Goal: Task Accomplishment & Management: Use online tool/utility

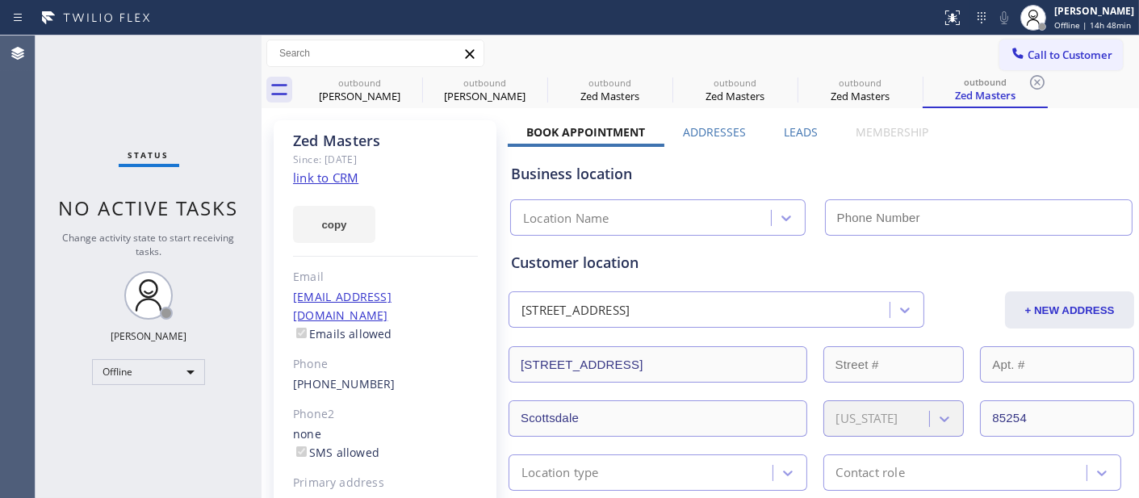
type input "(623) 323-7393"
drag, startPoint x: 655, startPoint y: 116, endPoint x: 876, endPoint y: 41, distance: 232.8
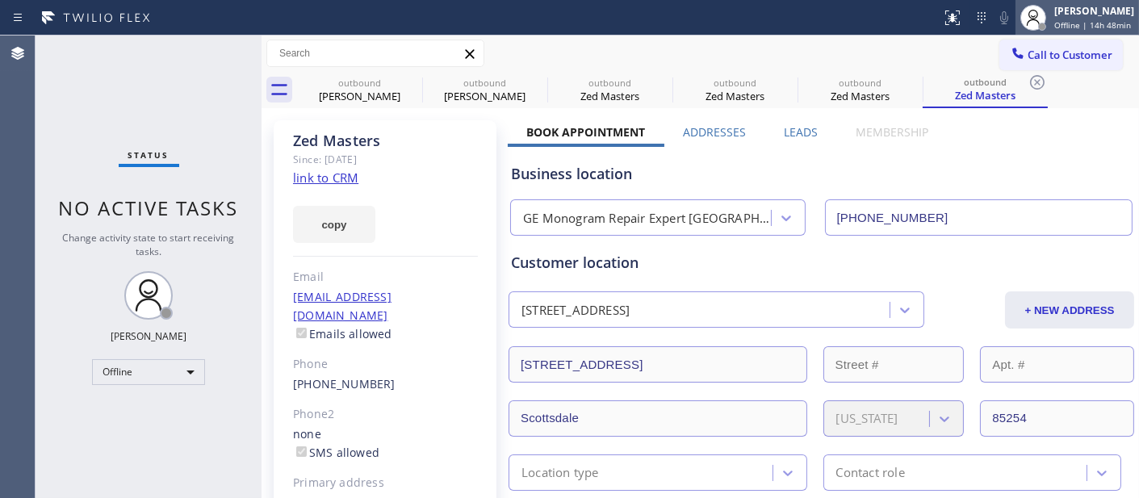
click at [1074, 12] on div "[PERSON_NAME]" at bounding box center [1094, 11] width 80 height 14
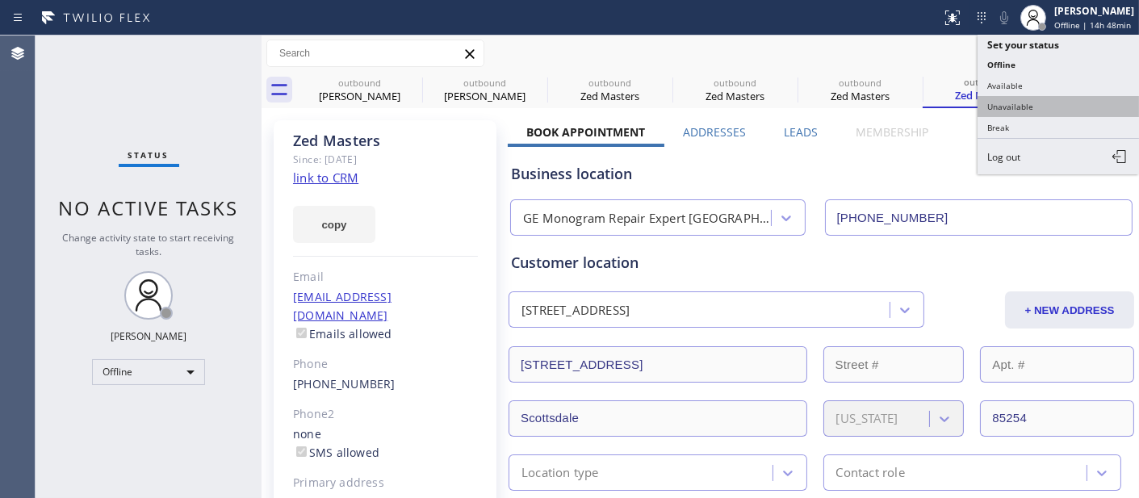
click at [1043, 110] on button "Unavailable" at bounding box center [1058, 106] width 161 height 21
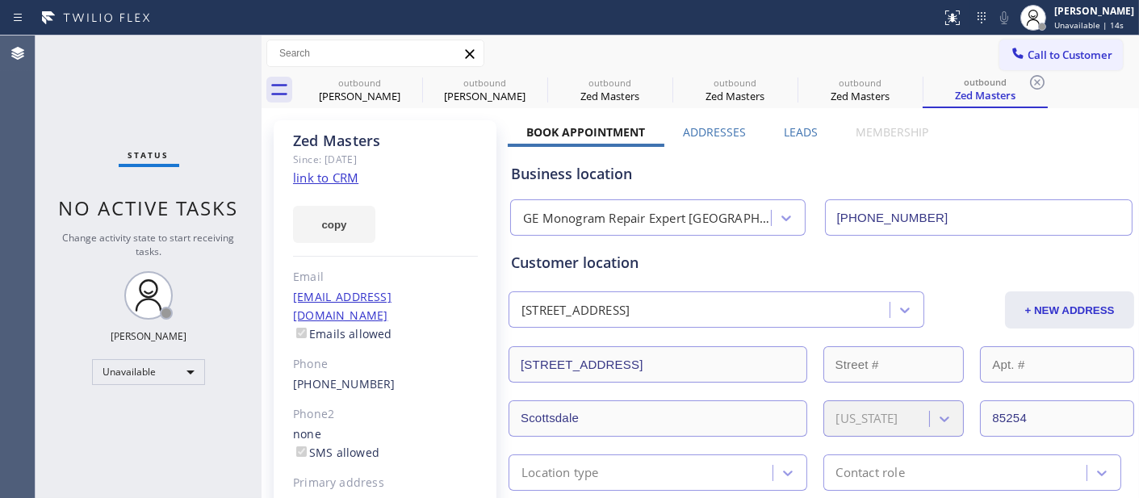
drag, startPoint x: 541, startPoint y: 44, endPoint x: 575, endPoint y: 43, distance: 33.9
click at [541, 44] on div "Call to Customer Outbound call Location Search location Your caller id phone nu…" at bounding box center [700, 54] width 877 height 28
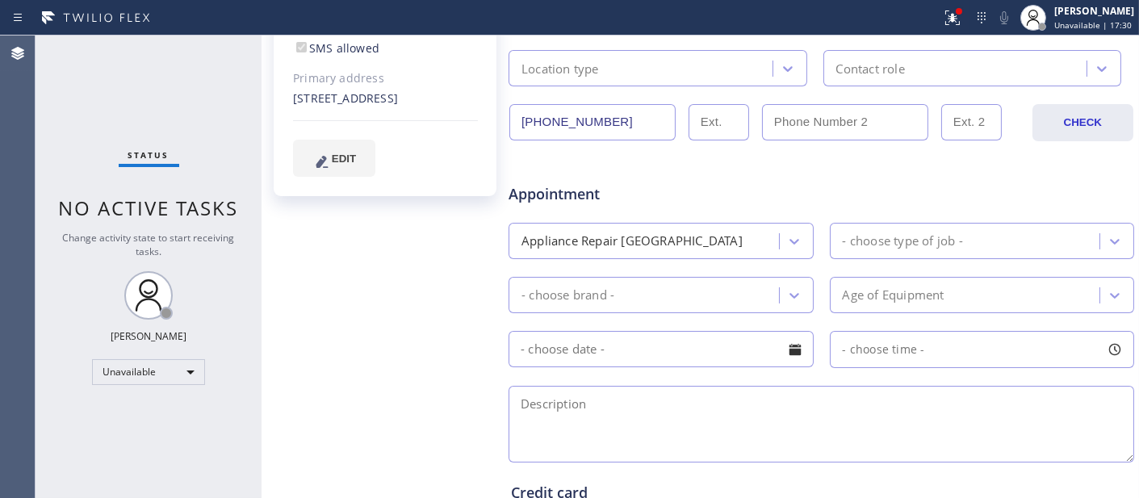
click at [576, 0] on div "Status report Issues detected These issues could affect your workflow. Please c…" at bounding box center [569, 18] width 1139 height 36
click at [943, 5] on button at bounding box center [953, 18] width 36 height 36
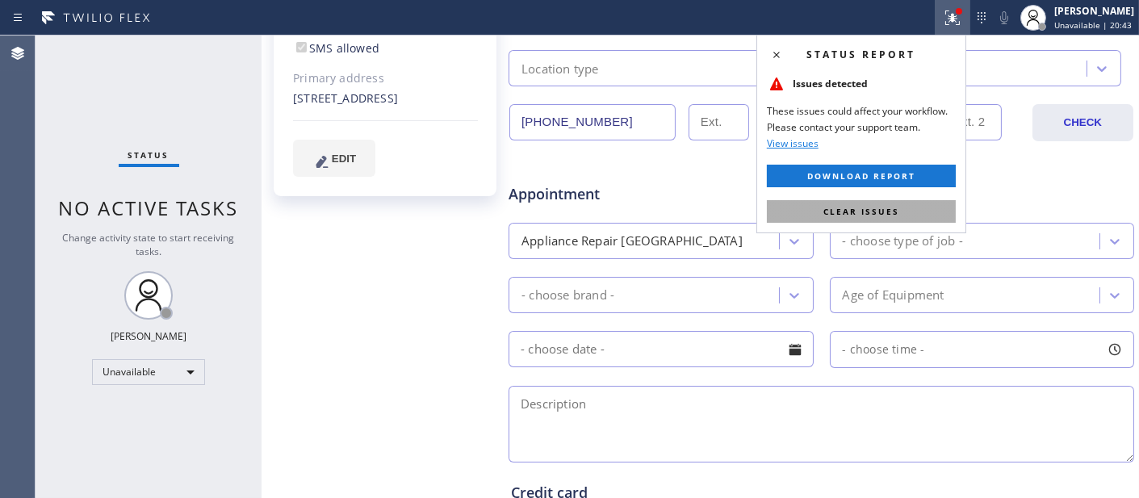
click at [845, 208] on span "Clear issues" at bounding box center [861, 211] width 76 height 11
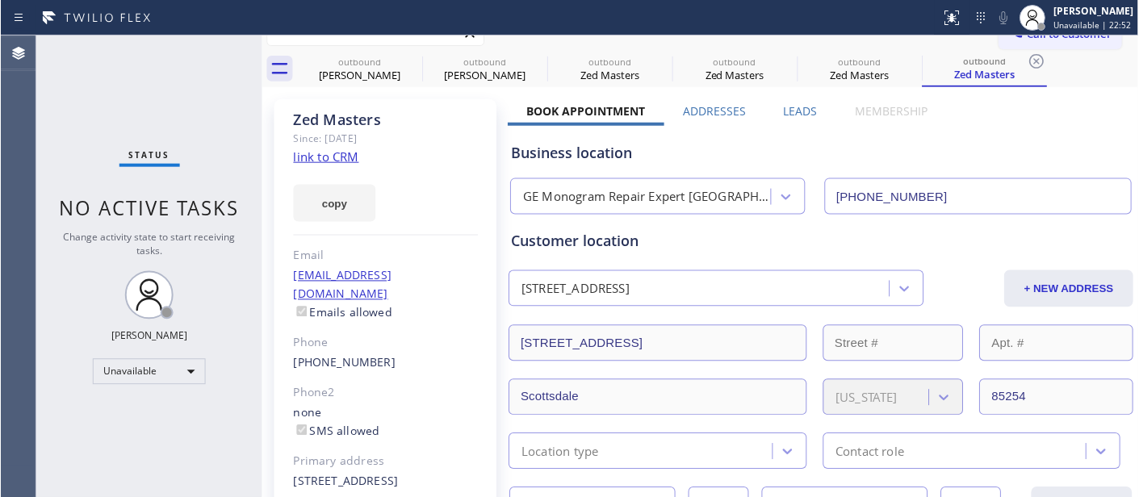
scroll to position [0, 0]
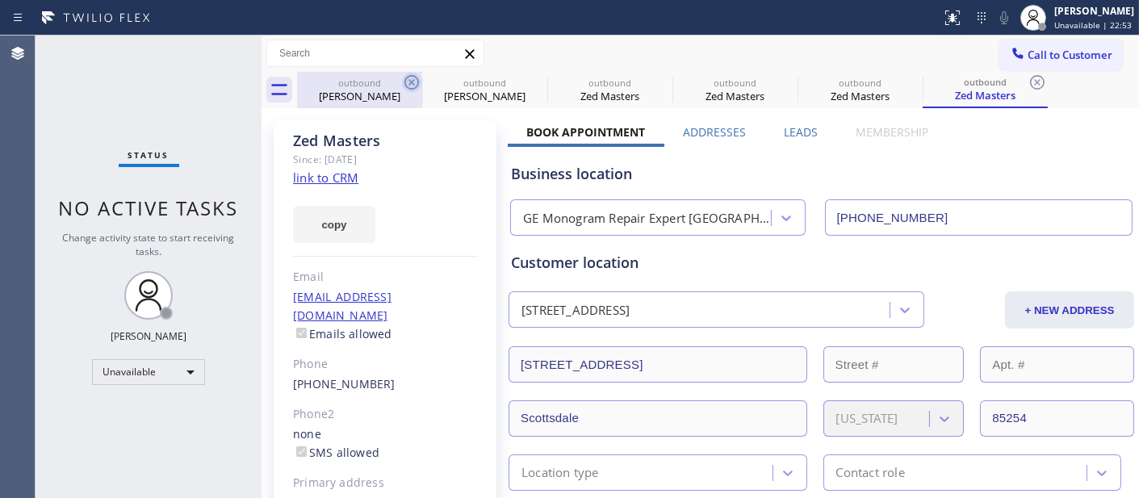
click at [408, 79] on icon at bounding box center [411, 82] width 19 height 19
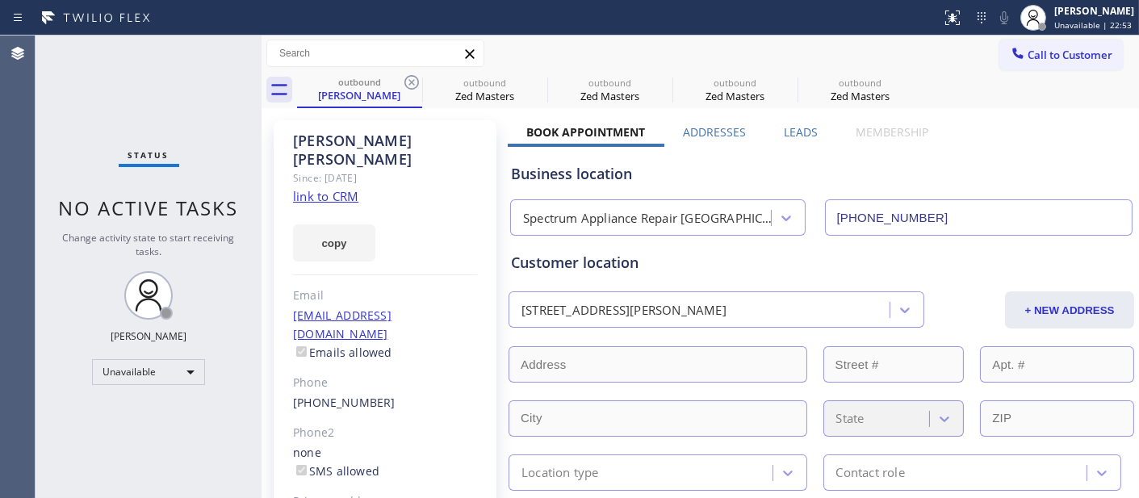
click at [408, 79] on icon at bounding box center [411, 82] width 19 height 19
type input "(623) 323-7393"
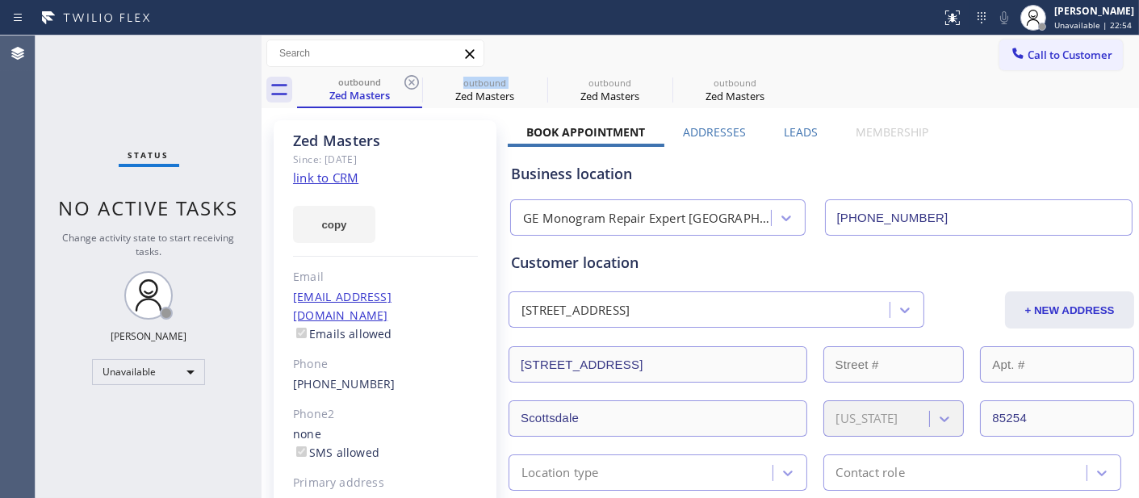
click at [408, 79] on icon at bounding box center [411, 82] width 19 height 19
click at [0, 0] on icon at bounding box center [0, 0] width 0 height 0
click at [408, 79] on icon at bounding box center [411, 82] width 19 height 19
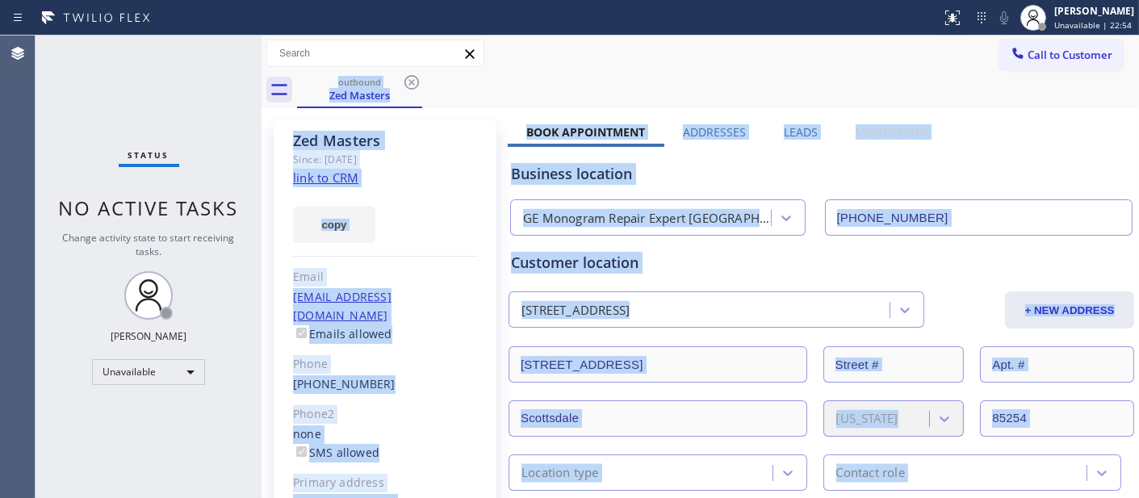
click at [408, 79] on div "outbound Zed Masters" at bounding box center [718, 90] width 842 height 36
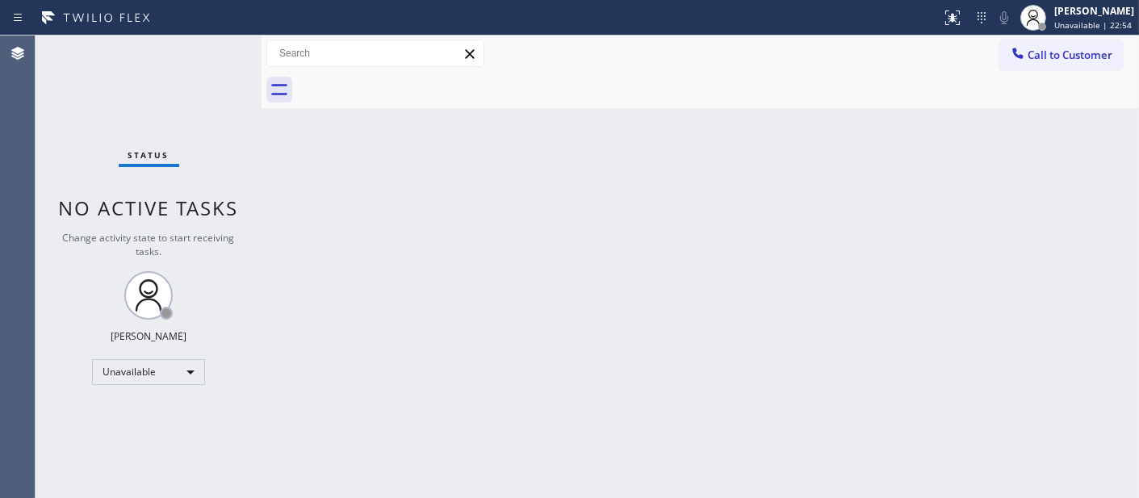
click at [408, 79] on div at bounding box center [718, 90] width 842 height 36
click at [1082, 73] on div at bounding box center [718, 90] width 842 height 36
click at [1075, 65] on button "Call to Customer" at bounding box center [1061, 55] width 124 height 31
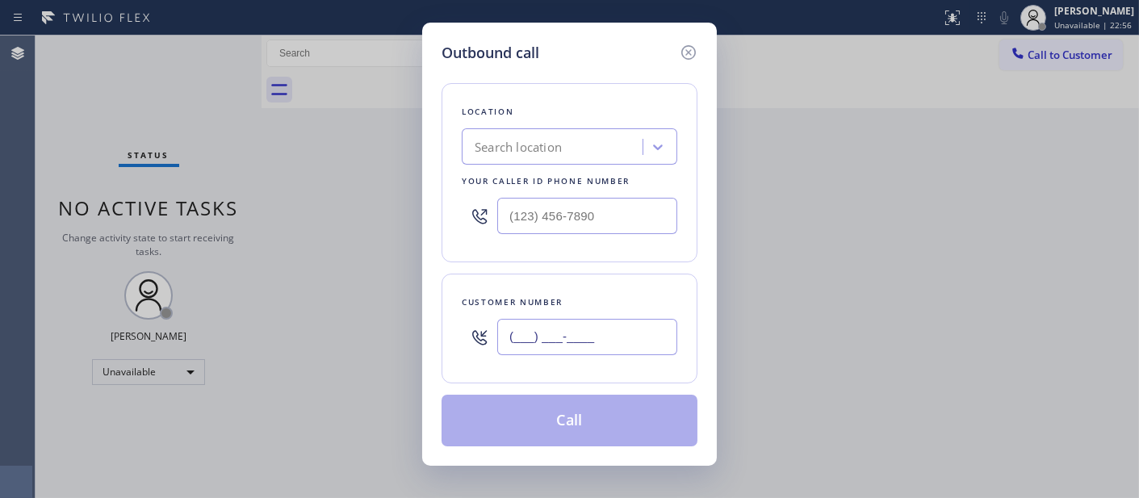
click at [636, 325] on input "(___) ___-____" at bounding box center [587, 337] width 180 height 36
paste input "855) 393-3634"
type input "(855) 393-3634"
drag, startPoint x: 408, startPoint y: 213, endPoint x: 400, endPoint y: 202, distance: 13.9
click at [391, 211] on div "Outbound call Location Search location Your caller id phone number (___) ___-__…" at bounding box center [569, 249] width 1139 height 498
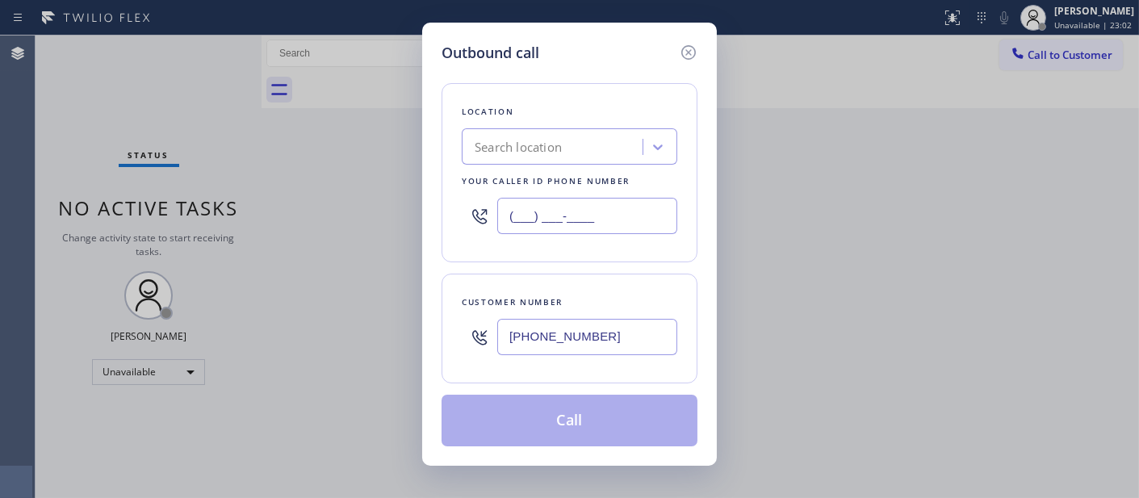
paste input "855) 393-3634"
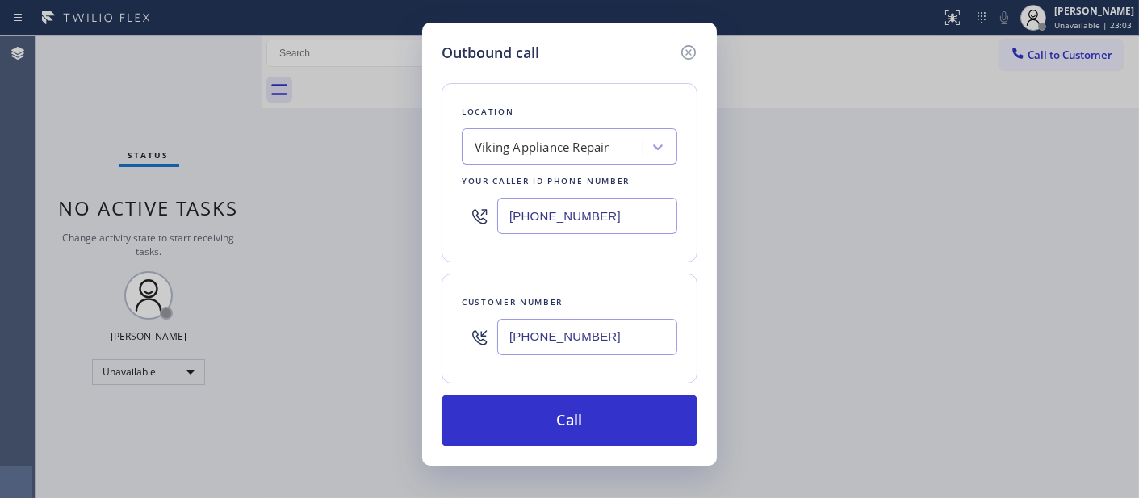
type input "(855) 393-3634"
click at [383, 328] on div "Outbound call Location Viking Appliance Repair Your caller id phone number (855…" at bounding box center [569, 249] width 1139 height 498
paste input "901) 626-5750"
type input "[PHONE_NUMBER]"
drag, startPoint x: 399, startPoint y: 181, endPoint x: 417, endPoint y: 182, distance: 17.8
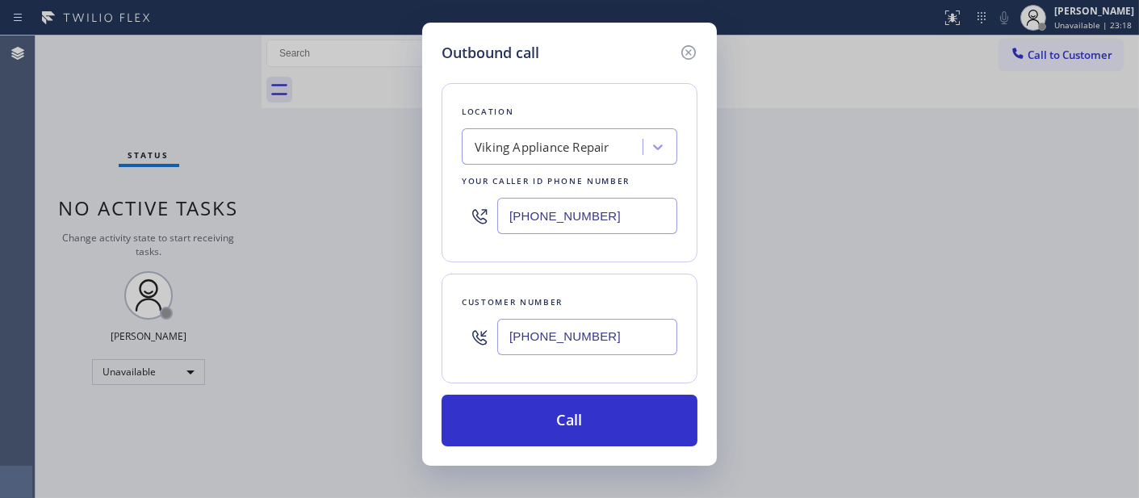
click at [399, 182] on div "Outbound call Location Viking Appliance Repair Your caller id phone number (855…" at bounding box center [569, 249] width 1139 height 498
click at [826, 284] on div "Outbound call Location Viking Appliance Repair Your caller id phone number (855…" at bounding box center [569, 249] width 1139 height 498
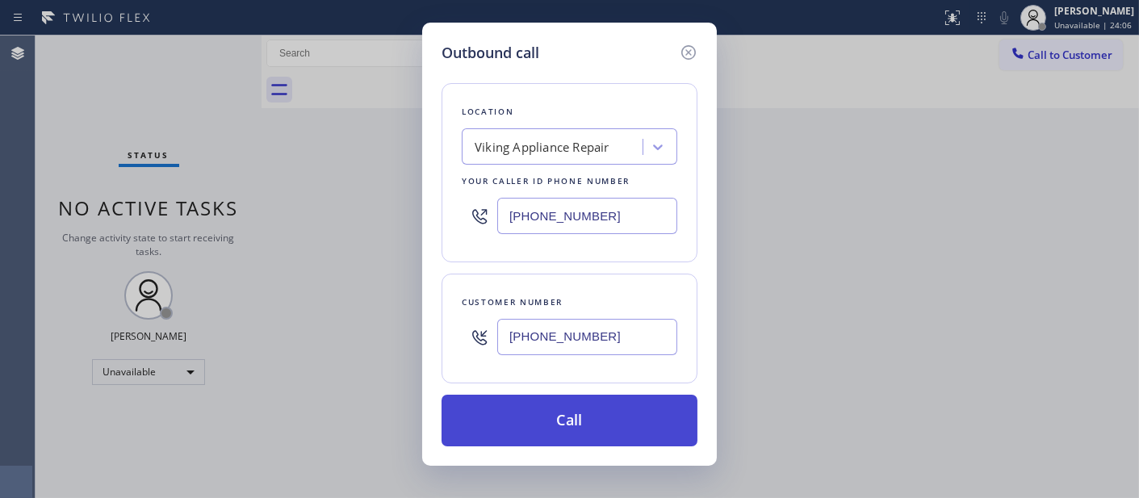
click at [592, 423] on button "Call" at bounding box center [570, 421] width 256 height 52
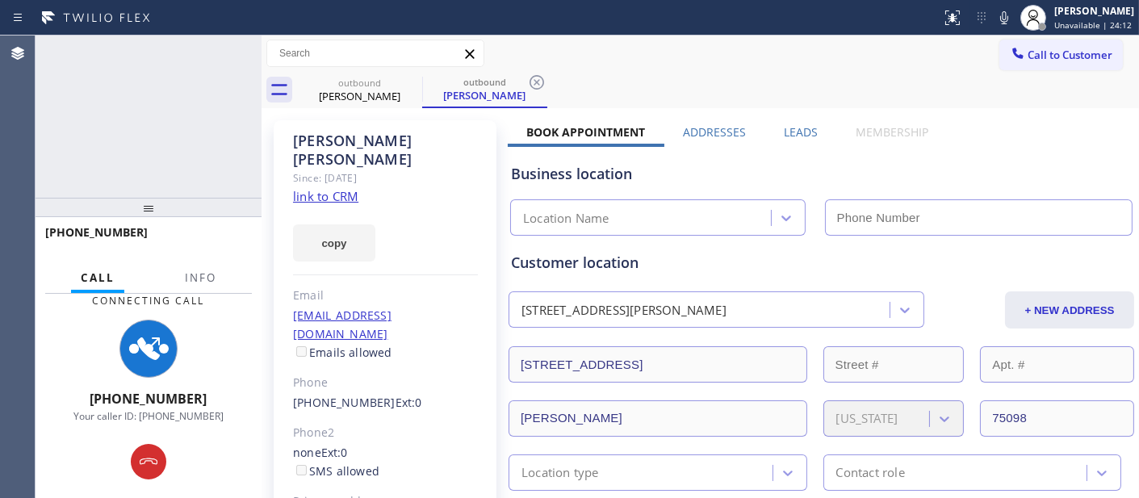
type input "(855) 393-3634"
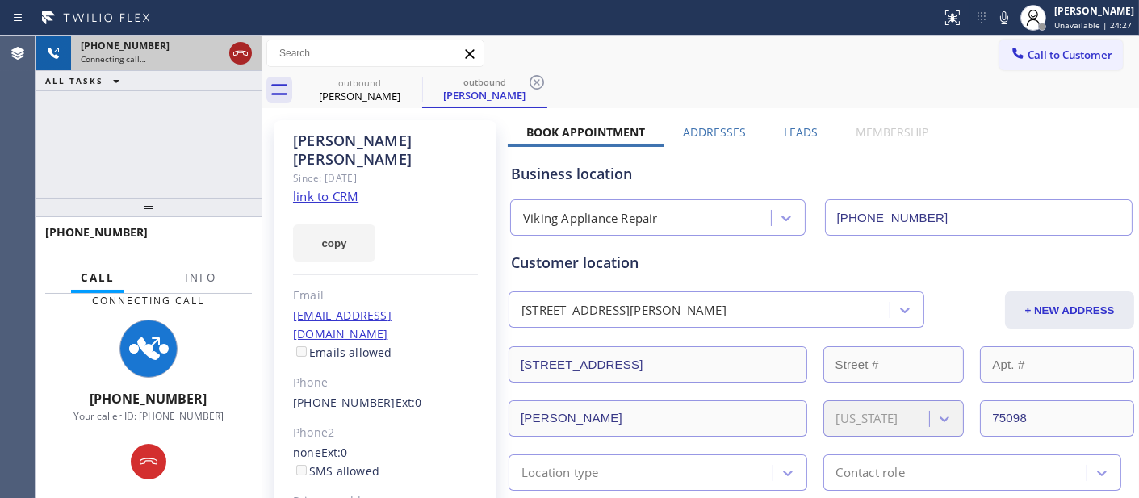
drag, startPoint x: 218, startPoint y: 211, endPoint x: 234, endPoint y: 57, distance: 155.8
click at [220, 60] on div "+19016265750 Connecting call… ALL TASKS ALL TASKS ACTIVE TASKS TASKS IN WRAP UP…" at bounding box center [149, 267] width 226 height 463
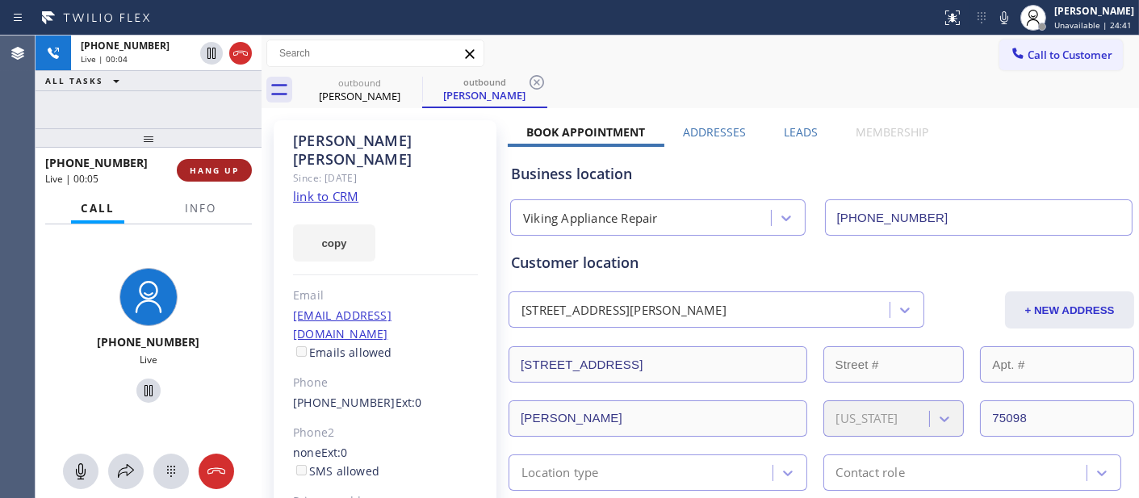
click at [204, 167] on span "HANG UP" at bounding box center [214, 170] width 49 height 11
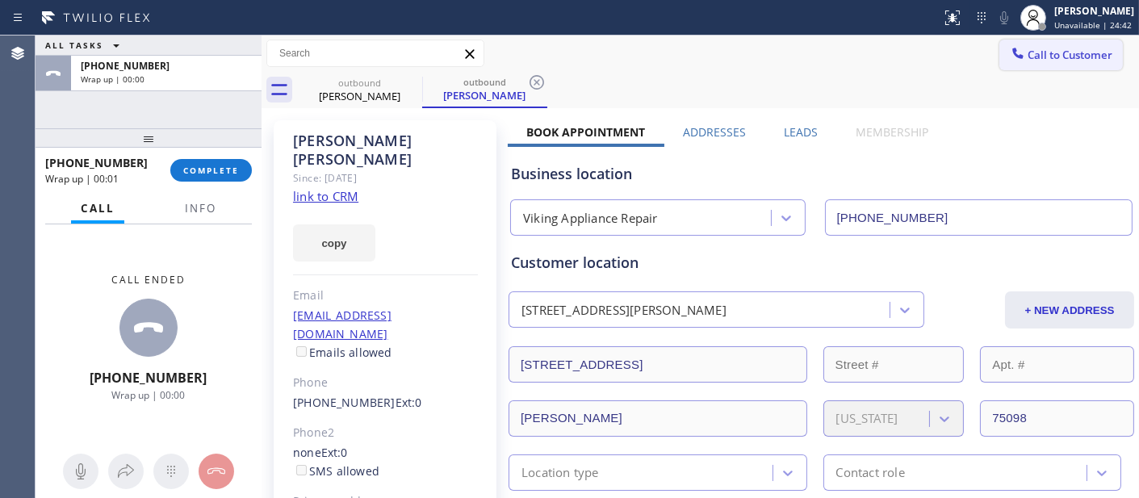
click at [1048, 57] on span "Call to Customer" at bounding box center [1070, 55] width 85 height 15
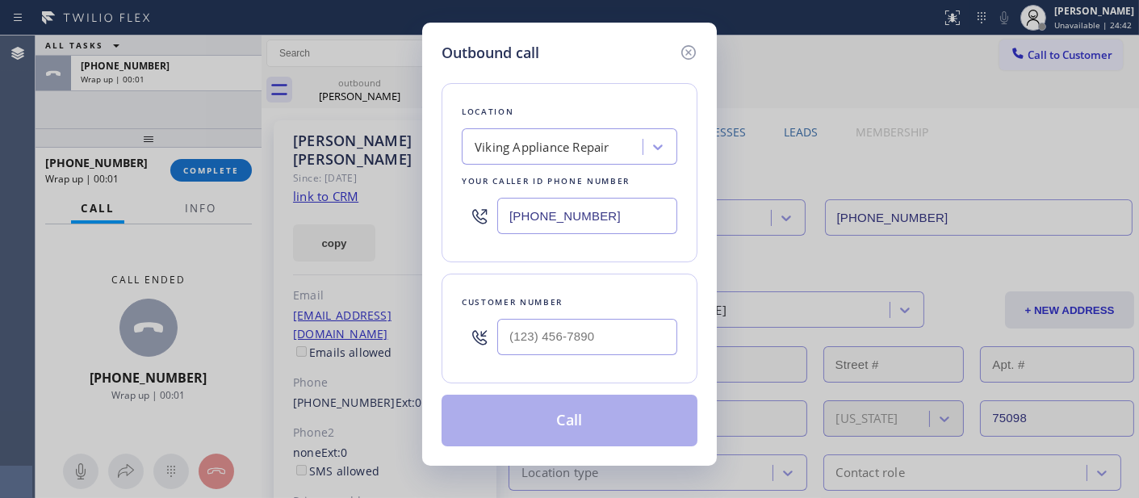
click at [511, 361] on div at bounding box center [587, 337] width 180 height 52
click at [514, 353] on input "(___) ___-____" at bounding box center [587, 337] width 180 height 36
paste input "901) 626-5750"
type input "[PHONE_NUMBER]"
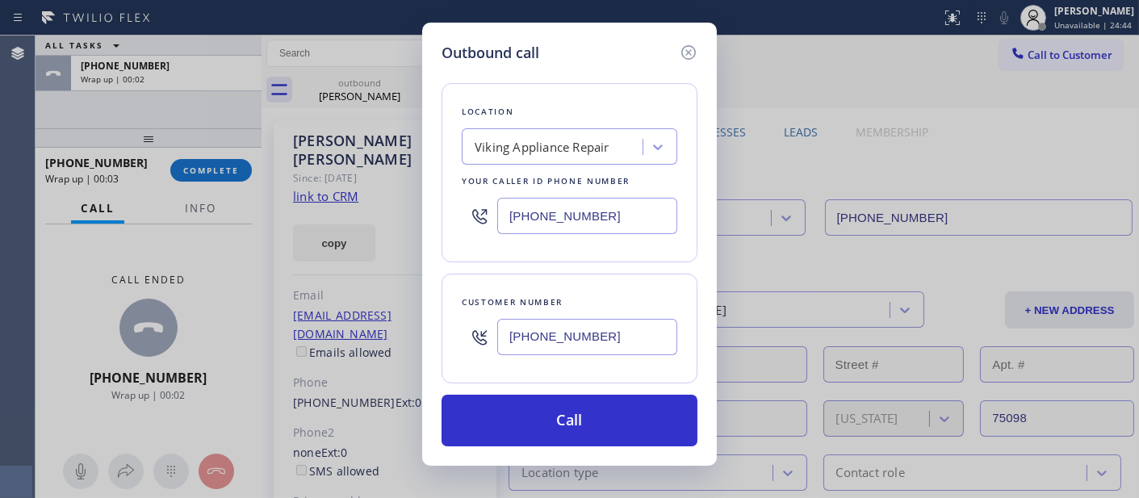
click at [219, 174] on div "Outbound call Location Viking Appliance Repair Your caller id phone number (855…" at bounding box center [569, 249] width 1139 height 498
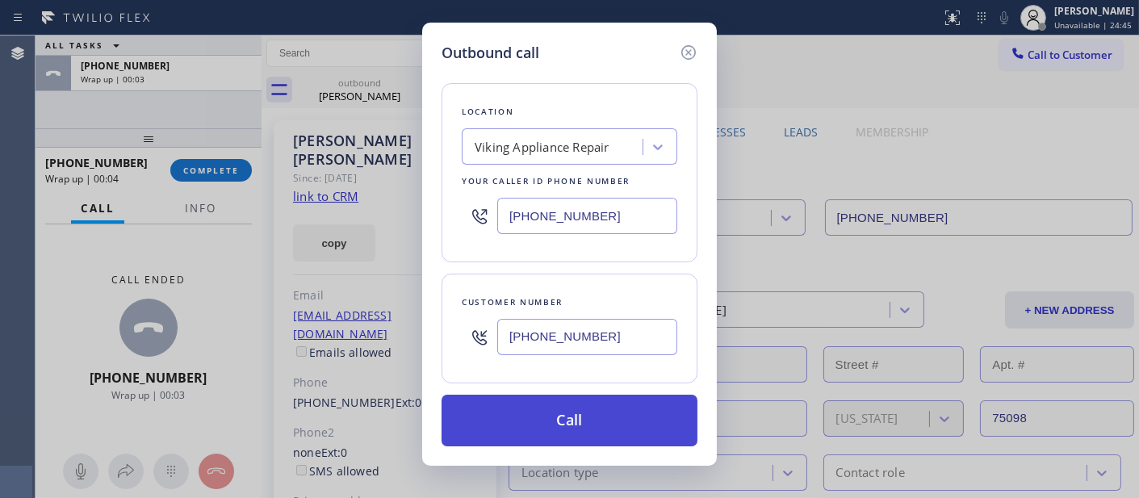
click at [573, 406] on button "Call" at bounding box center [570, 421] width 256 height 52
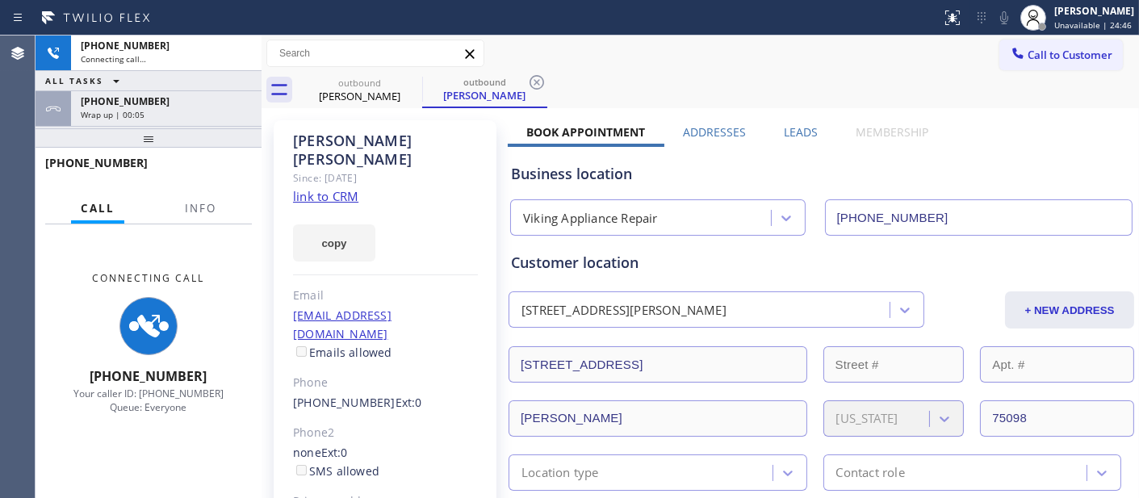
click at [191, 103] on div "+19016265750" at bounding box center [166, 101] width 171 height 14
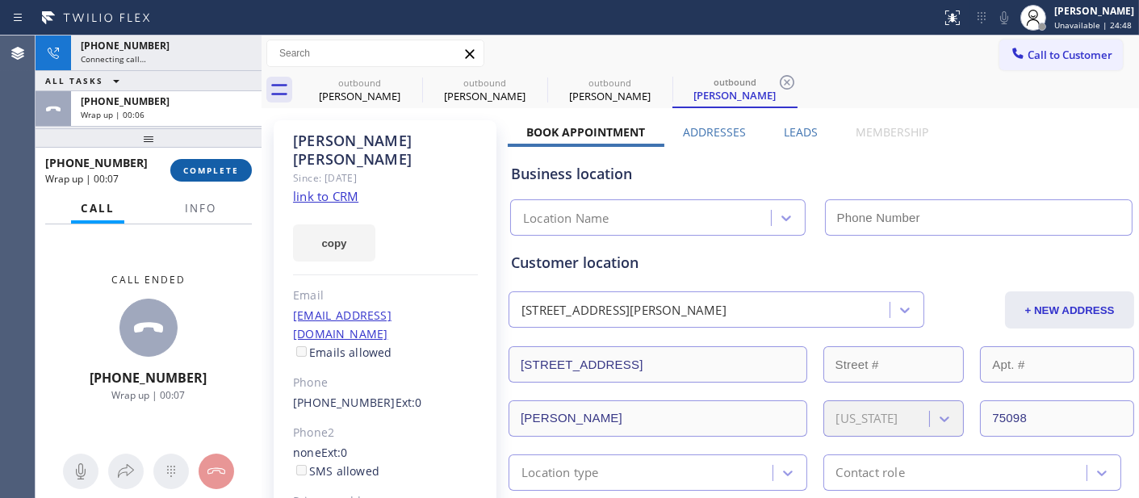
click at [224, 175] on span "COMPLETE" at bounding box center [211, 170] width 56 height 11
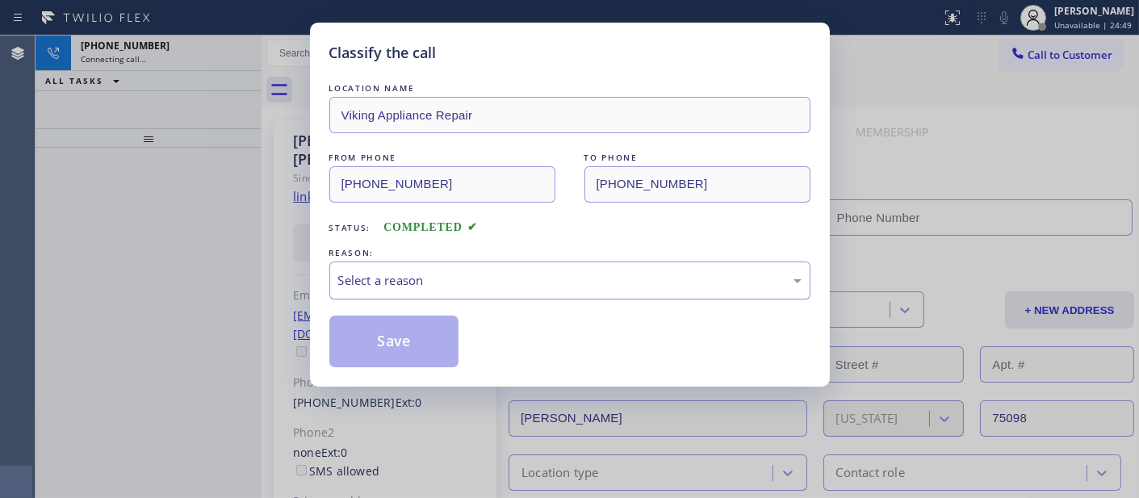
click at [398, 283] on div "Select a reason" at bounding box center [569, 280] width 463 height 19
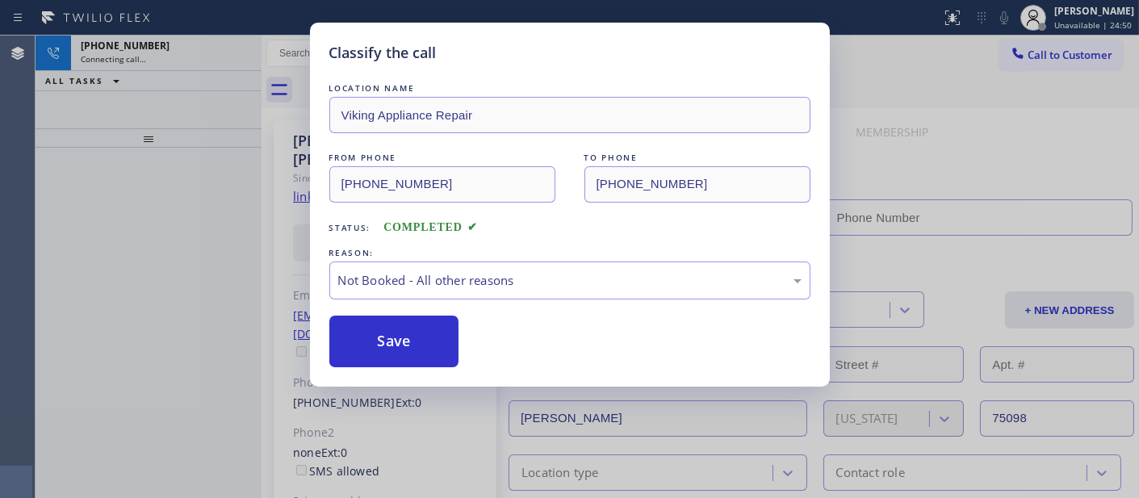
type input "(855) 393-3634"
click at [404, 341] on button "Save" at bounding box center [394, 342] width 130 height 52
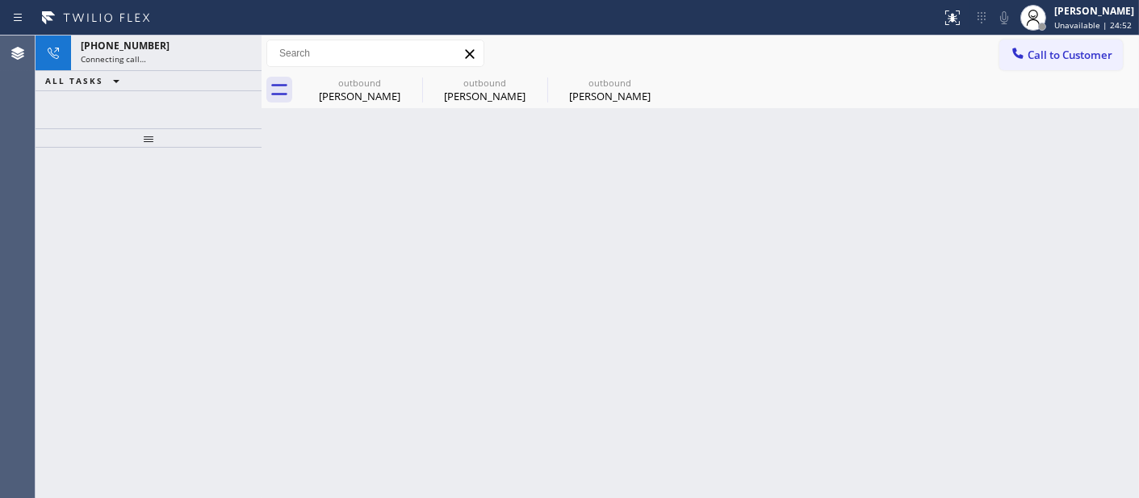
click at [178, 58] on div "Connecting call…" at bounding box center [166, 58] width 171 height 11
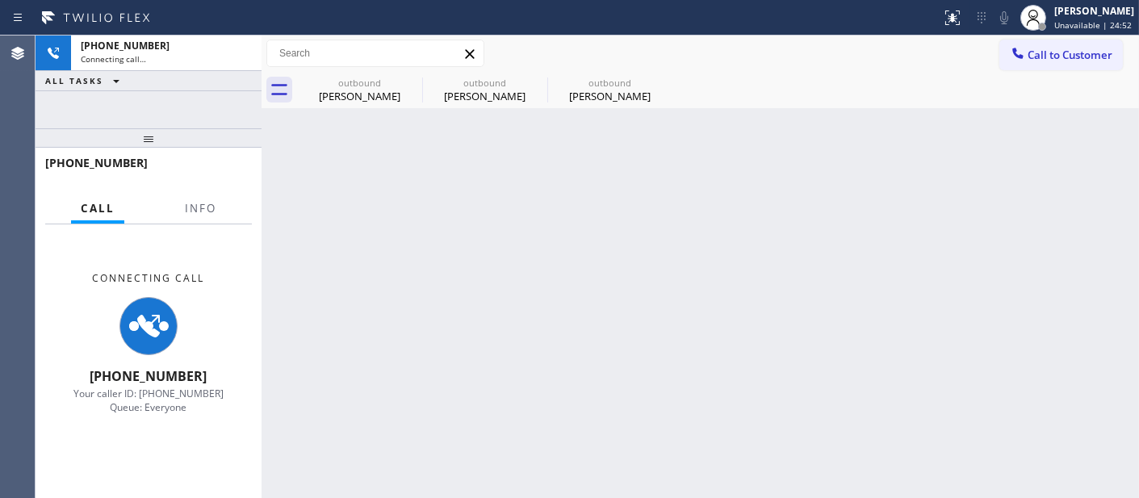
drag, startPoint x: 182, startPoint y: 141, endPoint x: 197, endPoint y: 82, distance: 61.7
click at [197, 82] on div "+19016265750 Connecting call… ALL TASKS ALL TASKS ACTIVE TASKS TASKS IN WRAP UP…" at bounding box center [149, 267] width 226 height 463
click at [405, 97] on div "[PERSON_NAME]" at bounding box center [360, 96] width 122 height 15
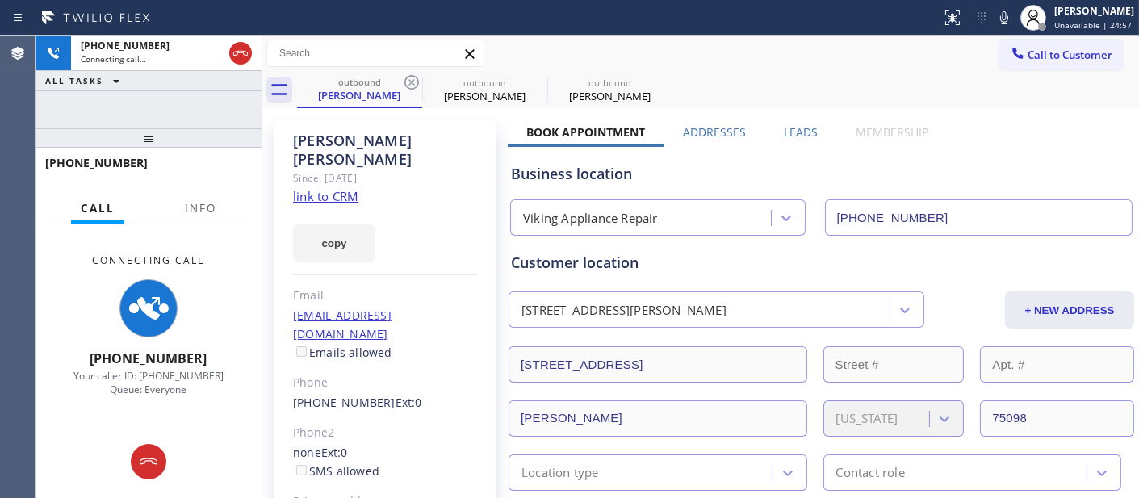
click at [592, 69] on div "Call to Customer Outbound call Location Viking Appliance Repair Your caller id …" at bounding box center [700, 54] width 877 height 36
click at [596, 77] on div "outbound" at bounding box center [610, 83] width 122 height 12
drag, startPoint x: 186, startPoint y: 133, endPoint x: 187, endPoint y: 100, distance: 33.1
click at [187, 106] on div "+19016265750 Connecting call… ALL TASKS ALL TASKS ACTIVE TASKS TASKS IN WRAP UP…" at bounding box center [149, 267] width 226 height 463
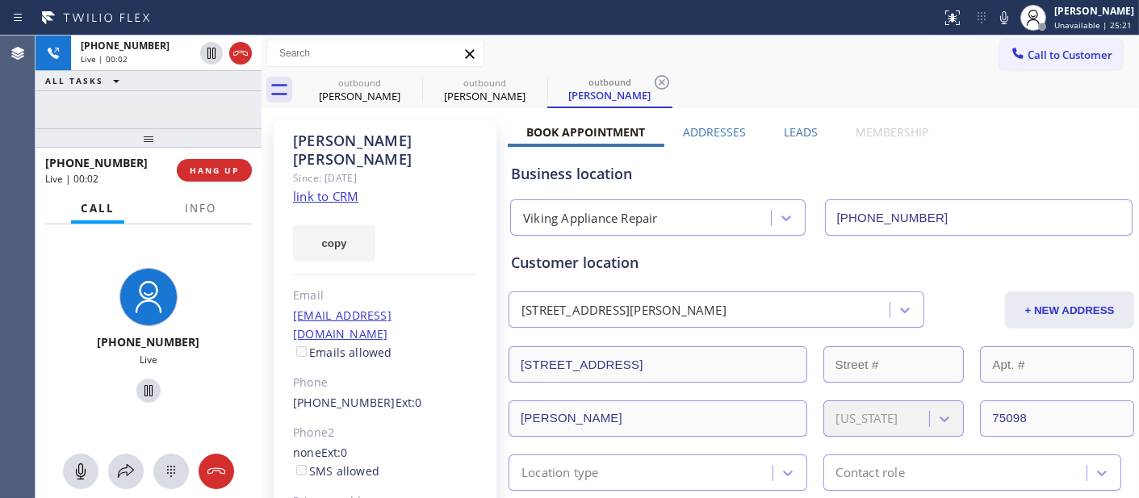
click at [200, 94] on div "+19016265750 Live | 00:02 ALL TASKS ALL TASKS ACTIVE TASKS TASKS IN WRAP UP +19…" at bounding box center [149, 267] width 226 height 463
drag, startPoint x: 407, startPoint y: 191, endPoint x: 418, endPoint y: 191, distance: 11.3
click at [407, 206] on div "copy" at bounding box center [385, 234] width 185 height 56
drag, startPoint x: 220, startPoint y: 142, endPoint x: 390, endPoint y: 13, distance: 213.8
click at [215, 116] on div "+19016265750 Live | 00:19 ALL TASKS ALL TASKS ACTIVE TASKS TASKS IN WRAP UP +19…" at bounding box center [149, 267] width 226 height 463
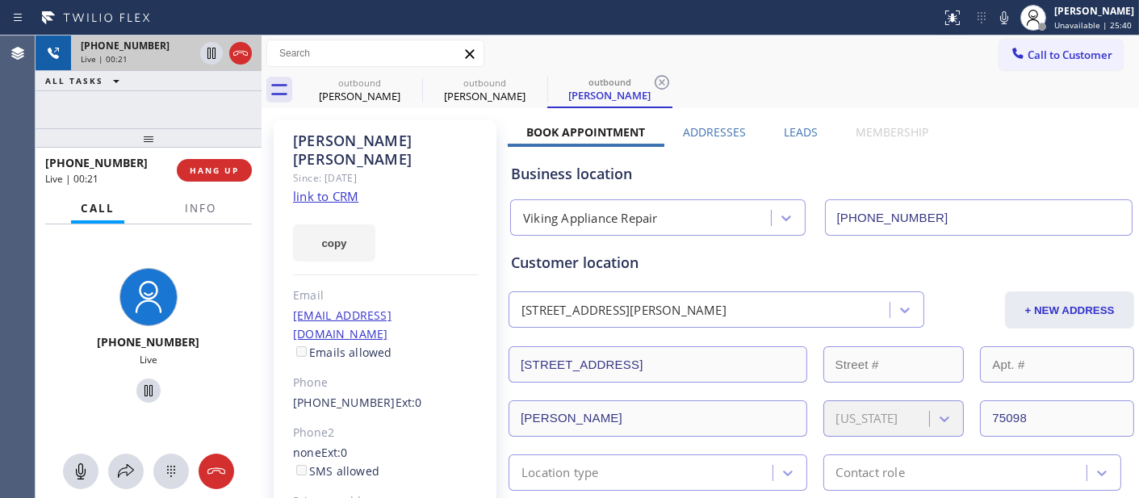
drag, startPoint x: 235, startPoint y: 131, endPoint x: 253, endPoint y: 58, distance: 75.0
click at [227, 107] on div "+19016265750 Live | 00:21 ALL TASKS ALL TASKS ACTIVE TASKS TASKS IN WRAP UP +19…" at bounding box center [149, 267] width 226 height 463
drag, startPoint x: 232, startPoint y: 142, endPoint x: 447, endPoint y: 44, distance: 235.9
click at [232, 111] on div "+19016265750 Live | 00:23 ALL TASKS ALL TASKS ACTIVE TASKS TASKS IN WRAP UP +19…" at bounding box center [149, 267] width 226 height 463
drag, startPoint x: 205, startPoint y: 132, endPoint x: 218, endPoint y: 86, distance: 47.8
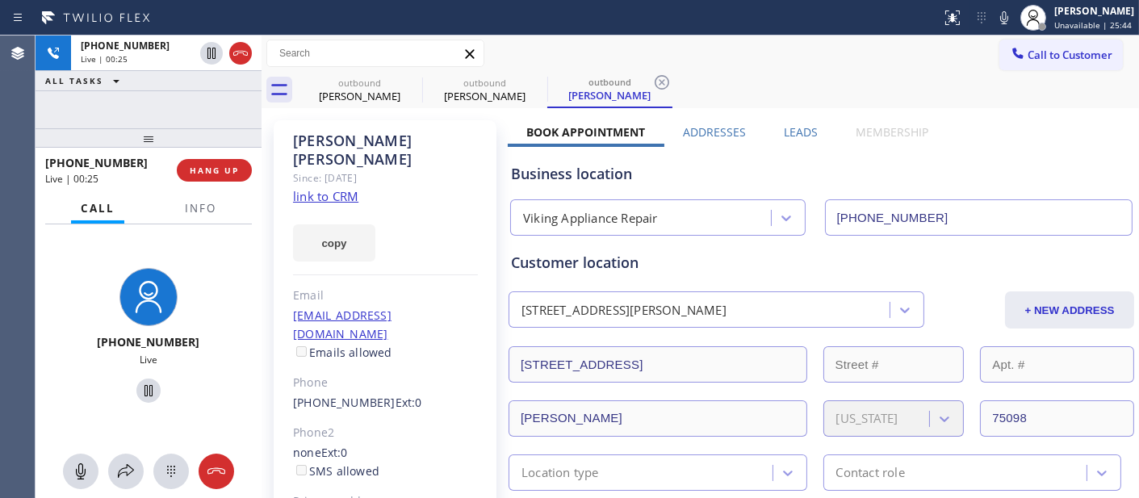
click at [208, 123] on div "+19016265750 Live | 00:25 ALL TASKS ALL TASKS ACTIVE TASKS TASKS IN WRAP UP +19…" at bounding box center [149, 267] width 226 height 463
click at [223, 163] on button "HANG UP" at bounding box center [214, 170] width 75 height 23
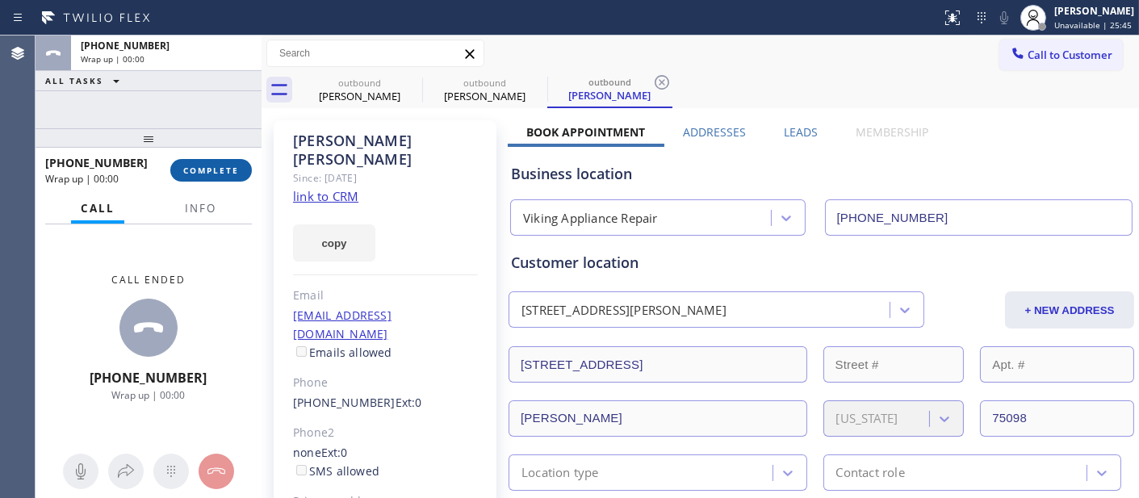
click at [222, 163] on button "COMPLETE" at bounding box center [211, 170] width 82 height 23
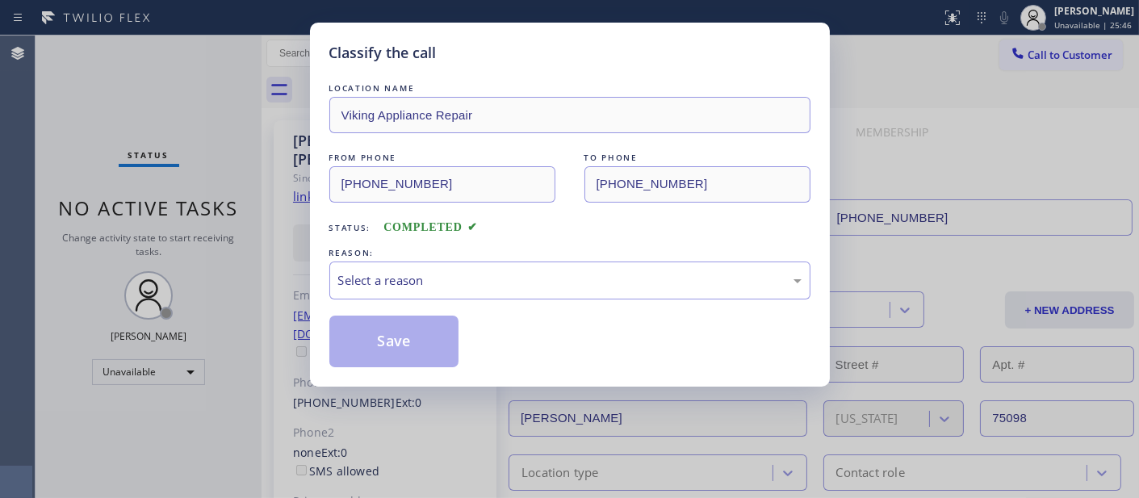
click at [437, 289] on div "Select a reason" at bounding box center [569, 280] width 463 height 19
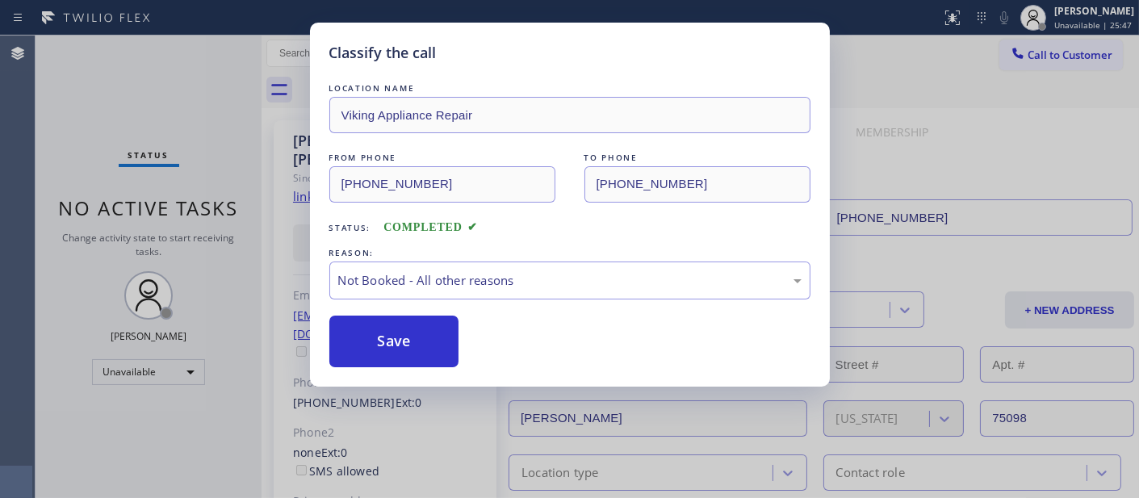
click at [409, 340] on button "Save" at bounding box center [394, 342] width 130 height 52
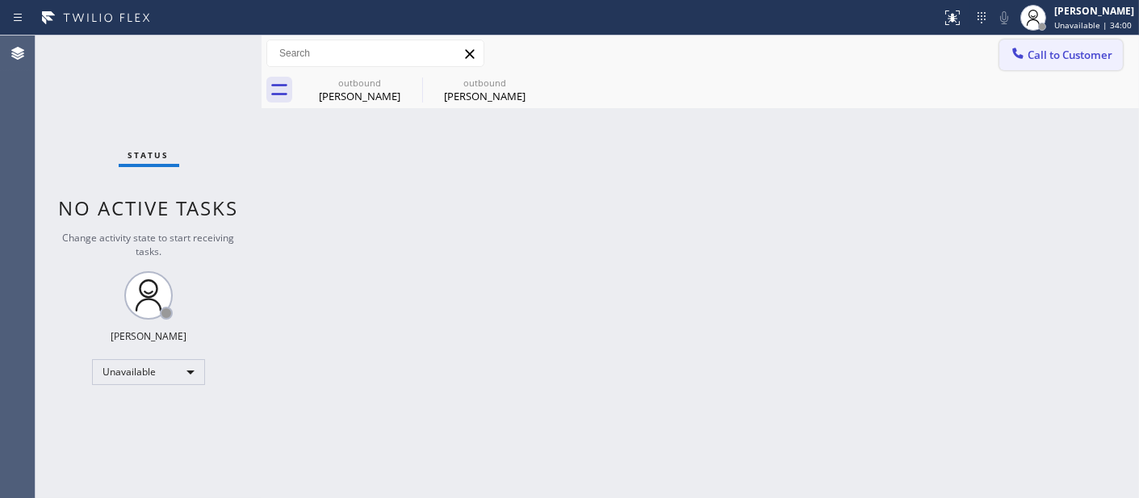
click at [1042, 55] on span "Call to Customer" at bounding box center [1070, 55] width 85 height 15
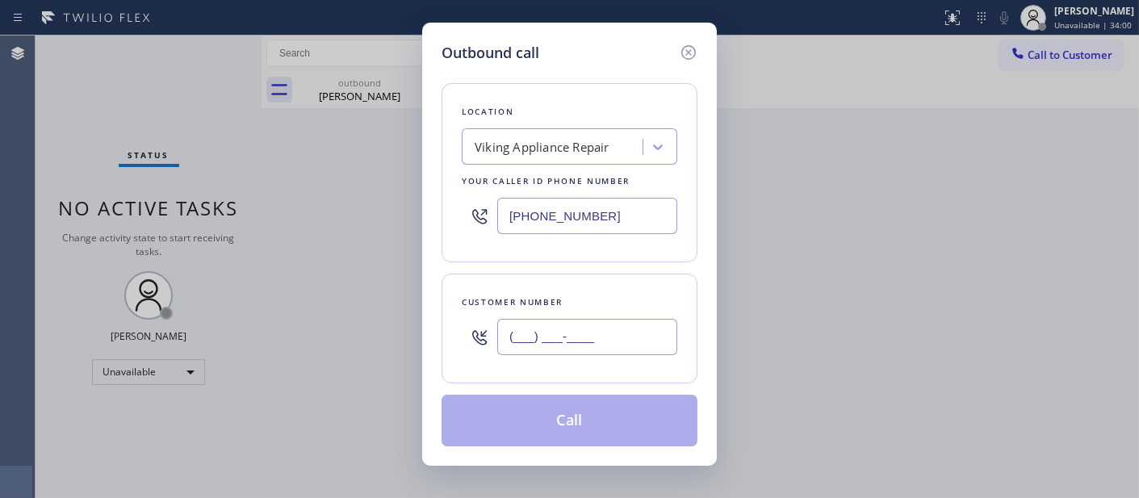
click at [562, 348] on input "(___) ___-____" at bounding box center [587, 337] width 180 height 36
paste input "303) 994-7835"
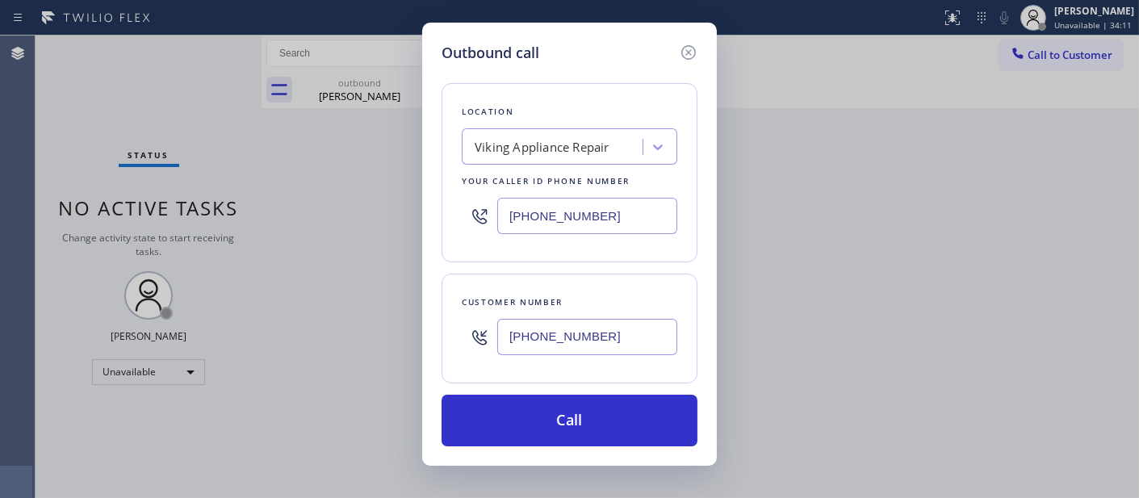
drag, startPoint x: 505, startPoint y: 324, endPoint x: 445, endPoint y: 291, distance: 68.6
click at [394, 324] on div "Outbound call Location Viking Appliance Repair Your caller id phone number (855…" at bounding box center [569, 249] width 1139 height 498
paste input "727) 667-7056"
type input "(727) 667-7056"
drag, startPoint x: 611, startPoint y: 214, endPoint x: 445, endPoint y: 214, distance: 166.3
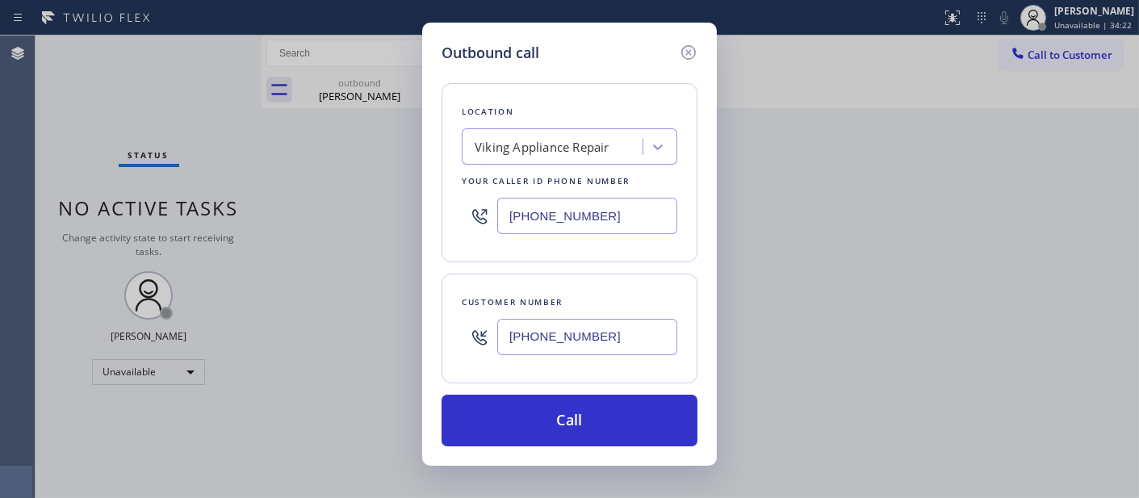
click at [463, 214] on div "(855) 393-3634" at bounding box center [570, 216] width 216 height 52
paste input "44) 735-4685"
type input "(844) 735-4685"
click at [449, 336] on div "Customer number (727) 667-7056" at bounding box center [570, 329] width 256 height 110
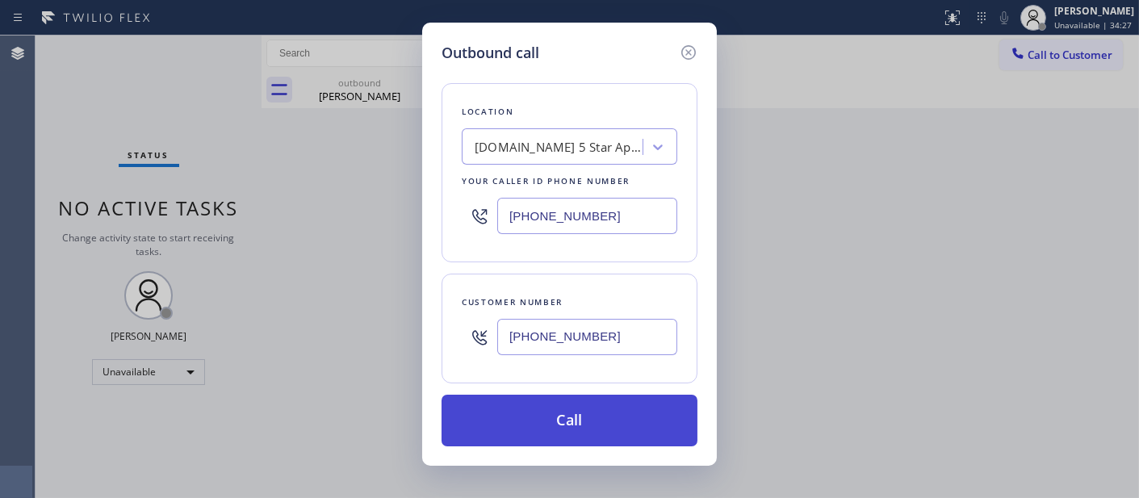
paste input "text"
type input "(727) 667-7056"
click at [596, 421] on button "Call" at bounding box center [570, 421] width 256 height 52
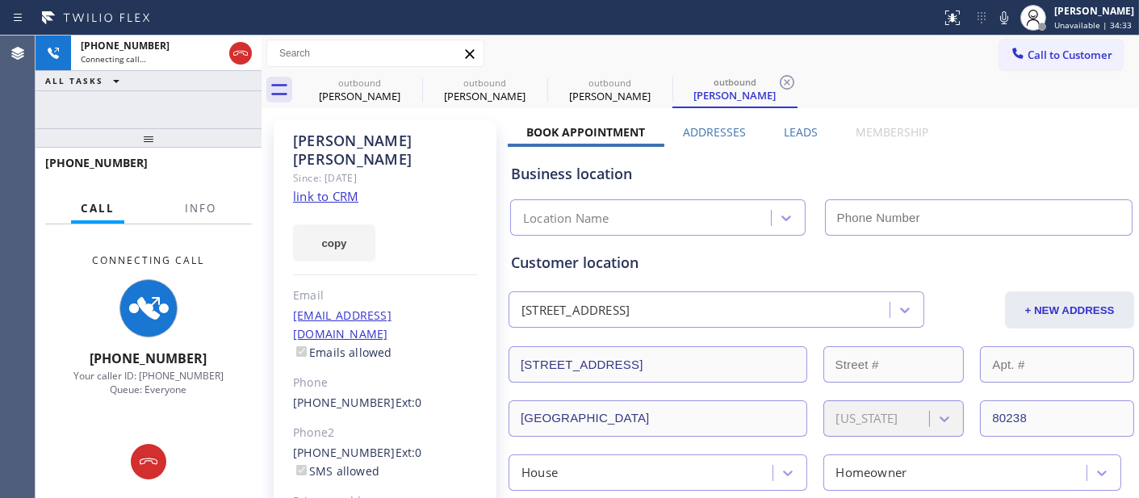
type input "(844) 735-4685"
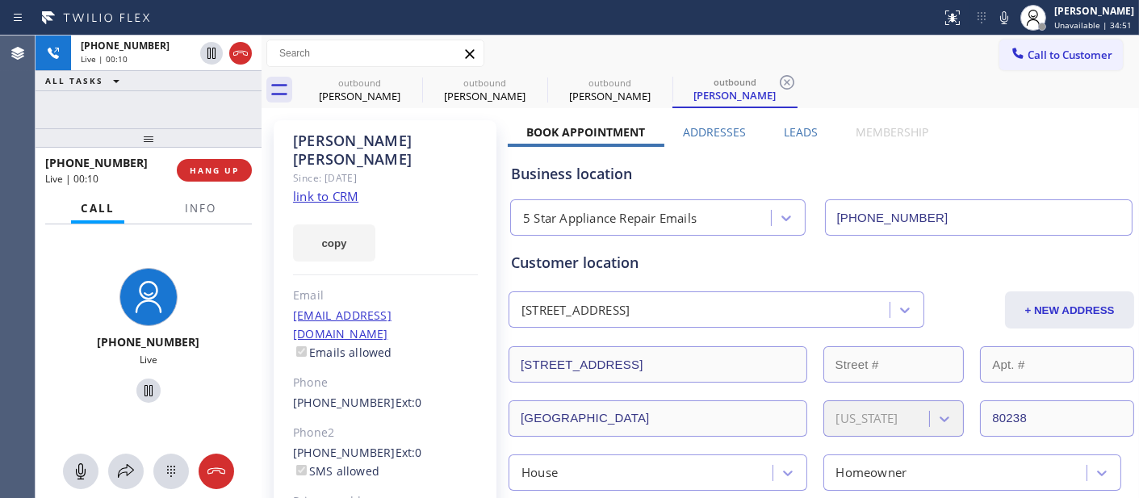
drag, startPoint x: 211, startPoint y: 161, endPoint x: 213, endPoint y: 190, distance: 28.3
click at [211, 165] on button "HANG UP" at bounding box center [214, 170] width 75 height 23
click at [213, 172] on span "HANG UP" at bounding box center [214, 170] width 49 height 11
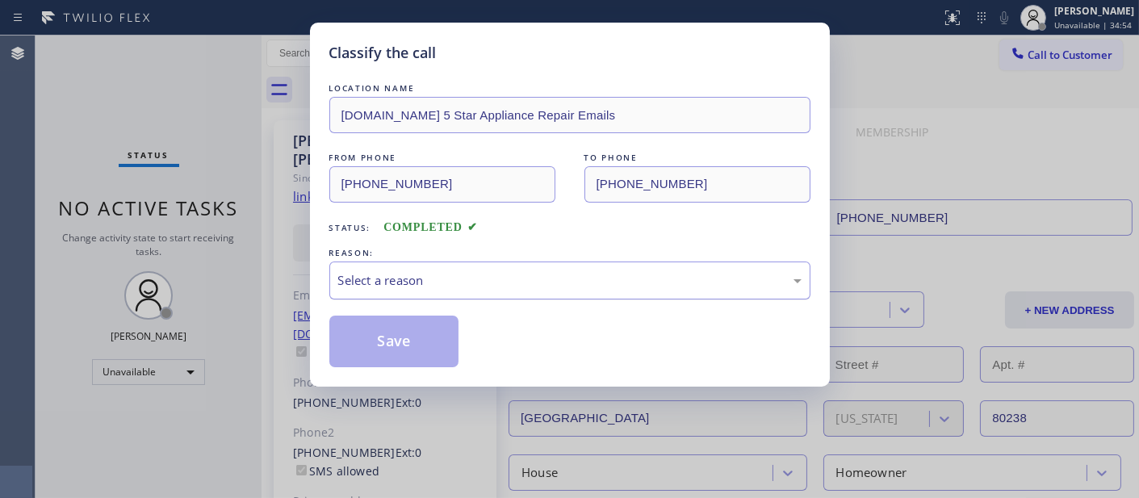
click at [465, 271] on div "Select a reason" at bounding box center [569, 280] width 463 height 19
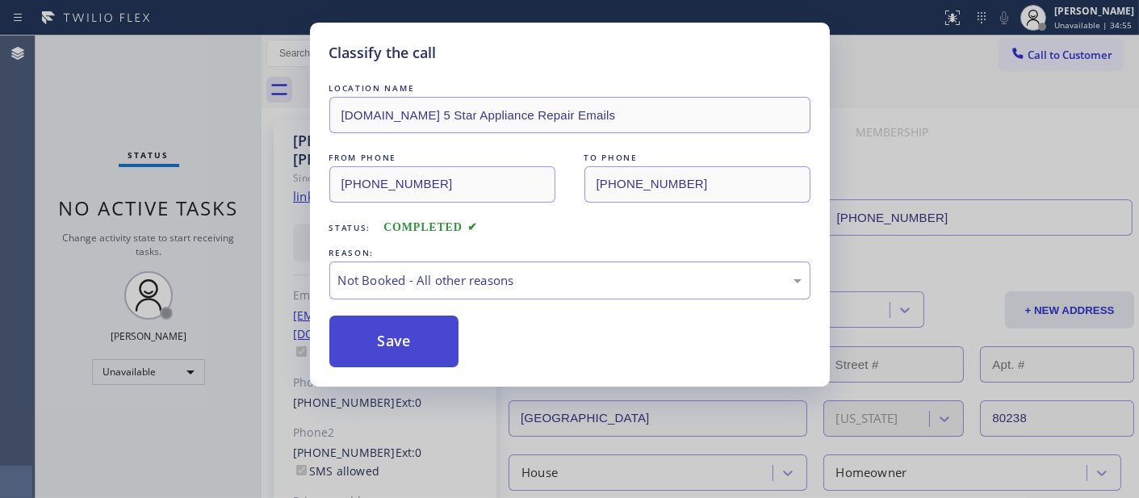
click at [392, 341] on button "Save" at bounding box center [394, 342] width 130 height 52
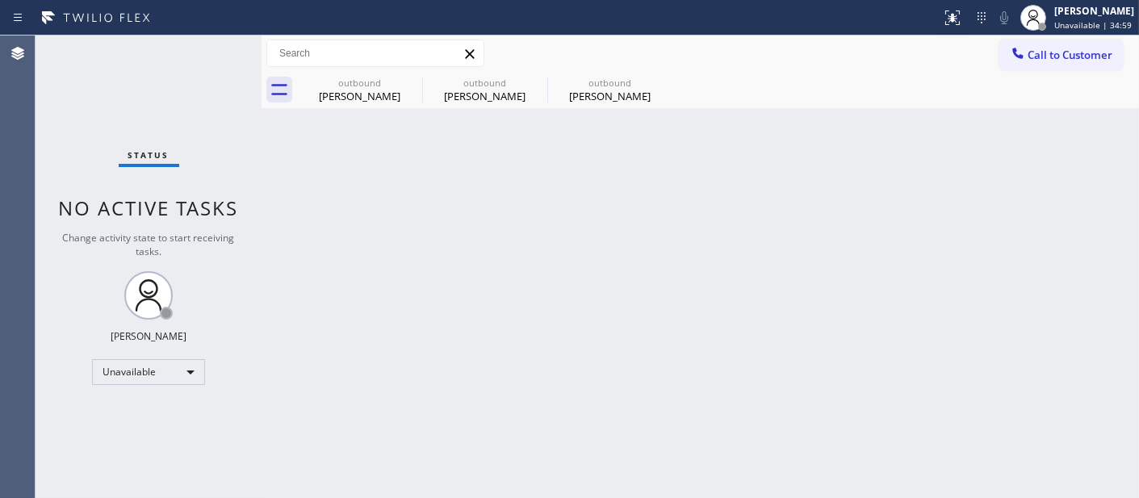
click at [1095, 49] on span "Call to Customer" at bounding box center [1070, 55] width 85 height 15
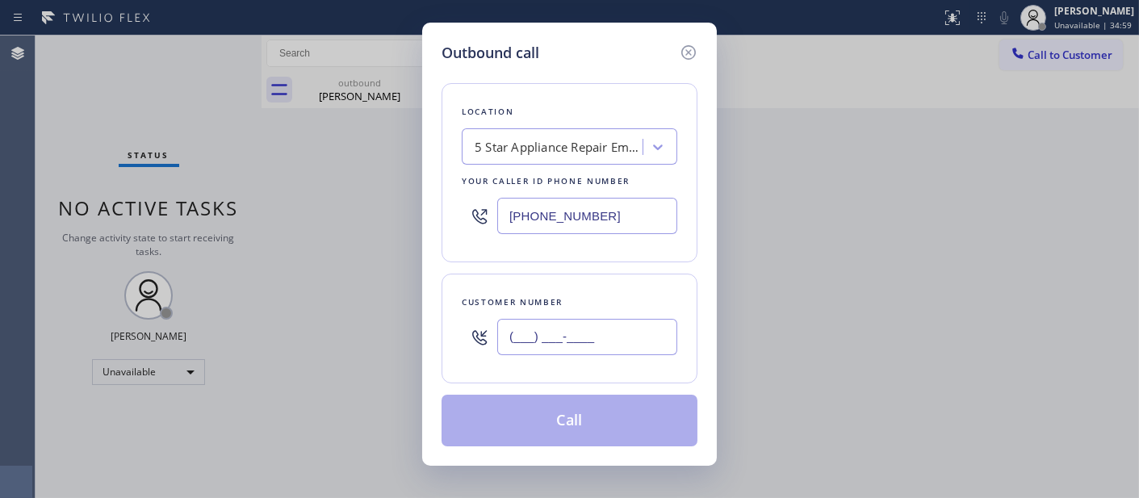
click at [530, 345] on input "(___) ___-____" at bounding box center [587, 337] width 180 height 36
paste input "310) 351-1074"
type input "(310) 351-1074"
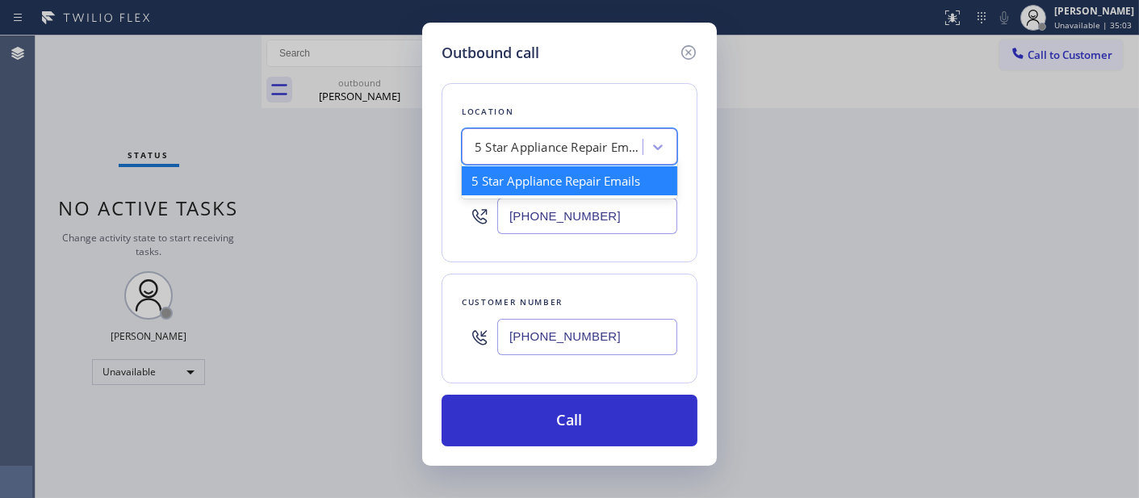
click at [587, 141] on div "5 Star Appliance Repair Emails" at bounding box center [560, 147] width 170 height 19
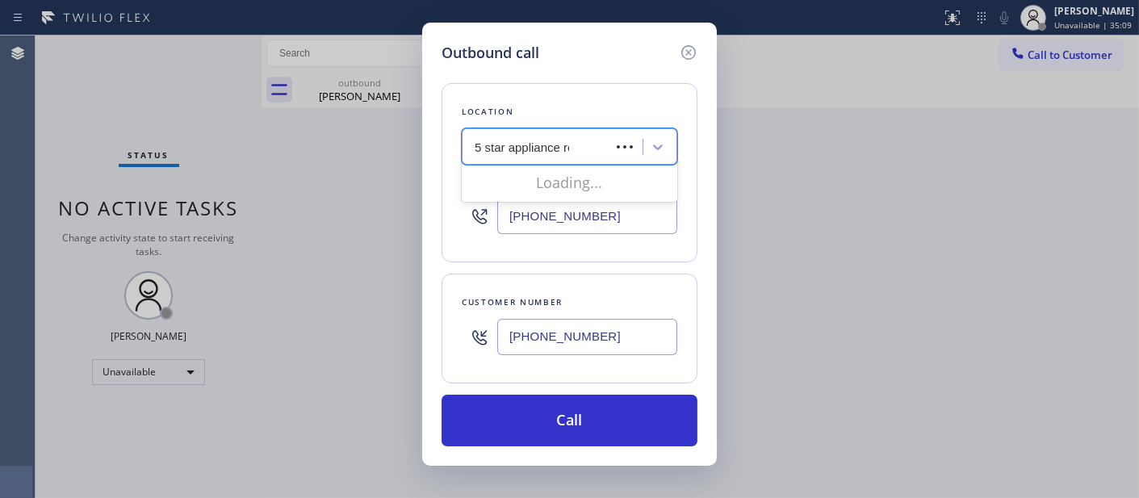
type input "5 star appliance rep"
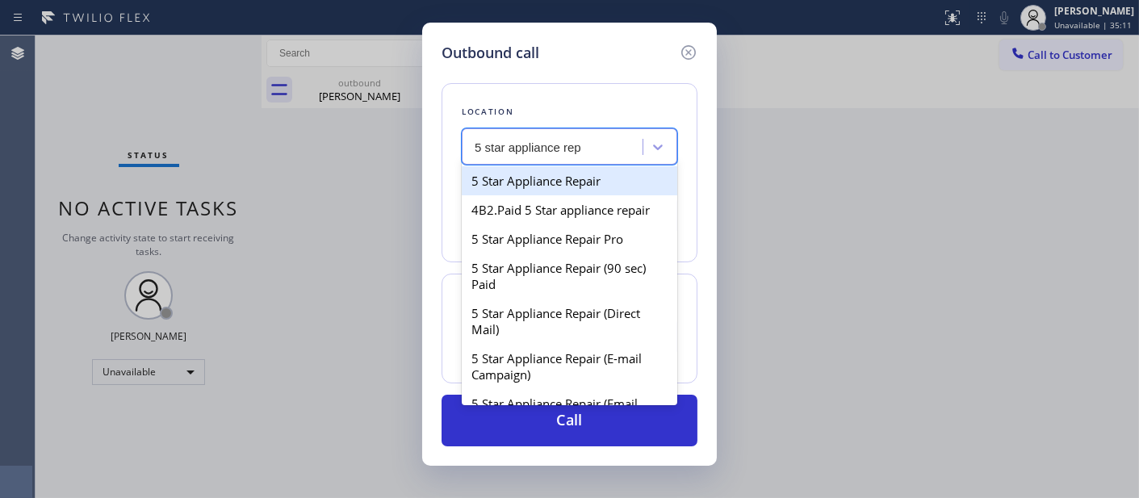
click at [609, 184] on div "5 Star Appliance Repair" at bounding box center [570, 180] width 216 height 29
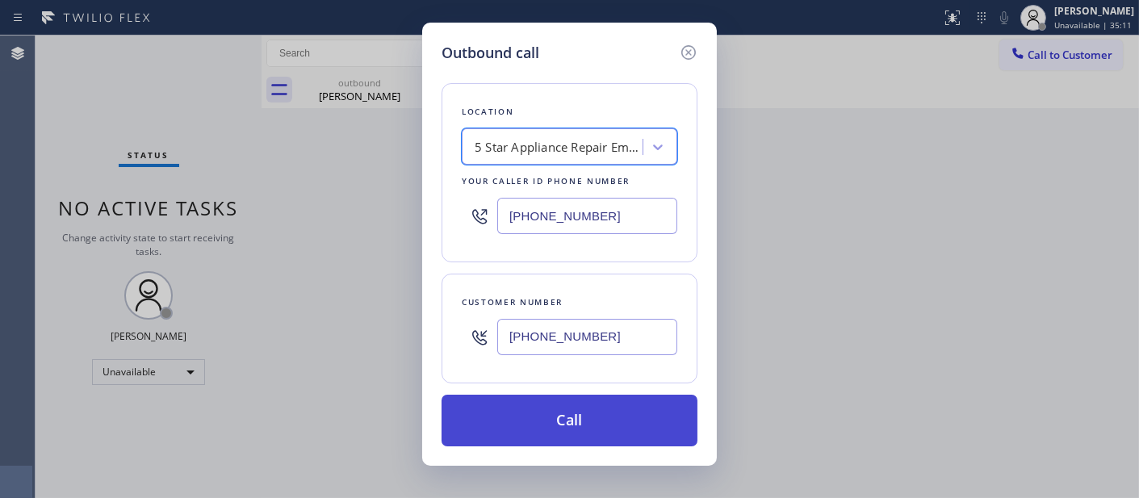
click at [620, 404] on button "Call" at bounding box center [570, 421] width 256 height 52
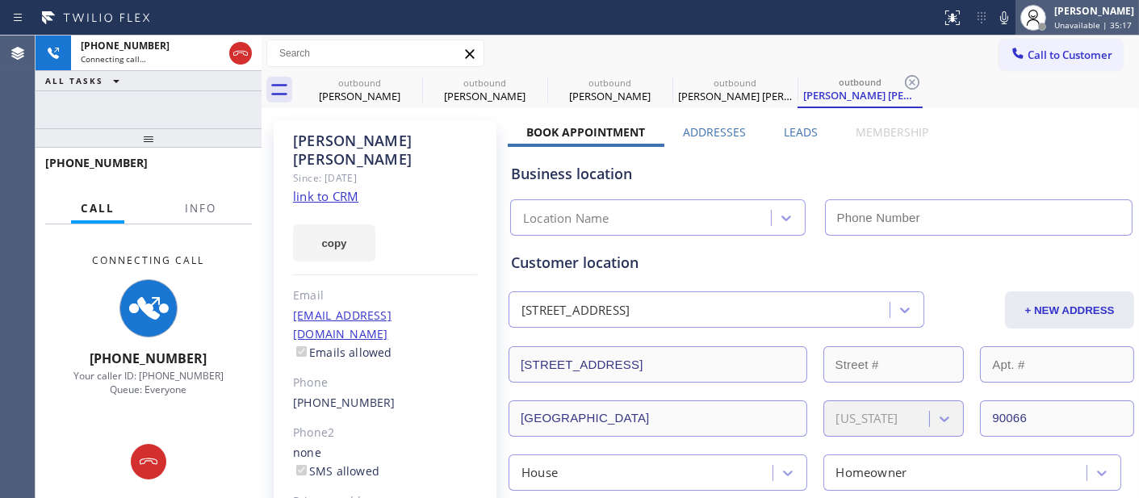
type input "(844) 735-4685"
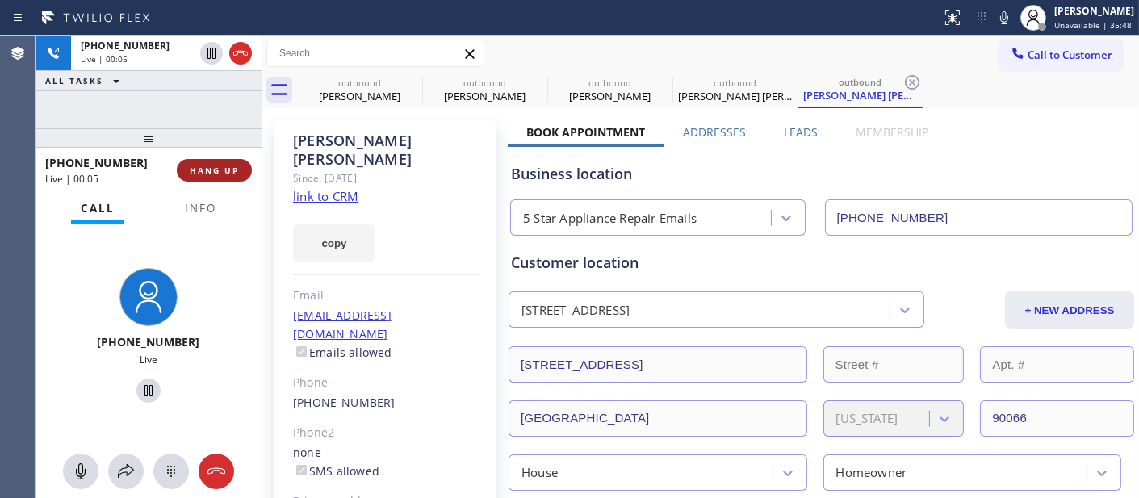
click at [187, 176] on button "HANG UP" at bounding box center [214, 170] width 75 height 23
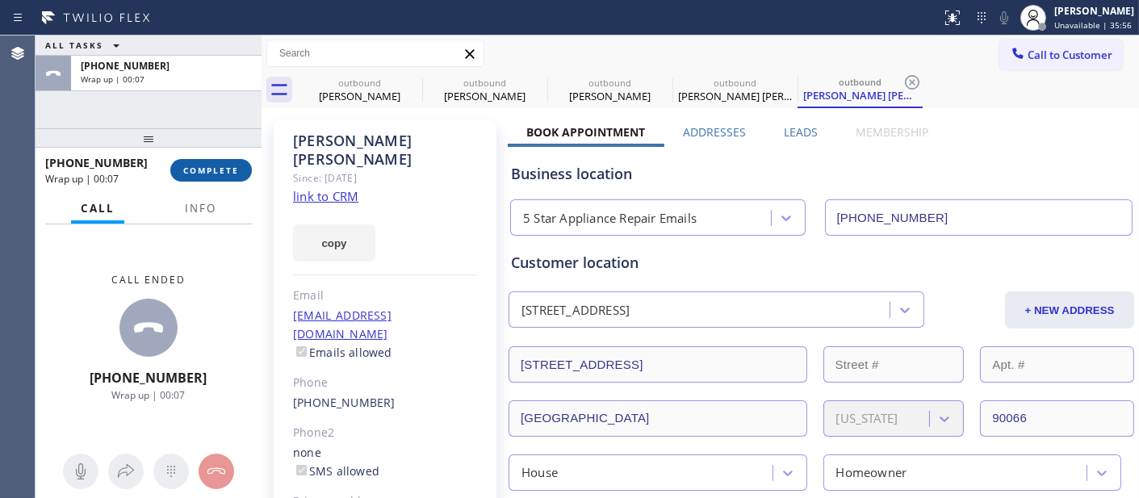
click at [210, 163] on button "COMPLETE" at bounding box center [211, 170] width 82 height 23
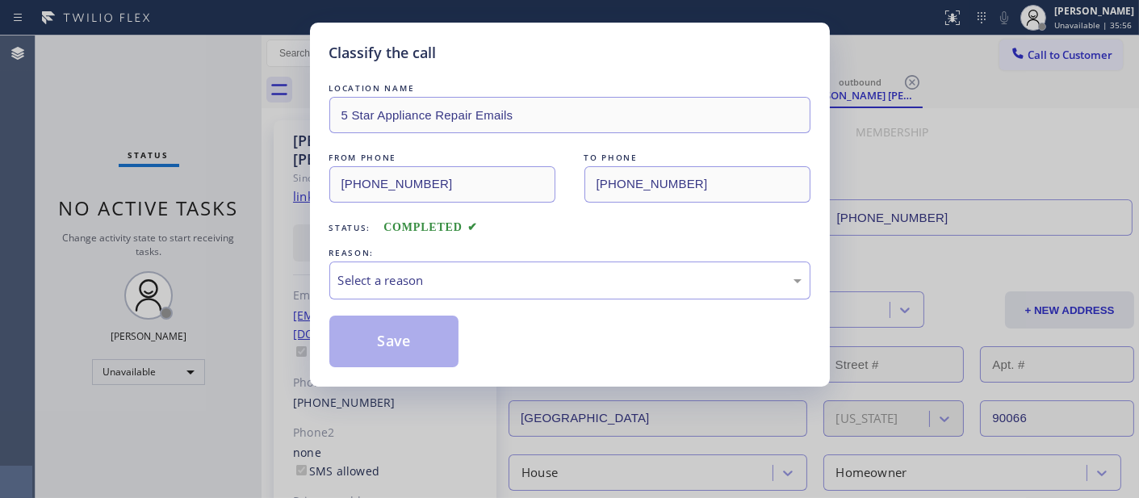
click at [210, 163] on div "Classify the call LOCATION NAME 5 Star Appliance Repair Emails FROM PHONE (844)…" at bounding box center [569, 249] width 1139 height 498
click at [470, 287] on div "Select a reason" at bounding box center [569, 280] width 463 height 19
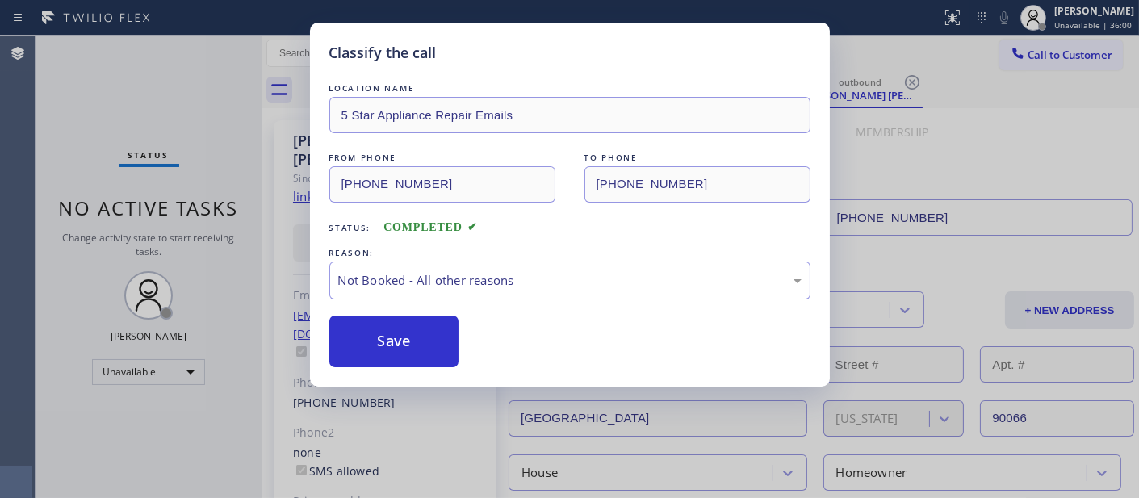
click at [421, 341] on button "Save" at bounding box center [394, 342] width 130 height 52
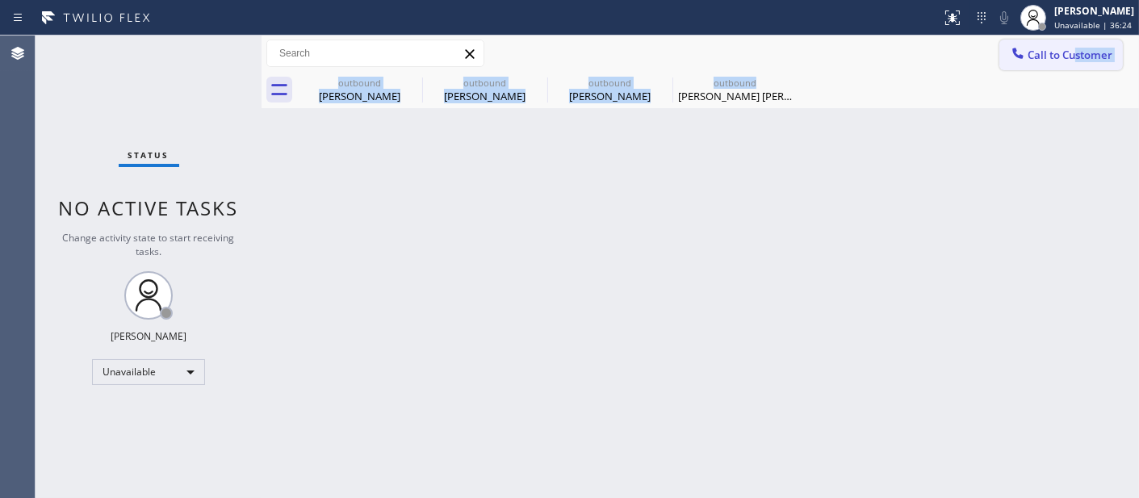
drag, startPoint x: 1074, startPoint y: 73, endPoint x: 1074, endPoint y: 46, distance: 26.6
click at [1077, 69] on div "Call to Customer Outbound call Location 5 Star Appliance Repair Emails Your cal…" at bounding box center [700, 72] width 877 height 73
drag, startPoint x: 1018, startPoint y: 57, endPoint x: 1009, endPoint y: 71, distance: 17.0
click at [1015, 57] on icon at bounding box center [1018, 53] width 16 height 16
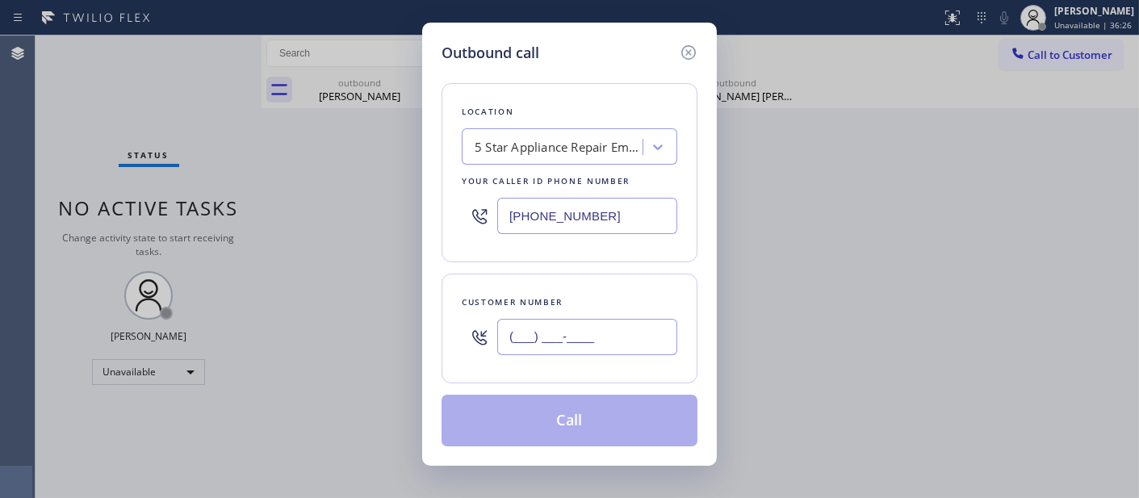
click at [613, 327] on input "(___) ___-____" at bounding box center [587, 337] width 180 height 36
paste input "949) 683-0671"
type input "(949) 683-0671"
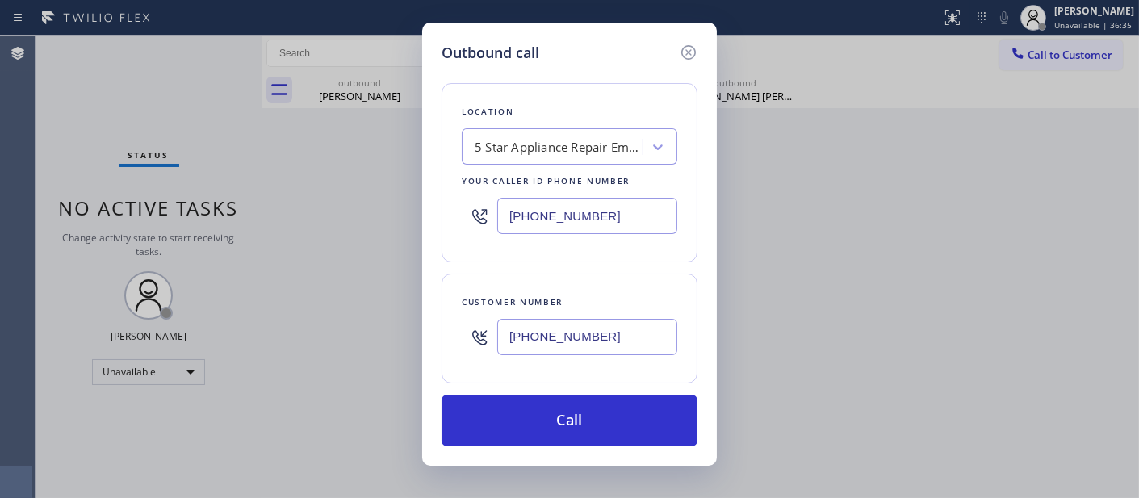
drag, startPoint x: 477, startPoint y: 188, endPoint x: 410, endPoint y: 188, distance: 67.0
click at [423, 188] on div "Outbound call Location 5 Star Appliance Repair Emails Your caller id phone numb…" at bounding box center [569, 244] width 295 height 443
paste input "55) 731-4952"
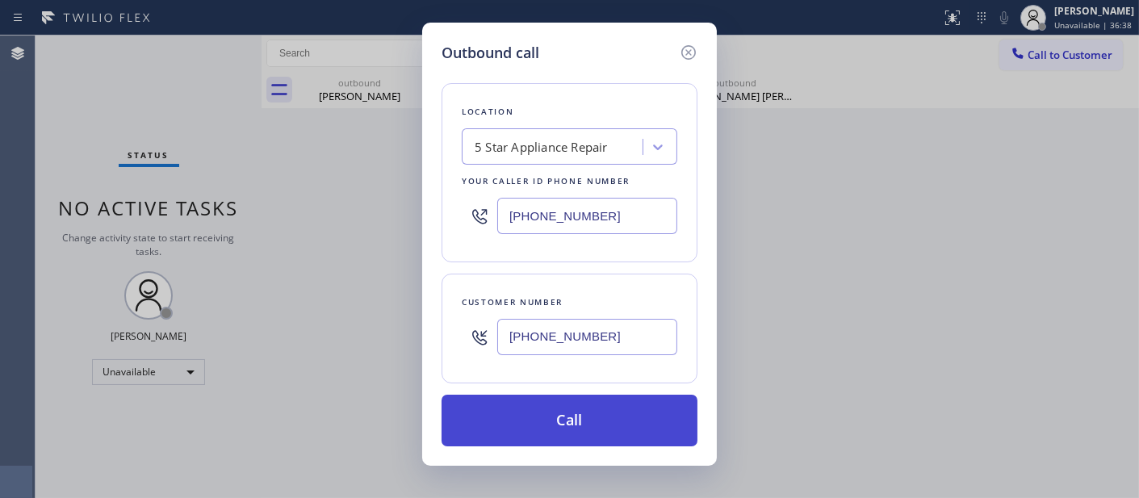
type input "[PHONE_NUMBER]"
click at [632, 410] on button "Call" at bounding box center [570, 421] width 256 height 52
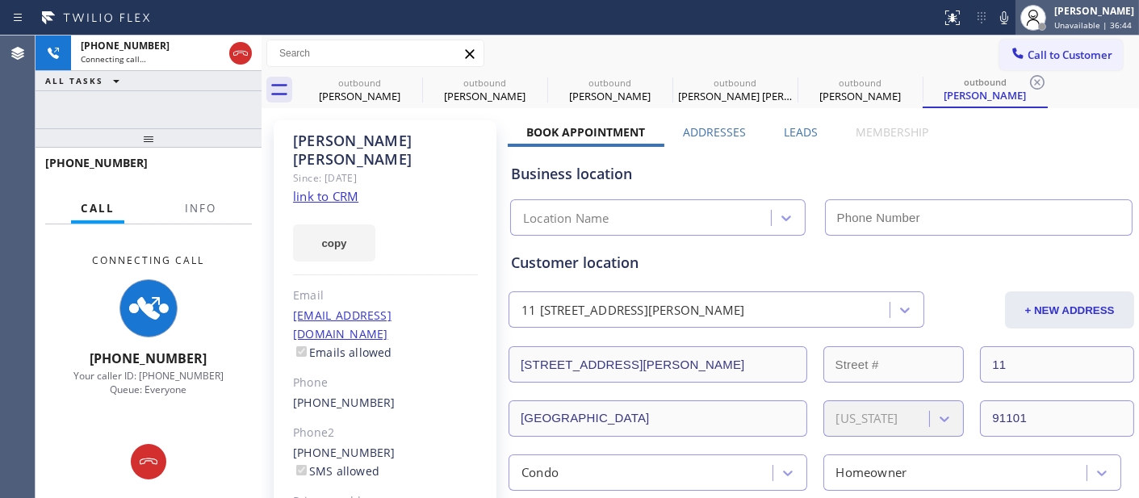
type input "[PHONE_NUMBER]"
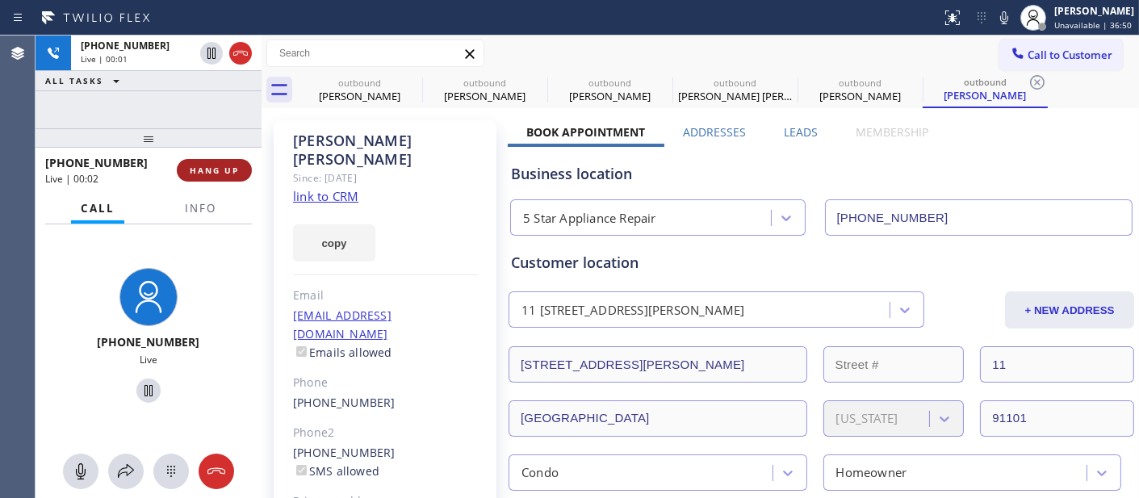
drag, startPoint x: 227, startPoint y: 152, endPoint x: 223, endPoint y: 165, distance: 14.3
click at [224, 161] on div "+19496830671 Live | 00:02 HANG UP" at bounding box center [148, 170] width 207 height 42
click at [223, 165] on span "HANG UP" at bounding box center [214, 170] width 49 height 11
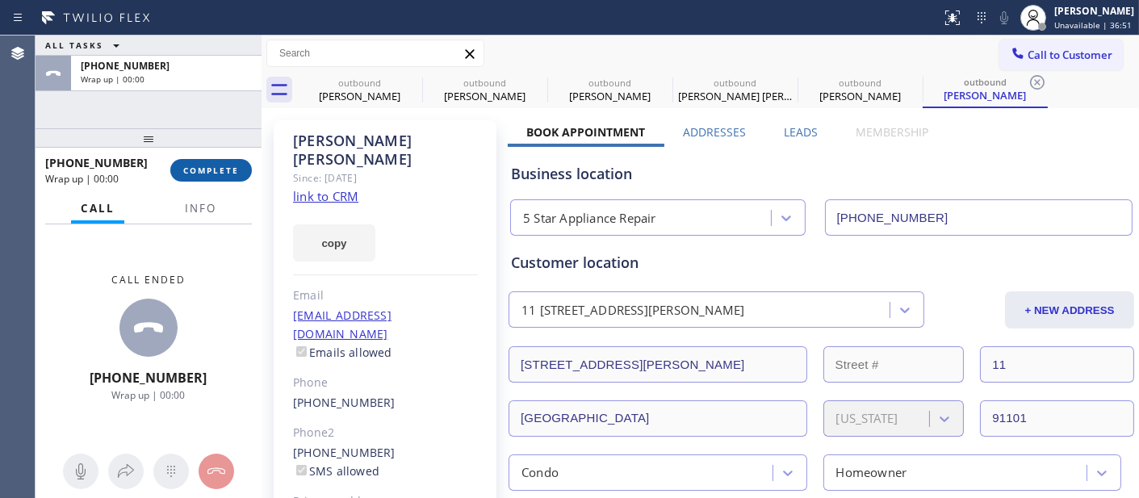
click at [221, 161] on button "COMPLETE" at bounding box center [211, 170] width 82 height 23
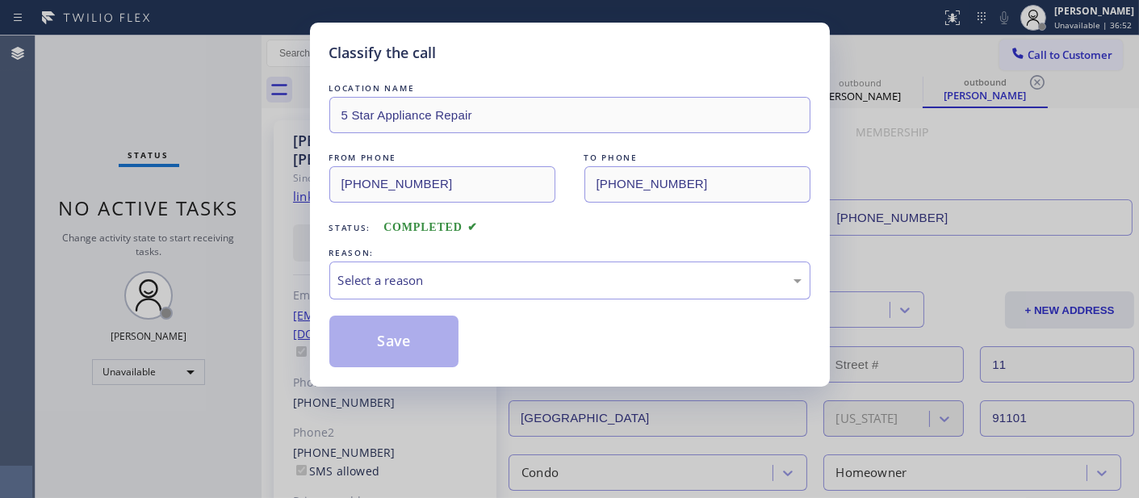
click at [478, 304] on div "LOCATION NAME 5 Star Appliance Repair FROM PHONE (855) 731-4952 TO PHONE (949) …" at bounding box center [569, 223] width 481 height 287
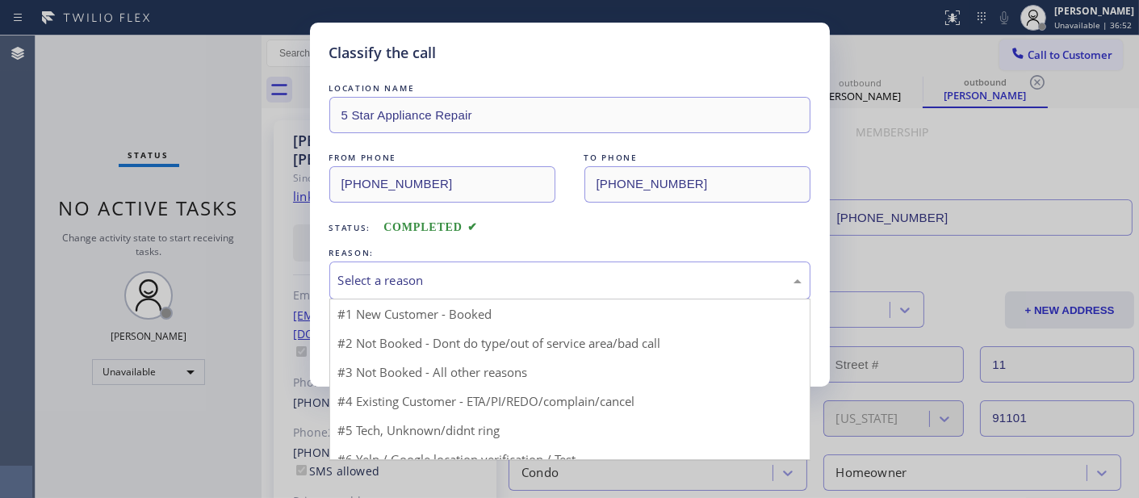
drag, startPoint x: 475, startPoint y: 279, endPoint x: 463, endPoint y: 291, distance: 16.0
click at [474, 278] on div "Select a reason" at bounding box center [569, 280] width 463 height 19
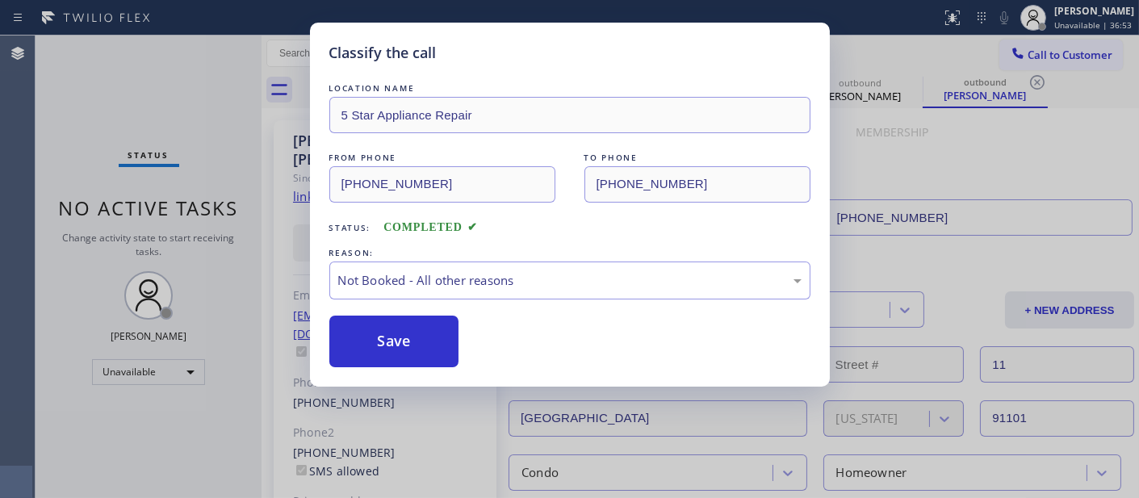
click at [396, 339] on button "Save" at bounding box center [394, 342] width 130 height 52
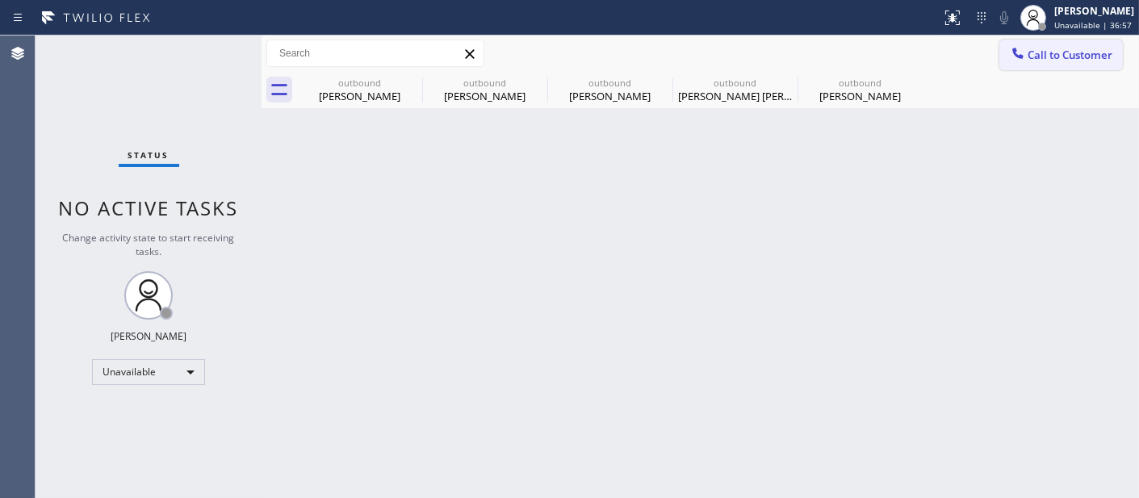
click at [1060, 44] on button "Call to Customer" at bounding box center [1061, 55] width 124 height 31
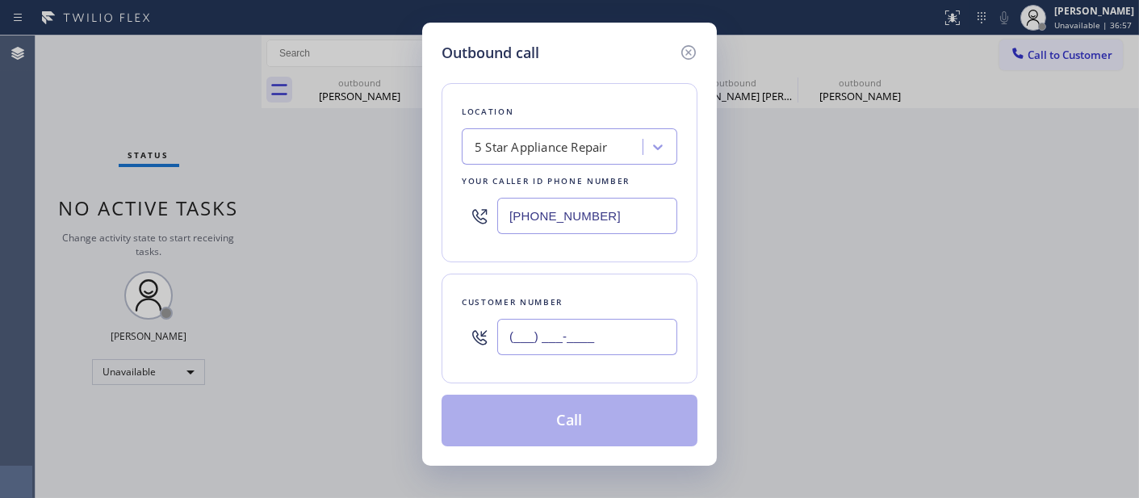
drag, startPoint x: 580, startPoint y: 337, endPoint x: 589, endPoint y: 323, distance: 17.5
click at [588, 324] on input "(___) ___-____" at bounding box center [587, 337] width 180 height 36
paste input "9"
paste input "text"
click at [513, 337] on input "(___) ___-___9" at bounding box center [587, 337] width 180 height 36
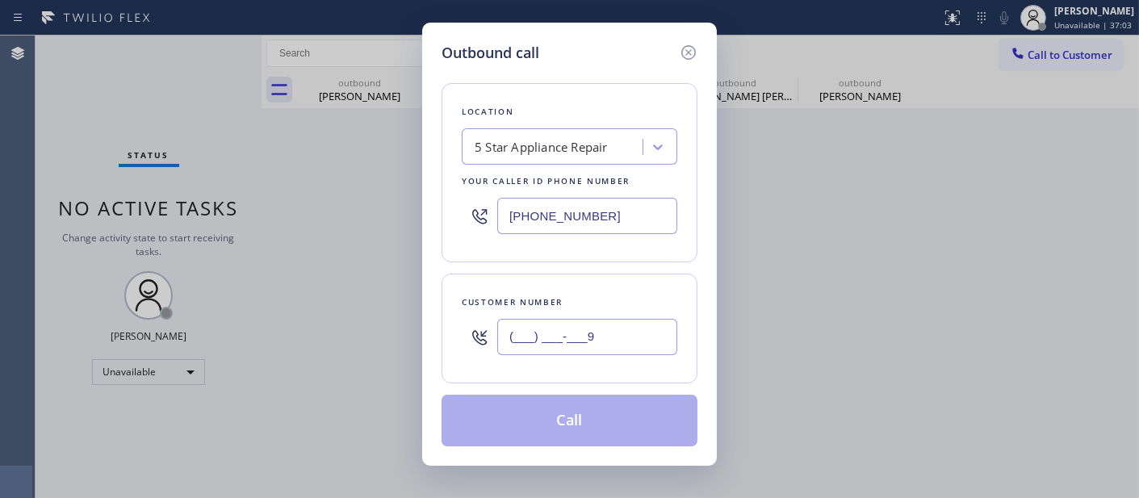
paste input "949) 584-3886"
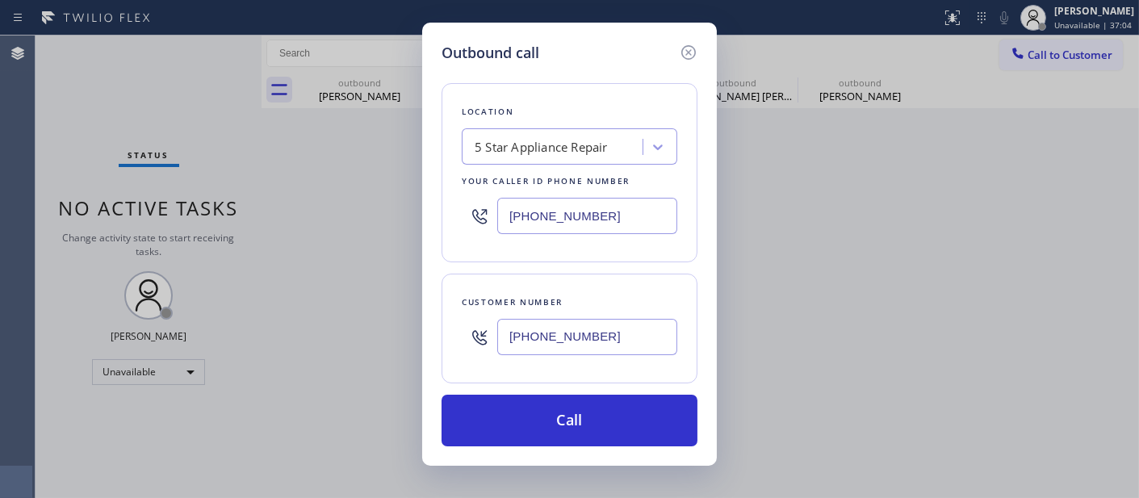
type input "(949) 584-3886"
drag, startPoint x: 615, startPoint y: 207, endPoint x: 350, endPoint y: 224, distance: 266.1
click at [361, 228] on div "Outbound call Location 5 Star Appliance Repair Your caller id phone number (855…" at bounding box center [569, 249] width 1139 height 498
paste input "213-9318"
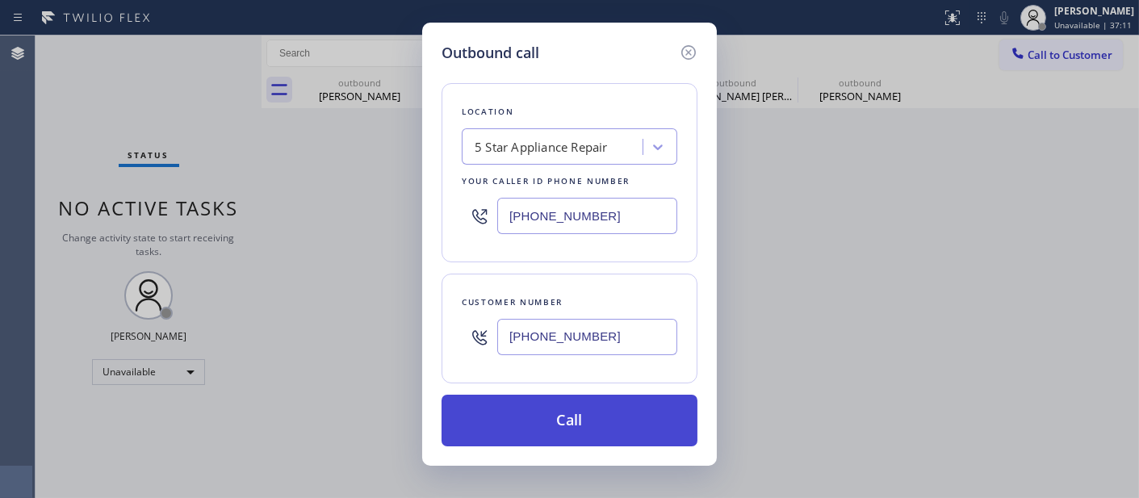
type input "(855) 213-9318"
click at [603, 408] on button "Call" at bounding box center [570, 421] width 256 height 52
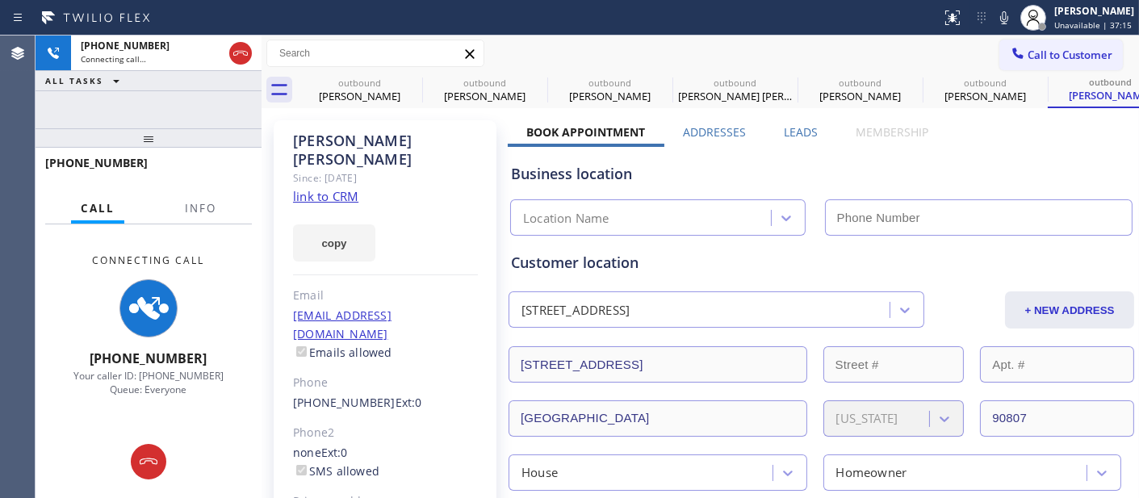
click at [1006, 16] on icon at bounding box center [1004, 17] width 19 height 19
type input "[PHONE_NUMBER]"
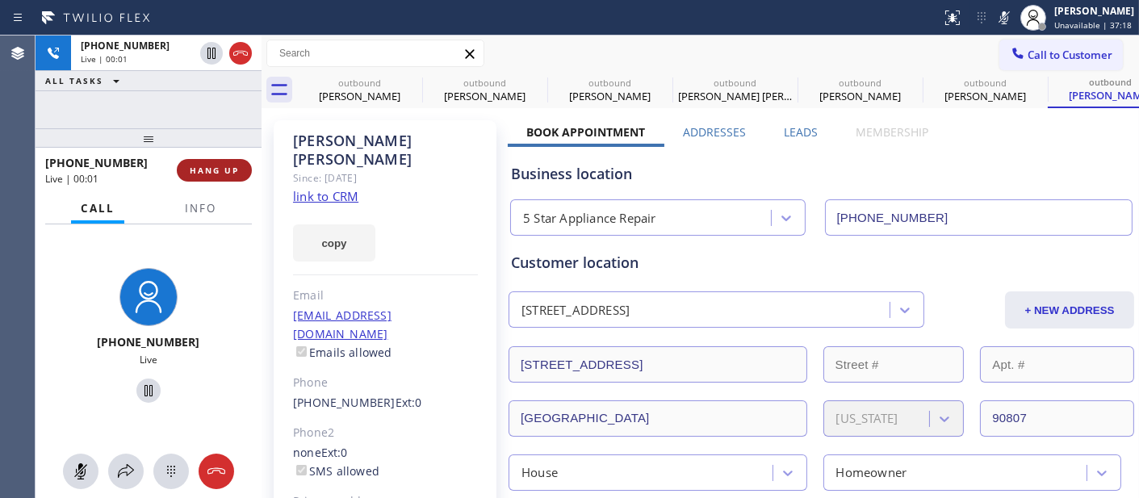
click at [228, 170] on span "HANG UP" at bounding box center [214, 170] width 49 height 11
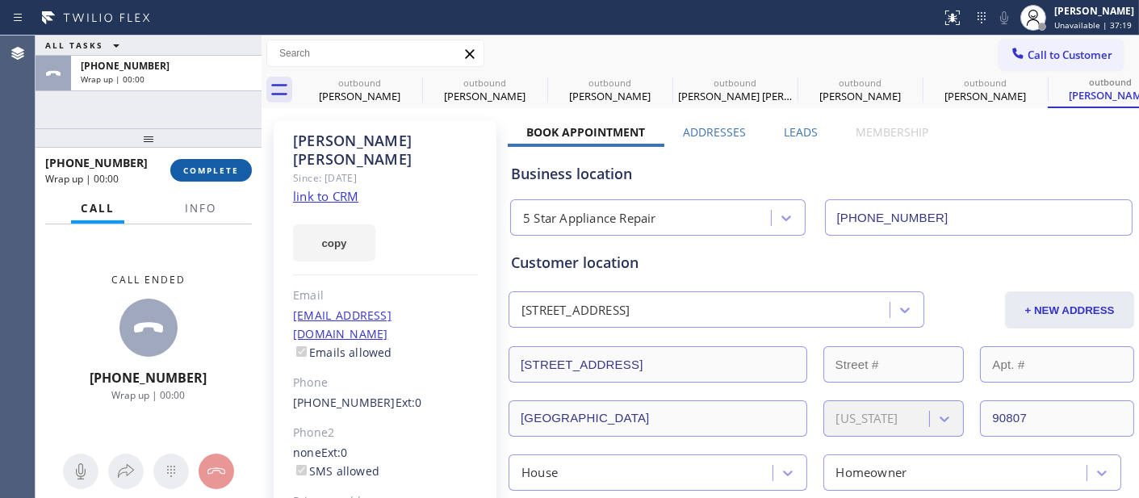
click at [228, 170] on span "COMPLETE" at bounding box center [211, 170] width 56 height 11
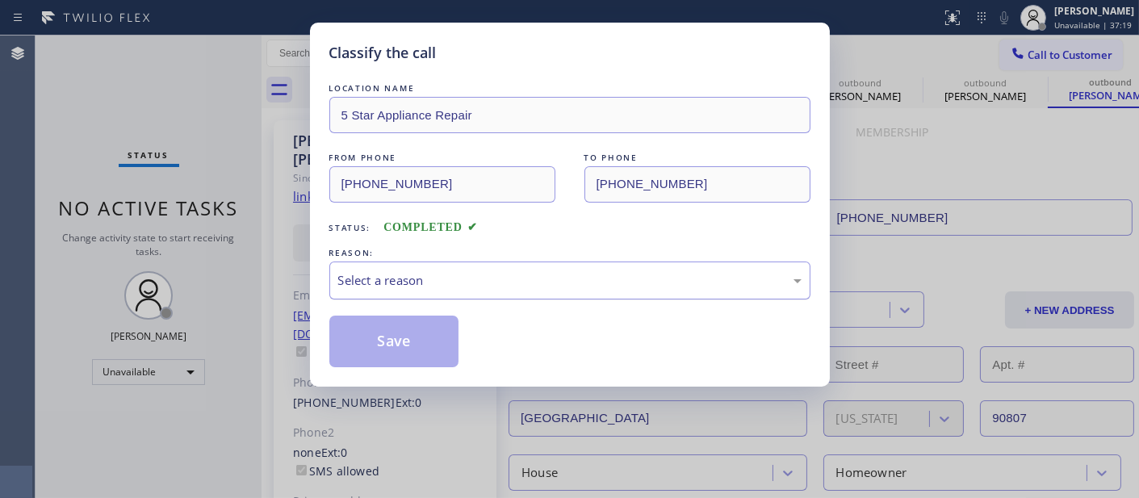
click at [499, 281] on div "Select a reason" at bounding box center [569, 280] width 463 height 19
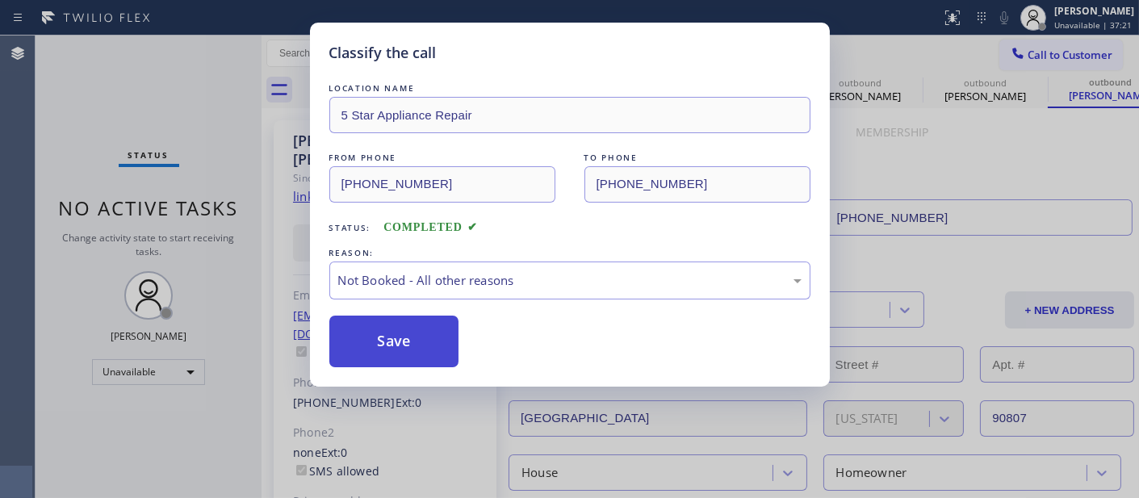
click at [389, 323] on button "Save" at bounding box center [394, 342] width 130 height 52
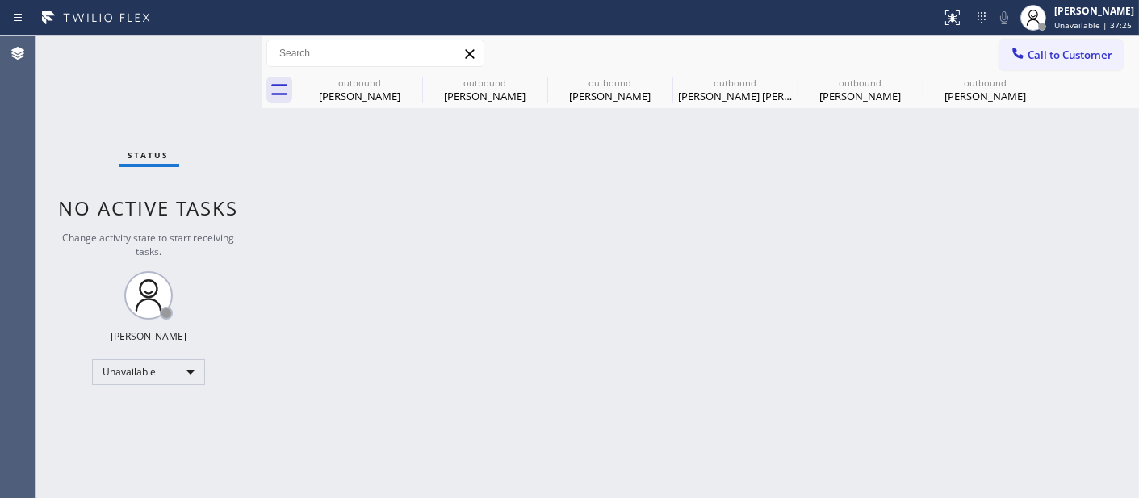
click at [1036, 52] on span "Call to Customer" at bounding box center [1070, 55] width 85 height 15
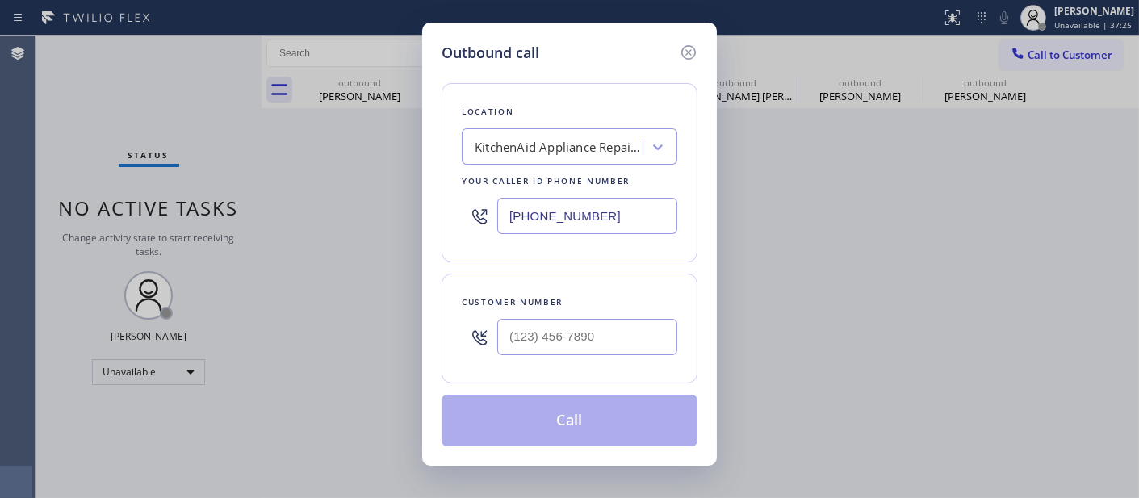
click at [491, 350] on div at bounding box center [480, 337] width 36 height 52
click at [538, 345] on input "(___) ___-____" at bounding box center [587, 337] width 180 height 36
paste input "303) 229-5705"
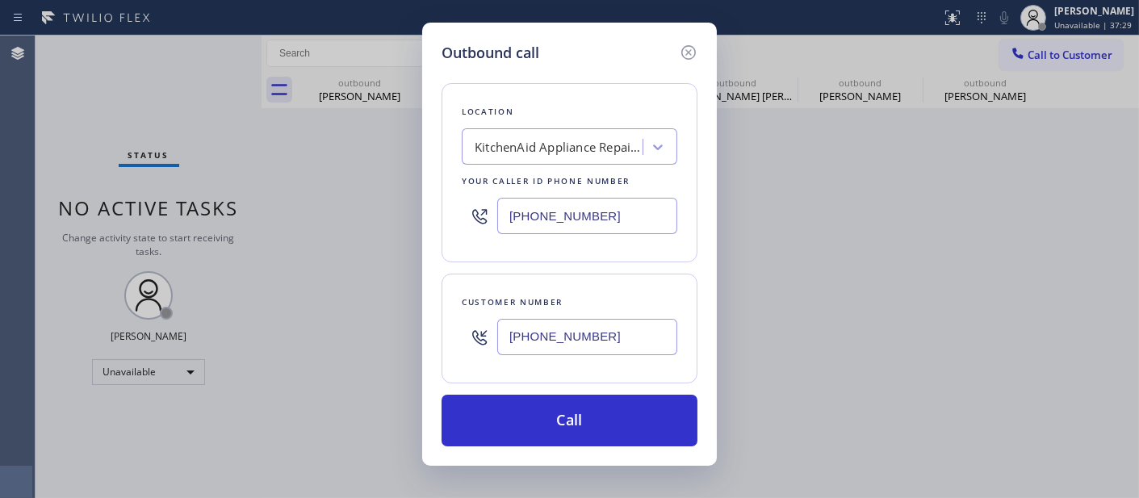
type input "(303) 229-5705"
drag, startPoint x: 528, startPoint y: 208, endPoint x: 439, endPoint y: 221, distance: 89.7
click at [462, 220] on div "(855) 213-9318" at bounding box center [570, 216] width 216 height 52
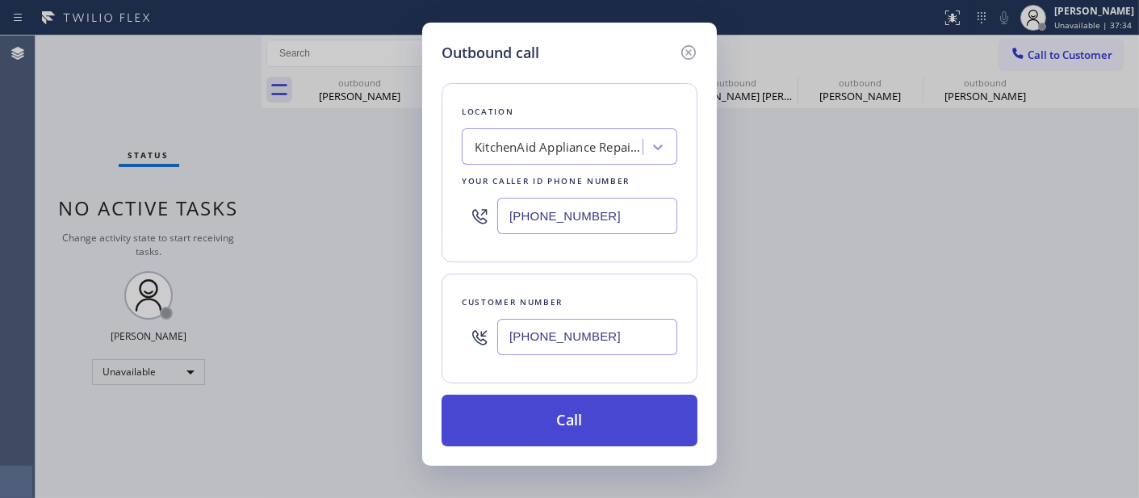
paste input "720) 807-3992"
type input "(720) 807-3992"
click at [592, 425] on button "Call" at bounding box center [570, 421] width 256 height 52
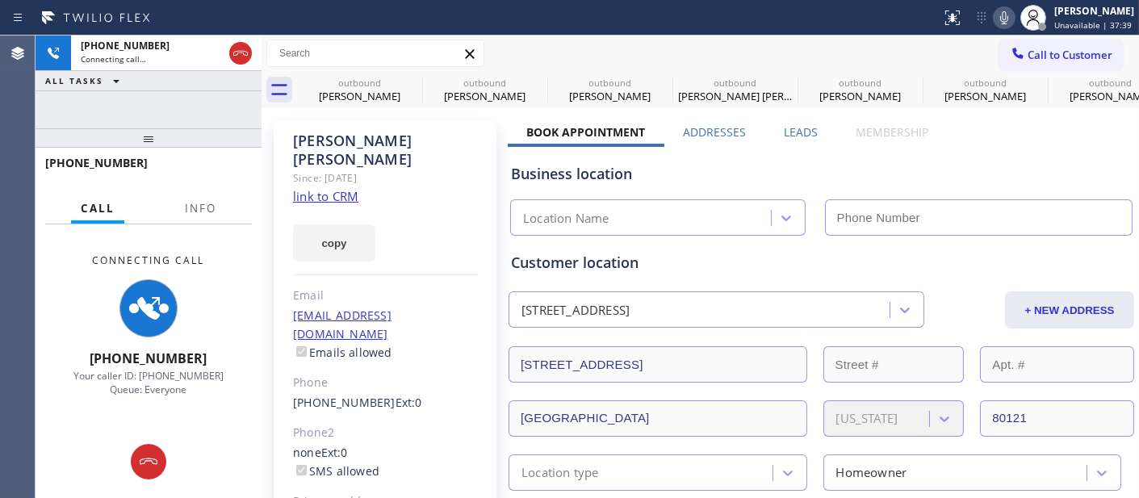
click at [999, 14] on icon at bounding box center [1004, 17] width 19 height 19
click at [410, 82] on icon at bounding box center [411, 82] width 15 height 15
click at [0, 0] on icon at bounding box center [0, 0] width 0 height 0
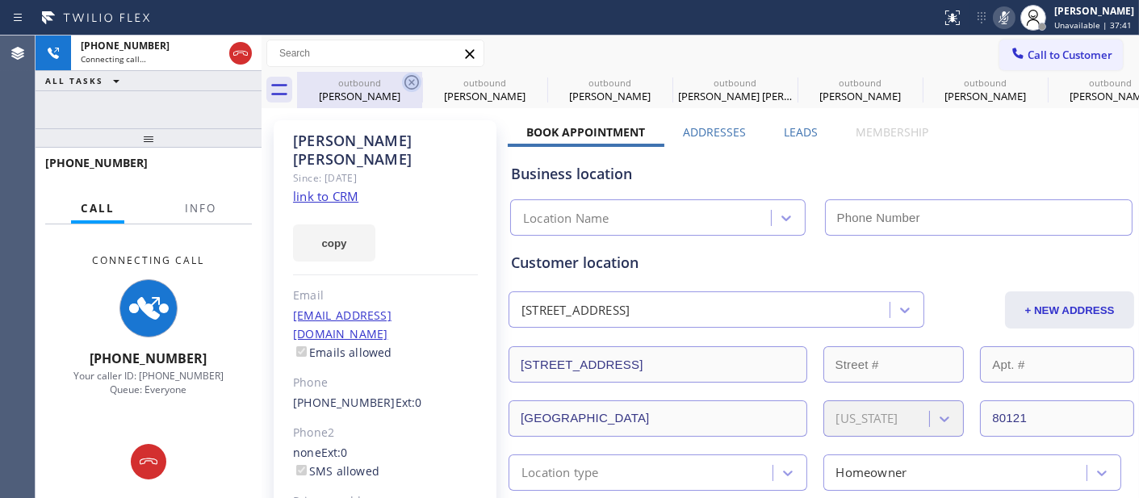
click at [0, 0] on icon at bounding box center [0, 0] width 0 height 0
type input "(720) 807-3992"
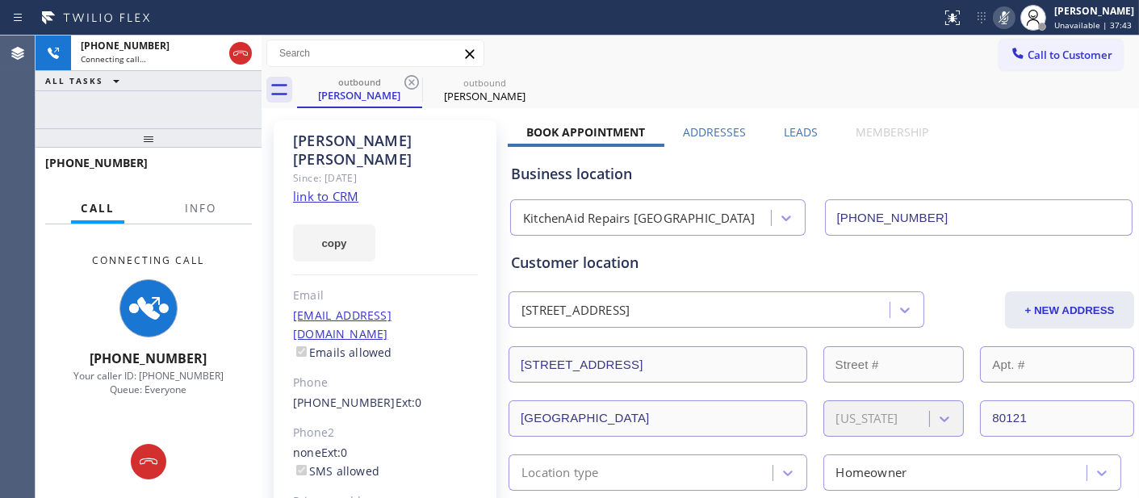
click at [592, 55] on div "Call to Customer Outbound call Location KitchenAid Repairs Denver Your caller i…" at bounding box center [700, 54] width 877 height 28
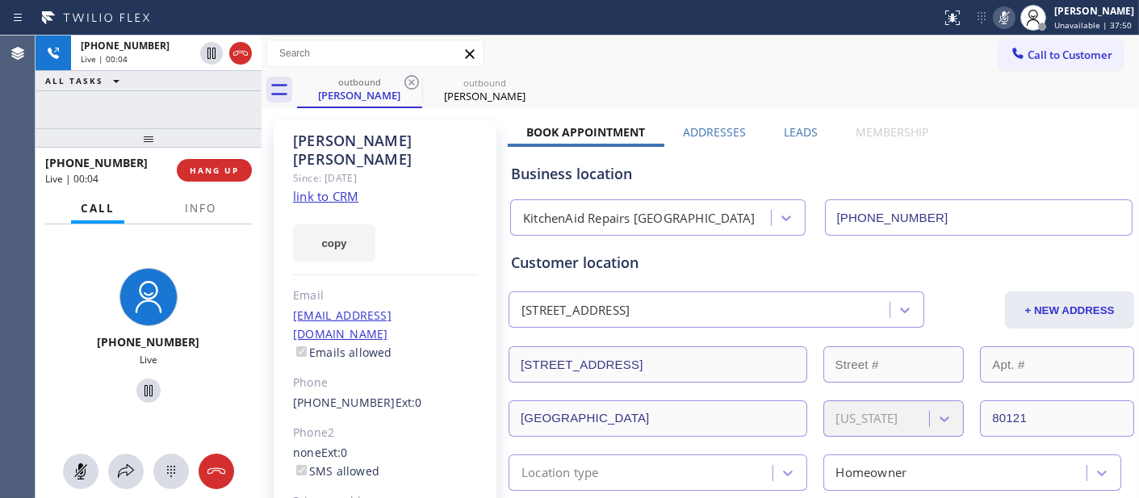
click at [1003, 13] on rect at bounding box center [1004, 15] width 11 height 11
drag, startPoint x: 212, startPoint y: 147, endPoint x: 259, endPoint y: 40, distance: 116.4
click at [206, 123] on div "+13032295705 Live | 00:14 ALL TASKS ALL TASKS ACTIVE TASKS TASKS IN WRAP UP +13…" at bounding box center [149, 267] width 226 height 463
drag, startPoint x: 191, startPoint y: 133, endPoint x: 254, endPoint y: 32, distance: 119.4
click at [190, 122] on div "+13032295705 Live | 00:22 ALL TASKS ALL TASKS ACTIVE TASKS TASKS IN WRAP UP +13…" at bounding box center [149, 267] width 226 height 463
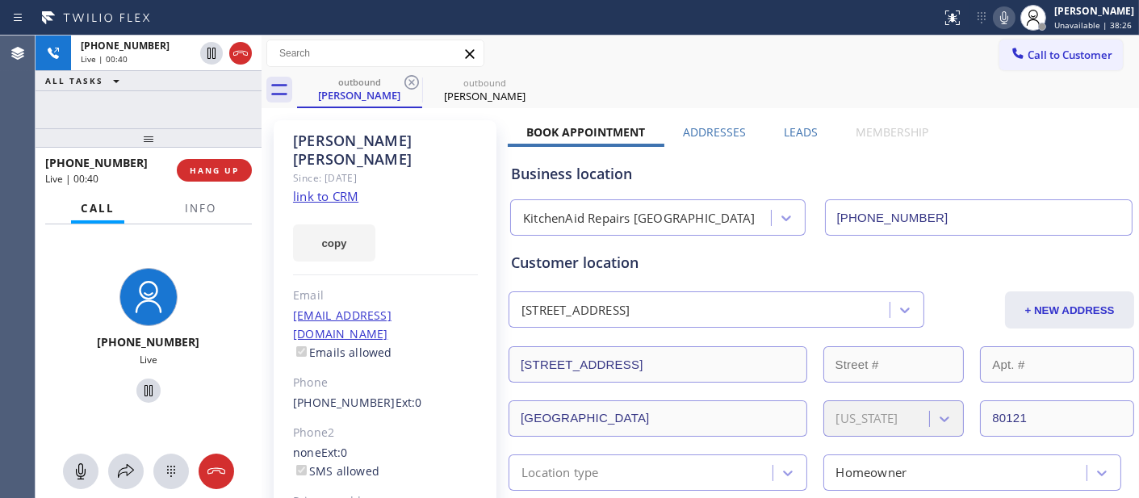
drag, startPoint x: 178, startPoint y: 145, endPoint x: 173, endPoint y: 98, distance: 47.9
click at [174, 110] on div "+13032295705 Live | 00:40 ALL TASKS ALL TASKS ACTIVE TASKS TASKS IN WRAP UP +13…" at bounding box center [149, 267] width 226 height 463
drag, startPoint x: 626, startPoint y: 44, endPoint x: 665, endPoint y: 34, distance: 40.1
click at [626, 44] on div "Call to Customer Outbound call Location KitchenAid Repairs Denver Your caller i…" at bounding box center [700, 54] width 877 height 28
drag, startPoint x: 207, startPoint y: 134, endPoint x: 203, endPoint y: 47, distance: 87.3
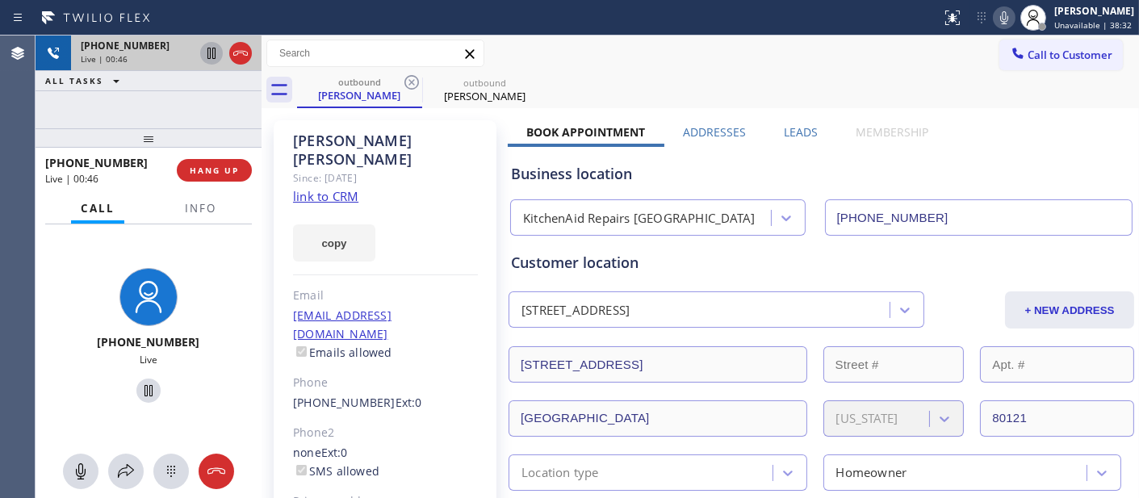
click at [197, 89] on div "+13032295705 Live | 00:46 ALL TASKS ALL TASKS ACTIVE TASKS TASKS IN WRAP UP +13…" at bounding box center [149, 267] width 226 height 463
drag, startPoint x: 126, startPoint y: 132, endPoint x: 130, endPoint y: 110, distance: 23.0
click at [128, 113] on div "+13032295705 Live | 00:51 ALL TASKS ALL TASKS ACTIVE TASKS TASKS IN WRAP UP +13…" at bounding box center [149, 267] width 226 height 463
drag, startPoint x: 194, startPoint y: 139, endPoint x: 188, endPoint y: 87, distance: 52.0
click at [188, 87] on div "+13032295705 Live | 00:52 ALL TASKS ALL TASKS ACTIVE TASKS TASKS IN WRAP UP +13…" at bounding box center [149, 267] width 226 height 463
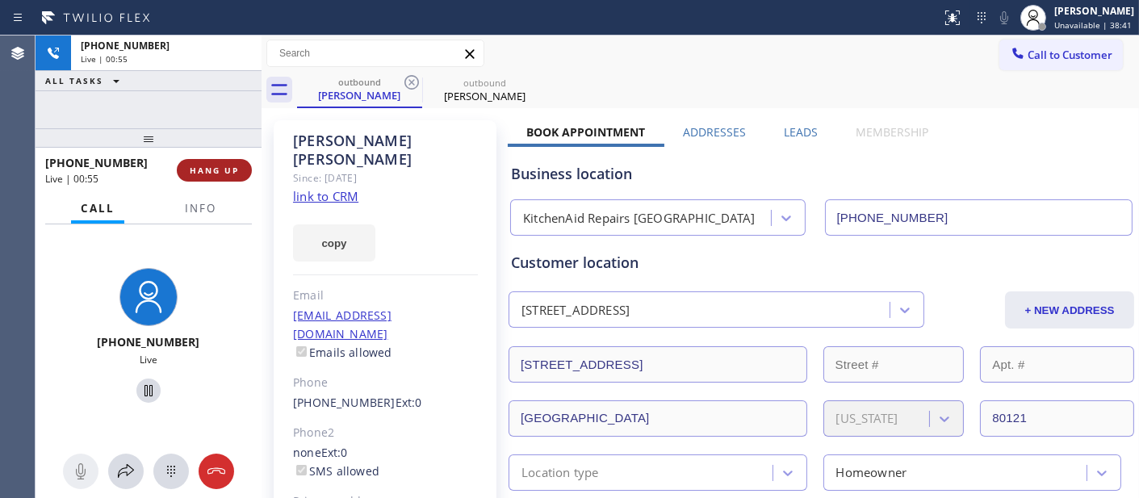
click at [212, 172] on span "HANG UP" at bounding box center [214, 170] width 49 height 11
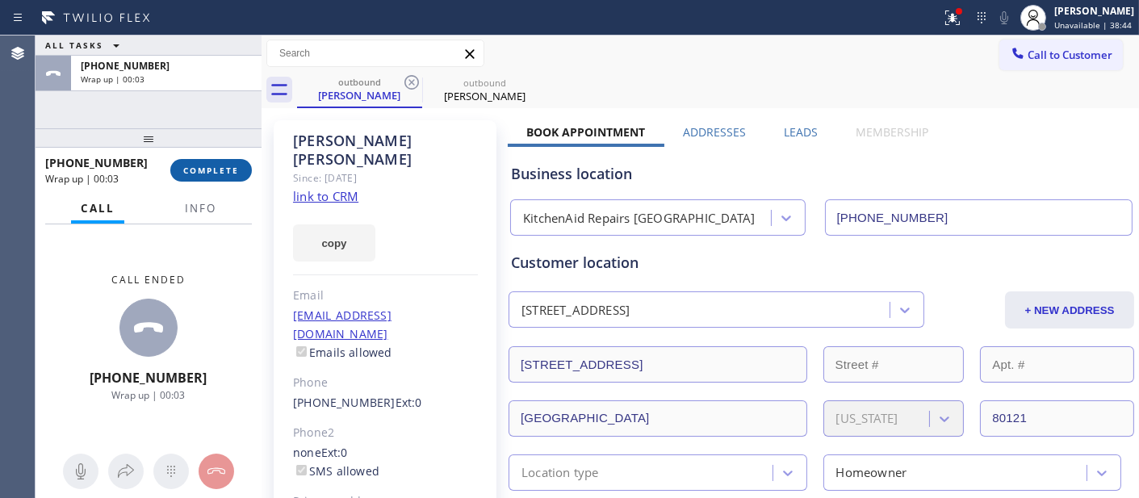
click at [212, 172] on span "COMPLETE" at bounding box center [211, 170] width 56 height 11
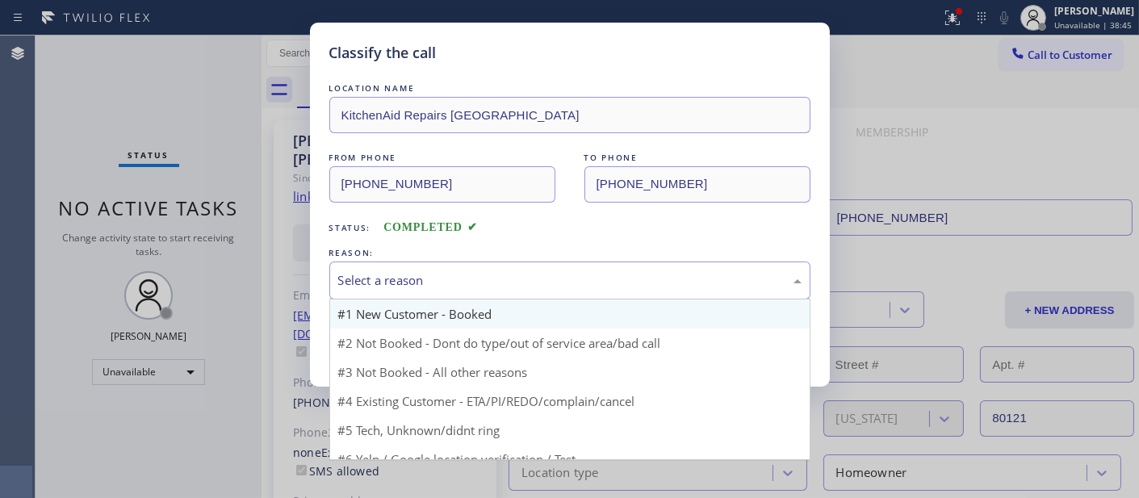
drag, startPoint x: 375, startPoint y: 268, endPoint x: 390, endPoint y: 317, distance: 51.6
click at [375, 271] on div "Select a reason" at bounding box center [569, 281] width 481 height 38
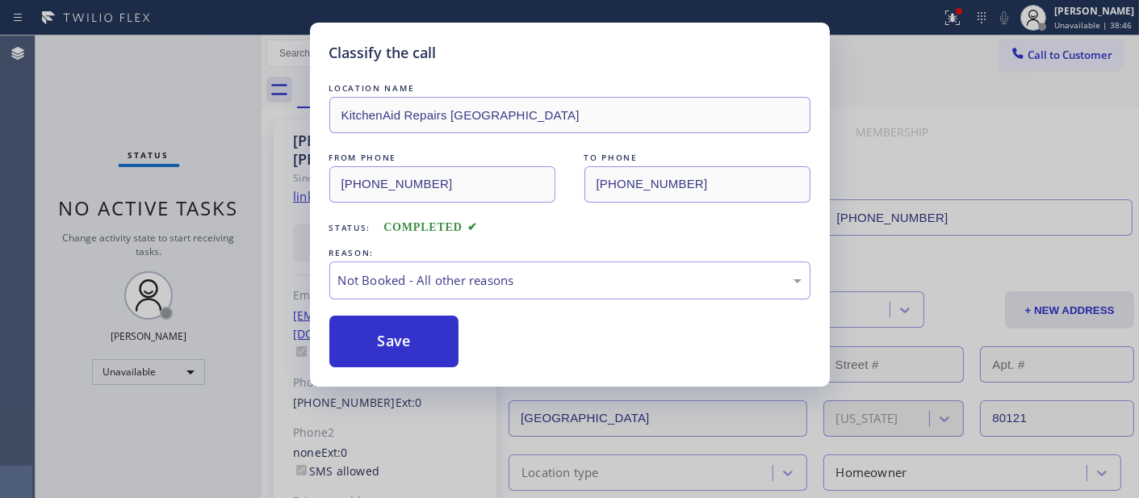
click at [394, 341] on button "Save" at bounding box center [394, 342] width 130 height 52
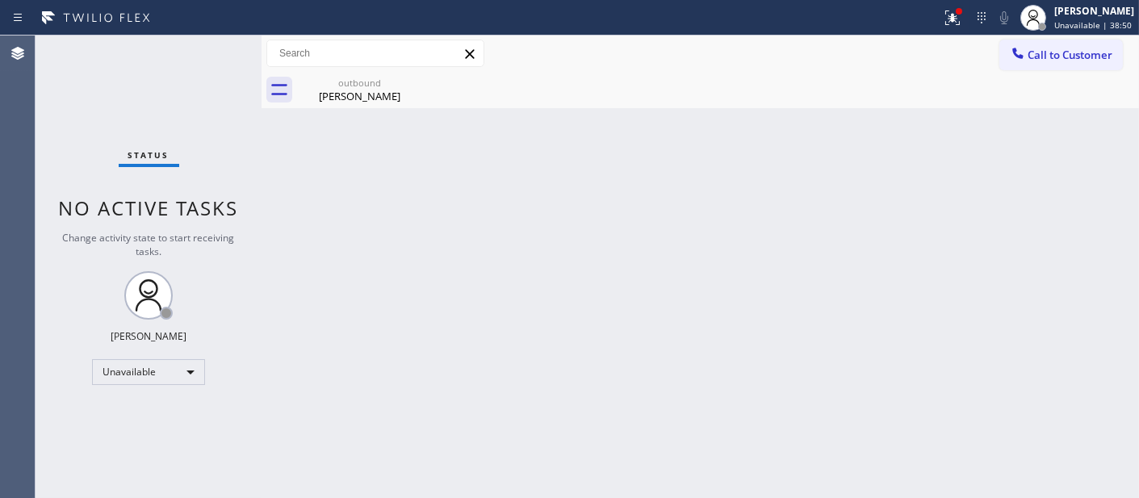
click at [1062, 48] on span "Call to Customer" at bounding box center [1070, 55] width 85 height 15
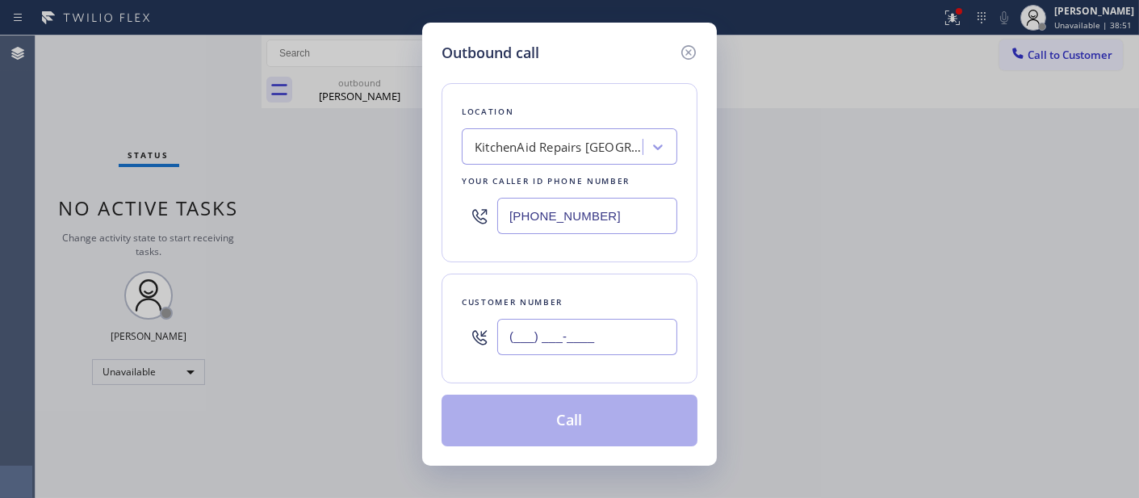
click at [543, 329] on input "(___) ___-____" at bounding box center [587, 337] width 180 height 36
paste input "718) 869-0799"
type input "(718) 869-0799"
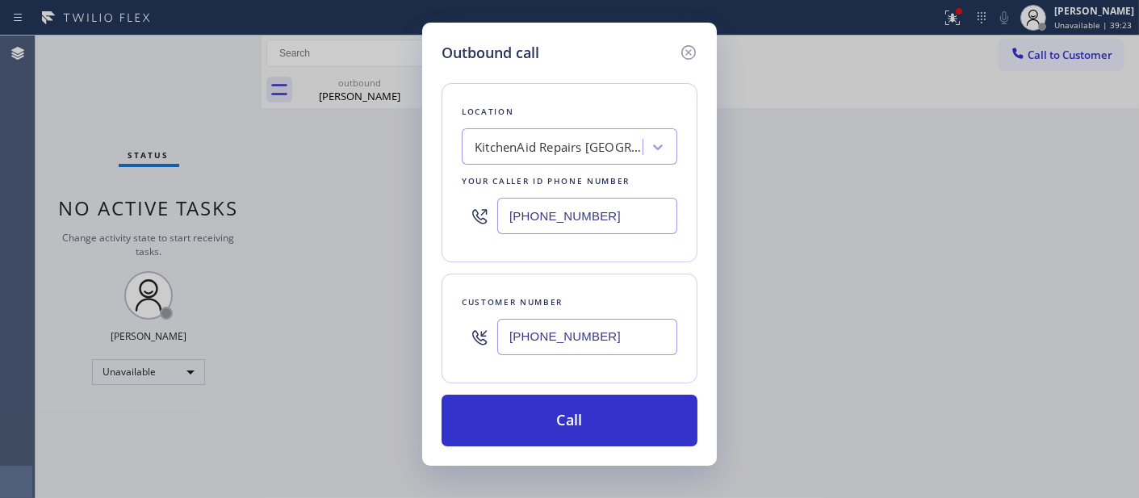
drag, startPoint x: 618, startPoint y: 208, endPoint x: 379, endPoint y: 214, distance: 238.2
click at [379, 214] on div "Outbound call Location KitchenAid Repairs Denver Your caller id phone number (7…" at bounding box center [569, 249] width 1139 height 498
paste input "917) 935-435"
type input "[PHONE_NUMBER]"
drag, startPoint x: 606, startPoint y: 345, endPoint x: 570, endPoint y: 336, distance: 37.4
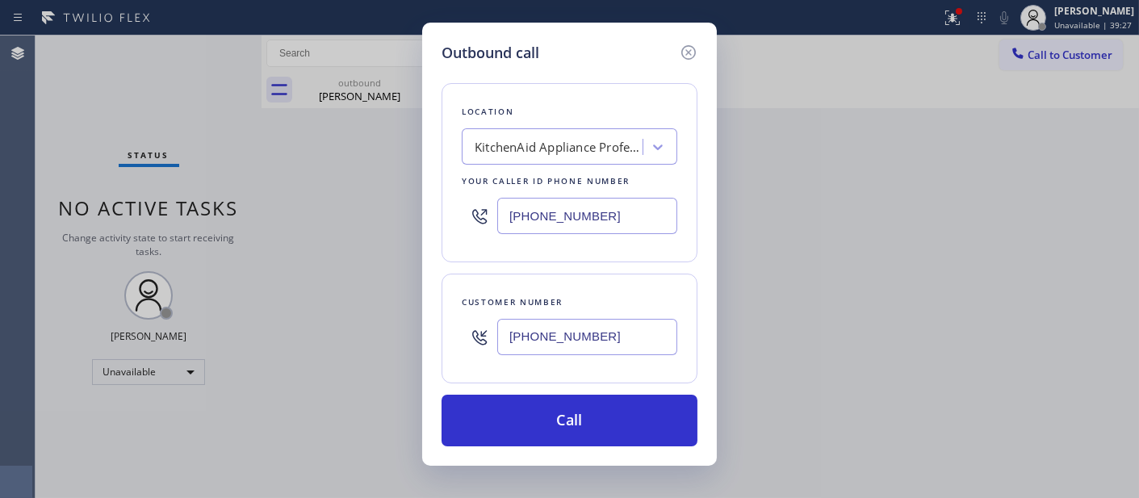
click at [394, 339] on div "Outbound call Location KitchenAid Appliance Professionals New Hyde Park Your ca…" at bounding box center [569, 249] width 1139 height 498
paste input "text"
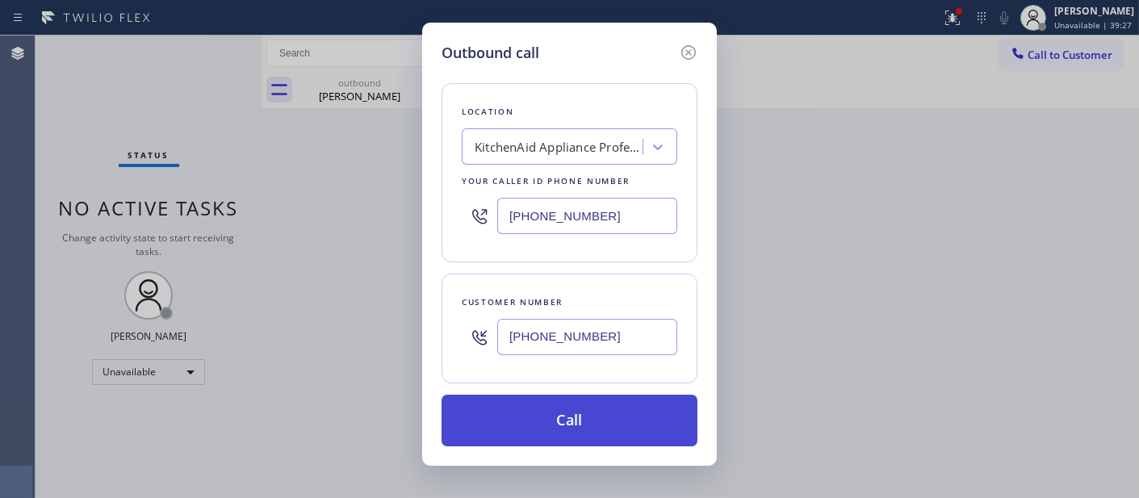
type input "(718) 869-0799"
click at [632, 417] on button "Call" at bounding box center [570, 421] width 256 height 52
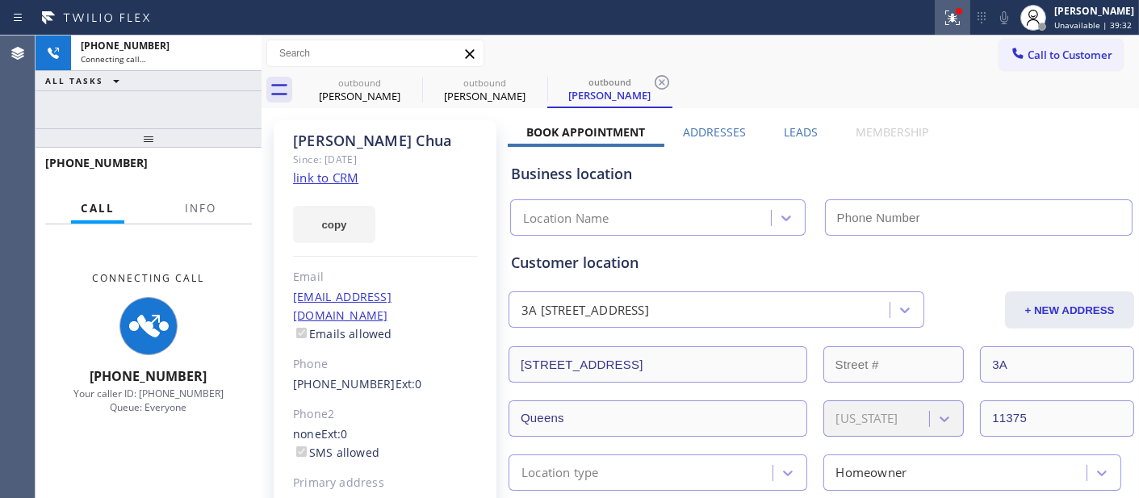
drag, startPoint x: 962, startPoint y: 15, endPoint x: 961, endPoint y: 25, distance: 10.6
click at [963, 15] on div at bounding box center [953, 17] width 36 height 19
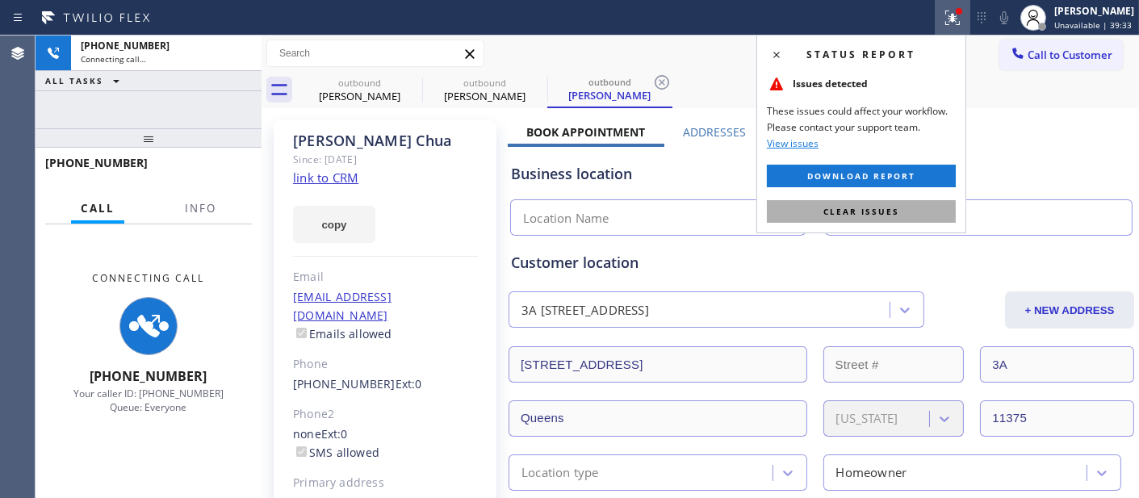
type input "[PHONE_NUMBER]"
click at [860, 211] on span "Clear issues" at bounding box center [861, 211] width 76 height 11
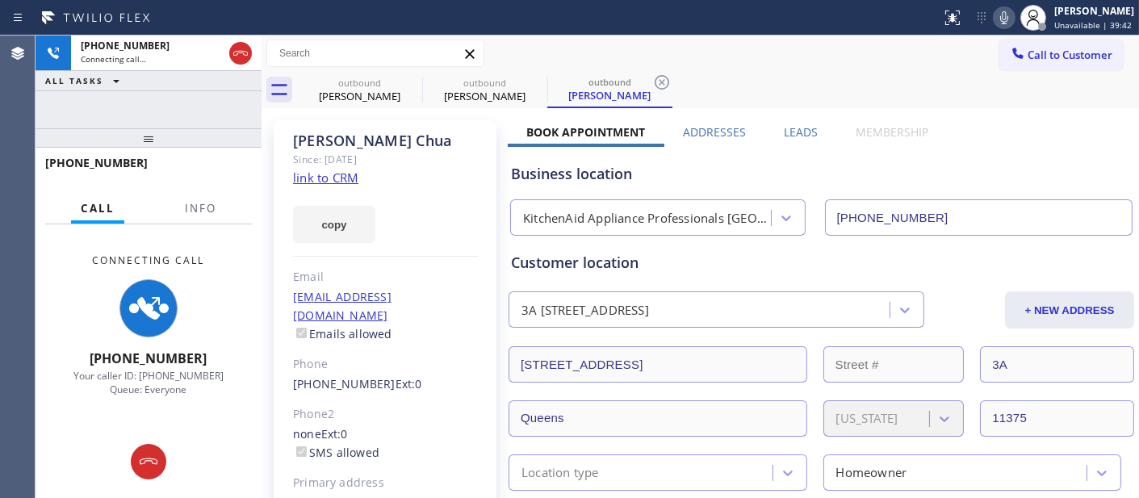
click at [1000, 19] on icon at bounding box center [1004, 17] width 8 height 13
click at [186, 100] on div "+17188690799 Connecting call… ALL TASKS ALL TASKS ACTIVE TASKS TASKS IN WRAP UP…" at bounding box center [149, 267] width 226 height 463
click at [240, 53] on icon at bounding box center [240, 53] width 19 height 19
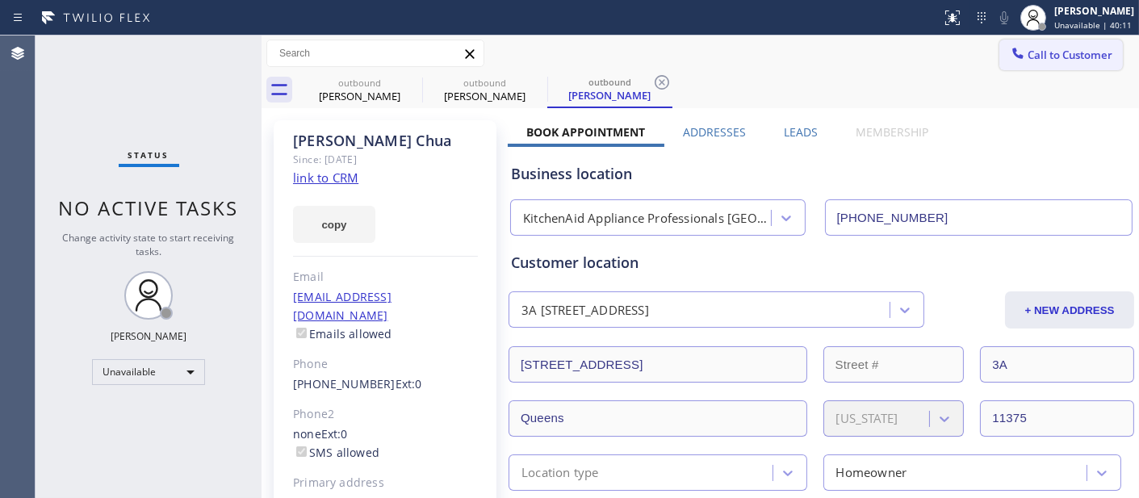
click at [1029, 50] on span "Call to Customer" at bounding box center [1070, 55] width 85 height 15
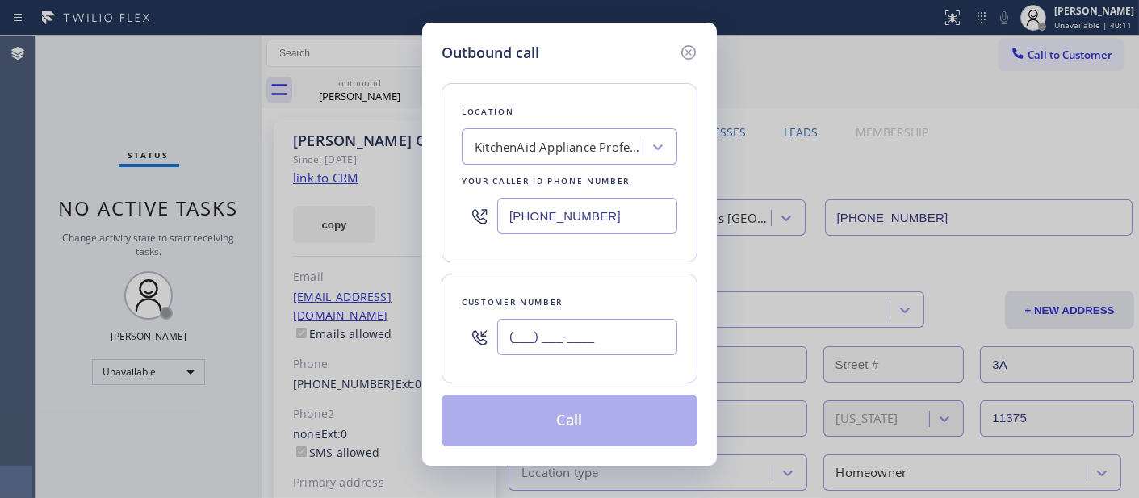
click at [559, 335] on input "(___) ___-____" at bounding box center [587, 337] width 180 height 36
paste input "415) 609-1766"
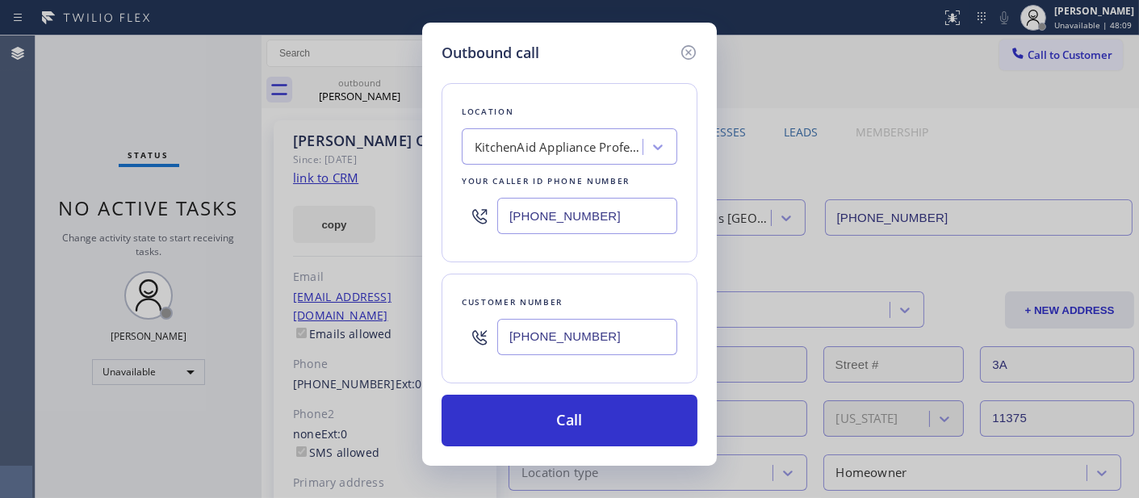
type input "(415) 609-1766"
click at [539, 448] on div "Outbound call Location KitchenAid Appliance Professionals New Hyde Park Your ca…" at bounding box center [569, 244] width 295 height 443
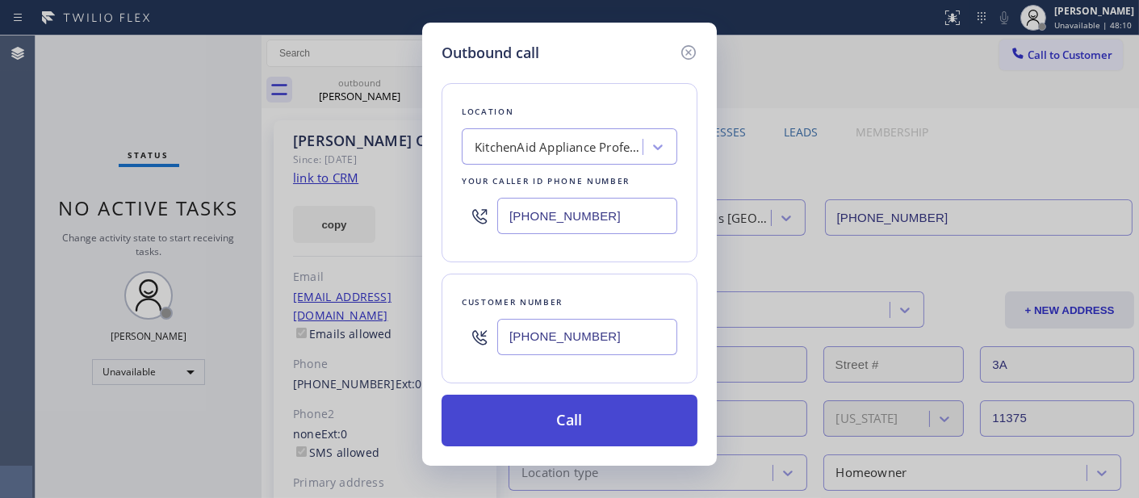
click at [542, 446] on button "Call" at bounding box center [570, 421] width 256 height 52
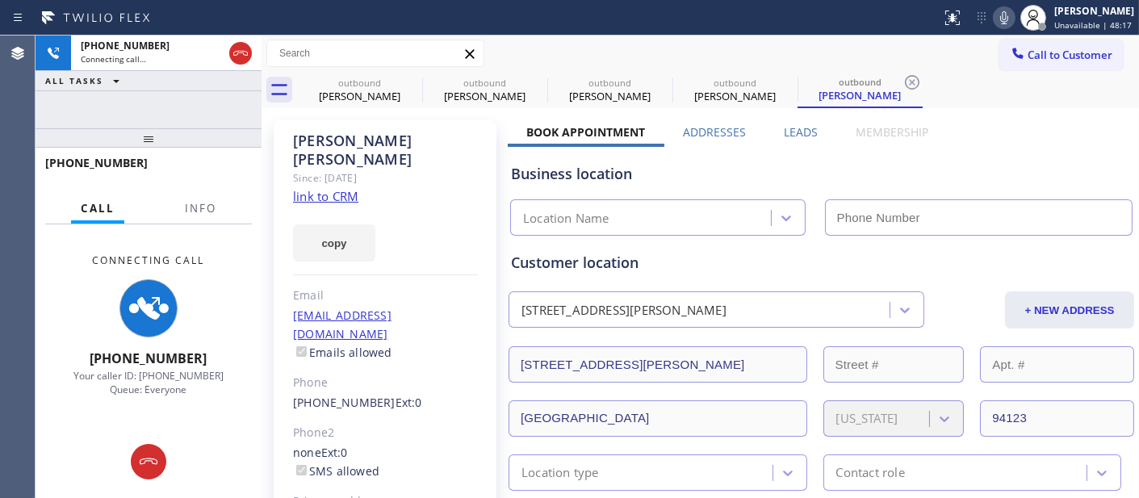
type input "[PHONE_NUMBER]"
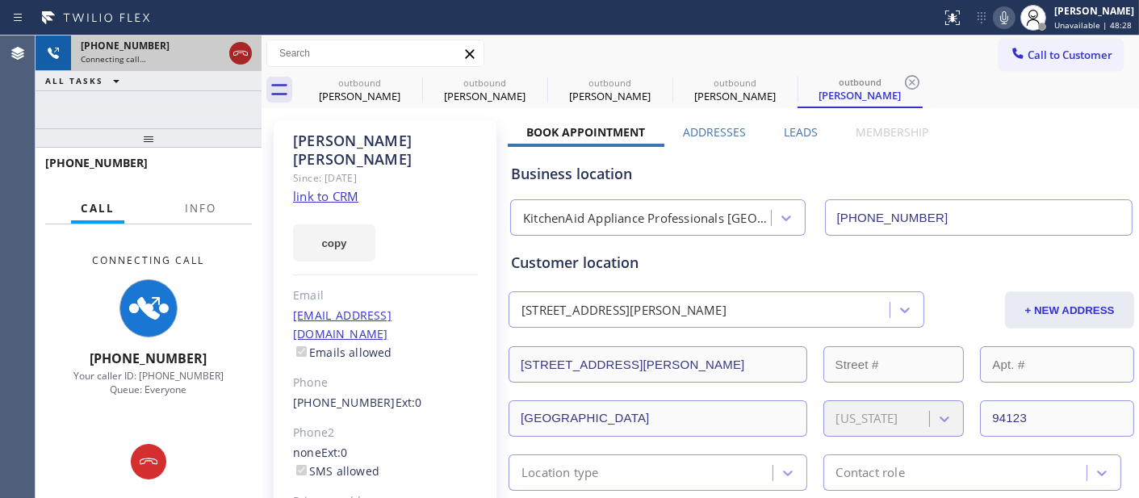
click at [245, 49] on icon at bounding box center [240, 53] width 19 height 19
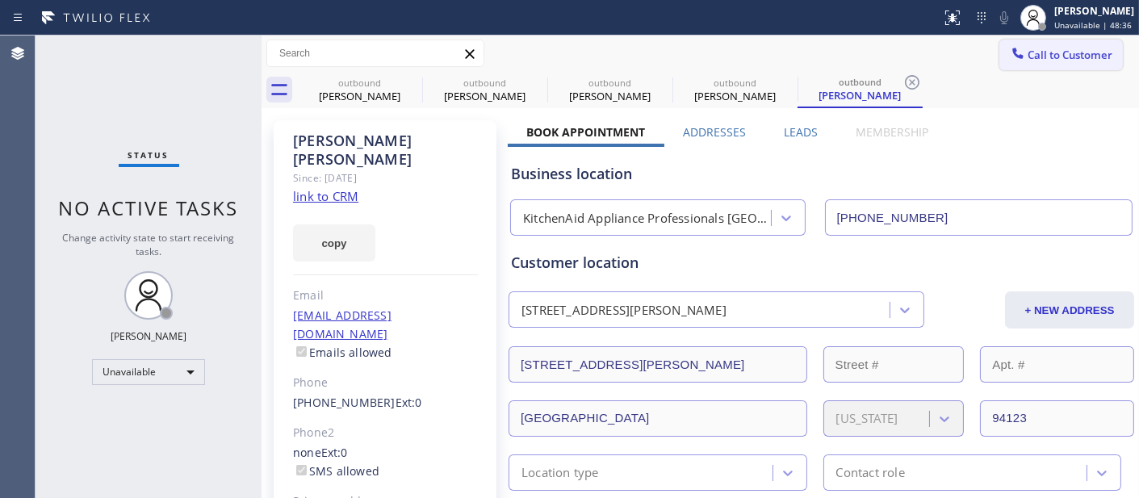
click at [1060, 69] on button "Call to Customer" at bounding box center [1061, 55] width 124 height 31
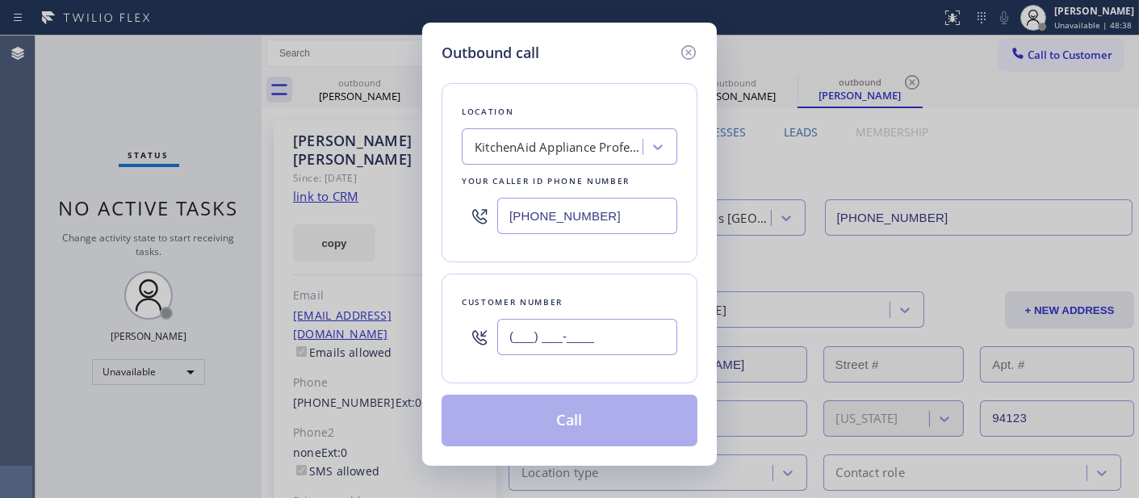
click at [596, 326] on input "(___) ___-____" at bounding box center [587, 337] width 180 height 36
paste input "562) 280-9885"
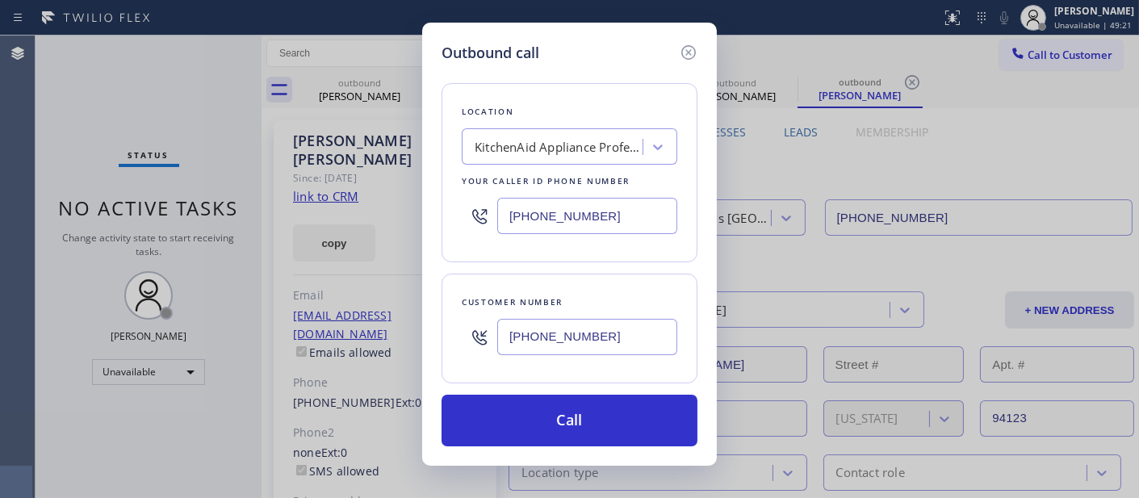
type input "(562) 280-9885"
drag, startPoint x: 605, startPoint y: 214, endPoint x: 359, endPoint y: 223, distance: 246.4
click at [359, 223] on div "Outbound call Location KitchenAid Appliance Professionals New Hyde Park Your ca…" at bounding box center [569, 249] width 1139 height 498
paste input "888) 610-2145"
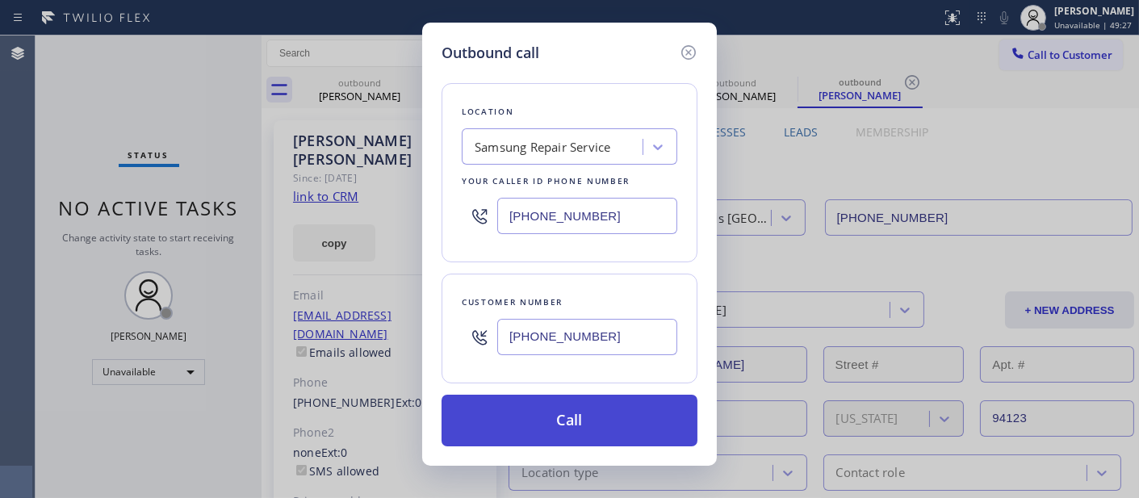
type input "(888) 610-2145"
click at [615, 409] on button "Call" at bounding box center [570, 421] width 256 height 52
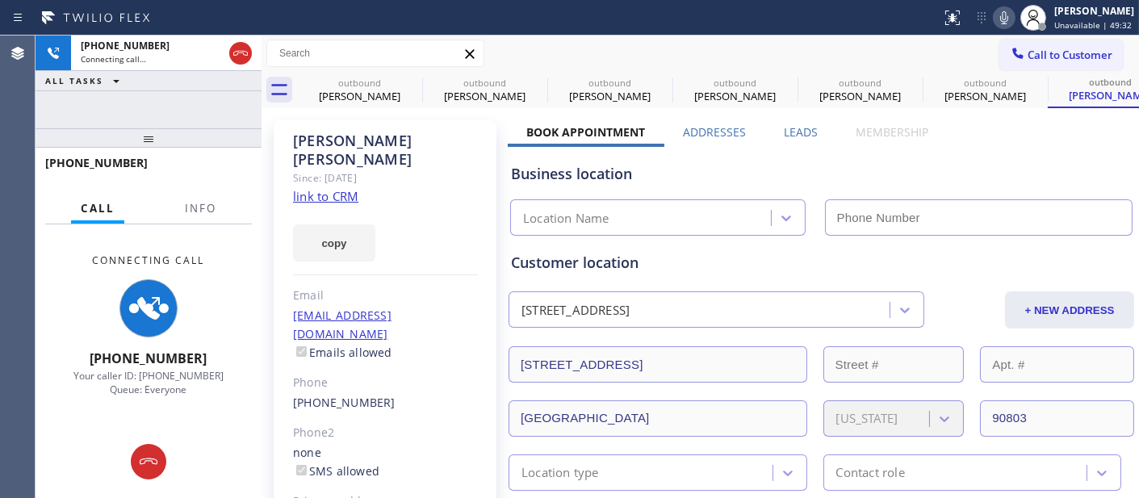
type input "(888) 610-2145"
click at [409, 82] on icon at bounding box center [411, 82] width 19 height 19
click at [0, 0] on icon at bounding box center [0, 0] width 0 height 0
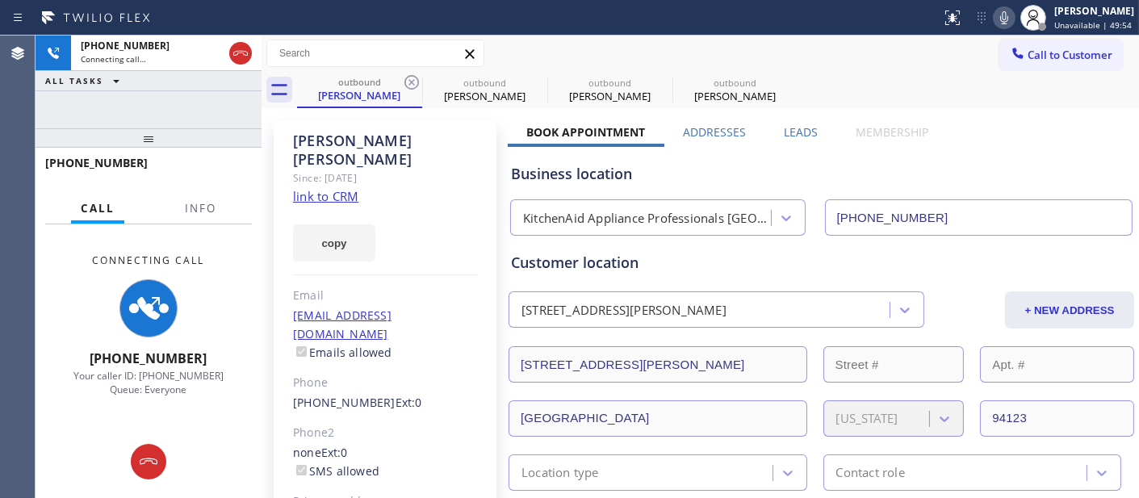
click at [409, 82] on icon at bounding box center [411, 82] width 19 height 19
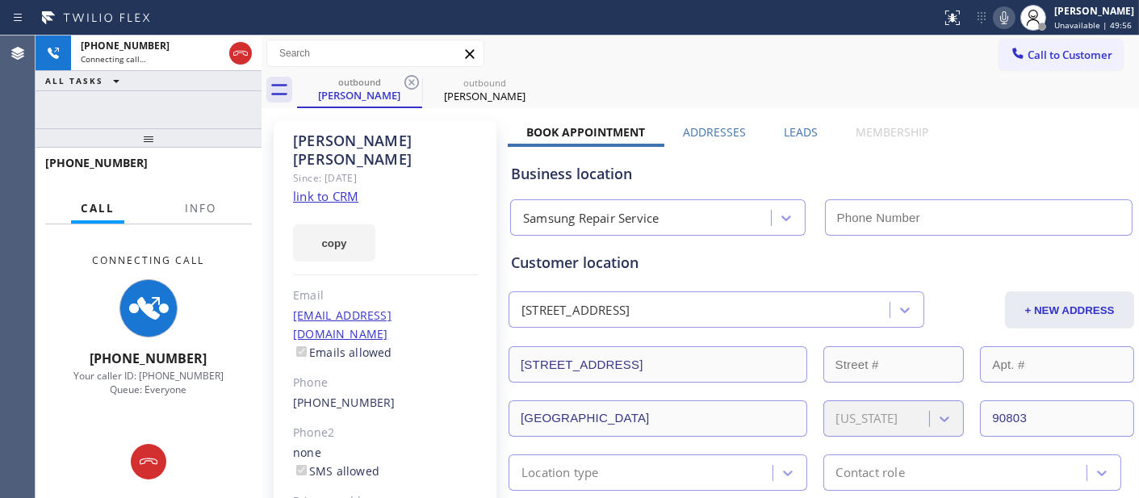
type input "(888) 610-2145"
click at [606, 76] on div "outbound John Schnell outbound John Schnell" at bounding box center [718, 90] width 842 height 36
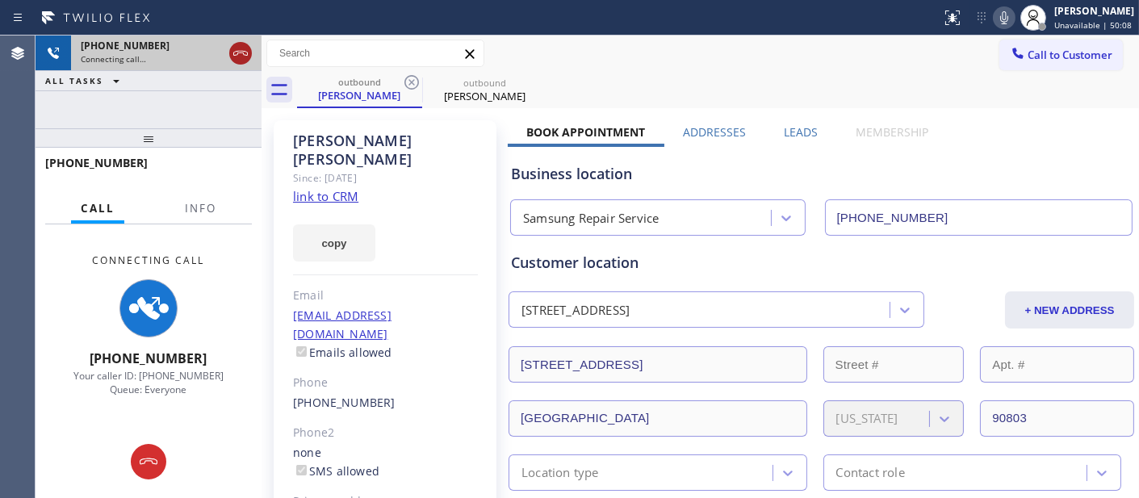
click at [249, 54] on icon at bounding box center [240, 53] width 19 height 19
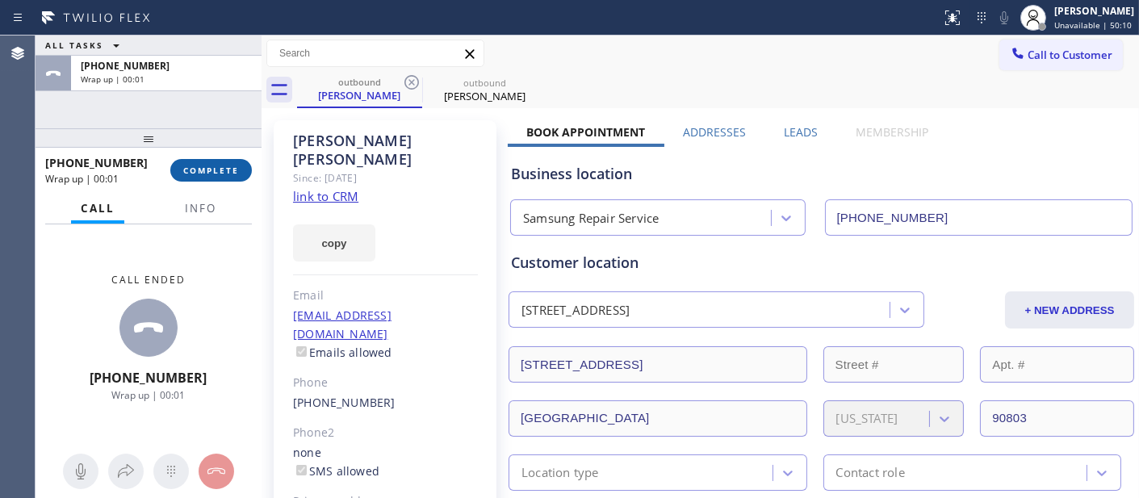
click at [211, 167] on span "COMPLETE" at bounding box center [211, 170] width 56 height 11
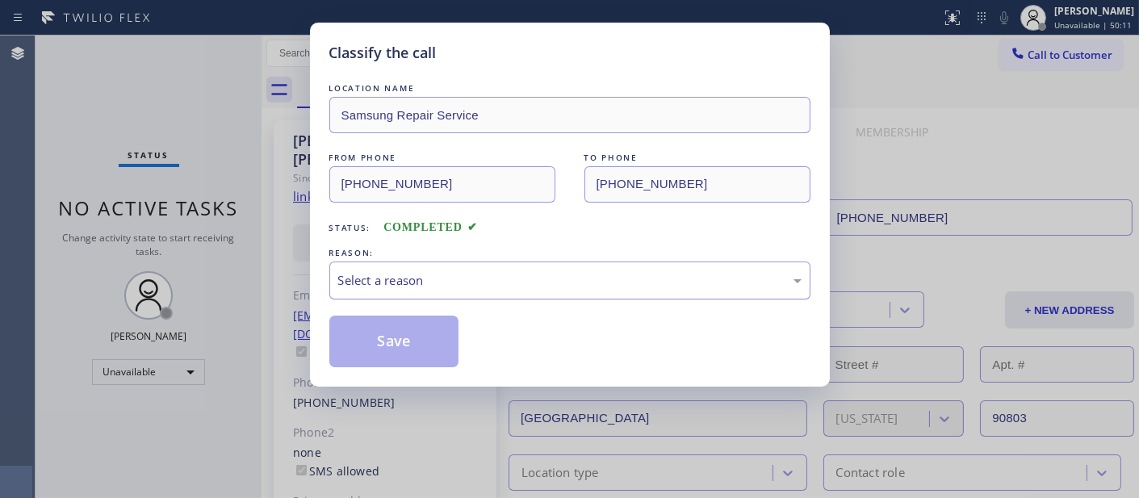
click at [457, 267] on div "Select a reason" at bounding box center [569, 281] width 481 height 38
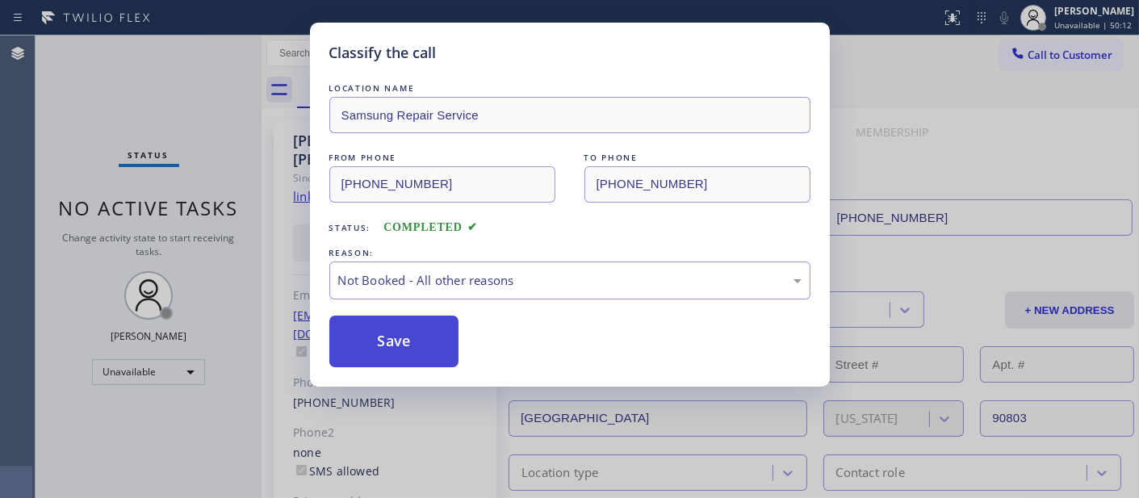
click at [424, 337] on button "Save" at bounding box center [394, 342] width 130 height 52
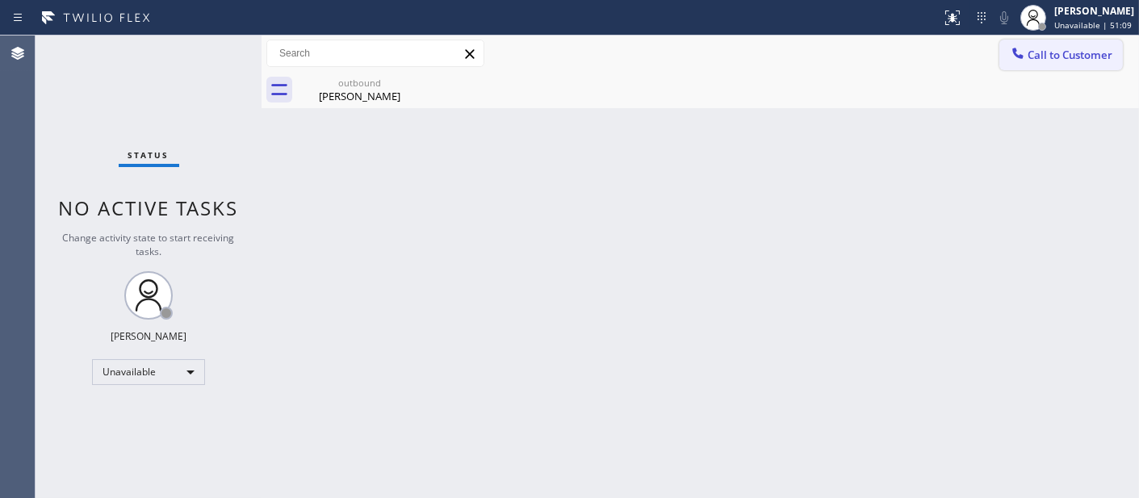
click at [1051, 61] on span "Call to Customer" at bounding box center [1070, 55] width 85 height 15
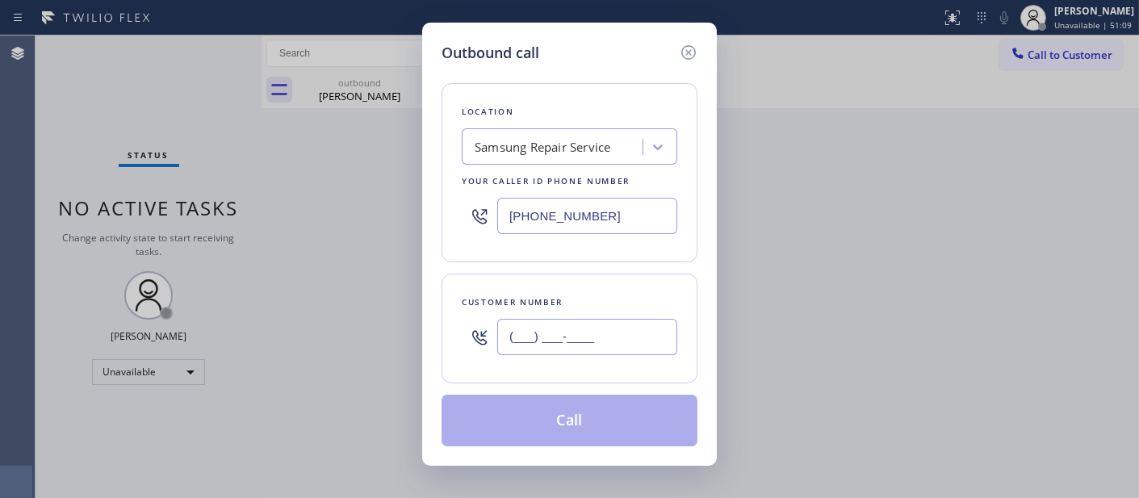
click at [655, 325] on input "(___) ___-____" at bounding box center [587, 337] width 180 height 36
paste input "312) 866-0491"
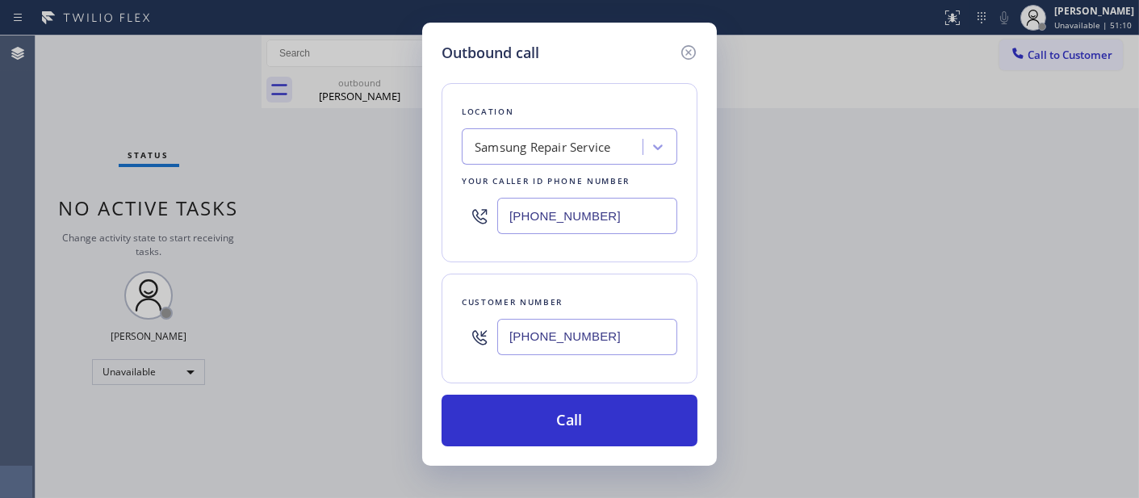
type input "(312) 866-0491"
drag, startPoint x: 607, startPoint y: 222, endPoint x: 412, endPoint y: 220, distance: 194.6
click at [412, 220] on div "Outbound call Location Samsung Repair Service Your caller id phone number (888)…" at bounding box center [569, 249] width 1139 height 498
paste input "33) 490-0242"
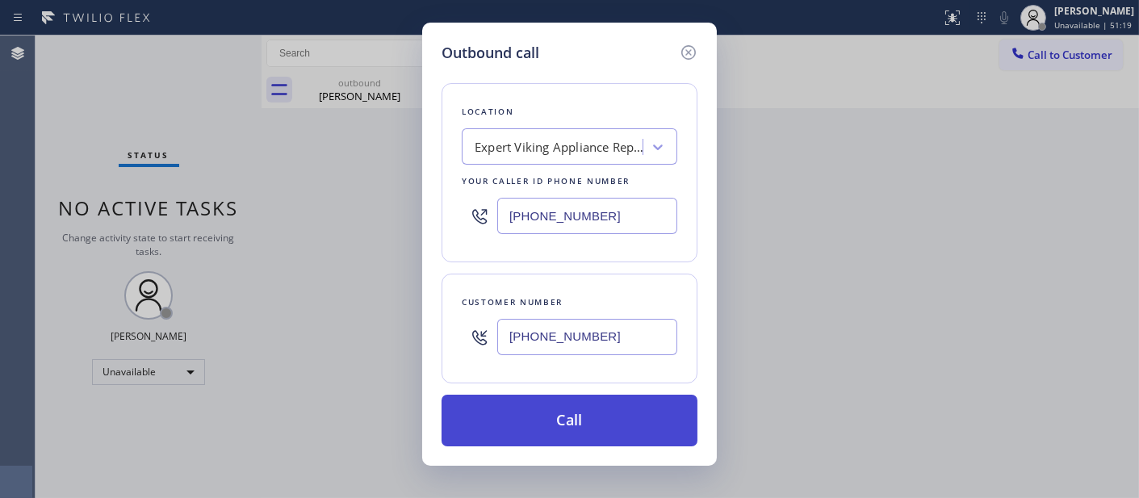
type input "(833) 490-0242"
click at [614, 413] on button "Call" at bounding box center [570, 421] width 256 height 52
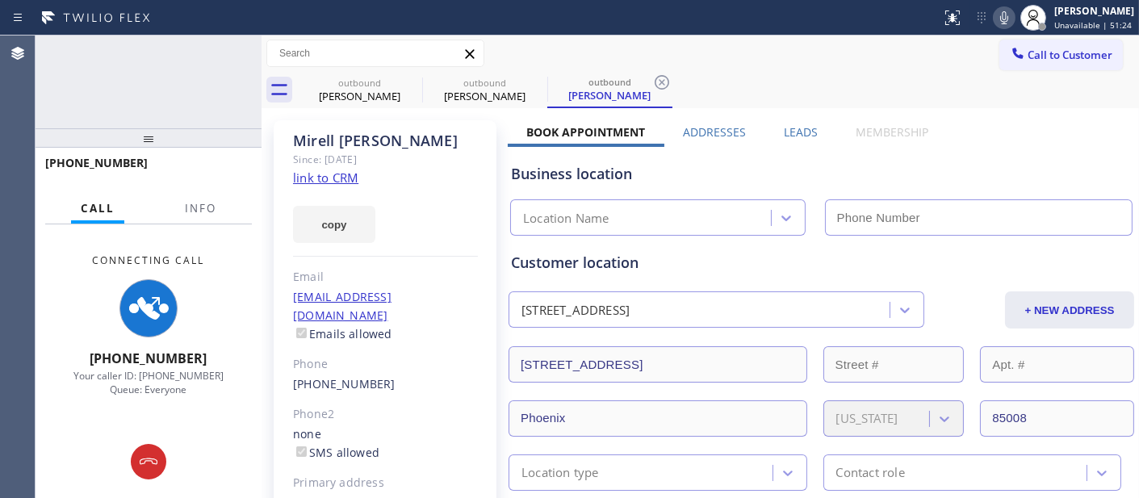
type input "(833) 490-0242"
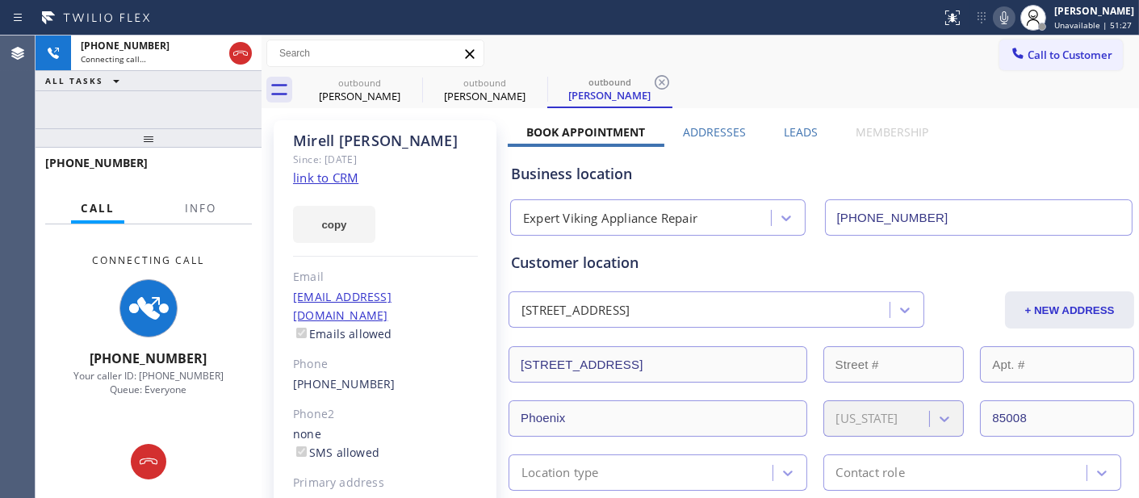
click at [1001, 17] on icon at bounding box center [1004, 17] width 19 height 19
drag, startPoint x: 191, startPoint y: 135, endPoint x: 376, endPoint y: 97, distance: 188.7
click at [182, 94] on div "+13128660491 Connecting call… ALL TASKS ALL TASKS ACTIVE TASKS TASKS IN WRAP UP…" at bounding box center [149, 267] width 226 height 463
click at [407, 81] on icon at bounding box center [411, 82] width 19 height 19
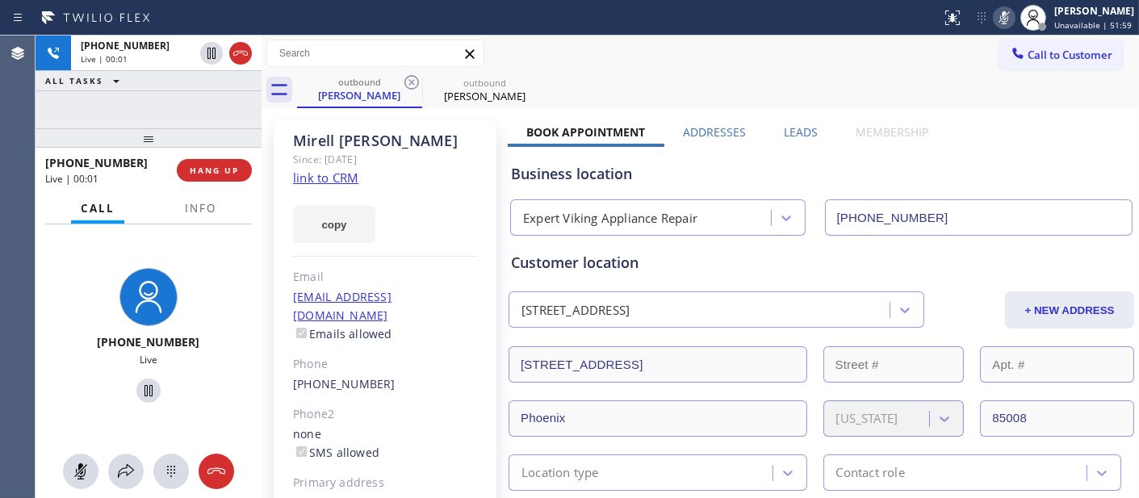
click at [703, 168] on div "Business location" at bounding box center [821, 174] width 621 height 22
click at [242, 163] on button "HANG UP" at bounding box center [214, 170] width 75 height 23
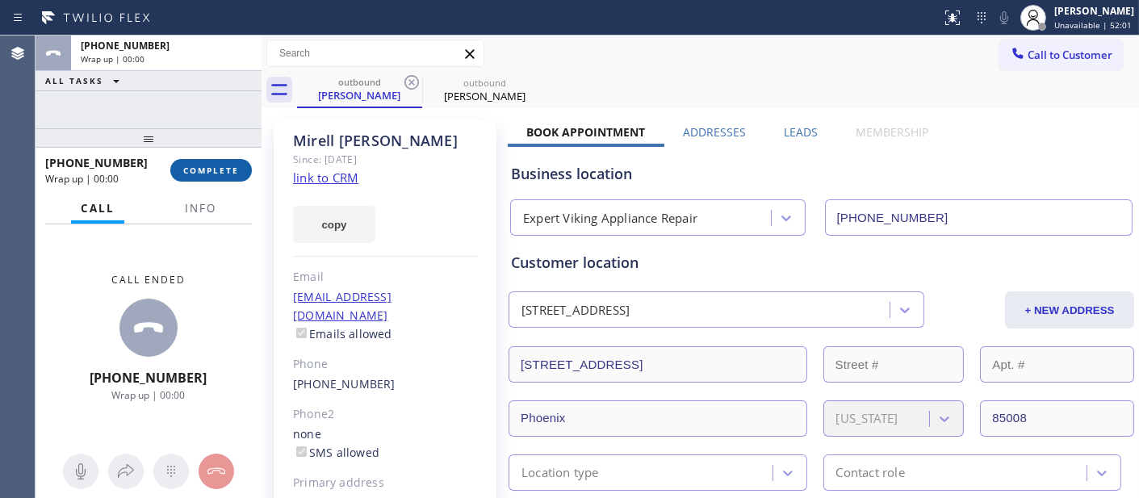
click at [237, 165] on span "COMPLETE" at bounding box center [211, 170] width 56 height 11
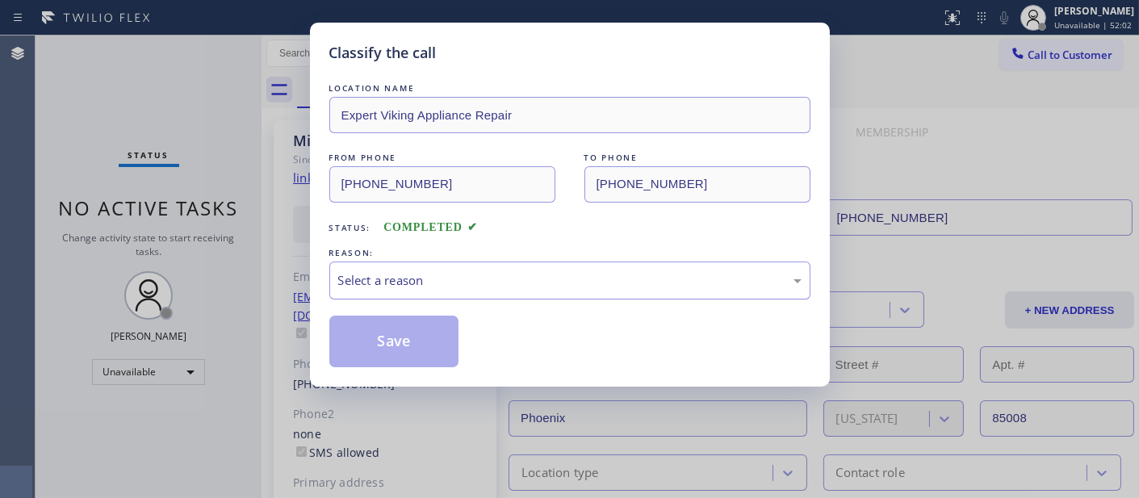
click at [404, 269] on div "Select a reason" at bounding box center [569, 281] width 481 height 38
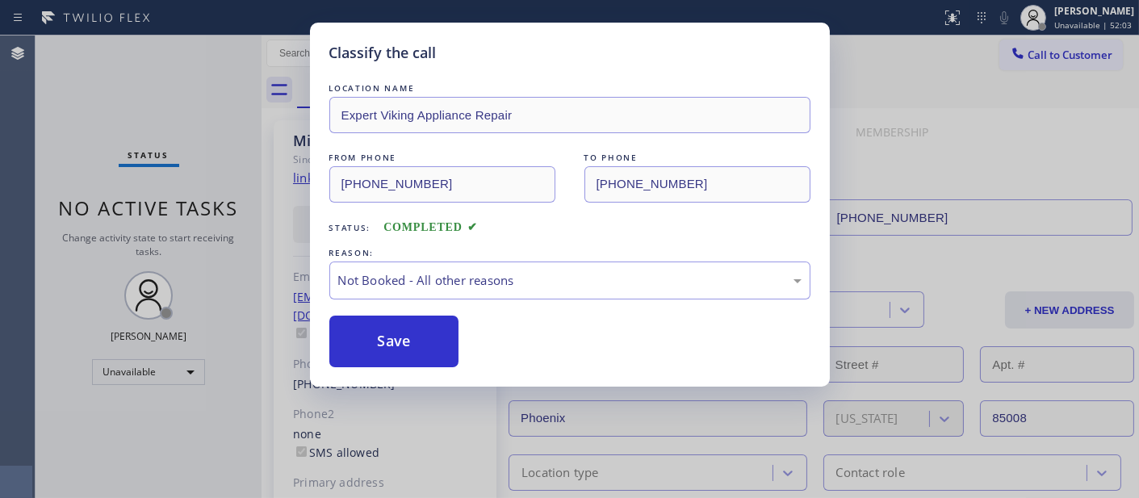
click at [433, 333] on button "Save" at bounding box center [394, 342] width 130 height 52
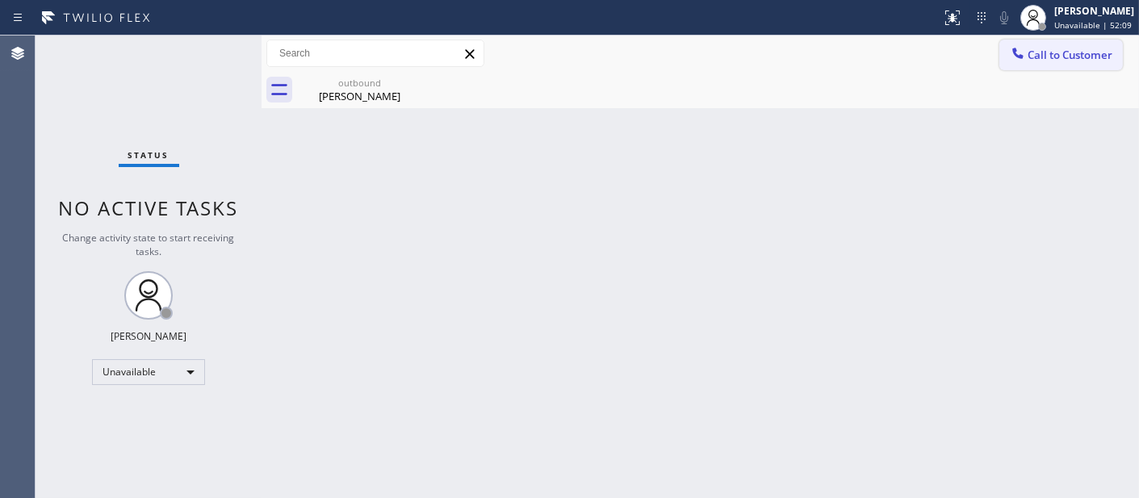
click at [1032, 49] on span "Call to Customer" at bounding box center [1070, 55] width 85 height 15
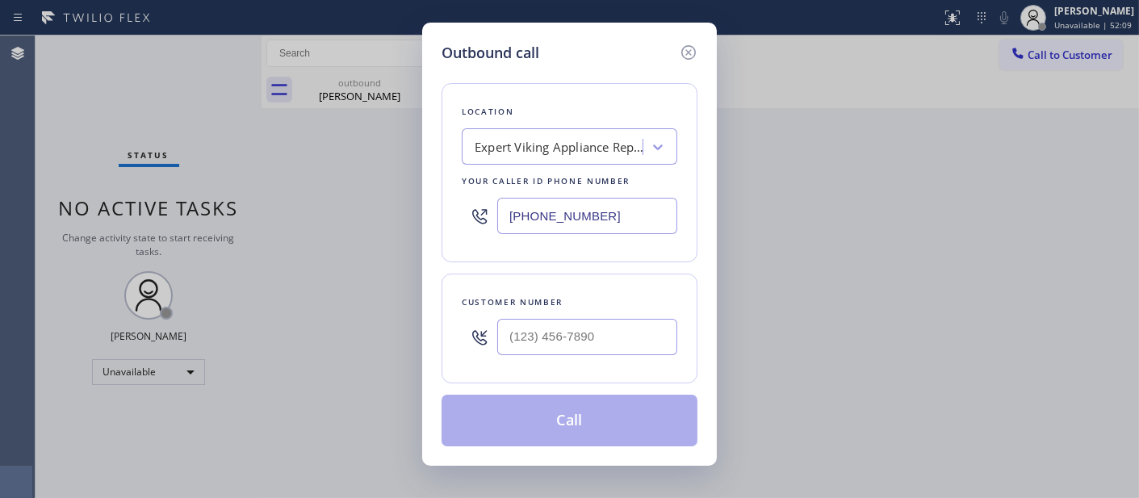
click at [601, 312] on div at bounding box center [587, 337] width 180 height 52
click at [601, 324] on input "(___) ___-____" at bounding box center [587, 337] width 180 height 36
paste input "714) 588-8151"
type input "(714) 588-8151"
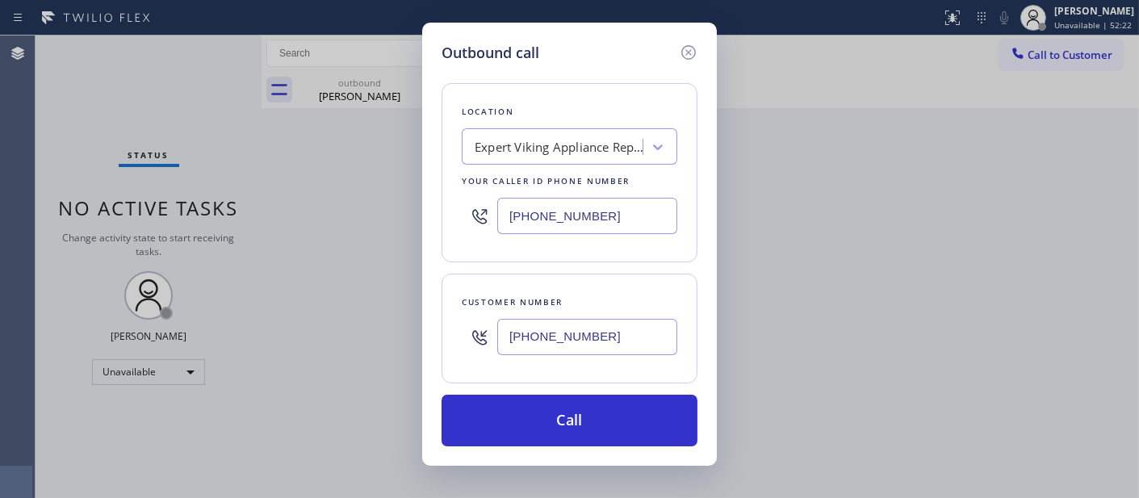
drag, startPoint x: 639, startPoint y: 213, endPoint x: 300, endPoint y: 228, distance: 338.5
click at [304, 226] on div "Outbound call Location Expert Viking Appliance Repair Your caller id phone numb…" at bounding box center [569, 249] width 1139 height 498
paste input "657) 213-303"
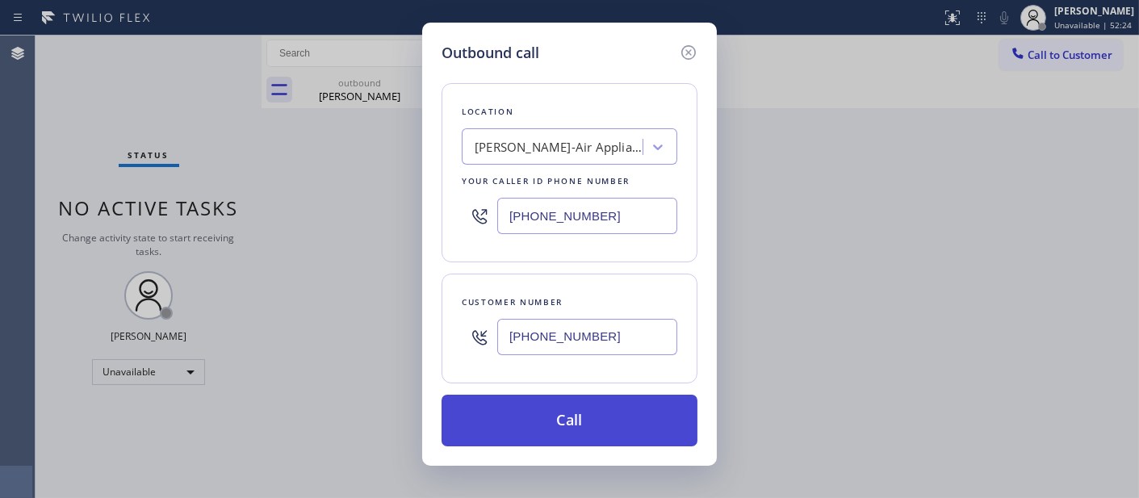
type input "(657) 213-3032"
click at [620, 417] on button "Call" at bounding box center [570, 421] width 256 height 52
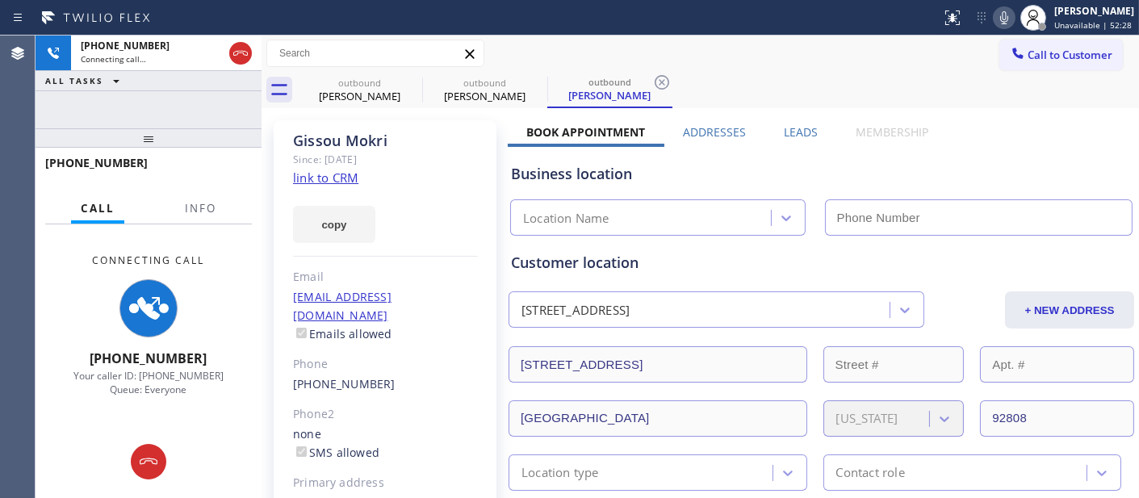
click at [995, 10] on icon at bounding box center [1004, 17] width 19 height 19
type input "(657) 213-3032"
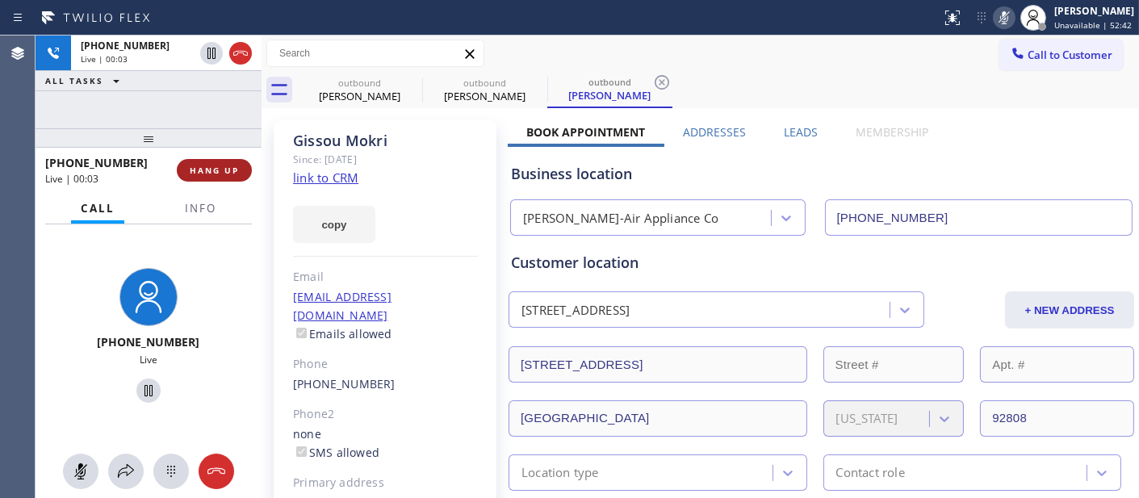
click at [234, 161] on button "HANG UP" at bounding box center [214, 170] width 75 height 23
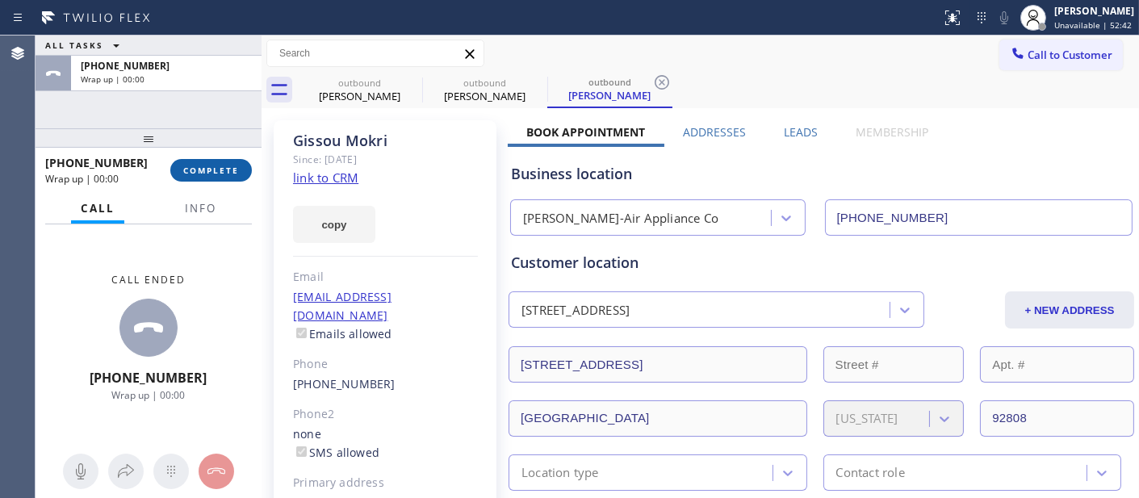
click at [234, 161] on button "COMPLETE" at bounding box center [211, 170] width 82 height 23
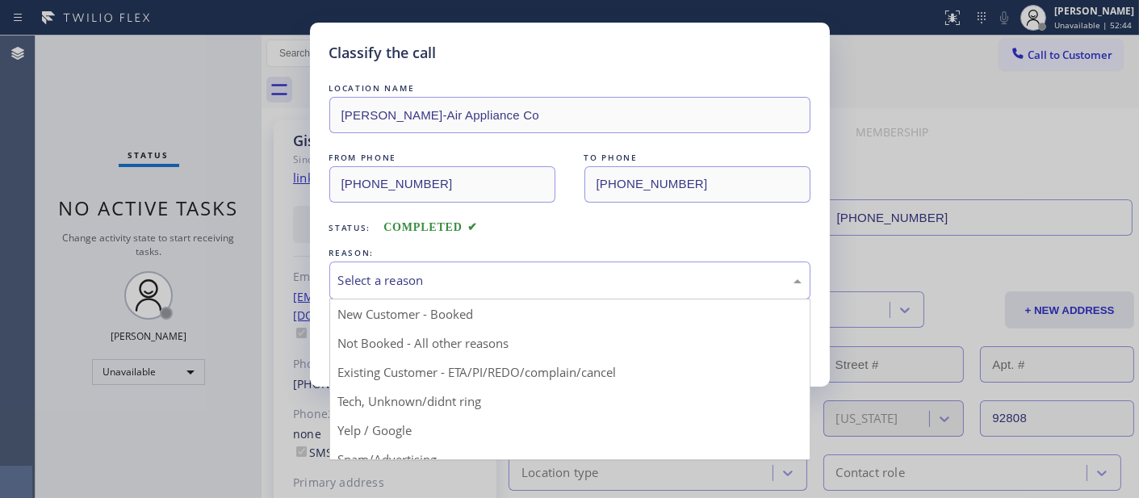
click at [425, 281] on div "Select a reason" at bounding box center [569, 280] width 463 height 19
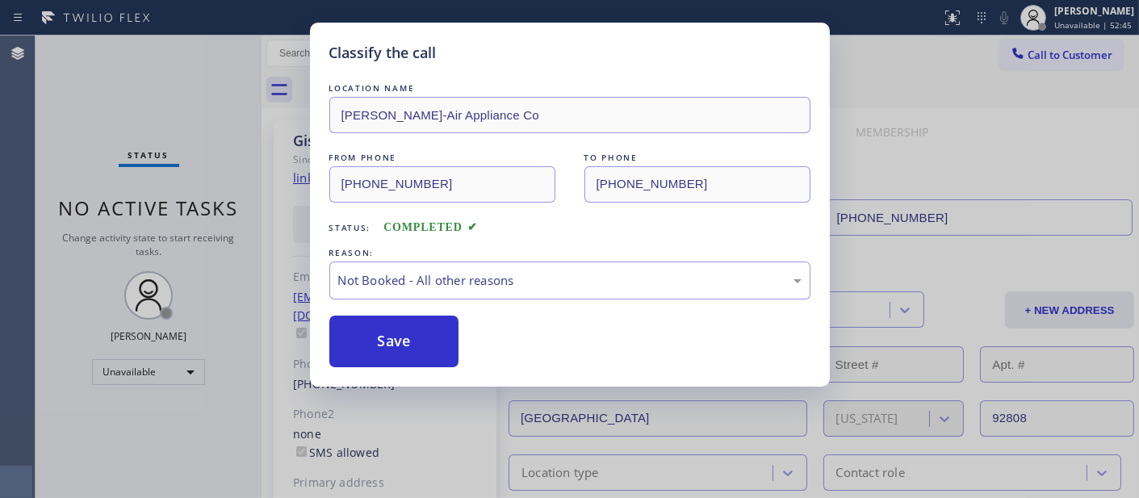
click at [408, 339] on button "Save" at bounding box center [394, 342] width 130 height 52
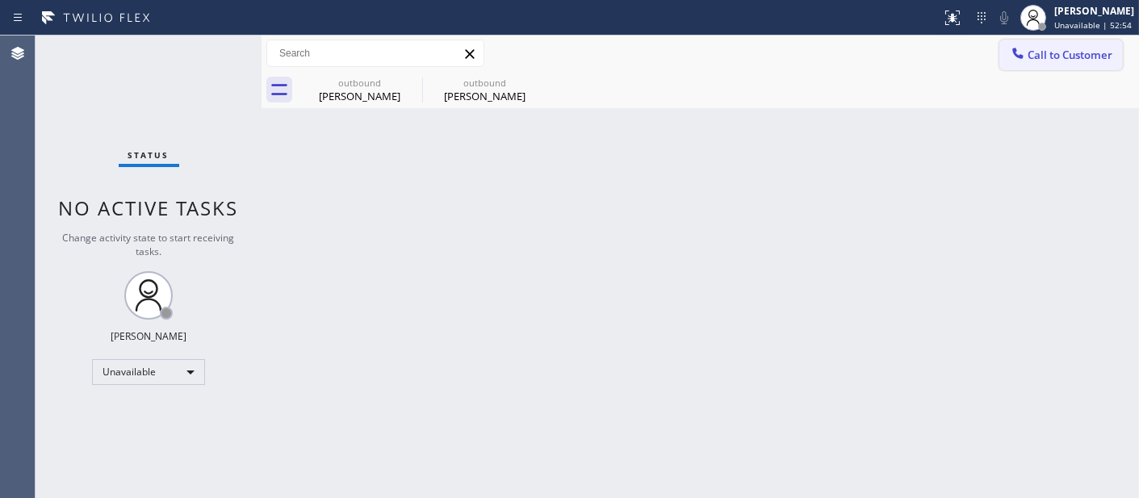
click at [1023, 54] on icon at bounding box center [1018, 53] width 16 height 16
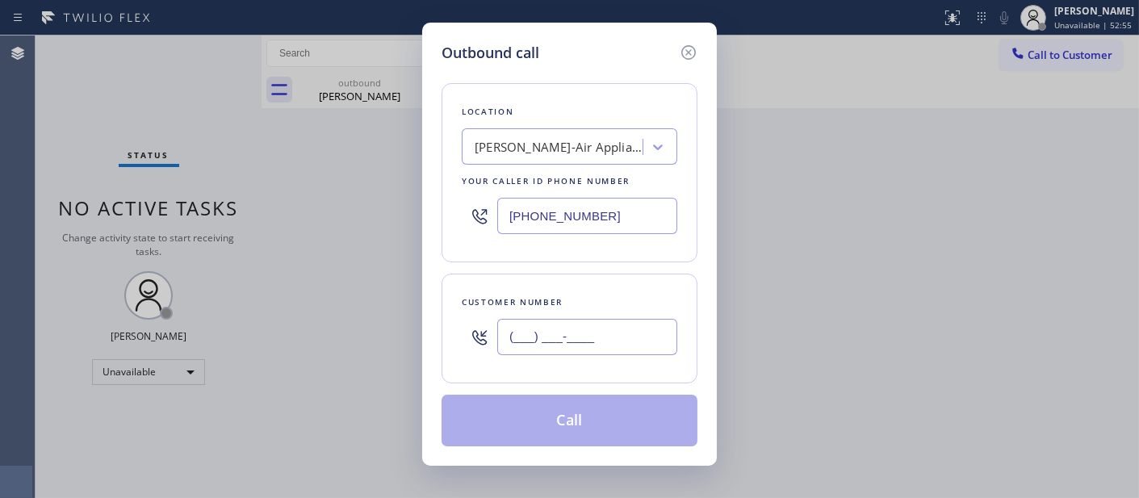
click at [587, 325] on input "(___) ___-____" at bounding box center [587, 337] width 180 height 36
paste input "562) 413-6577"
type input "(562) 413-6577"
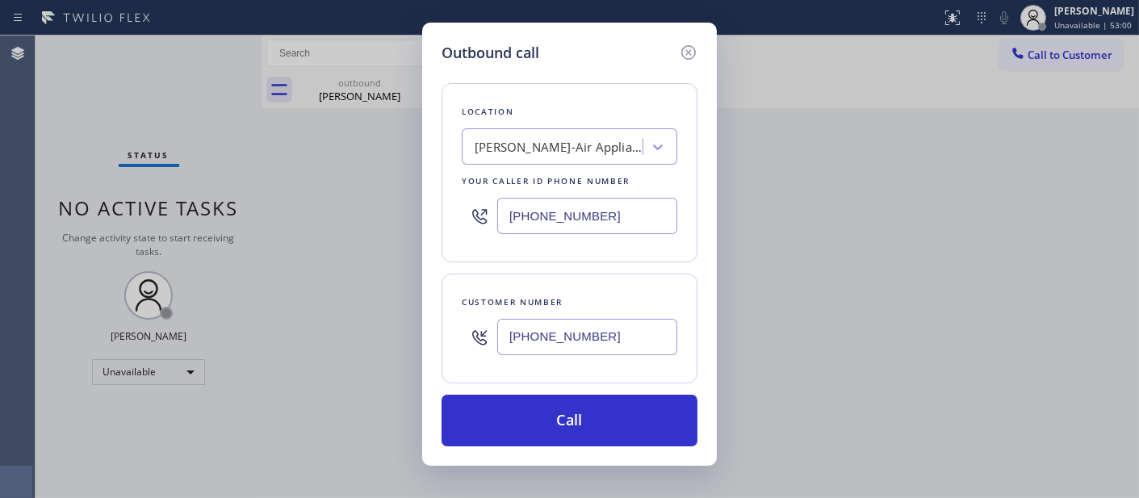
drag, startPoint x: 606, startPoint y: 216, endPoint x: 424, endPoint y: 221, distance: 182.5
click at [428, 221] on div "Outbound call Location Watson Jenn-Air Appliance Co Your caller id phone number…" at bounding box center [569, 244] width 295 height 443
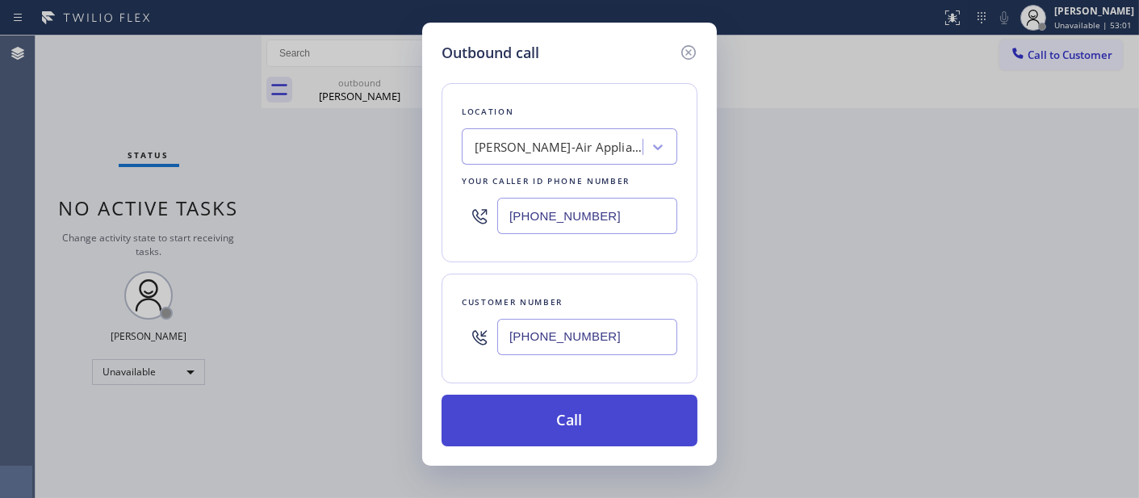
paste input "562) 286-548"
type input "(562) 286-5482"
click at [626, 417] on button "Call" at bounding box center [570, 421] width 256 height 52
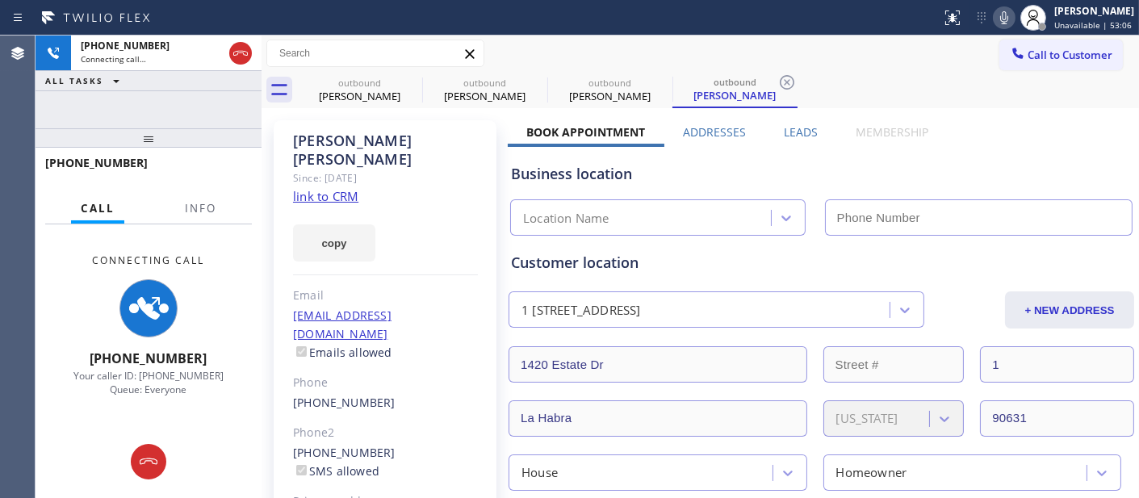
type input "(562) 286-5482"
click at [999, 26] on icon at bounding box center [1004, 17] width 19 height 19
click at [408, 83] on icon at bounding box center [411, 82] width 19 height 19
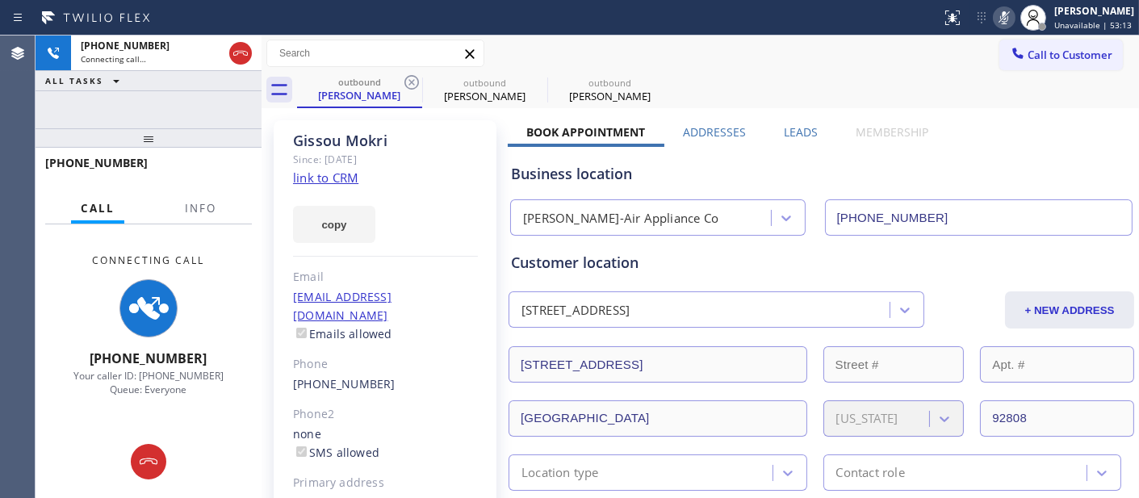
click at [408, 83] on icon at bounding box center [411, 82] width 19 height 19
type input "(562) 286-5482"
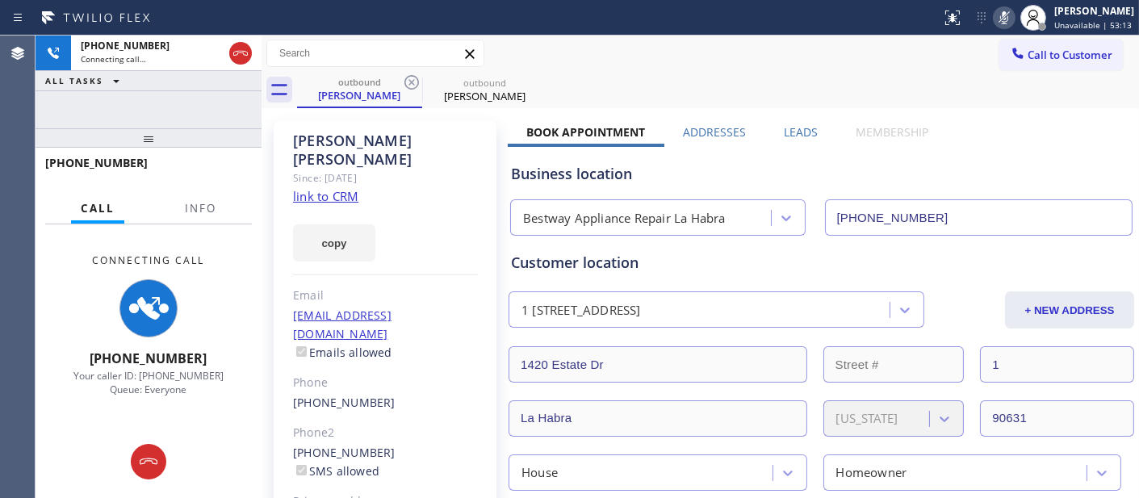
click at [850, 49] on div "Call to Customer Outbound call Location Bestway Appliance Repair La Habra Your …" at bounding box center [700, 54] width 877 height 28
drag, startPoint x: 222, startPoint y: 135, endPoint x: 219, endPoint y: 98, distance: 36.5
click at [219, 101] on div "+15624136577 Connecting call… ALL TASKS ALL TASKS ACTIVE TASKS TASKS IN WRAP UP…" at bounding box center [149, 267] width 226 height 463
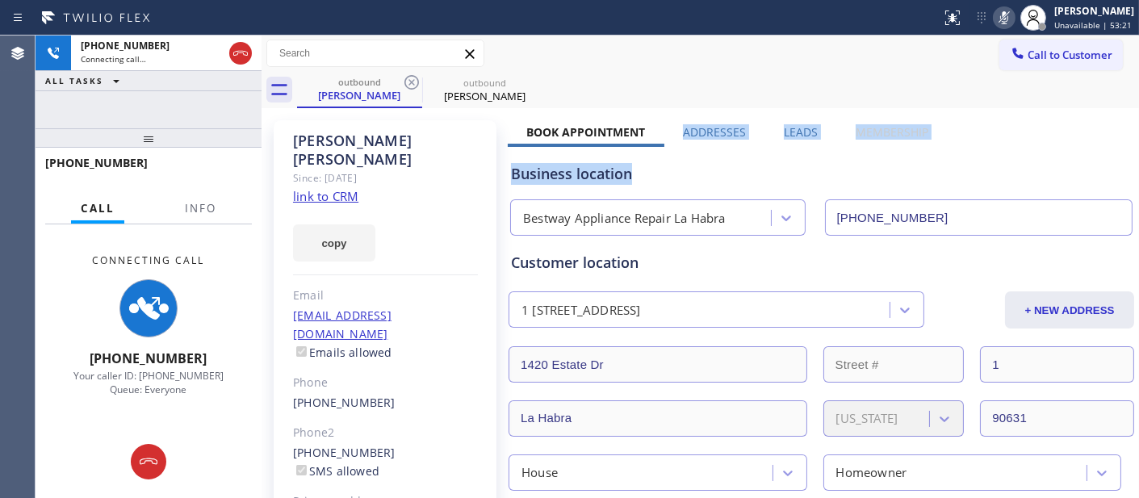
drag, startPoint x: 765, startPoint y: 124, endPoint x: 1066, endPoint y: 124, distance: 301.1
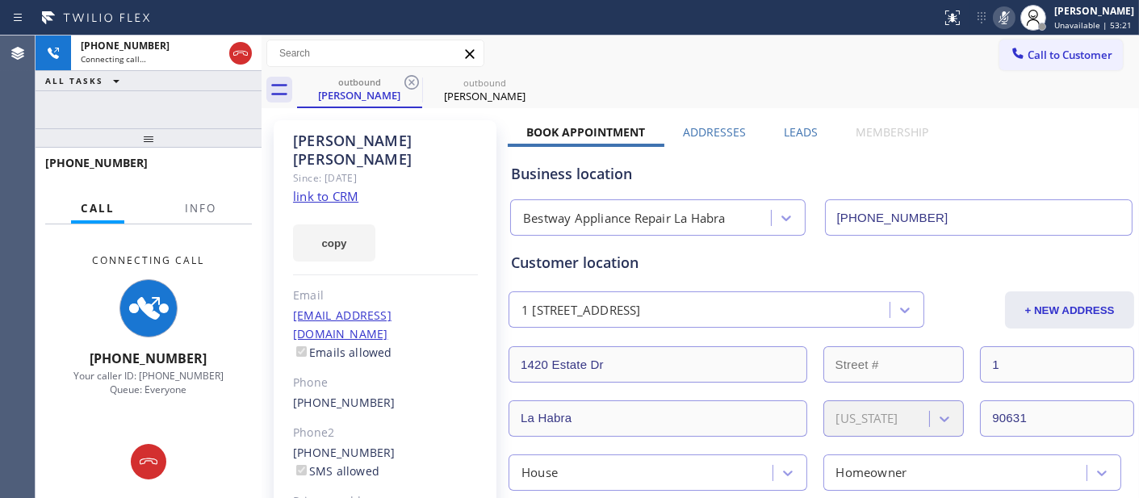
click at [924, 93] on div "outbound Terry Hughes outbound Terry Hughes" at bounding box center [718, 90] width 842 height 36
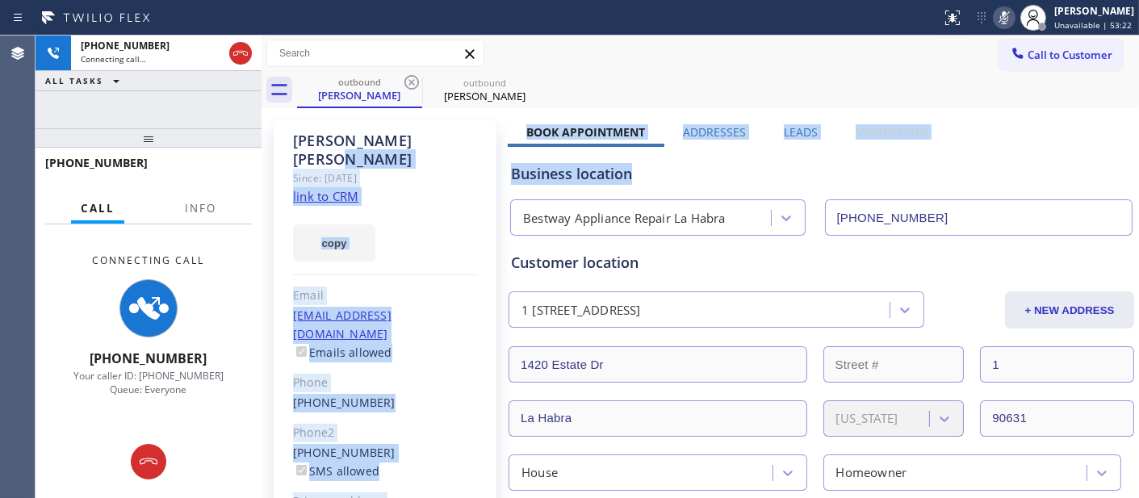
drag, startPoint x: 767, startPoint y: 140, endPoint x: 476, endPoint y: 130, distance: 290.8
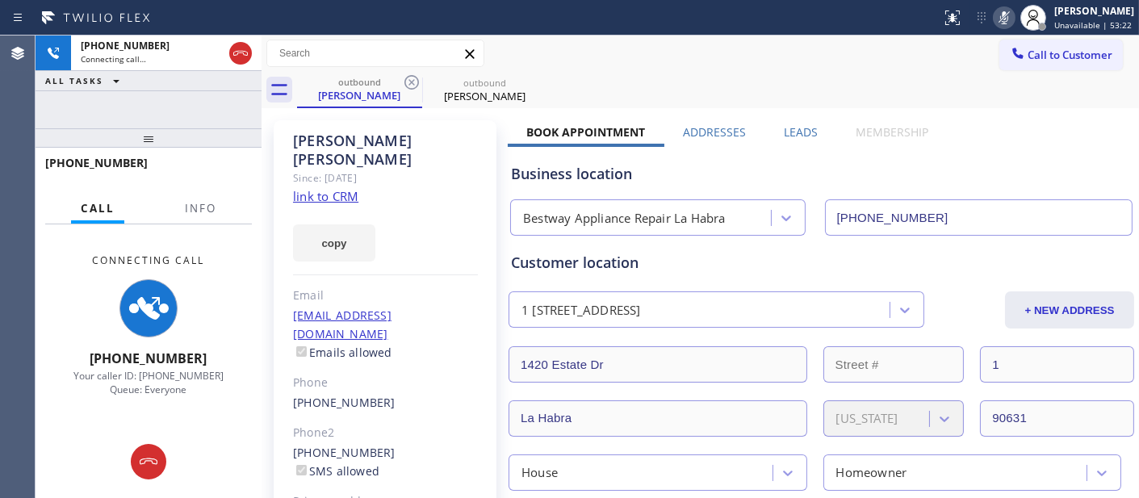
click at [622, 92] on div "outbound Terry Hughes outbound Terry Hughes" at bounding box center [718, 90] width 842 height 36
drag, startPoint x: 523, startPoint y: 128, endPoint x: 949, endPoint y: 125, distance: 426.2
click at [867, 94] on div "outbound Terry Hughes outbound Terry Hughes" at bounding box center [718, 90] width 842 height 36
drag, startPoint x: 246, startPoint y: 59, endPoint x: 304, endPoint y: 37, distance: 62.1
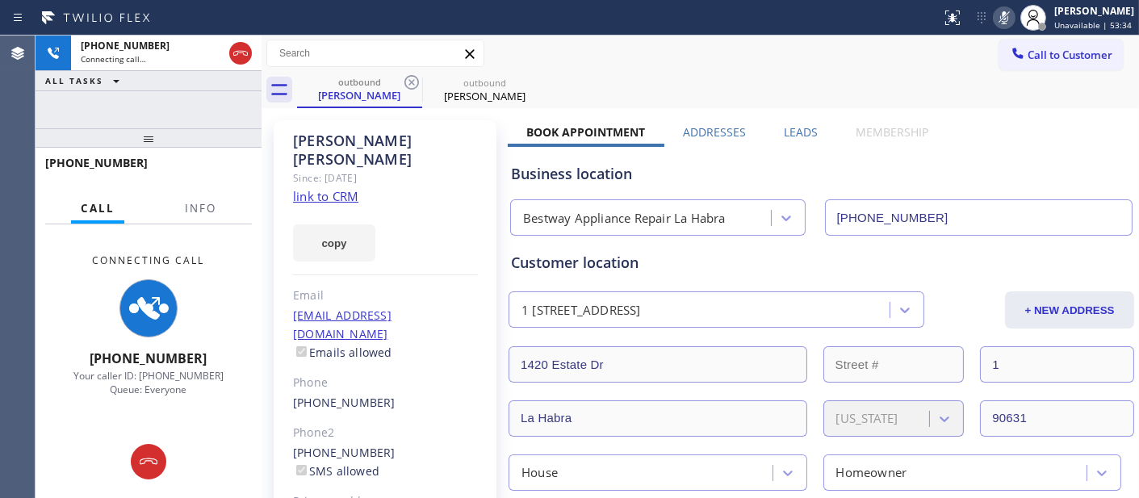
click at [246, 59] on icon at bounding box center [240, 53] width 19 height 19
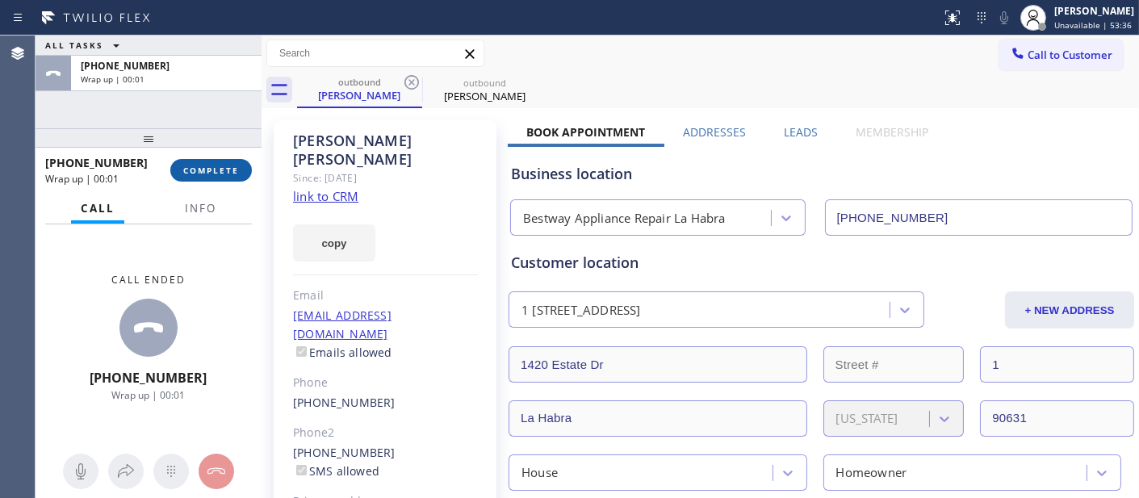
click at [211, 161] on button "COMPLETE" at bounding box center [211, 170] width 82 height 23
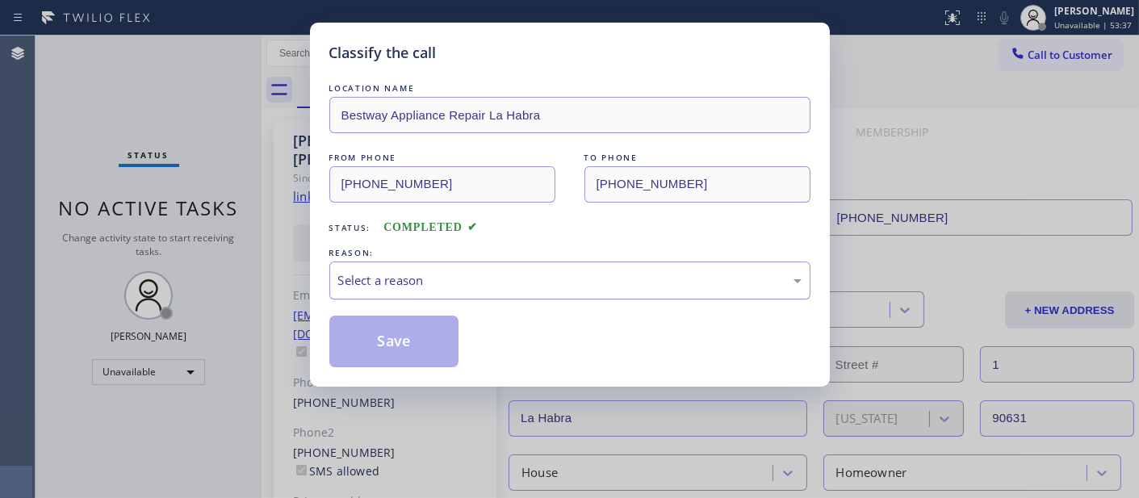
drag, startPoint x: 446, startPoint y: 253, endPoint x: 441, endPoint y: 276, distance: 23.9
click at [445, 253] on div "REASON:" at bounding box center [569, 253] width 481 height 17
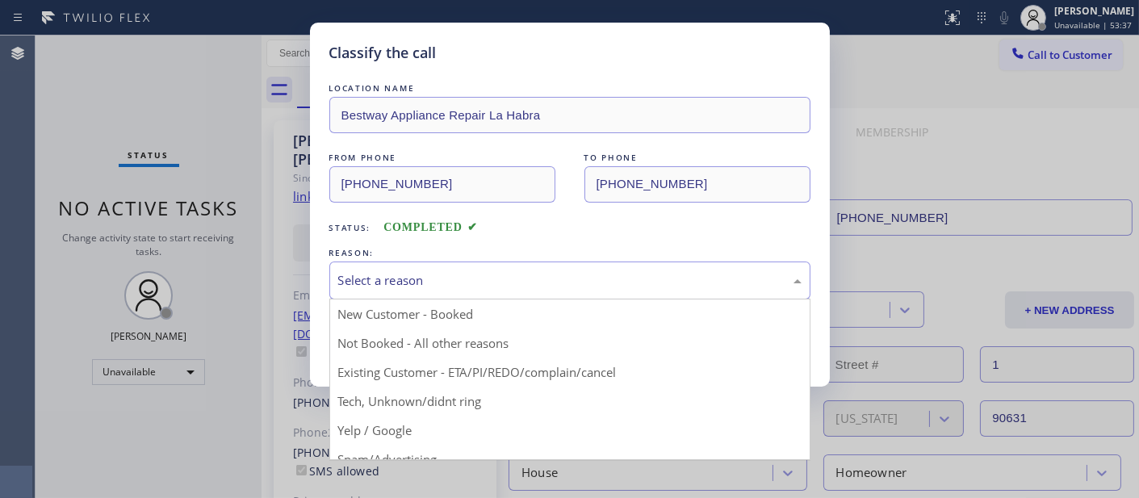
click at [442, 268] on div "Select a reason" at bounding box center [569, 281] width 481 height 38
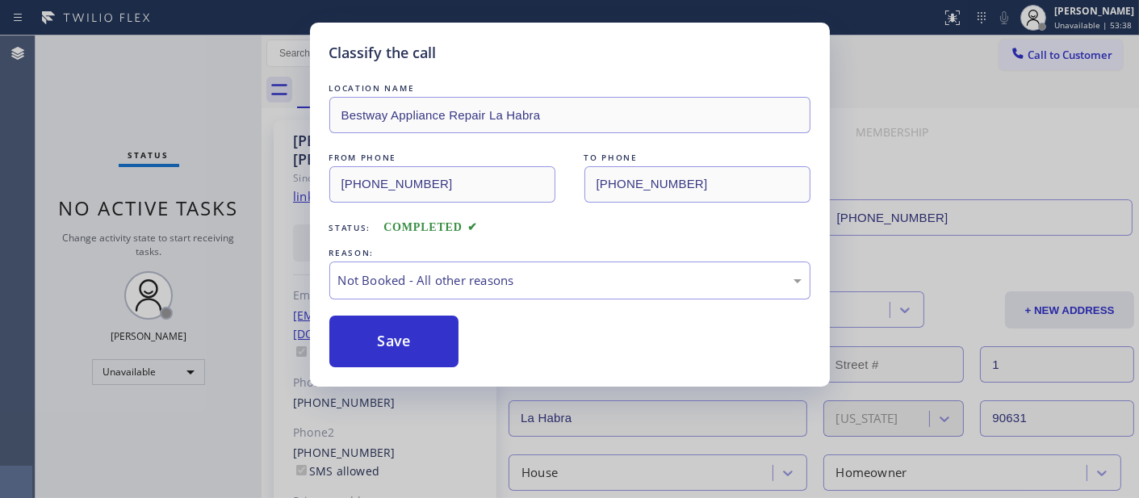
click at [414, 341] on button "Save" at bounding box center [394, 342] width 130 height 52
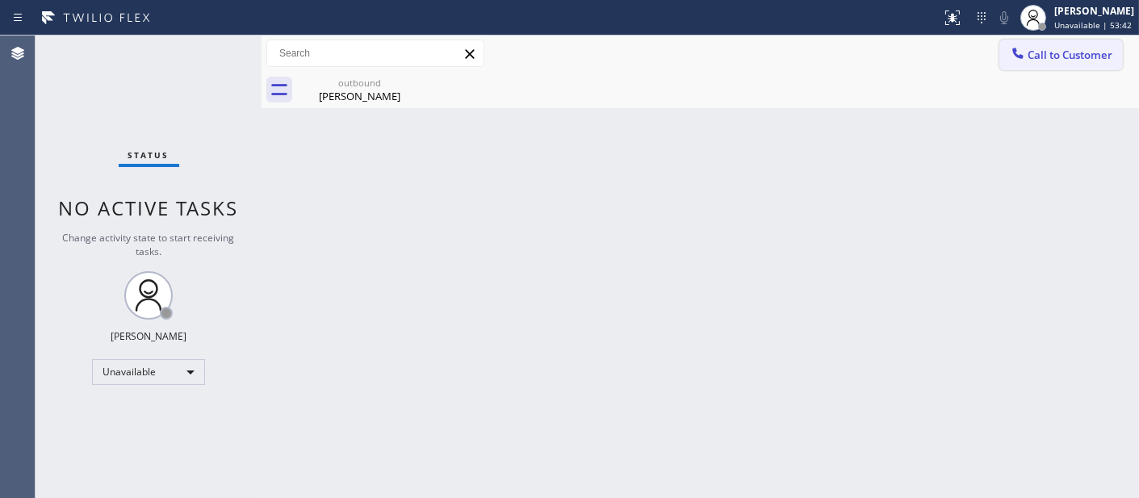
click at [1062, 41] on button "Call to Customer" at bounding box center [1061, 55] width 124 height 31
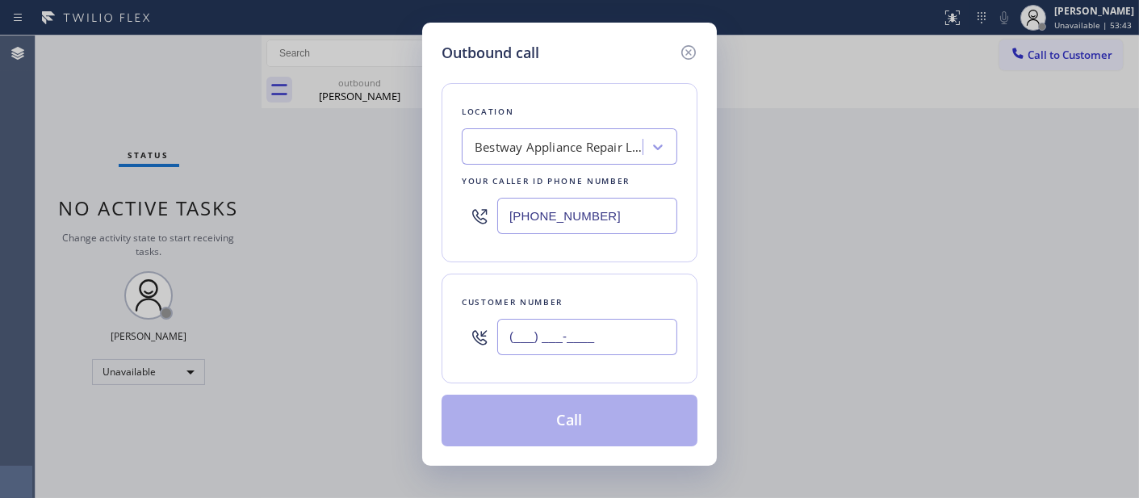
click at [620, 329] on input "(___) ___-____" at bounding box center [587, 337] width 180 height 36
paste input "714) 855-9507"
type input "(714) 855-9507"
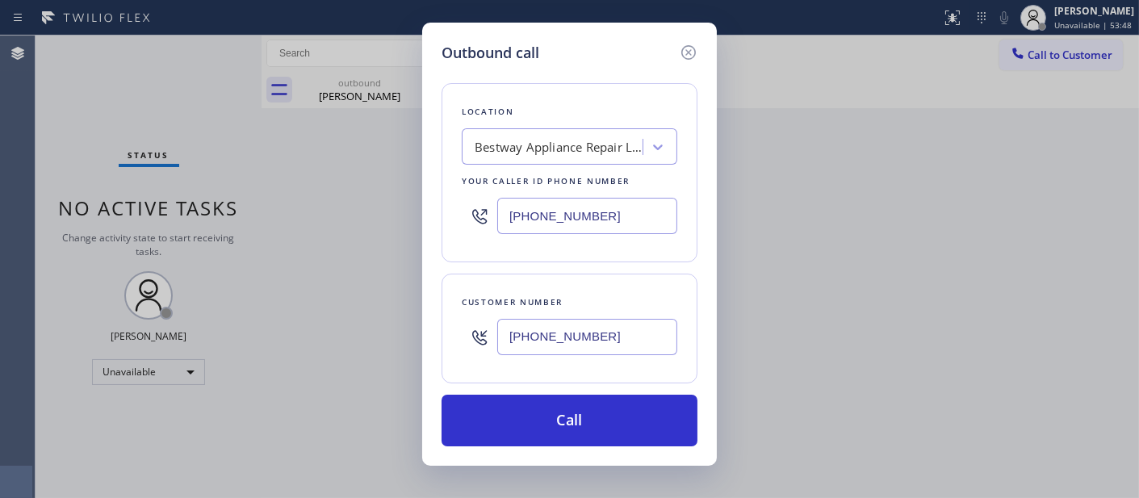
drag, startPoint x: 396, startPoint y: 207, endPoint x: 308, endPoint y: 226, distance: 89.3
click at [351, 212] on div "Outbound call Location Bestway Appliance Repair La Habra Your caller id phone n…" at bounding box center [569, 249] width 1139 height 498
drag, startPoint x: 624, startPoint y: 211, endPoint x: 406, endPoint y: 207, distance: 218.0
click at [412, 207] on div "Outbound call Location Bestway Appliance Repair La Habra Your caller id phone n…" at bounding box center [569, 249] width 1139 height 498
paste input "949) 438-5091"
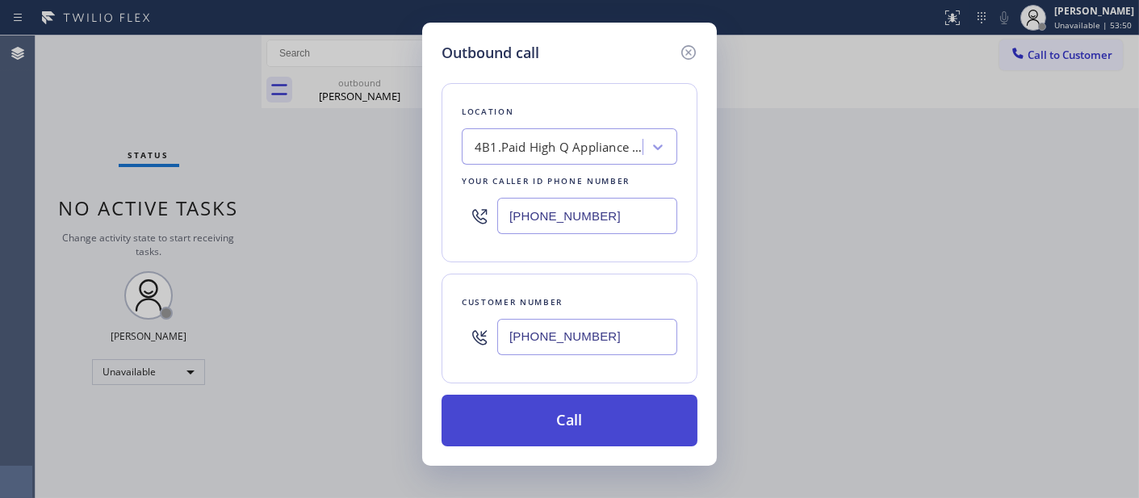
type input "(949) 438-5091"
click at [633, 412] on button "Call" at bounding box center [570, 421] width 256 height 52
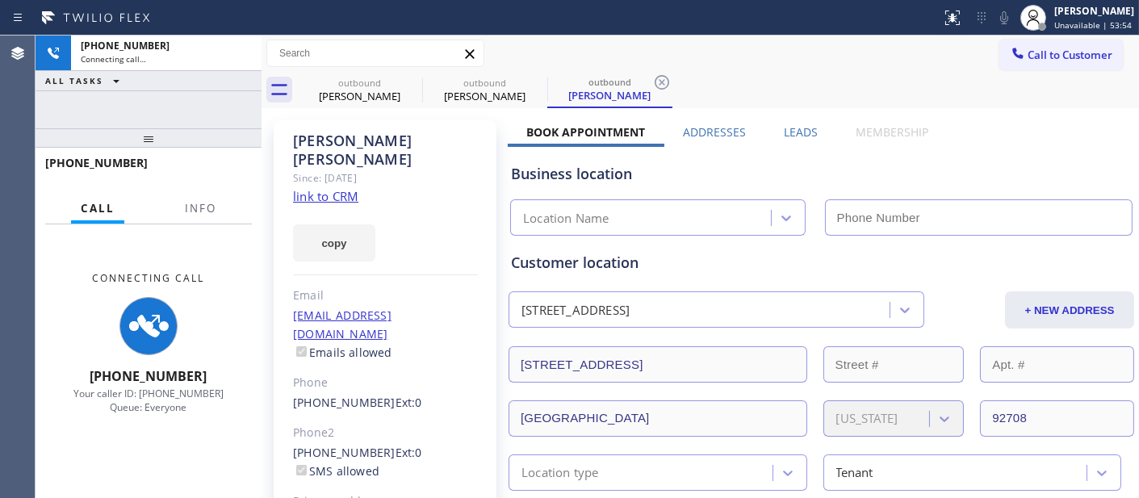
type input "(949) 438-5091"
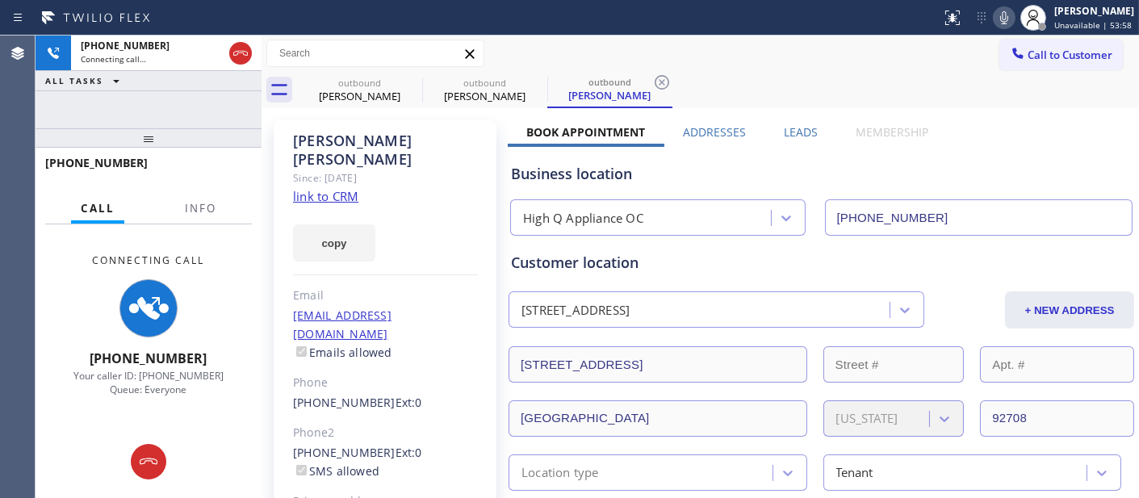
click at [995, 21] on icon at bounding box center [1004, 17] width 19 height 19
click at [408, 81] on icon at bounding box center [411, 82] width 19 height 19
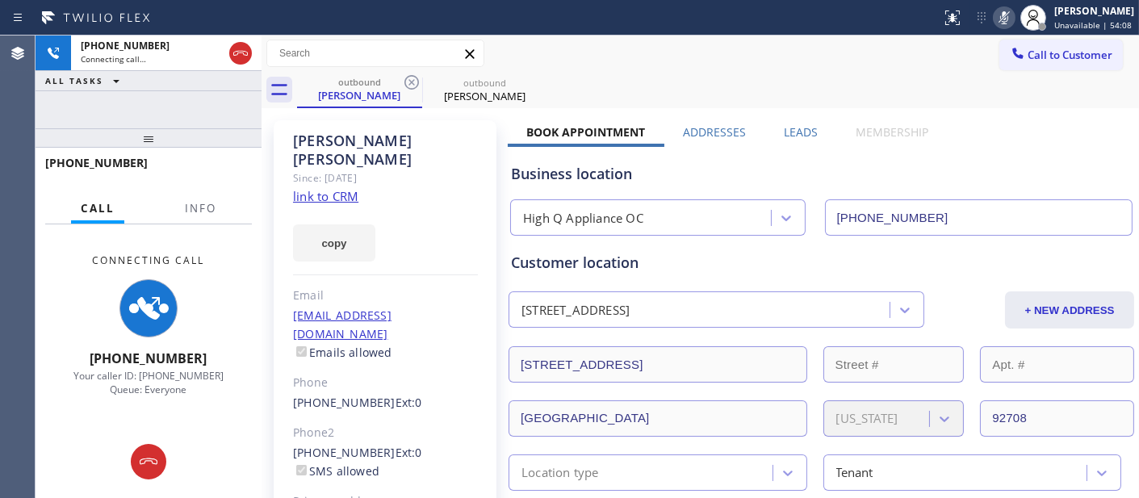
click at [731, 73] on div "outbound Steve Leduc outbound Steve Leduc" at bounding box center [718, 90] width 842 height 36
drag, startPoint x: 175, startPoint y: 143, endPoint x: 230, endPoint y: 47, distance: 110.6
click at [181, 79] on div "+17148559507 Connecting call… ALL TASKS ALL TASKS ACTIVE TASKS TASKS IN WRAP UP…" at bounding box center [149, 267] width 226 height 463
click at [158, 89] on div "+17148559507 Connecting call… ALL TASKS ALL TASKS ACTIVE TASKS TASKS IN WRAP UP…" at bounding box center [149, 267] width 226 height 463
click at [239, 50] on icon at bounding box center [240, 53] width 19 height 19
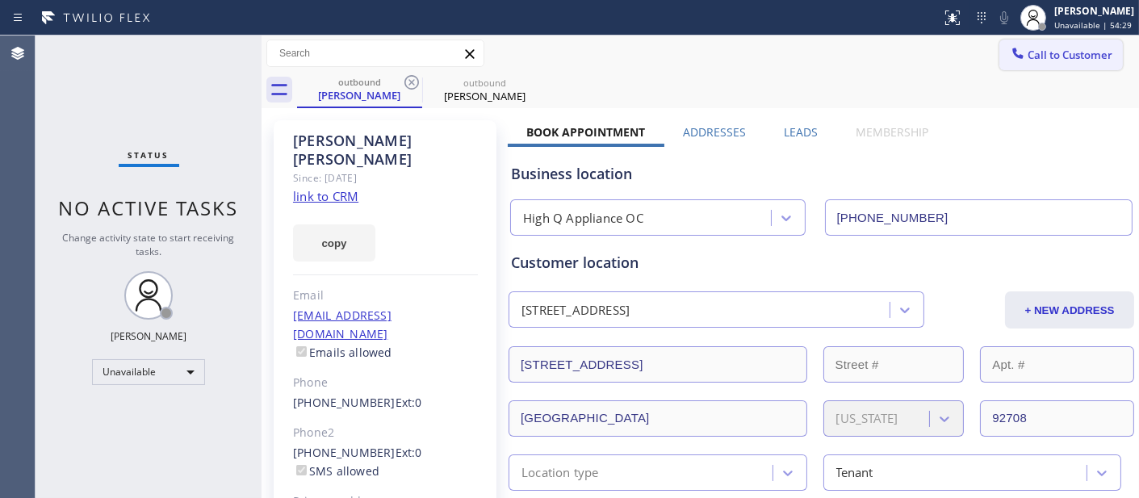
click at [1028, 48] on span "Call to Customer" at bounding box center [1070, 55] width 85 height 15
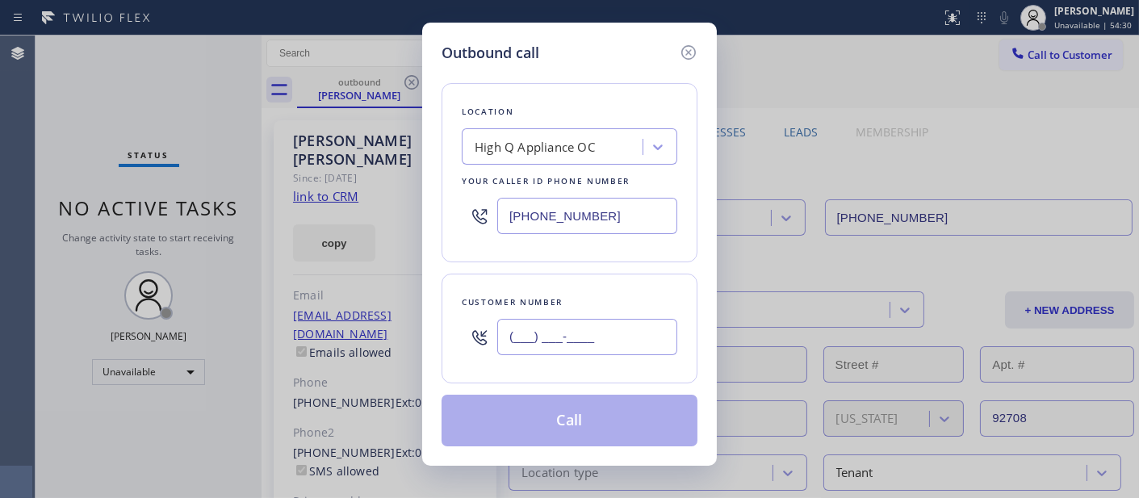
click at [627, 325] on input "(___) ___-____" at bounding box center [587, 337] width 180 height 36
paste input "310) 303-9262"
type input "(310) 303-9262"
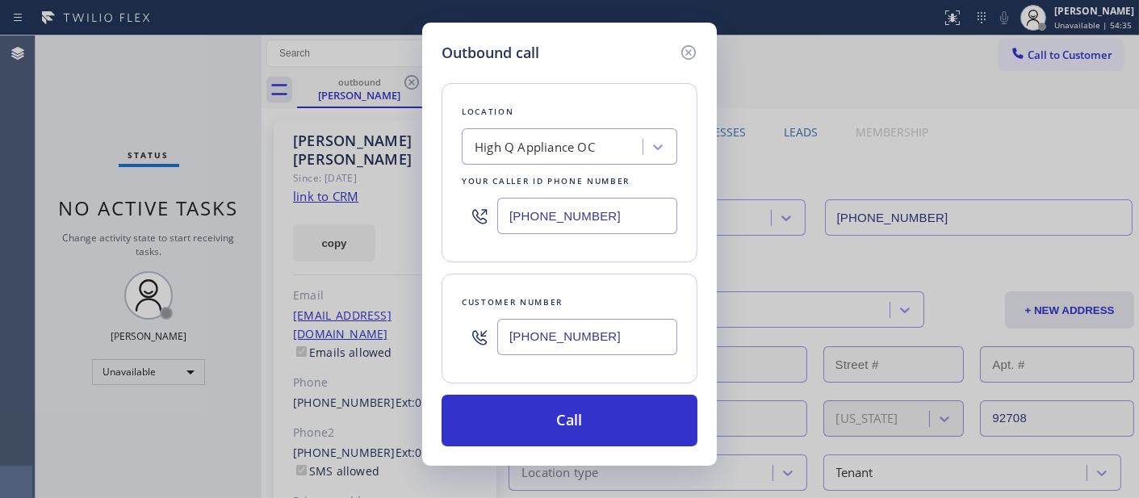
drag, startPoint x: 606, startPoint y: 211, endPoint x: 417, endPoint y: 211, distance: 188.9
click at [425, 211] on div "Outbound call Location High Q Appliance OC Your caller id phone number (949) 43…" at bounding box center [569, 244] width 295 height 443
paste input "424) 238-2244"
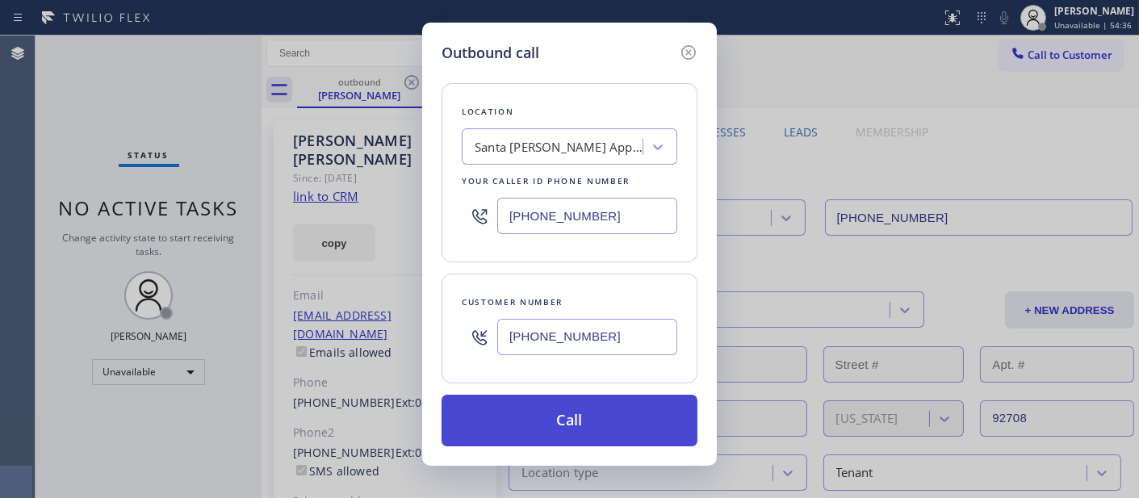
type input "(424) 238-2244"
click at [623, 417] on button "Call" at bounding box center [570, 421] width 256 height 52
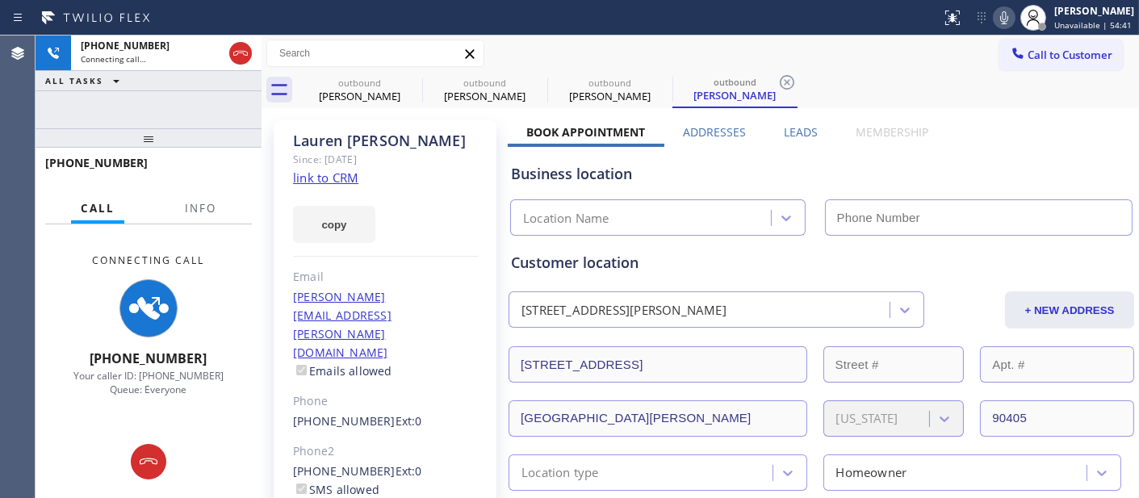
click at [991, 28] on div "Status report No issues detected If you experience an issue, please download th…" at bounding box center [1037, 18] width 204 height 36
click at [995, 27] on icon at bounding box center [1004, 17] width 19 height 19
type input "(424) 238-2244"
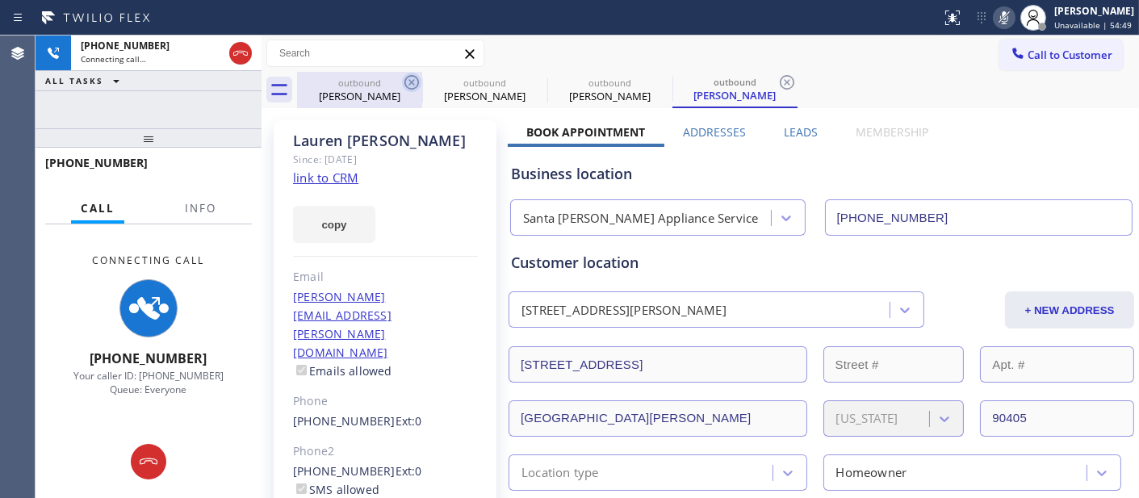
click at [416, 83] on icon at bounding box center [411, 82] width 19 height 19
click at [0, 0] on icon at bounding box center [0, 0] width 0 height 0
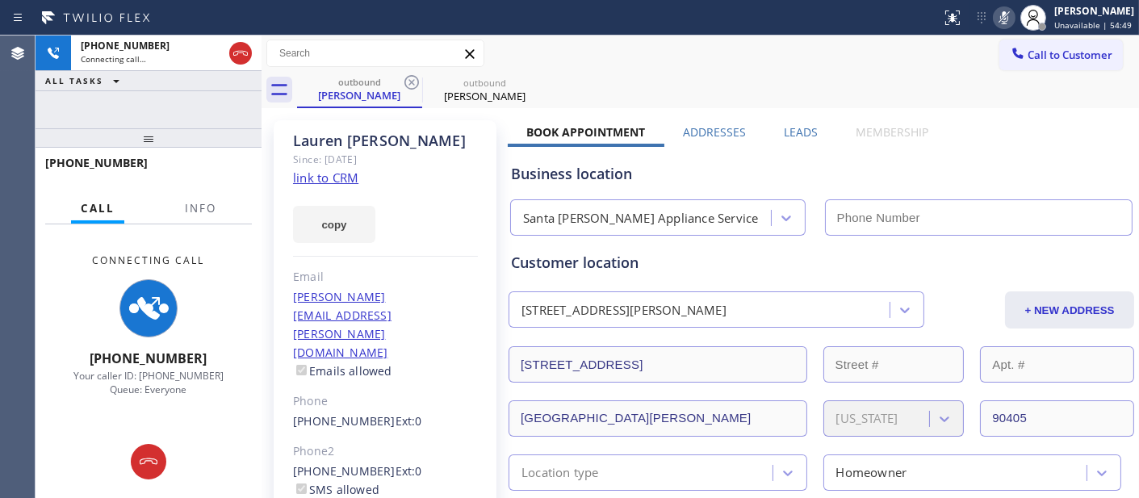
type input "(424) 238-2244"
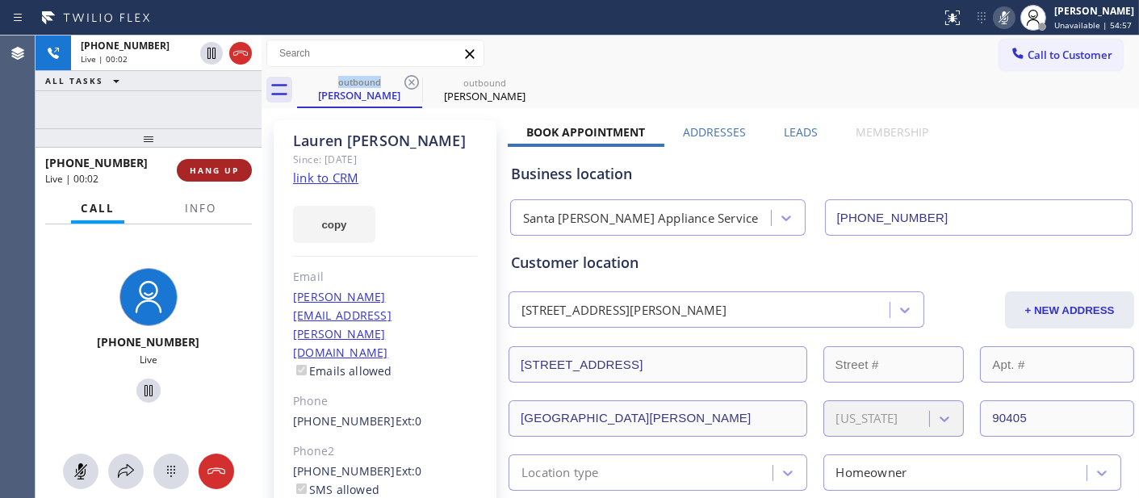
click at [239, 159] on button "HANG UP" at bounding box center [214, 170] width 75 height 23
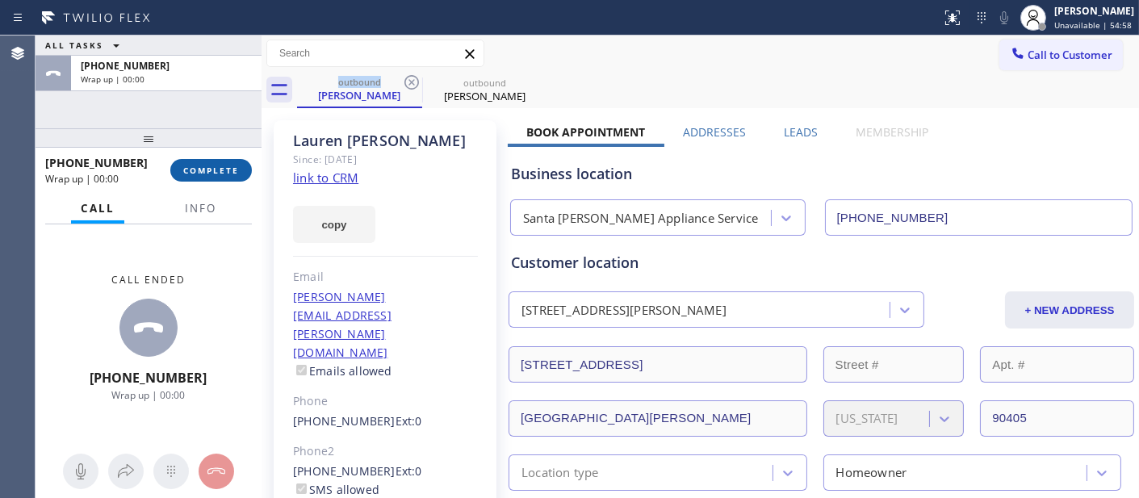
click at [235, 165] on span "COMPLETE" at bounding box center [211, 170] width 56 height 11
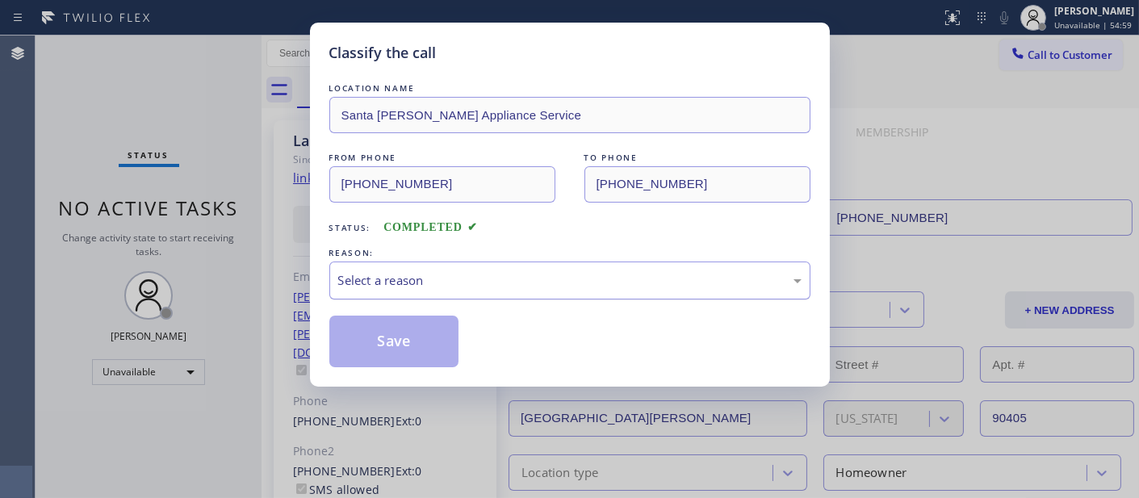
click at [552, 283] on div "Select a reason" at bounding box center [569, 280] width 463 height 19
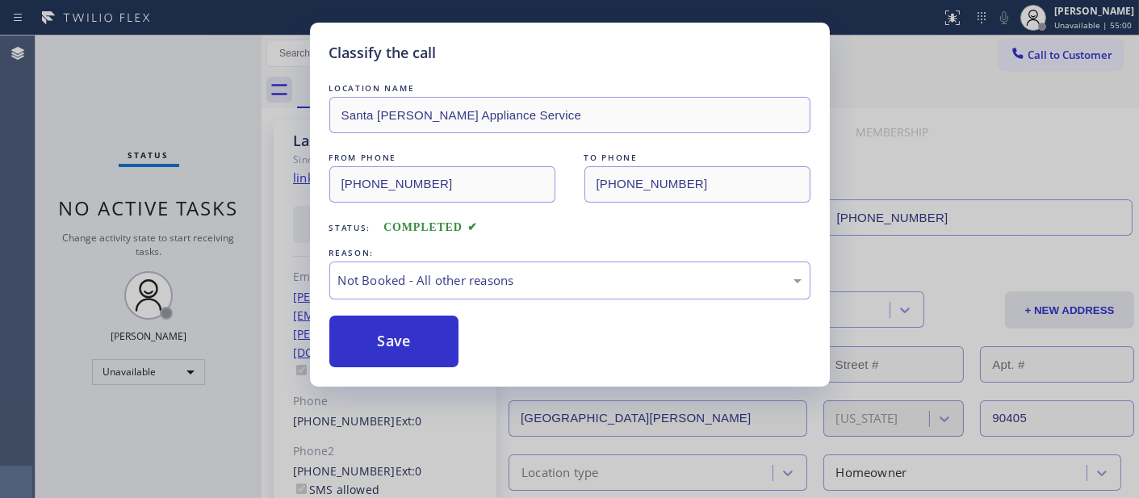
click at [396, 349] on button "Save" at bounding box center [394, 342] width 130 height 52
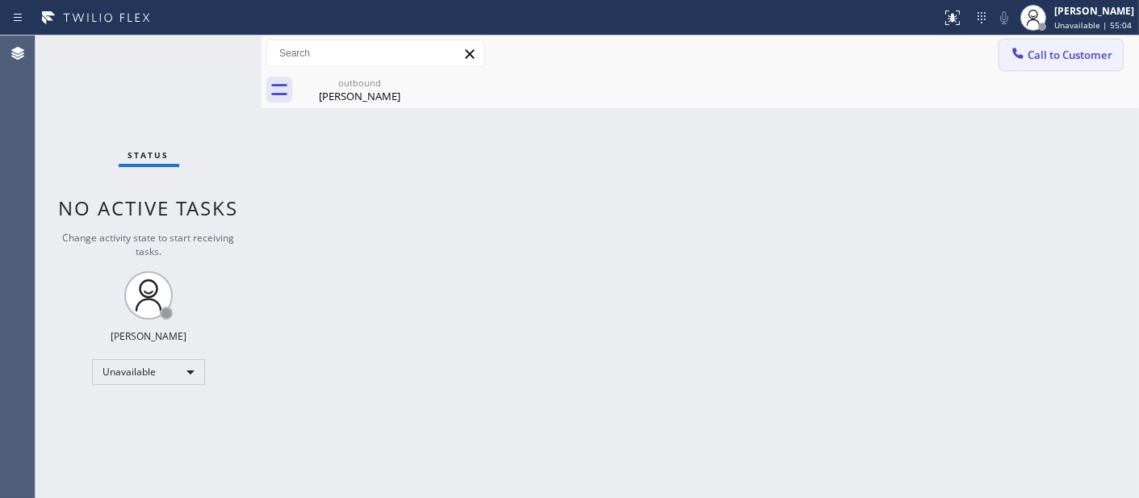
click at [1087, 59] on span "Call to Customer" at bounding box center [1070, 55] width 85 height 15
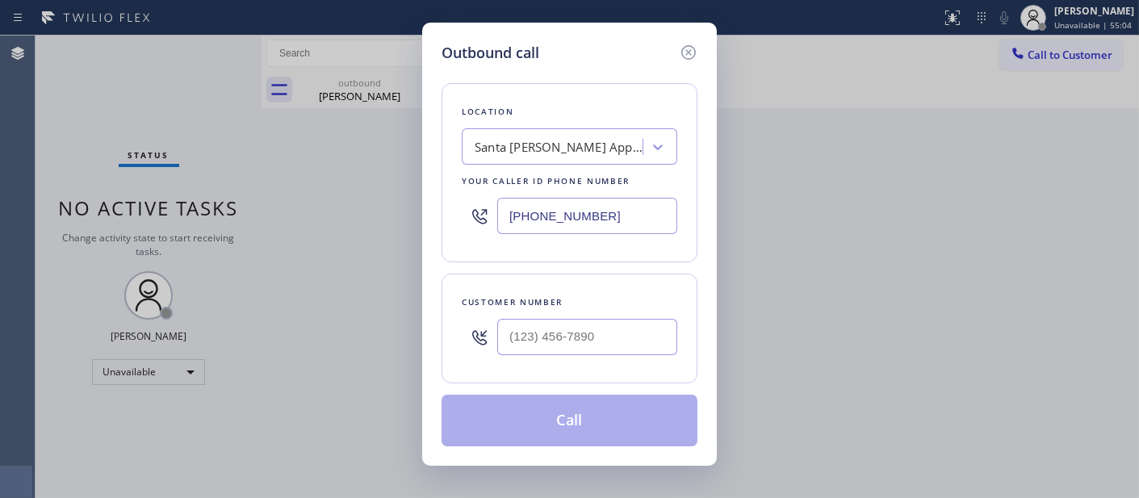
click at [573, 359] on div at bounding box center [587, 337] width 180 height 52
click at [567, 333] on input "(___) ___-____" at bounding box center [587, 337] width 180 height 36
paste input "646) 351-9828"
type input "(646) 351-9828"
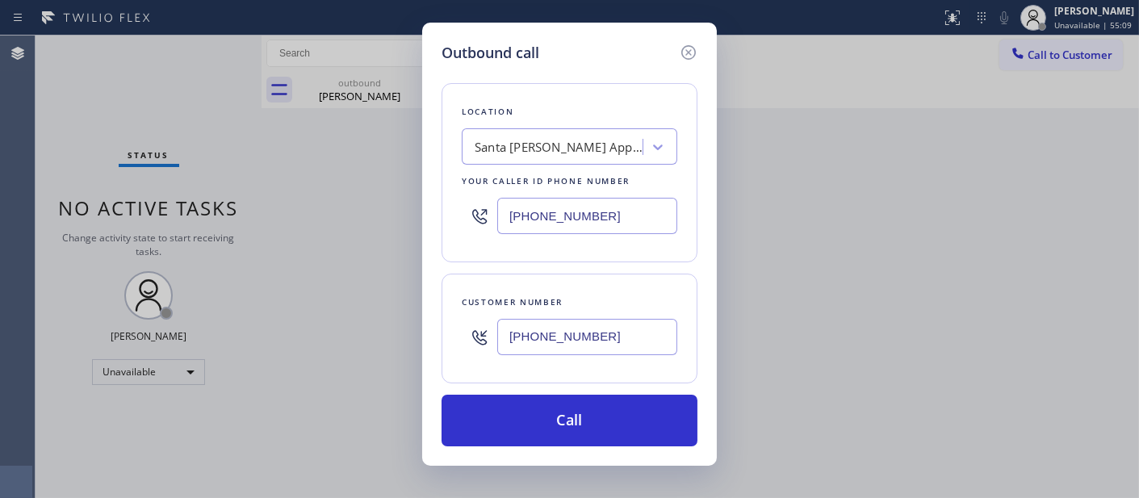
drag, startPoint x: 597, startPoint y: 221, endPoint x: 405, endPoint y: 220, distance: 192.1
click at [365, 216] on div "Outbound call Location Santa Monica Appliance Service Your caller id phone numb…" at bounding box center [569, 249] width 1139 height 498
paste input "347) 284-6179"
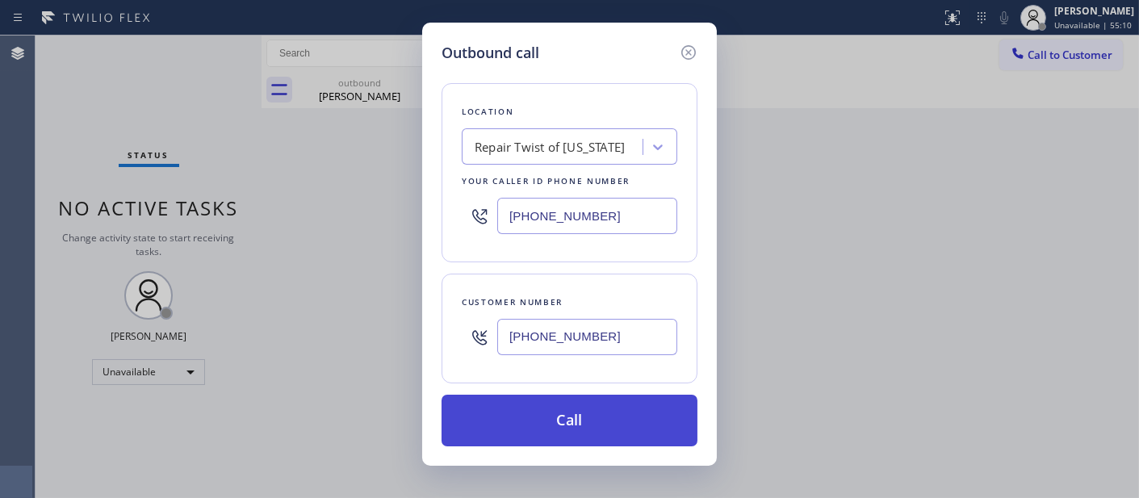
type input "[PHONE_NUMBER]"
click at [641, 412] on button "Call" at bounding box center [570, 421] width 256 height 52
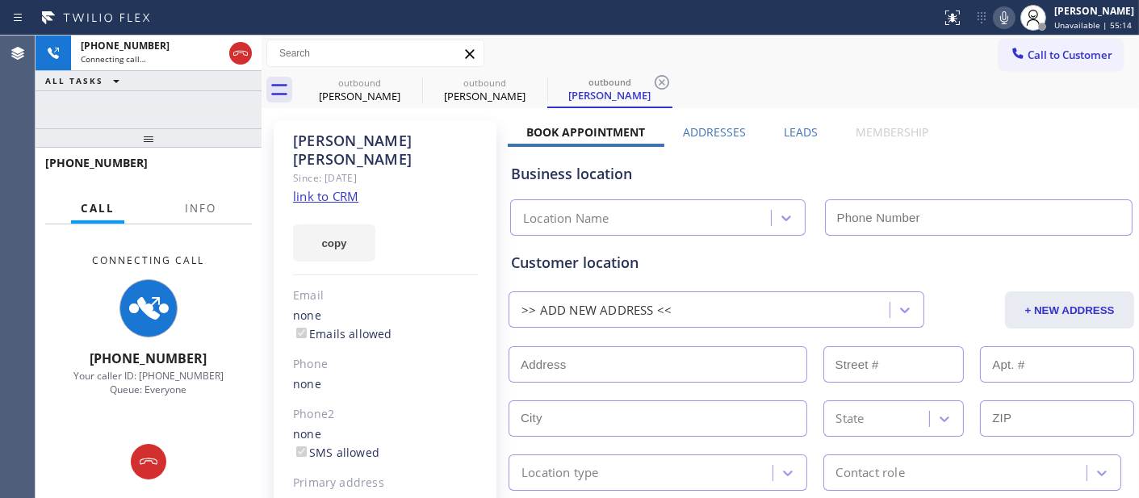
type input "[PHONE_NUMBER]"
click at [1003, 20] on icon at bounding box center [1004, 17] width 19 height 19
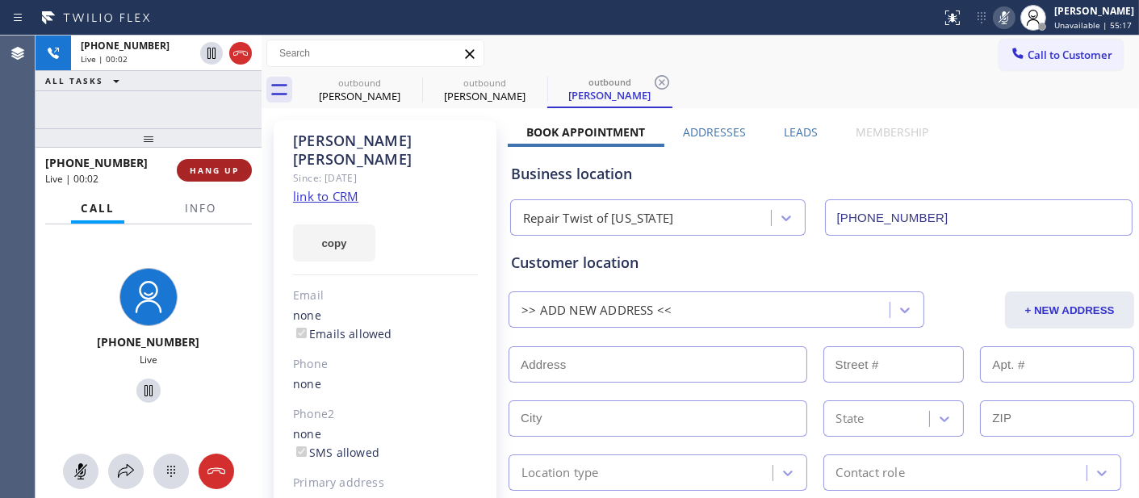
click at [213, 165] on span "HANG UP" at bounding box center [214, 170] width 49 height 11
click at [213, 163] on button "HANG UP" at bounding box center [214, 170] width 75 height 23
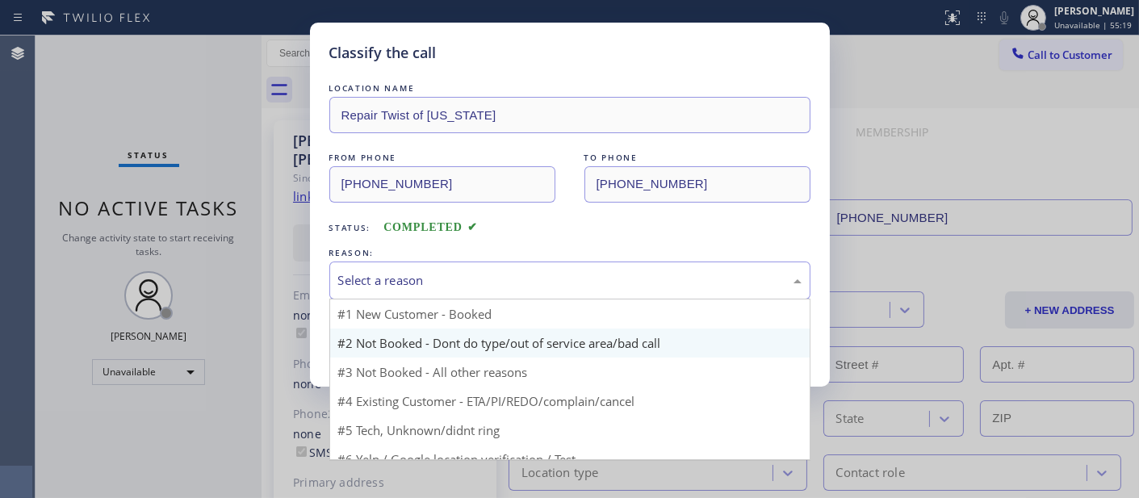
drag, startPoint x: 456, startPoint y: 270, endPoint x: 409, endPoint y: 348, distance: 91.2
click at [456, 270] on div "Select a reason" at bounding box center [569, 281] width 481 height 38
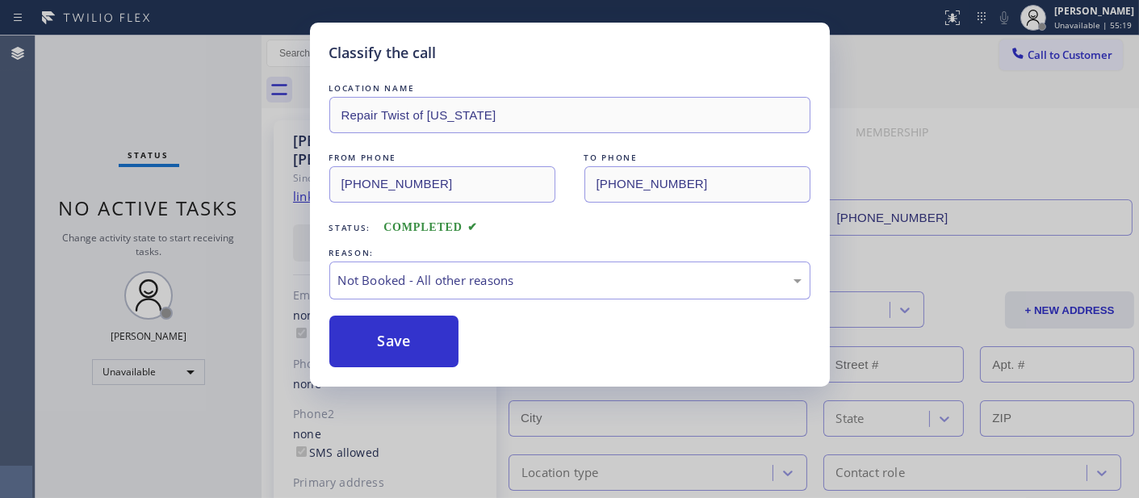
click at [407, 350] on button "Save" at bounding box center [394, 342] width 130 height 52
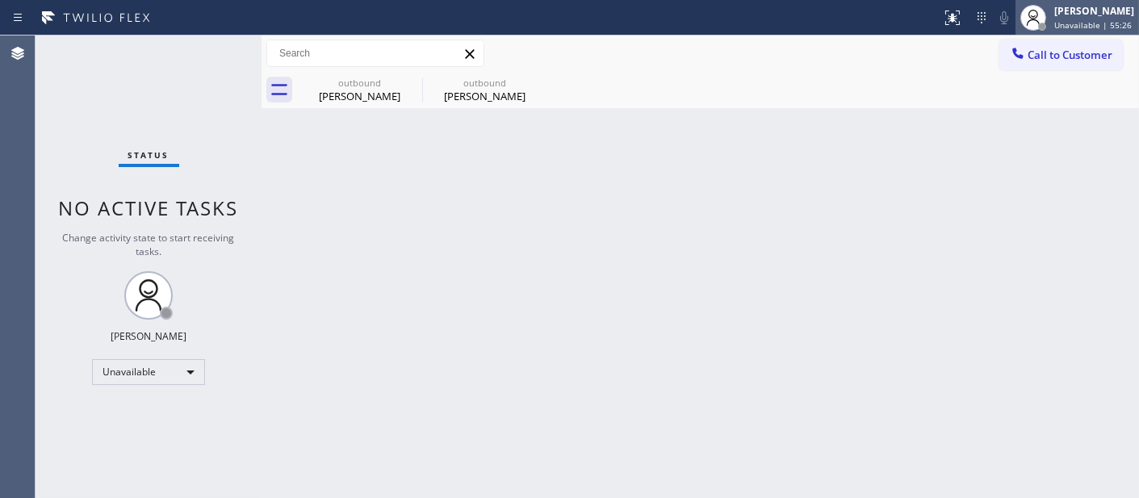
click at [1043, 34] on div at bounding box center [1033, 18] width 36 height 36
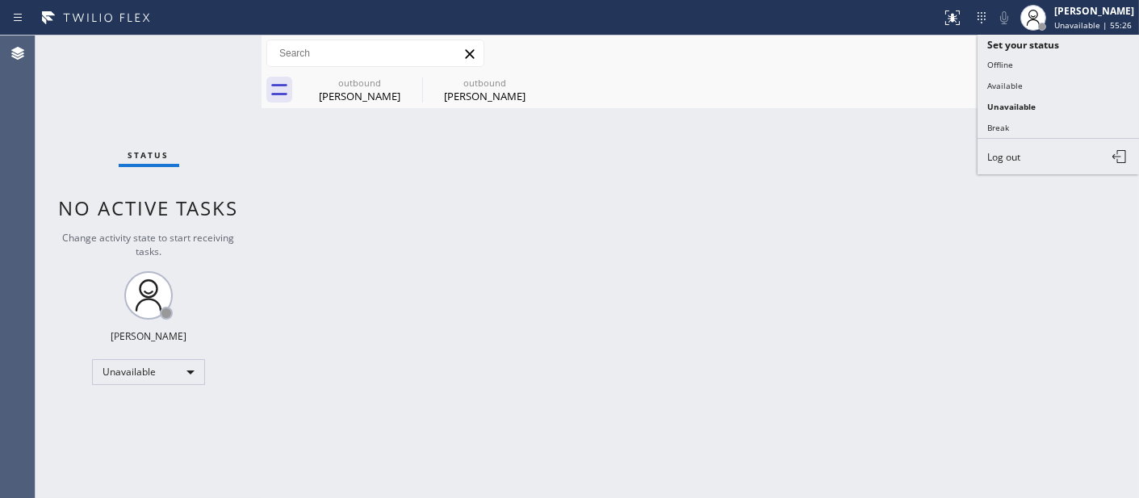
click at [933, 57] on div "Call to Customer Outbound call Location Repair Twist of New York Your caller id…" at bounding box center [700, 54] width 877 height 28
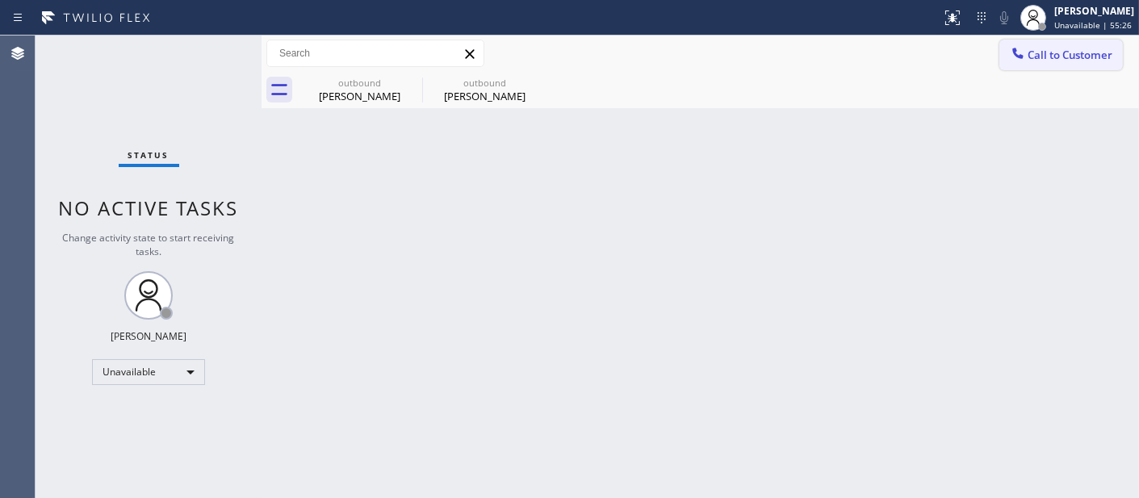
click at [1064, 55] on span "Call to Customer" at bounding box center [1070, 55] width 85 height 15
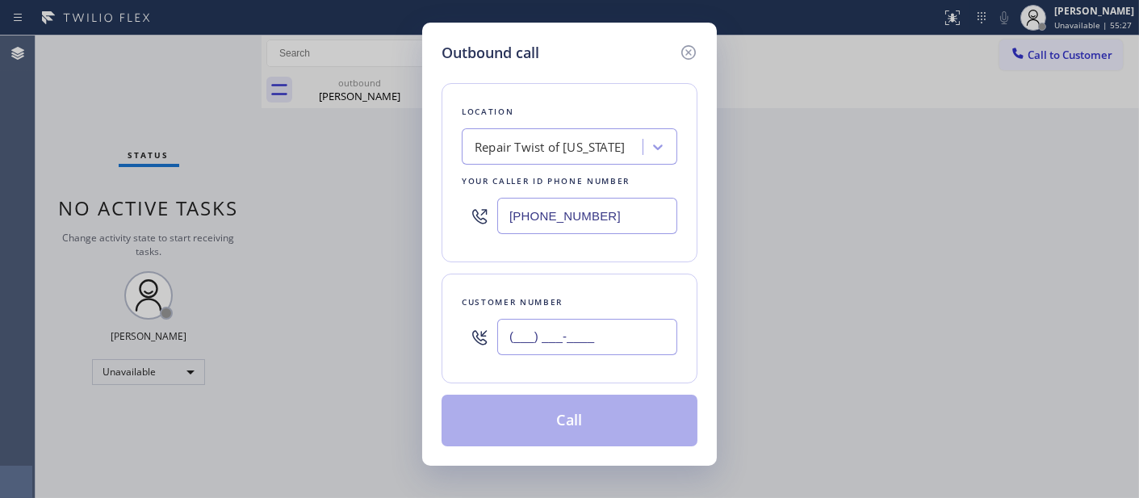
click at [583, 352] on input "(___) ___-____" at bounding box center [587, 337] width 180 height 36
paste input "818) 521-4603"
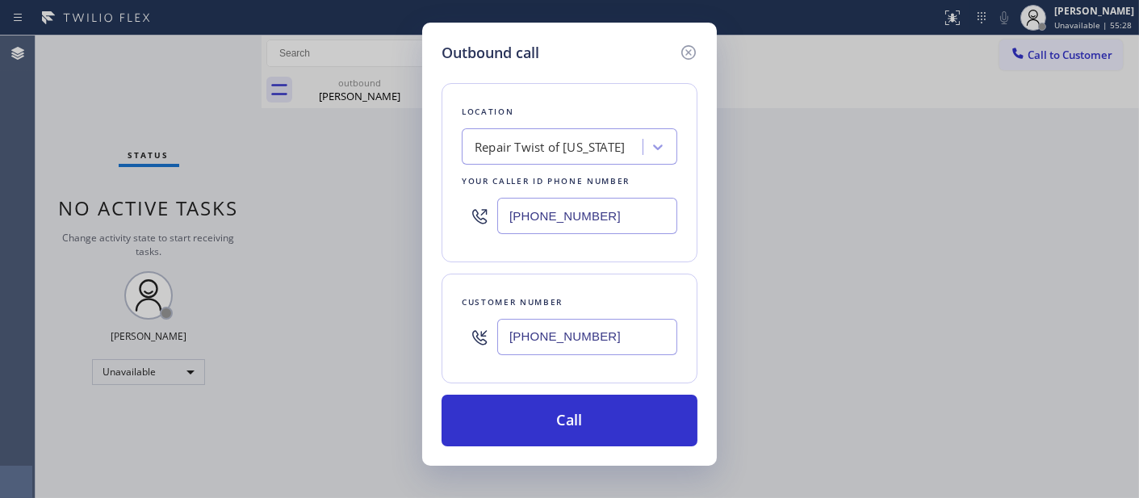
type input "(818) 521-4603"
drag, startPoint x: 606, startPoint y: 207, endPoint x: 421, endPoint y: 210, distance: 185.7
click at [432, 210] on div "Outbound call Location Repair Twist of New York Your caller id phone number (34…" at bounding box center [569, 244] width 295 height 443
paste input "818) 926-4987"
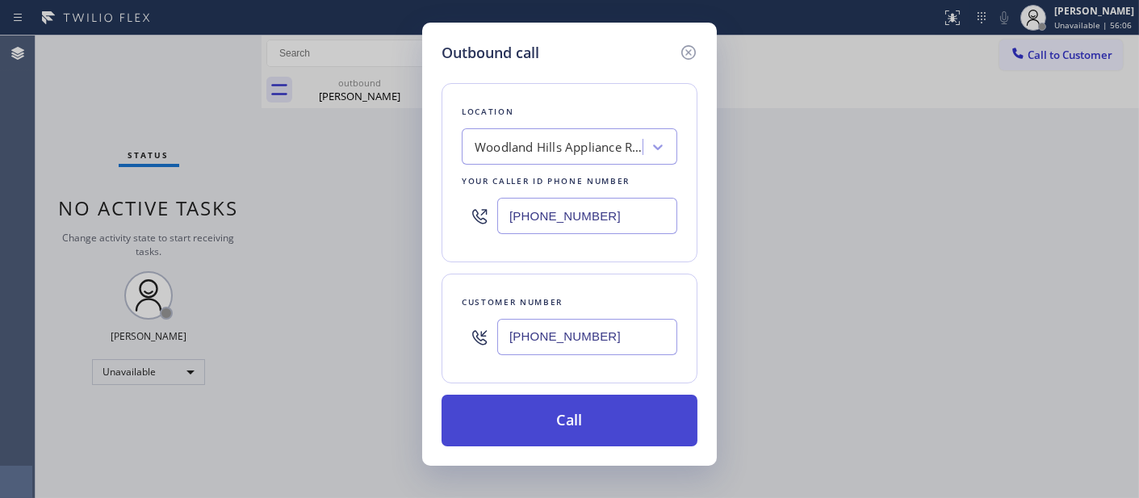
type input "(818) 926-4987"
click at [647, 421] on button "Call" at bounding box center [570, 421] width 256 height 52
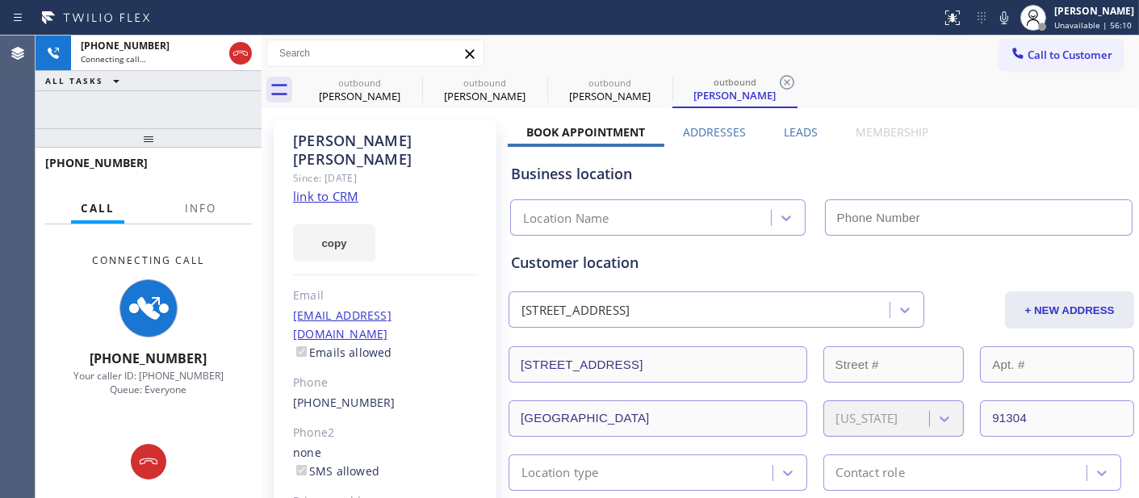
drag, startPoint x: 997, startPoint y: 16, endPoint x: 986, endPoint y: 25, distance: 13.7
click at [997, 16] on icon at bounding box center [1004, 17] width 19 height 19
type input "(818) 926-4987"
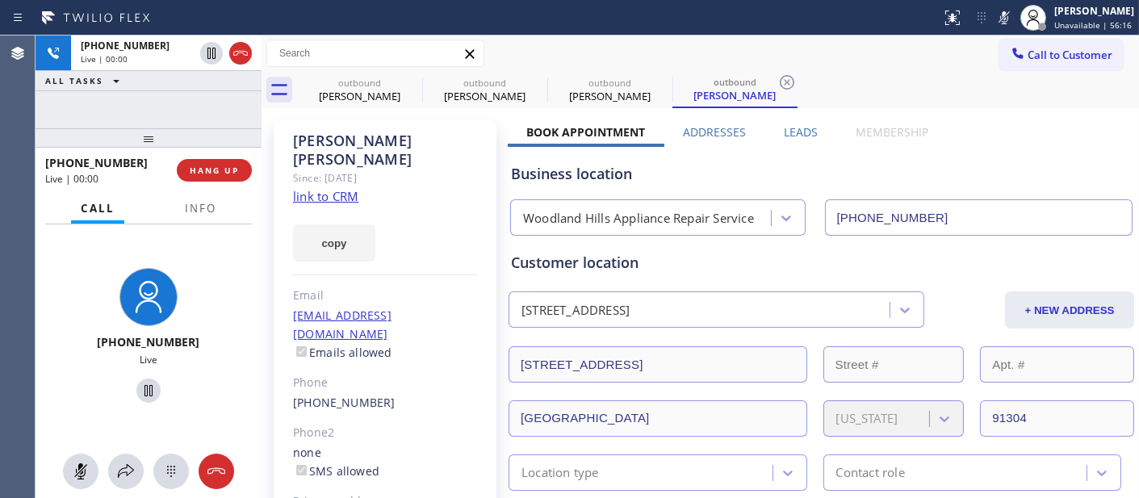
drag, startPoint x: 408, startPoint y: 76, endPoint x: 880, endPoint y: 87, distance: 472.4
click at [0, 0] on icon at bounding box center [0, 0] width 0 height 0
type input "[PHONE_NUMBER]"
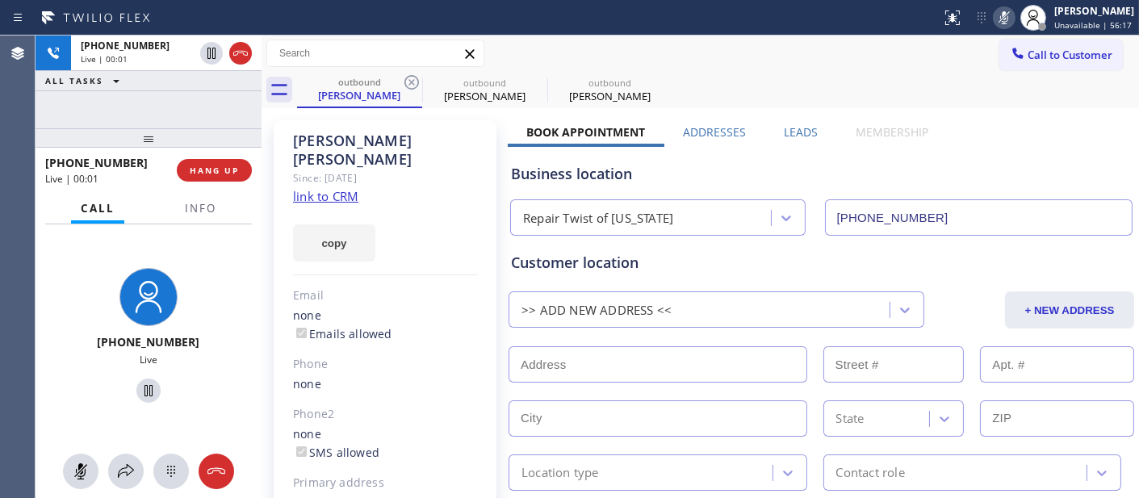
click at [996, 10] on icon at bounding box center [1004, 17] width 19 height 19
click at [619, 77] on div "outbound" at bounding box center [610, 83] width 122 height 12
type input "(818) 926-4987"
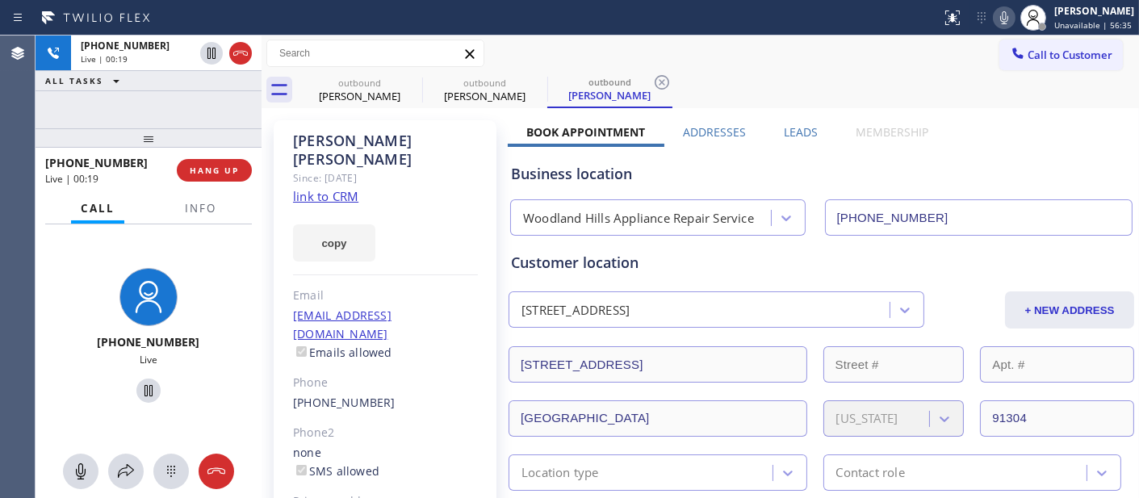
click at [186, 85] on div "+18185214603 Live | 00:19 ALL TASKS ALL TASKS ACTIVE TASKS TASKS IN WRAP UP +18…" at bounding box center [149, 267] width 226 height 463
click at [154, 121] on div "+18185214603 Live | 01:14 ALL TASKS ALL TASKS ACTIVE TASKS TASKS IN WRAP UP" at bounding box center [149, 82] width 226 height 93
click at [203, 170] on span "HANG UP" at bounding box center [214, 170] width 49 height 11
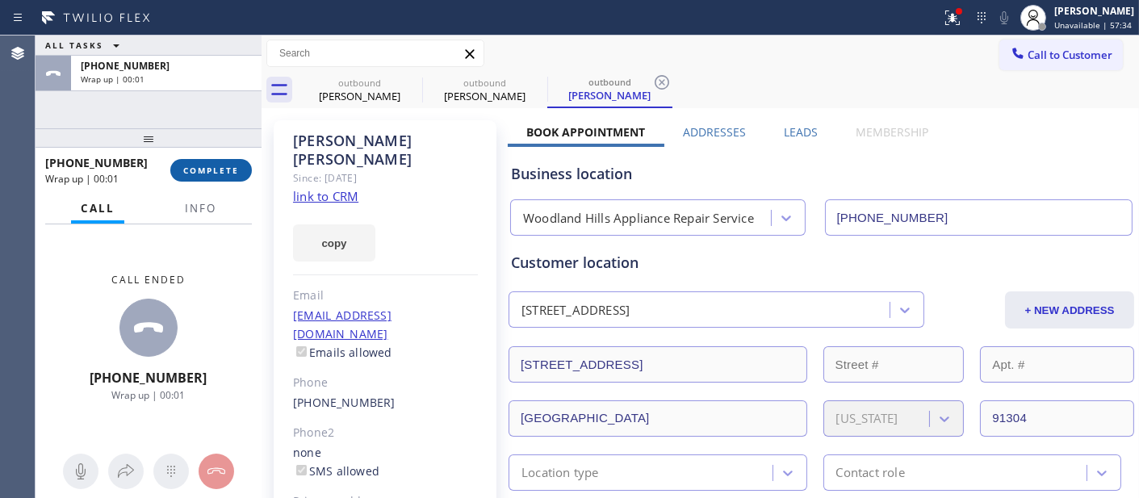
click at [203, 170] on span "COMPLETE" at bounding box center [211, 170] width 56 height 11
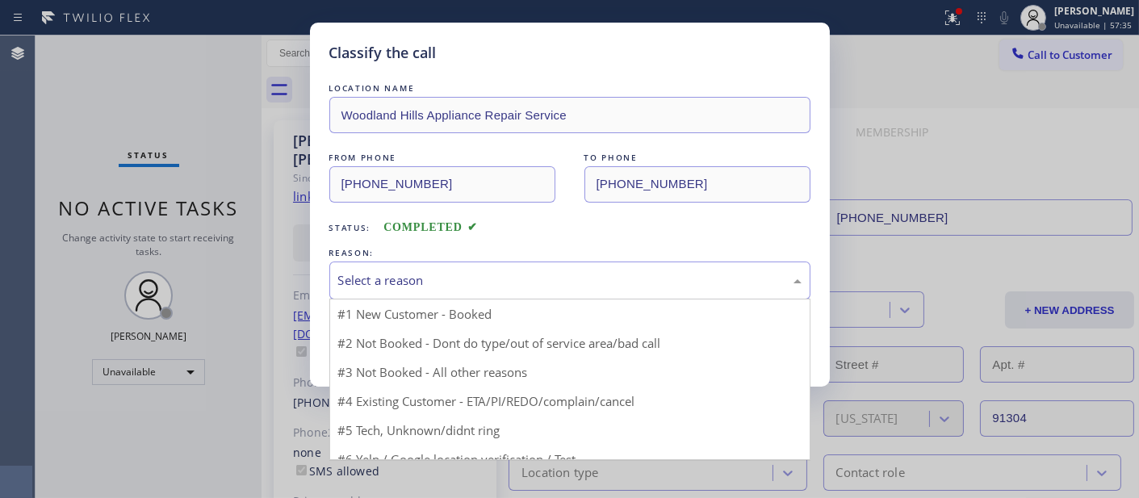
click at [418, 266] on div "Select a reason" at bounding box center [569, 281] width 481 height 38
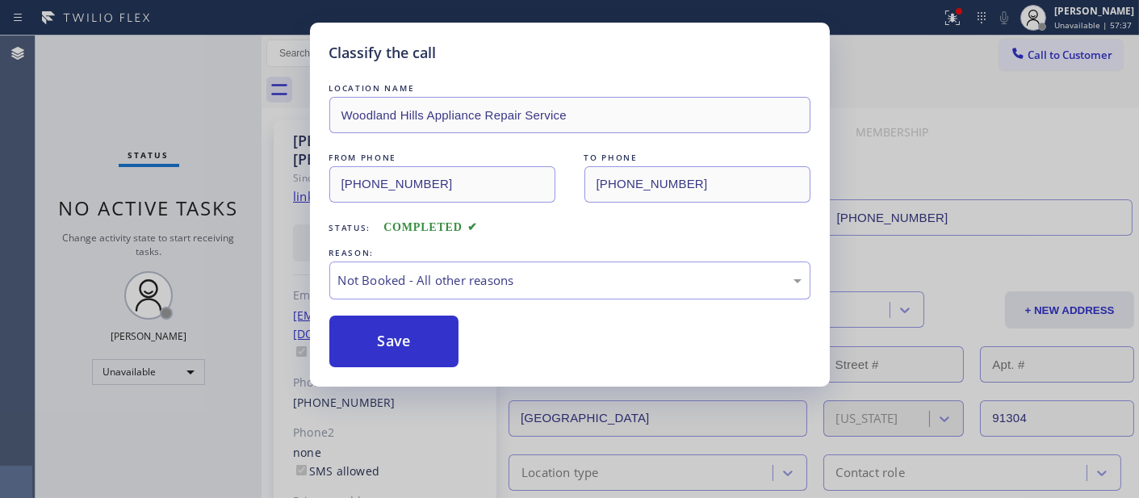
click at [404, 336] on button "Save" at bounding box center [394, 342] width 130 height 52
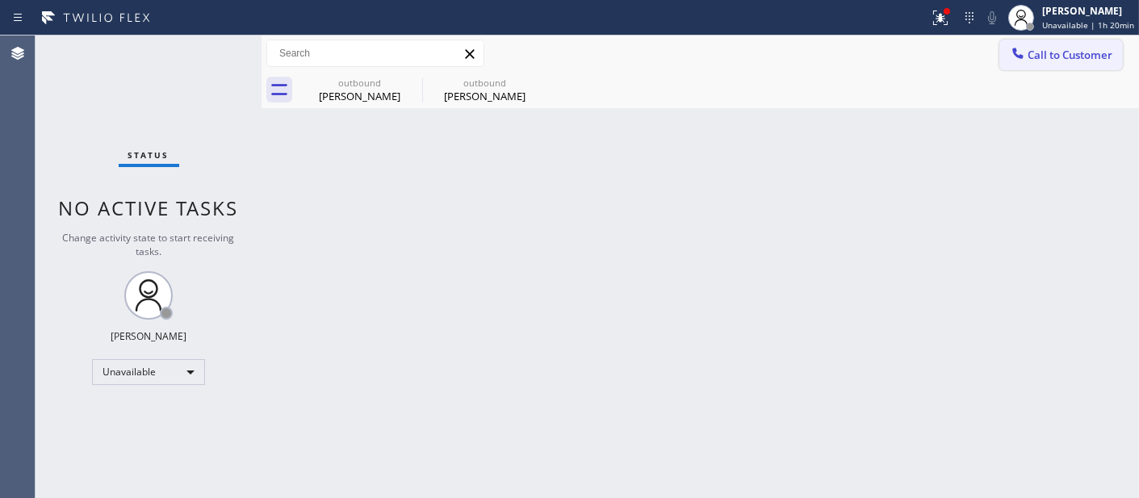
click at [1049, 57] on span "Call to Customer" at bounding box center [1070, 55] width 85 height 15
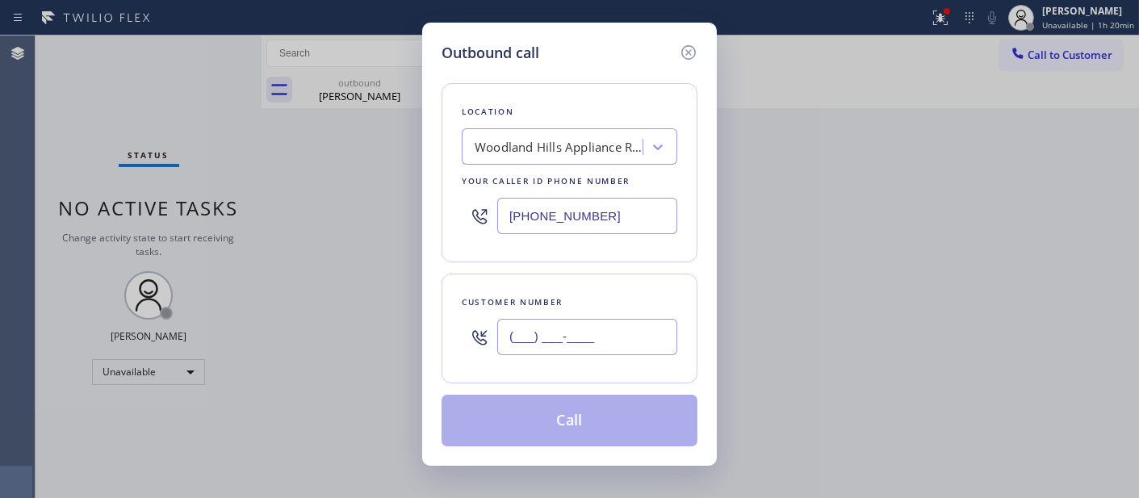
drag, startPoint x: 617, startPoint y: 336, endPoint x: 660, endPoint y: 163, distance: 178.0
click at [616, 336] on input "(___) ___-____" at bounding box center [587, 337] width 180 height 36
paste input "845) 242-7739"
type input "[PHONE_NUMBER]"
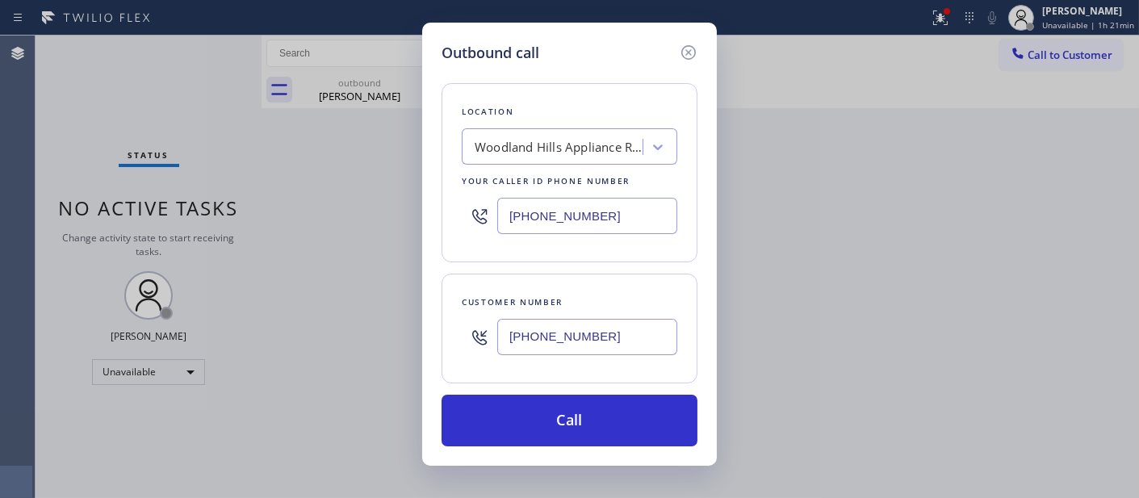
drag, startPoint x: 643, startPoint y: 210, endPoint x: 374, endPoint y: 219, distance: 269.8
click at [375, 219] on div "Outbound call Location Woodland Hills Appliance Repair Service Your caller id p…" at bounding box center [569, 249] width 1139 height 498
paste input "562) 321-577"
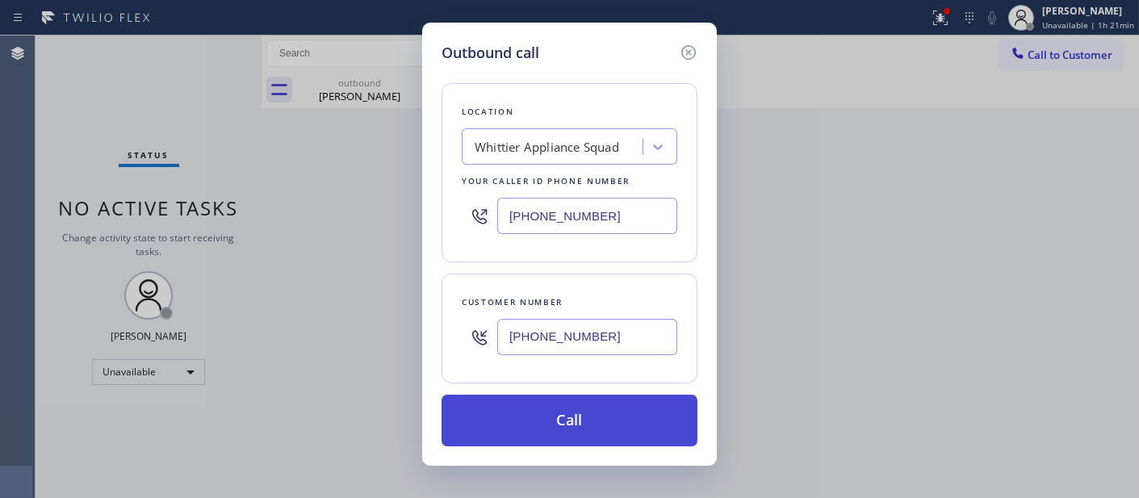
type input "(562) 321-5777"
click at [583, 422] on button "Call" at bounding box center [570, 421] width 256 height 52
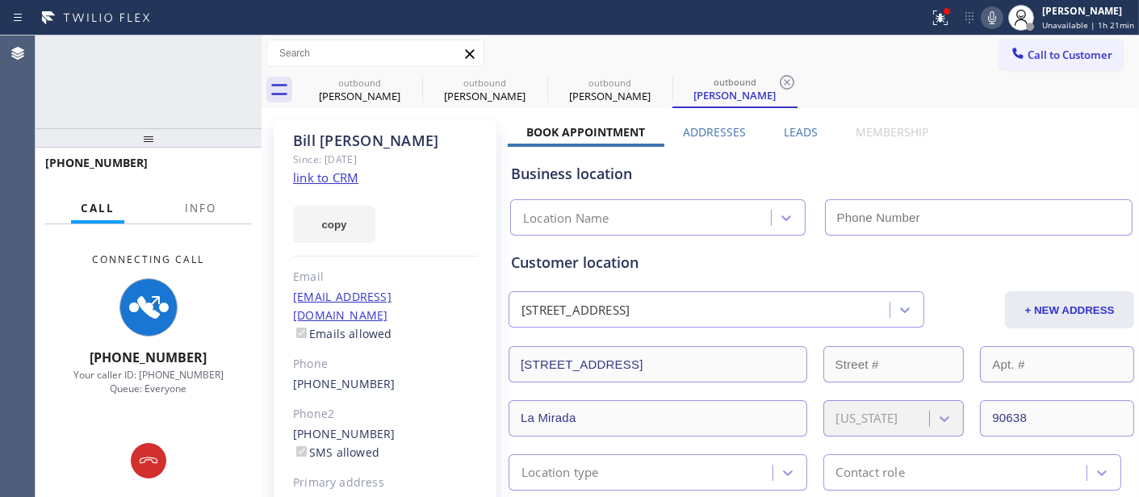
type input "(562) 321-5777"
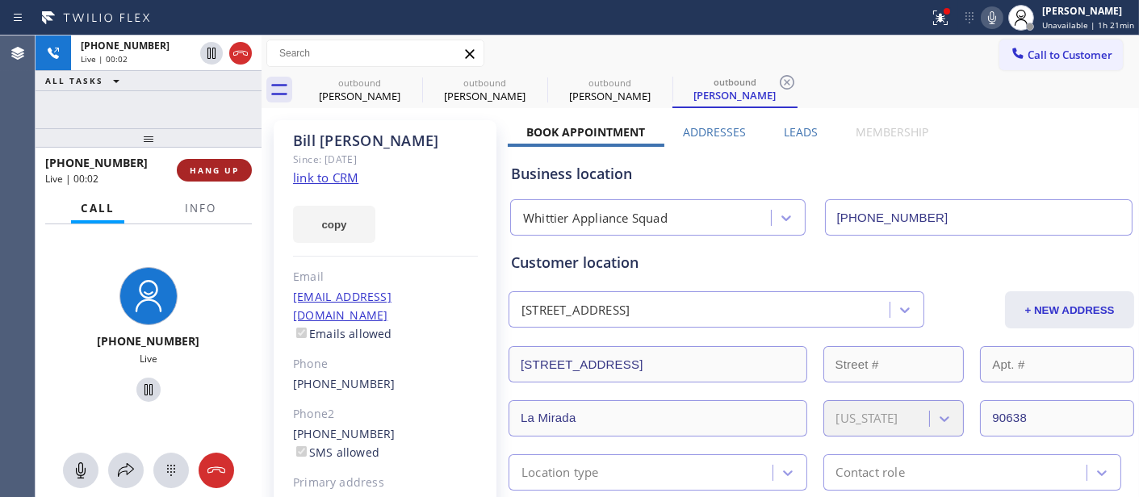
click at [219, 173] on span "HANG UP" at bounding box center [214, 170] width 49 height 11
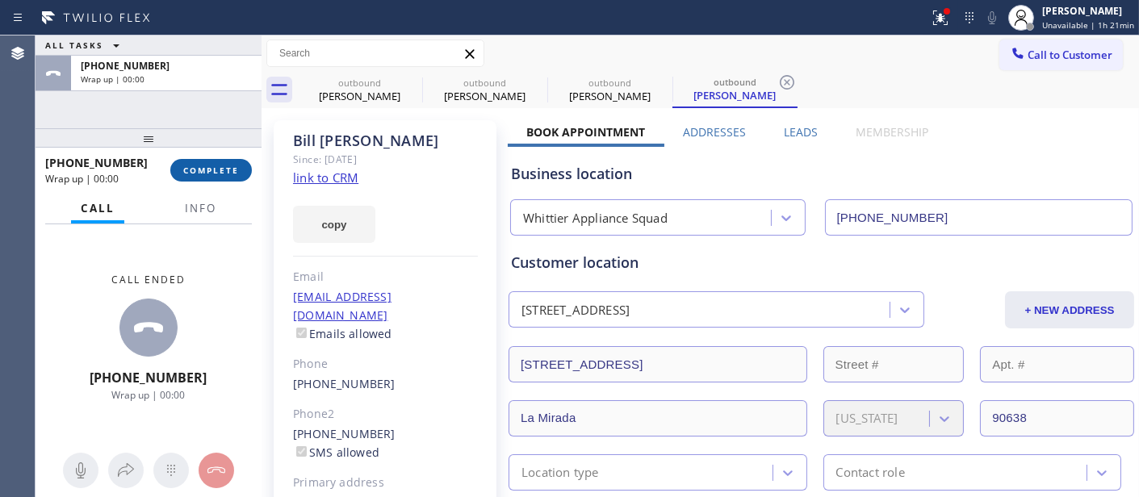
click at [219, 173] on span "COMPLETE" at bounding box center [211, 170] width 56 height 11
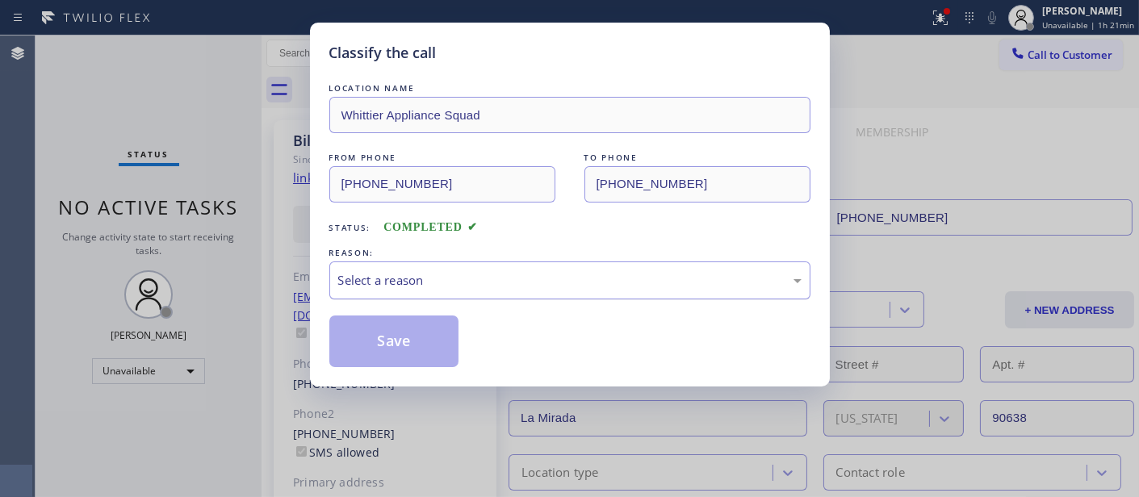
click at [501, 278] on div "Select a reason" at bounding box center [569, 280] width 463 height 19
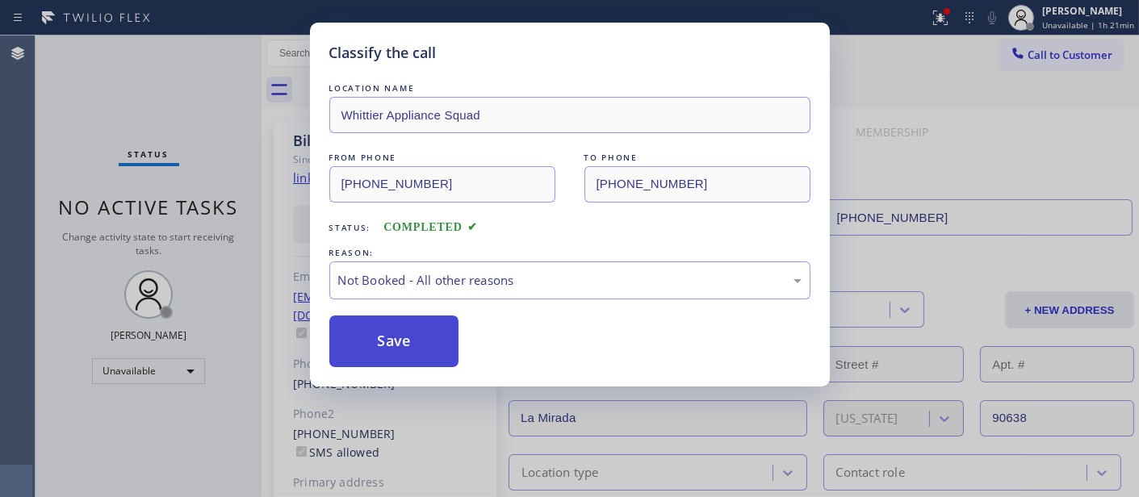
click at [400, 358] on button "Save" at bounding box center [394, 342] width 130 height 52
click at [404, 350] on button "Save" at bounding box center [394, 342] width 130 height 52
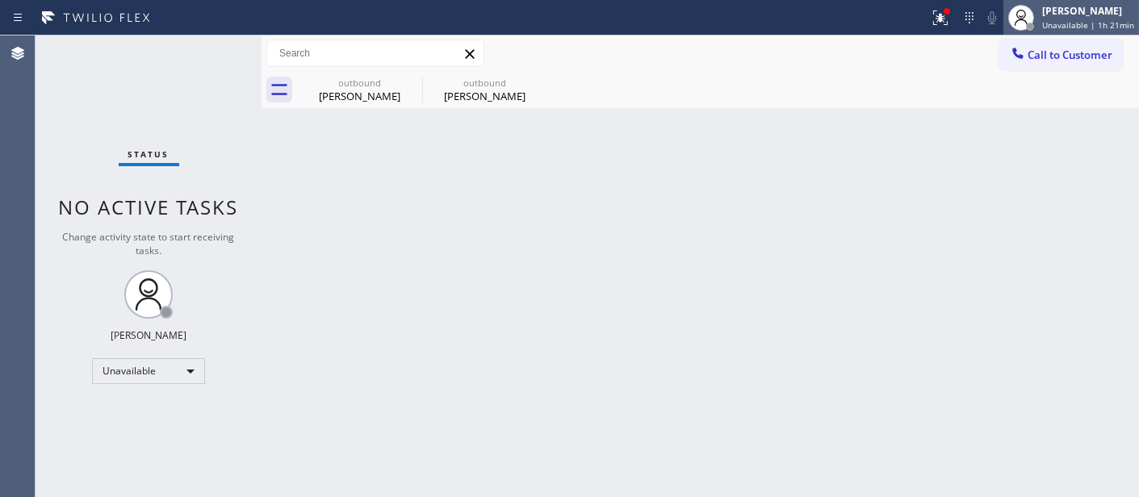
click at [1054, 11] on div "[PERSON_NAME]" at bounding box center [1088, 11] width 92 height 14
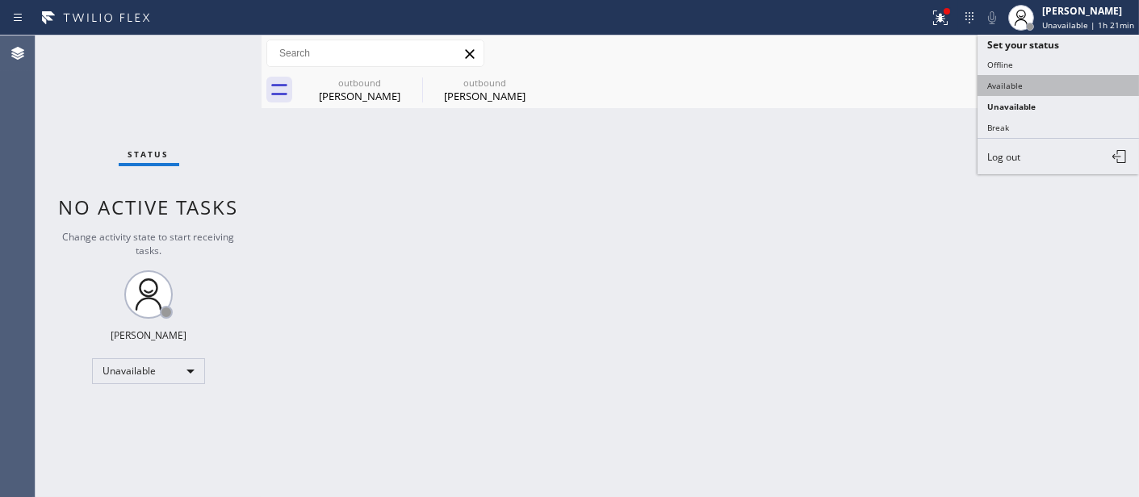
click at [1026, 90] on button "Available" at bounding box center [1058, 85] width 161 height 21
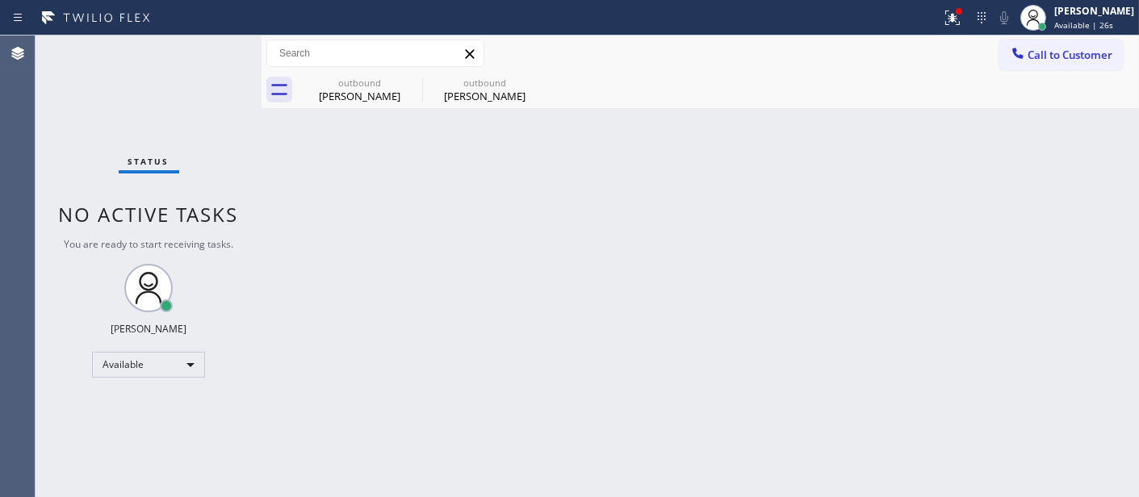
drag, startPoint x: 356, startPoint y: 199, endPoint x: 588, endPoint y: 144, distance: 238.3
click at [356, 199] on div "Back to Dashboard Change Sender ID Customers Technicians Select a contact Outbo…" at bounding box center [700, 267] width 877 height 462
click at [336, 189] on div "Back to Dashboard Change Sender ID Customers Technicians Select a contact Outbo…" at bounding box center [700, 267] width 877 height 462
drag, startPoint x: 326, startPoint y: 230, endPoint x: 566, endPoint y: 83, distance: 281.2
click at [326, 230] on div "Back to Dashboard Change Sender ID Customers Technicians Select a contact Outbo…" at bounding box center [700, 267] width 877 height 462
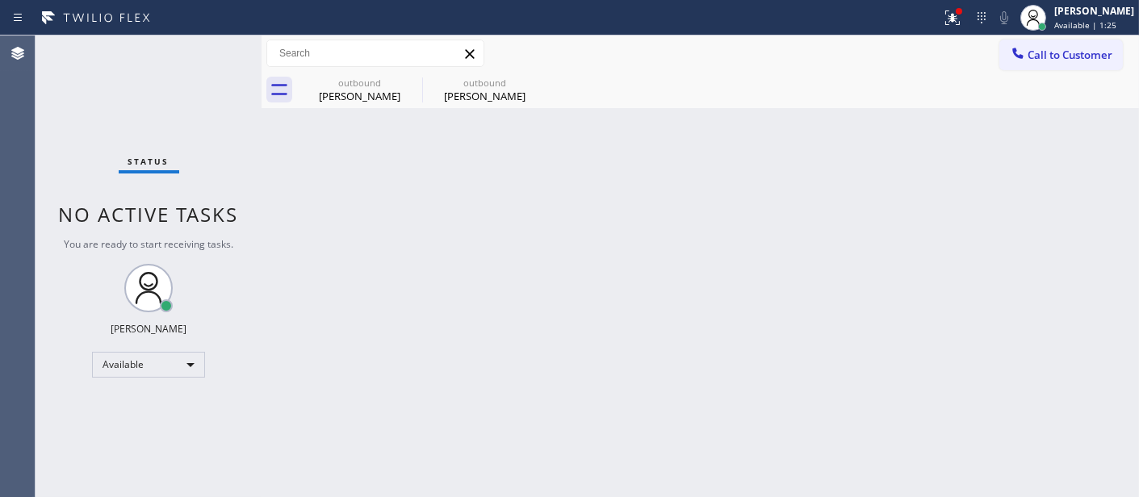
click at [1043, 38] on div "Call to Customer Outbound call Location Whittier Appliance Squad Your caller id…" at bounding box center [700, 54] width 877 height 36
click at [1057, 54] on span "Call to Customer" at bounding box center [1070, 55] width 85 height 15
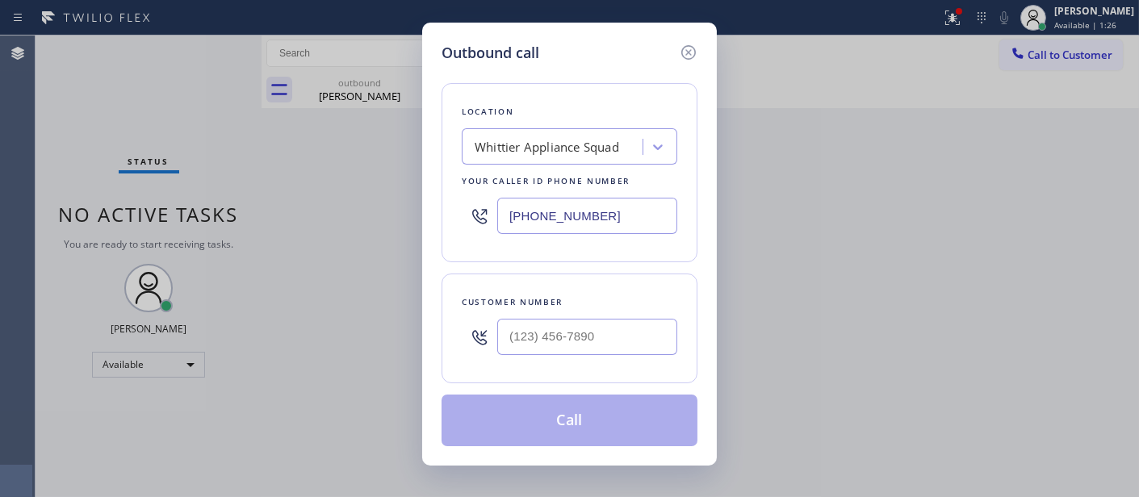
click at [542, 208] on input "(562) 321-5777" at bounding box center [587, 216] width 180 height 36
paste input "855-3933"
drag, startPoint x: 468, startPoint y: 221, endPoint x: 421, endPoint y: 229, distance: 48.3
click at [421, 229] on div "Outbound call Location Whittier Appliance Squad Your caller id phone number (56…" at bounding box center [569, 248] width 1139 height 497
paste input "855) 393-3634"
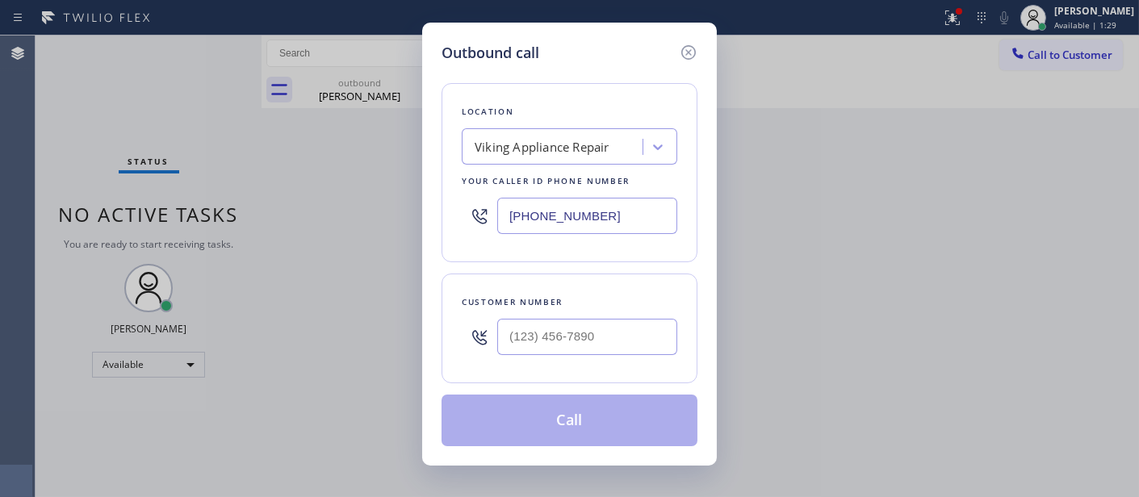
type input "(855) 393-3634"
drag, startPoint x: 618, startPoint y: 320, endPoint x: 432, endPoint y: 335, distance: 187.0
click at [442, 335] on div "Customer number (___) ___-____" at bounding box center [570, 329] width 256 height 110
paste input "901) 626-5750"
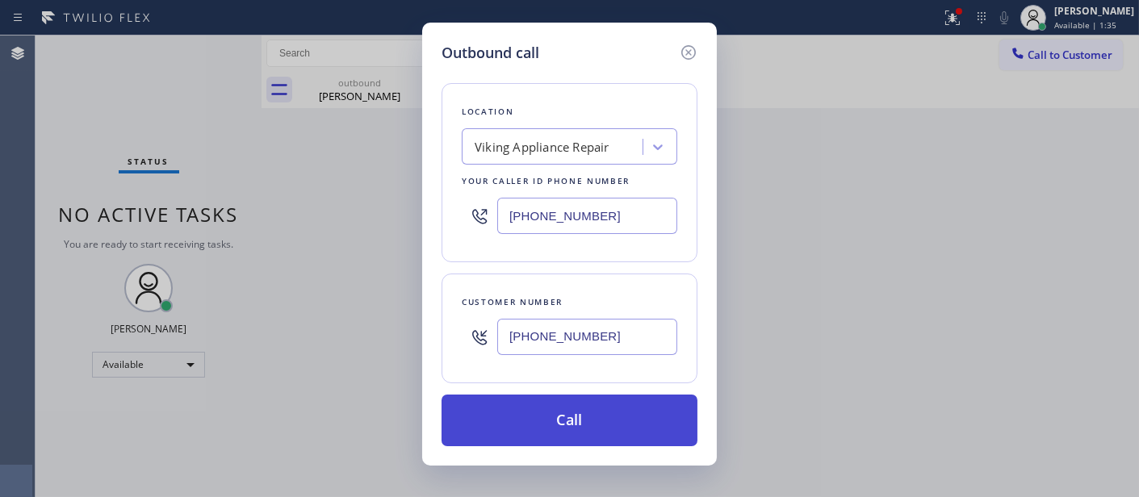
type input "[PHONE_NUMBER]"
click at [561, 410] on button "Call" at bounding box center [570, 421] width 256 height 52
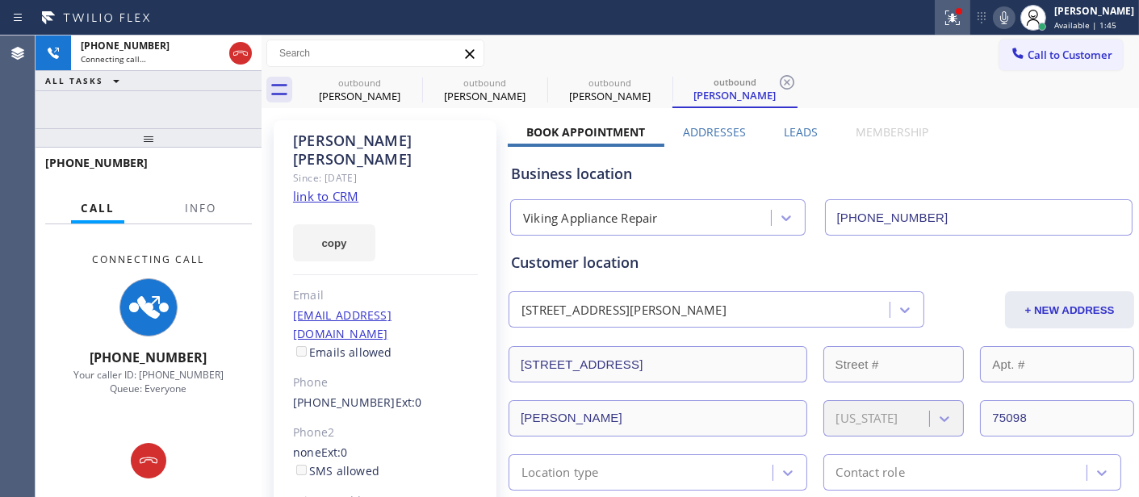
click at [943, 19] on icon at bounding box center [952, 17] width 19 height 19
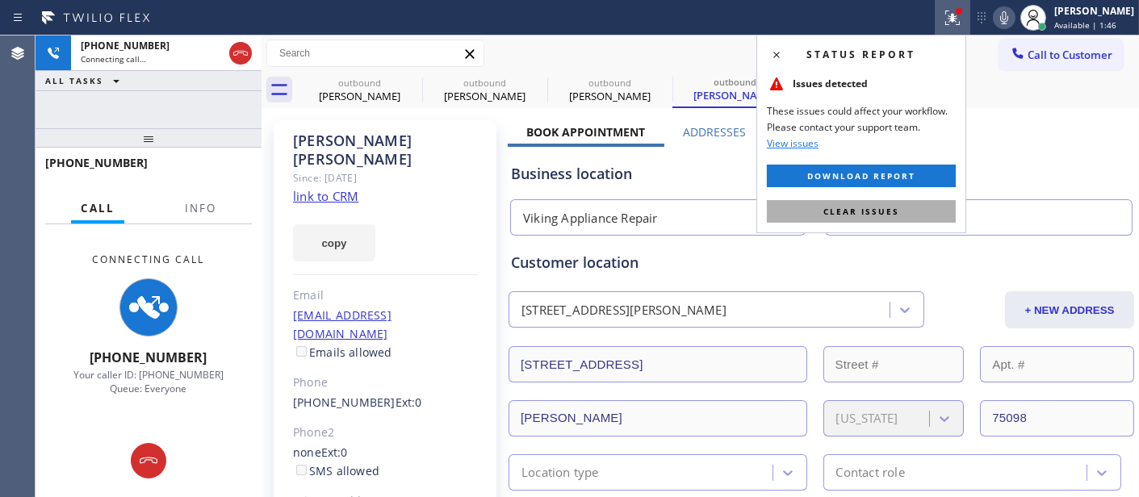
click at [833, 221] on button "Clear issues" at bounding box center [861, 211] width 189 height 23
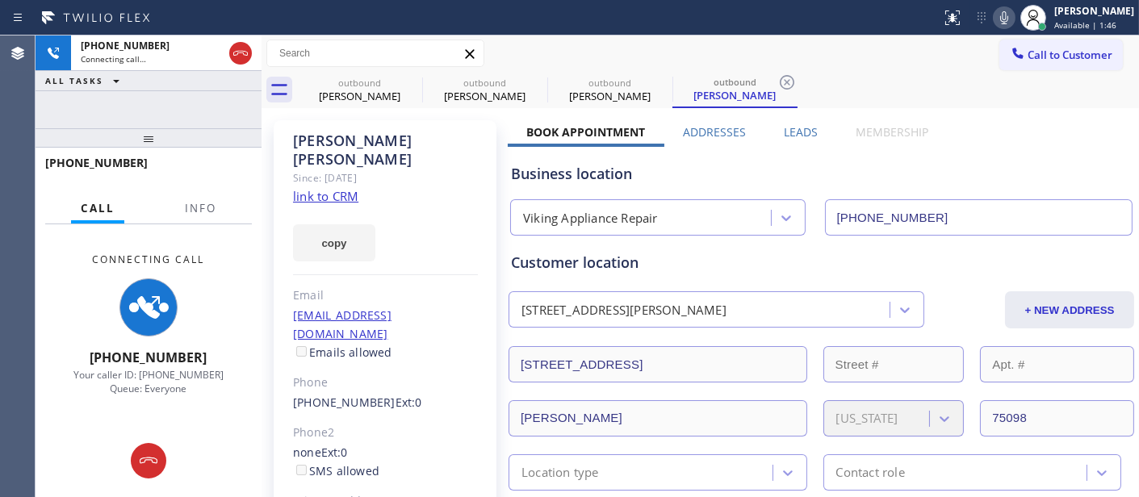
click at [841, 211] on input "(855) 393-3634" at bounding box center [979, 217] width 308 height 36
click at [408, 76] on icon at bounding box center [411, 82] width 15 height 15
click at [0, 0] on icon at bounding box center [0, 0] width 0 height 0
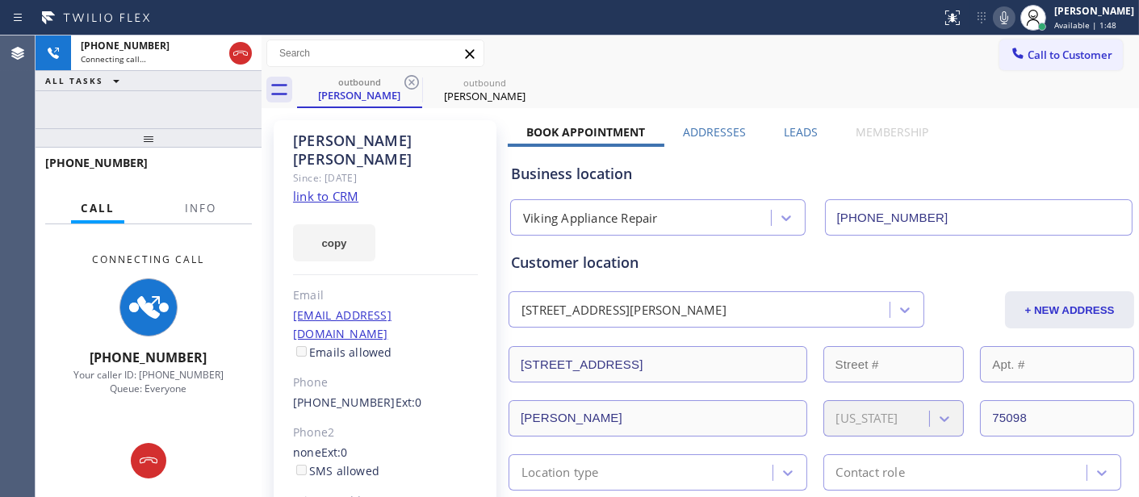
click at [408, 76] on icon at bounding box center [411, 82] width 15 height 15
type input "(855) 393-3634"
click at [781, 51] on div "Call to Customer Outbound call Location Viking Appliance Repair Your caller id …" at bounding box center [700, 54] width 877 height 28
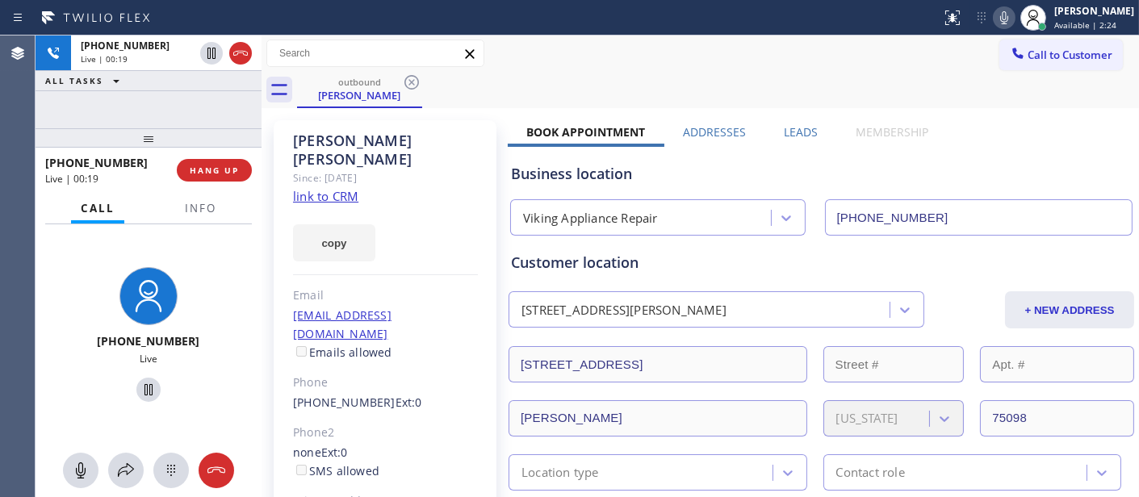
click at [218, 147] on div at bounding box center [149, 137] width 226 height 19
drag, startPoint x: 216, startPoint y: 153, endPoint x: 219, endPoint y: 165, distance: 11.6
click at [216, 156] on div "+19016265750 Live | 00:19 HANG UP" at bounding box center [148, 170] width 207 height 42
click at [224, 179] on button "HANG UP" at bounding box center [214, 170] width 75 height 23
click at [224, 175] on span "HANG UP" at bounding box center [214, 170] width 49 height 11
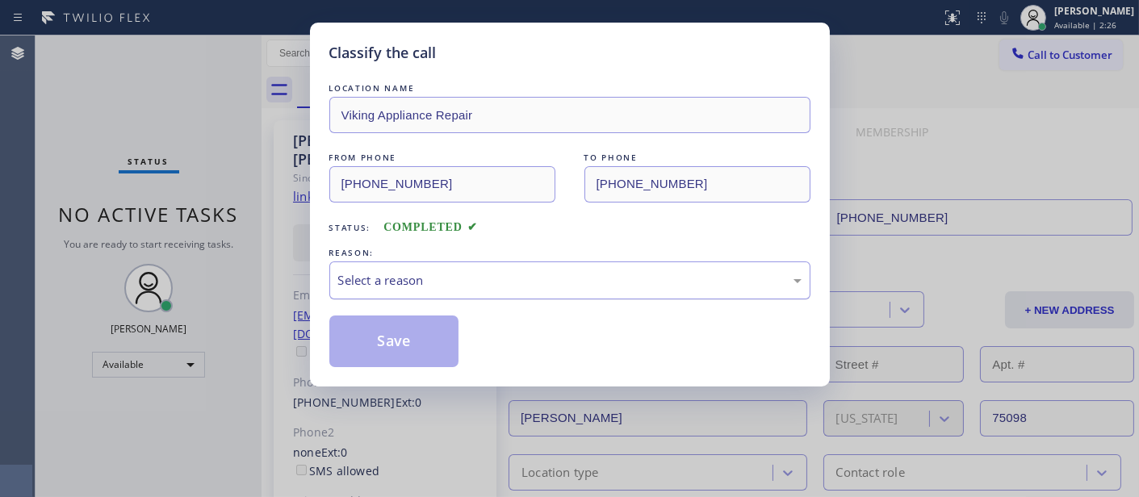
click at [404, 274] on div "Select a reason" at bounding box center [569, 280] width 463 height 19
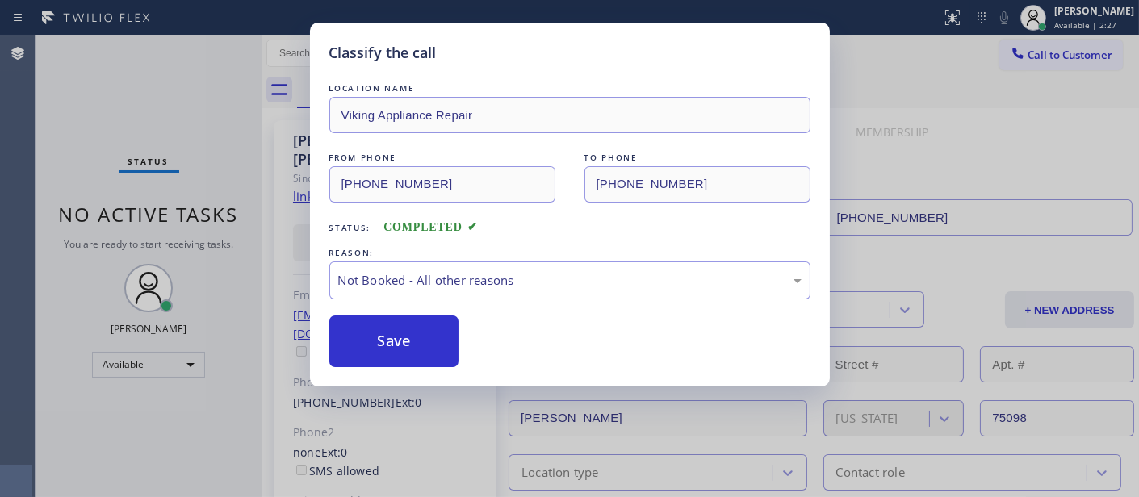
click at [380, 341] on button "Save" at bounding box center [394, 342] width 130 height 52
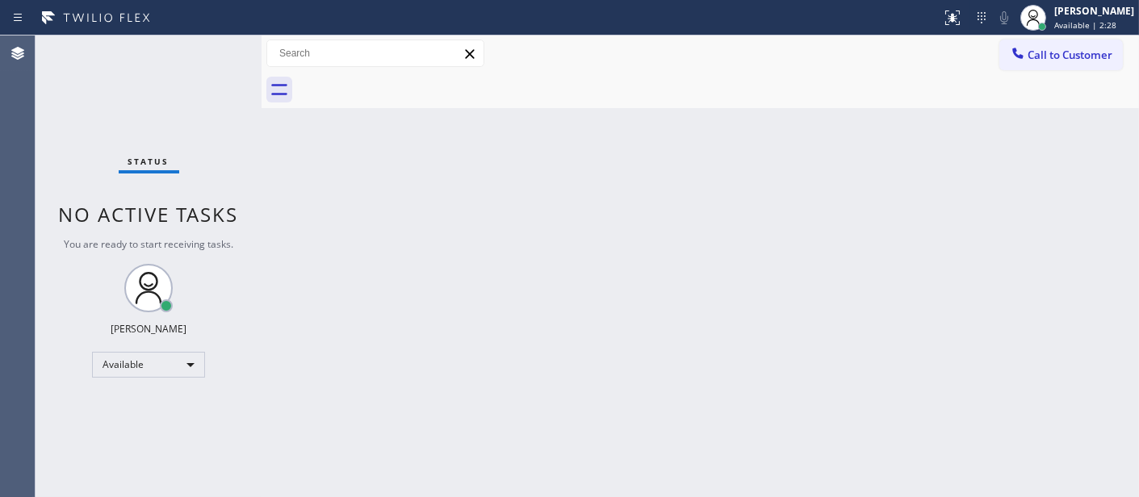
click at [1051, 57] on span "Call to Customer" at bounding box center [1070, 55] width 85 height 15
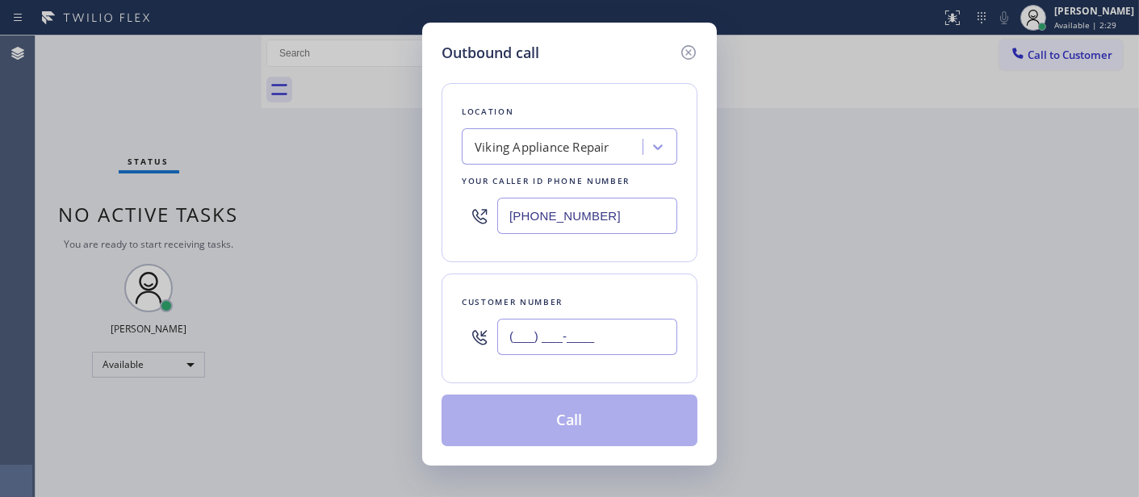
click at [575, 337] on input "(___) ___-____" at bounding box center [587, 337] width 180 height 36
paste input "901) 626-5750"
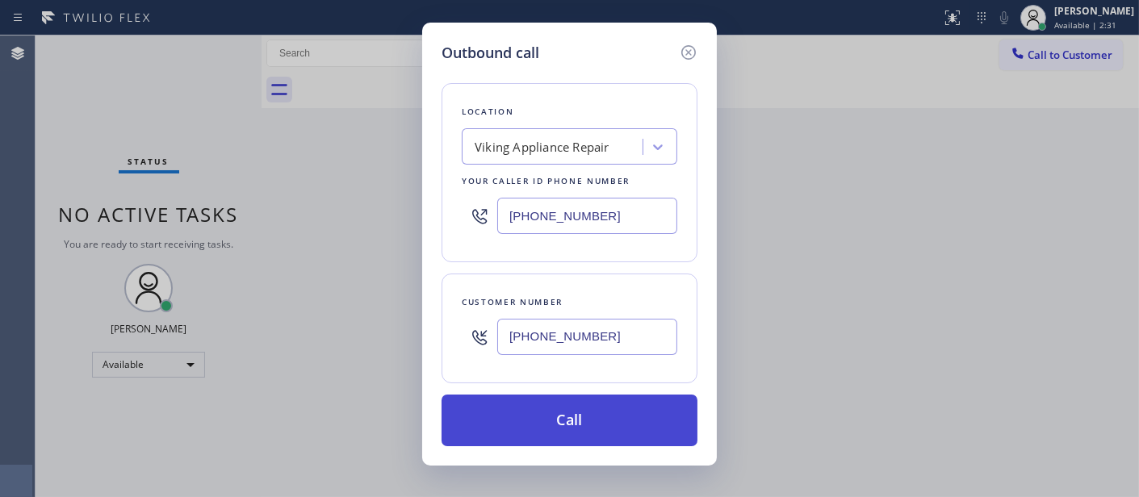
type input "[PHONE_NUMBER]"
click at [624, 415] on button "Call" at bounding box center [570, 421] width 256 height 52
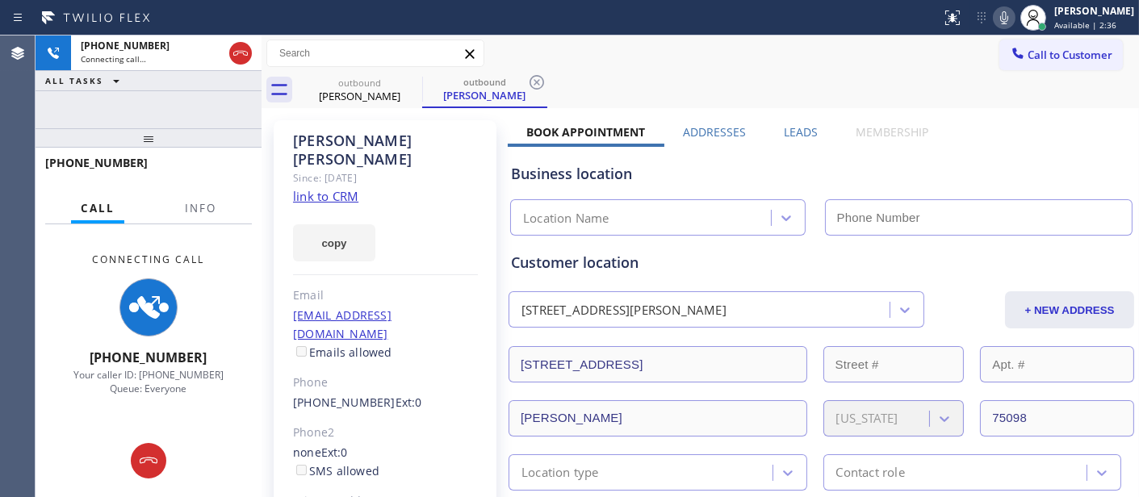
type input "(855) 393-3634"
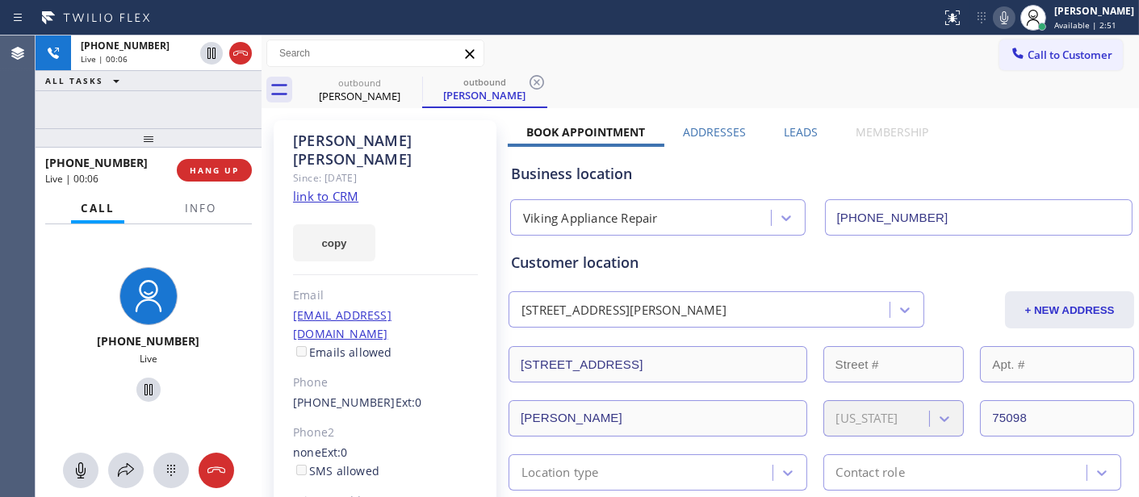
drag, startPoint x: 235, startPoint y: 140, endPoint x: 220, endPoint y: 106, distance: 36.9
click at [220, 106] on div "+19016265750 Live | 00:06 ALL TASKS ALL TASKS ACTIVE TASKS TASKS IN WRAP UP +19…" at bounding box center [149, 267] width 226 height 462
drag, startPoint x: 228, startPoint y: 124, endPoint x: 214, endPoint y: 90, distance: 36.6
click at [214, 90] on div "+19016265750 Live | 00:07 ALL TASKS ALL TASKS ACTIVE TASKS TASKS IN WRAP UP +19…" at bounding box center [149, 267] width 226 height 462
drag, startPoint x: 188, startPoint y: 144, endPoint x: 421, endPoint y: 39, distance: 255.1
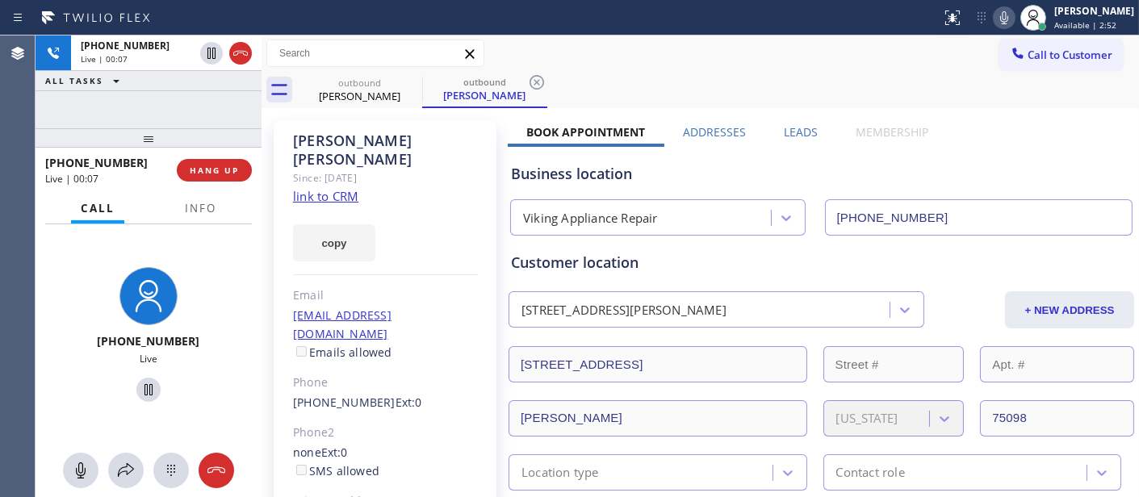
click at [186, 84] on div "+19016265750 Live | 00:07 ALL TASKS ALL TASKS ACTIVE TASKS TASKS IN WRAP UP +19…" at bounding box center [149, 267] width 226 height 462
click at [688, 36] on div "Call to Customer Outbound call Location Viking Appliance Repair Your caller id …" at bounding box center [700, 54] width 877 height 36
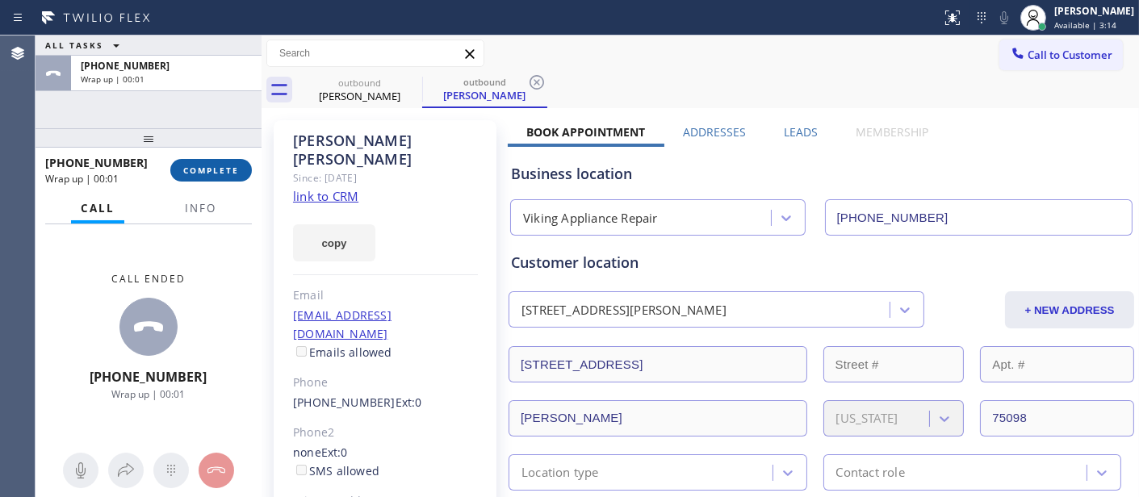
click at [222, 174] on span "COMPLETE" at bounding box center [211, 170] width 56 height 11
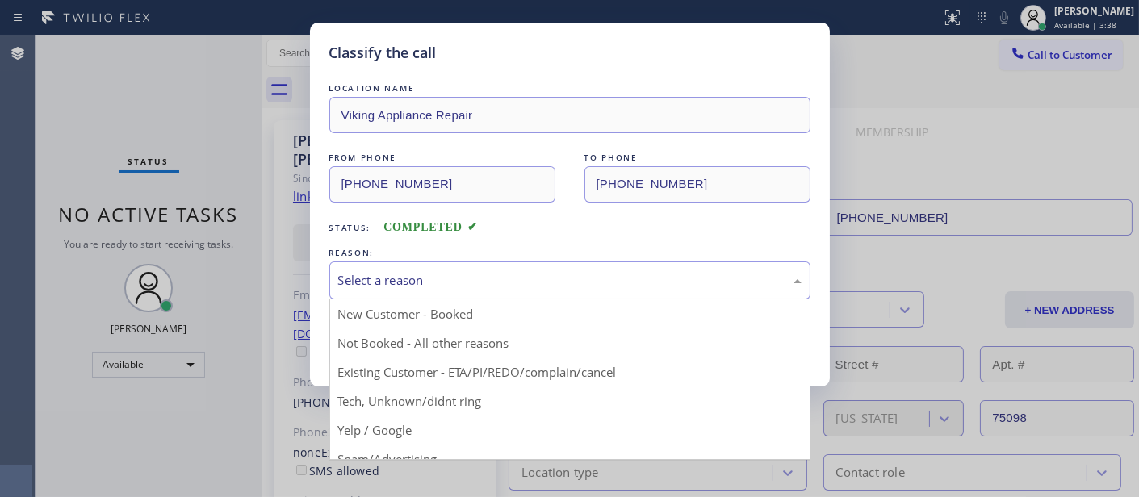
click at [563, 287] on div "Select a reason" at bounding box center [569, 280] width 463 height 19
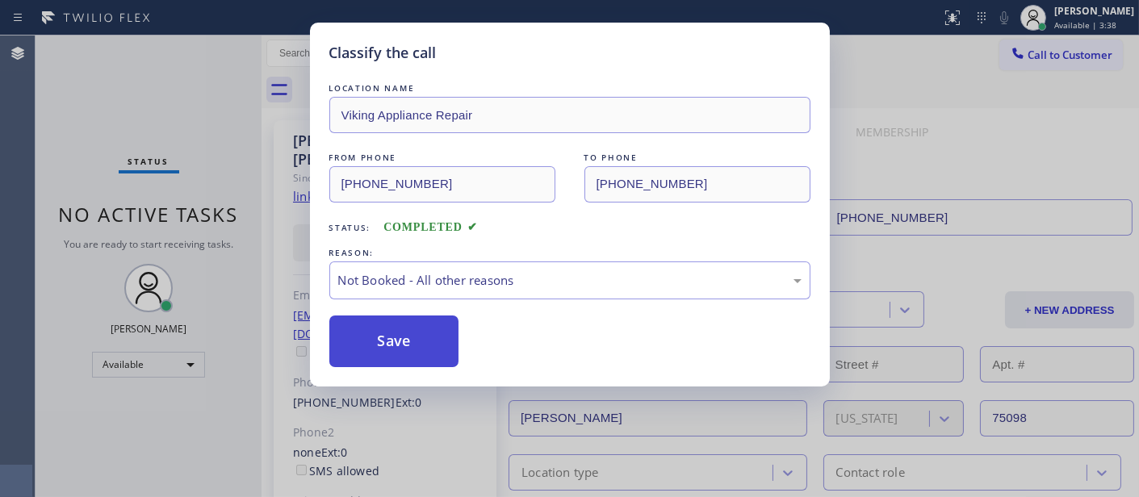
click at [440, 341] on button "Save" at bounding box center [394, 342] width 130 height 52
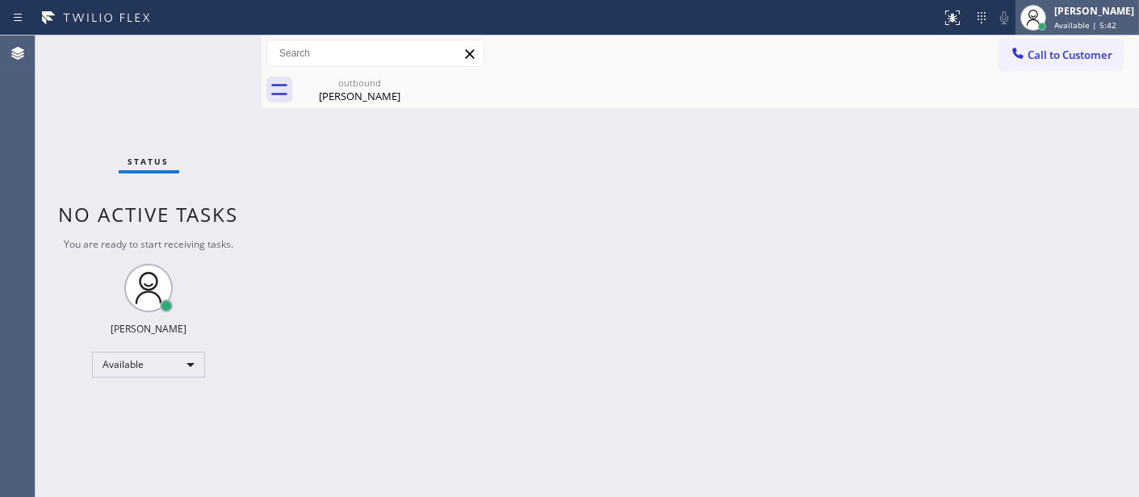
click at [1068, 22] on span "Available | 5:42" at bounding box center [1085, 24] width 62 height 11
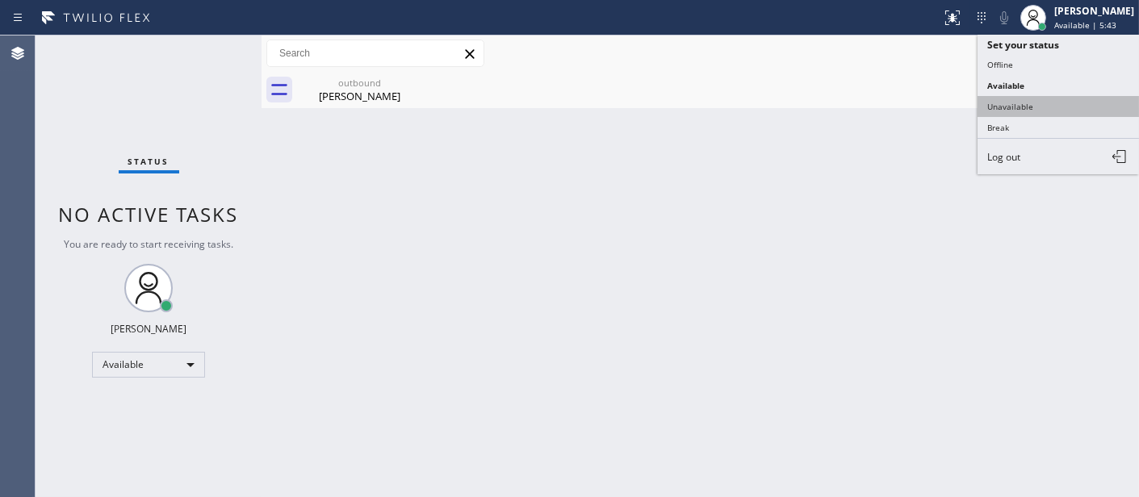
click at [1024, 107] on button "Unavailable" at bounding box center [1058, 106] width 161 height 21
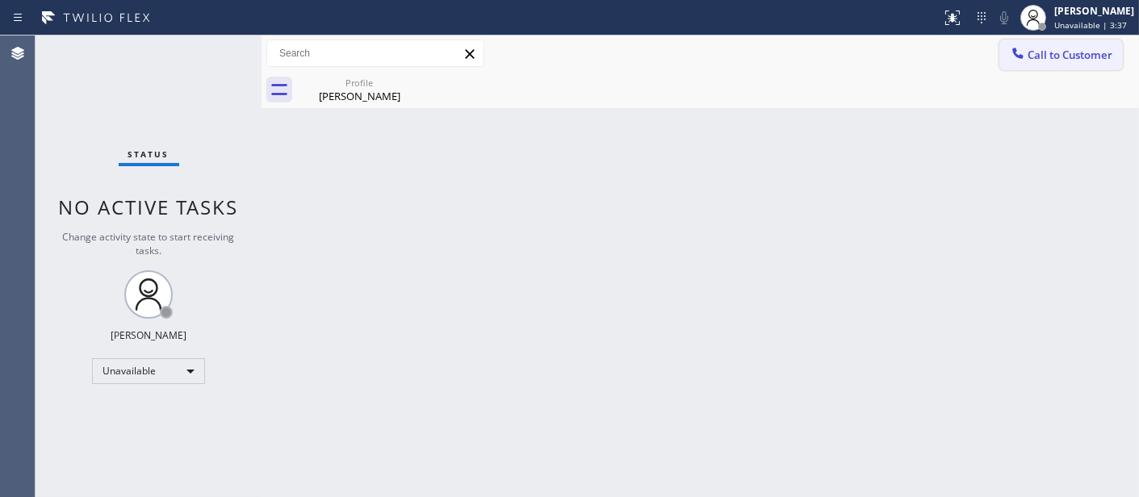
click at [1069, 48] on span "Call to Customer" at bounding box center [1070, 55] width 85 height 15
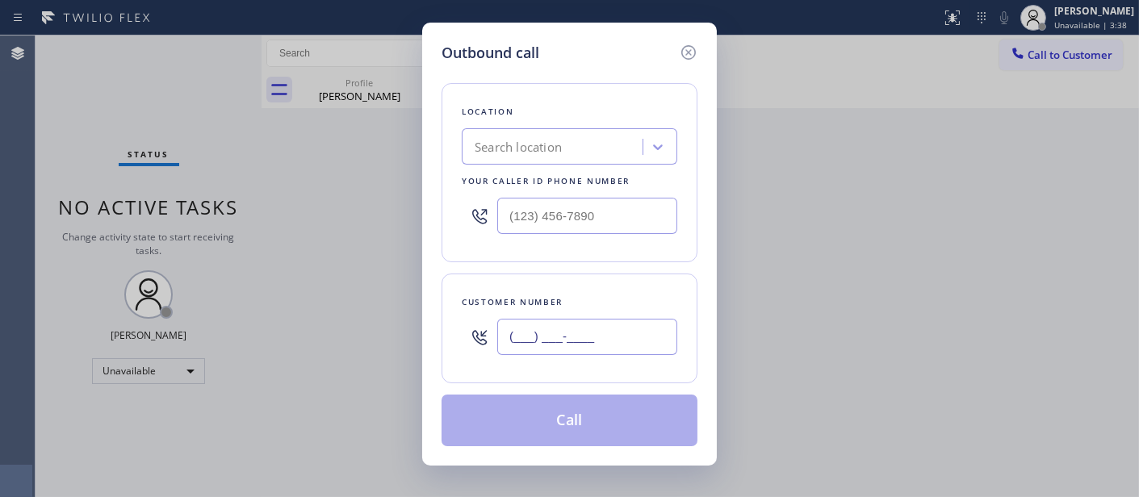
click at [568, 345] on input "(___) ___-____" at bounding box center [587, 337] width 180 height 36
paste input "845) 242-7739"
type input "[PHONE_NUMBER]"
type input "(___) ___-____"
drag, startPoint x: 616, startPoint y: 207, endPoint x: 481, endPoint y: 208, distance: 134.8
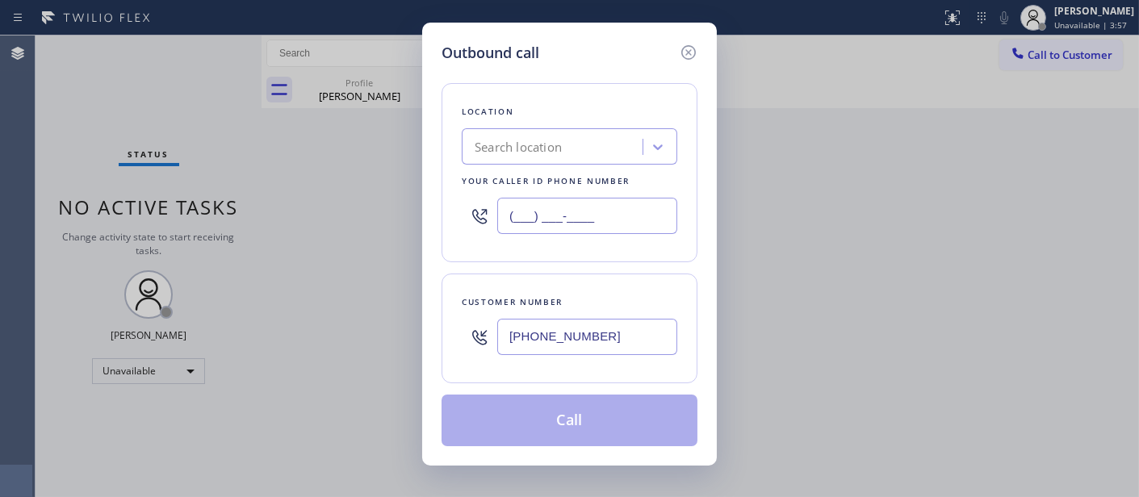
click at [513, 208] on input "(___) ___-____" at bounding box center [587, 216] width 180 height 36
type input "(___) ___-____"
drag, startPoint x: 626, startPoint y: 325, endPoint x: 379, endPoint y: 327, distance: 246.2
click at [396, 329] on div "Outbound call Location Search location Your caller id phone number Customer num…" at bounding box center [569, 248] width 1139 height 497
paste input "954) 472-2874"
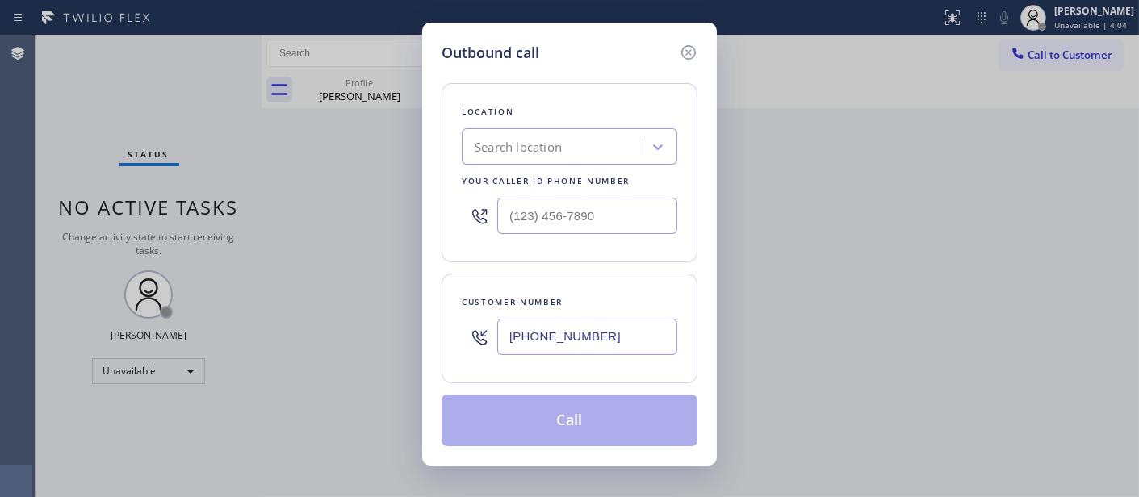
type input "[PHONE_NUMBER]"
drag, startPoint x: 562, startPoint y: 213, endPoint x: 414, endPoint y: 213, distance: 147.7
click at [446, 213] on div "Location Search location Your caller id phone number (___) ___-____" at bounding box center [570, 172] width 256 height 179
paste input "305) 697-5422"
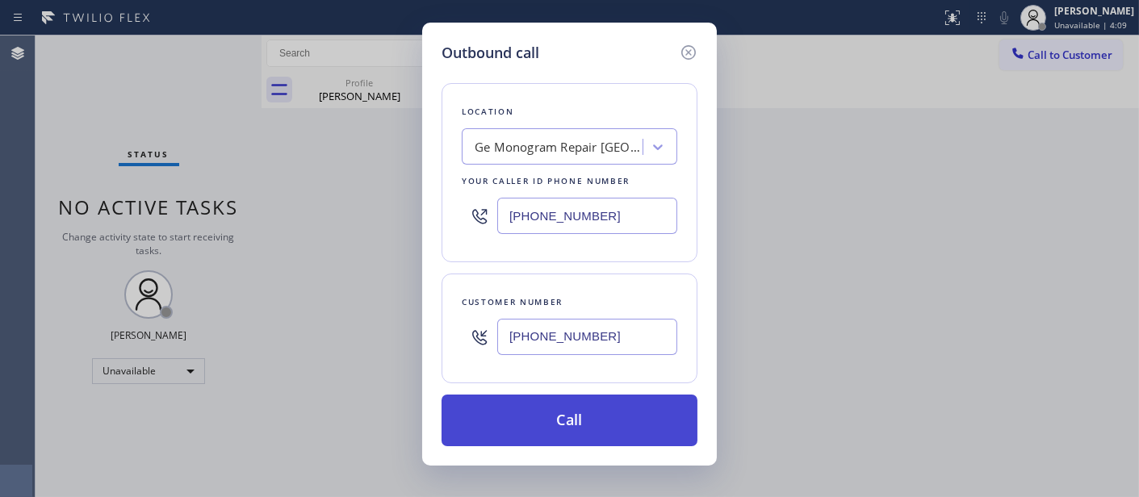
type input "[PHONE_NUMBER]"
click at [578, 416] on button "Call" at bounding box center [570, 421] width 256 height 52
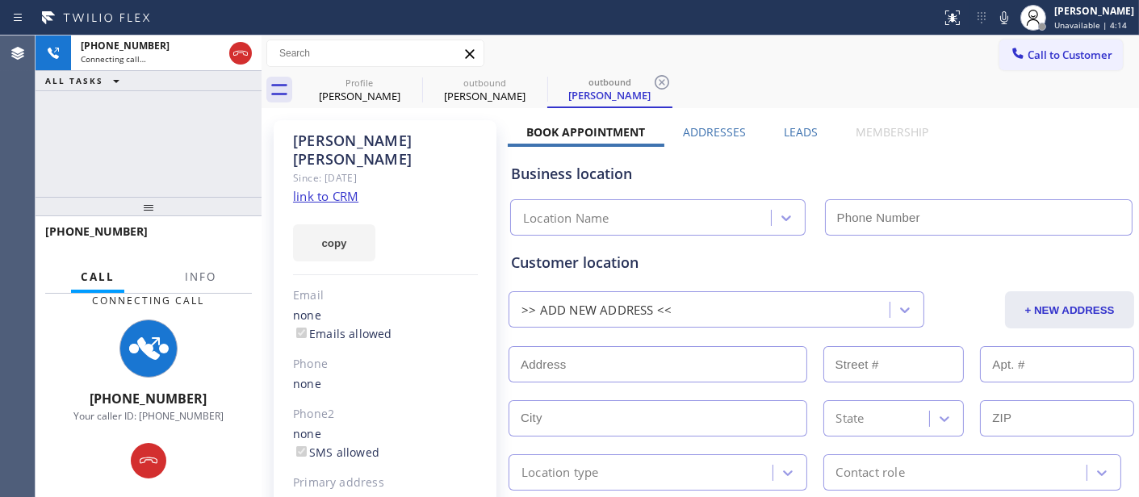
type input "[PHONE_NUMBER]"
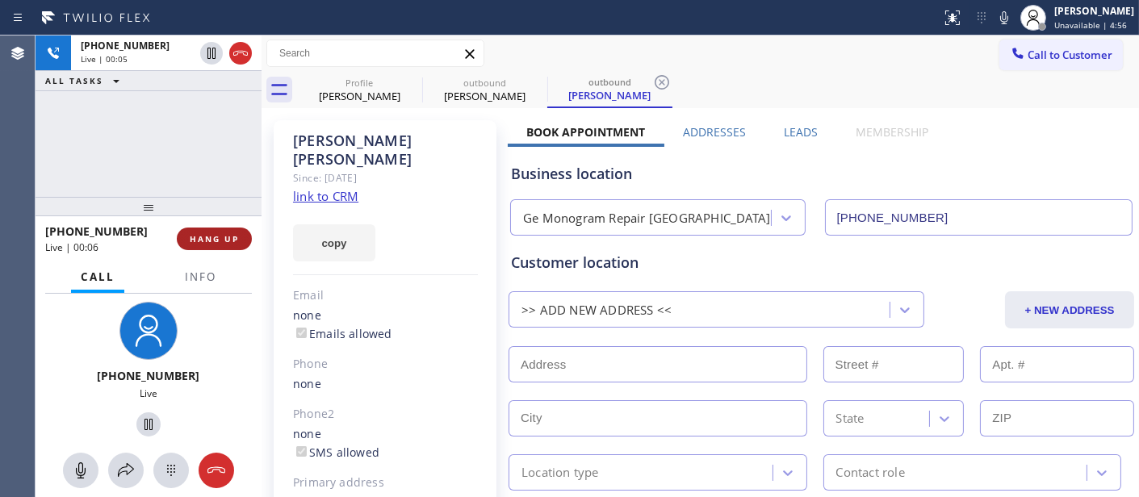
click at [215, 244] on span "HANG UP" at bounding box center [214, 238] width 49 height 11
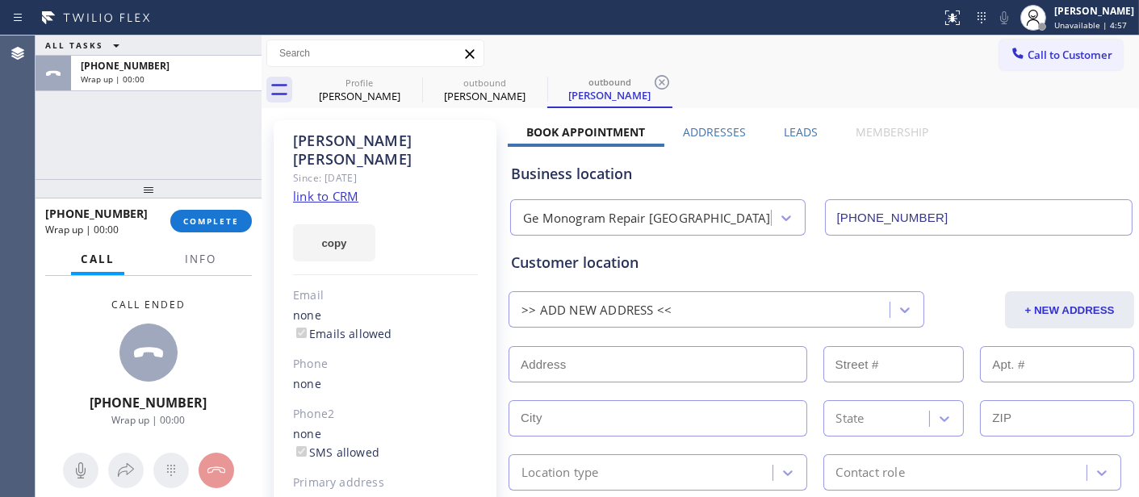
drag, startPoint x: 207, startPoint y: 180, endPoint x: 199, endPoint y: 110, distance: 70.7
click at [199, 110] on div "ALL TASKS ALL TASKS ACTIVE TASKS TASKS IN WRAP UP [PHONE_NUMBER] Wrap up | 00:0…" at bounding box center [149, 267] width 226 height 462
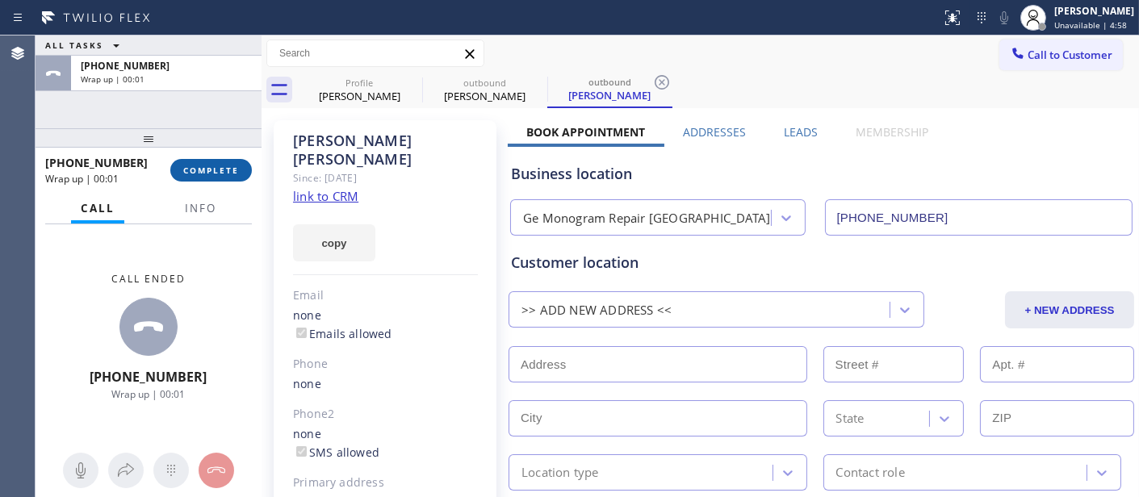
click at [205, 165] on span "COMPLETE" at bounding box center [211, 170] width 56 height 11
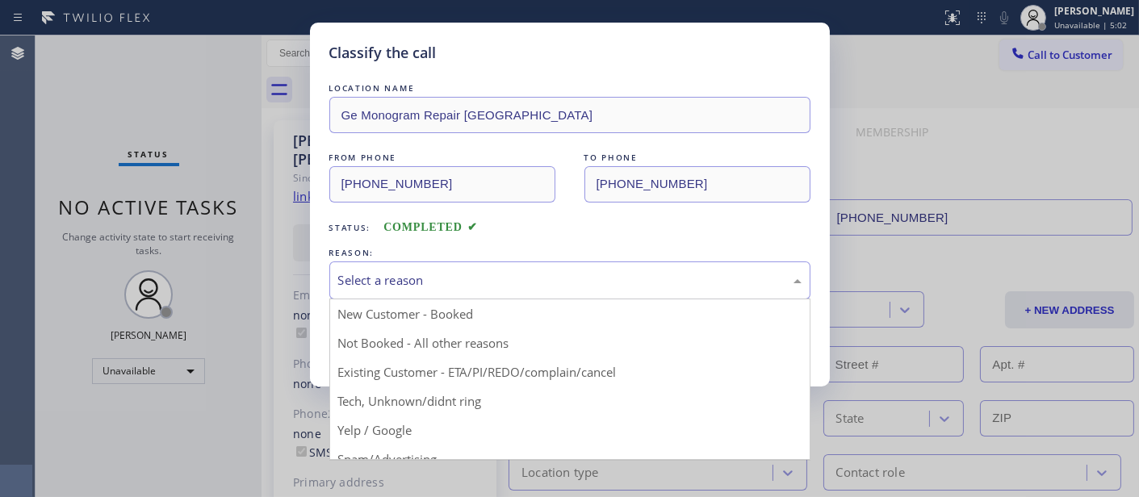
click at [476, 299] on div "Select a reason New Customer - Booked Not Booked - All other reasons Existing C…" at bounding box center [569, 281] width 481 height 38
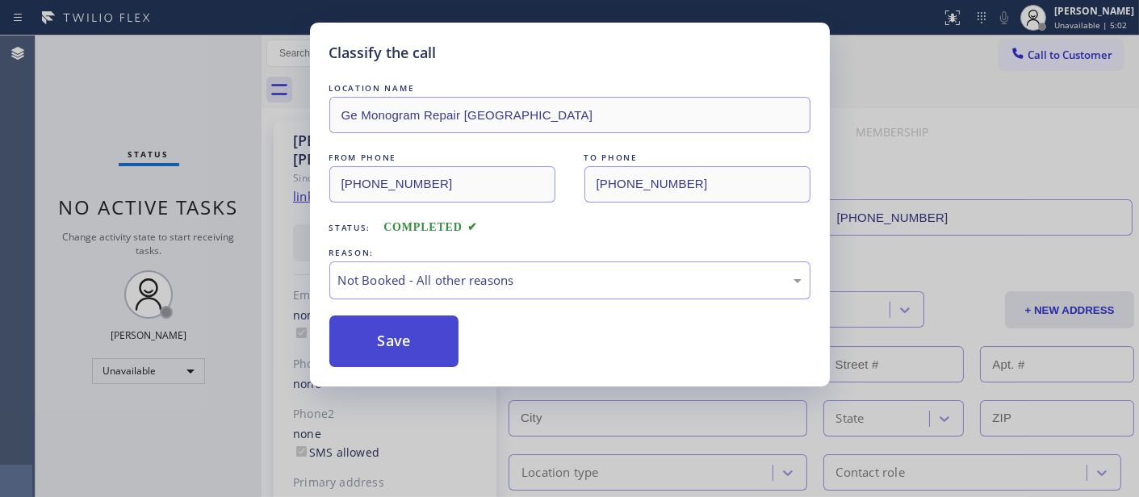
click at [431, 342] on button "Save" at bounding box center [394, 342] width 130 height 52
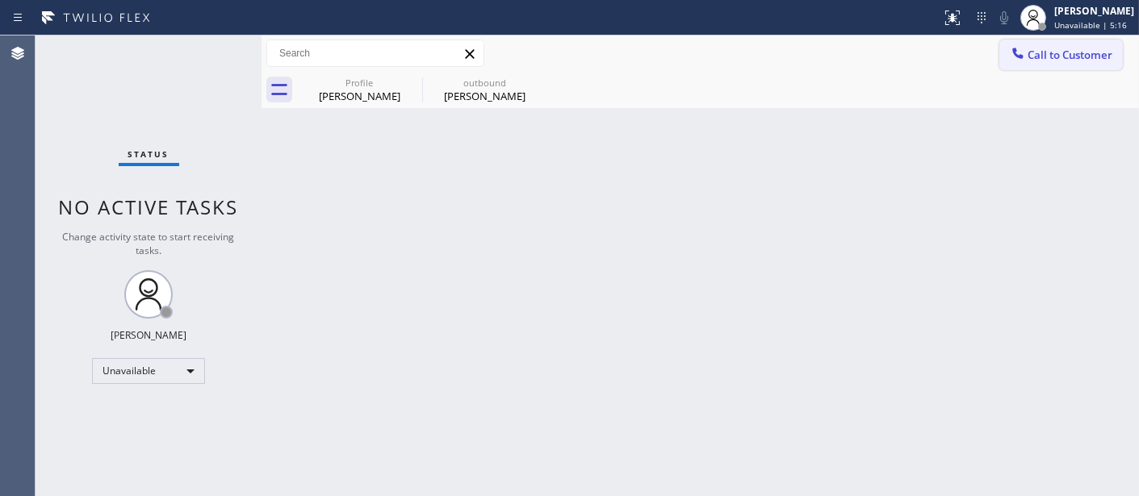
click at [1047, 61] on span "Call to Customer" at bounding box center [1070, 55] width 85 height 15
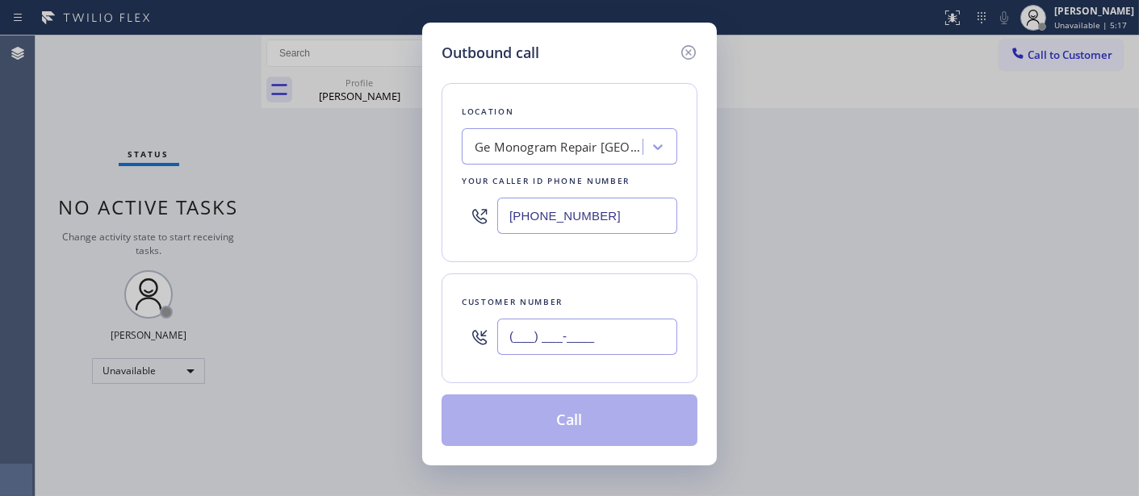
click at [628, 327] on input "(___) ___-____" at bounding box center [587, 337] width 180 height 36
paste input "480) 231-6460"
type input "[PHONE_NUMBER]"
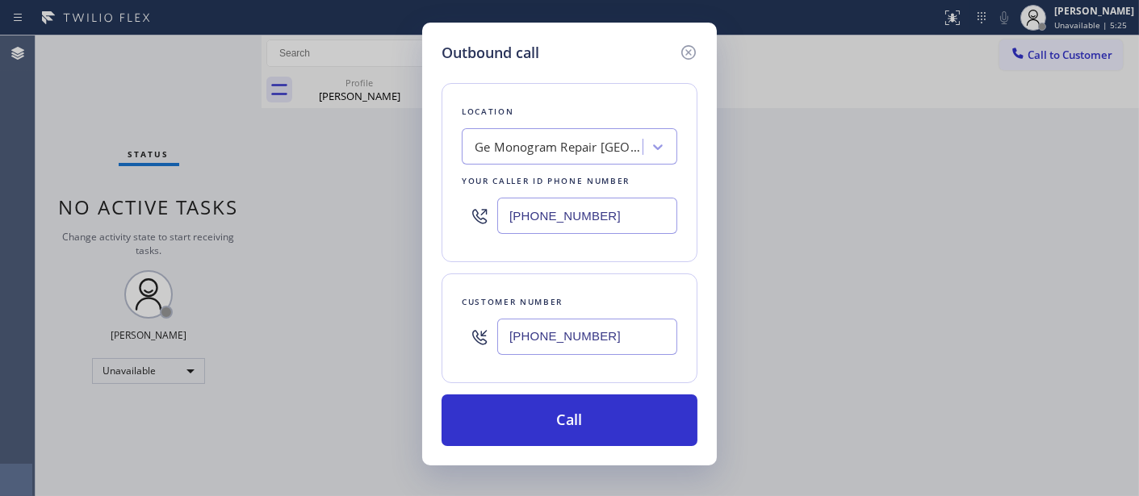
drag, startPoint x: 555, startPoint y: 203, endPoint x: 441, endPoint y: 195, distance: 114.1
click at [442, 195] on div "Location Ge Monogram Repair [GEOGRAPHIC_DATA] Your caller id phone number [PHON…" at bounding box center [570, 172] width 256 height 179
paste input "877) 748-5179"
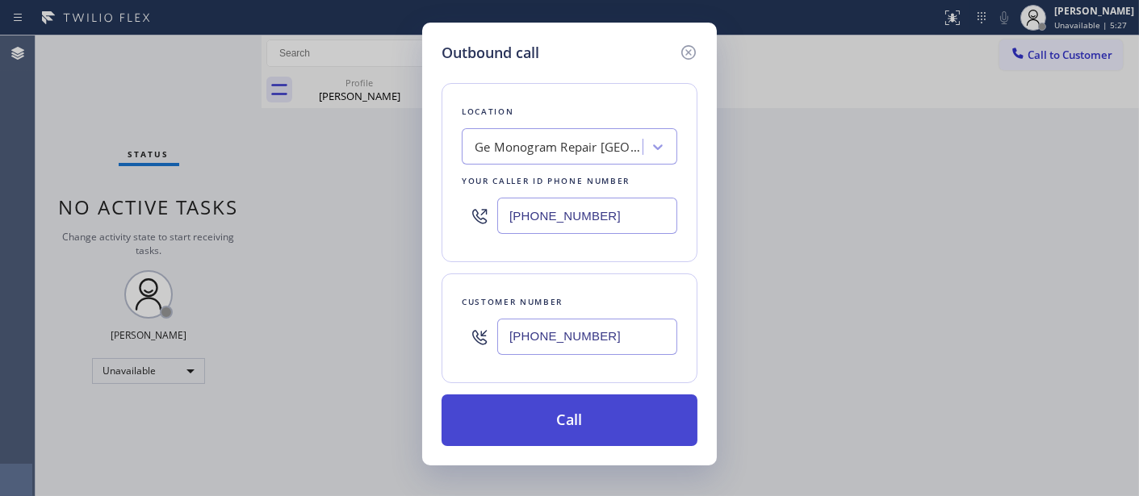
type input "[PHONE_NUMBER]"
click at [569, 420] on button "Call" at bounding box center [570, 421] width 256 height 52
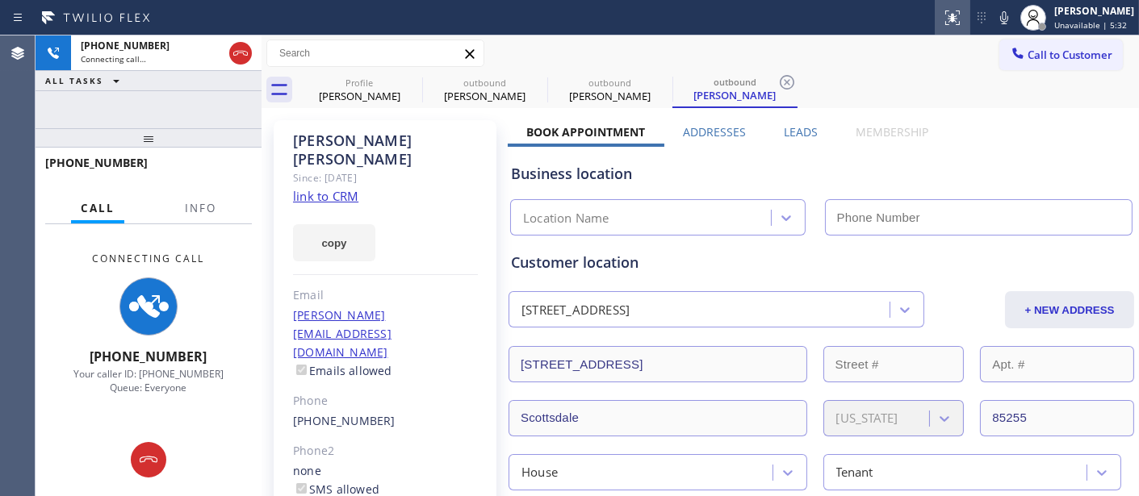
type input "[PHONE_NUMBER]"
click at [1000, 19] on icon at bounding box center [1004, 17] width 8 height 13
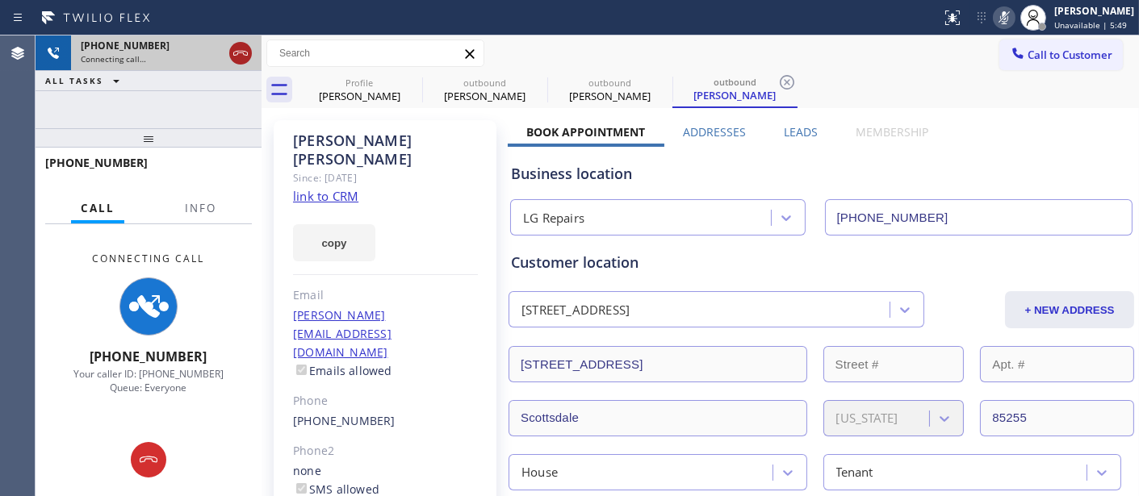
click at [247, 51] on icon at bounding box center [240, 53] width 19 height 19
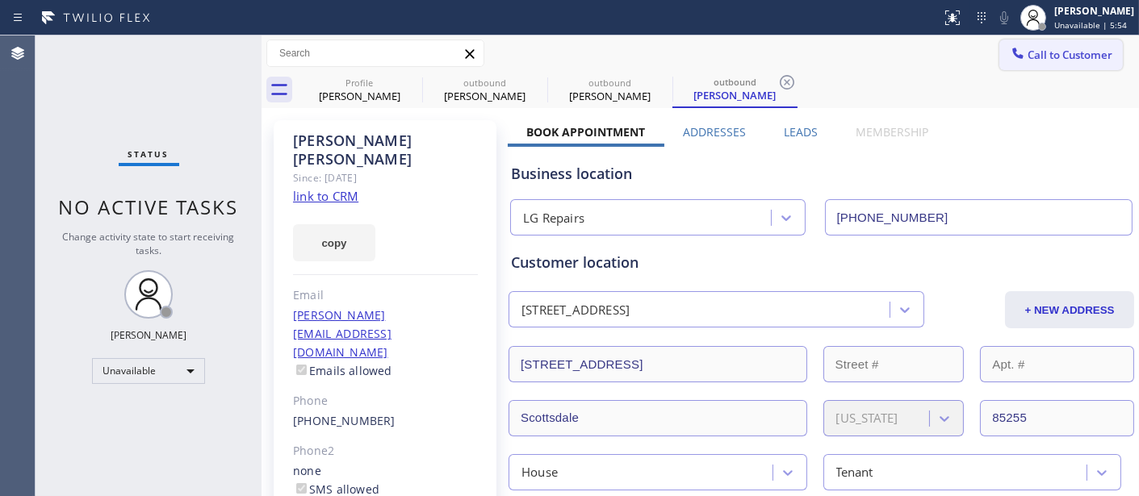
click at [1028, 57] on span "Call to Customer" at bounding box center [1070, 55] width 85 height 15
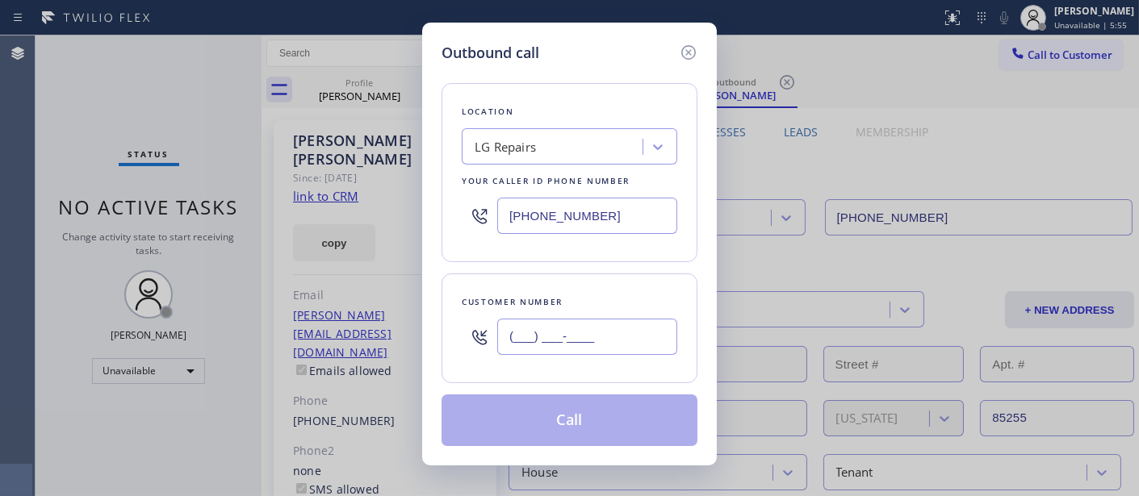
click at [552, 347] on input "(___) ___-____" at bounding box center [587, 337] width 180 height 36
paste input "516) 301-6603"
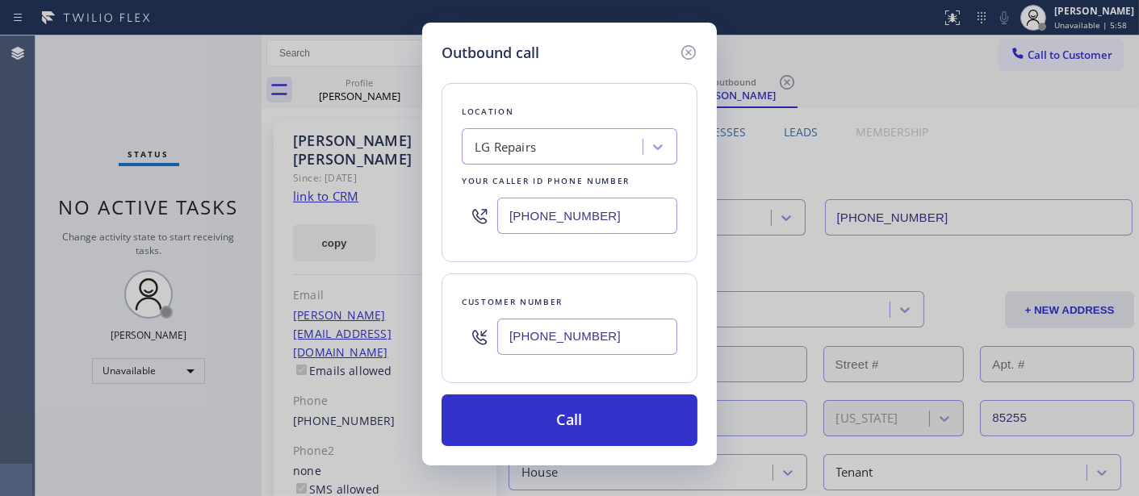
type input "[PHONE_NUMBER]"
drag, startPoint x: 606, startPoint y: 216, endPoint x: 469, endPoint y: 211, distance: 137.3
click at [473, 211] on div "[PHONE_NUMBER]" at bounding box center [570, 216] width 216 height 52
paste input "917) 935-4352"
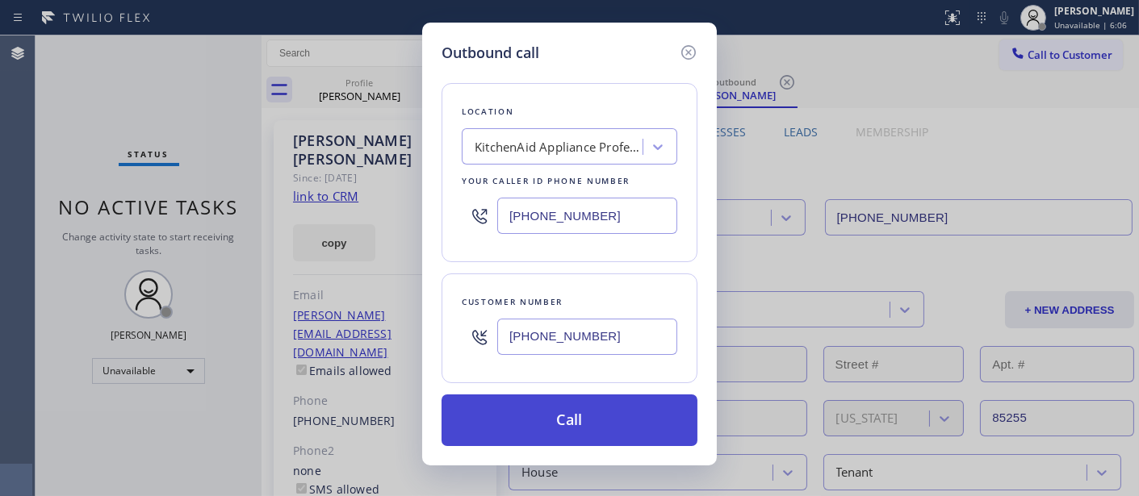
type input "[PHONE_NUMBER]"
click at [604, 418] on button "Call" at bounding box center [570, 421] width 256 height 52
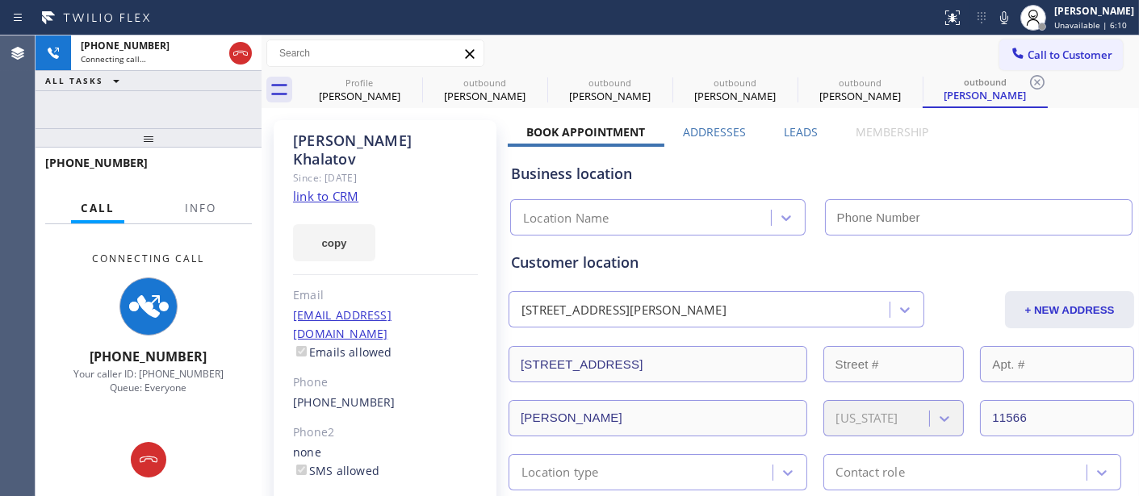
drag, startPoint x: 989, startPoint y: 21, endPoint x: 971, endPoint y: 10, distance: 20.6
click at [993, 21] on div at bounding box center [1004, 17] width 23 height 19
type input "[PHONE_NUMBER]"
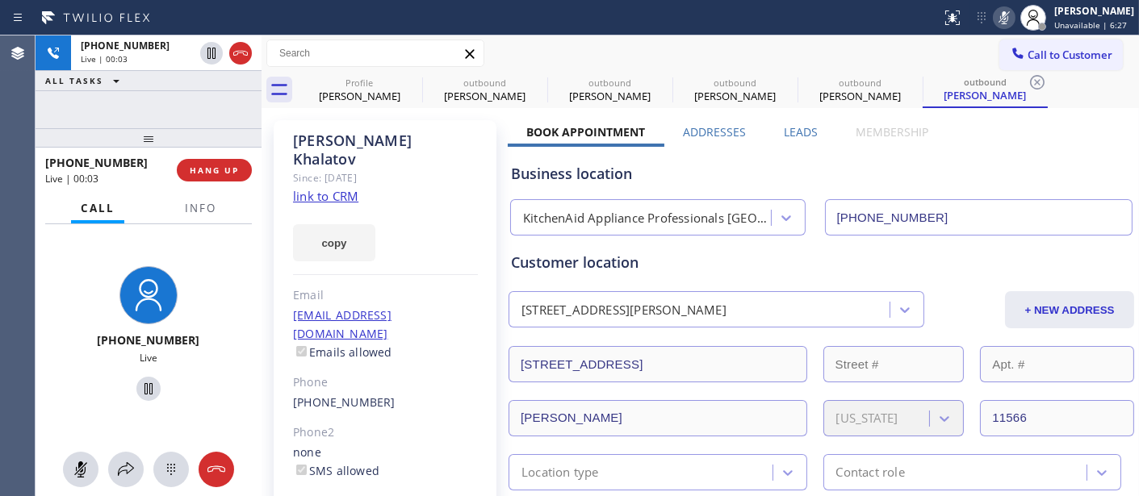
click at [1015, 17] on div at bounding box center [1033, 18] width 36 height 36
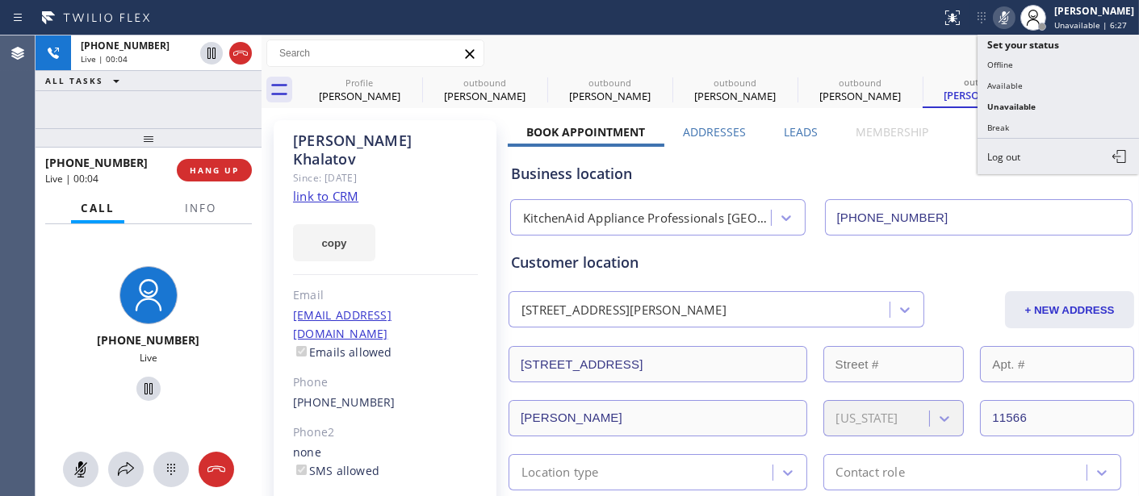
click at [1007, 19] on icon at bounding box center [1004, 17] width 19 height 19
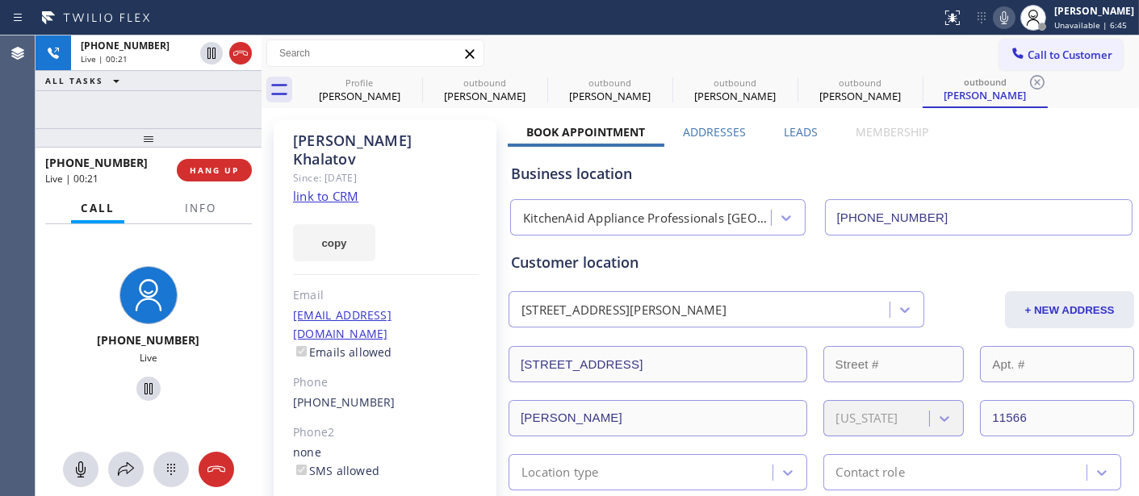
drag, startPoint x: 195, startPoint y: 146, endPoint x: 189, endPoint y: 75, distance: 71.3
click at [189, 111] on div "[PHONE_NUMBER] Live | 00:21 ALL TASKS ALL TASKS ACTIVE TASKS TASKS IN WRAP UP […" at bounding box center [149, 266] width 226 height 461
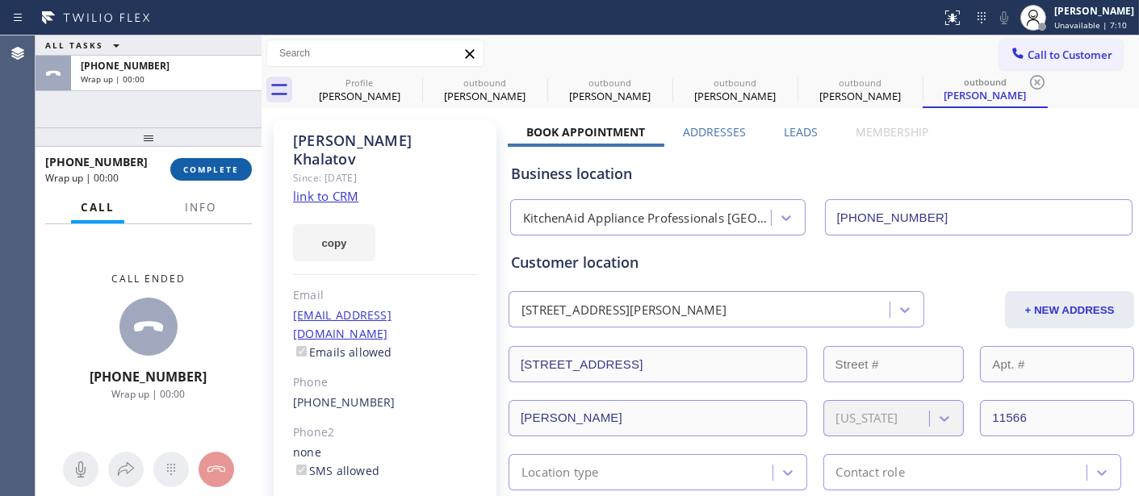
click at [211, 170] on span "COMPLETE" at bounding box center [211, 169] width 56 height 11
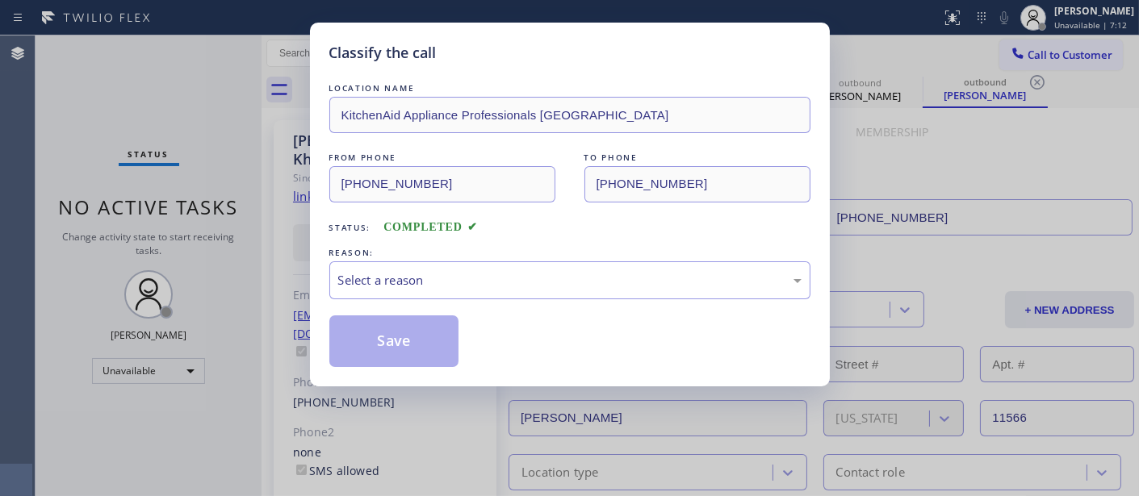
click at [221, 170] on div "Classify the call LOCATION NAME KitchenAid Appliance Professionals [GEOGRAPHIC_…" at bounding box center [569, 248] width 1139 height 496
click at [461, 289] on div "Select a reason" at bounding box center [569, 281] width 481 height 38
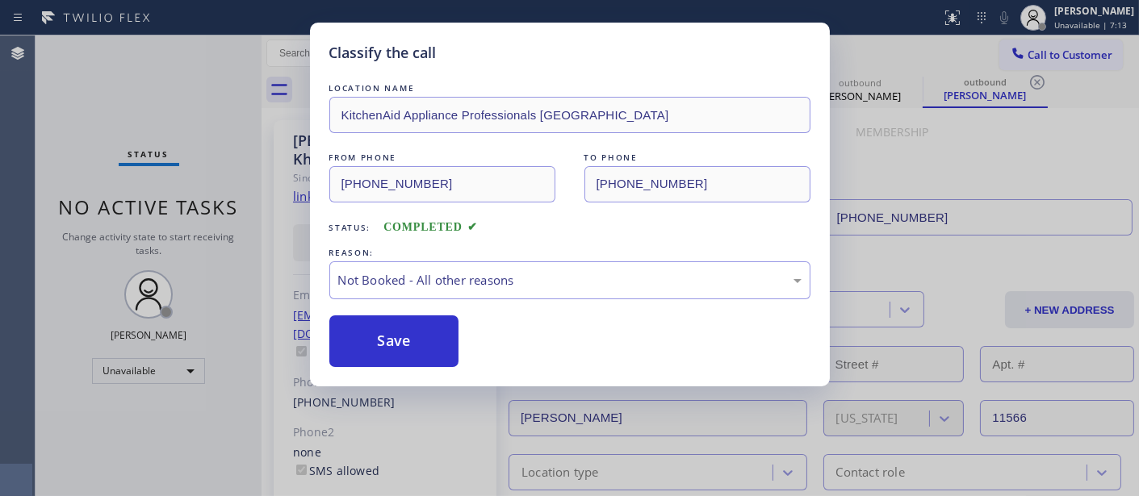
click at [413, 345] on button "Save" at bounding box center [394, 342] width 130 height 52
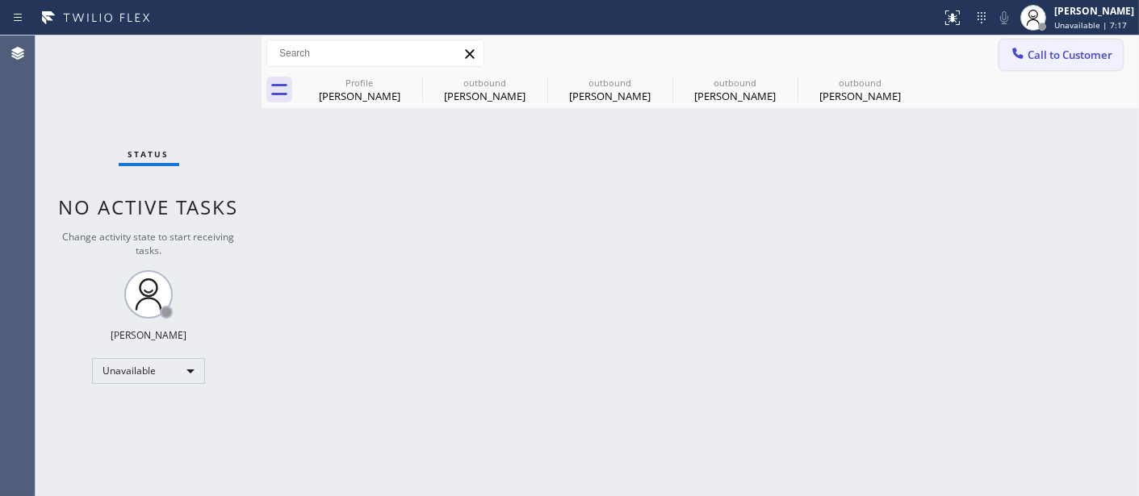
click at [1061, 55] on span "Call to Customer" at bounding box center [1070, 55] width 85 height 15
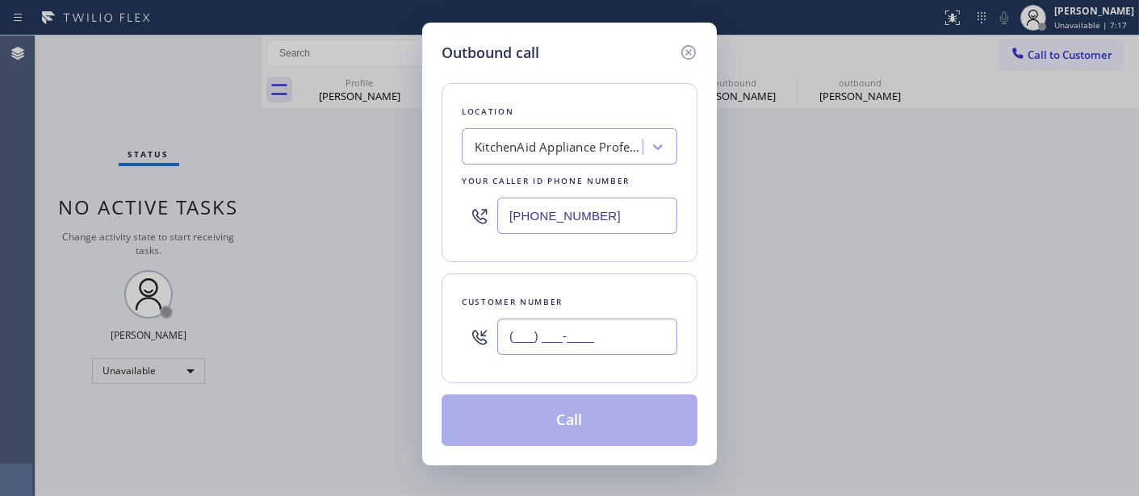
click at [615, 337] on input "(___) ___-____" at bounding box center [587, 337] width 180 height 36
paste input "469) 261-7232"
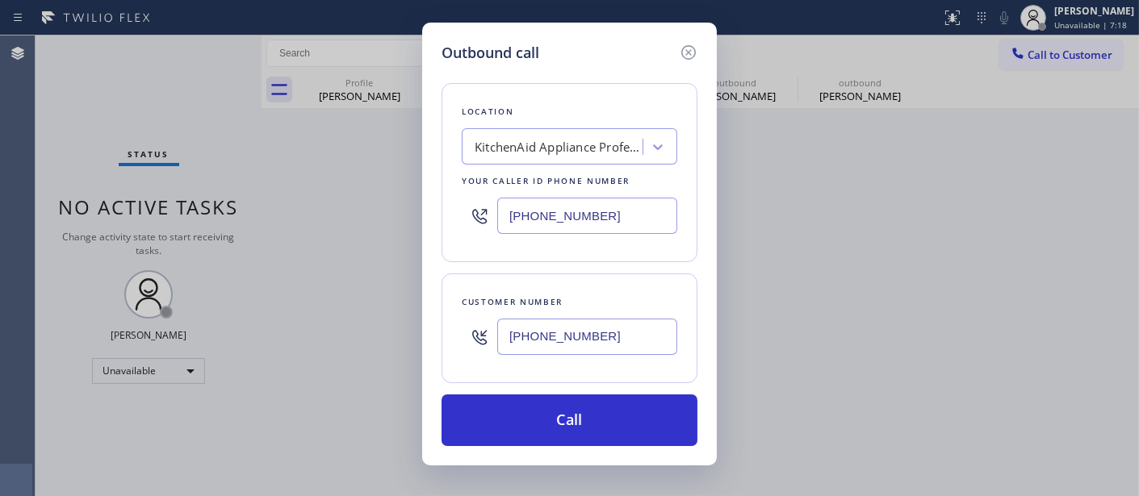
type input "[PHONE_NUMBER]"
drag, startPoint x: 557, startPoint y: 222, endPoint x: 489, endPoint y: 249, distance: 72.9
click at [378, 222] on div "Outbound call Location KitchenAid Appliance Professionals [GEOGRAPHIC_DATA] You…" at bounding box center [569, 248] width 1139 height 496
paste input "657) 295-8103"
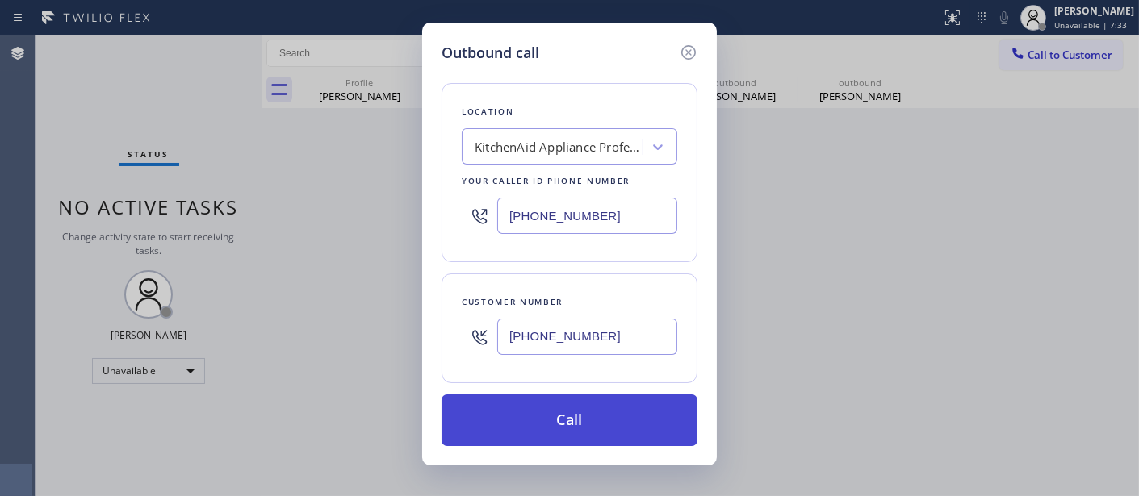
type input "[PHONE_NUMBER]"
click at [640, 416] on button "Call" at bounding box center [570, 421] width 256 height 52
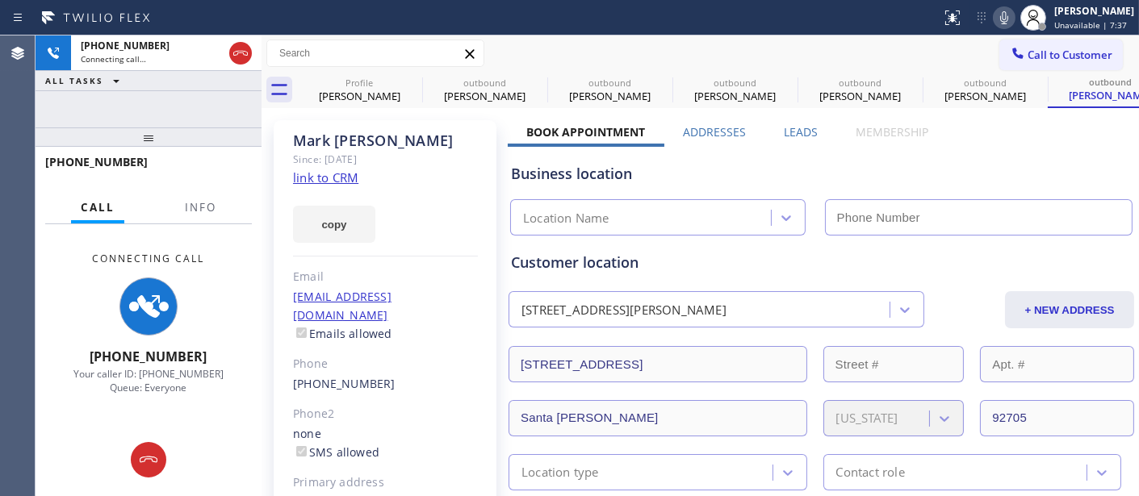
type input "[PHONE_NUMBER]"
drag, startPoint x: 132, startPoint y: 135, endPoint x: 316, endPoint y: 9, distance: 223.0
click at [135, 99] on div "[PHONE_NUMBER] Connecting call… ALL TASKS ALL TASKS ACTIVE TASKS TASKS IN WRAP …" at bounding box center [149, 266] width 226 height 461
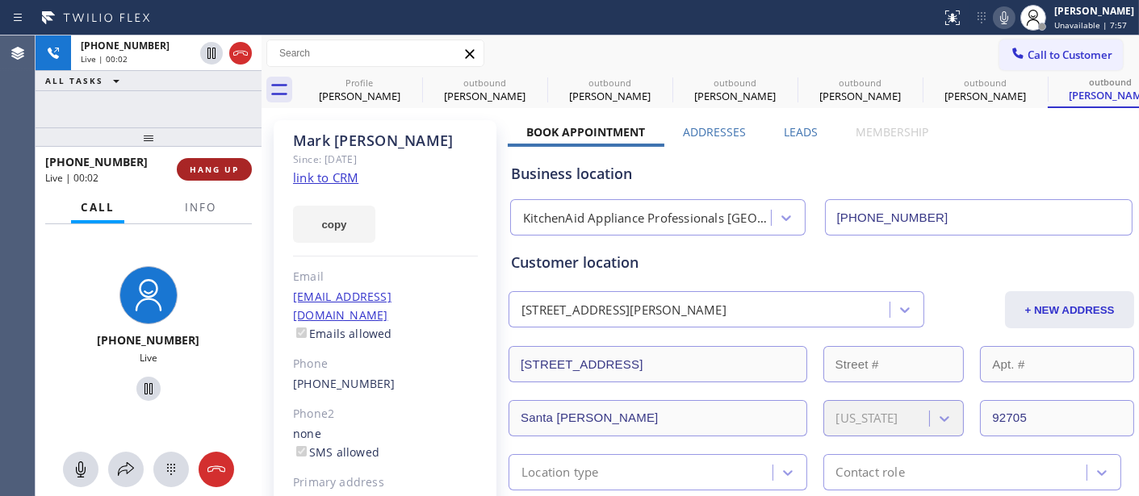
click at [211, 173] on span "HANG UP" at bounding box center [214, 169] width 49 height 11
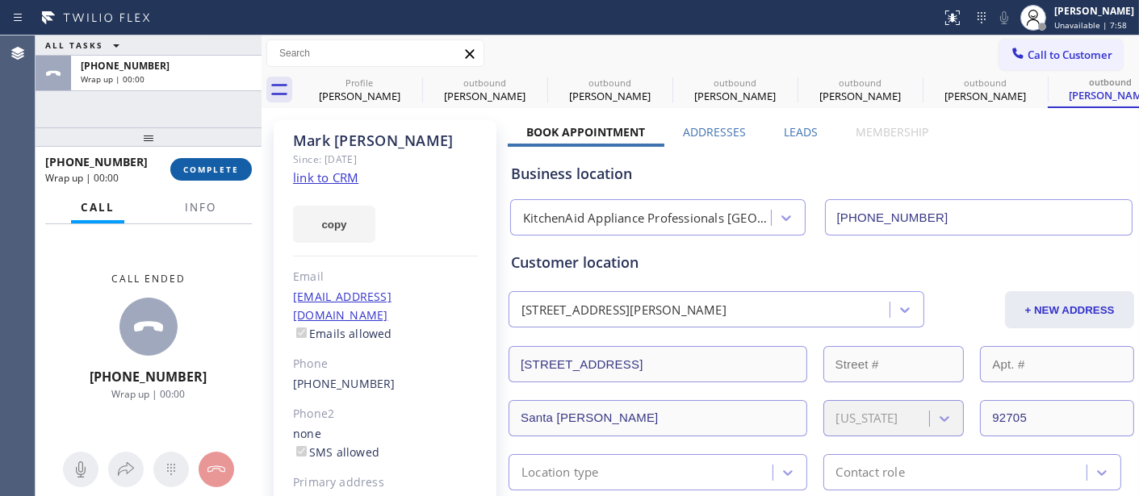
click at [211, 173] on span "COMPLETE" at bounding box center [211, 169] width 56 height 11
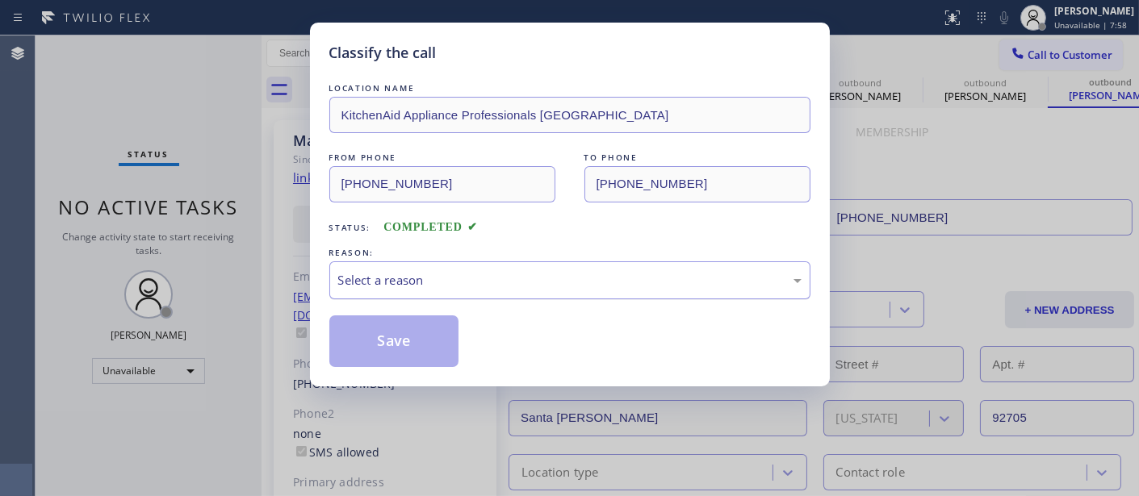
click at [485, 291] on div "Select a reason" at bounding box center [569, 281] width 481 height 38
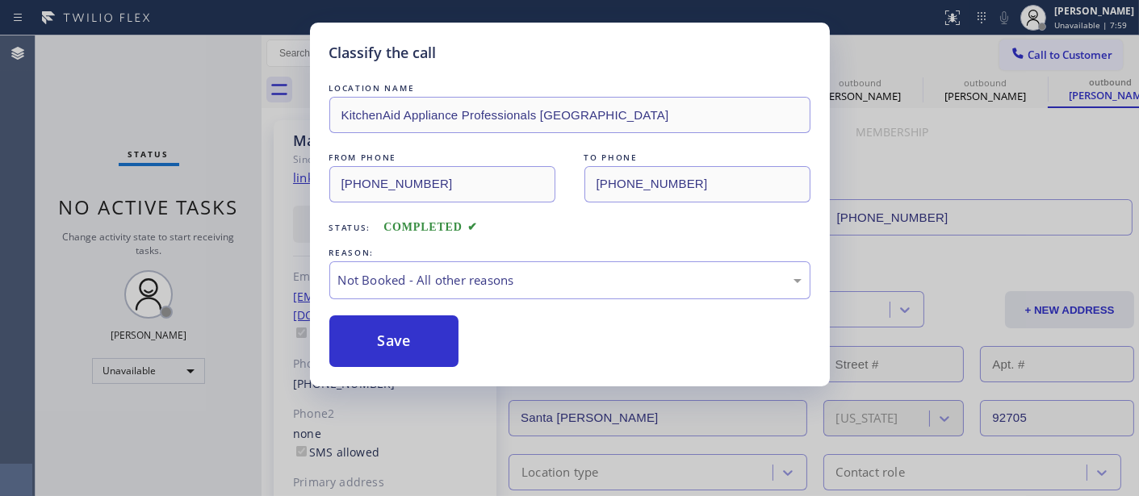
click at [420, 345] on button "Save" at bounding box center [394, 342] width 130 height 52
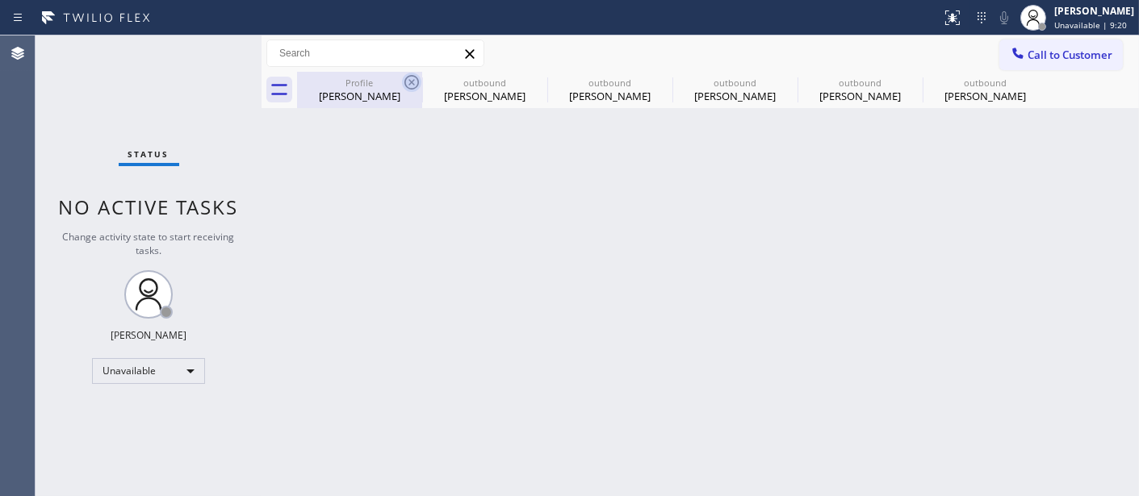
click at [412, 84] on icon at bounding box center [411, 82] width 19 height 19
click at [0, 0] on icon at bounding box center [0, 0] width 0 height 0
type input "[PHONE_NUMBER]"
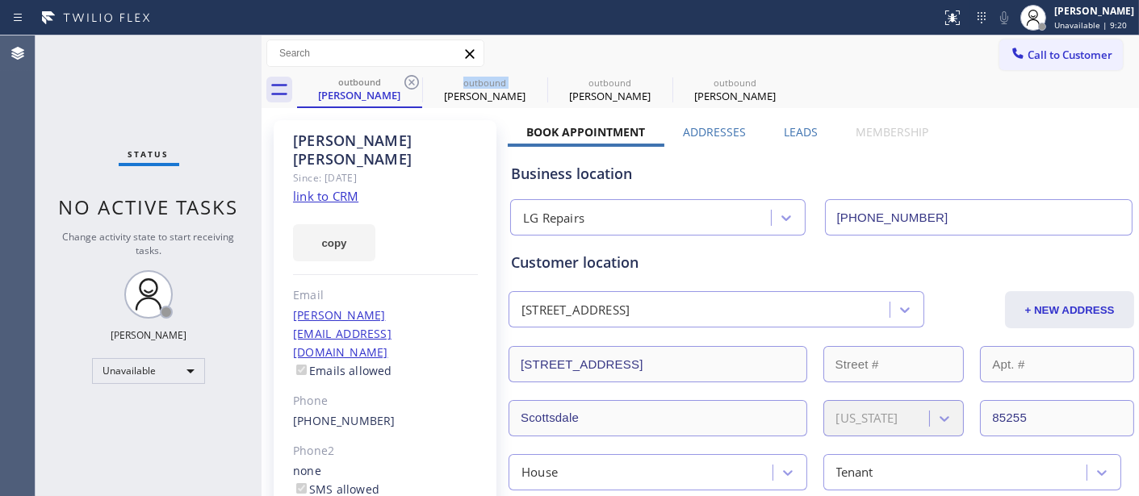
click at [412, 84] on icon at bounding box center [411, 82] width 19 height 19
type input "[PHONE_NUMBER]"
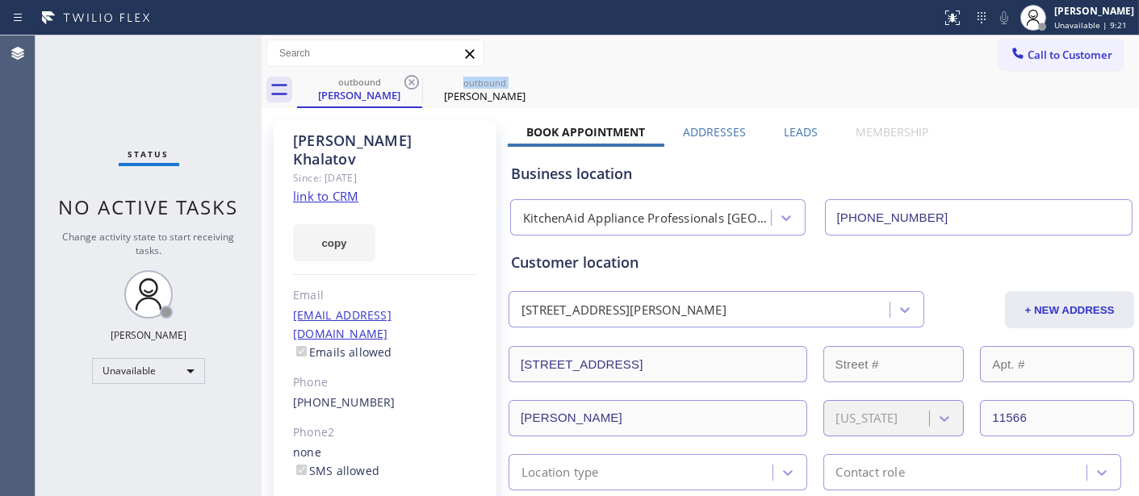
click at [412, 84] on icon at bounding box center [411, 82] width 19 height 19
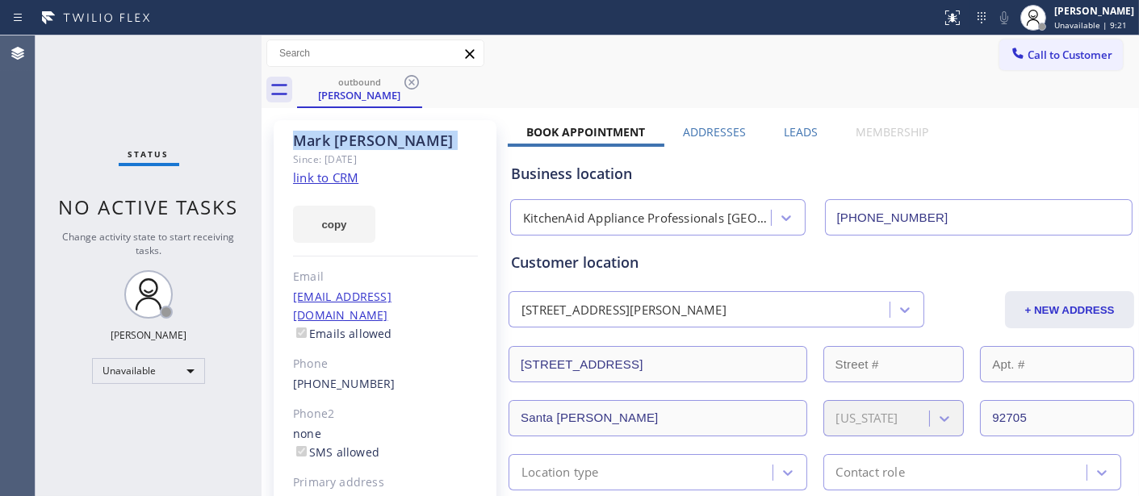
click at [412, 84] on icon at bounding box center [411, 82] width 19 height 19
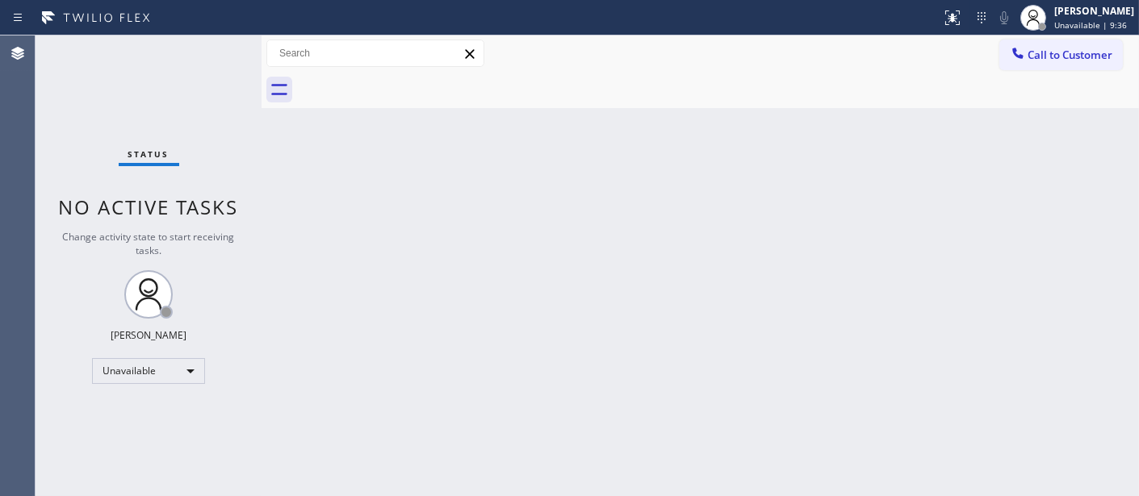
drag, startPoint x: 1042, startPoint y: 45, endPoint x: 915, endPoint y: 155, distance: 168.3
click at [1041, 45] on button "Call to Customer" at bounding box center [1061, 55] width 124 height 31
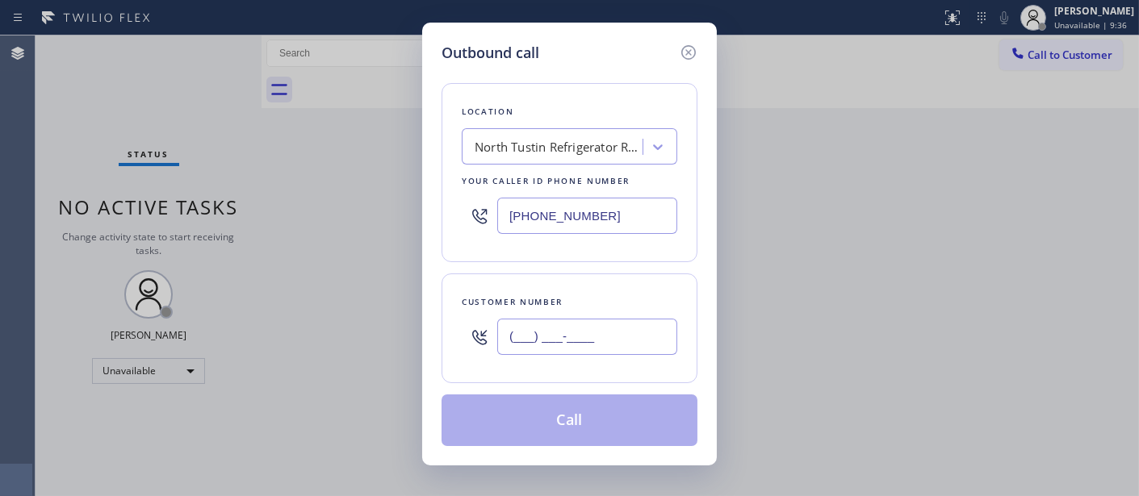
click at [596, 339] on input "(___) ___-____" at bounding box center [587, 337] width 180 height 36
paste input "469) 261-7232"
type input "[PHONE_NUMBER]"
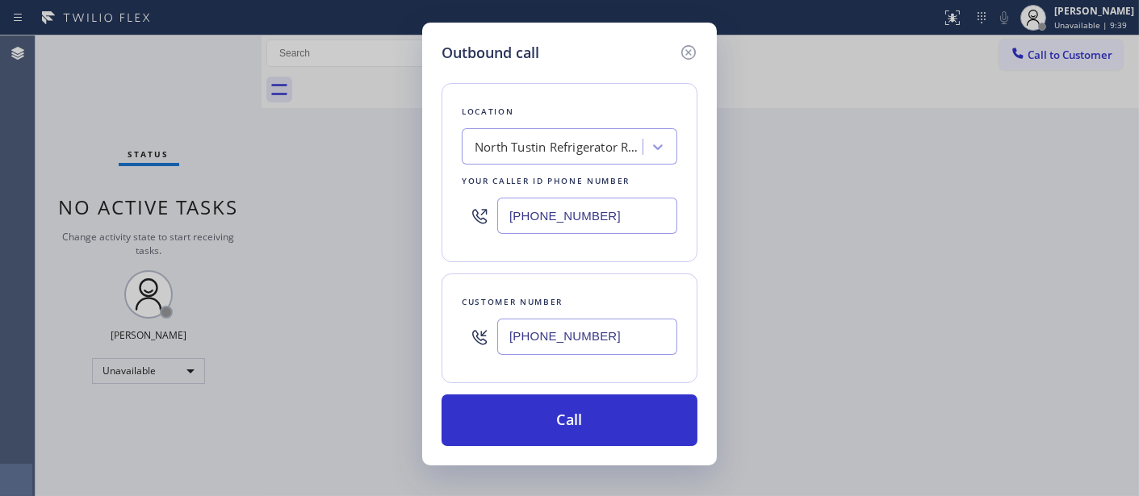
drag, startPoint x: 625, startPoint y: 211, endPoint x: 396, endPoint y: 214, distance: 228.5
click at [396, 214] on div "Outbound call Location [GEOGRAPHIC_DATA] Refrigerator Repair Your caller id pho…" at bounding box center [569, 248] width 1139 height 496
click at [381, 333] on div "Outbound call Location [GEOGRAPHIC_DATA] Refrigerator Repair Your caller id pho…" at bounding box center [569, 248] width 1139 height 496
click at [644, 318] on div "[PHONE_NUMBER]" at bounding box center [587, 337] width 180 height 52
click at [537, 336] on input "[PHONE_NUMBER]" at bounding box center [587, 337] width 180 height 36
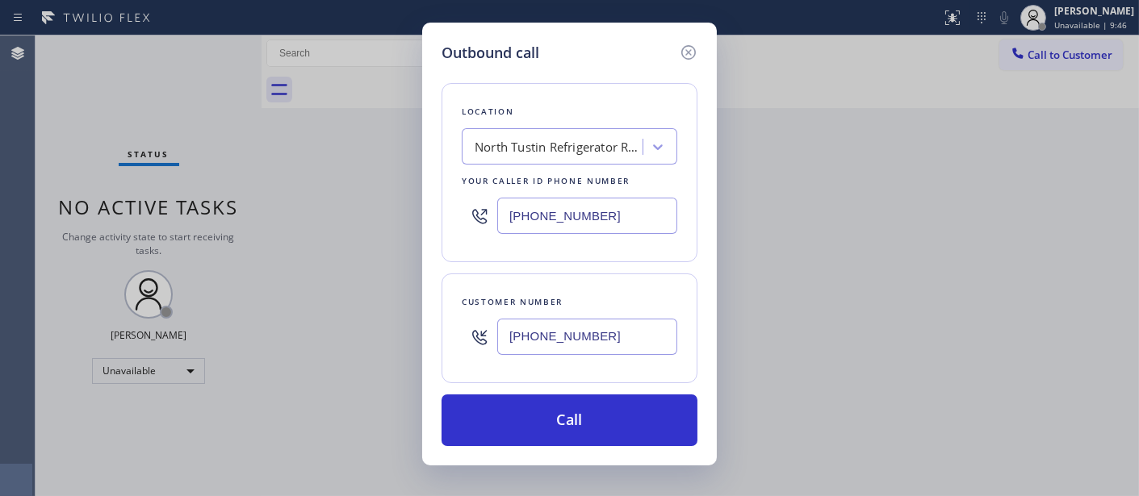
click at [501, 333] on input "[PHONE_NUMBER]" at bounding box center [587, 337] width 180 height 36
paste input "818) 618-9189"
type input "[PHONE_NUMBER]"
drag, startPoint x: 609, startPoint y: 215, endPoint x: 466, endPoint y: 220, distance: 143.8
click at [473, 220] on div "[PHONE_NUMBER]" at bounding box center [570, 216] width 216 height 52
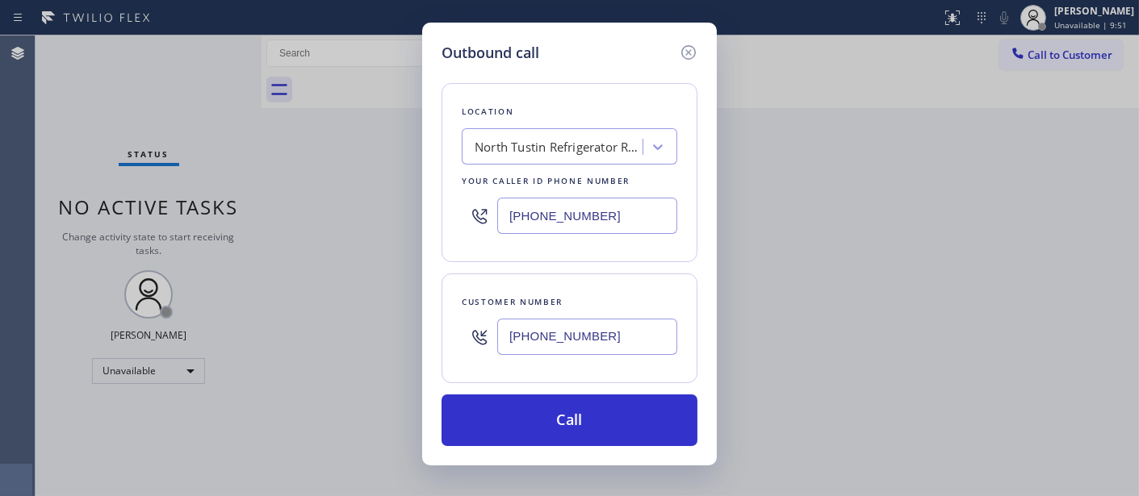
paste input "855) 731-4952"
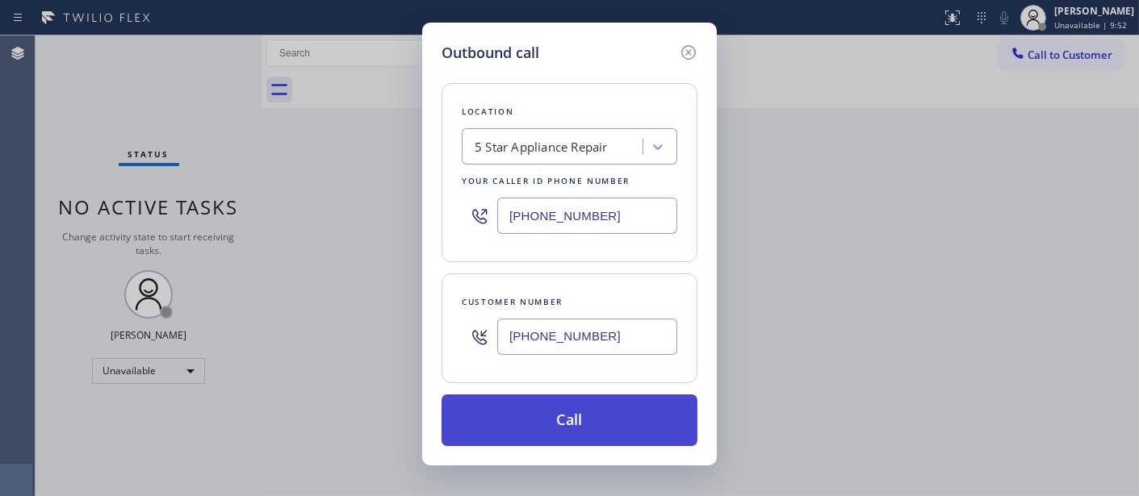
type input "[PHONE_NUMBER]"
click at [594, 402] on button "Call" at bounding box center [570, 421] width 256 height 52
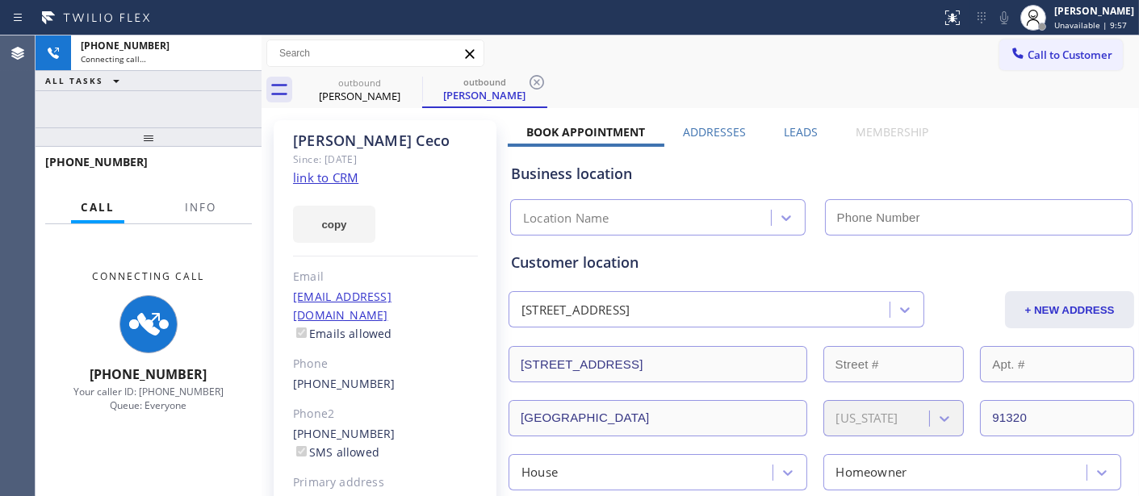
type input "[PHONE_NUMBER]"
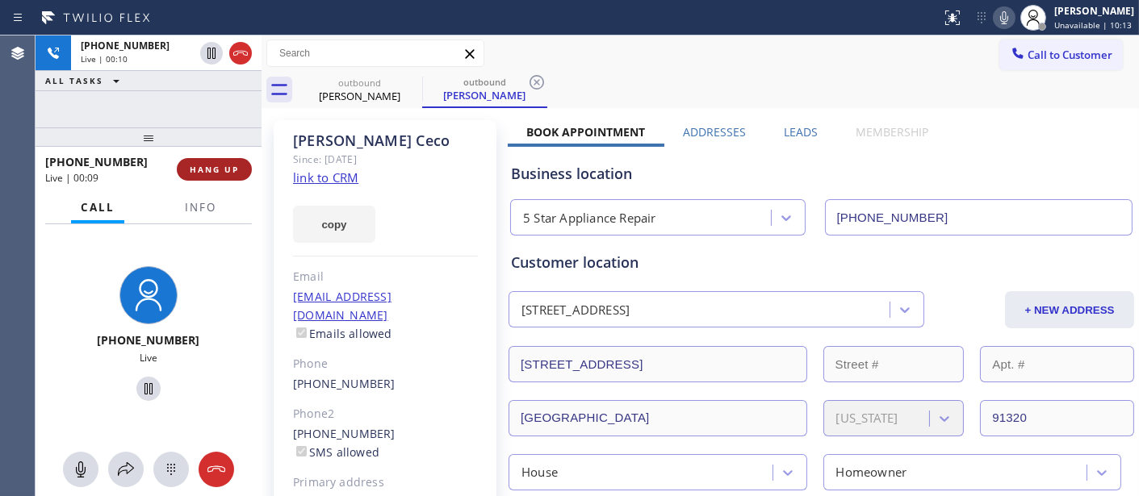
drag, startPoint x: 191, startPoint y: 175, endPoint x: 191, endPoint y: 163, distance: 12.1
click at [191, 175] on button "HANG UP" at bounding box center [214, 169] width 75 height 23
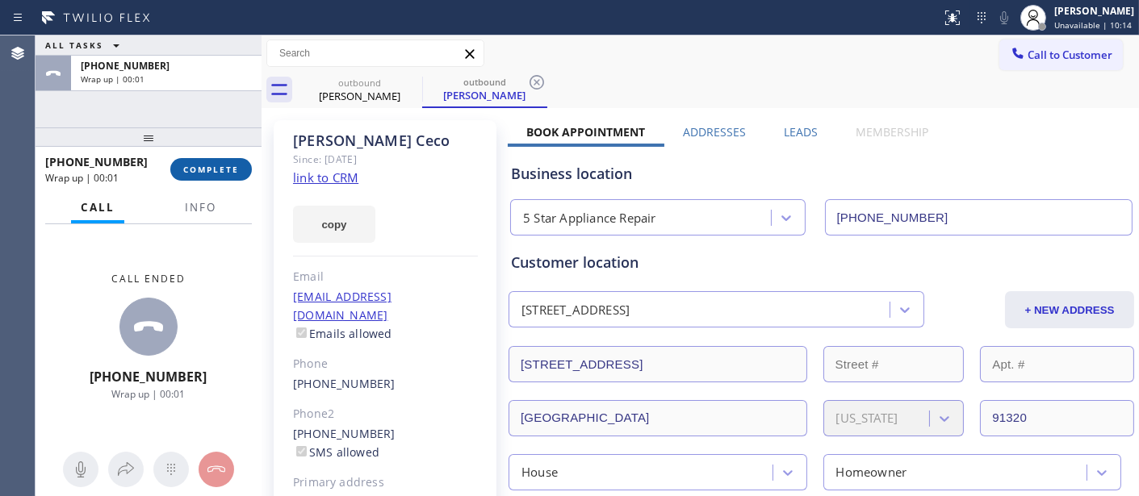
click at [192, 164] on span "COMPLETE" at bounding box center [211, 169] width 56 height 11
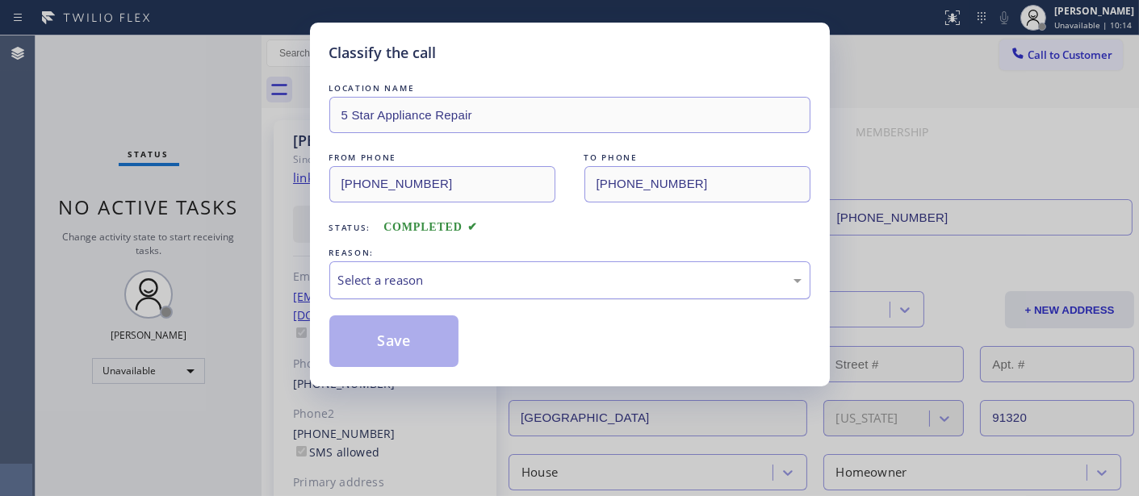
click at [453, 270] on div "Select a reason" at bounding box center [569, 281] width 481 height 38
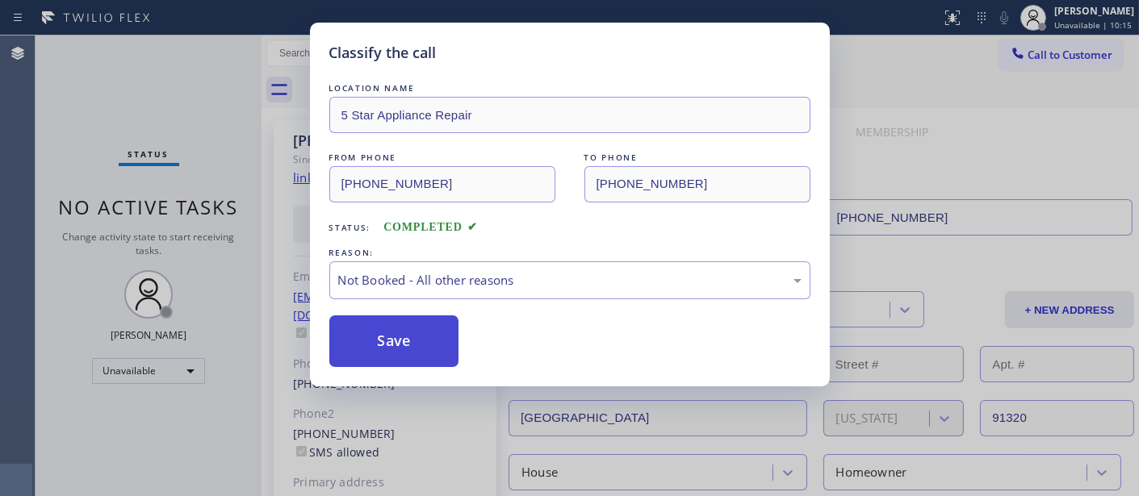
click at [416, 335] on button "Save" at bounding box center [394, 342] width 130 height 52
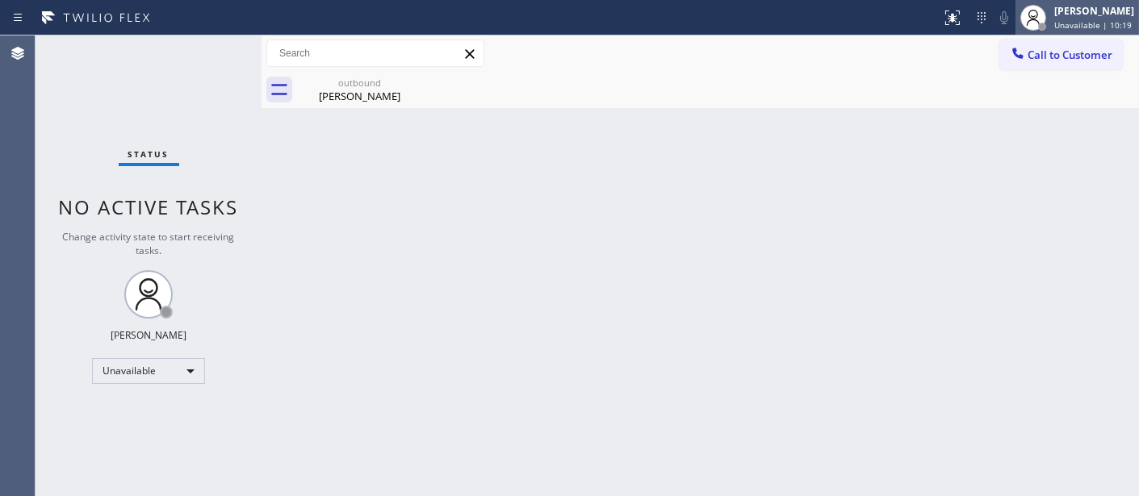
click at [1061, 33] on div "[PERSON_NAME] Unavailable | 10:19" at bounding box center [1077, 18] width 124 height 36
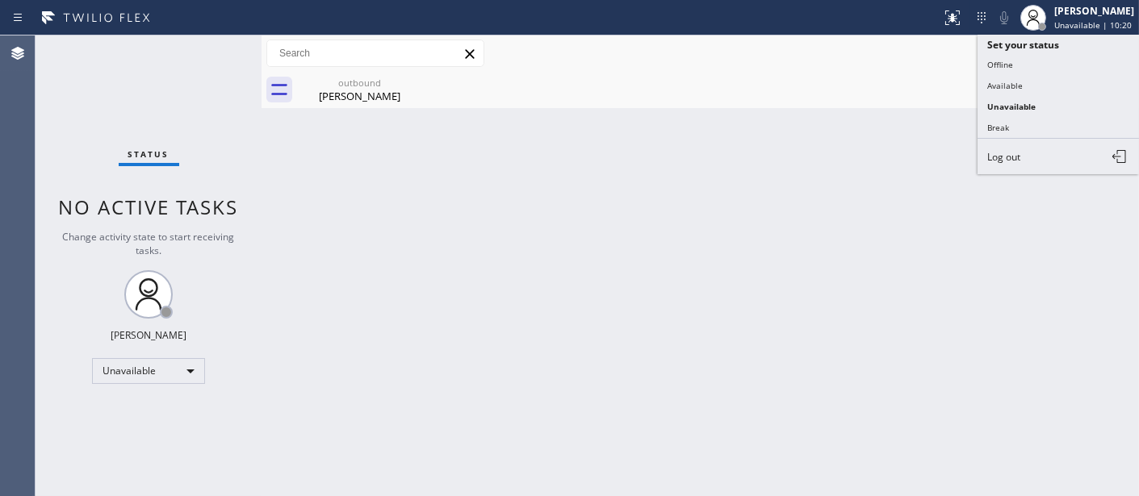
click at [861, 101] on div "outbound [PERSON_NAME]" at bounding box center [718, 90] width 842 height 36
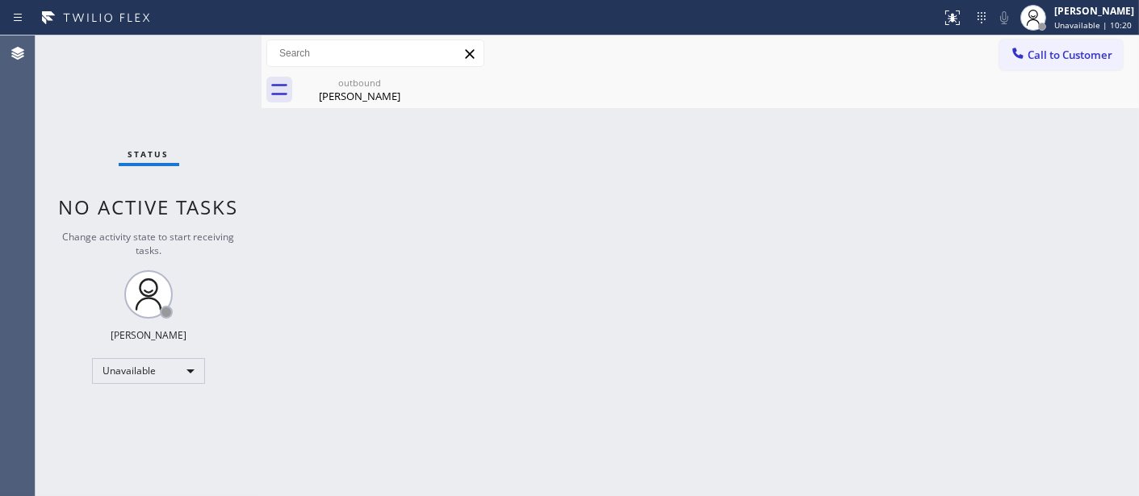
click at [1067, 57] on span "Call to Customer" at bounding box center [1070, 55] width 85 height 15
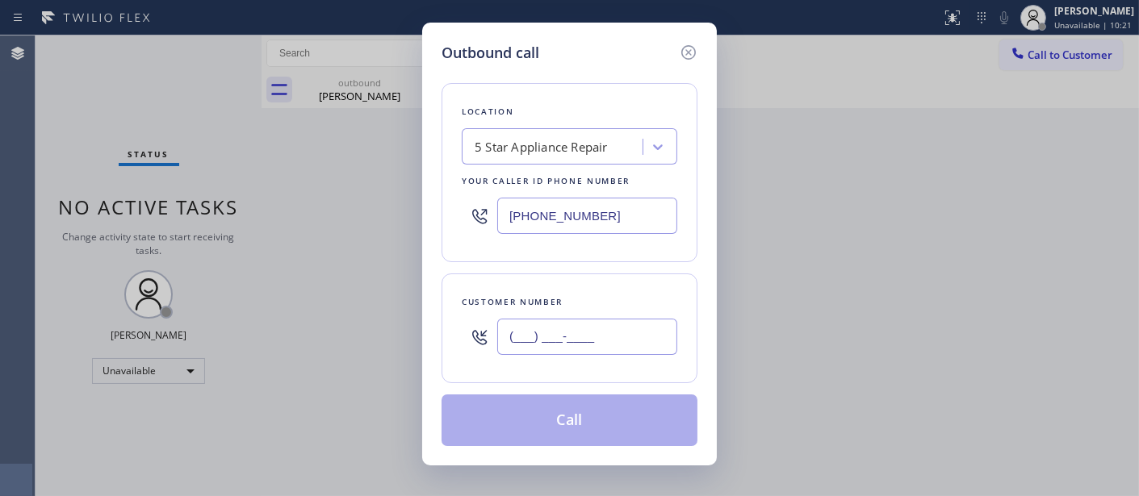
click at [535, 339] on input "(___) ___-____" at bounding box center [587, 337] width 180 height 36
paste input "805) 908-1078"
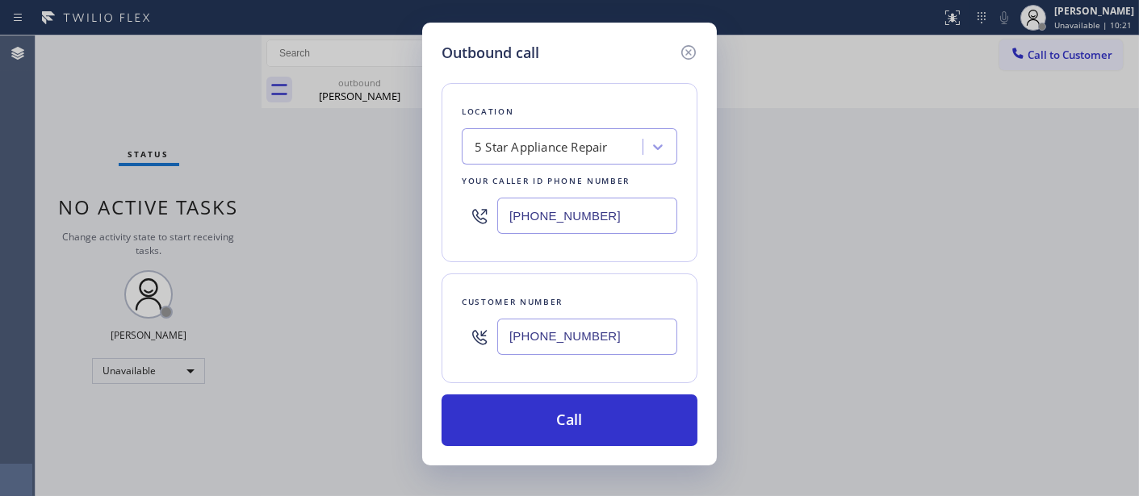
type input "[PHONE_NUMBER]"
click at [459, 232] on div "Location 5 Star Appliance Repair Your caller id phone number [PHONE_NUMBER]" at bounding box center [570, 172] width 256 height 179
paste input "text"
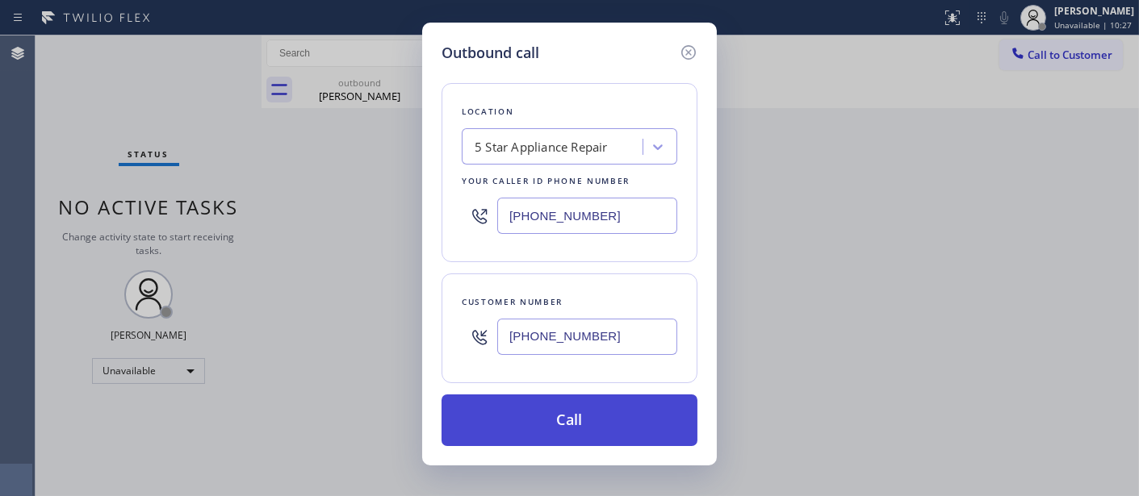
type input "[PHONE_NUMBER]"
click at [599, 404] on button "Call" at bounding box center [570, 421] width 256 height 52
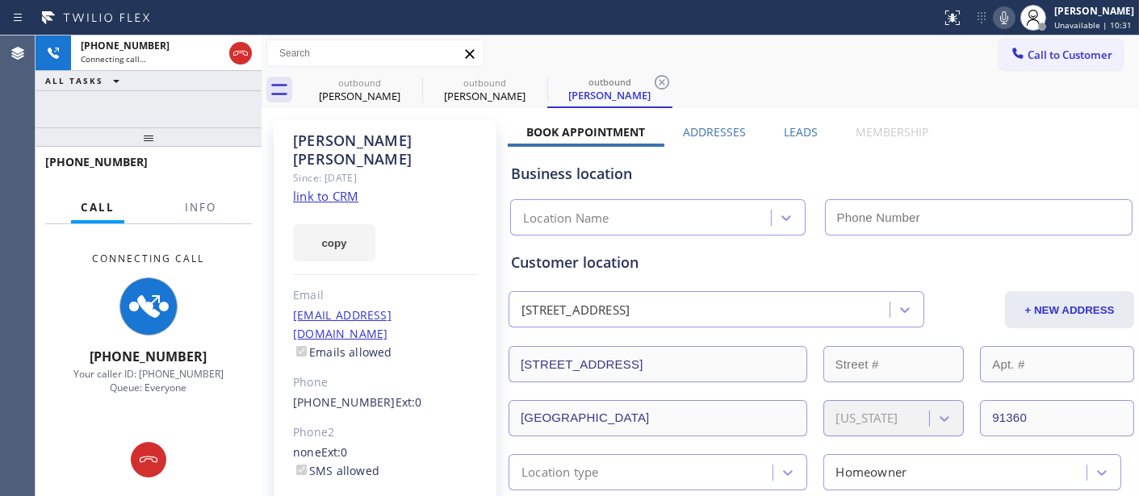
type input "[PHONE_NUMBER]"
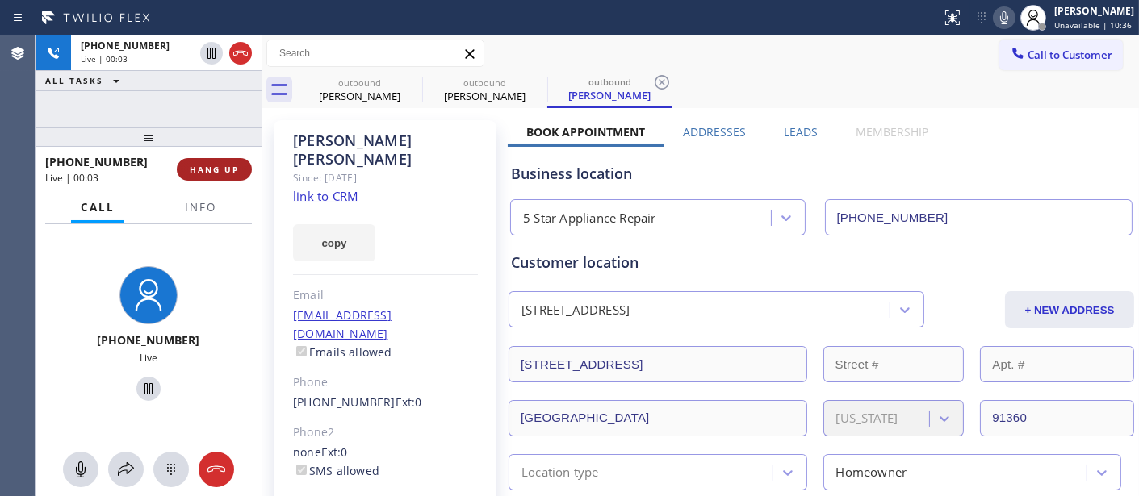
click at [207, 166] on span "HANG UP" at bounding box center [214, 169] width 49 height 11
click at [207, 165] on span "HANG UP" at bounding box center [214, 169] width 49 height 11
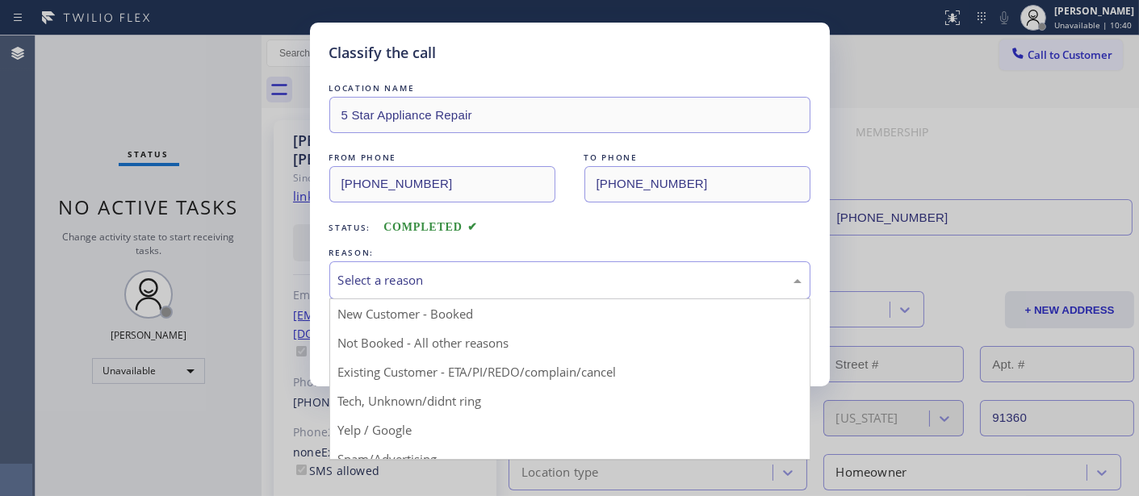
click at [478, 291] on div "Select a reason" at bounding box center [569, 281] width 481 height 38
drag, startPoint x: 452, startPoint y: 326, endPoint x: 441, endPoint y: 348, distance: 24.6
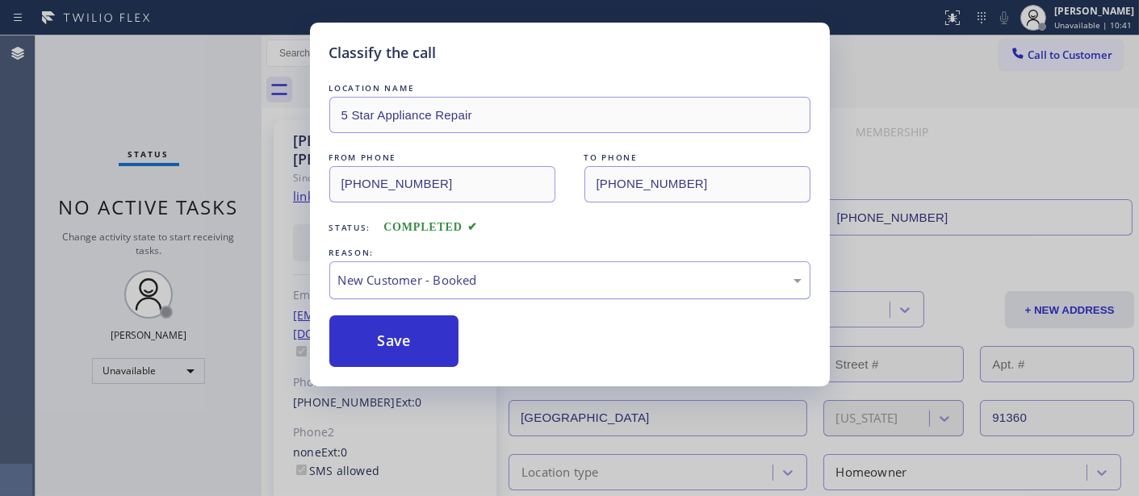
click at [447, 286] on div "New Customer - Booked" at bounding box center [569, 280] width 463 height 19
click at [410, 347] on button "Save" at bounding box center [394, 342] width 130 height 52
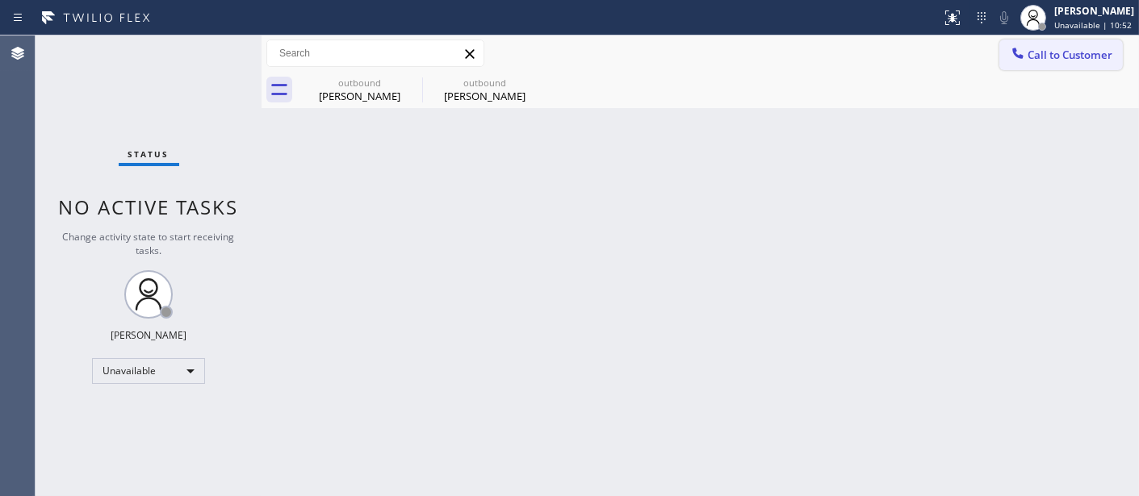
click at [1045, 62] on button "Call to Customer" at bounding box center [1061, 55] width 124 height 31
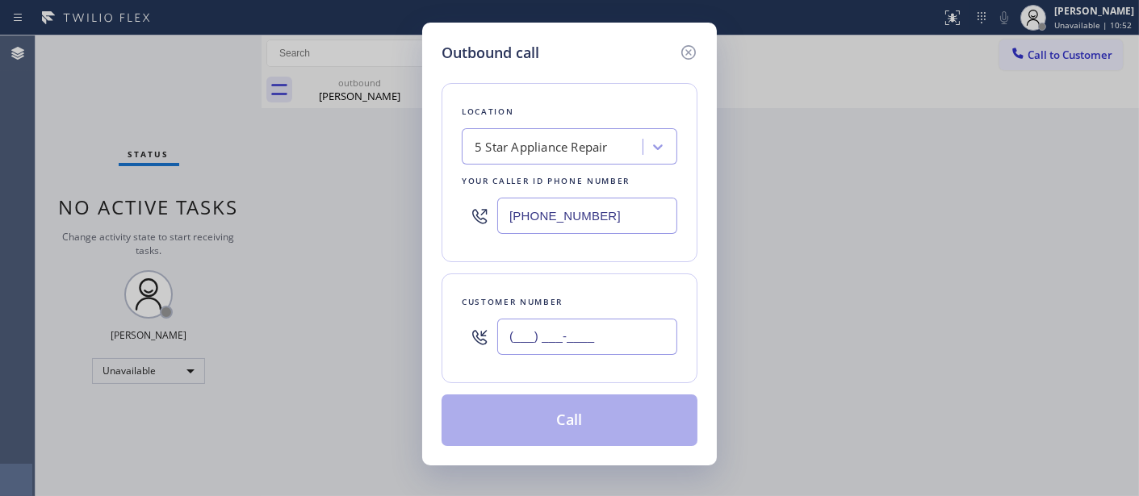
click at [559, 352] on input "(___) ___-____" at bounding box center [587, 337] width 180 height 36
paste input "949) 637-6593"
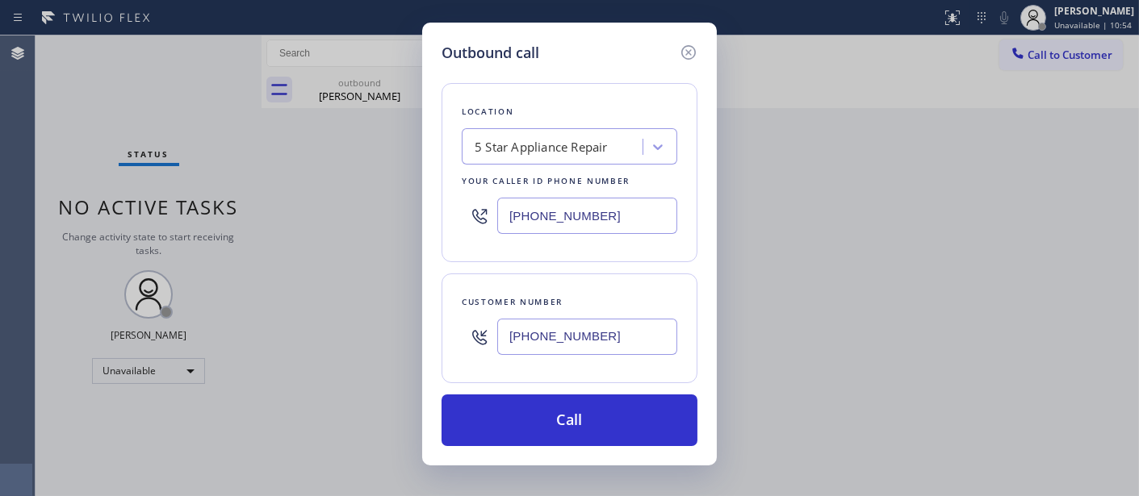
type input "[PHONE_NUMBER]"
drag, startPoint x: 609, startPoint y: 214, endPoint x: 463, endPoint y: 215, distance: 146.1
click at [463, 215] on div "[PHONE_NUMBER]" at bounding box center [570, 216] width 216 height 52
paste input "949) 522-7474"
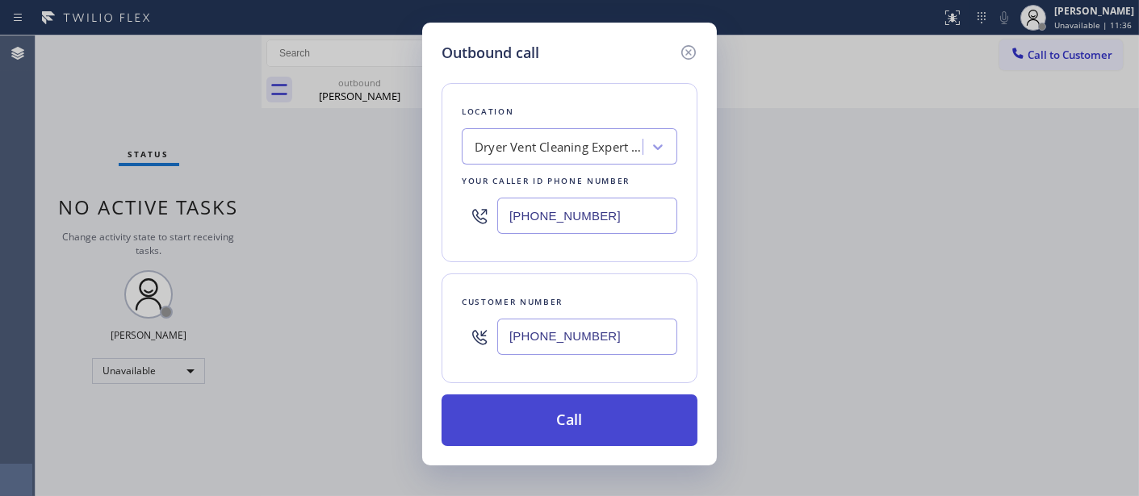
type input "[PHONE_NUMBER]"
click at [622, 412] on button "Call" at bounding box center [570, 421] width 256 height 52
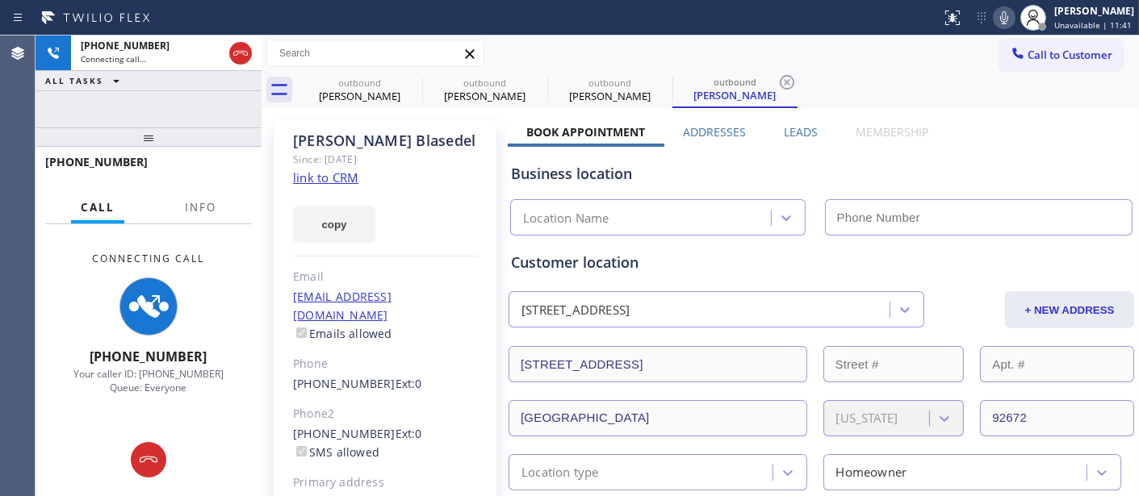
type input "[PHONE_NUMBER]"
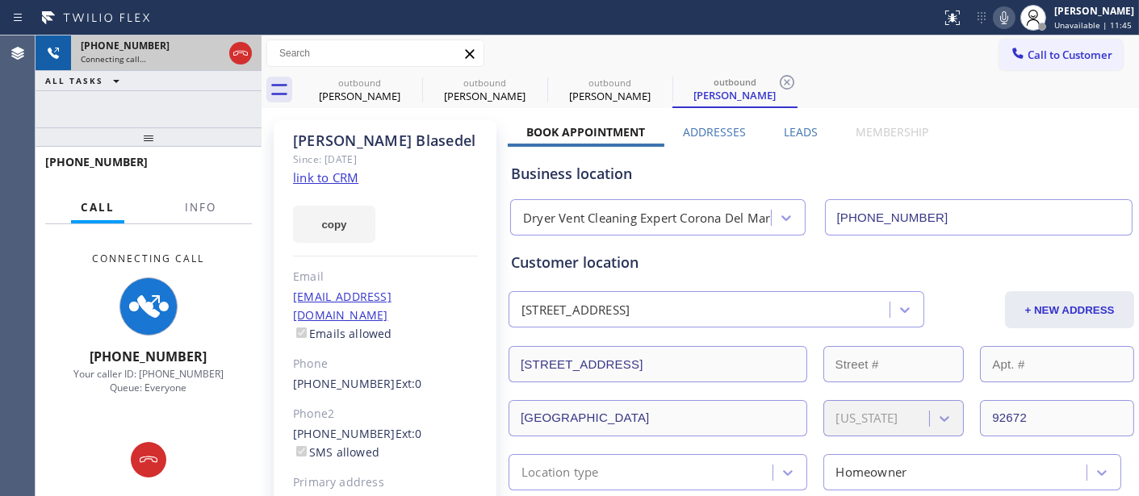
drag, startPoint x: 218, startPoint y: 150, endPoint x: 223, endPoint y: 65, distance: 84.9
click at [215, 77] on div "[PHONE_NUMBER] Connecting call… ALL TASKS ALL TASKS ACTIVE TASKS TASKS IN WRAP …" at bounding box center [149, 266] width 226 height 461
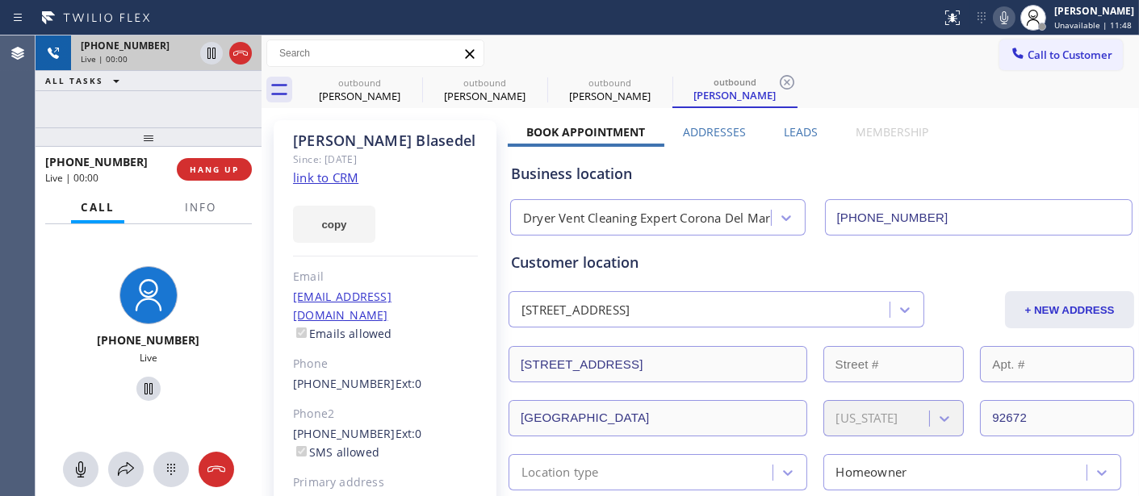
drag, startPoint x: 244, startPoint y: 50, endPoint x: 253, endPoint y: 45, distance: 10.8
click at [244, 50] on icon at bounding box center [240, 53] width 19 height 19
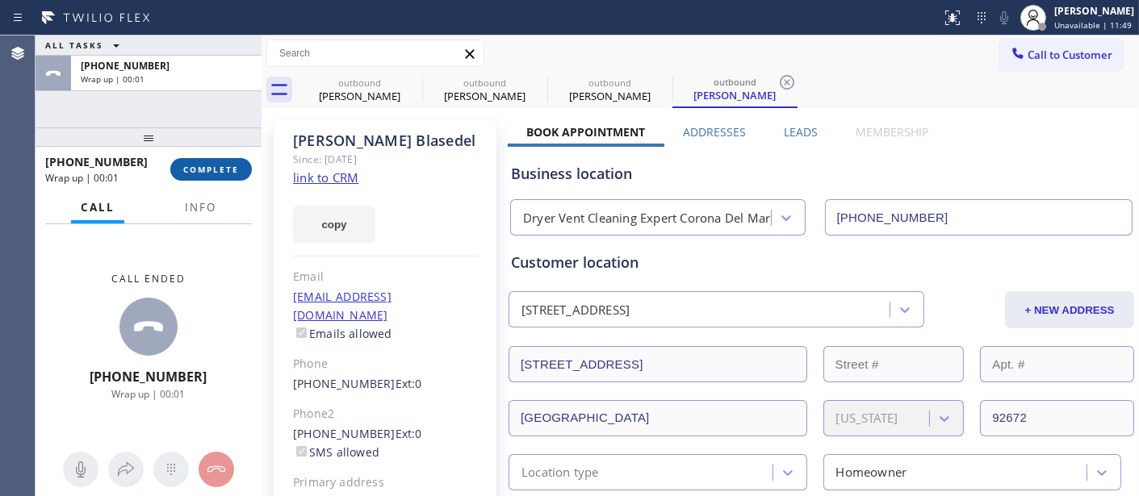
click at [229, 168] on span "COMPLETE" at bounding box center [211, 169] width 56 height 11
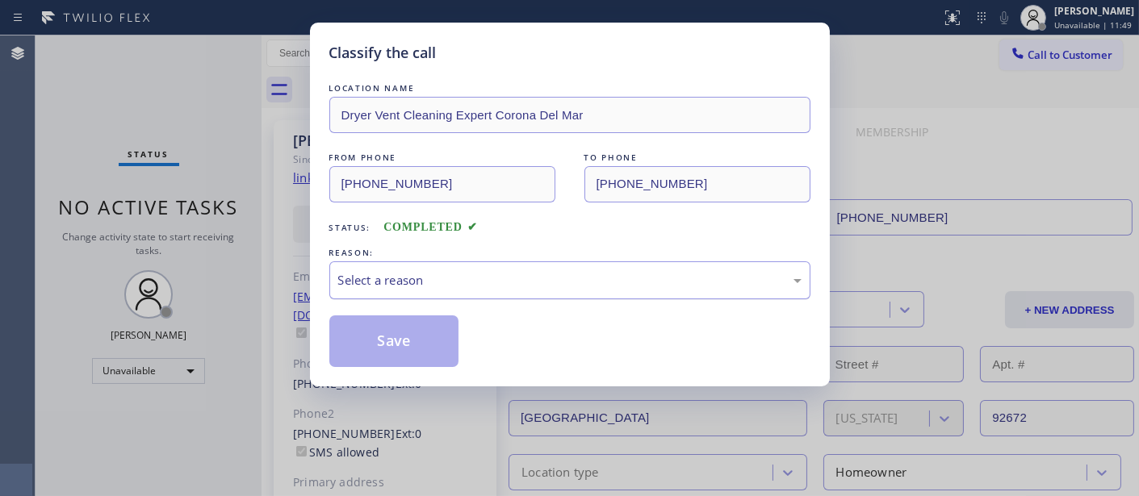
click at [475, 278] on div "Select a reason" at bounding box center [569, 280] width 463 height 19
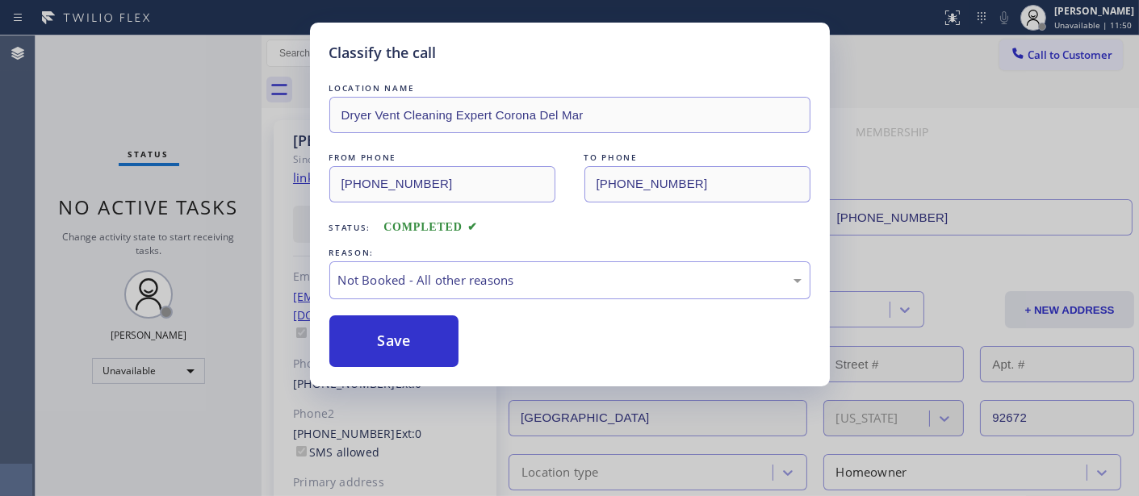
click at [401, 349] on button "Save" at bounding box center [394, 342] width 130 height 52
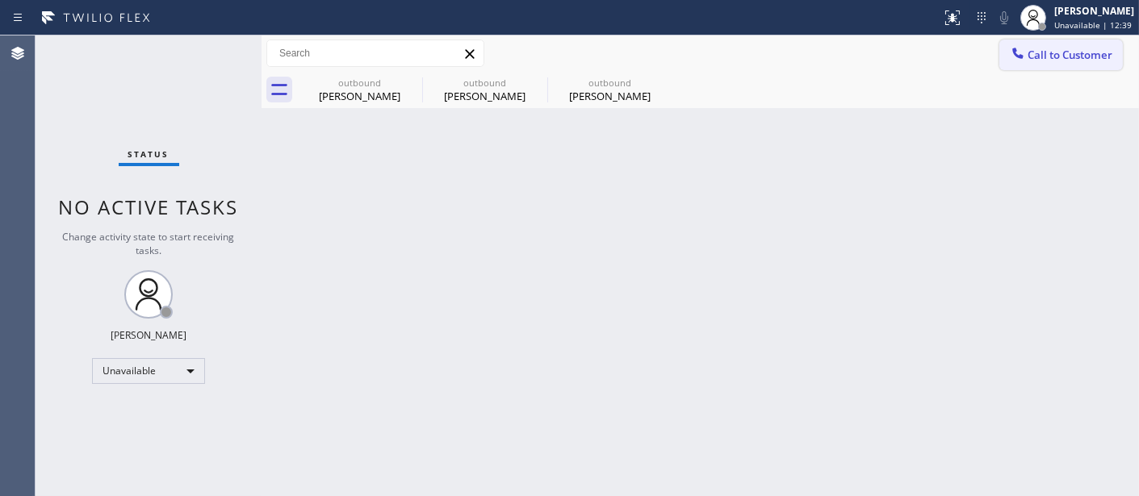
click at [1018, 50] on icon at bounding box center [1018, 53] width 16 height 16
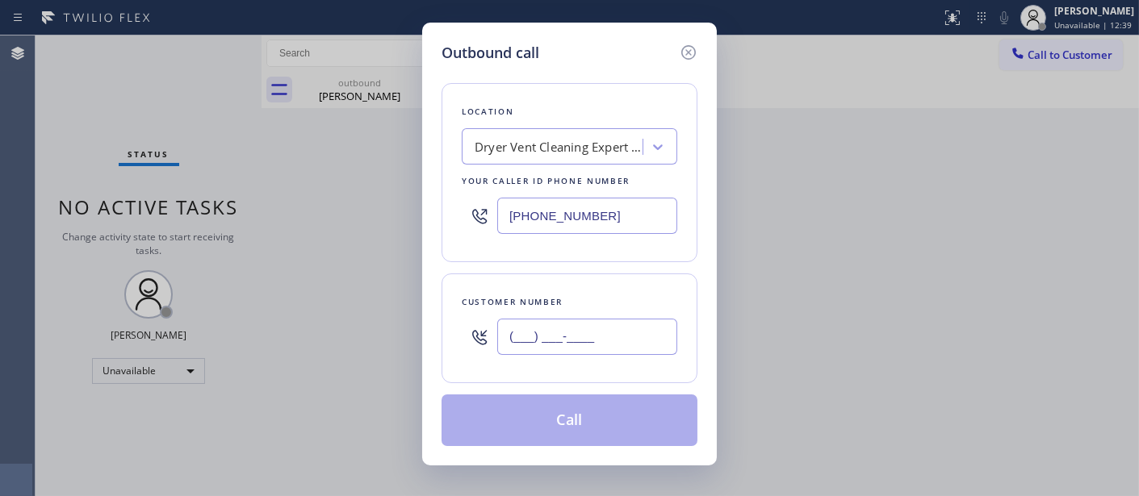
click at [587, 331] on input "(___) ___-____" at bounding box center [587, 337] width 180 height 36
paste input "661) 240-0816"
type input "[PHONE_NUMBER]"
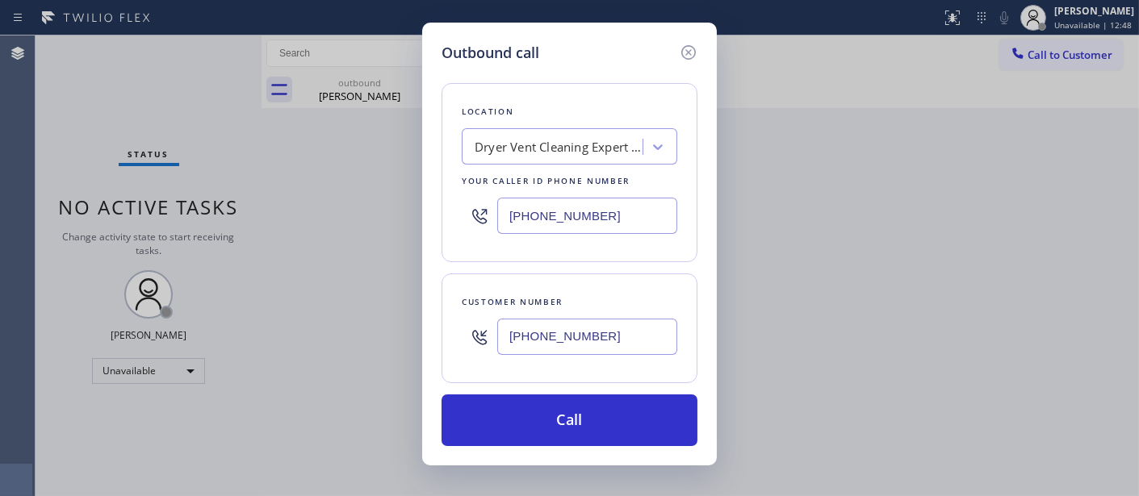
drag, startPoint x: 567, startPoint y: 203, endPoint x: 429, endPoint y: 211, distance: 139.1
click at [429, 211] on div "Outbound call Location Dryer Vent Cleaning Expert Corona Del Mar Your caller id…" at bounding box center [569, 244] width 295 height 443
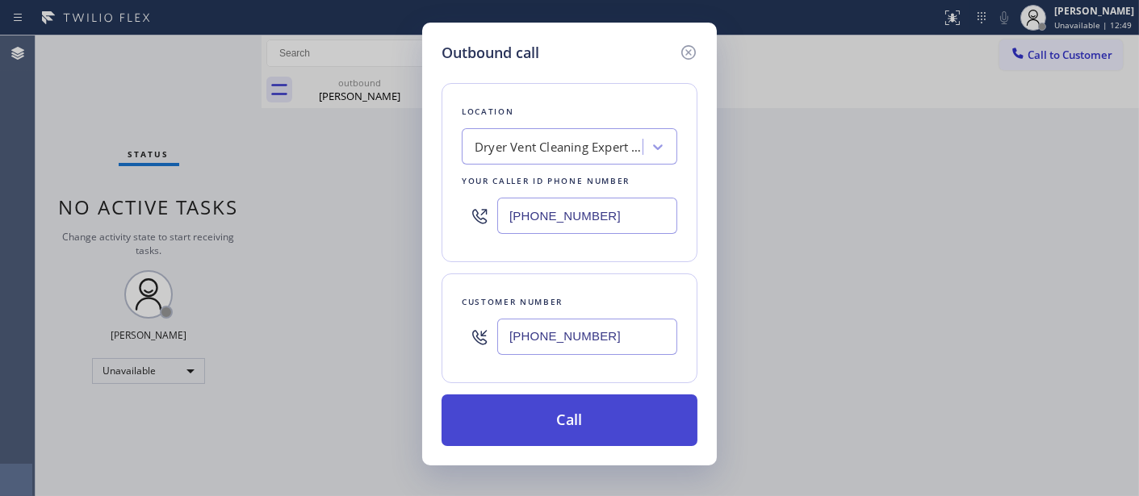
paste input "855) 920-0846"
type input "[PHONE_NUMBER]"
click at [606, 421] on button "Call" at bounding box center [570, 421] width 256 height 52
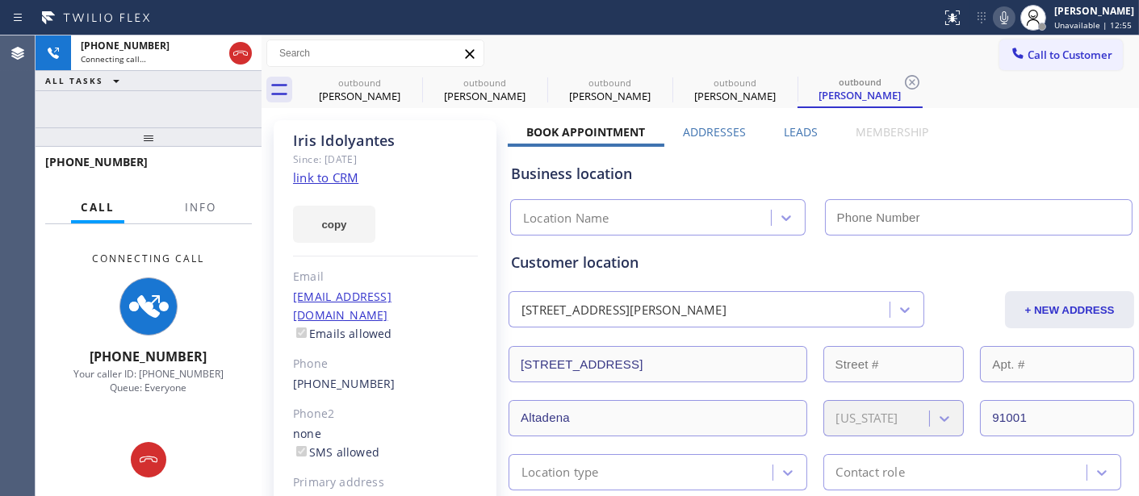
type input "[PHONE_NUMBER]"
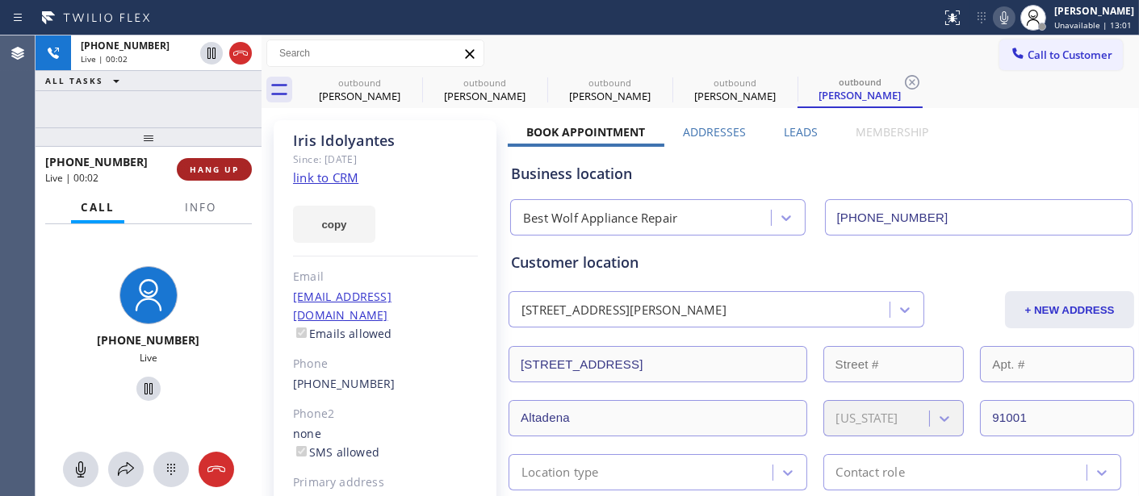
click at [228, 165] on span "HANG UP" at bounding box center [214, 169] width 49 height 11
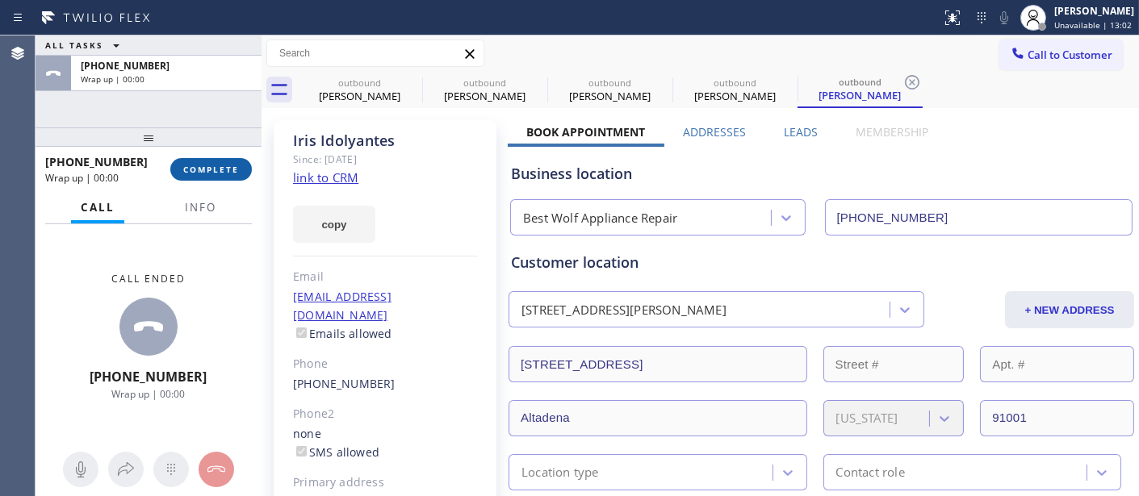
click at [228, 165] on span "COMPLETE" at bounding box center [211, 169] width 56 height 11
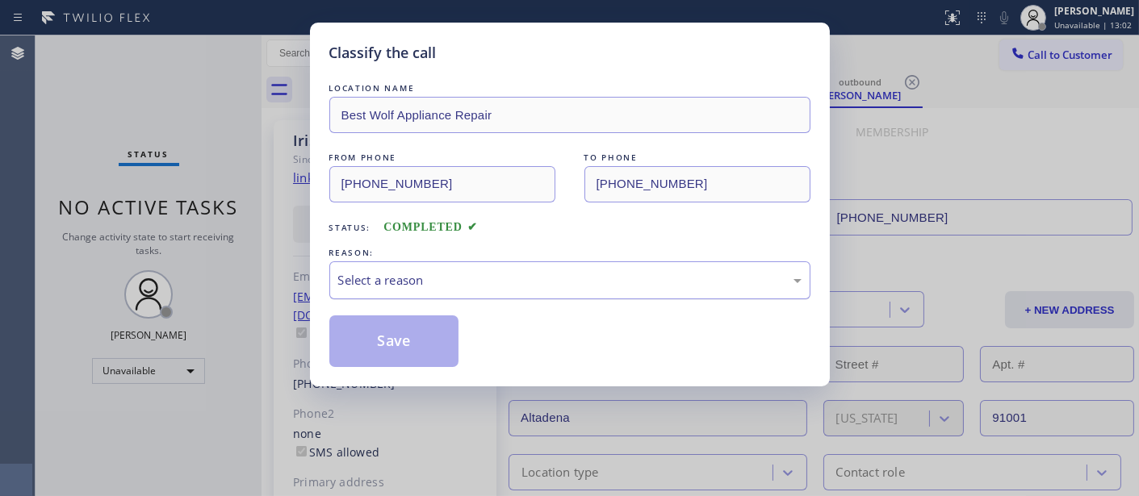
drag, startPoint x: 496, startPoint y: 274, endPoint x: 494, endPoint y: 284, distance: 10.0
click at [496, 275] on div "Select a reason" at bounding box center [569, 280] width 463 height 19
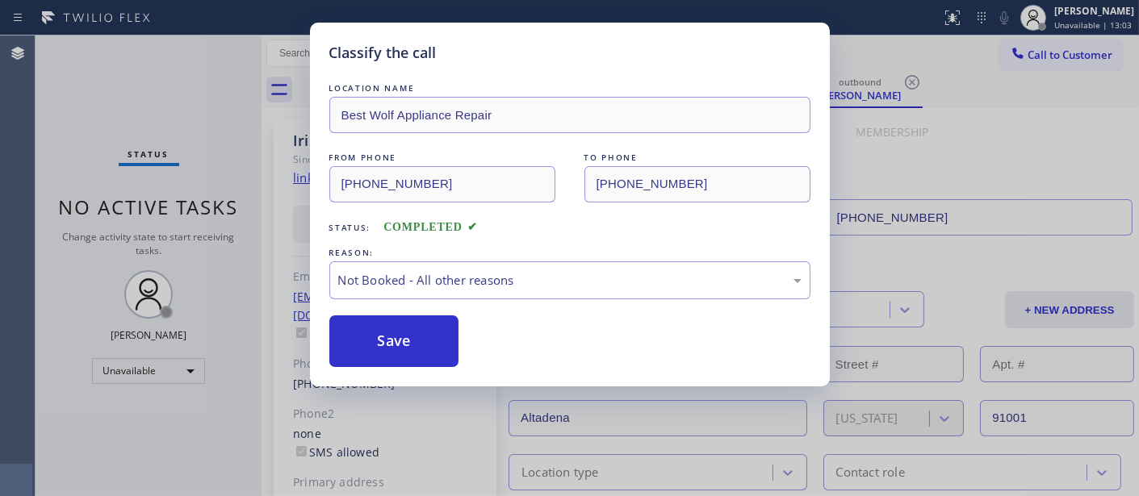
click at [422, 340] on button "Save" at bounding box center [394, 342] width 130 height 52
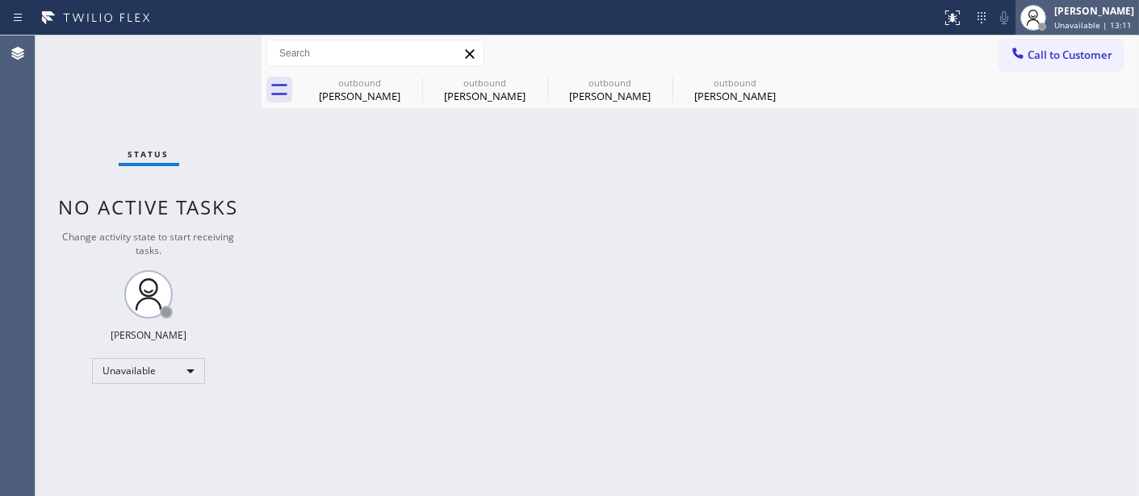
click at [1070, 32] on div "[PERSON_NAME] Unavailable | 13:11" at bounding box center [1077, 18] width 124 height 36
click at [943, 67] on div "Call to Customer Outbound call Location Best Wolf Appliance Repair Your caller …" at bounding box center [700, 54] width 877 height 28
click at [1112, 51] on span "Call to Customer" at bounding box center [1070, 55] width 85 height 15
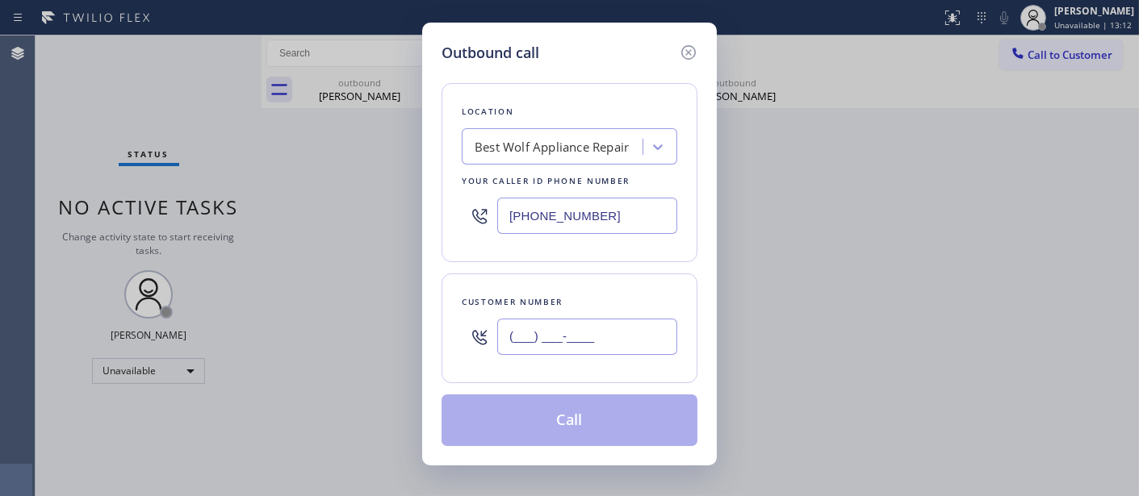
click at [529, 349] on input "(___) ___-____" at bounding box center [587, 337] width 180 height 36
paste input "415) 819-9128"
type input "[PHONE_NUMBER]"
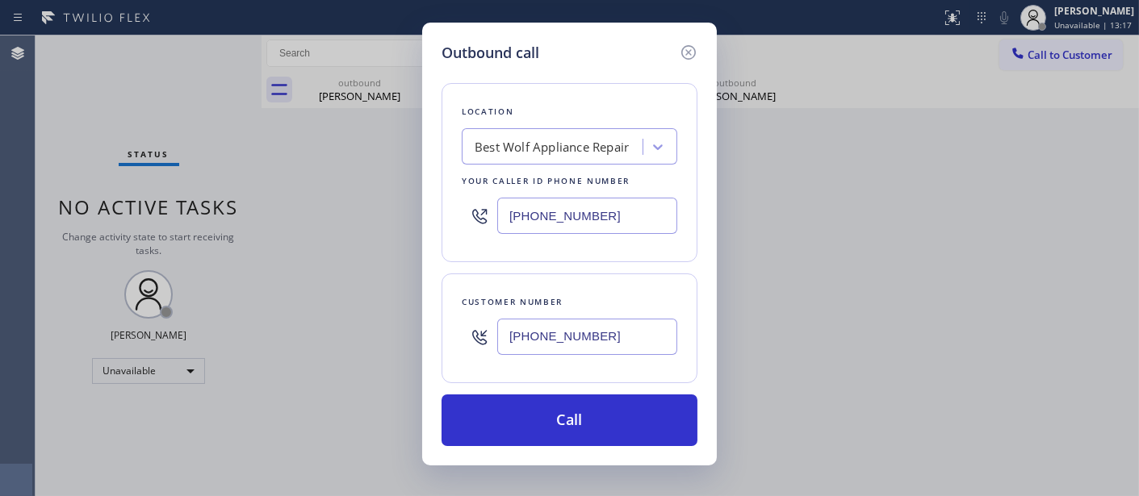
drag, startPoint x: 607, startPoint y: 230, endPoint x: 436, endPoint y: 224, distance: 171.2
click at [447, 230] on div "Location Best Wolf Appliance Repair Your caller id phone number [PHONE_NUMBER]" at bounding box center [570, 172] width 256 height 179
paste input "415) 840-135"
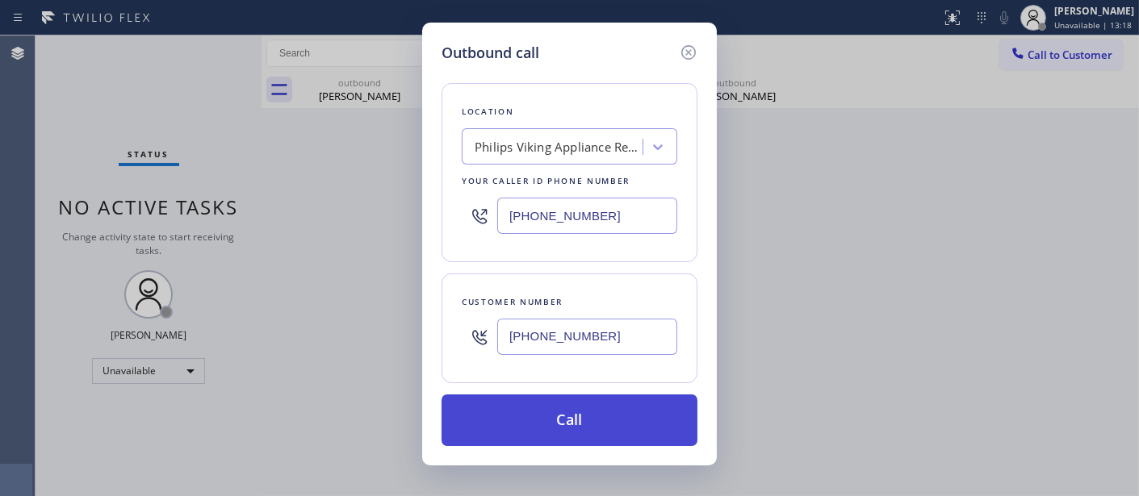
type input "[PHONE_NUMBER]"
click at [647, 412] on button "Call" at bounding box center [570, 421] width 256 height 52
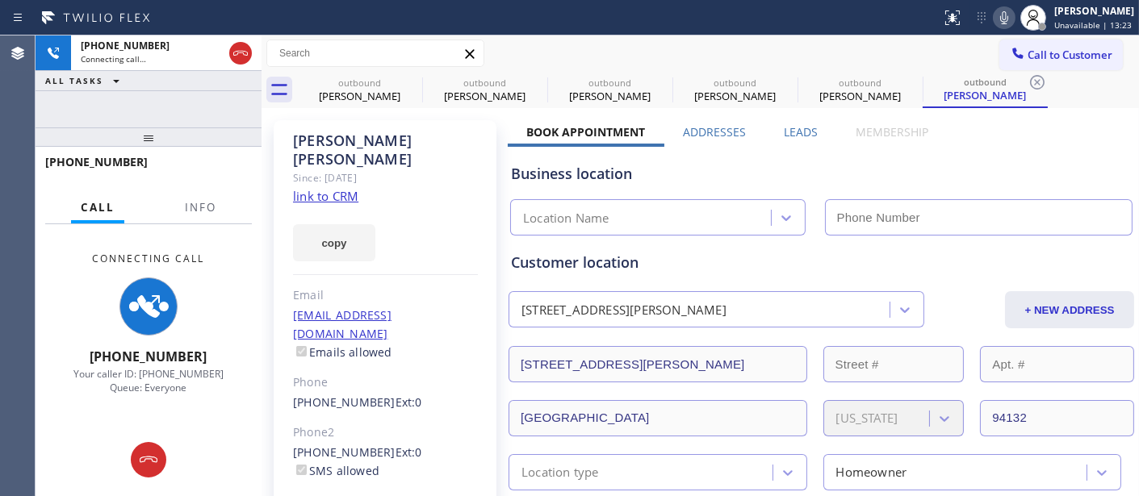
type input "[PHONE_NUMBER]"
click at [409, 73] on icon at bounding box center [411, 82] width 19 height 19
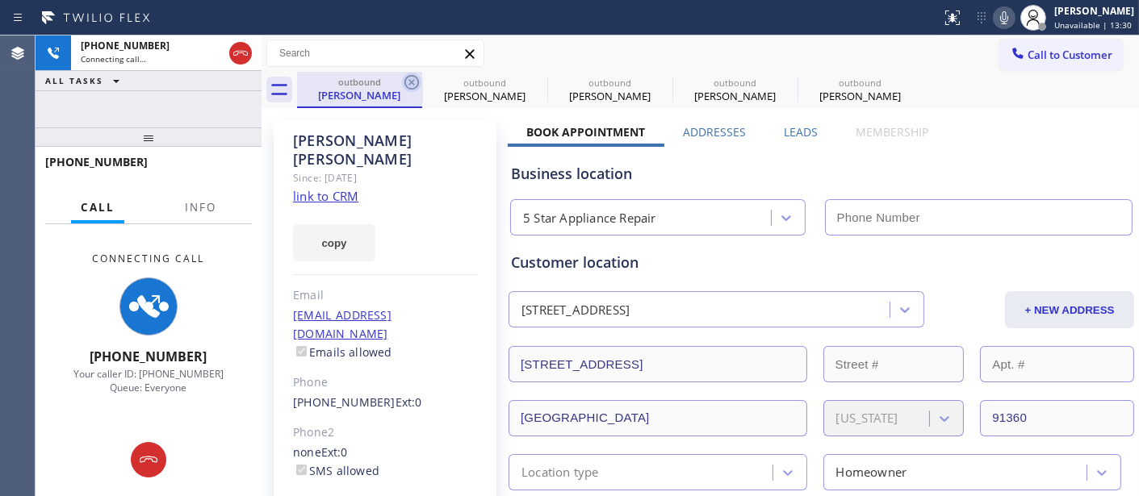
type input "[PHONE_NUMBER]"
click at [409, 77] on icon at bounding box center [411, 82] width 19 height 19
click at [0, 0] on icon at bounding box center [0, 0] width 0 height 0
type input "[PHONE_NUMBER]"
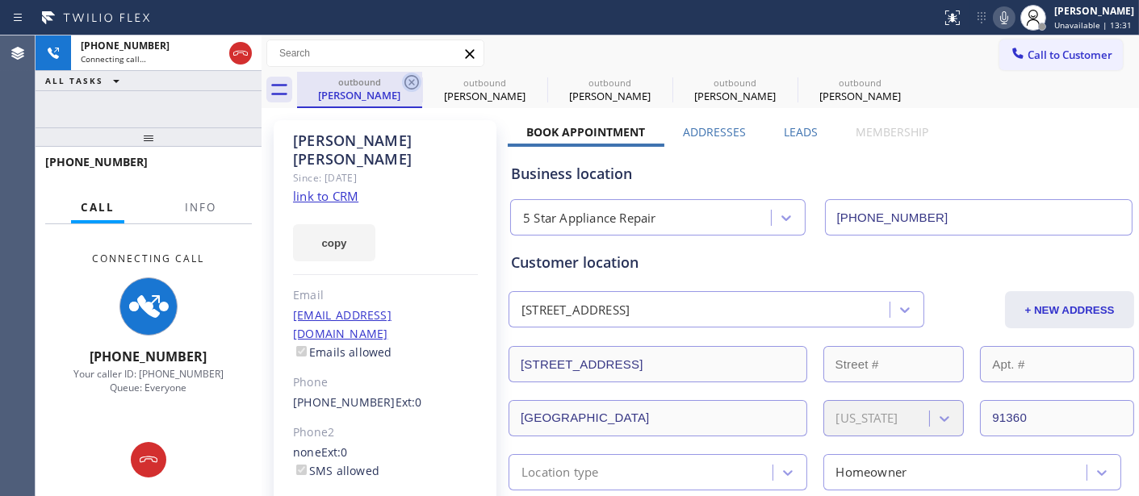
type input "[PHONE_NUMBER]"
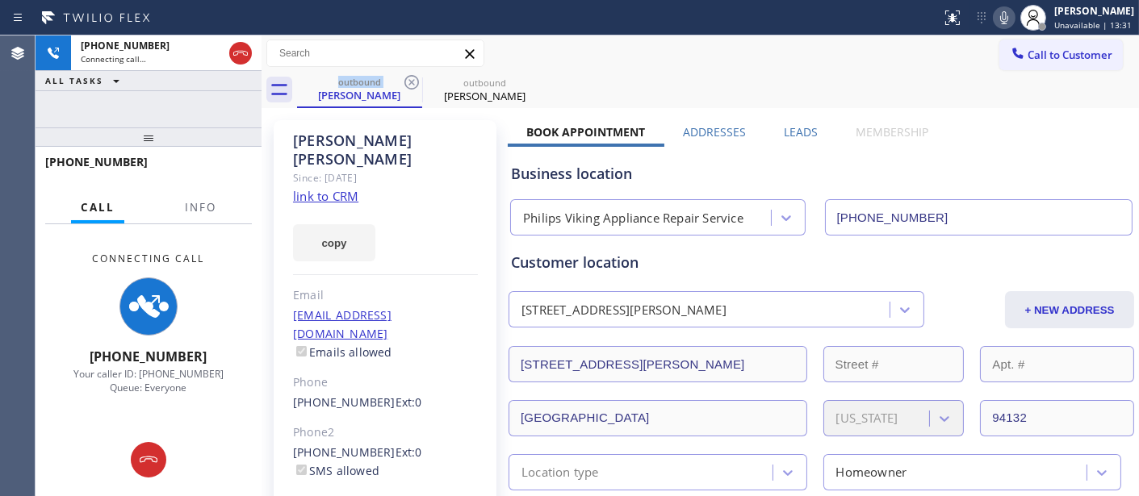
click at [409, 77] on icon at bounding box center [411, 82] width 19 height 19
click at [739, 46] on div "Call to Customer Outbound call Location Philips Viking Appliance Repair Service…" at bounding box center [700, 54] width 877 height 28
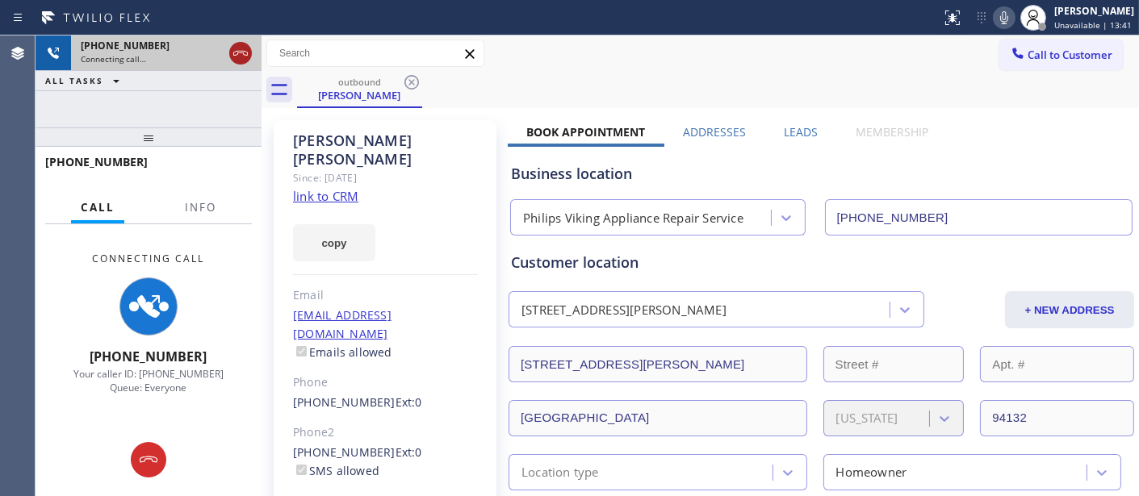
click at [244, 55] on icon at bounding box center [240, 53] width 19 height 19
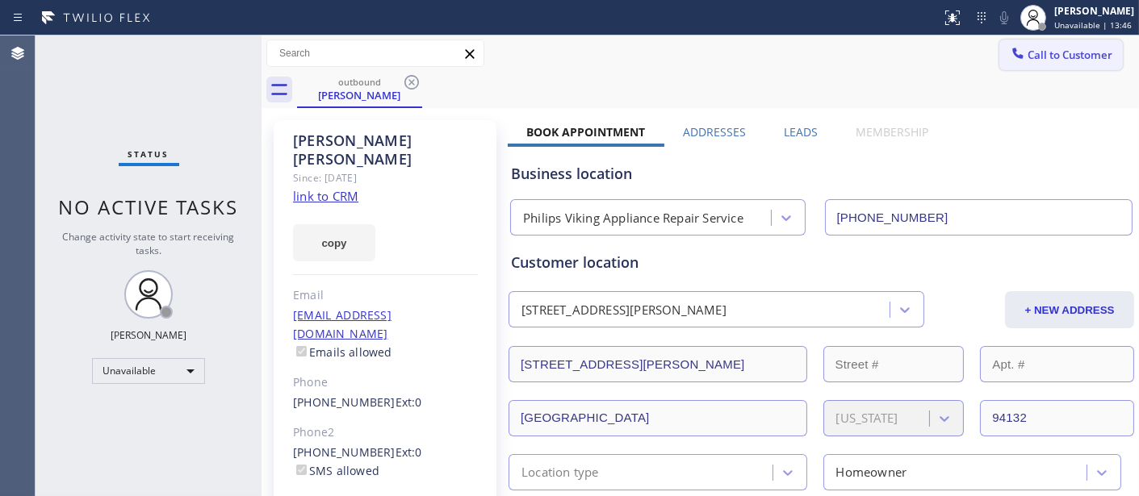
click at [1049, 55] on span "Call to Customer" at bounding box center [1070, 55] width 85 height 15
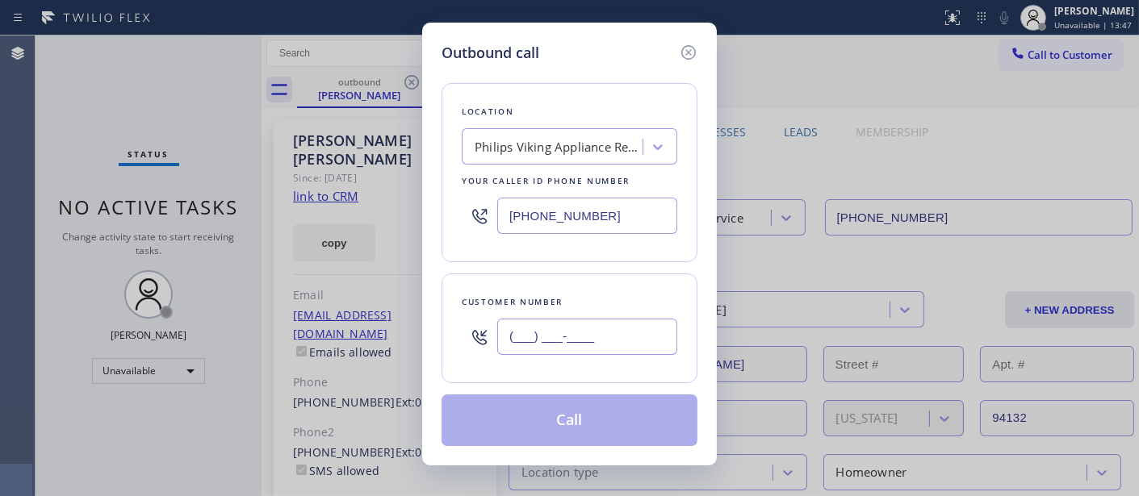
click at [562, 329] on input "(___) ___-____" at bounding box center [587, 337] width 180 height 36
paste input "214) 629-3274"
type input "[PHONE_NUMBER]"
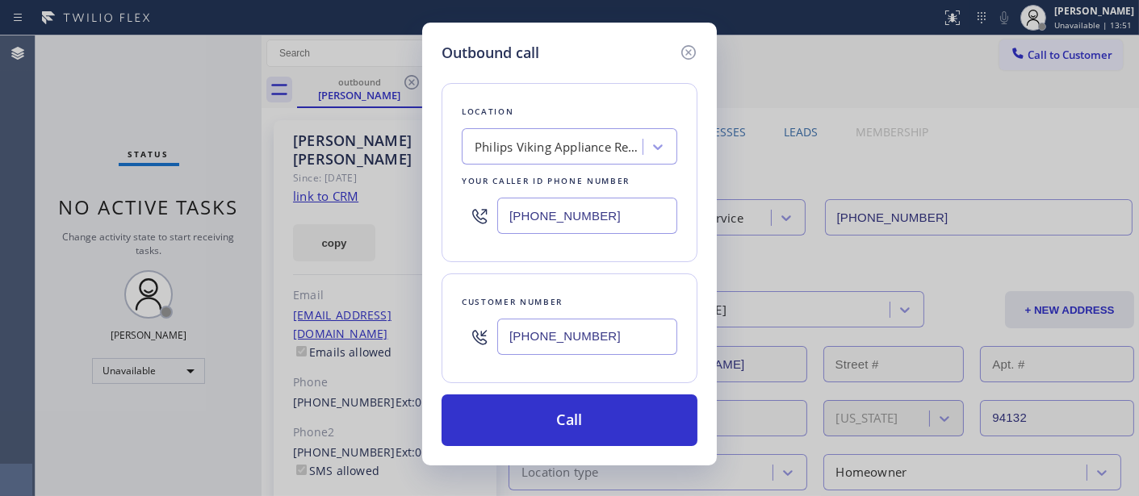
drag, startPoint x: 617, startPoint y: 221, endPoint x: 431, endPoint y: 219, distance: 185.7
click at [446, 221] on div "Location Philips Viking Appliance Repair Service Your caller id phone number [P…" at bounding box center [570, 172] width 256 height 179
paste input "855) 731-4952"
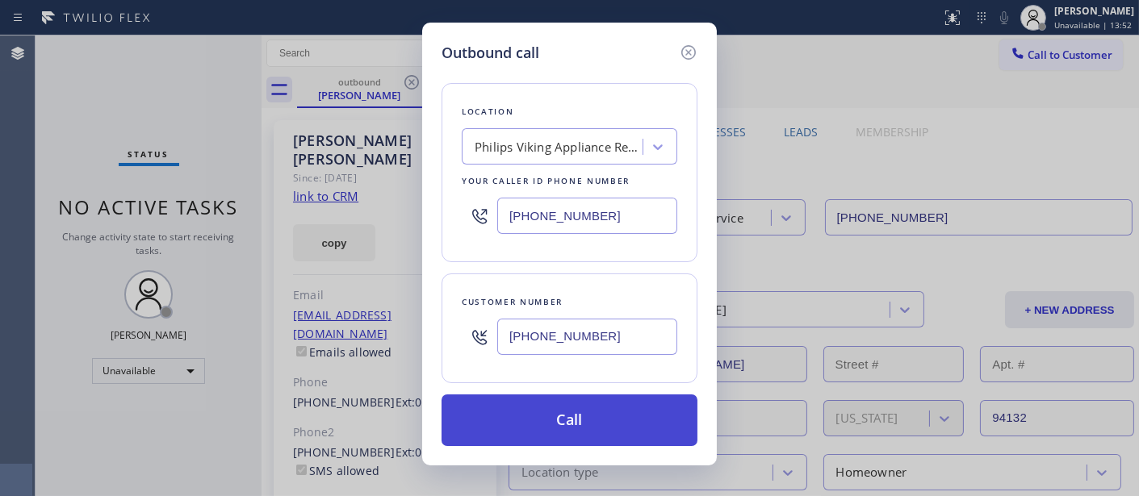
type input "[PHONE_NUMBER]"
click at [581, 410] on button "Call" at bounding box center [570, 421] width 256 height 52
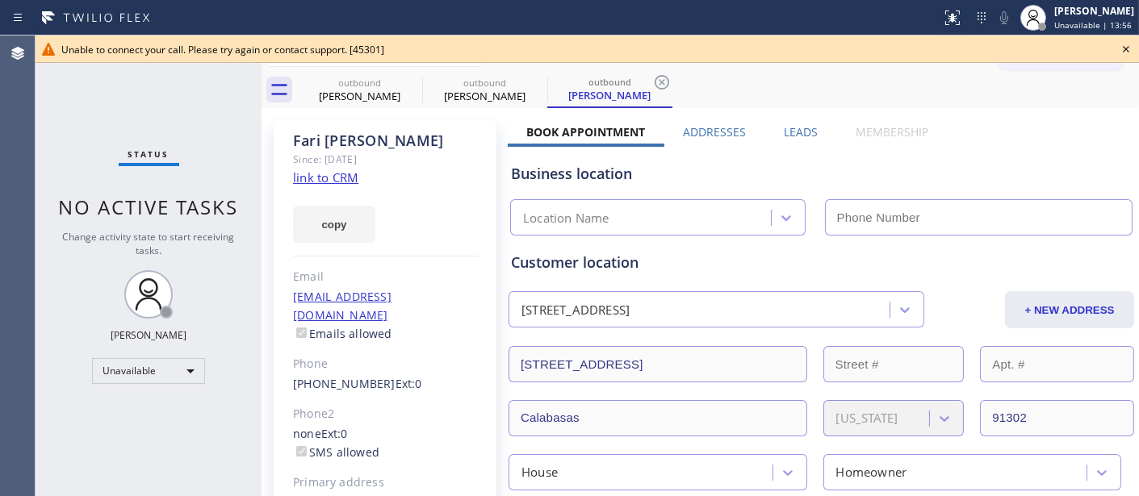
type input "[PHONE_NUMBER]"
click at [1131, 49] on icon at bounding box center [1125, 49] width 19 height 19
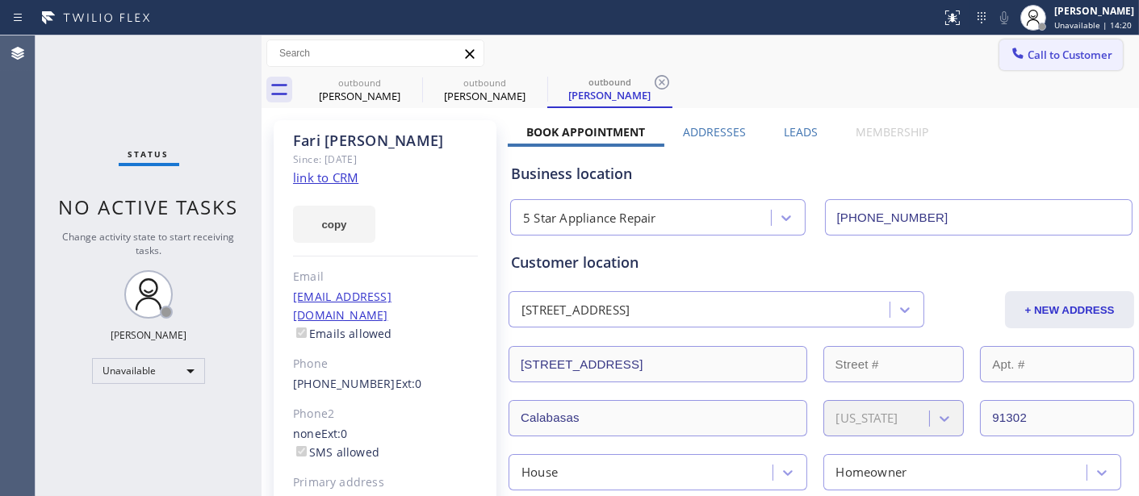
click at [1028, 48] on span "Call to Customer" at bounding box center [1070, 55] width 85 height 15
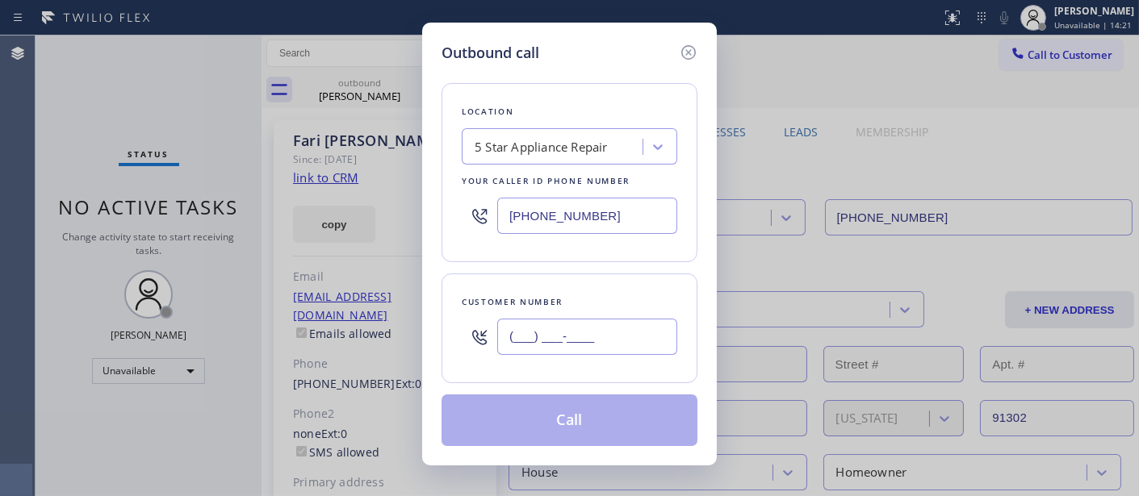
click at [593, 336] on input "(___) ___-____" at bounding box center [587, 337] width 180 height 36
paste input "855) 731-4952"
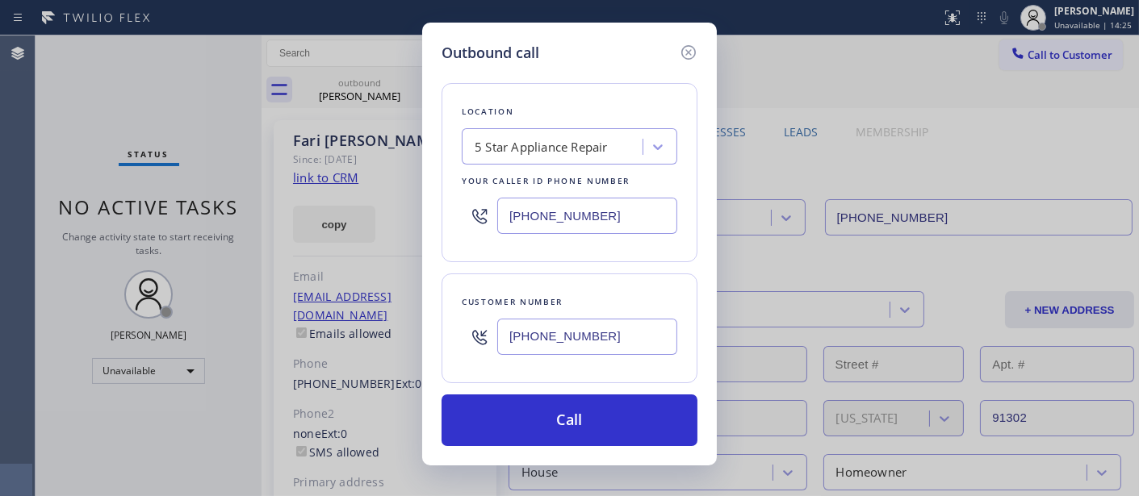
drag, startPoint x: 572, startPoint y: 340, endPoint x: 392, endPoint y: 133, distance: 274.1
click at [450, 340] on div "Customer number [PHONE_NUMBER]" at bounding box center [570, 329] width 256 height 110
paste input "214) 629-3274"
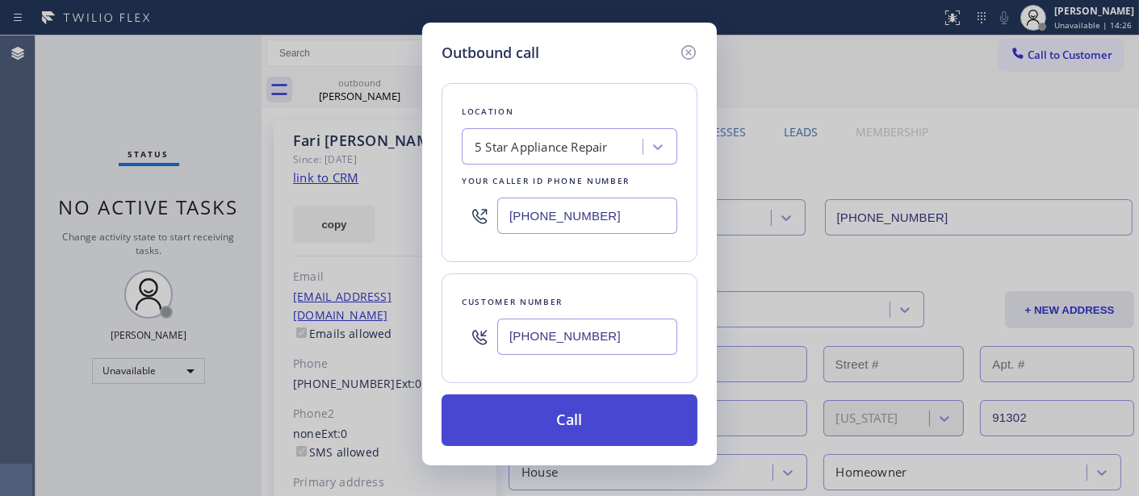
type input "[PHONE_NUMBER]"
click at [585, 409] on button "Call" at bounding box center [570, 421] width 256 height 52
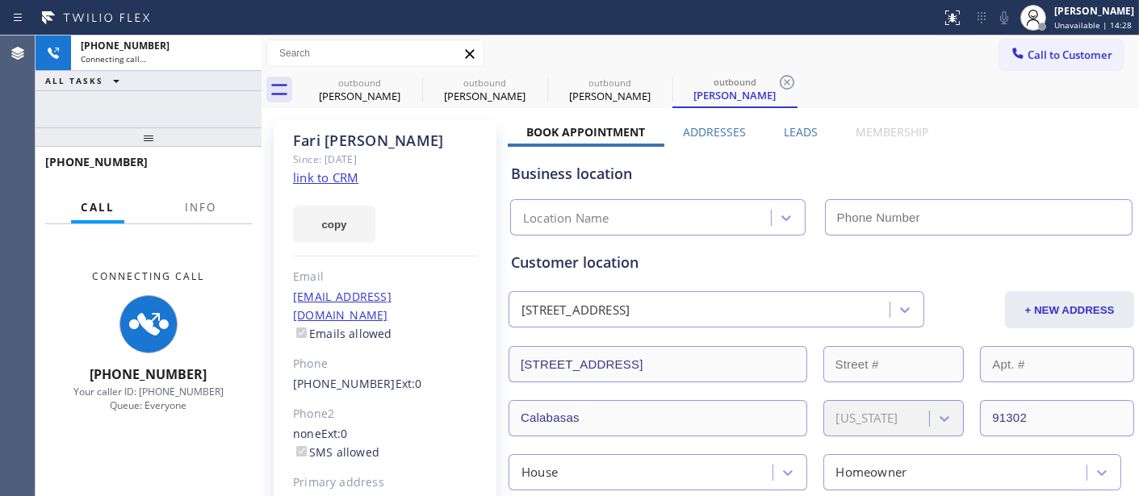
type input "[PHONE_NUMBER]"
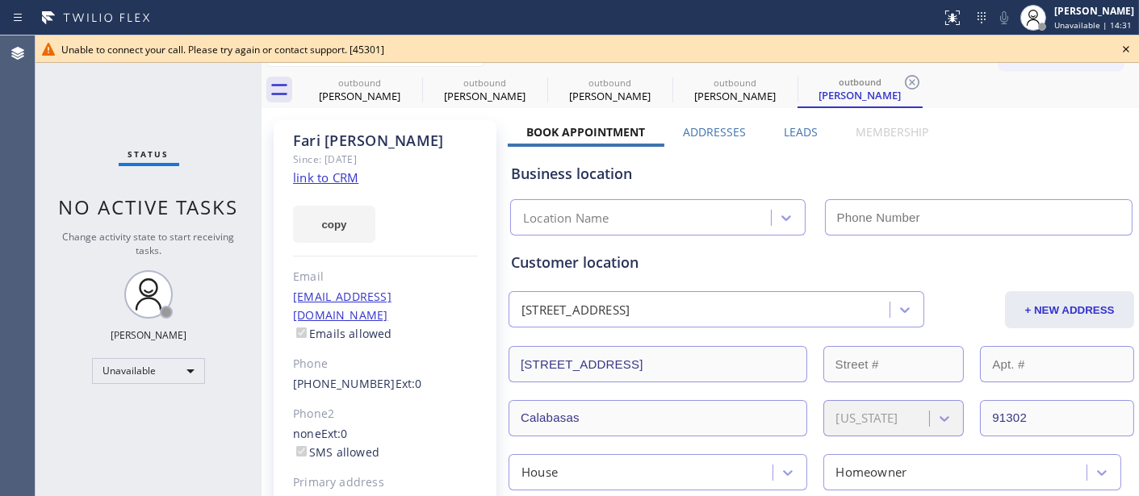
click at [1125, 46] on icon at bounding box center [1125, 49] width 19 height 19
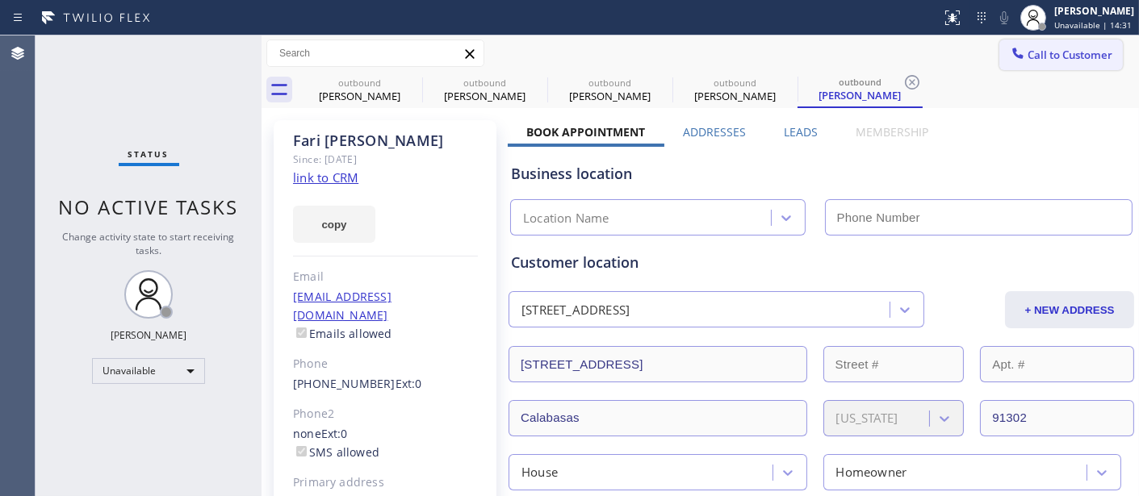
click at [1059, 58] on span "Call to Customer" at bounding box center [1070, 55] width 85 height 15
type input "[PHONE_NUMBER]"
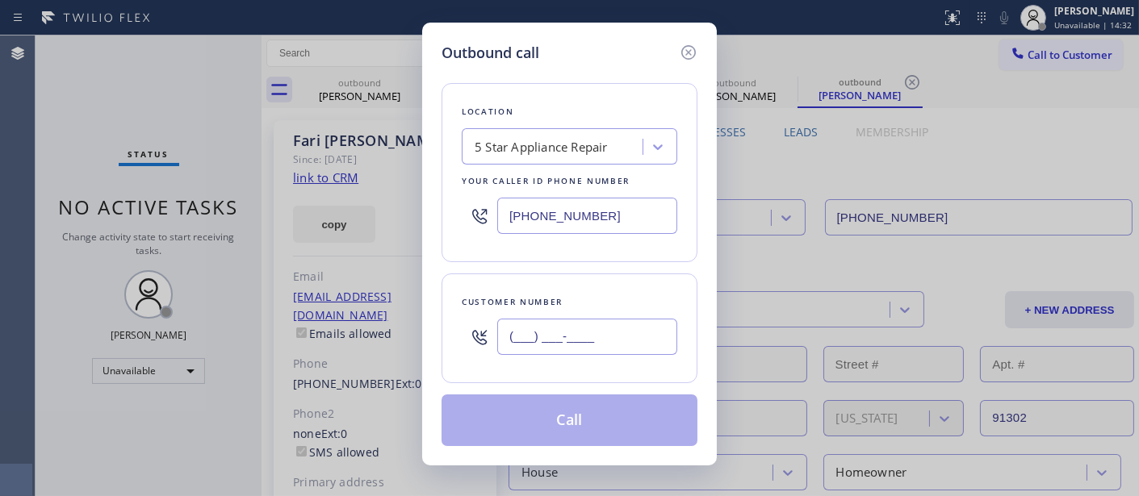
click at [626, 341] on input "(___) ___-____" at bounding box center [587, 337] width 180 height 36
paste input "214) 629-3274"
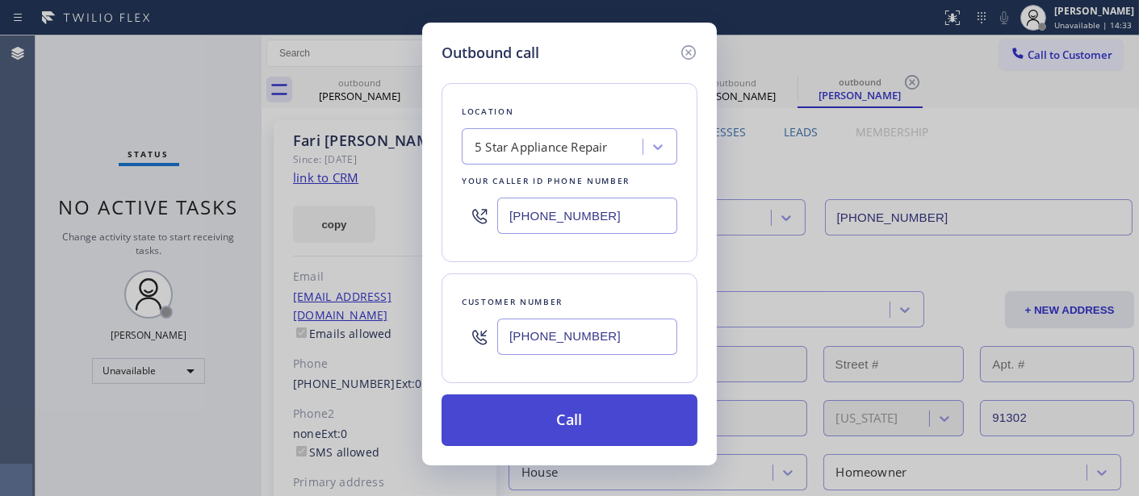
type input "[PHONE_NUMBER]"
drag, startPoint x: 597, startPoint y: 433, endPoint x: 622, endPoint y: 417, distance: 29.8
click at [597, 432] on button "Call" at bounding box center [570, 421] width 256 height 52
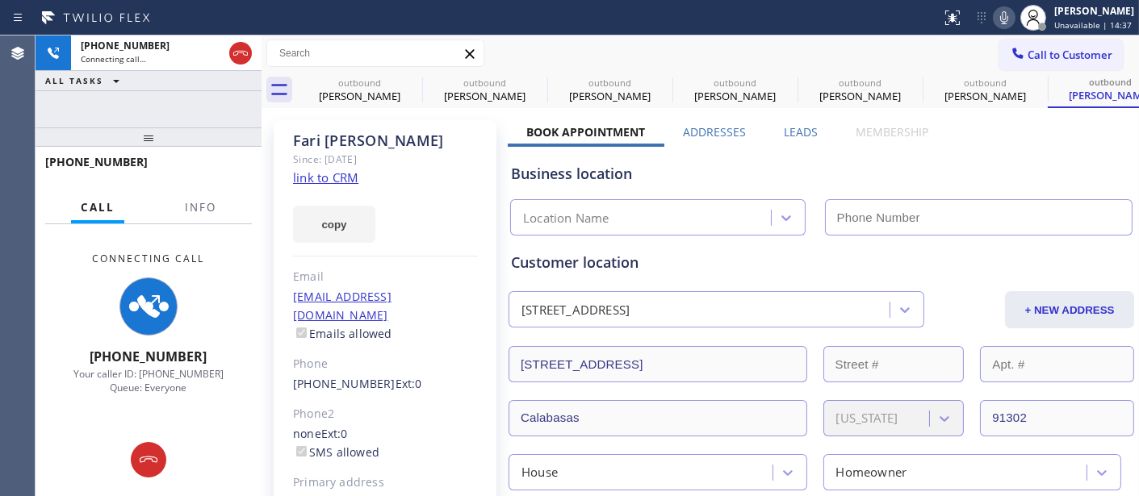
type input "[PHONE_NUMBER]"
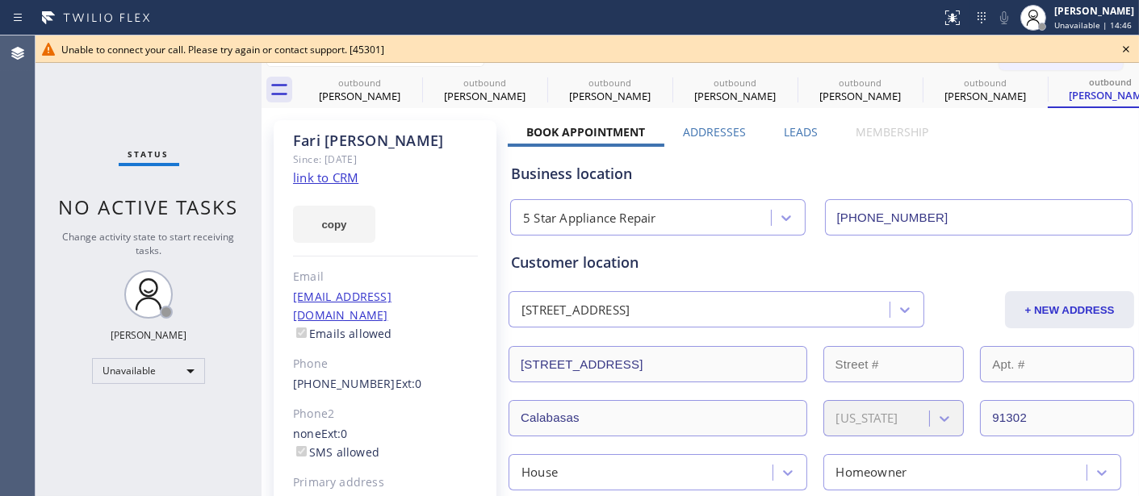
click at [1114, 45] on div "Unable to connect your call. Please try again or contact support. [45301]" at bounding box center [587, 49] width 1103 height 27
drag, startPoint x: 1131, startPoint y: 48, endPoint x: 1106, endPoint y: 44, distance: 25.3
click at [1132, 46] on icon at bounding box center [1125, 49] width 19 height 19
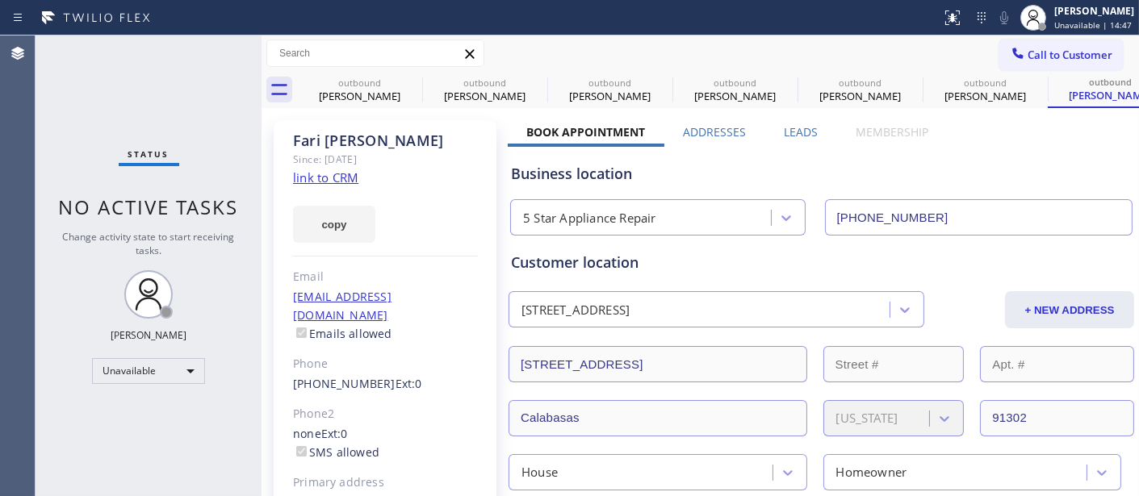
click at [1036, 44] on button "Call to Customer" at bounding box center [1061, 55] width 124 height 31
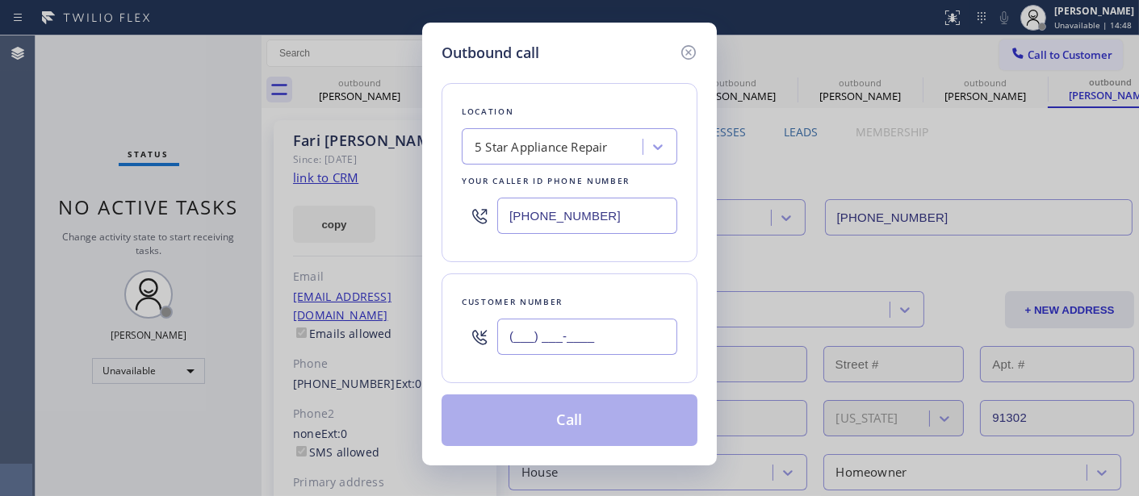
click at [603, 328] on input "(___) ___-____" at bounding box center [587, 337] width 180 height 36
paste input "425) 523-4996"
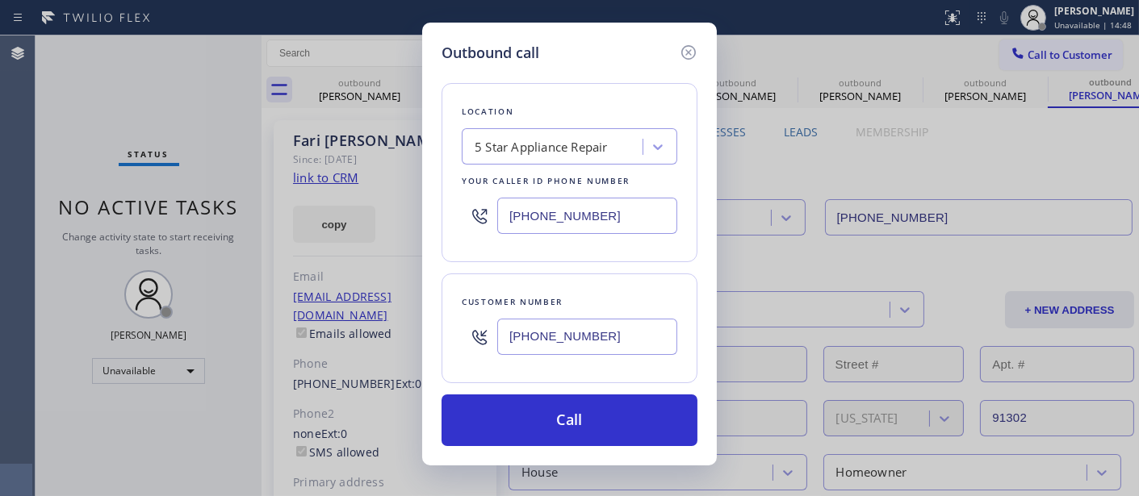
type input "[PHONE_NUMBER]"
drag, startPoint x: 565, startPoint y: 215, endPoint x: 447, endPoint y: 215, distance: 117.9
click at [447, 215] on div "Location 5 Star Appliance Repair Your caller id phone number [PHONE_NUMBER]" at bounding box center [570, 172] width 256 height 179
paste input "206) 202-1006"
drag, startPoint x: 608, startPoint y: 220, endPoint x: 441, endPoint y: 215, distance: 167.2
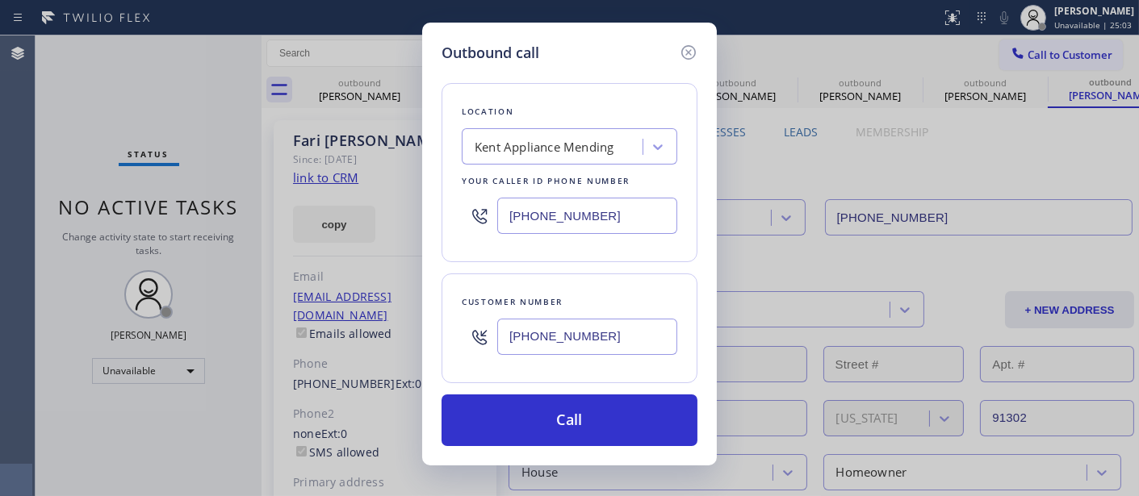
click at [442, 215] on div "Location [GEOGRAPHIC_DATA] Appliance Mending Your caller id phone number [PHONE…" at bounding box center [570, 172] width 256 height 179
paste input "text"
type input "[PHONE_NUMBER]"
drag, startPoint x: 613, startPoint y: 349, endPoint x: 496, endPoint y: 325, distance: 119.5
click at [496, 325] on div "[PHONE_NUMBER]" at bounding box center [570, 337] width 216 height 52
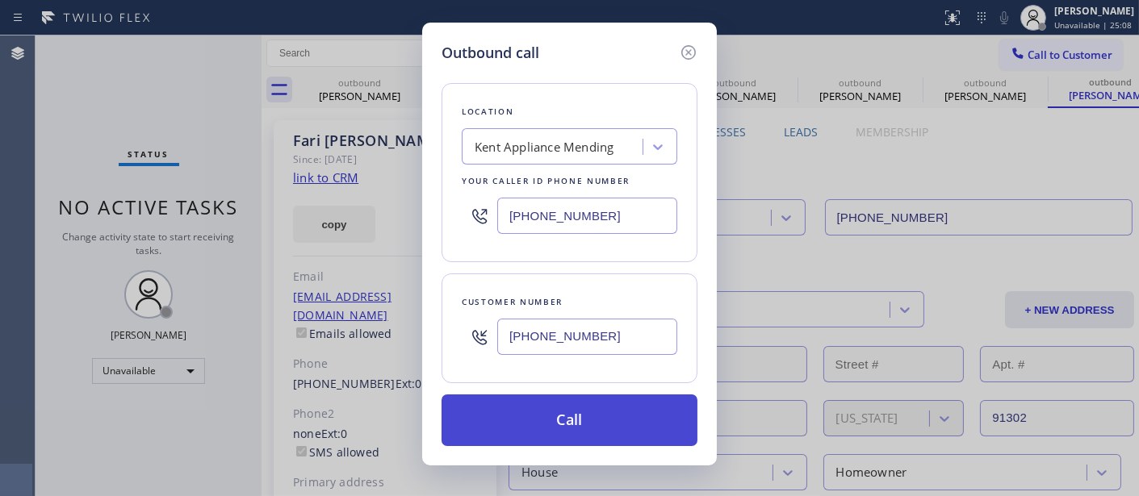
paste input "text"
type input "[PHONE_NUMBER]"
click at [614, 428] on button "Call" at bounding box center [570, 421] width 256 height 52
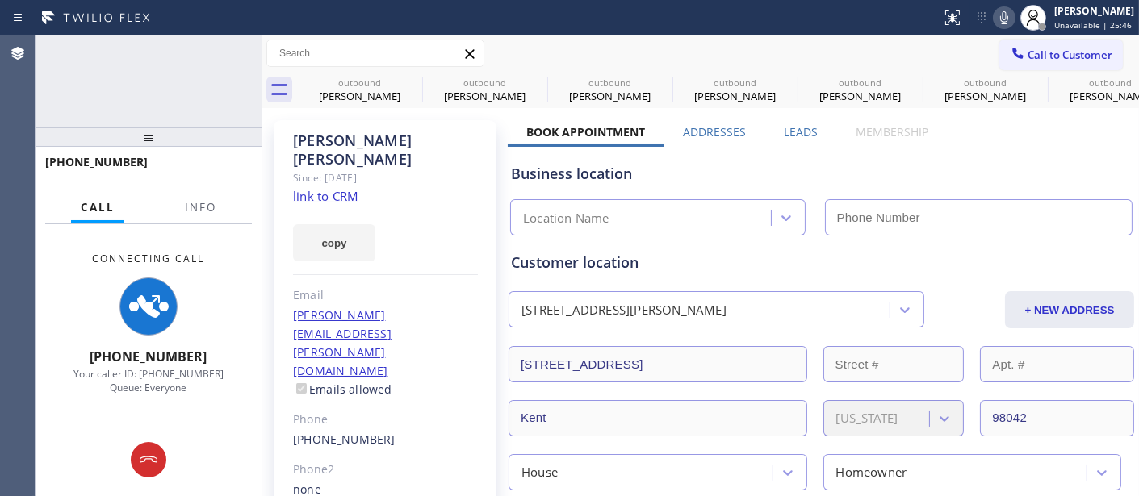
type input "[PHONE_NUMBER]"
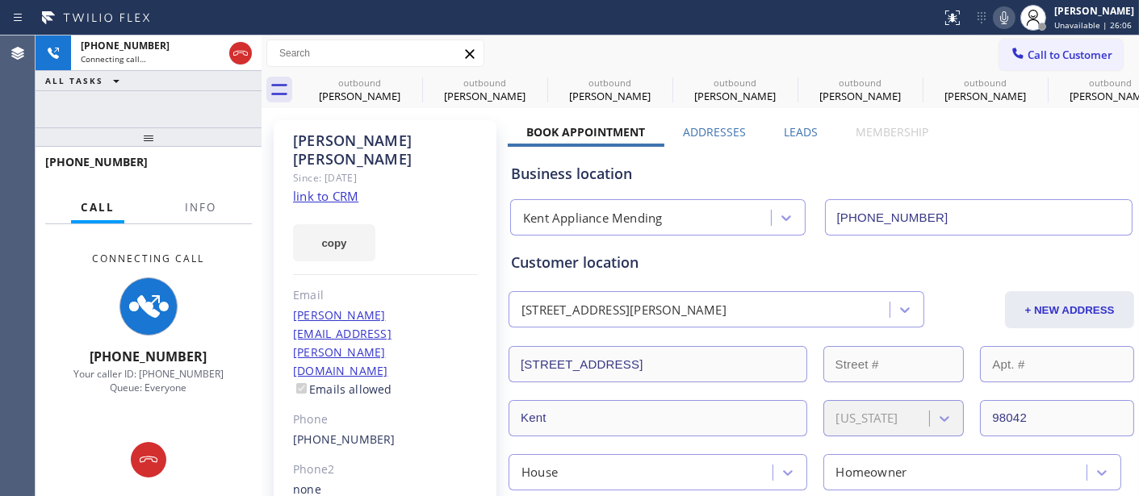
click at [147, 113] on div "[PHONE_NUMBER] Connecting call… ALL TASKS ALL TASKS ACTIVE TASKS TASKS IN WRAP …" at bounding box center [149, 266] width 226 height 461
click at [407, 84] on icon at bounding box center [411, 82] width 19 height 19
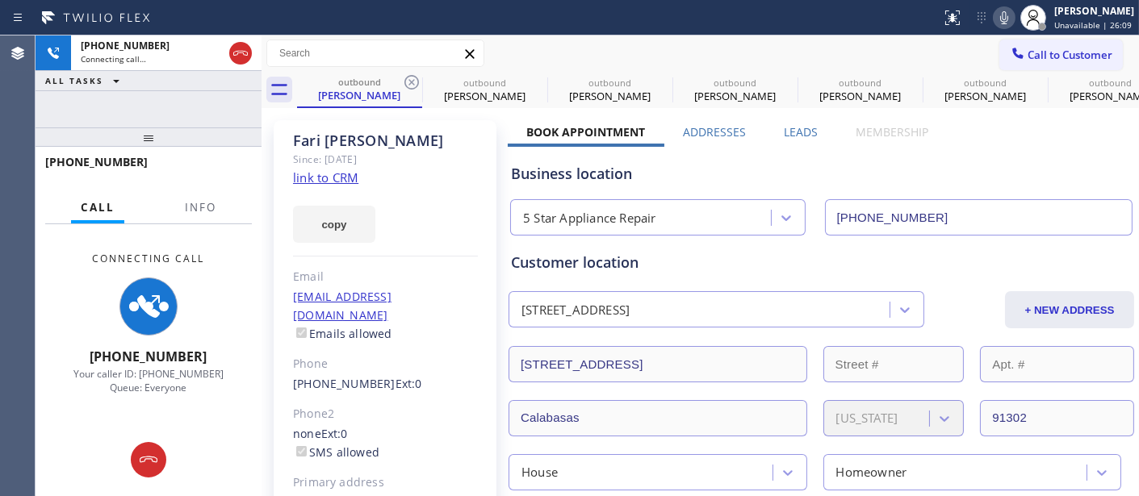
click at [407, 84] on icon at bounding box center [411, 82] width 19 height 19
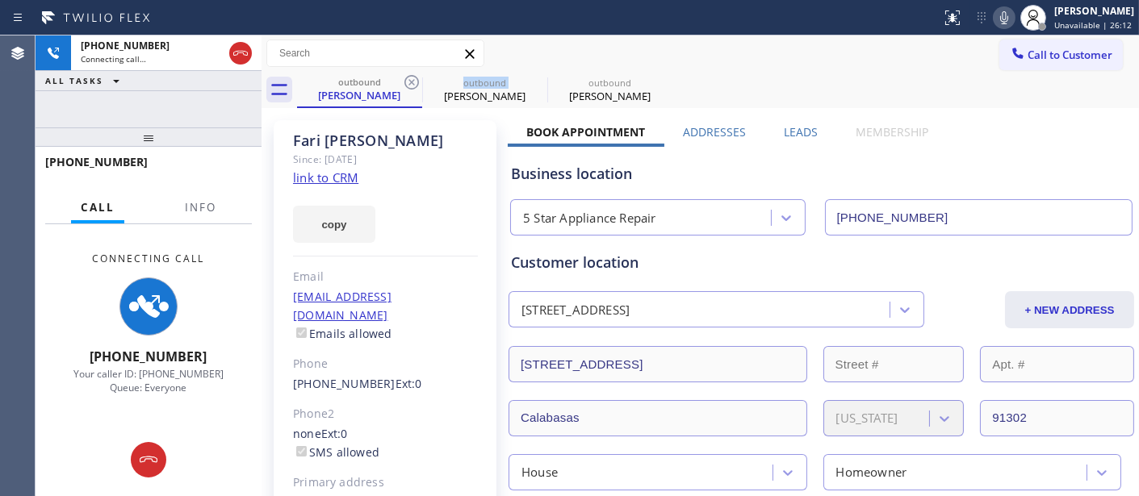
click at [407, 84] on icon at bounding box center [411, 82] width 19 height 19
type input "[PHONE_NUMBER]"
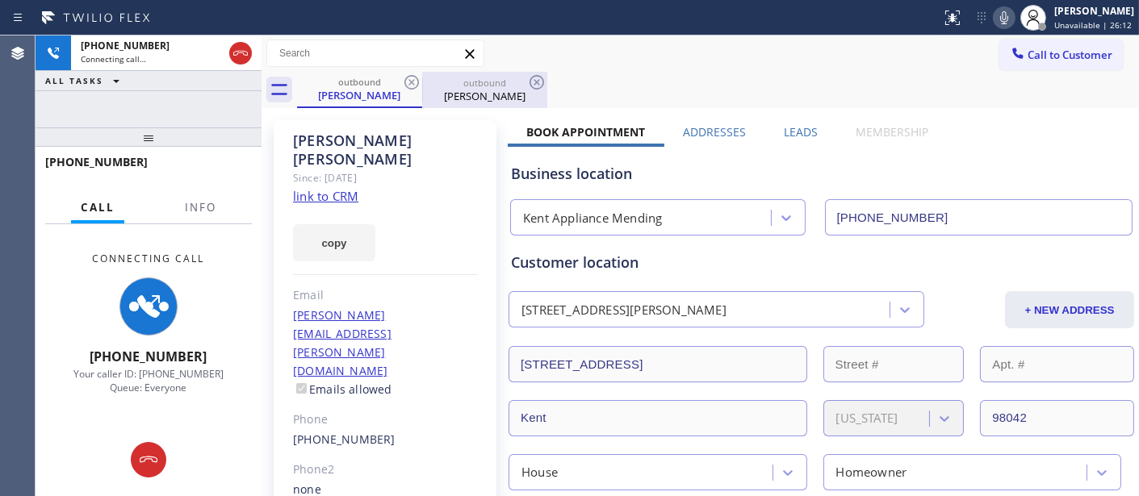
drag, startPoint x: 551, startPoint y: 84, endPoint x: 502, endPoint y: 84, distance: 48.4
click at [551, 84] on div "outbound [PERSON_NAME] outbound [PERSON_NAME]" at bounding box center [718, 90] width 842 height 36
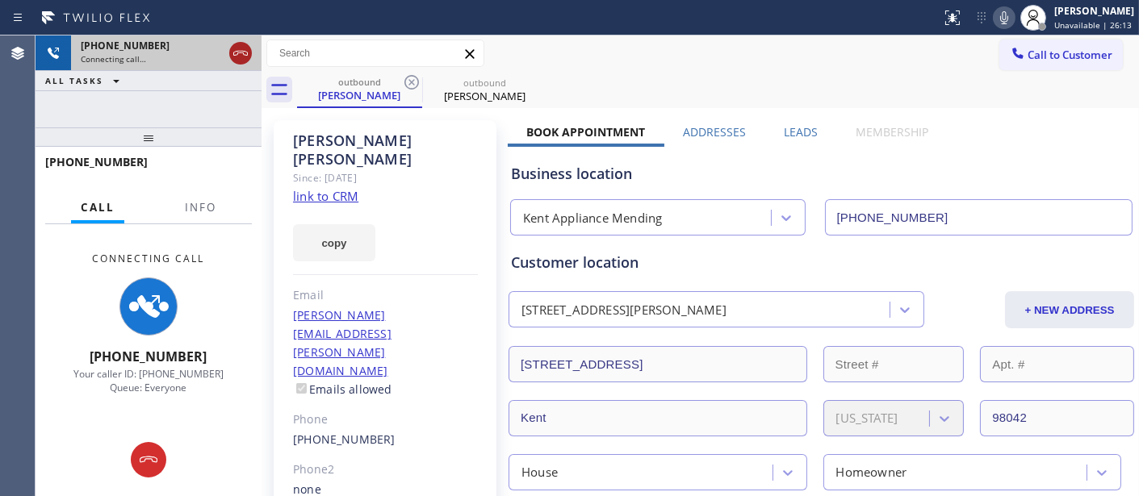
click at [244, 54] on icon at bounding box center [240, 53] width 15 height 5
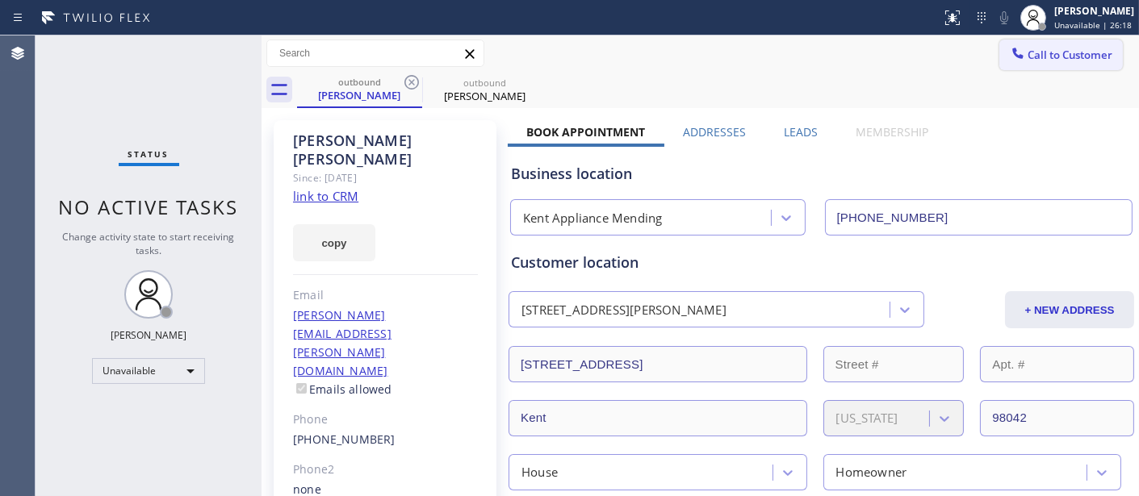
click at [1051, 48] on span "Call to Customer" at bounding box center [1070, 55] width 85 height 15
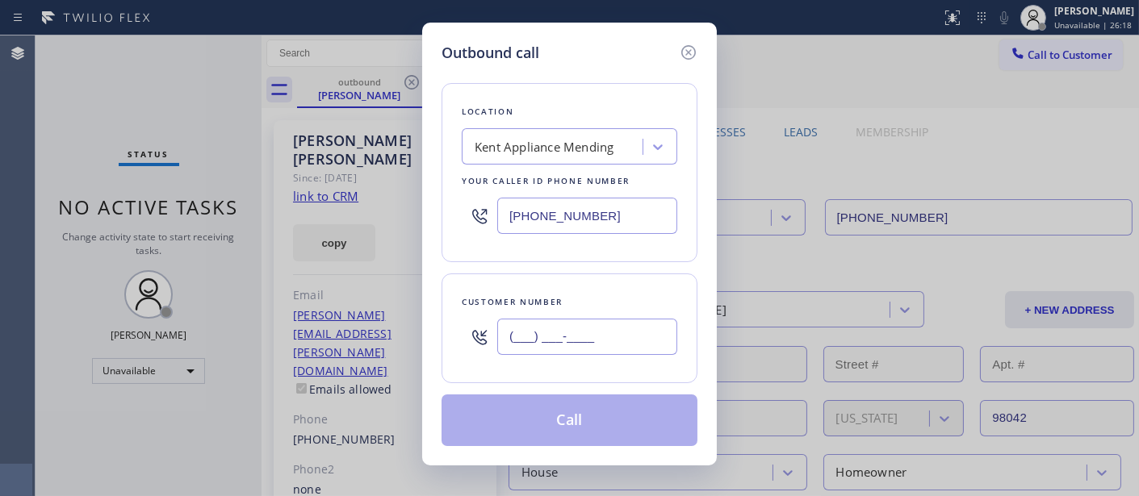
click at [558, 333] on input "(___) ___-____" at bounding box center [587, 337] width 180 height 36
paste input "602) 418-1621"
type input "[PHONE_NUMBER]"
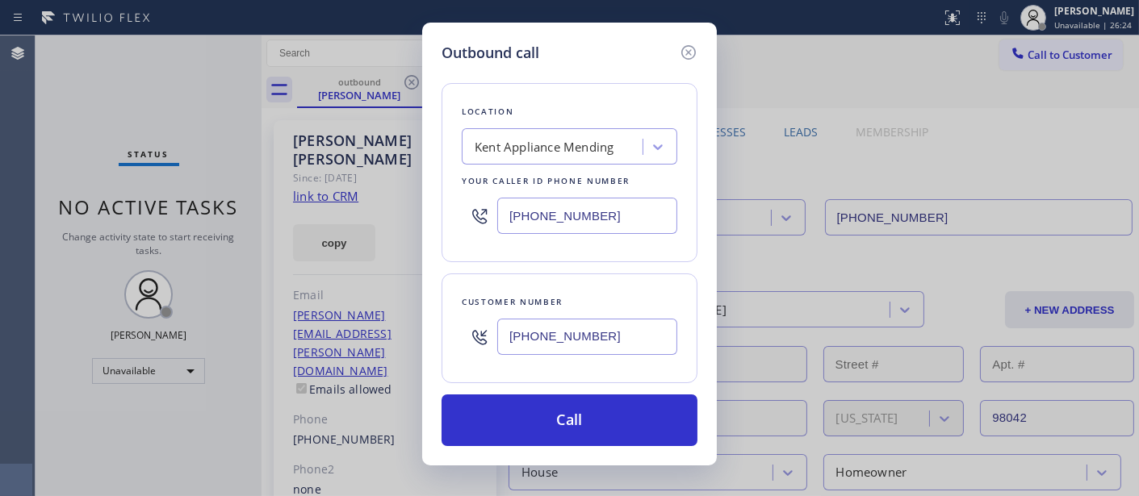
drag, startPoint x: 569, startPoint y: 213, endPoint x: 445, endPoint y: 213, distance: 124.3
click at [458, 215] on div "Location [GEOGRAPHIC_DATA] Appliance Mending Your caller id phone number [PHONE…" at bounding box center [570, 172] width 256 height 179
paste input "602) 313-1692"
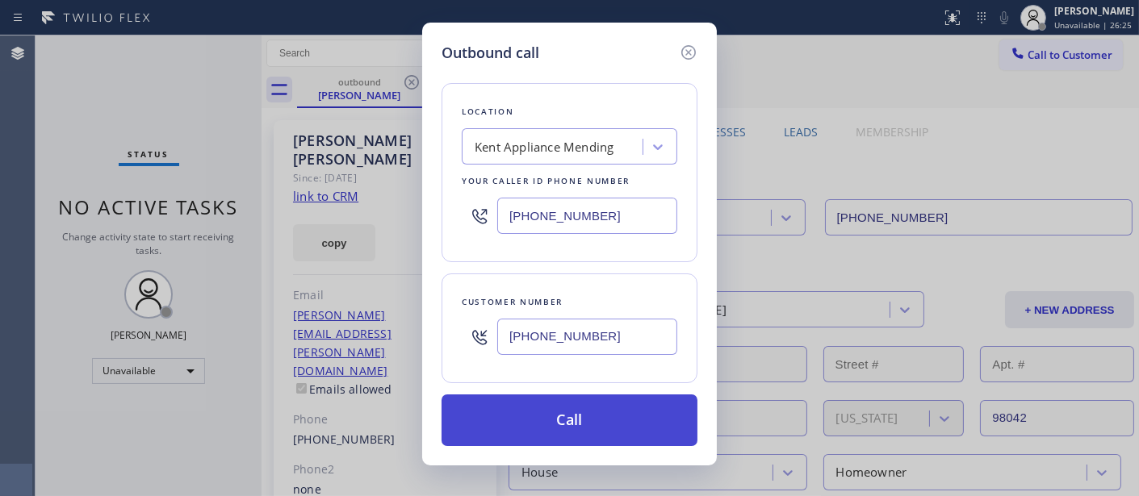
type input "[PHONE_NUMBER]"
click at [632, 418] on button "Call" at bounding box center [570, 421] width 256 height 52
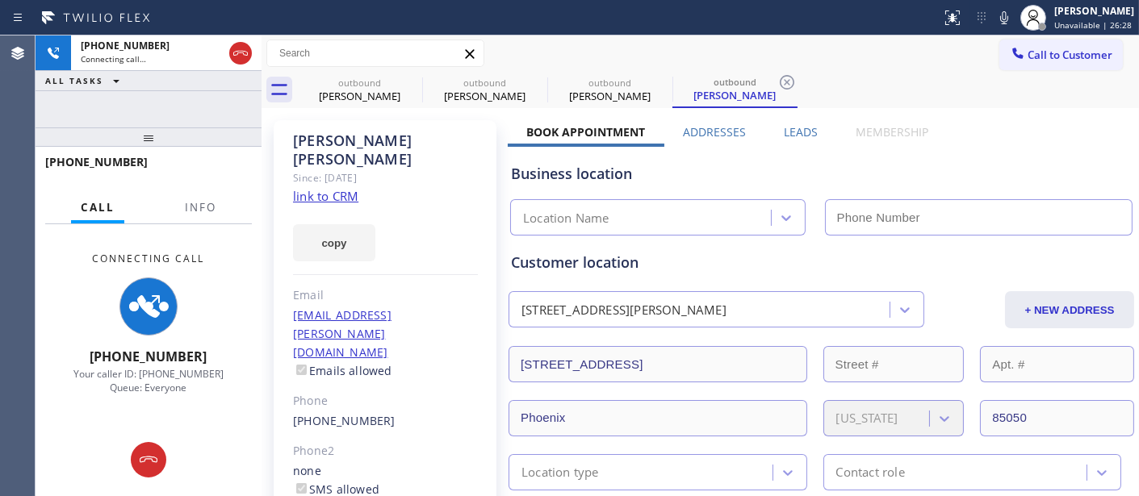
drag, startPoint x: 996, startPoint y: 12, endPoint x: 961, endPoint y: 94, distance: 88.6
click at [996, 12] on icon at bounding box center [1004, 17] width 19 height 19
type input "[PHONE_NUMBER]"
click at [697, 176] on div "Business location" at bounding box center [821, 174] width 621 height 22
click at [406, 86] on icon at bounding box center [411, 82] width 15 height 15
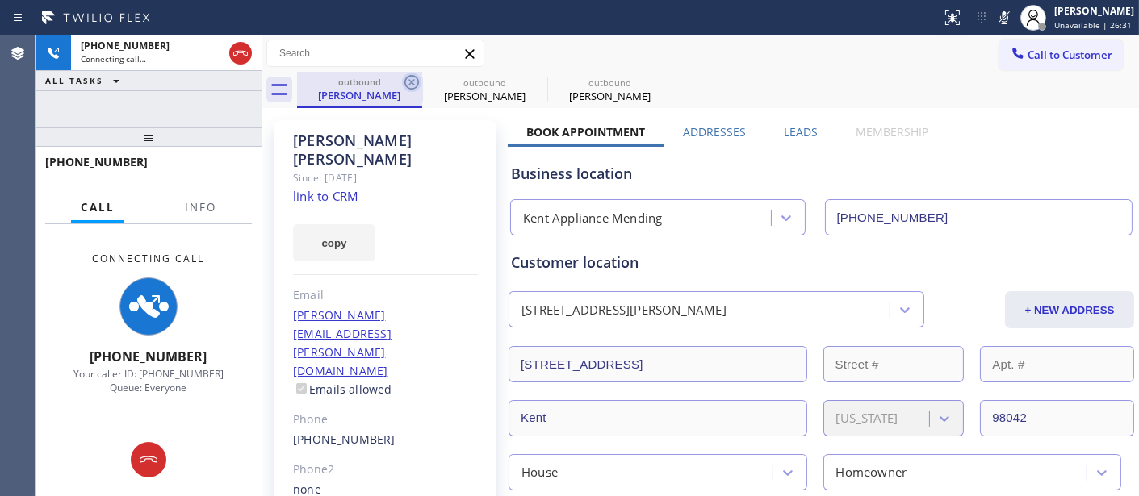
click at [412, 79] on icon at bounding box center [411, 82] width 19 height 19
type input "[PHONE_NUMBER]"
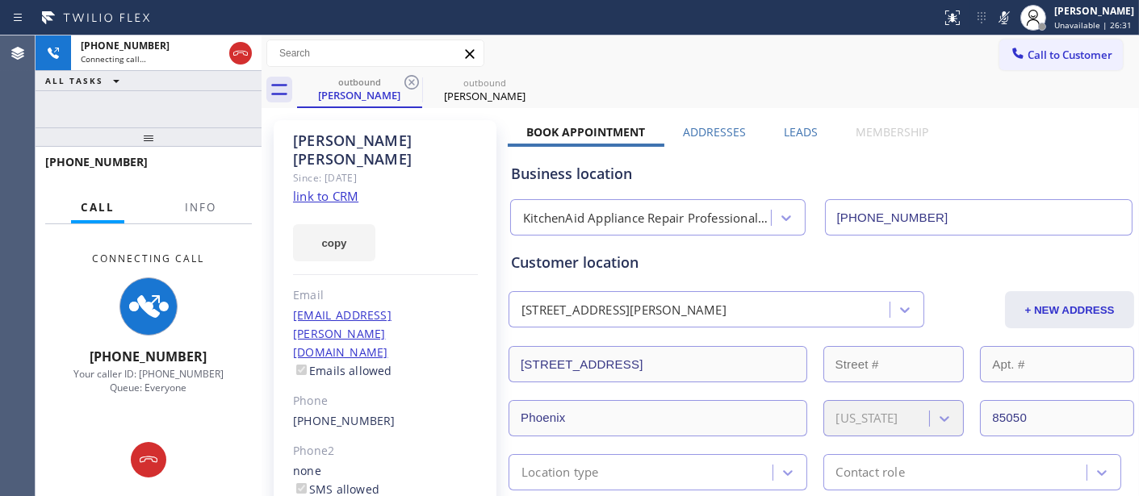
click at [722, 50] on div "Call to Customer Outbound call Location KitchenAid Appliance Repair Professiona…" at bounding box center [700, 54] width 877 height 28
drag, startPoint x: 184, startPoint y: 135, endPoint x: 408, endPoint y: 16, distance: 253.9
click at [186, 108] on div "[PHONE_NUMBER] Connecting call… ALL TASKS ALL TASKS ACTIVE TASKS TASKS IN WRAP …" at bounding box center [149, 266] width 226 height 461
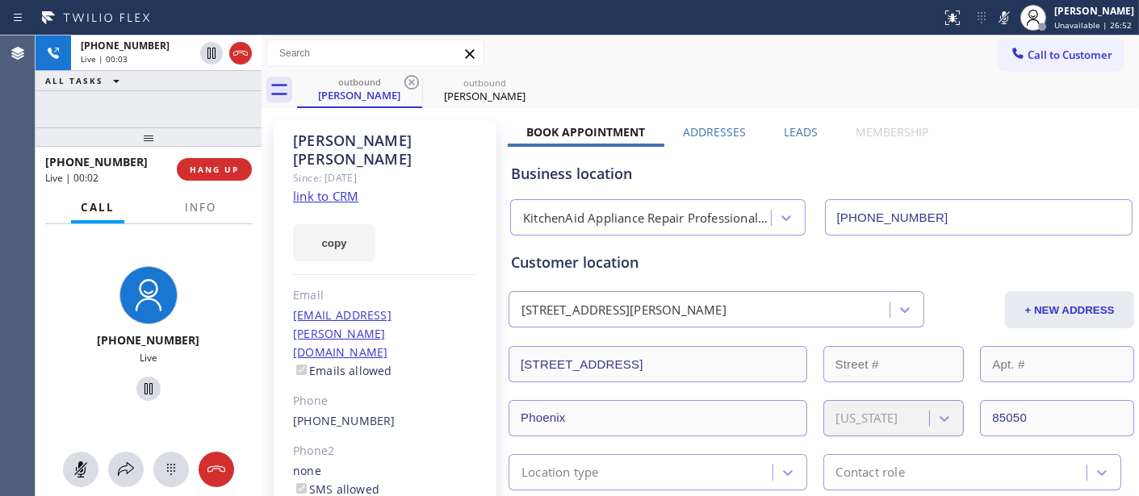
drag, startPoint x: 219, startPoint y: 178, endPoint x: 613, endPoint y: 2, distance: 432.2
click at [222, 178] on button "HANG UP" at bounding box center [214, 169] width 75 height 23
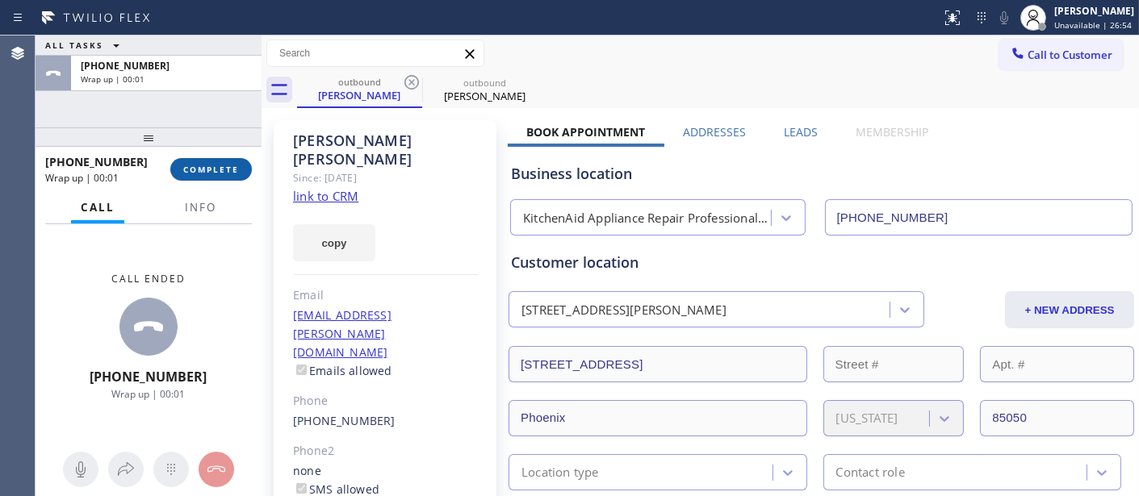
click at [231, 173] on span "COMPLETE" at bounding box center [211, 169] width 56 height 11
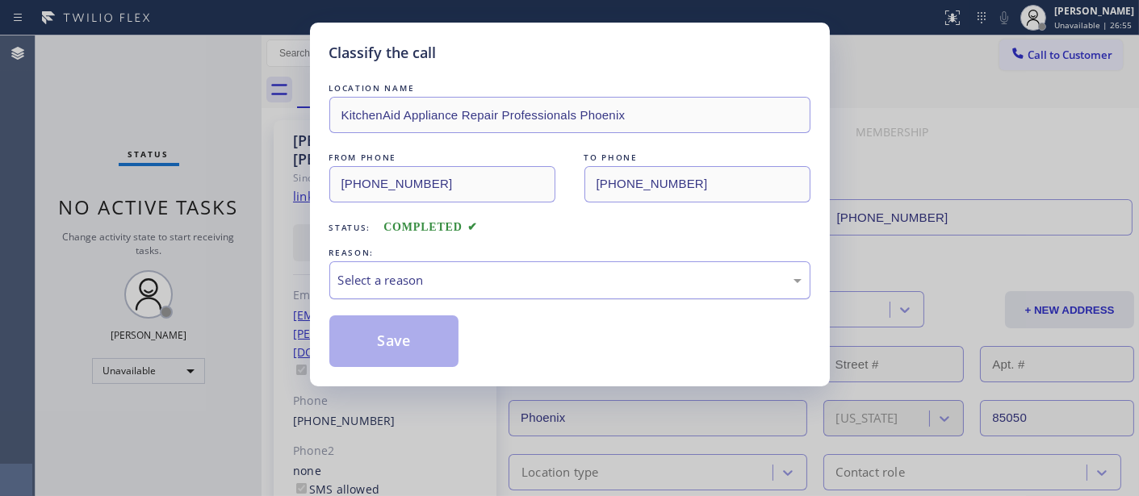
drag, startPoint x: 438, startPoint y: 278, endPoint x: 438, endPoint y: 295, distance: 17.0
click at [438, 278] on div "Select a reason" at bounding box center [569, 280] width 463 height 19
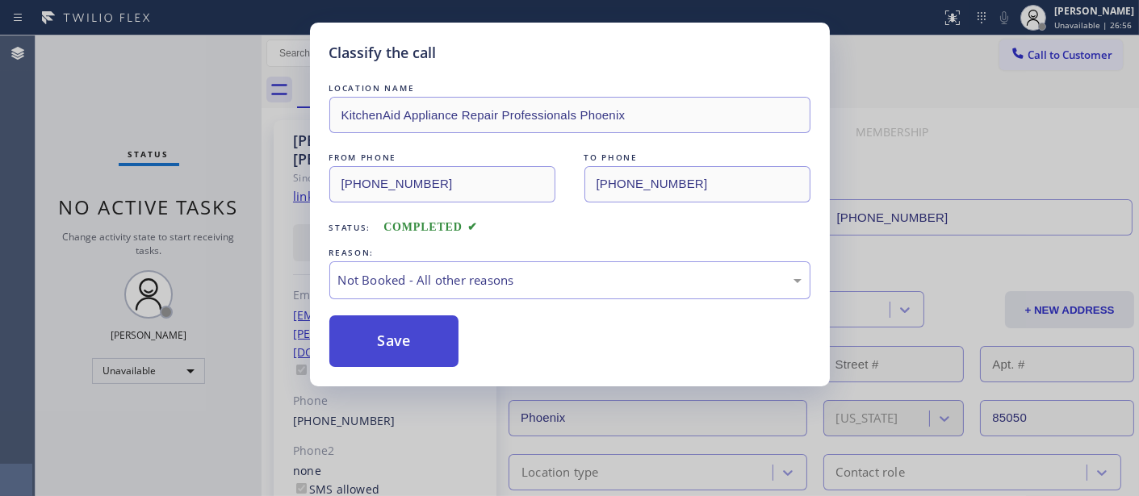
click at [417, 343] on button "Save" at bounding box center [394, 342] width 130 height 52
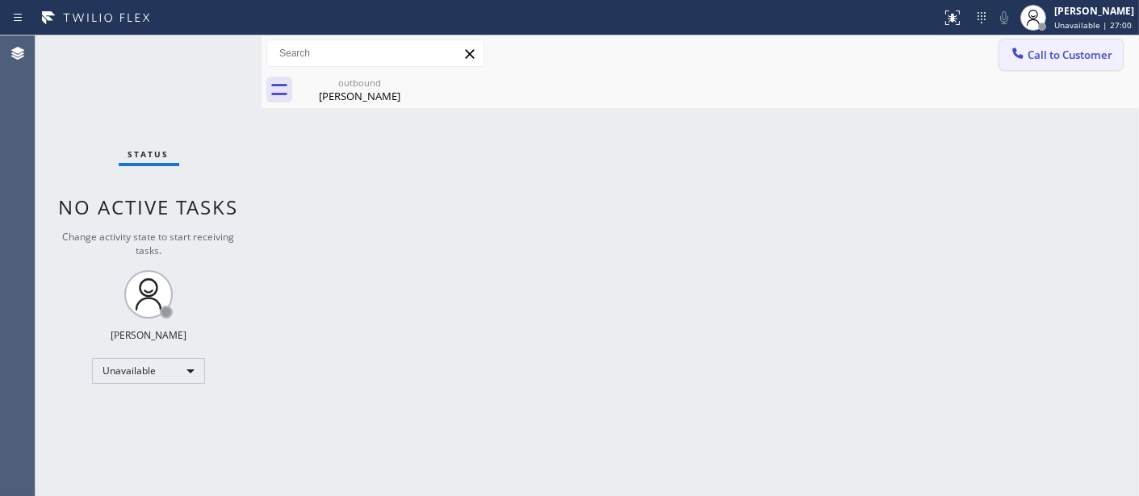
click at [1083, 44] on button "Call to Customer" at bounding box center [1061, 55] width 124 height 31
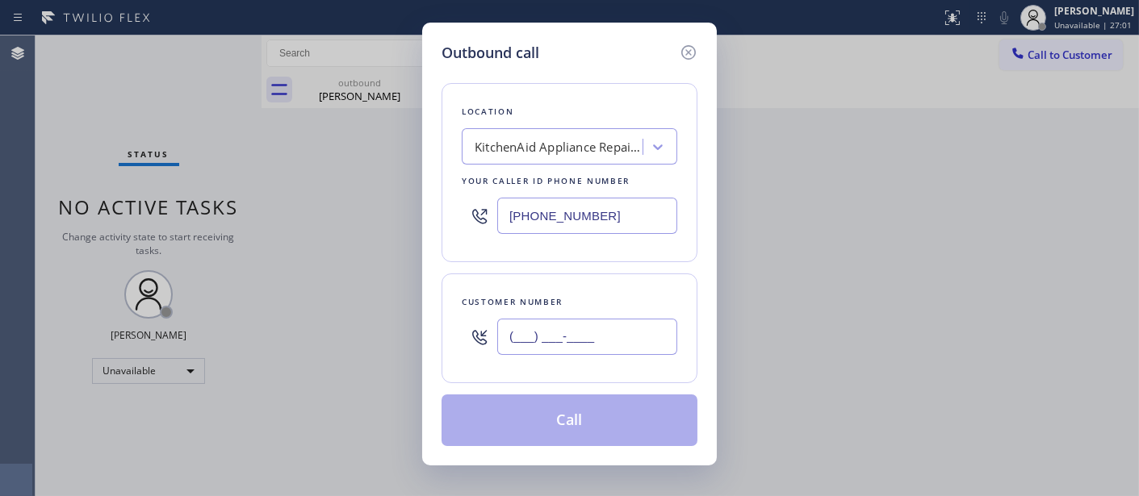
click at [601, 332] on input "(___) ___-____" at bounding box center [587, 337] width 180 height 36
paste input "951) 751-5228"
type input "[PHONE_NUMBER]"
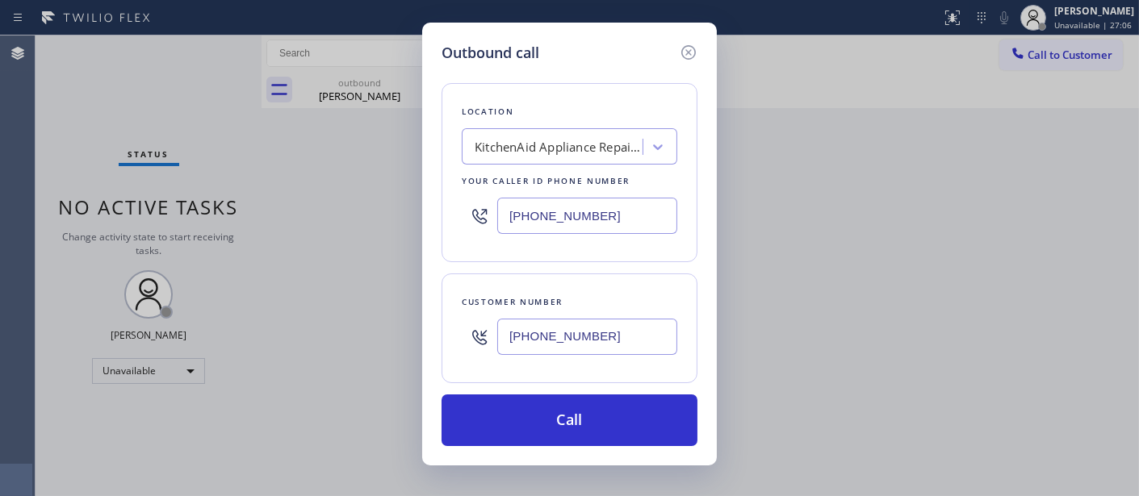
click at [408, 235] on div "Outbound call Location KitchenAid Appliance Repair Professionals [GEOGRAPHIC_DA…" at bounding box center [569, 248] width 1139 height 496
paste input "866) 432-1420"
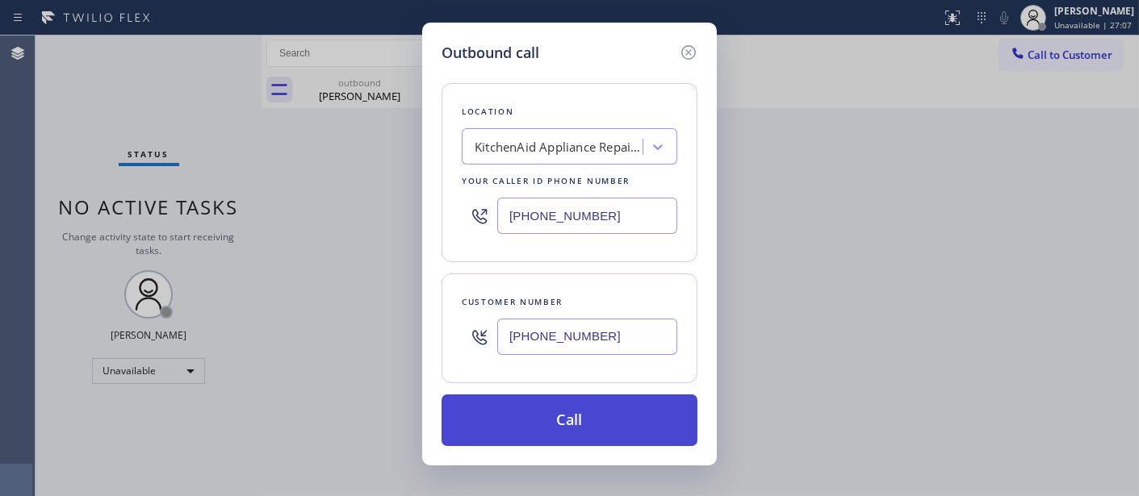
type input "[PHONE_NUMBER]"
click at [634, 421] on button "Call" at bounding box center [570, 421] width 256 height 52
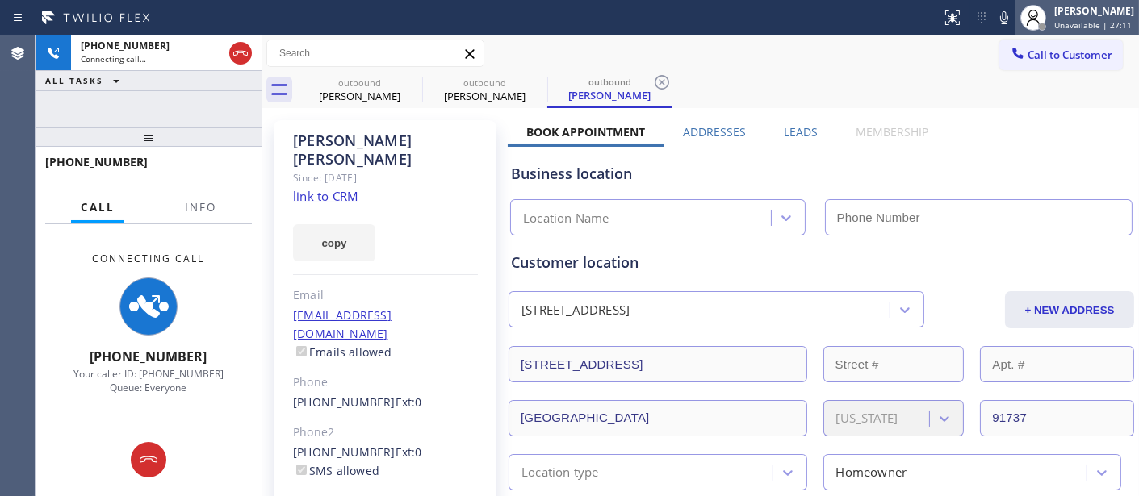
type input "[PHONE_NUMBER]"
drag, startPoint x: 172, startPoint y: 125, endPoint x: 325, endPoint y: 47, distance: 172.2
click at [142, 50] on div "[PHONE_NUMBER] Connecting call… ALL TASKS ALL TASKS ACTIVE TASKS TASKS IN WRAP …" at bounding box center [149, 266] width 226 height 461
click at [995, 10] on icon at bounding box center [1004, 17] width 19 height 19
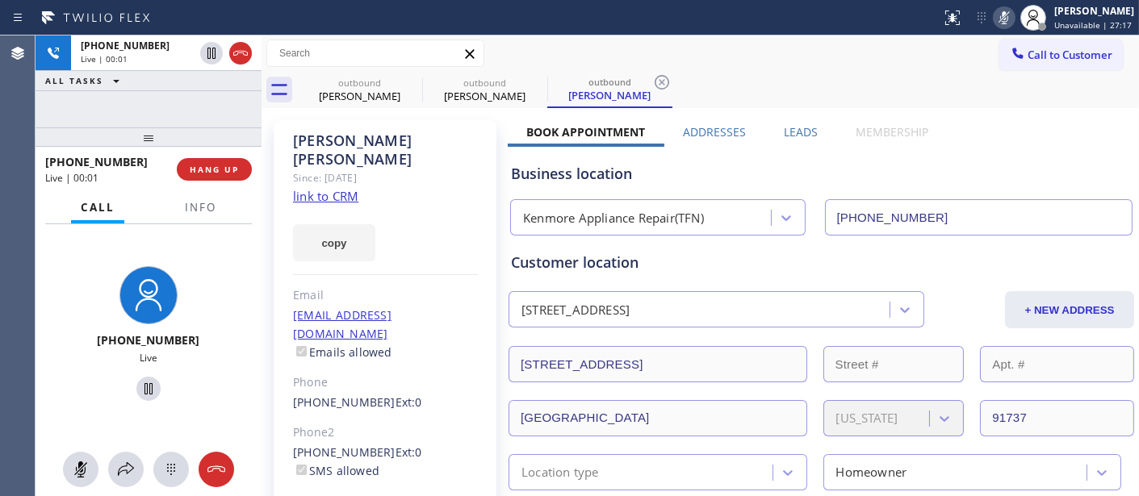
click at [1003, 18] on icon at bounding box center [1004, 17] width 8 height 13
drag, startPoint x: 216, startPoint y: 173, endPoint x: 223, endPoint y: 211, distance: 38.6
click at [223, 211] on div "[PHONE_NUMBER] Live | 00:15 HANG UP Call Info [PHONE_NUMBER] Live Context Queue…" at bounding box center [149, 322] width 226 height 350
click at [224, 174] on span "HANG UP" at bounding box center [214, 169] width 49 height 11
click at [223, 173] on span "HANG UP" at bounding box center [214, 169] width 49 height 11
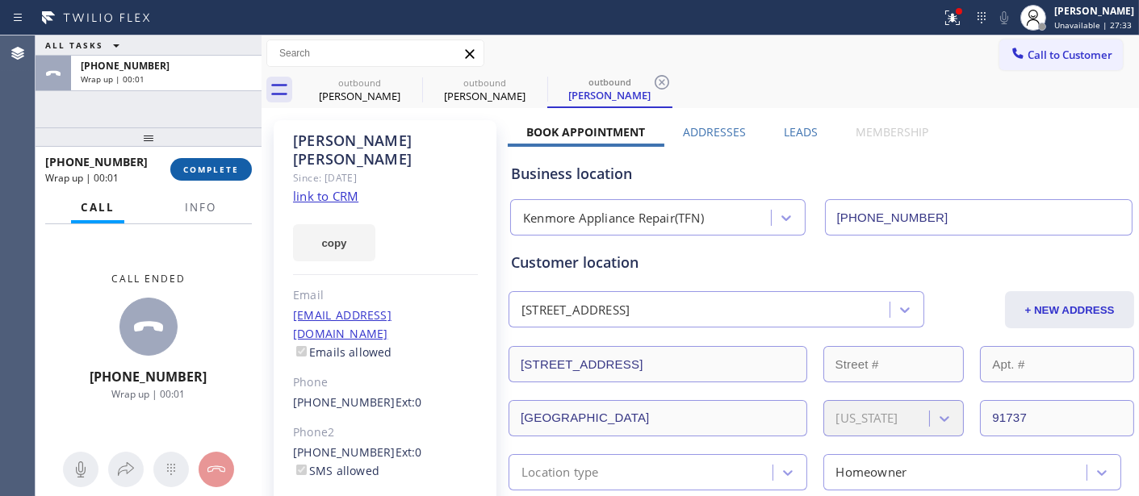
click at [232, 161] on button "COMPLETE" at bounding box center [211, 169] width 82 height 23
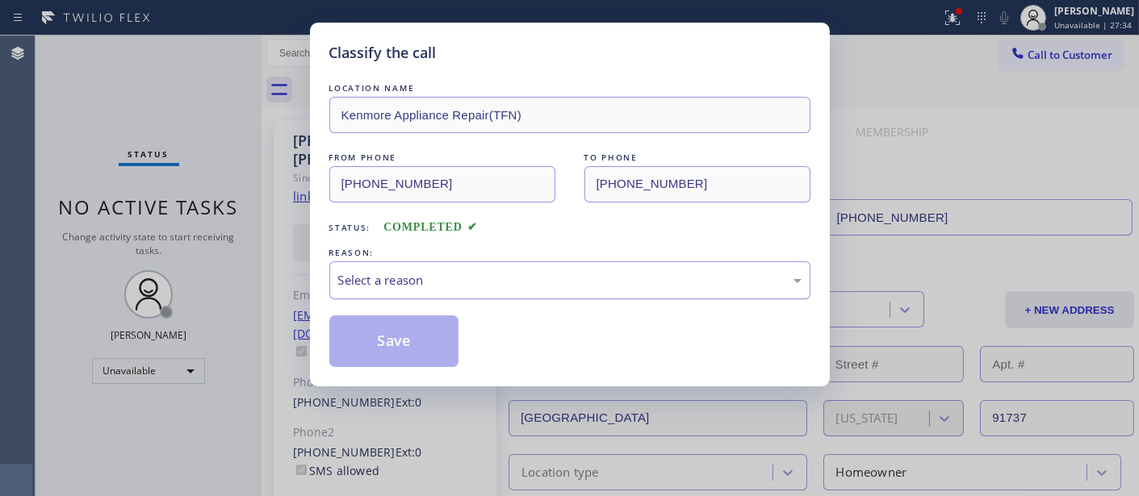
click at [398, 287] on div "Select a reason" at bounding box center [569, 280] width 463 height 19
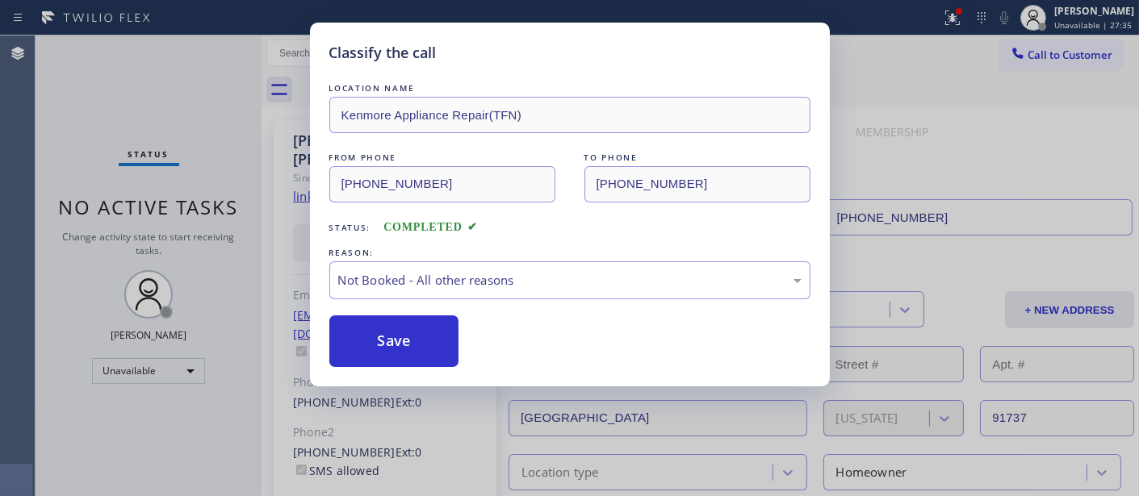
click at [407, 345] on button "Save" at bounding box center [394, 342] width 130 height 52
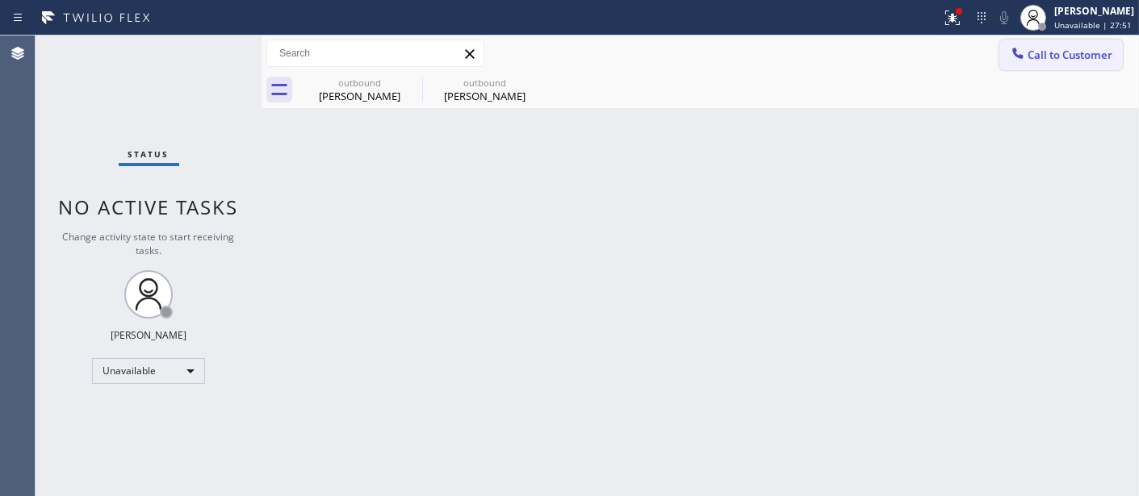
click at [1036, 62] on button "Call to Customer" at bounding box center [1061, 55] width 124 height 31
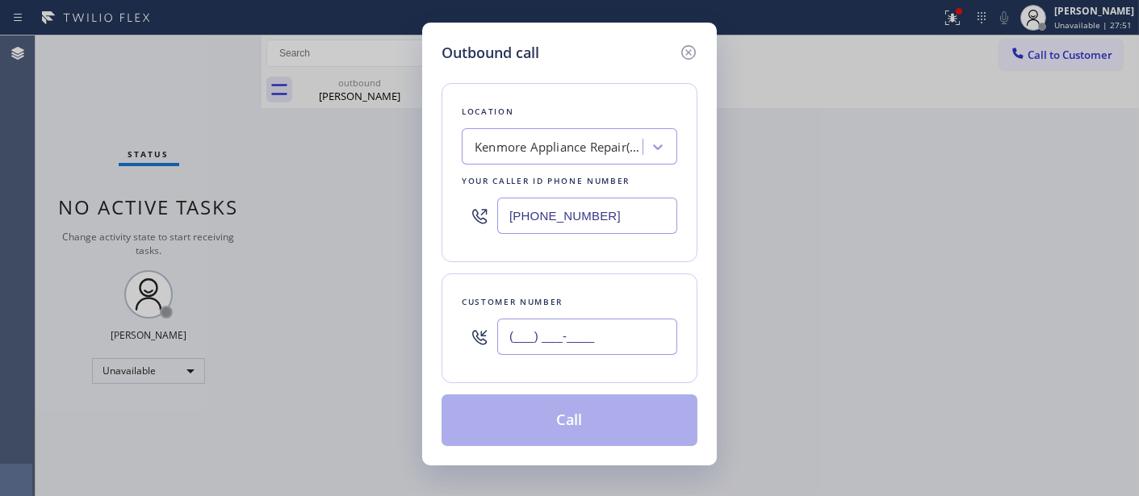
click at [591, 329] on input "(___) ___-____" at bounding box center [587, 337] width 180 height 36
paste input "561) 306-0538"
type input "[PHONE_NUMBER]"
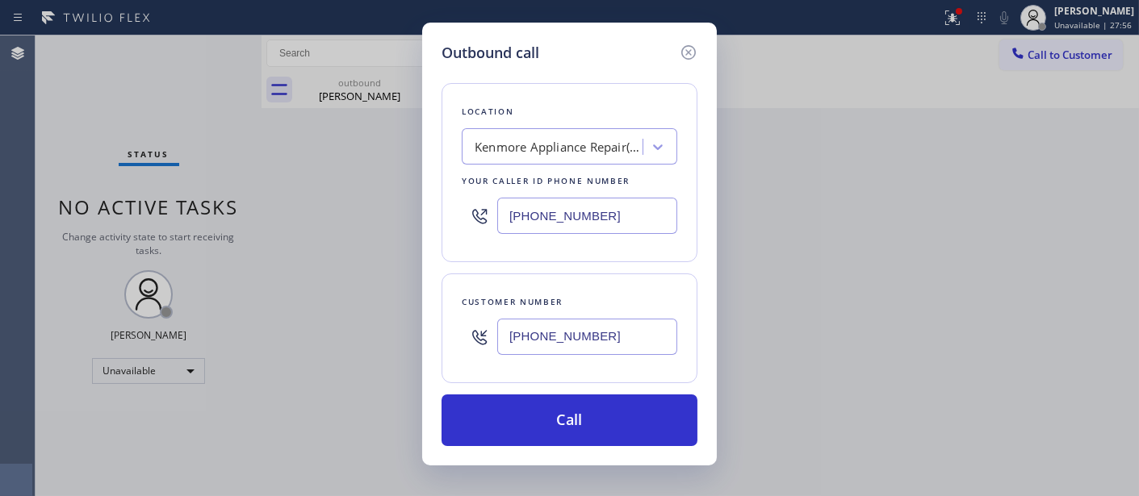
drag, startPoint x: 522, startPoint y: 182, endPoint x: 404, endPoint y: 187, distance: 118.8
click at [444, 182] on div "Location [GEOGRAPHIC_DATA] Appliance Repair(TFN) Your caller id phone number [P…" at bounding box center [570, 172] width 256 height 179
paste input "88) 992-3457"
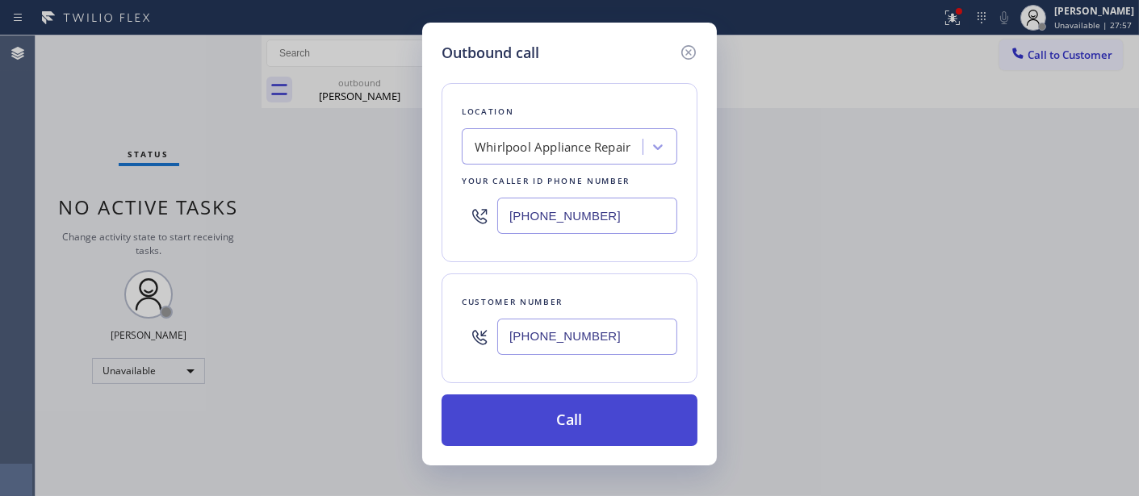
type input "[PHONE_NUMBER]"
click at [610, 412] on button "Call" at bounding box center [570, 421] width 256 height 52
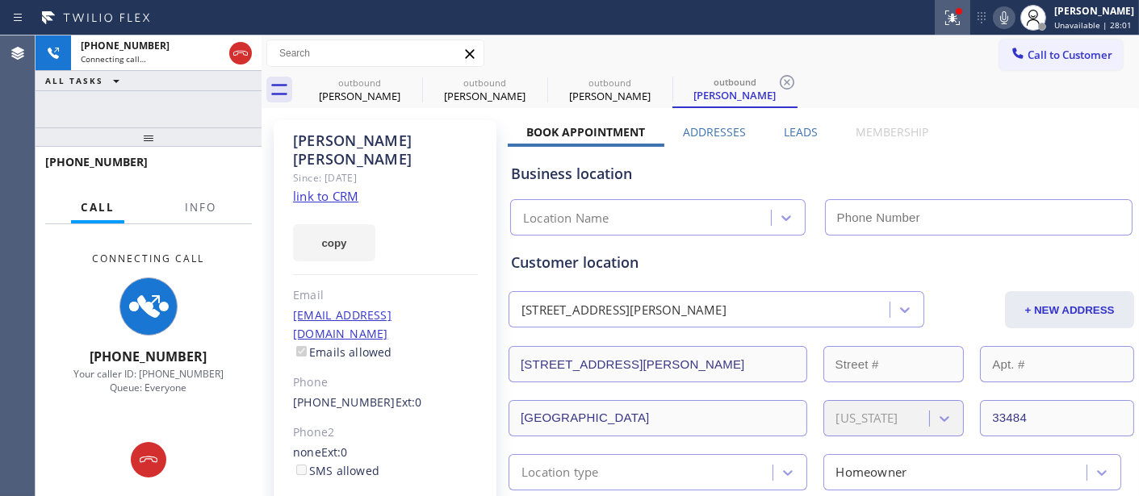
click at [954, 20] on icon at bounding box center [952, 17] width 19 height 19
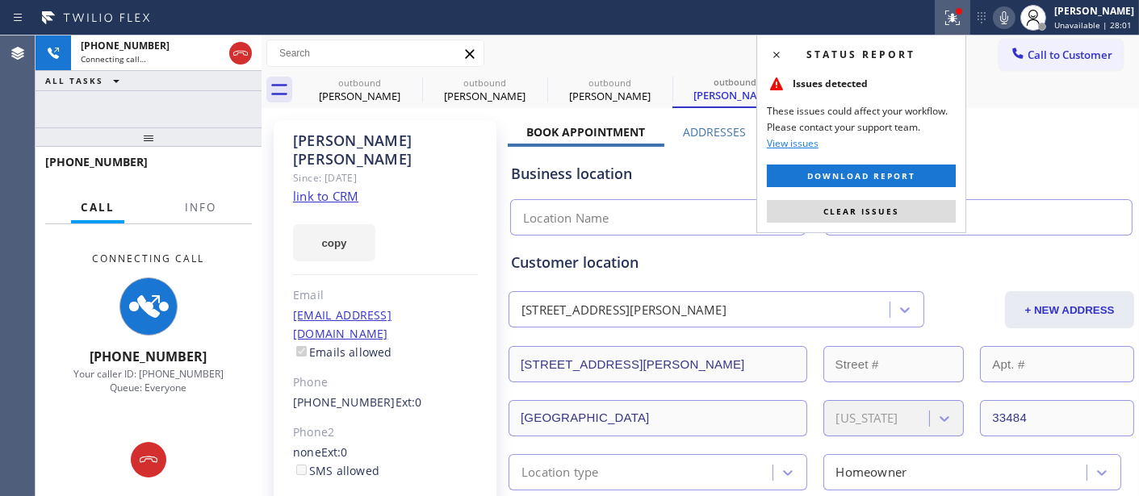
click at [819, 220] on button "Clear issues" at bounding box center [861, 211] width 189 height 23
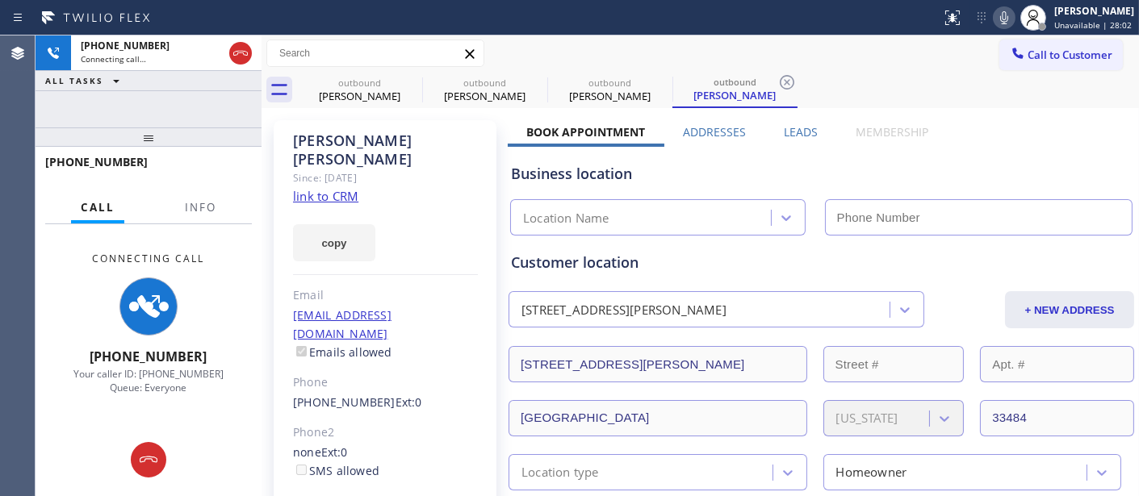
type input "[PHONE_NUMBER]"
click at [999, 18] on icon at bounding box center [1004, 17] width 19 height 19
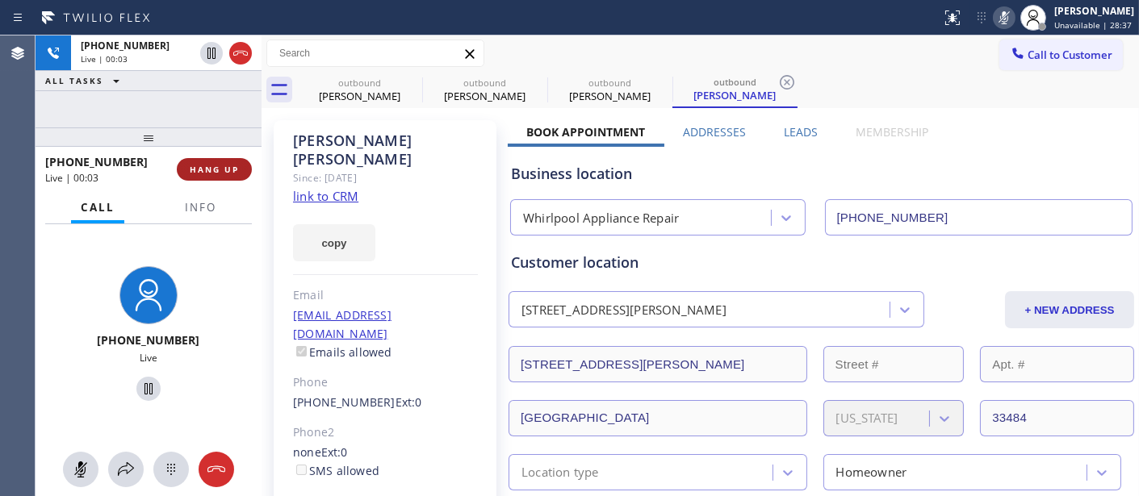
click at [212, 162] on button "HANG UP" at bounding box center [214, 169] width 75 height 23
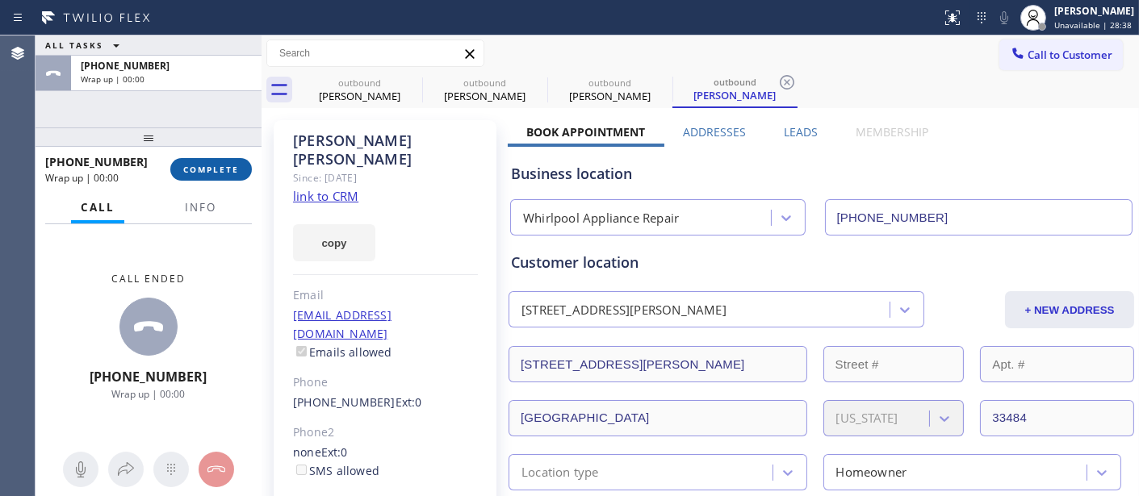
click at [210, 165] on span "COMPLETE" at bounding box center [211, 169] width 56 height 11
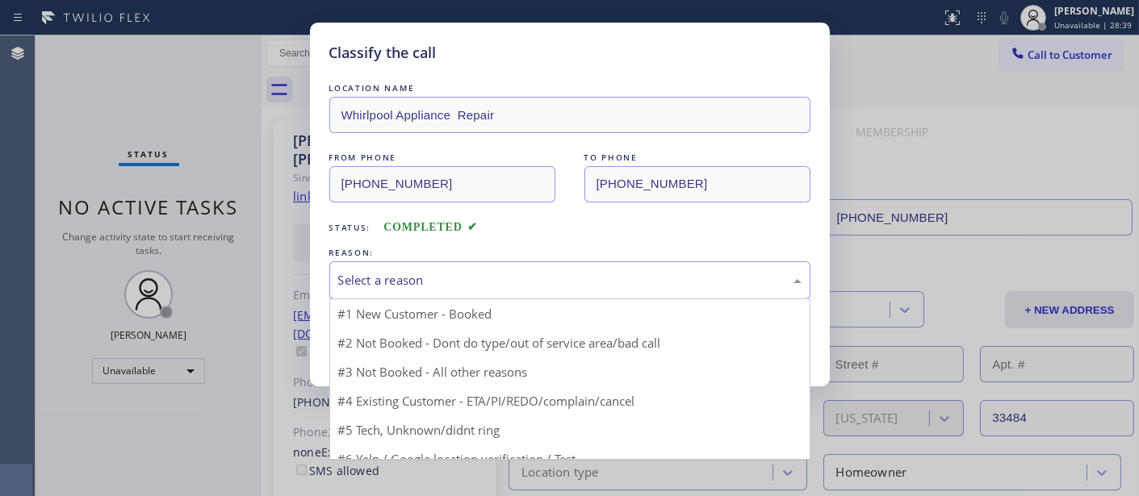
click at [469, 272] on div "Select a reason" at bounding box center [569, 280] width 463 height 19
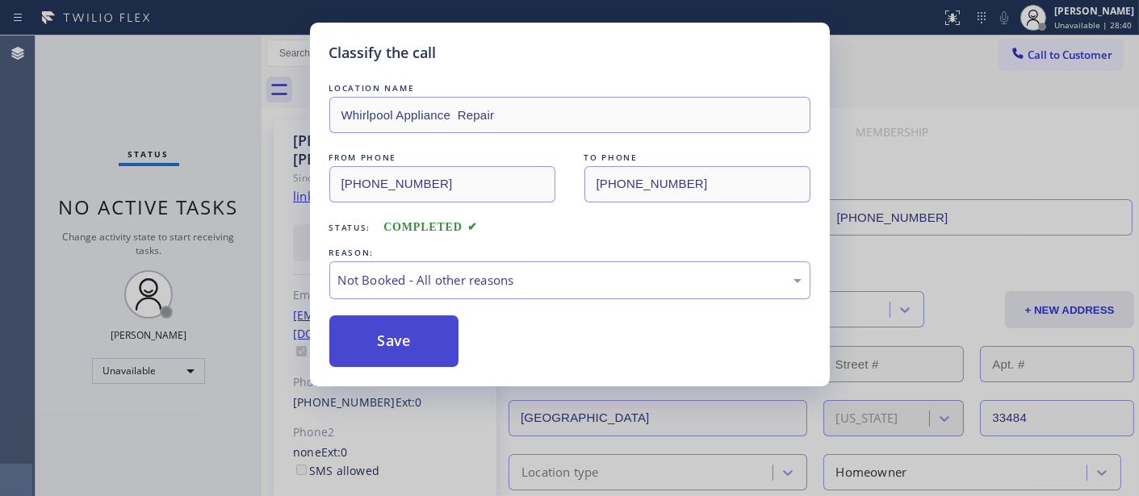
click at [386, 349] on button "Save" at bounding box center [394, 342] width 130 height 52
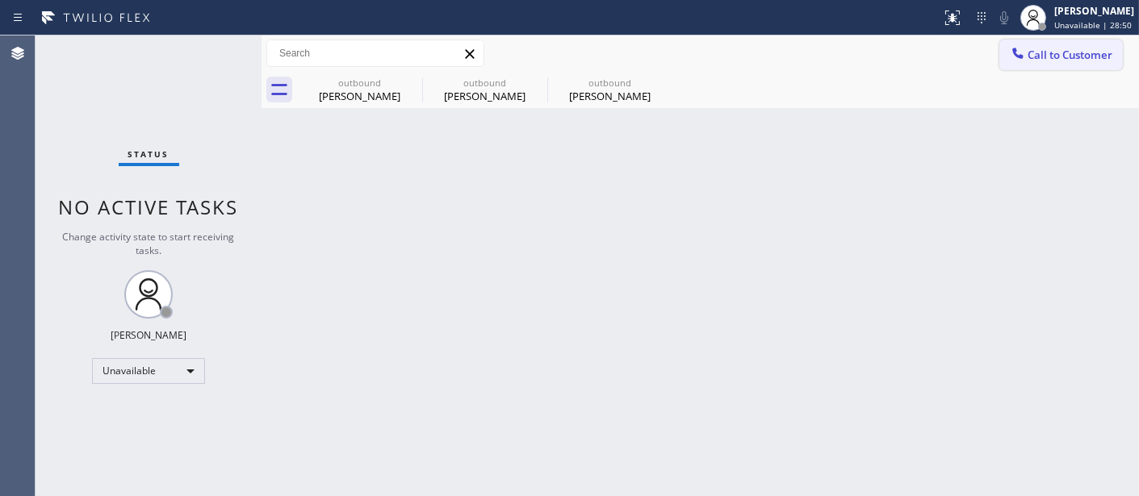
click at [1041, 48] on span "Call to Customer" at bounding box center [1070, 55] width 85 height 15
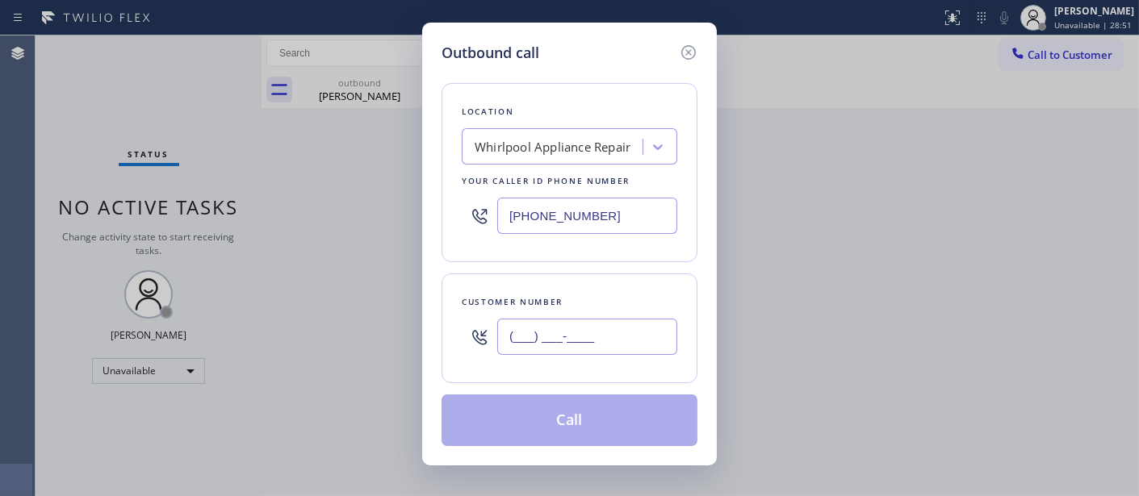
click at [577, 341] on input "(___) ___-____" at bounding box center [587, 337] width 180 height 36
paste input "619) 948-2857"
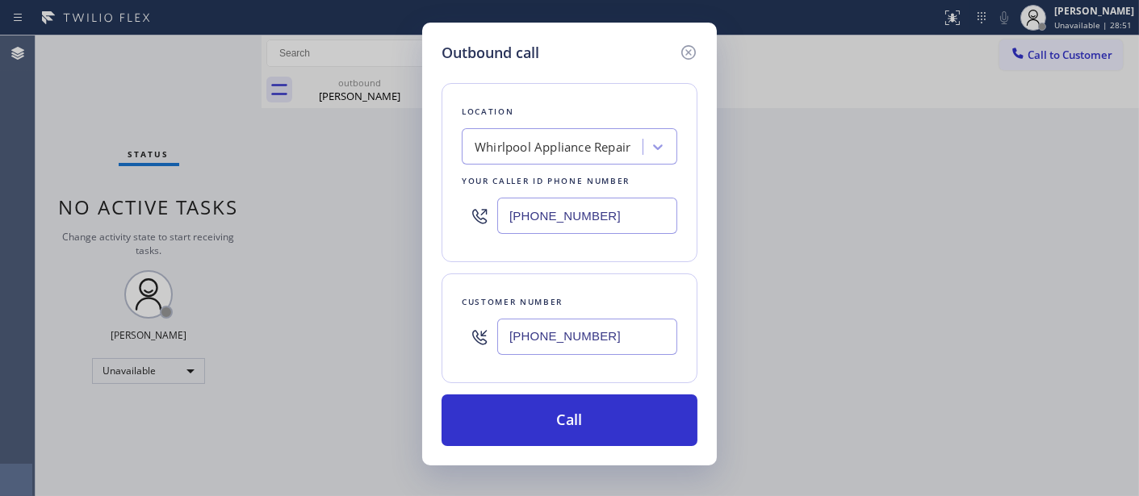
type input "[PHONE_NUMBER]"
drag, startPoint x: 605, startPoint y: 208, endPoint x: 392, endPoint y: 234, distance: 215.5
click at [363, 220] on div "Outbound call Location Whirlpool Appliance Repair Your caller id phone number […" at bounding box center [569, 248] width 1139 height 496
paste input "619) 413-0400"
type input "[PHONE_NUMBER]"
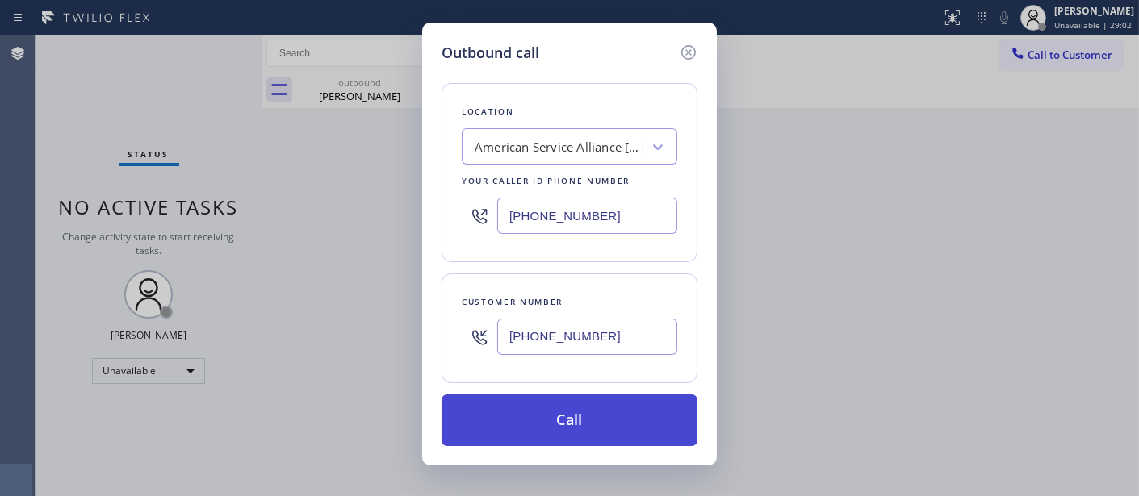
click at [603, 410] on button "Call" at bounding box center [570, 421] width 256 height 52
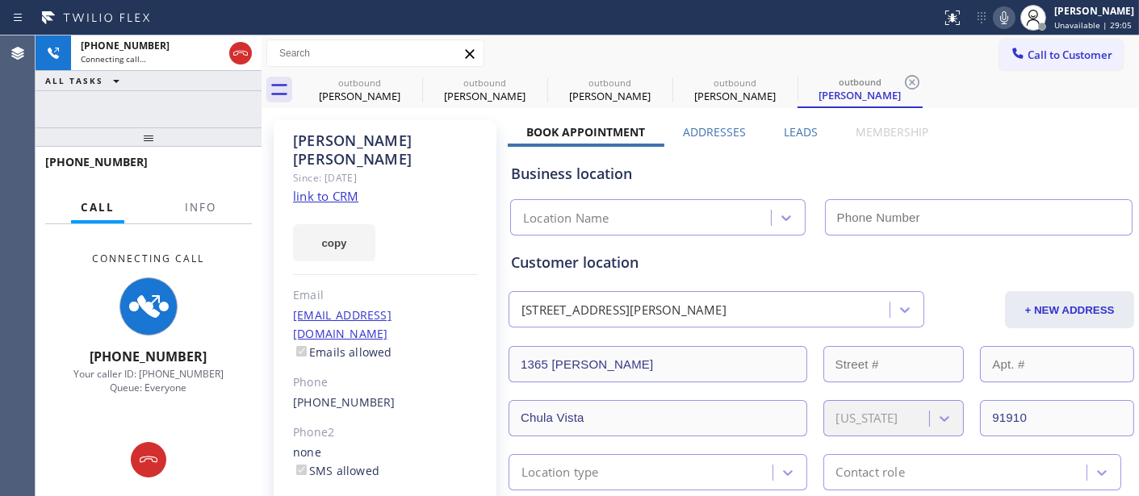
click at [999, 12] on icon at bounding box center [1004, 17] width 19 height 19
type input "[PHONE_NUMBER]"
click at [408, 77] on icon at bounding box center [411, 82] width 19 height 19
type input "[PHONE_NUMBER]"
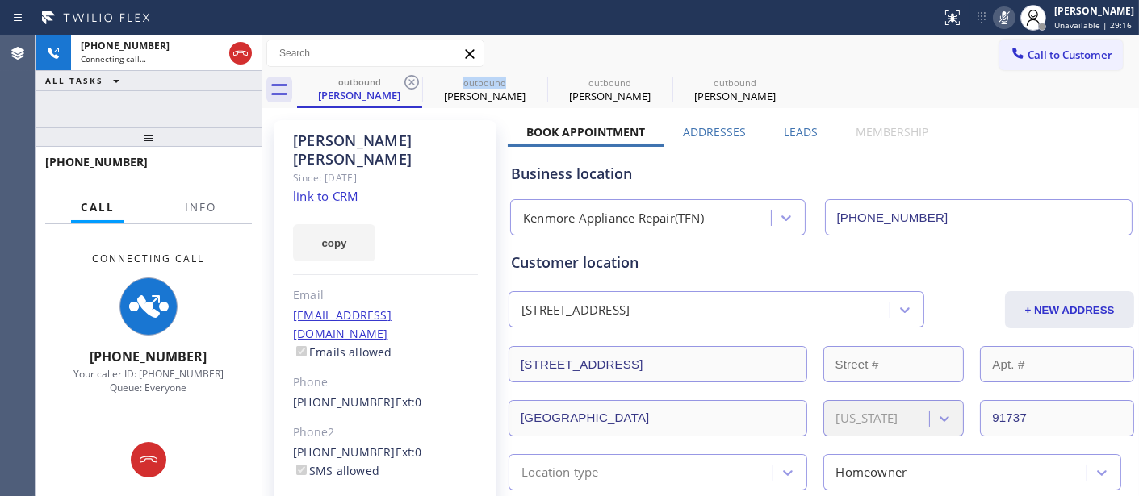
click at [408, 77] on icon at bounding box center [411, 82] width 19 height 19
type input "[PHONE_NUMBER]"
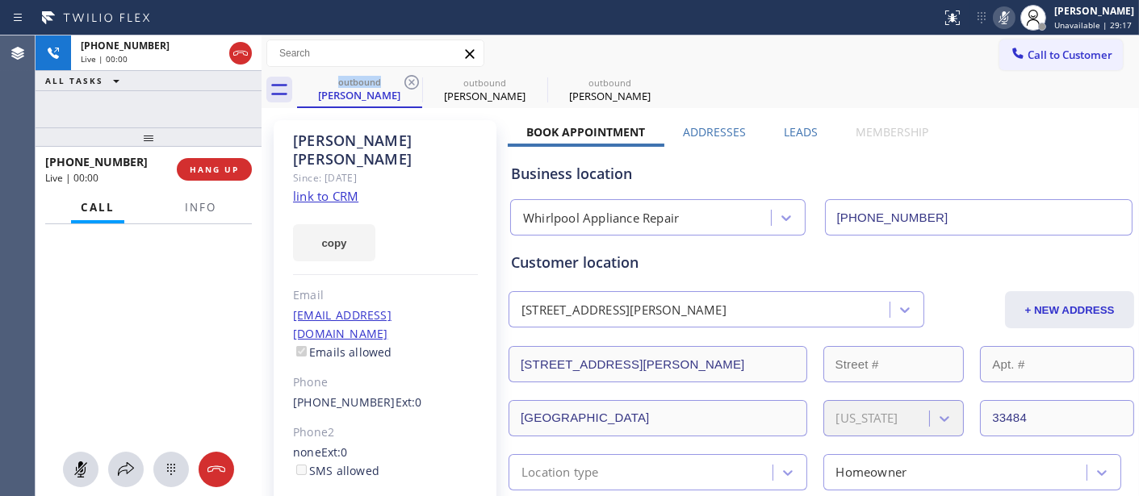
click at [408, 77] on icon at bounding box center [411, 82] width 19 height 19
type input "[PHONE_NUMBER]"
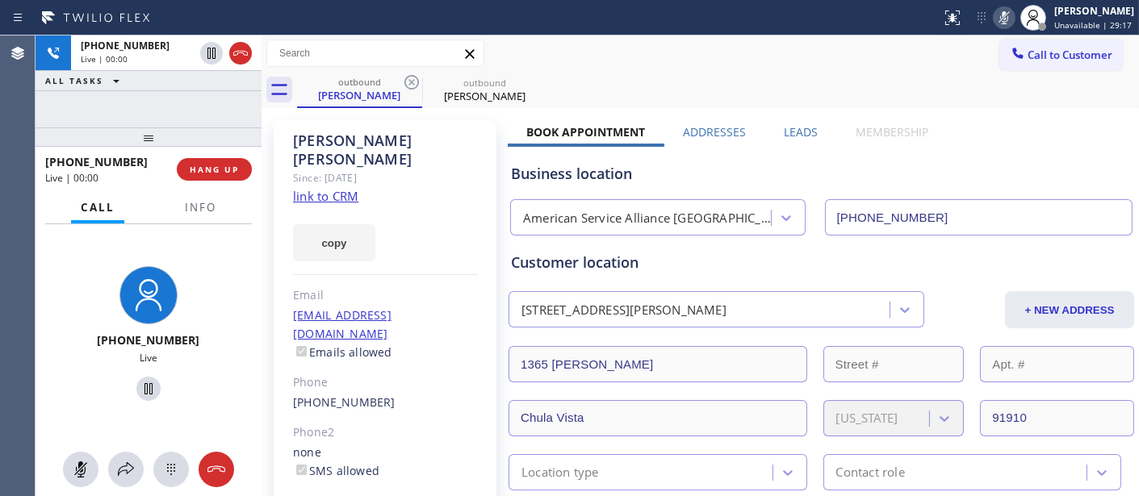
click at [723, 69] on div "Call to Customer Outbound call Location American Service Alliance [GEOGRAPHIC_D…" at bounding box center [700, 54] width 877 height 36
click at [1005, 12] on icon at bounding box center [1004, 17] width 19 height 19
drag, startPoint x: 1005, startPoint y: 12, endPoint x: 990, endPoint y: 0, distance: 19.5
click at [1005, 12] on icon at bounding box center [1004, 17] width 19 height 19
click at [237, 164] on span "HANG UP" at bounding box center [214, 169] width 49 height 11
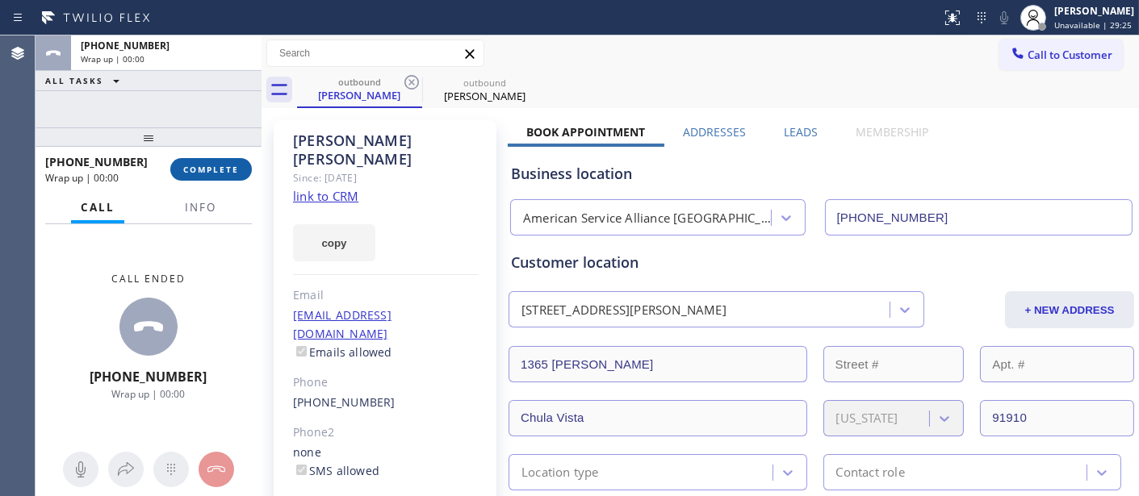
click at [237, 164] on span "COMPLETE" at bounding box center [211, 169] width 56 height 11
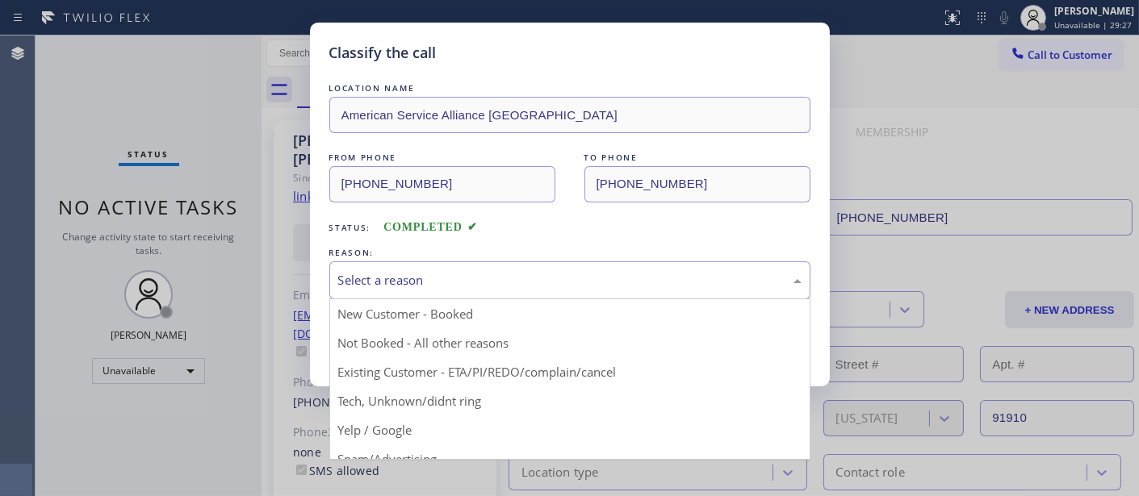
click at [464, 272] on div "Select a reason" at bounding box center [569, 280] width 463 height 19
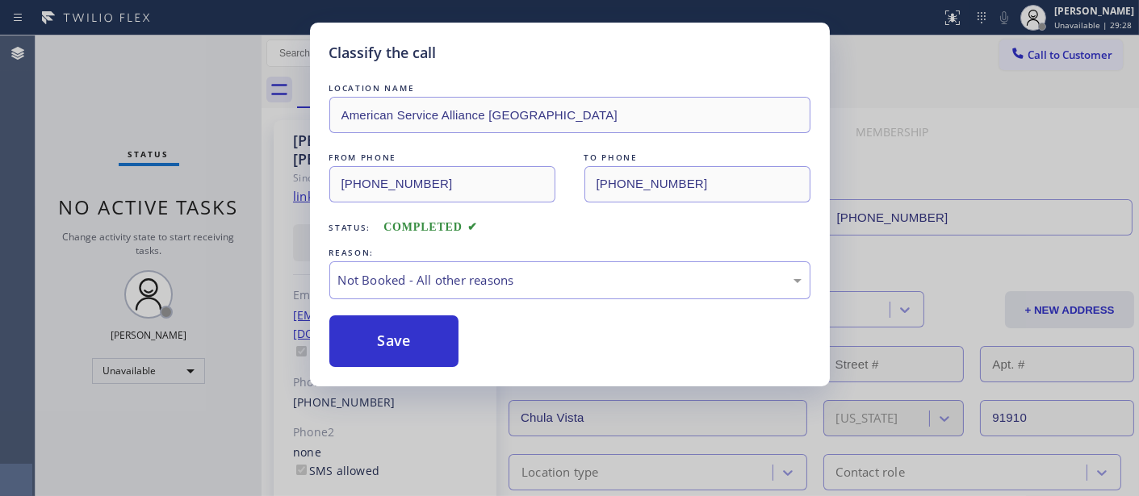
click at [429, 334] on button "Save" at bounding box center [394, 342] width 130 height 52
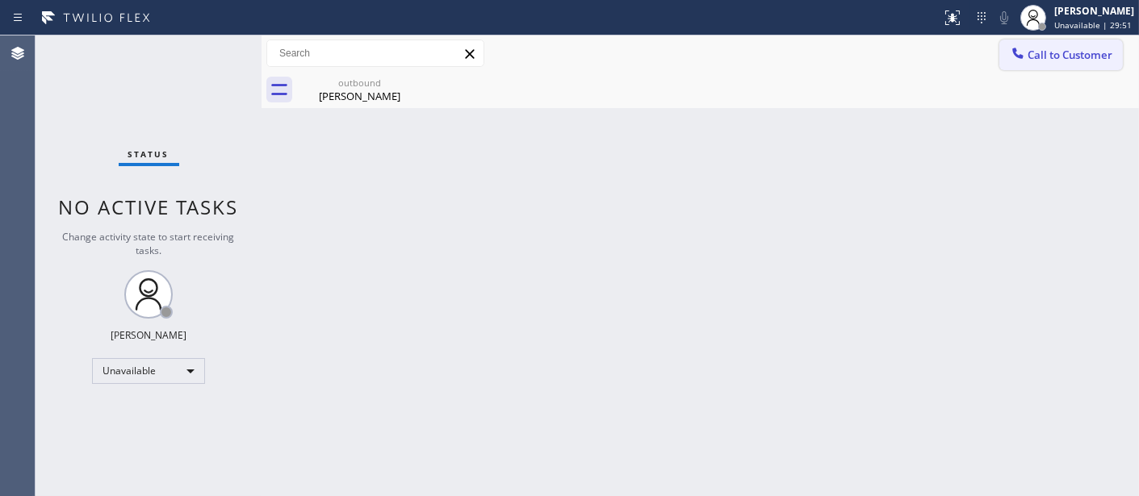
click at [1059, 61] on span "Call to Customer" at bounding box center [1070, 55] width 85 height 15
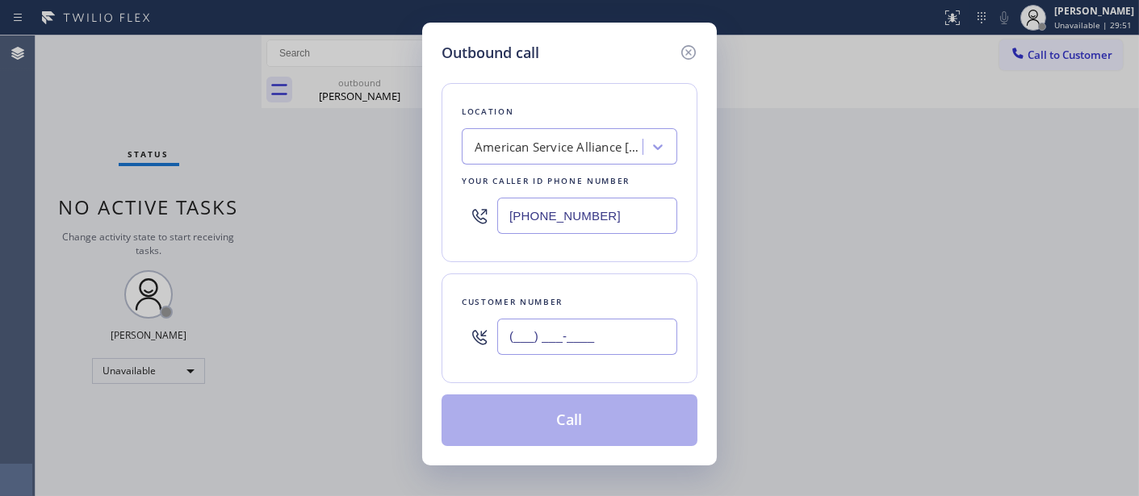
click at [551, 348] on input "(___) ___-____" at bounding box center [587, 337] width 180 height 36
paste input "626) 524-0324"
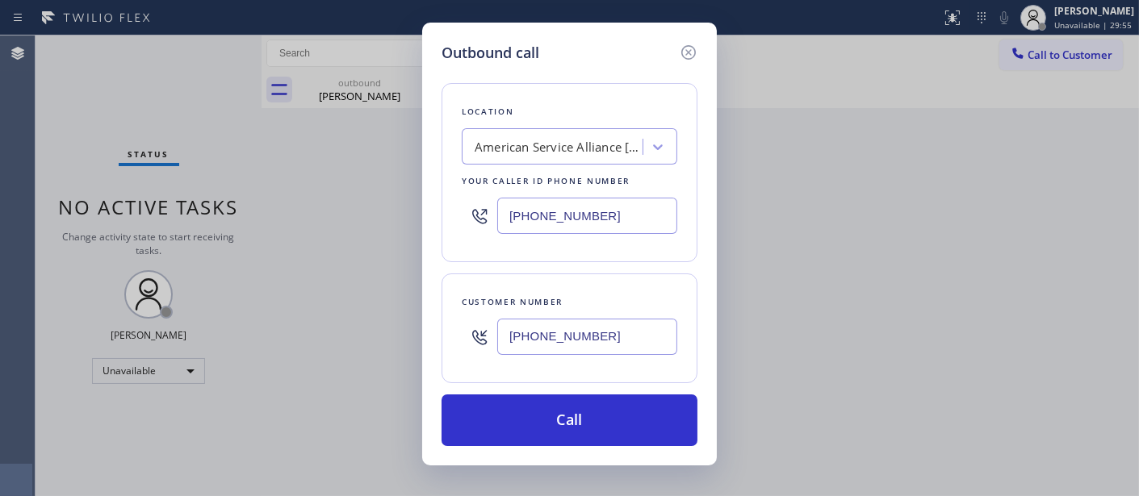
type input "[PHONE_NUMBER]"
drag, startPoint x: 449, startPoint y: 228, endPoint x: 360, endPoint y: 239, distance: 89.4
click at [364, 239] on div "Outbound call Location American Service Alliance [GEOGRAPHIC_DATA] Your caller …" at bounding box center [569, 248] width 1139 height 496
paste input "323) 643-1169"
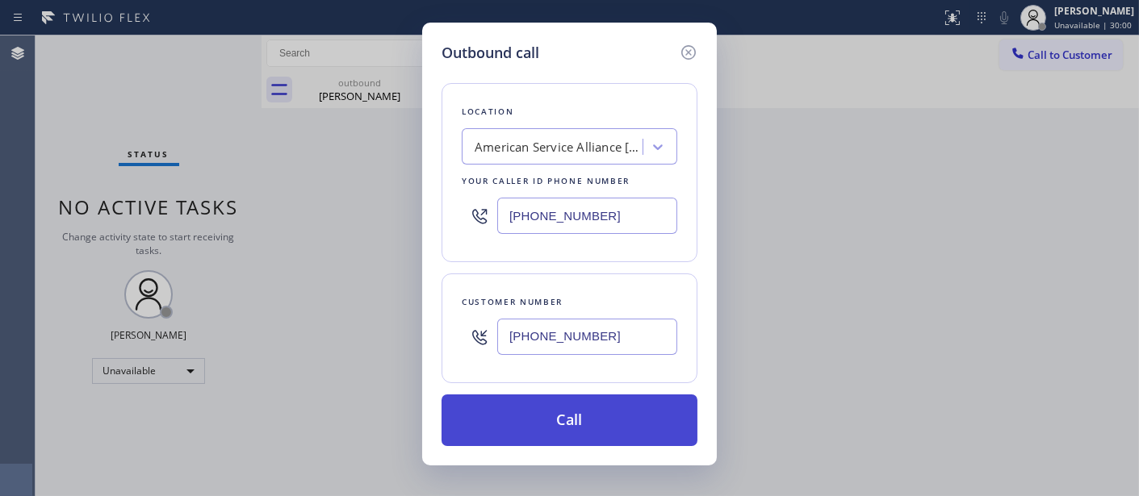
type input "[PHONE_NUMBER]"
click at [591, 415] on button "Call" at bounding box center [570, 421] width 256 height 52
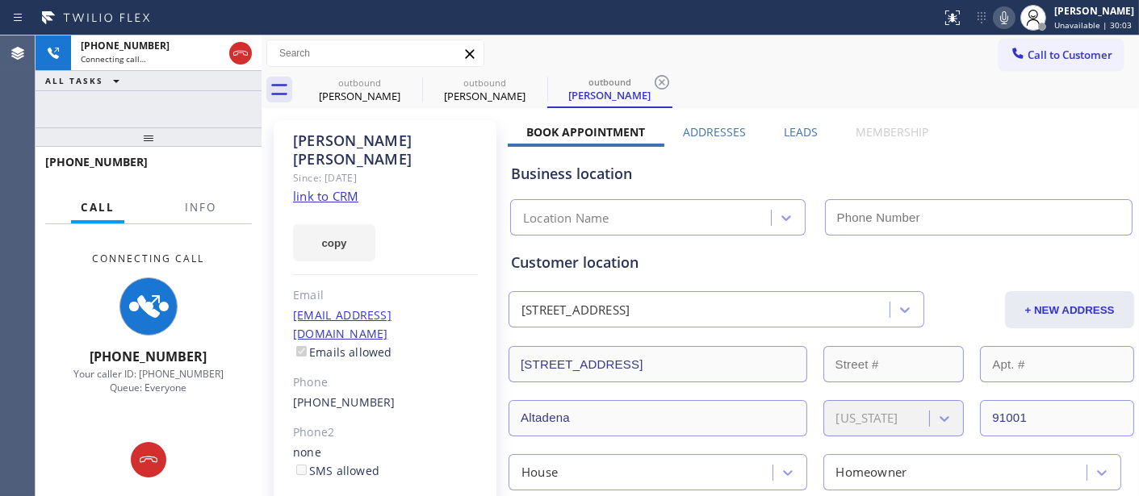
type input "[PHONE_NUMBER]"
drag, startPoint x: 413, startPoint y: 81, endPoint x: 643, endPoint y: 73, distance: 230.2
click at [0, 0] on icon at bounding box center [0, 0] width 0 height 0
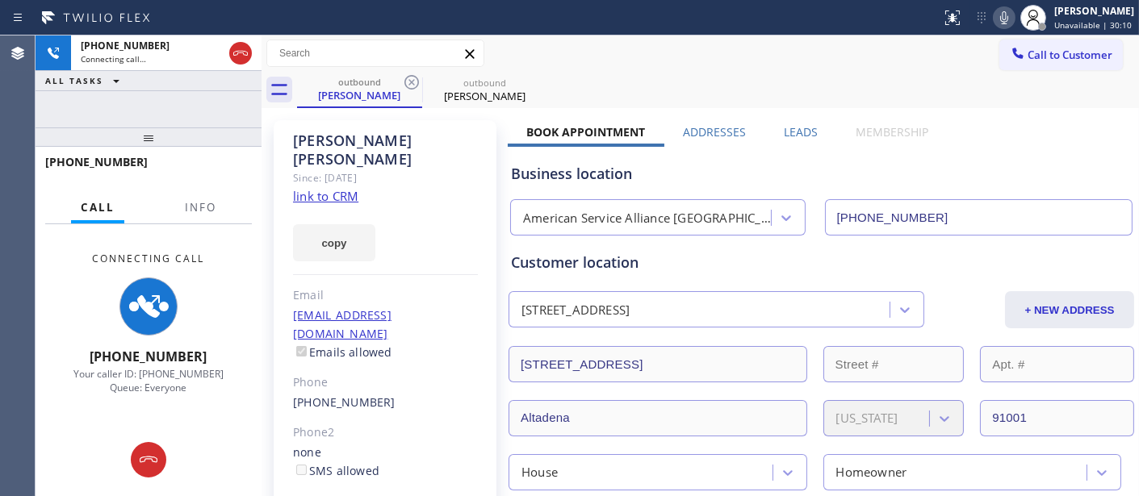
click at [666, 73] on div "outbound [PERSON_NAME] outbound [PERSON_NAME]" at bounding box center [718, 90] width 842 height 36
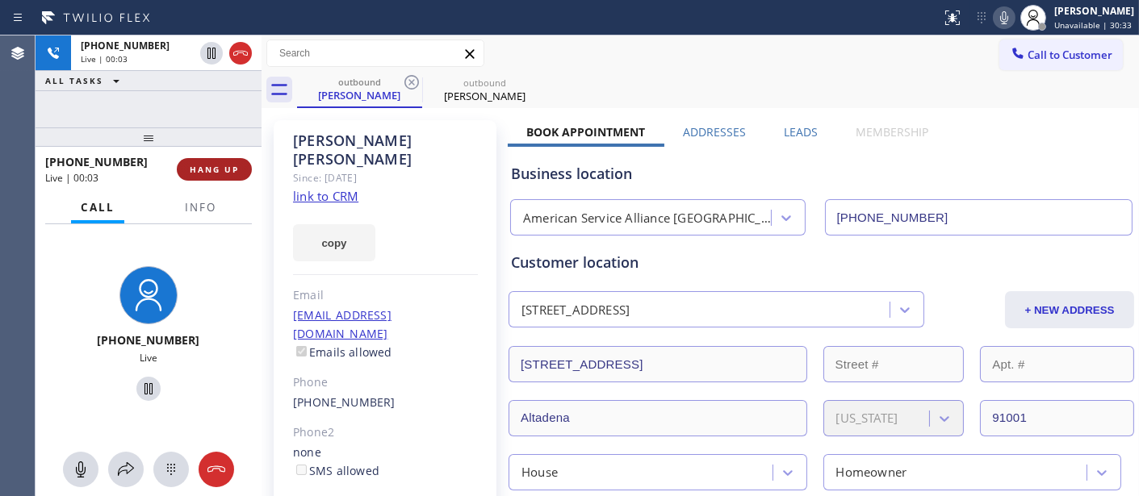
click at [224, 179] on button "HANG UP" at bounding box center [214, 169] width 75 height 23
click at [224, 173] on span "HANG UP" at bounding box center [214, 169] width 49 height 11
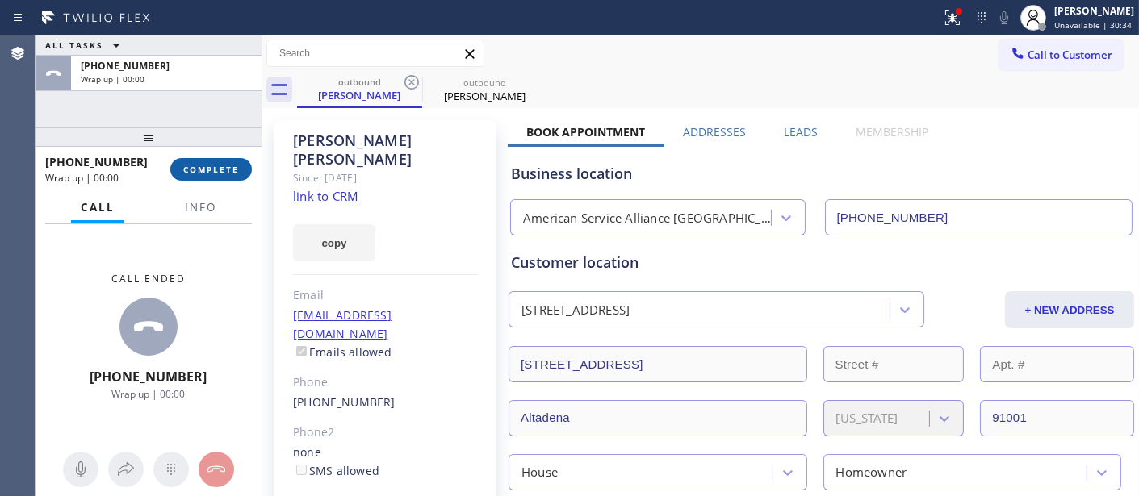
click at [237, 175] on button "COMPLETE" at bounding box center [211, 169] width 82 height 23
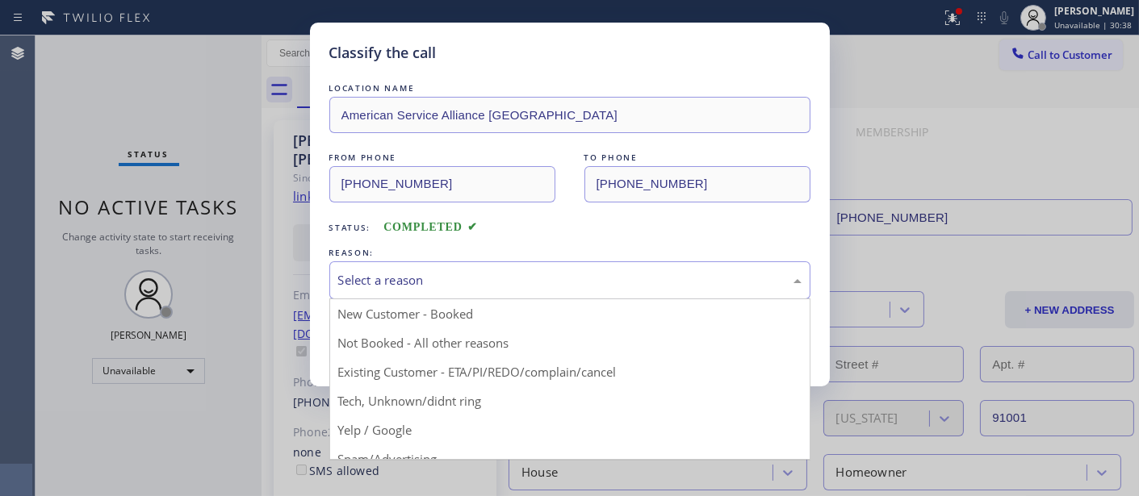
click at [440, 272] on div "Select a reason" at bounding box center [569, 280] width 463 height 19
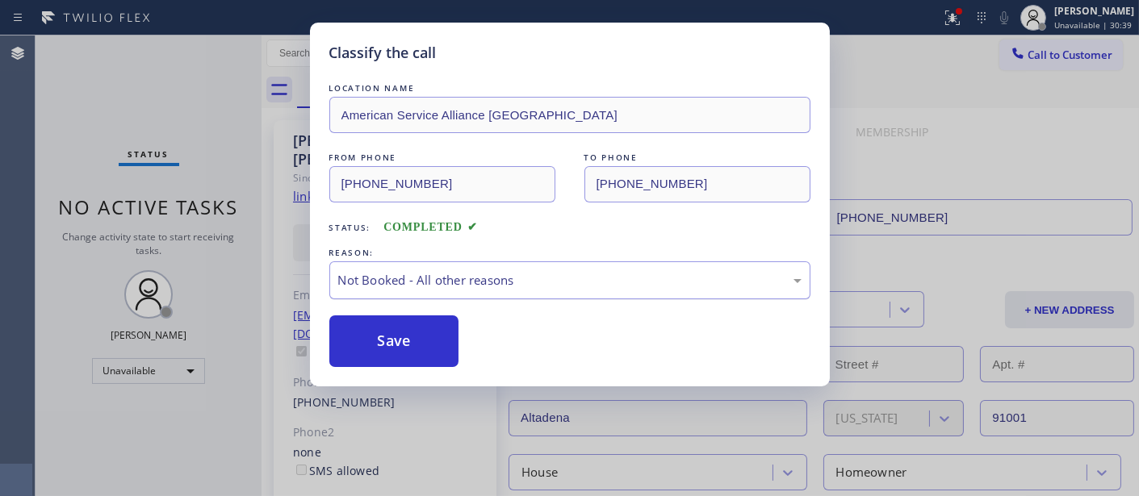
drag, startPoint x: 392, startPoint y: 342, endPoint x: 495, endPoint y: 267, distance: 127.1
click at [396, 343] on button "Save" at bounding box center [394, 342] width 130 height 52
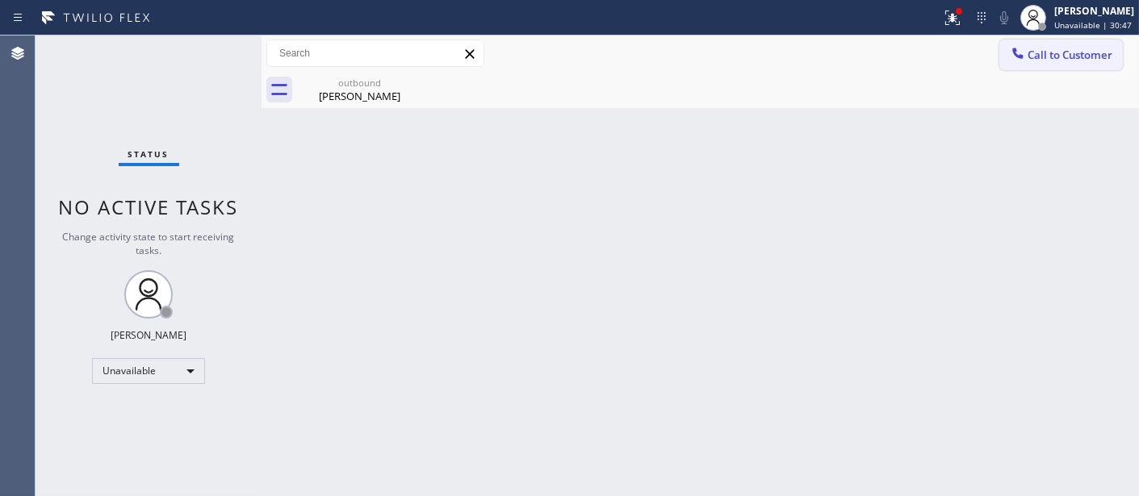
click at [1067, 68] on button "Call to Customer" at bounding box center [1061, 55] width 124 height 31
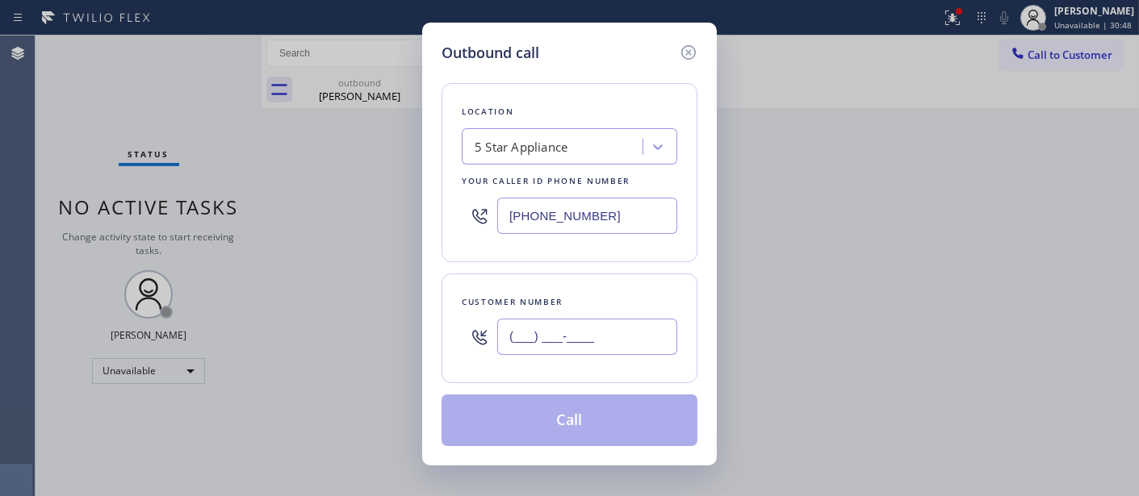
click at [521, 341] on input "(___) ___-____" at bounding box center [587, 337] width 180 height 36
paste input "917) 624-6480"
type input "[PHONE_NUMBER]"
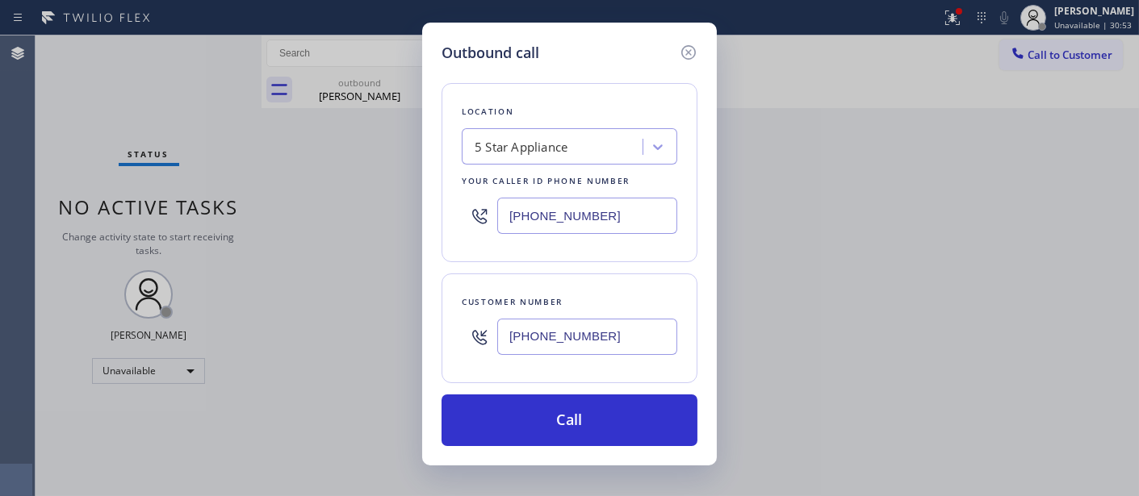
drag, startPoint x: 609, startPoint y: 220, endPoint x: 410, endPoint y: 223, distance: 198.6
click at [408, 219] on div "Outbound call Location 5 Star Appliance Your caller id phone number [PHONE_NUMB…" at bounding box center [569, 248] width 1139 height 496
paste input "47) 284-617"
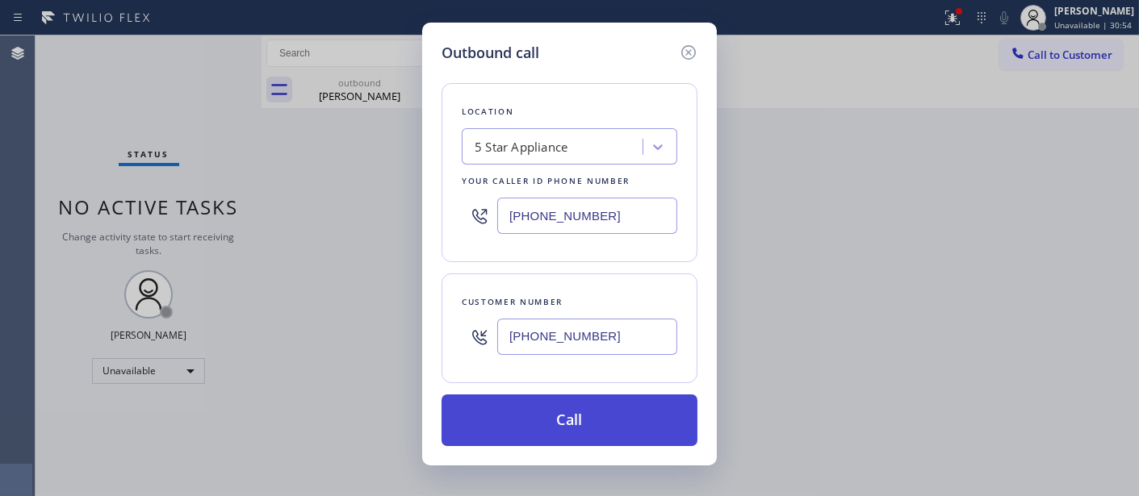
type input "[PHONE_NUMBER]"
click at [605, 417] on button "Call" at bounding box center [570, 421] width 256 height 52
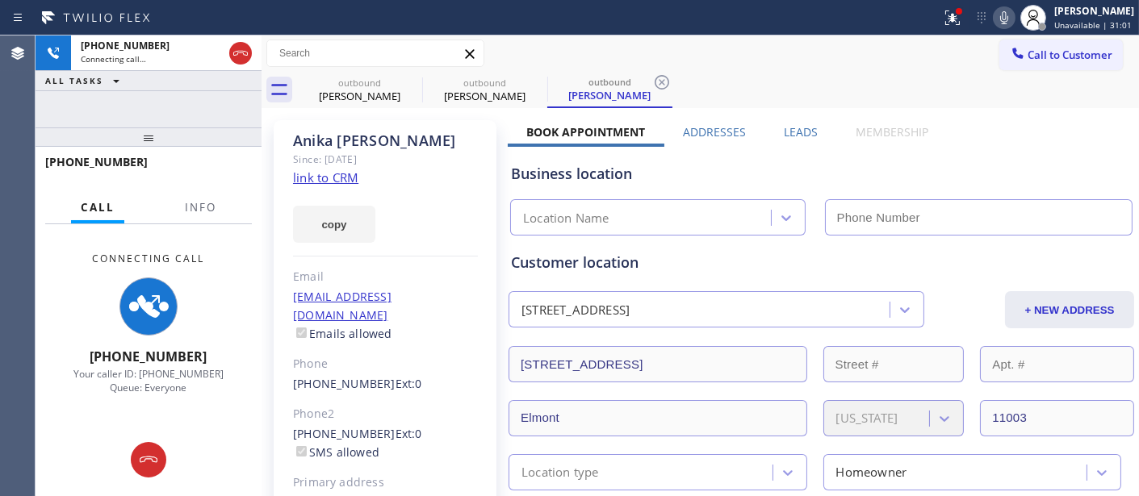
click at [1002, 26] on icon at bounding box center [1004, 17] width 19 height 19
click at [943, 20] on icon at bounding box center [952, 17] width 19 height 19
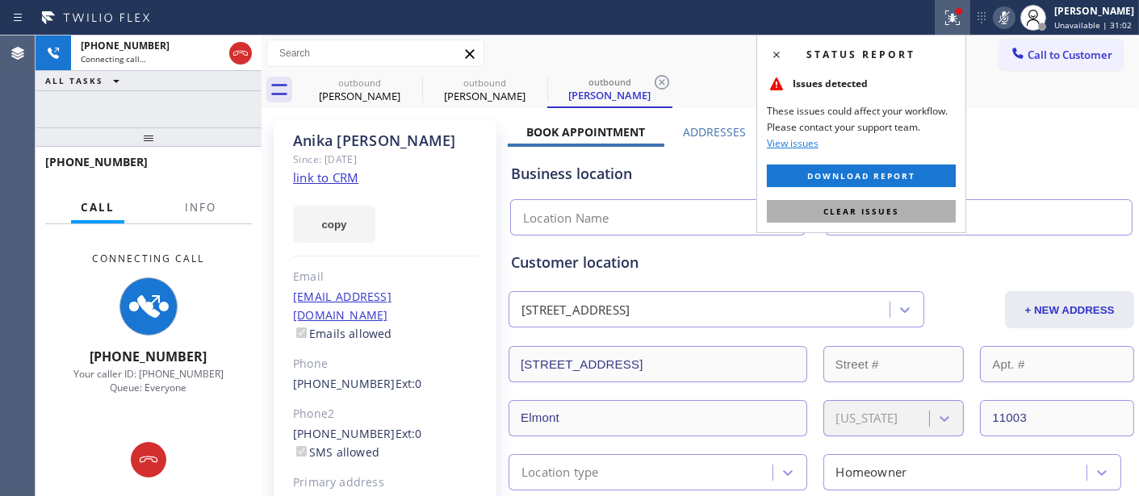
click at [886, 206] on span "Clear issues" at bounding box center [861, 211] width 76 height 11
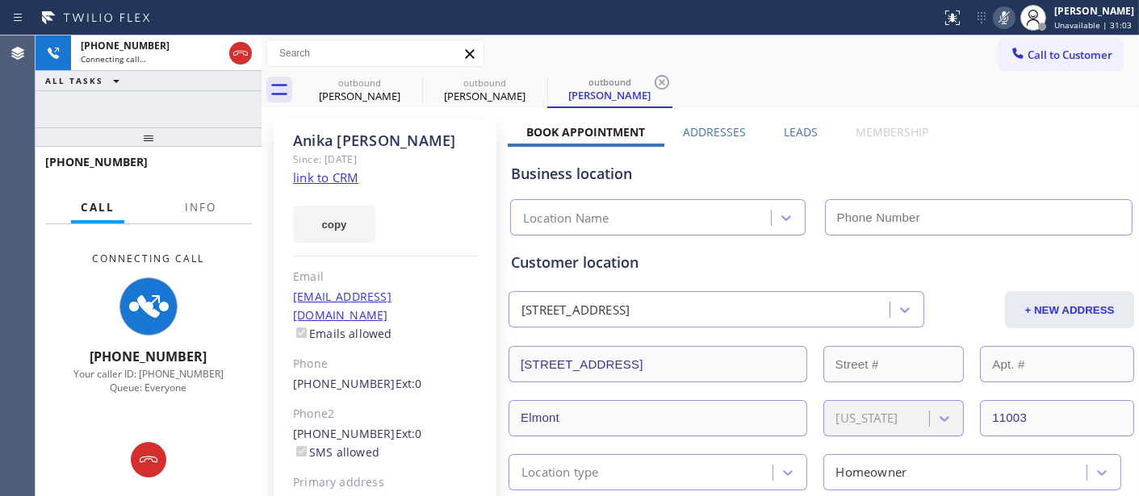
type input "[PHONE_NUMBER]"
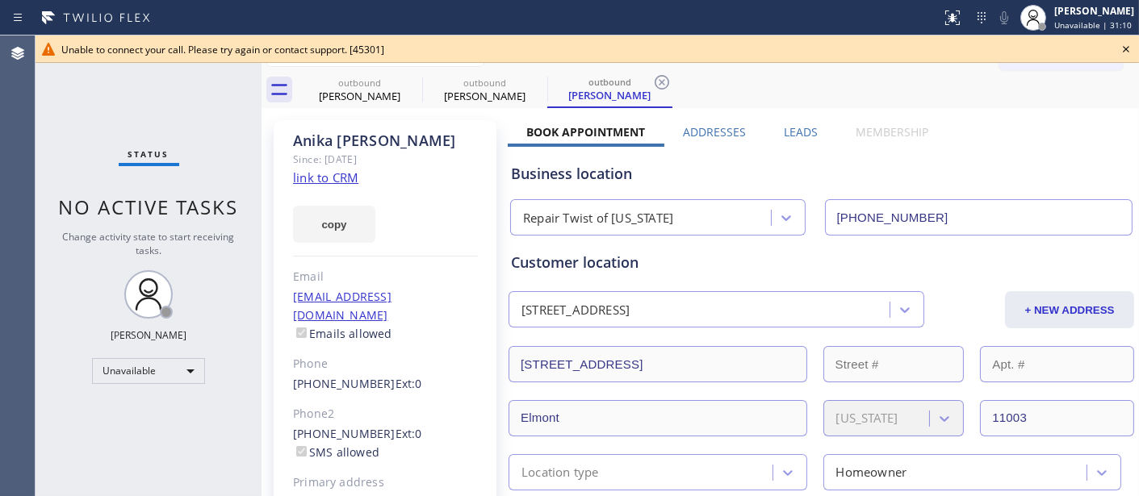
click at [1126, 52] on icon at bounding box center [1125, 49] width 19 height 19
click at [1054, 52] on span "Call to Customer" at bounding box center [1070, 55] width 85 height 15
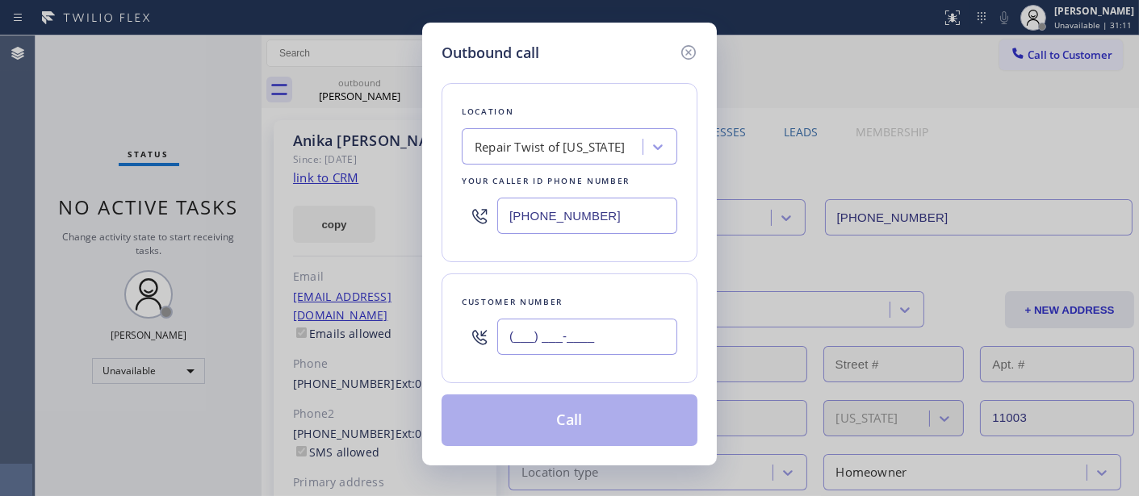
click at [563, 351] on input "(___) ___-____" at bounding box center [587, 337] width 180 height 36
paste input "818) 430-3707"
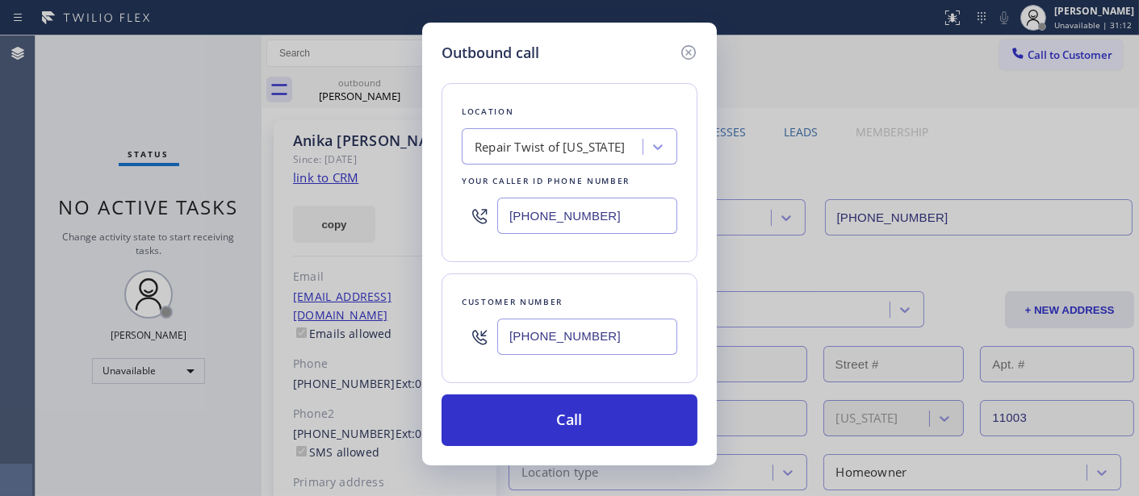
type input "[PHONE_NUMBER]"
drag, startPoint x: 609, startPoint y: 220, endPoint x: 358, endPoint y: 202, distance: 251.7
click at [389, 208] on div "Outbound call Location Repair Twist of [US_STATE] Your caller id phone number […" at bounding box center [569, 248] width 1139 height 496
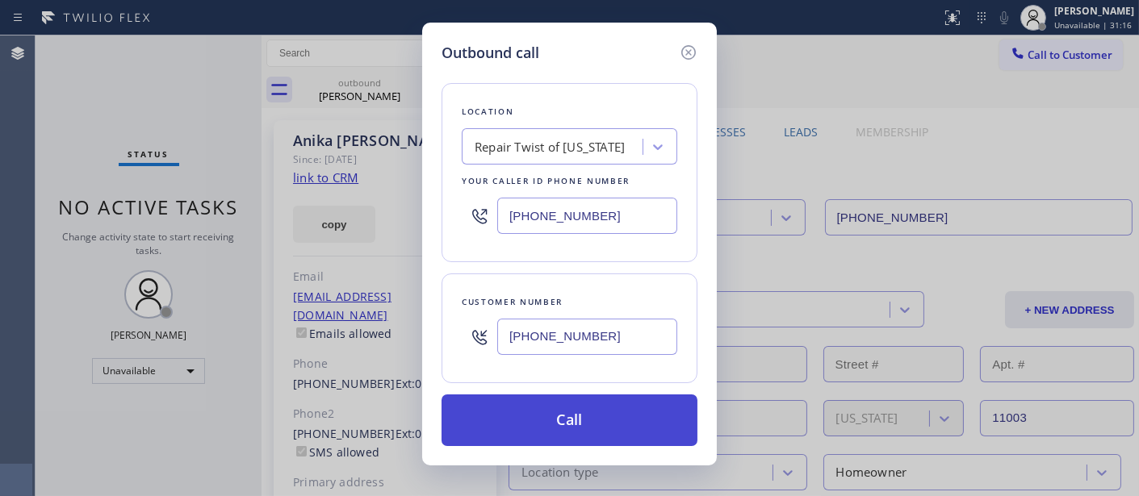
paste input "23) 643-116"
type input "[PHONE_NUMBER]"
click at [587, 423] on button "Call" at bounding box center [570, 421] width 256 height 52
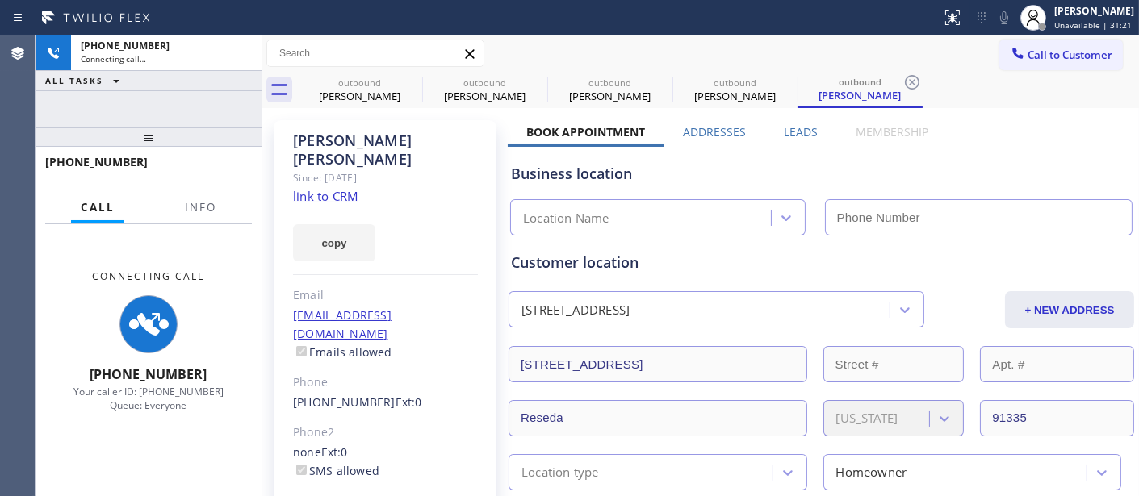
type input "[PHONE_NUMBER]"
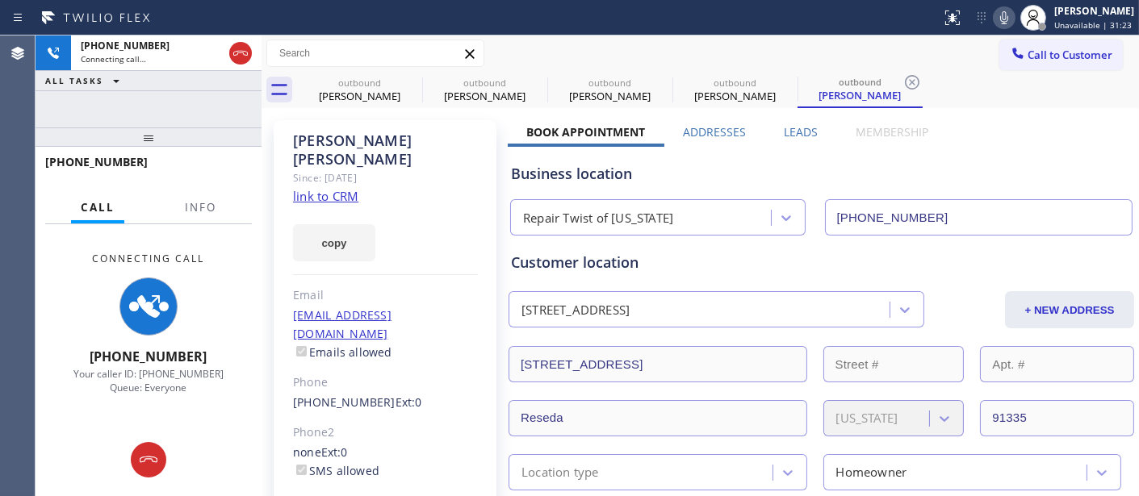
click at [997, 19] on icon at bounding box center [1004, 17] width 19 height 19
drag, startPoint x: 232, startPoint y: 137, endPoint x: 237, endPoint y: 63, distance: 74.4
click at [234, 89] on div "[PHONE_NUMBER] Connecting call… ALL TASKS ALL TASKS ACTIVE TASKS TASKS IN WRAP …" at bounding box center [149, 266] width 226 height 461
click at [242, 55] on icon at bounding box center [240, 53] width 19 height 19
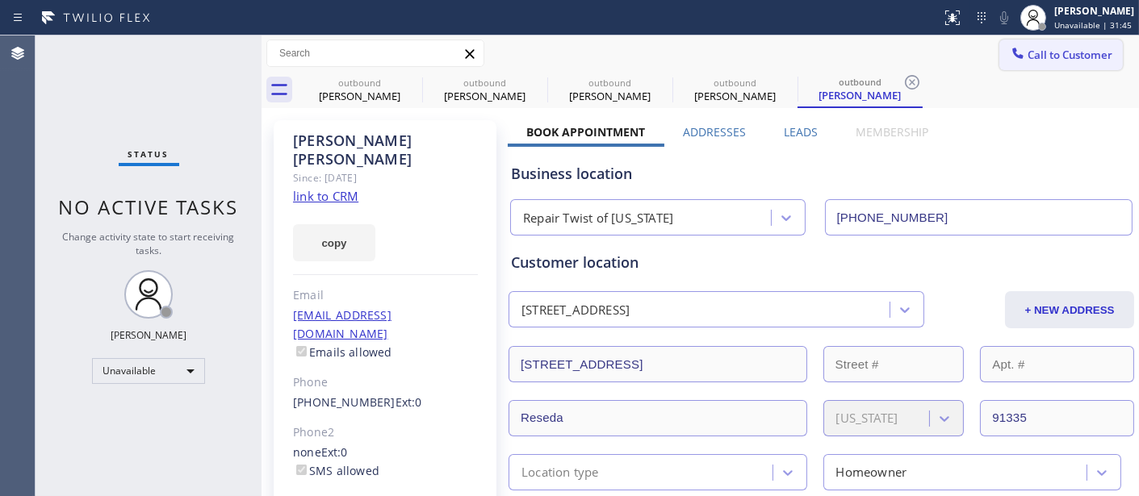
click at [1082, 52] on span "Call to Customer" at bounding box center [1070, 55] width 85 height 15
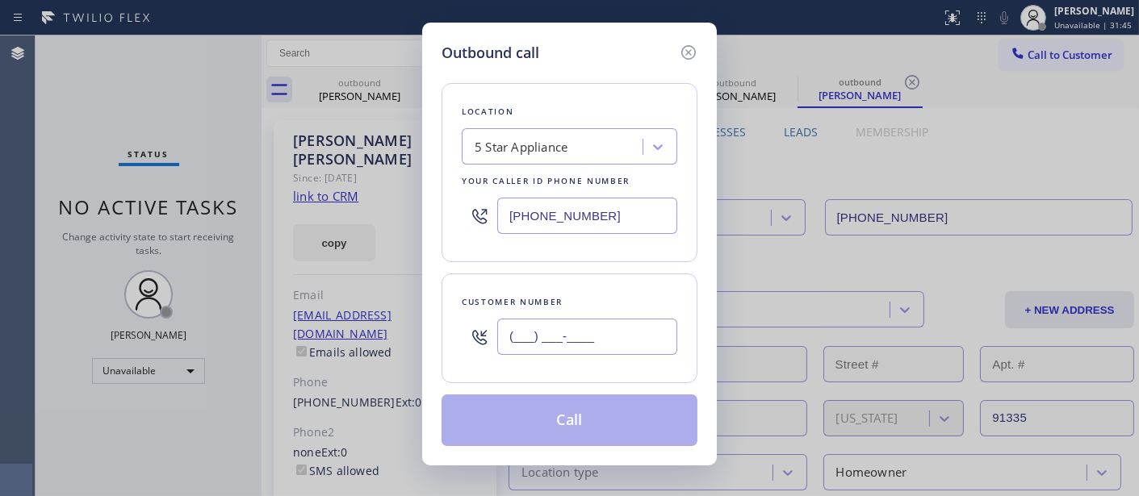
click at [609, 326] on input "(___) ___-____" at bounding box center [587, 337] width 180 height 36
paste input "714) 837-5505"
type input "[PHONE_NUMBER]"
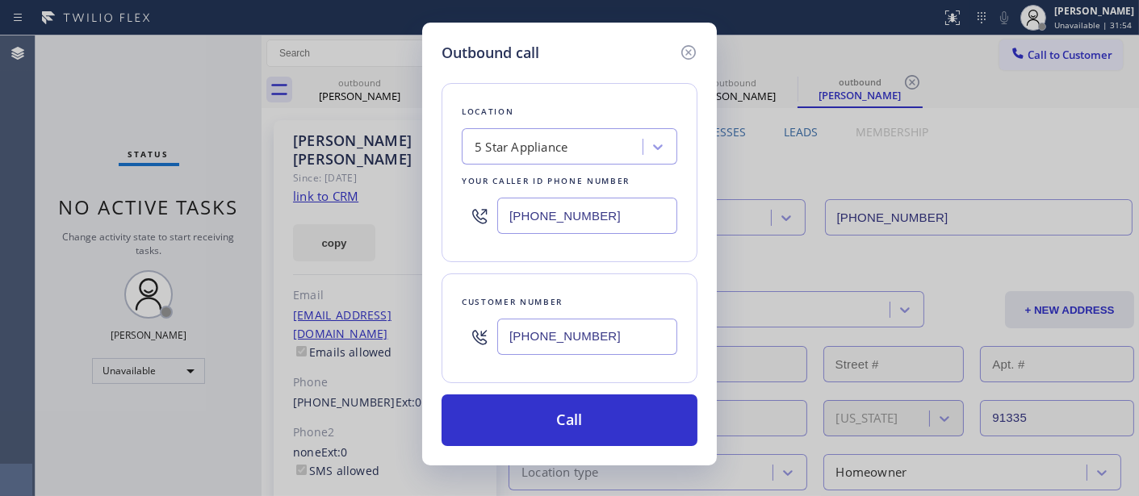
drag, startPoint x: 607, startPoint y: 220, endPoint x: 412, endPoint y: 236, distance: 196.0
click at [417, 234] on div "Outbound call Location 5 Star Appliance Your caller id phone number [PHONE_NUMB…" at bounding box center [569, 248] width 1139 height 496
paste input "855) 731-4952"
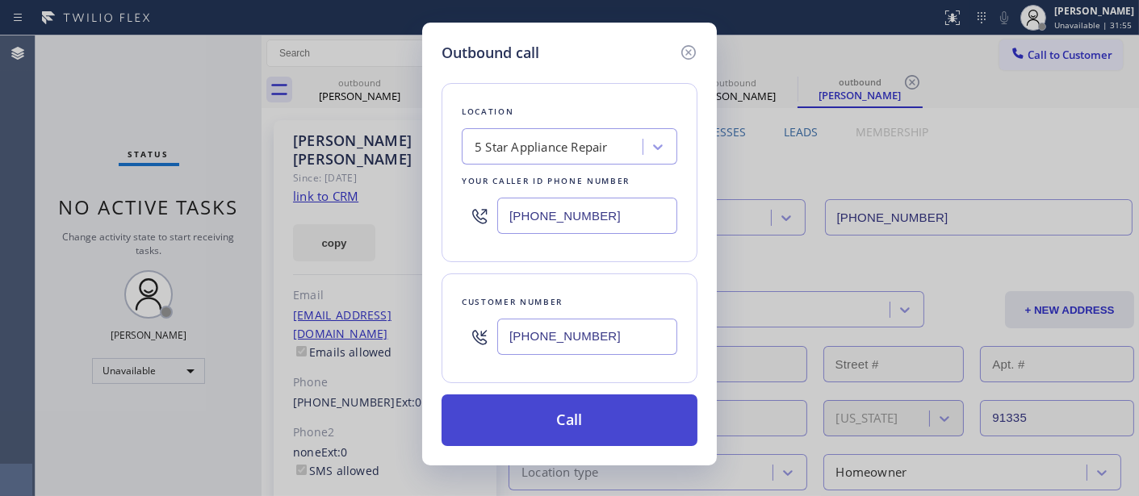
type input "[PHONE_NUMBER]"
click at [630, 408] on button "Call" at bounding box center [570, 421] width 256 height 52
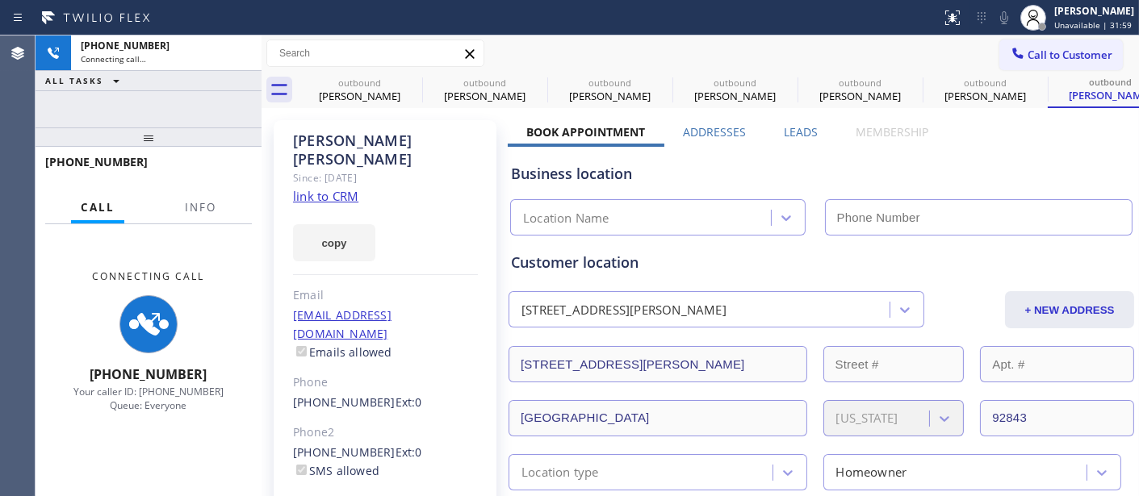
type input "[PHONE_NUMBER]"
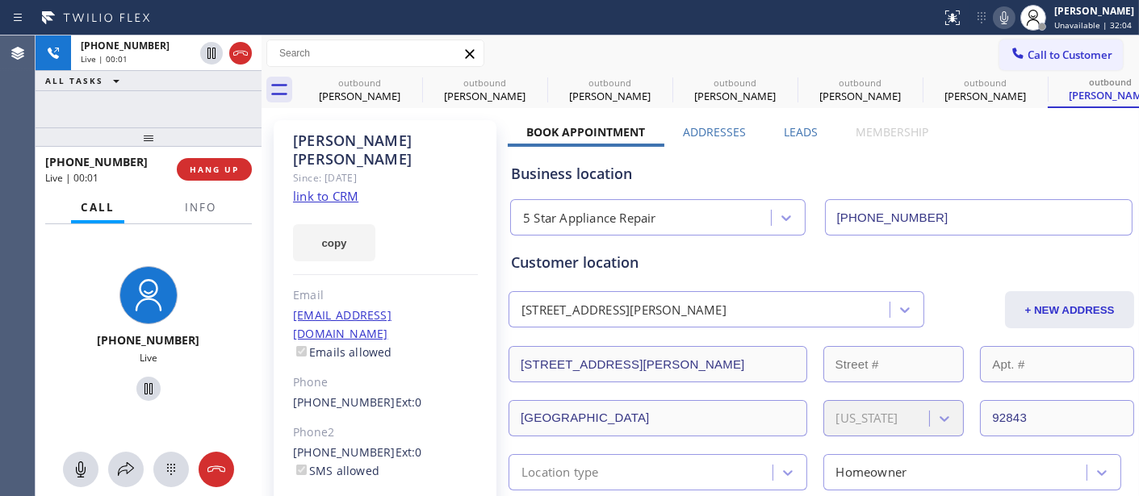
click at [1000, 19] on icon at bounding box center [1004, 17] width 8 height 13
click at [230, 172] on span "HANG UP" at bounding box center [214, 169] width 49 height 11
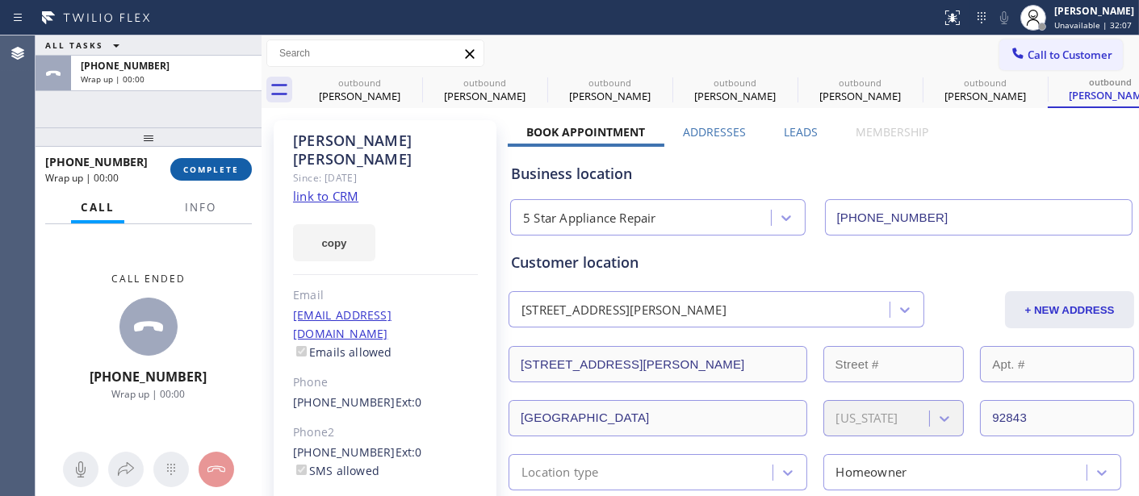
click at [230, 172] on span "COMPLETE" at bounding box center [211, 169] width 56 height 11
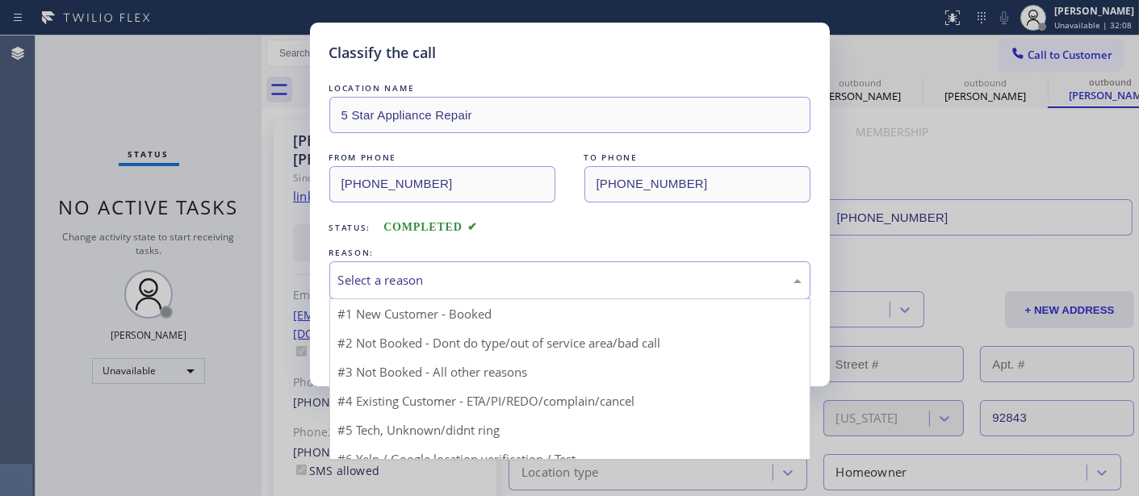
click at [521, 278] on div "Select a reason" at bounding box center [569, 280] width 463 height 19
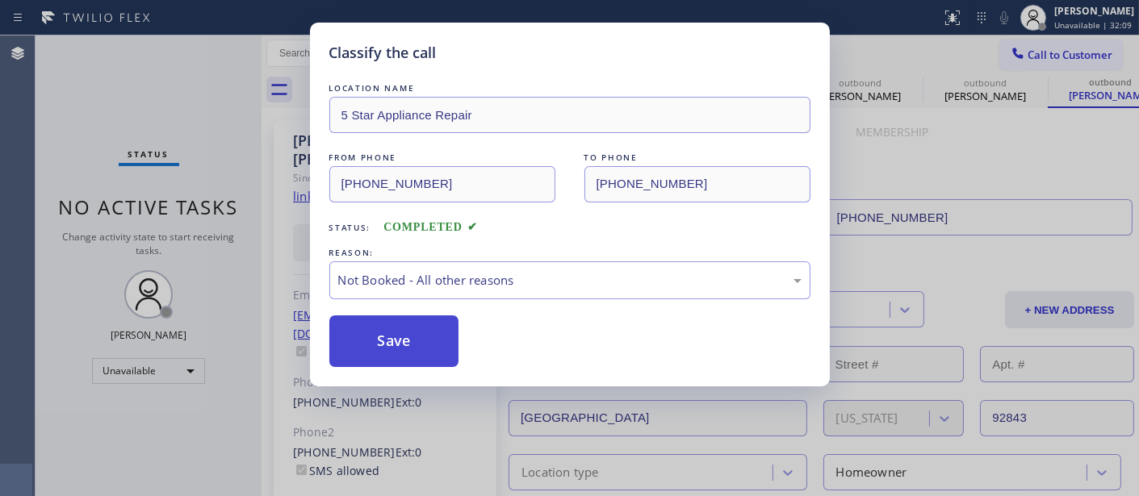
click at [447, 343] on button "Save" at bounding box center [394, 342] width 130 height 52
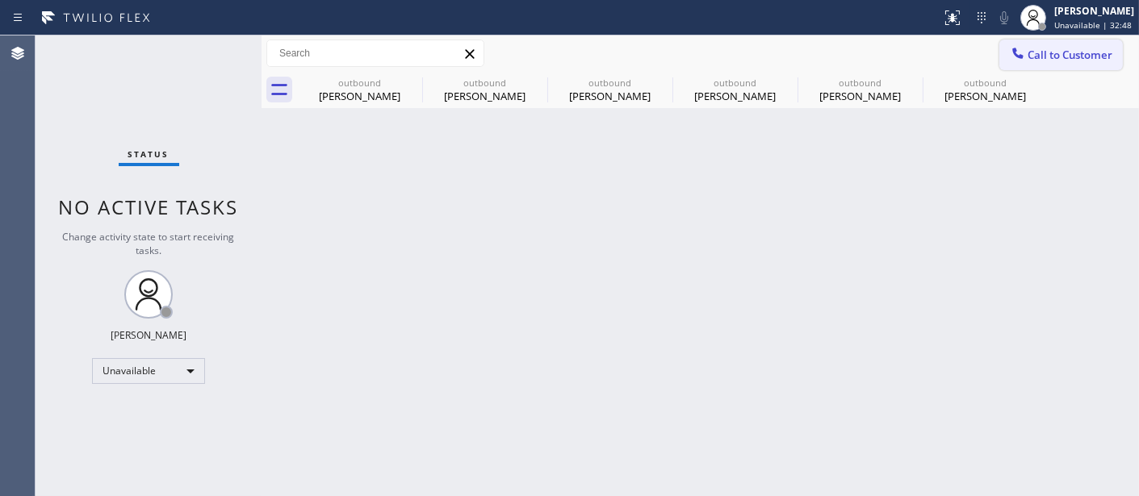
click at [1072, 66] on button "Call to Customer" at bounding box center [1061, 55] width 124 height 31
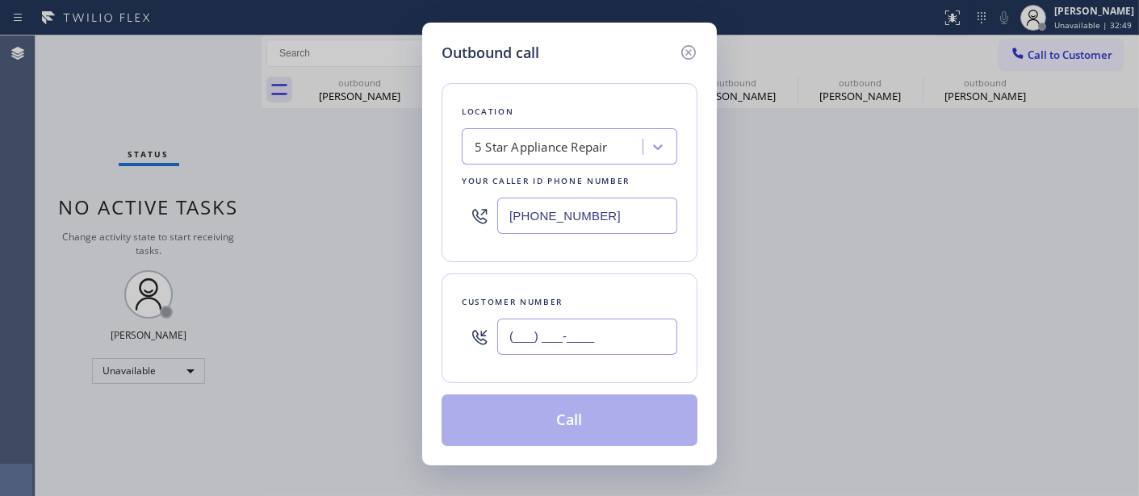
click at [582, 335] on input "(___) ___-____" at bounding box center [587, 337] width 180 height 36
paste input "818) 424-0186"
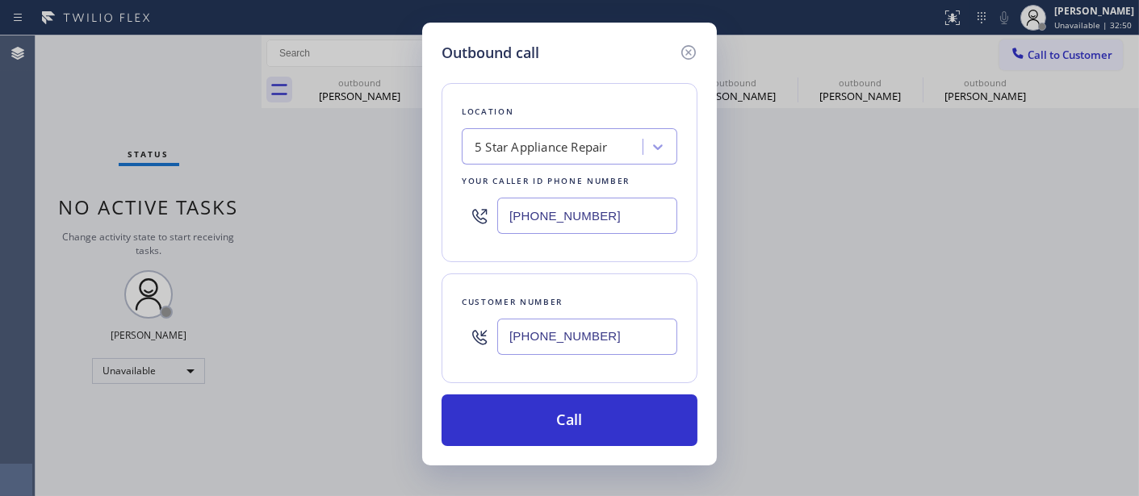
type input "[PHONE_NUMBER]"
drag, startPoint x: 605, startPoint y: 215, endPoint x: 422, endPoint y: 218, distance: 183.3
click at [422, 218] on div "Outbound call Location 5 Star Appliance Repair Your caller id phone number [PHO…" at bounding box center [569, 244] width 295 height 443
paste input "05) 813-8464"
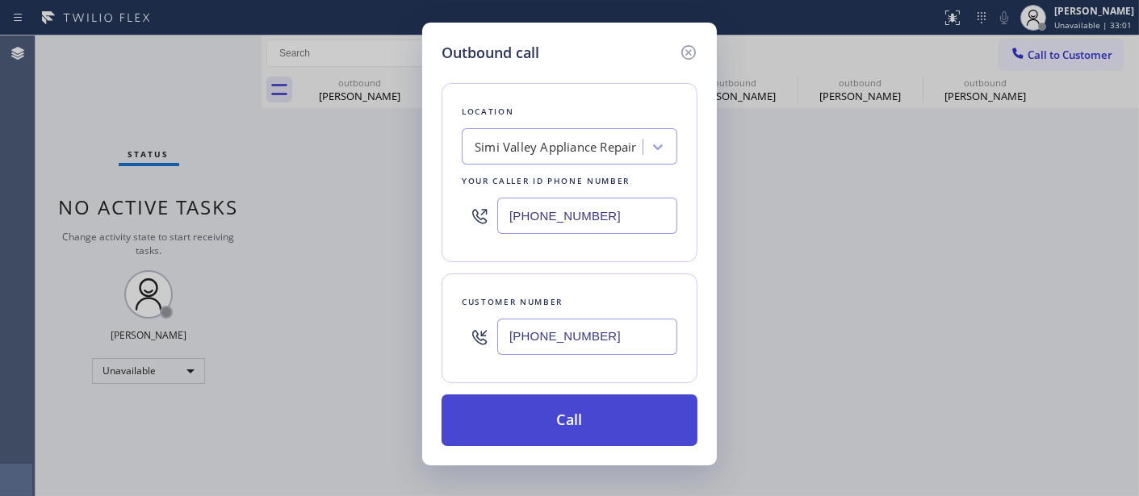
type input "[PHONE_NUMBER]"
click at [611, 420] on button "Call" at bounding box center [570, 421] width 256 height 52
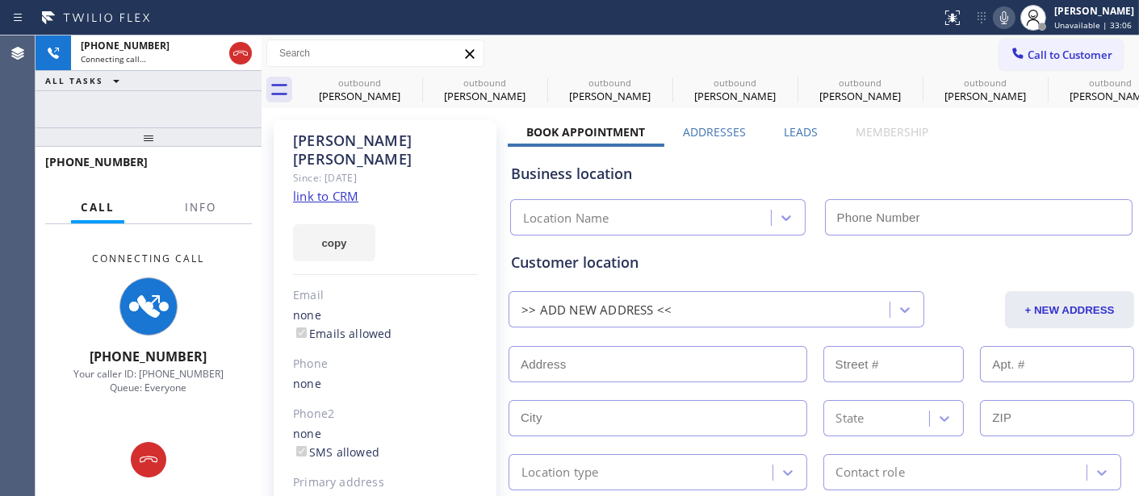
type input "[PHONE_NUMBER]"
click at [1000, 13] on icon at bounding box center [1004, 17] width 8 height 13
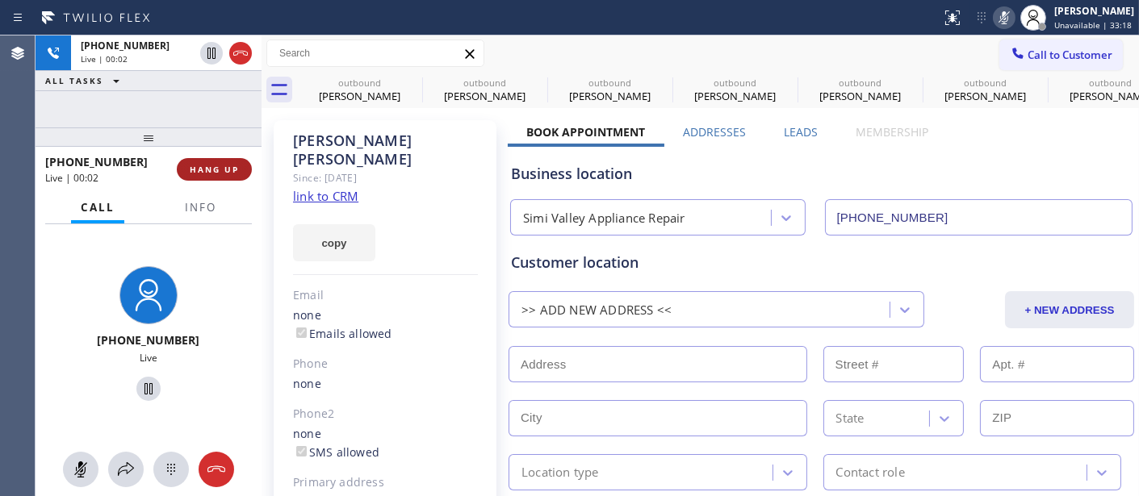
click at [199, 167] on span "HANG UP" at bounding box center [214, 169] width 49 height 11
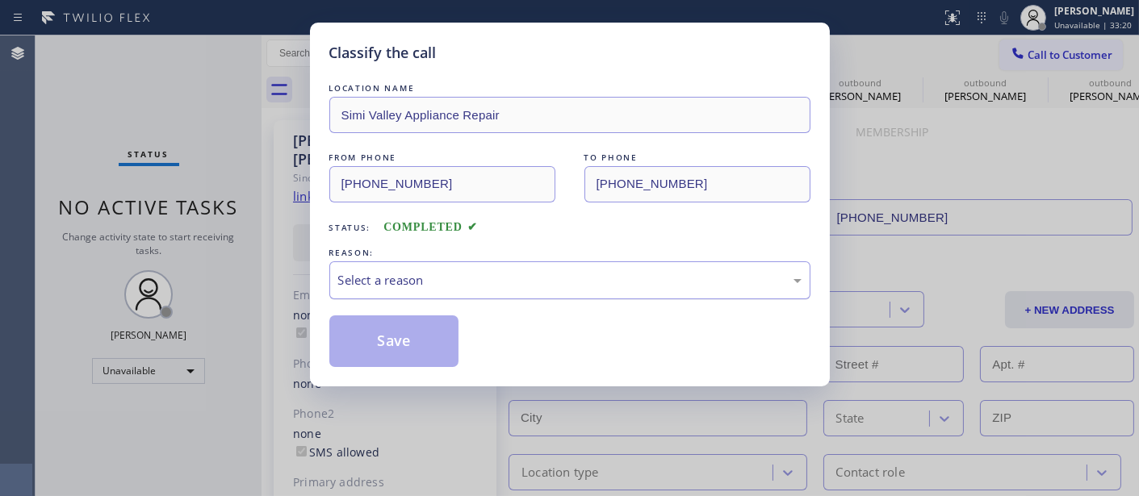
click at [496, 271] on div "Select a reason" at bounding box center [569, 280] width 463 height 19
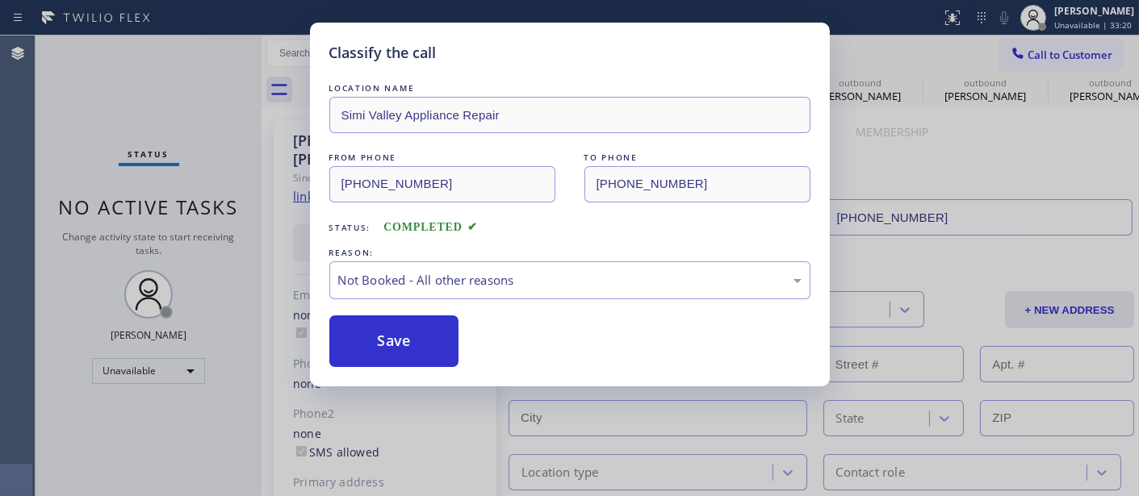
click at [408, 333] on button "Save" at bounding box center [394, 342] width 130 height 52
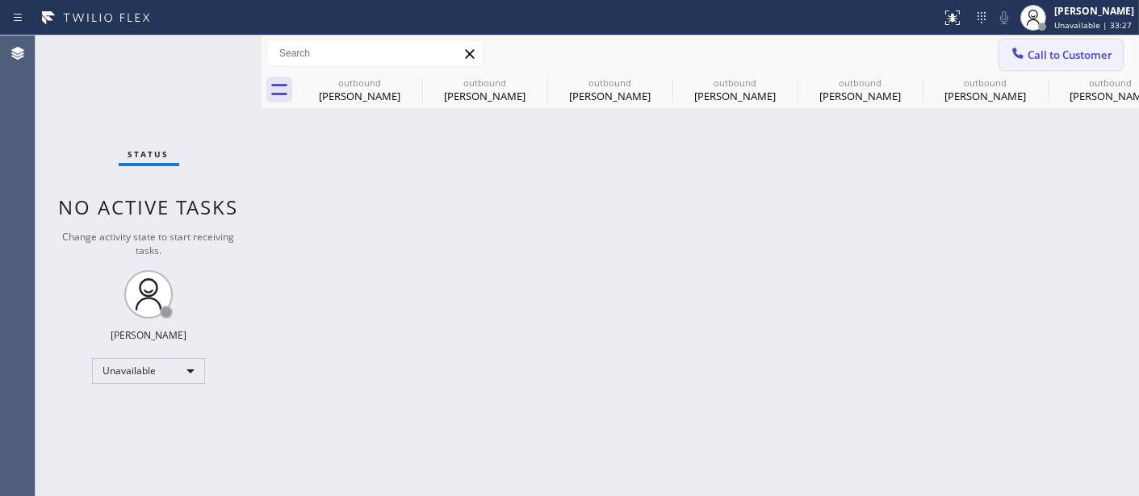
click at [1045, 48] on span "Call to Customer" at bounding box center [1070, 55] width 85 height 15
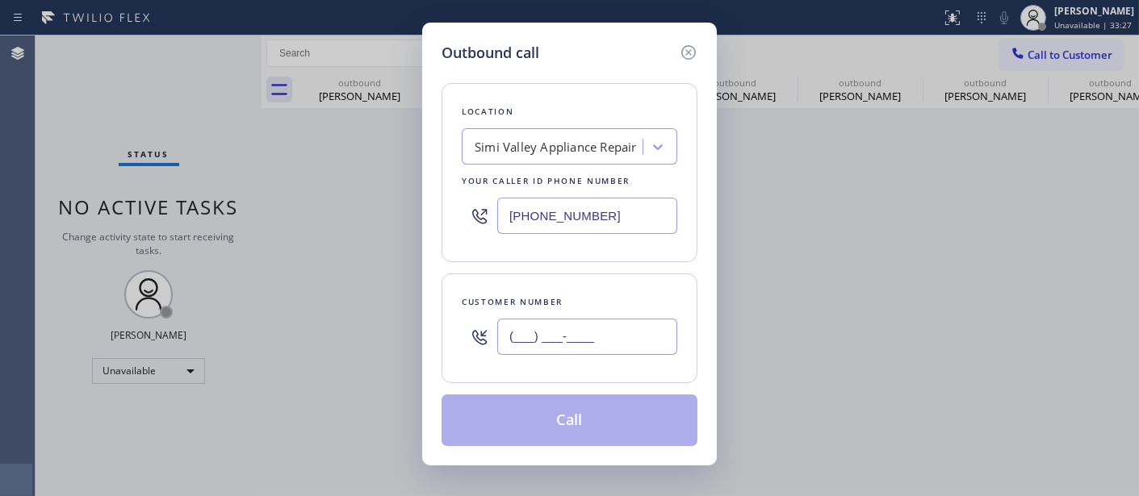
click at [606, 332] on input "(___) ___-____" at bounding box center [587, 337] width 180 height 36
paste input "949) 430-1529"
type input "[PHONE_NUMBER]"
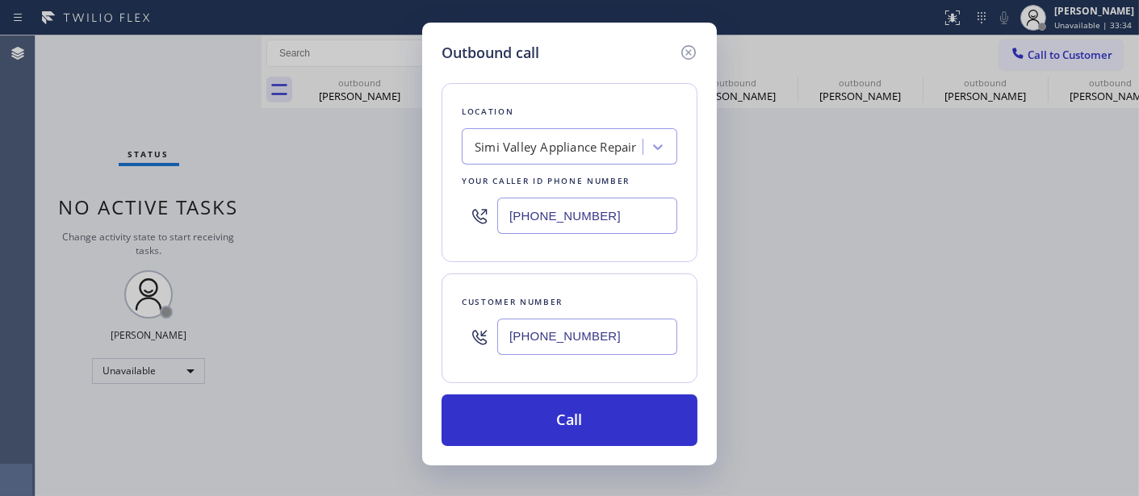
drag, startPoint x: 438, startPoint y: 212, endPoint x: 482, endPoint y: 257, distance: 62.2
click at [422, 212] on div "Outbound call Location [GEOGRAPHIC_DATA] Appliance Repair Your caller id phone …" at bounding box center [569, 244] width 295 height 443
paste input "44) 942-020"
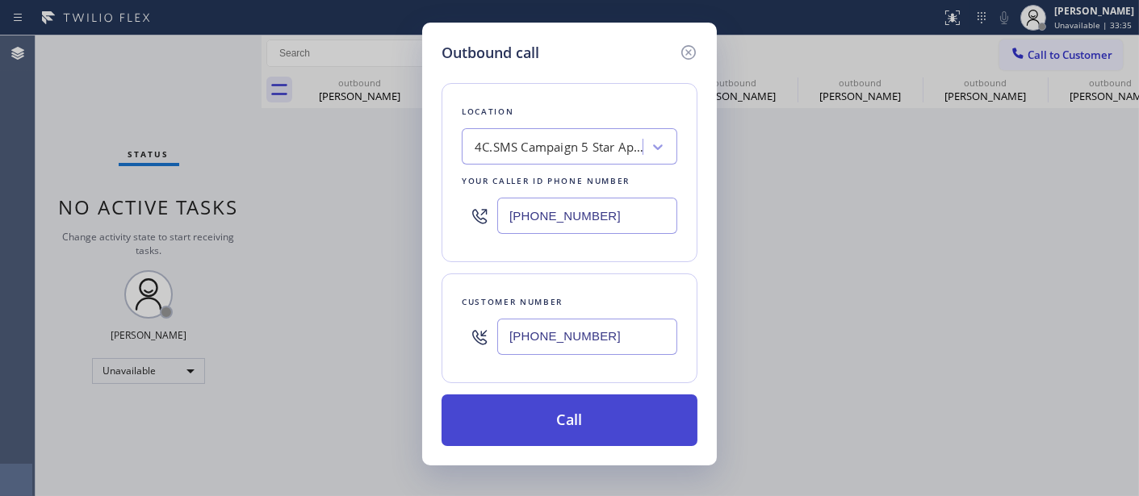
type input "[PHONE_NUMBER]"
click at [611, 417] on button "Call" at bounding box center [570, 421] width 256 height 52
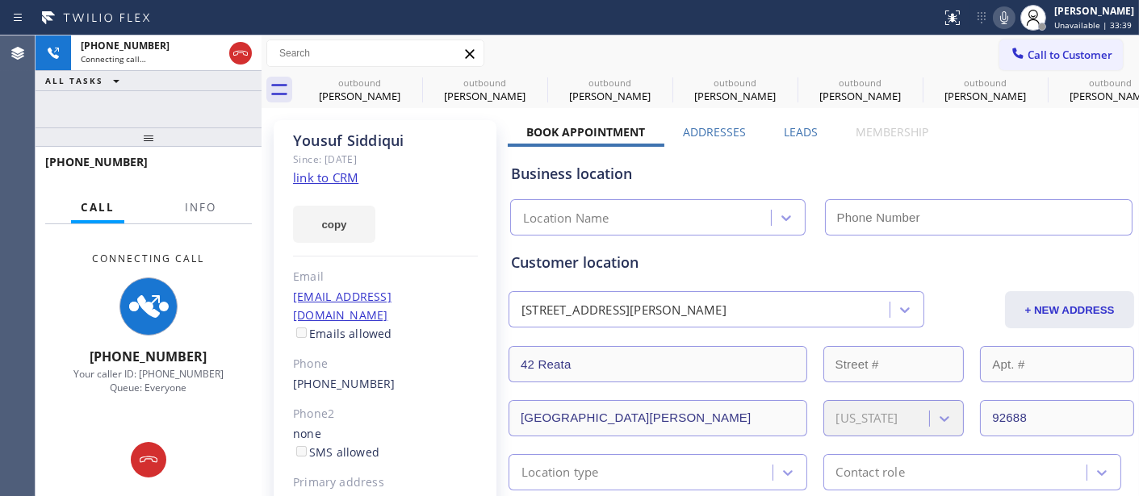
type input "[PHONE_NUMBER]"
click at [995, 19] on icon at bounding box center [1004, 17] width 19 height 19
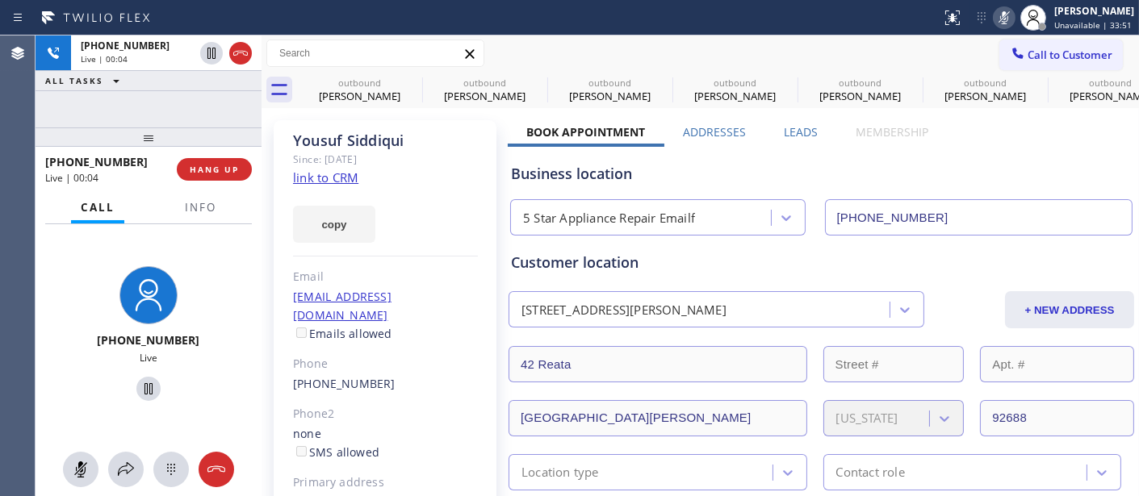
click at [1001, 10] on icon at bounding box center [1004, 17] width 19 height 19
drag, startPoint x: 152, startPoint y: 127, endPoint x: 172, endPoint y: 108, distance: 27.4
click at [158, 117] on div "[PHONE_NUMBER] Live | 00:22 ALL TASKS ALL TASKS ACTIVE TASKS TASKS IN WRAP UP […" at bounding box center [149, 266] width 226 height 461
drag, startPoint x: 170, startPoint y: 111, endPoint x: 165, endPoint y: 55, distance: 56.0
click at [161, 68] on div "[PHONE_NUMBER] Live | 00:37 ALL TASKS ALL TASKS ACTIVE TASKS TASKS IN WRAP UP […" at bounding box center [149, 266] width 226 height 461
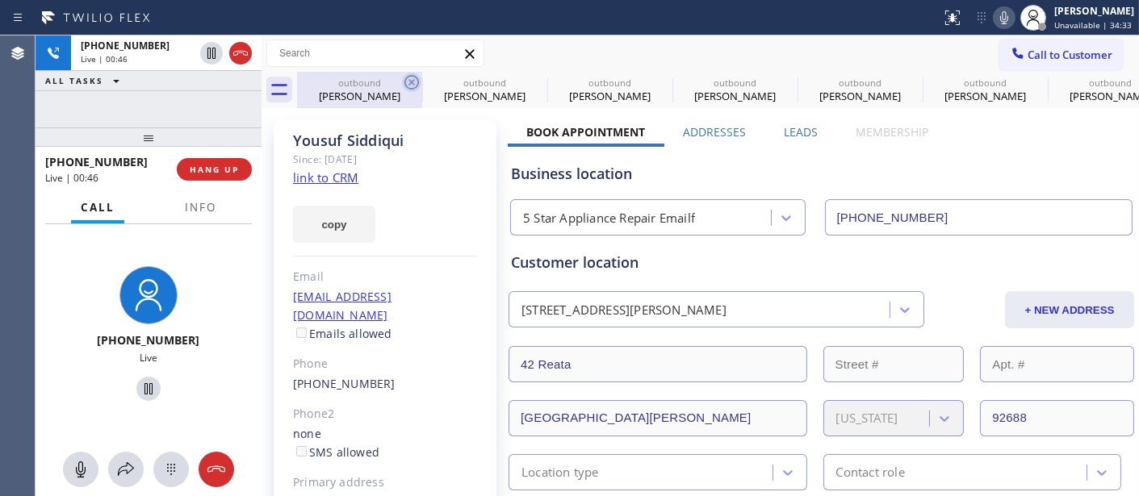
click at [409, 79] on icon at bounding box center [411, 82] width 15 height 15
click at [0, 0] on icon at bounding box center [0, 0] width 0 height 0
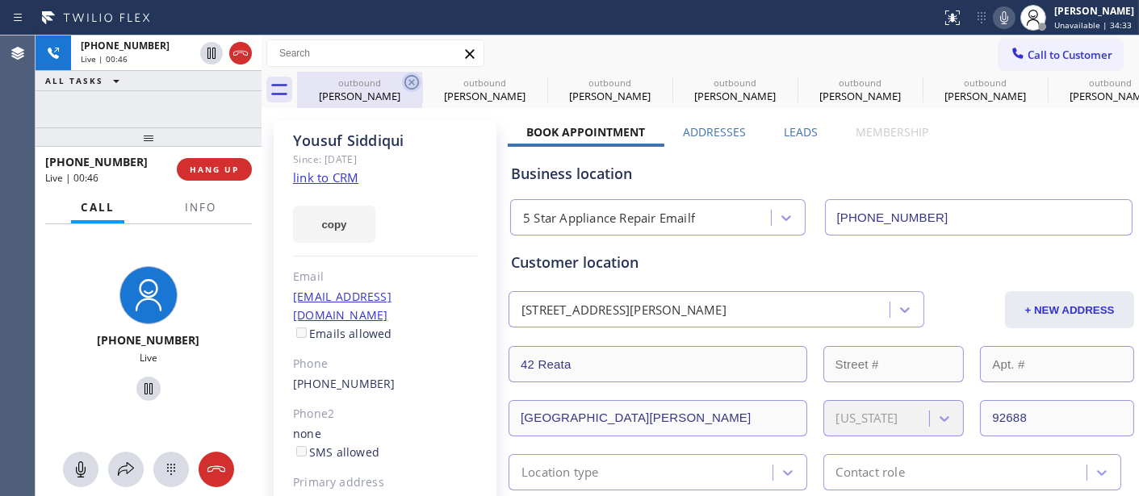
click at [0, 0] on icon at bounding box center [0, 0] width 0 height 0
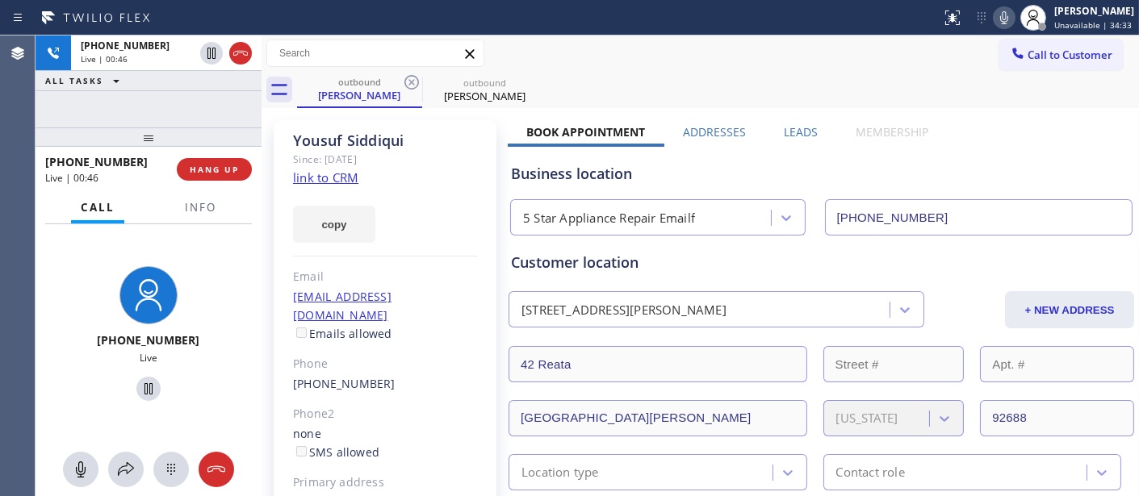
type input "[PHONE_NUMBER]"
click at [693, 67] on div "Call to Customer Outbound call Location 5 Star Appliance Repair Emailf Your cal…" at bounding box center [700, 54] width 877 height 28
drag, startPoint x: 202, startPoint y: 139, endPoint x: 190, endPoint y: 53, distance: 86.4
click at [183, 55] on div "[PHONE_NUMBER] Live | 00:49 ALL TASKS ALL TASKS ACTIVE TASKS TASKS IN WRAP UP […" at bounding box center [149, 266] width 226 height 461
click at [240, 49] on icon at bounding box center [240, 53] width 19 height 19
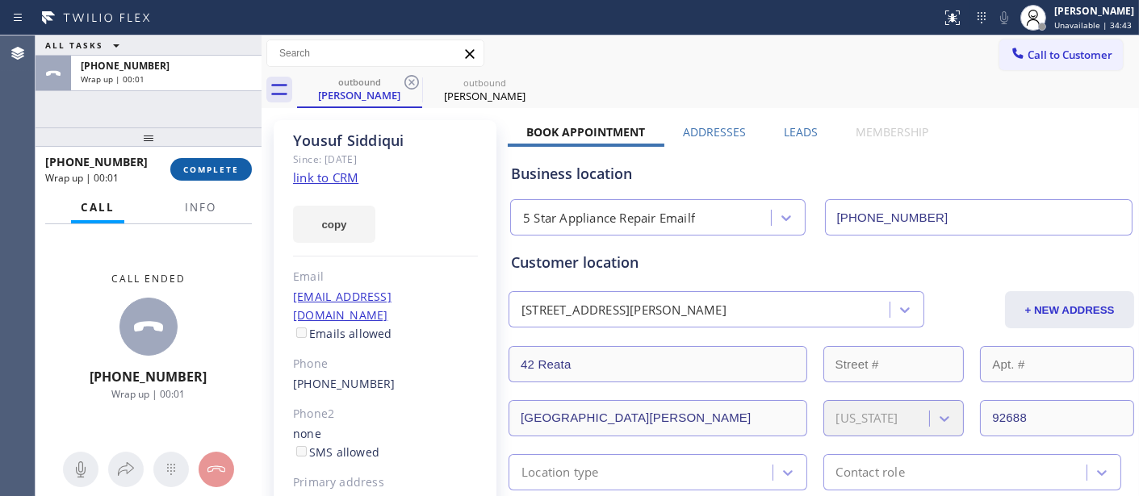
click at [204, 162] on button "COMPLETE" at bounding box center [211, 169] width 82 height 23
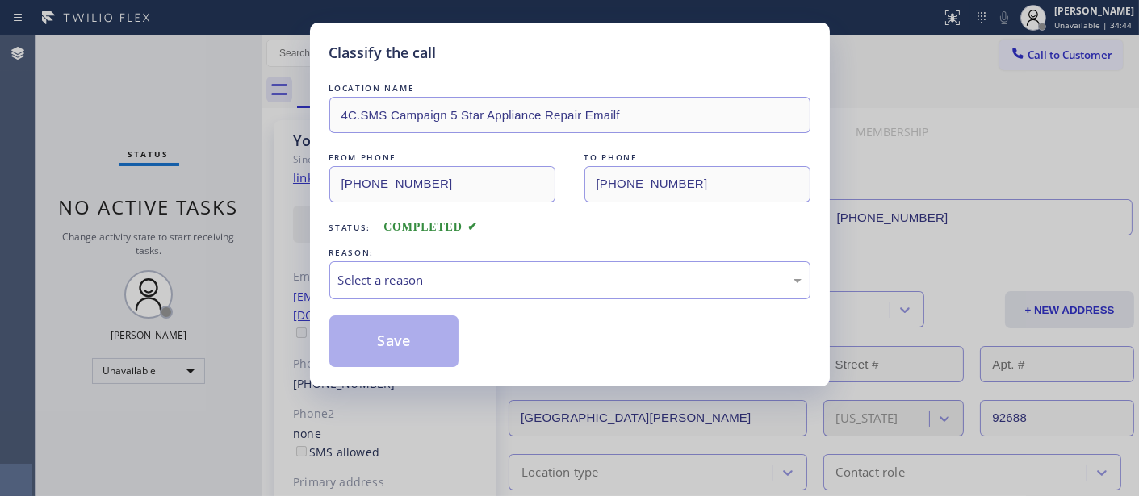
drag, startPoint x: 423, startPoint y: 249, endPoint x: 416, endPoint y: 263, distance: 16.2
click at [422, 253] on div "REASON:" at bounding box center [569, 253] width 481 height 17
click at [416, 263] on div "Select a reason" at bounding box center [569, 281] width 481 height 38
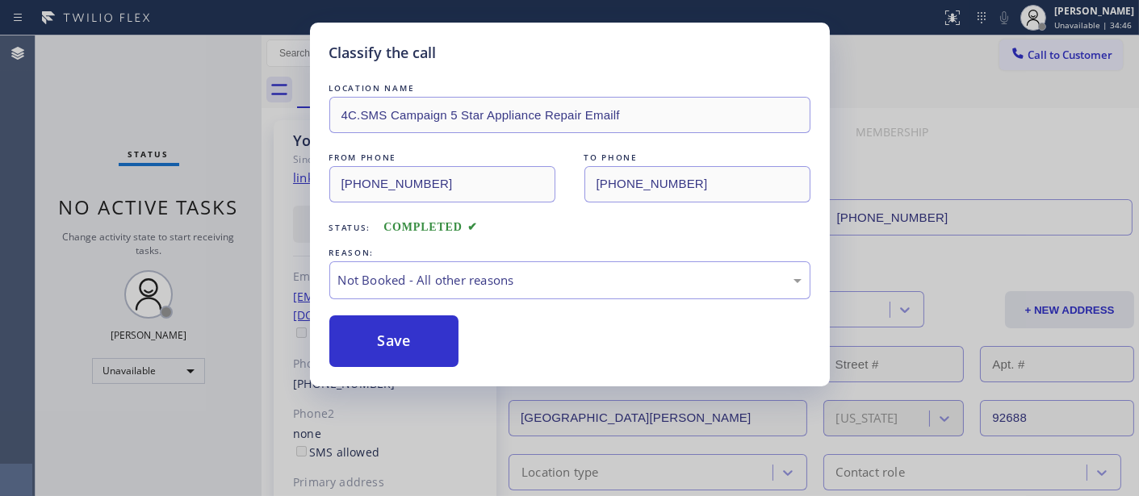
drag, startPoint x: 404, startPoint y: 342, endPoint x: 620, endPoint y: 111, distance: 317.0
click at [404, 342] on button "Save" at bounding box center [394, 342] width 130 height 52
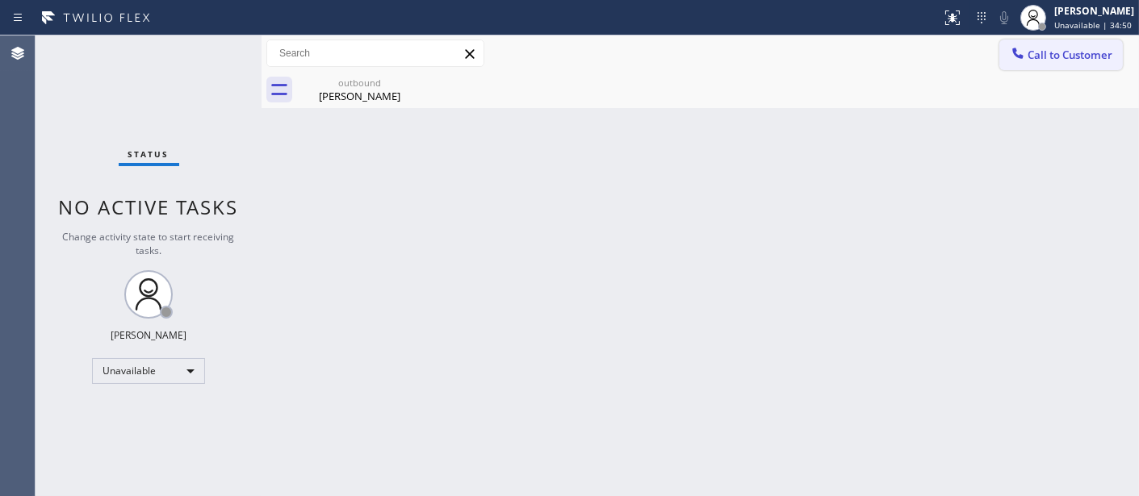
click at [1040, 48] on span "Call to Customer" at bounding box center [1070, 55] width 85 height 15
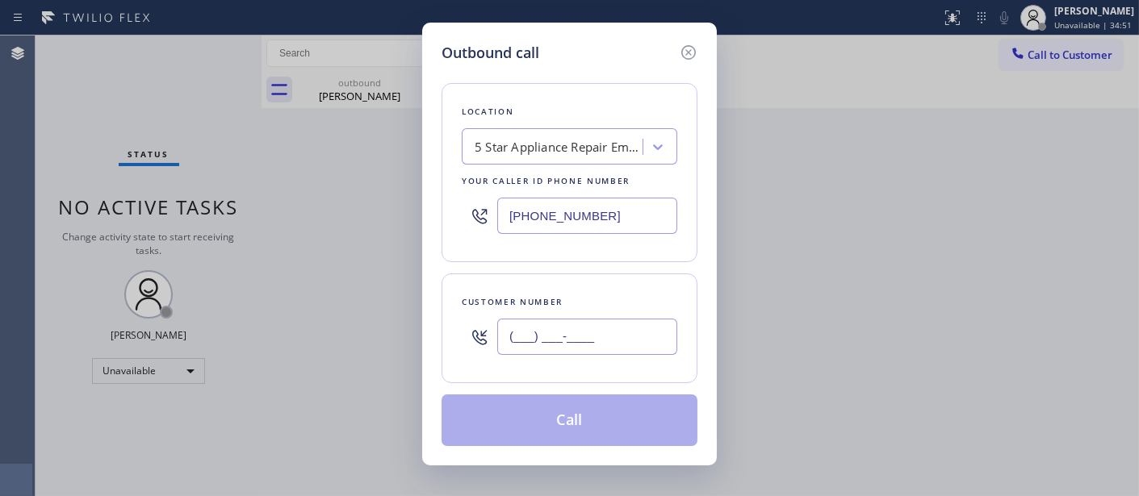
click at [546, 339] on input "(___) ___-____" at bounding box center [587, 337] width 180 height 36
paste input "312) 504-5757"
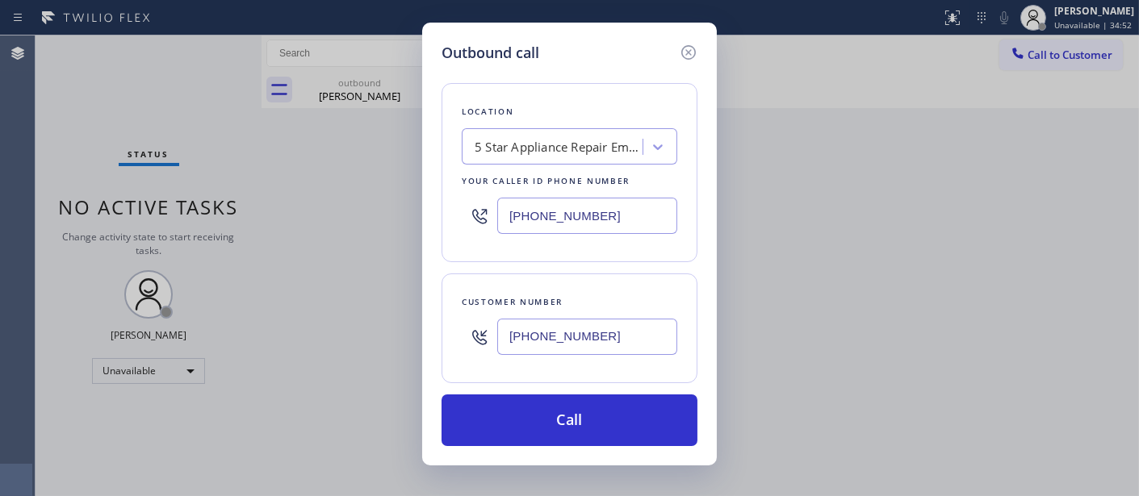
type input "[PHONE_NUMBER]"
drag, startPoint x: 612, startPoint y: 199, endPoint x: 364, endPoint y: 210, distance: 248.1
click at [370, 203] on div "Outbound call Location 5 Star Appliance Repair Emailf Your caller id phone numb…" at bounding box center [569, 248] width 1139 height 496
paste input "77) 777-0796"
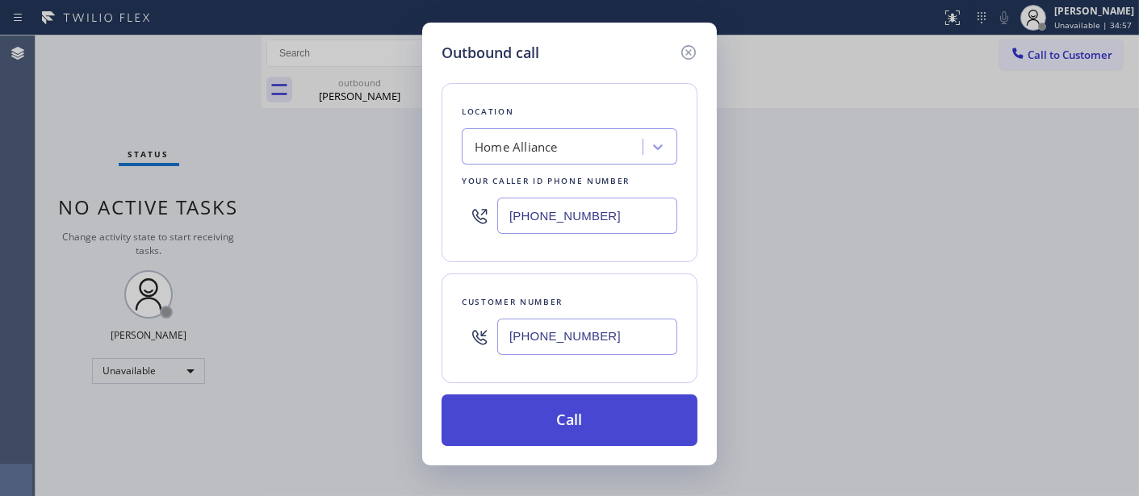
type input "[PHONE_NUMBER]"
click at [576, 412] on button "Call" at bounding box center [570, 421] width 256 height 52
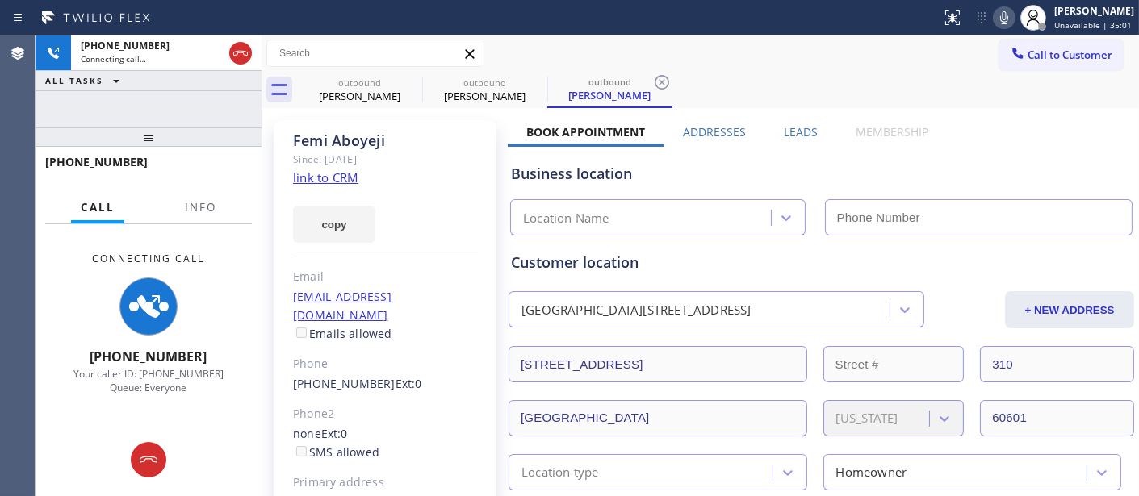
type input "[PHONE_NUMBER]"
click at [995, 23] on icon at bounding box center [1004, 17] width 19 height 19
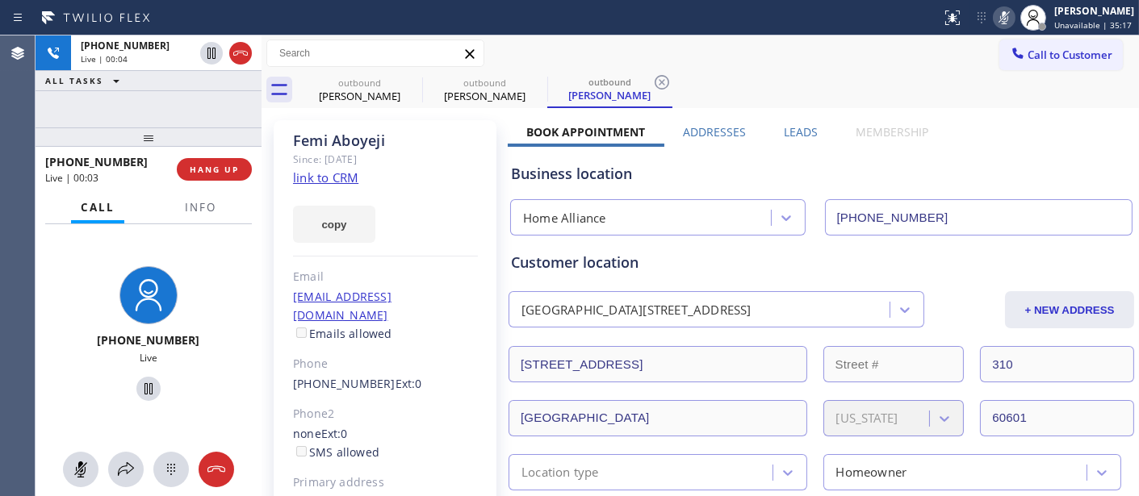
click at [997, 9] on icon at bounding box center [1004, 17] width 19 height 19
drag, startPoint x: 176, startPoint y: 126, endPoint x: 302, endPoint y: 53, distance: 145.4
click at [176, 108] on div "[PHONE_NUMBER] Live | 00:10 ALL TASKS ALL TASKS ACTIVE TASKS TASKS IN WRAP UP […" at bounding box center [149, 266] width 226 height 461
drag, startPoint x: 199, startPoint y: 136, endPoint x: 281, endPoint y: 1, distance: 158.0
click at [208, 67] on div "[PHONE_NUMBER] Live | 00:53 ALL TASKS ALL TASKS ACTIVE TASKS TASKS IN WRAP UP […" at bounding box center [149, 266] width 226 height 461
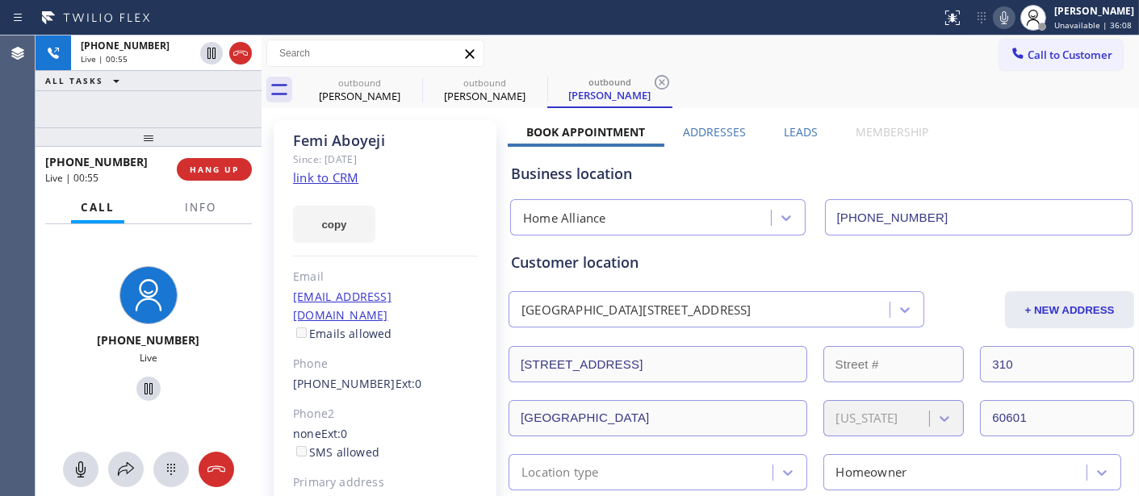
drag, startPoint x: 195, startPoint y: 130, endPoint x: 213, endPoint y: 138, distance: 20.2
click at [200, 107] on div "[PHONE_NUMBER] Live | 00:55 ALL TASKS ALL TASKS ACTIVE TASKS TASKS IN WRAP UP […" at bounding box center [149, 266] width 226 height 461
click at [222, 158] on button "HANG UP" at bounding box center [214, 169] width 75 height 23
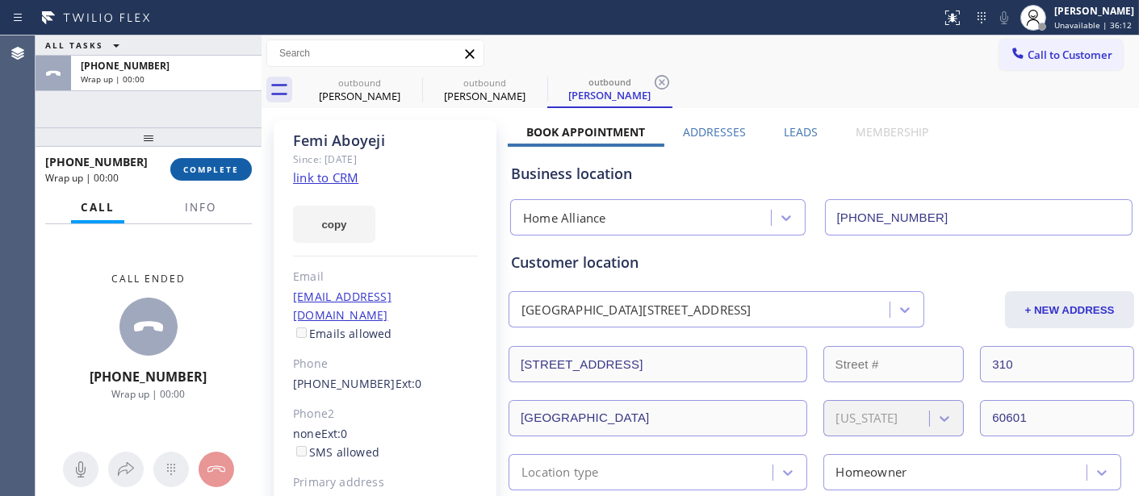
click at [219, 159] on button "COMPLETE" at bounding box center [211, 169] width 82 height 23
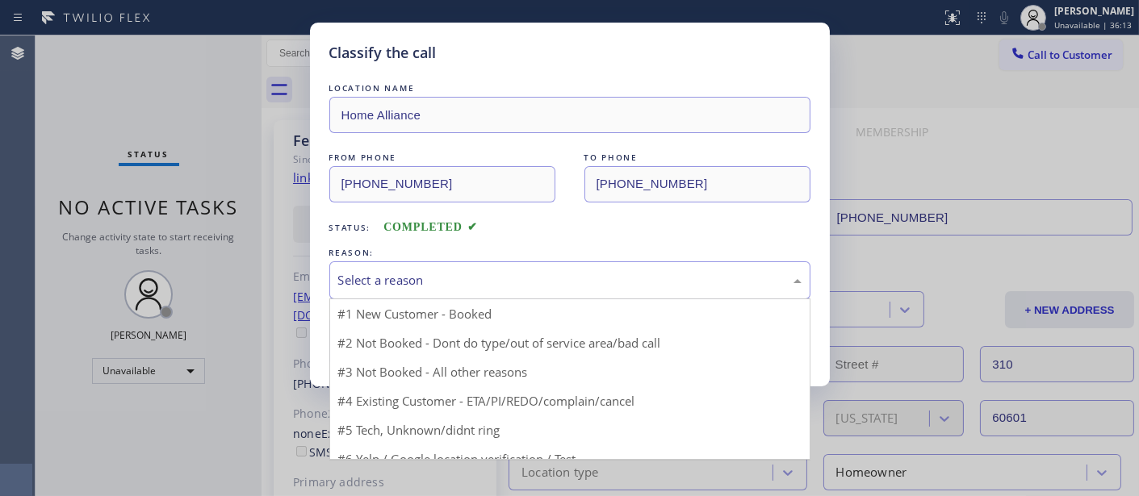
click at [441, 271] on div "Select a reason" at bounding box center [569, 280] width 463 height 19
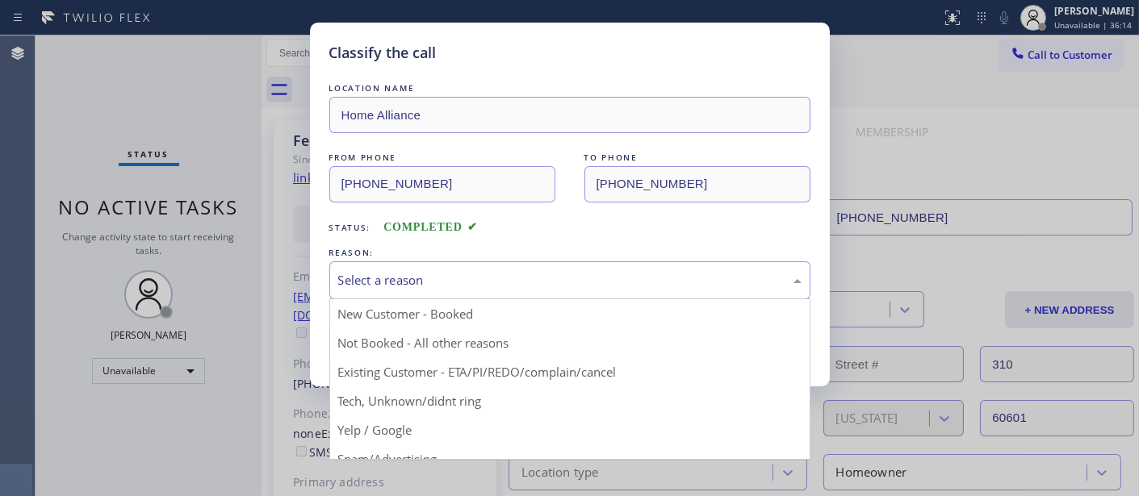
click at [392, 345] on button "Save" at bounding box center [394, 342] width 130 height 52
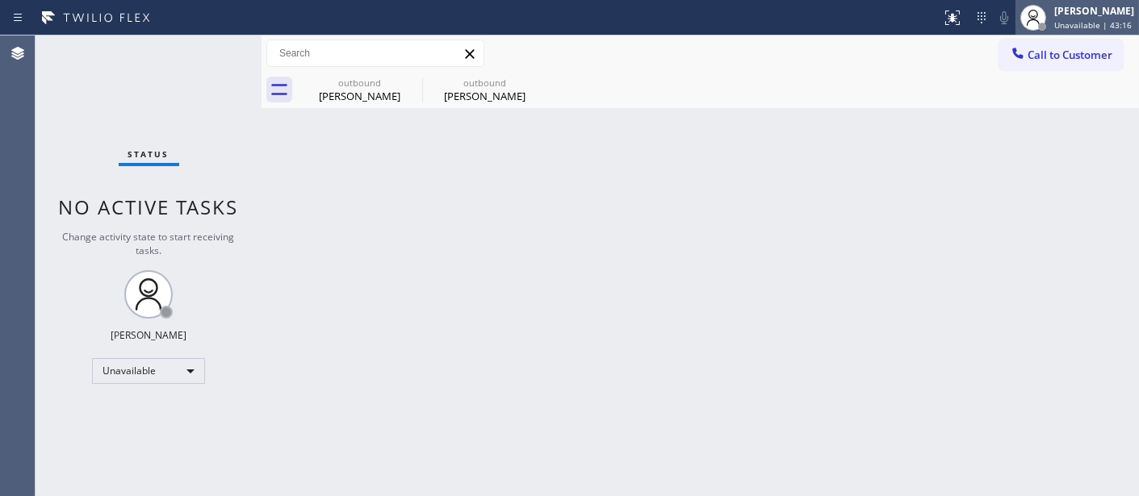
click at [1100, 10] on div "[PERSON_NAME]" at bounding box center [1094, 11] width 80 height 14
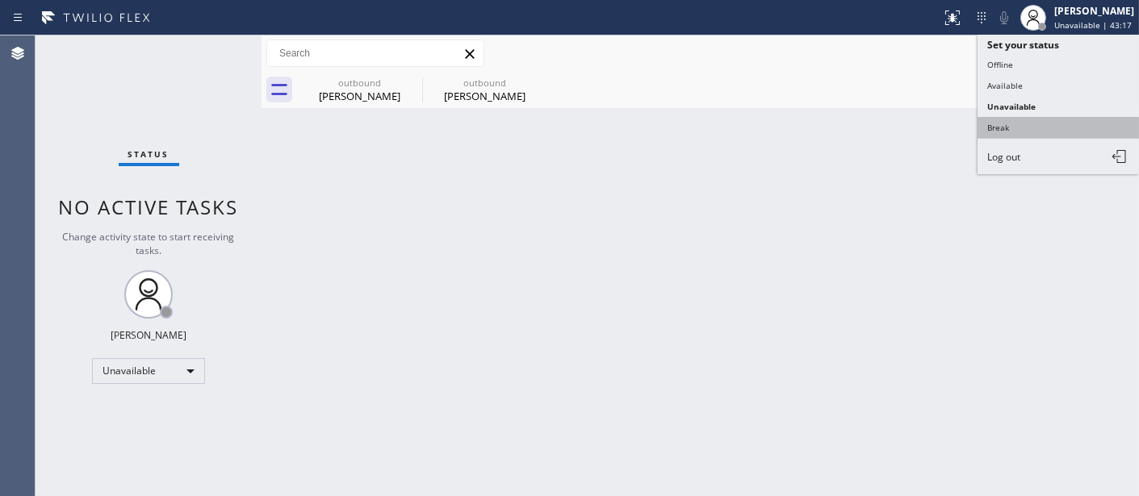
click at [1020, 124] on button "Break" at bounding box center [1058, 127] width 161 height 21
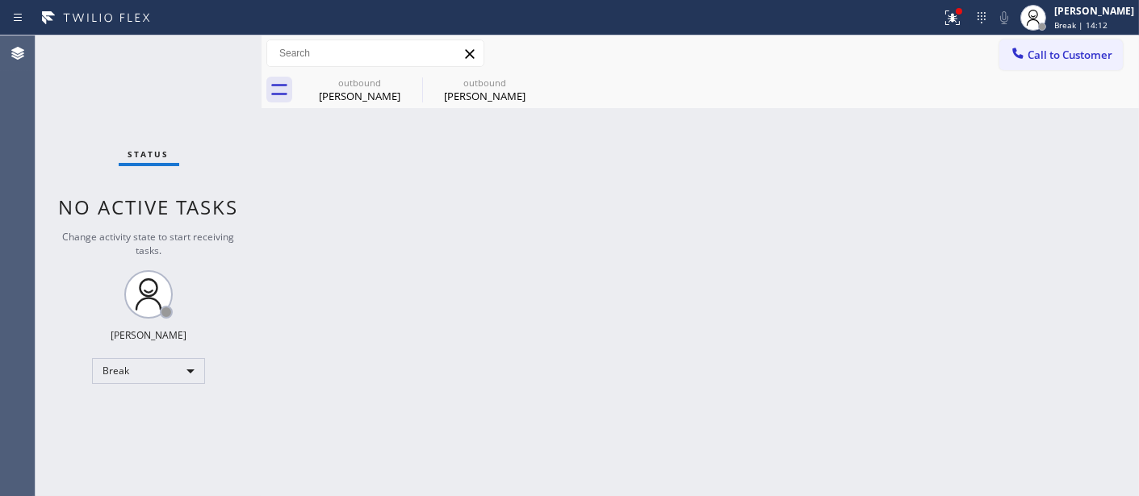
click at [554, 149] on div "Back to Dashboard Change Sender ID Customers Technicians Select a contact Outbo…" at bounding box center [700, 266] width 877 height 461
click at [1040, 27] on div at bounding box center [1042, 27] width 8 height 8
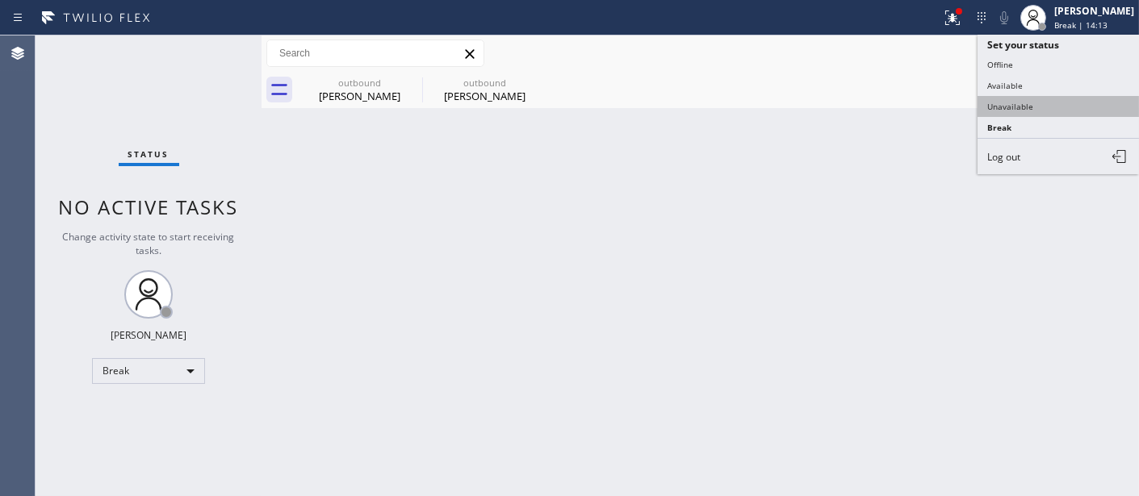
click at [1040, 106] on button "Unavailable" at bounding box center [1058, 106] width 161 height 21
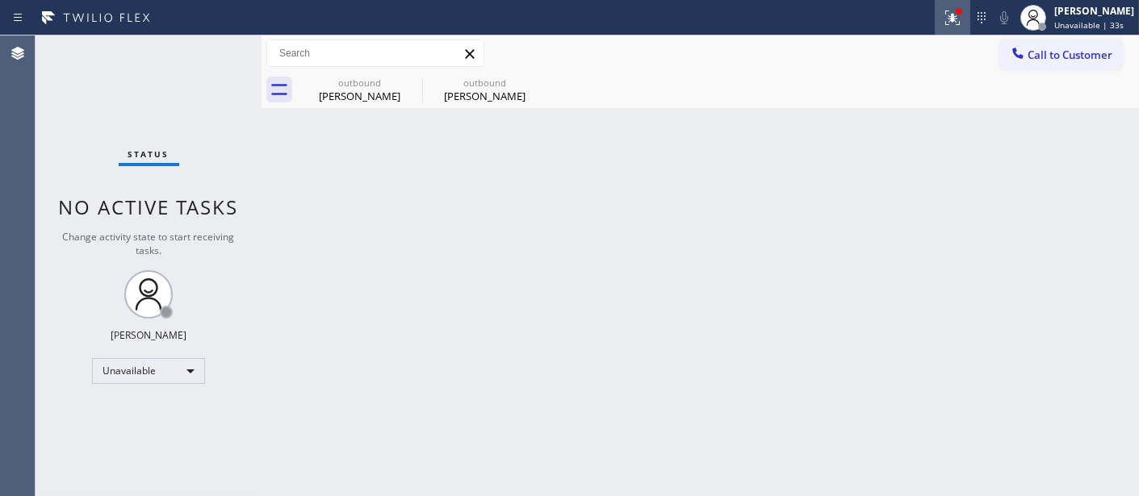
click at [963, 18] on div at bounding box center [953, 17] width 36 height 19
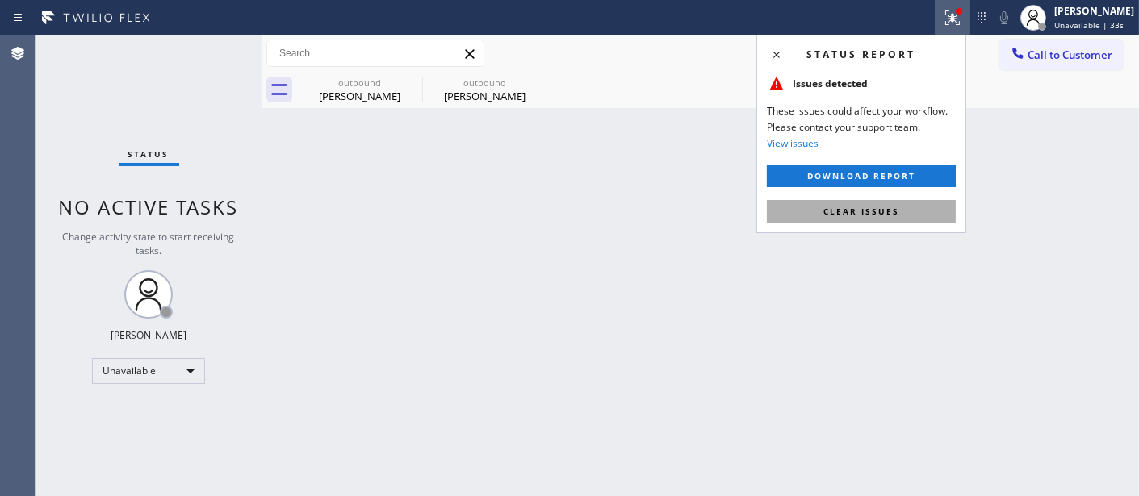
click at [884, 220] on button "Clear issues" at bounding box center [861, 211] width 189 height 23
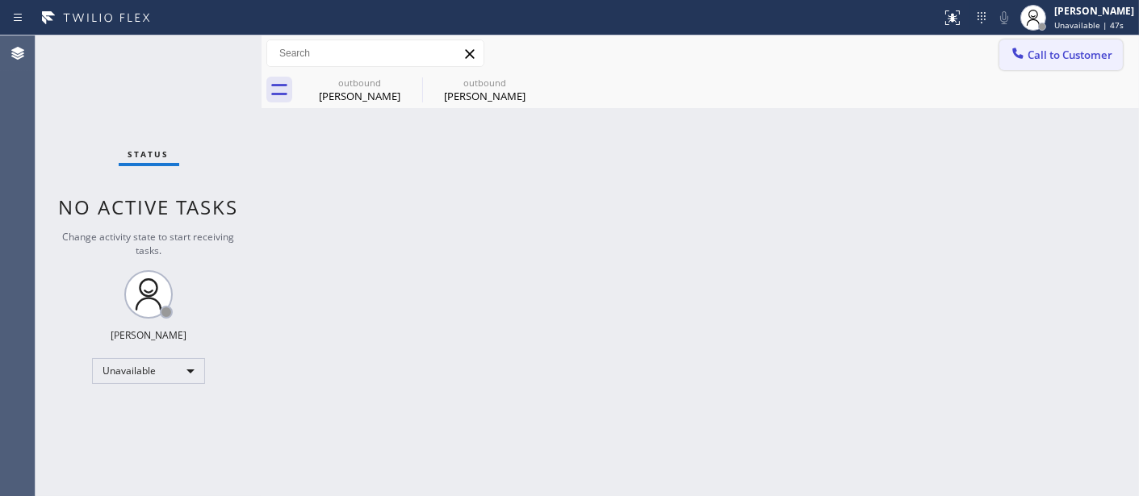
click at [1048, 60] on span "Call to Customer" at bounding box center [1070, 55] width 85 height 15
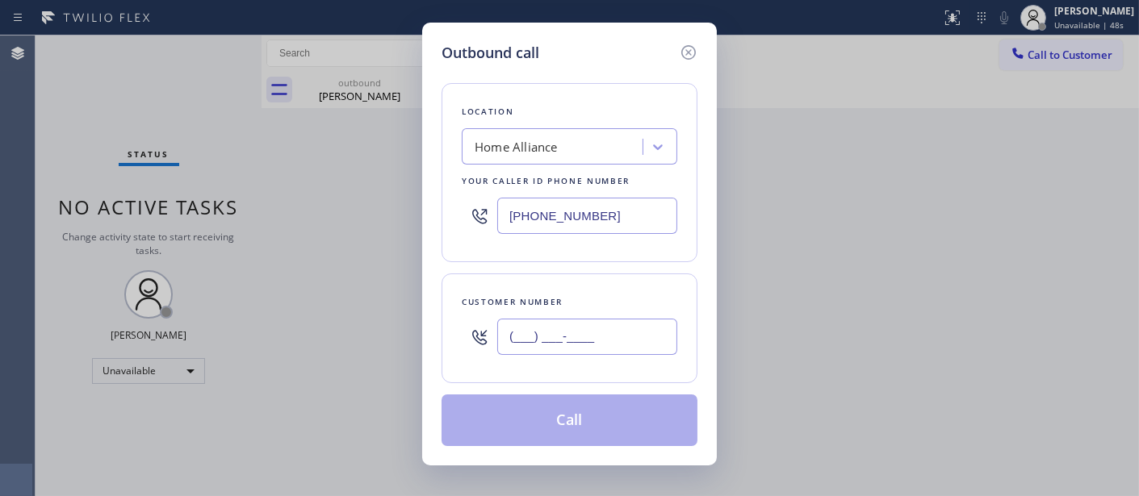
click at [542, 345] on input "(___) ___-____" at bounding box center [587, 337] width 180 height 36
paste input "323) 382-6509"
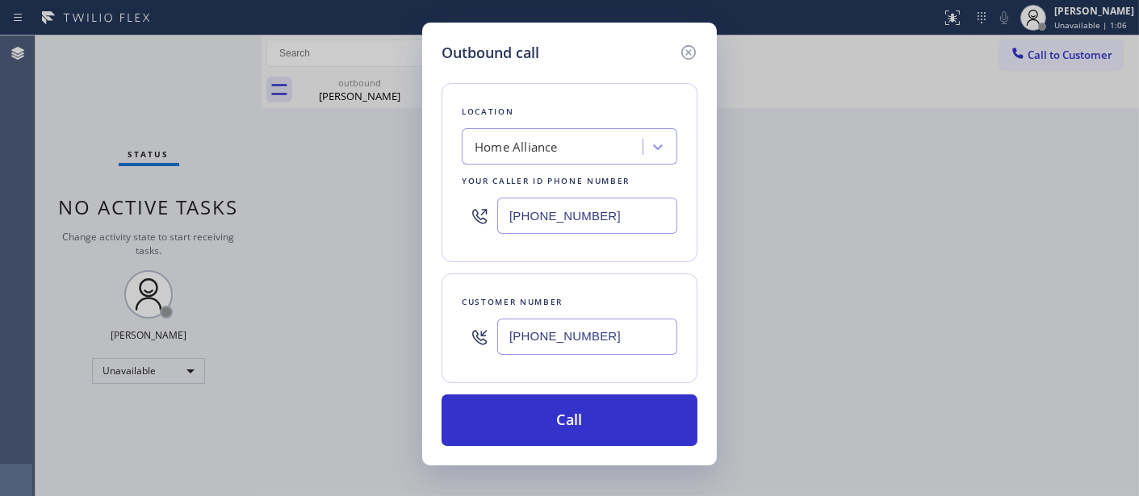
type input "[PHONE_NUMBER]"
drag, startPoint x: 630, startPoint y: 214, endPoint x: 434, endPoint y: 203, distance: 196.4
click at [437, 205] on div "Outbound call Location Home Alliance Your caller id phone number [PHONE_NUMBER]…" at bounding box center [569, 244] width 295 height 443
paste input "18) 619-3383"
type input "[PHONE_NUMBER]"
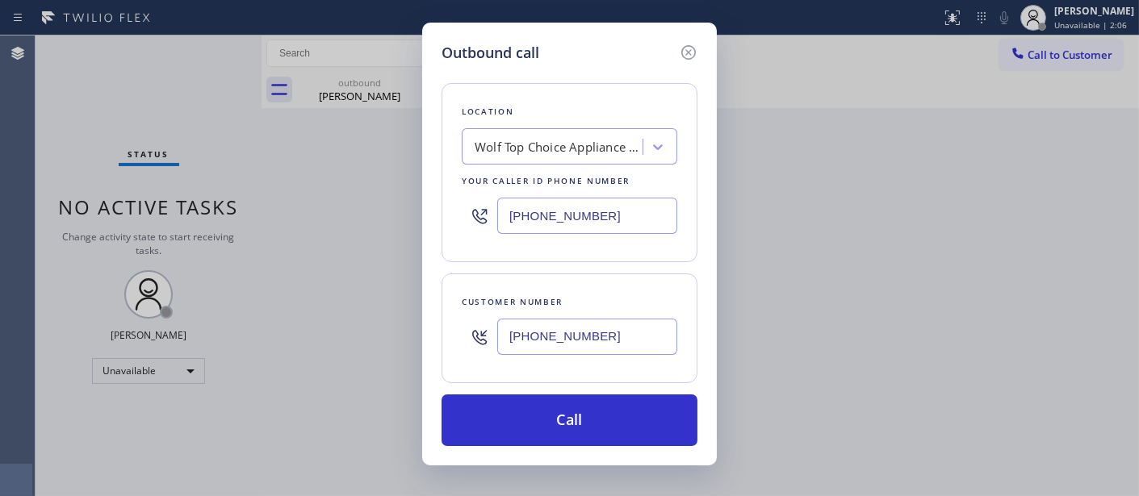
click at [438, 337] on div "Outbound call Location Wolf Top Choice Appliance Repair [GEOGRAPHIC_DATA] Your …" at bounding box center [569, 244] width 295 height 443
paste input "213) 500-6242"
type input "[PHONE_NUMBER]"
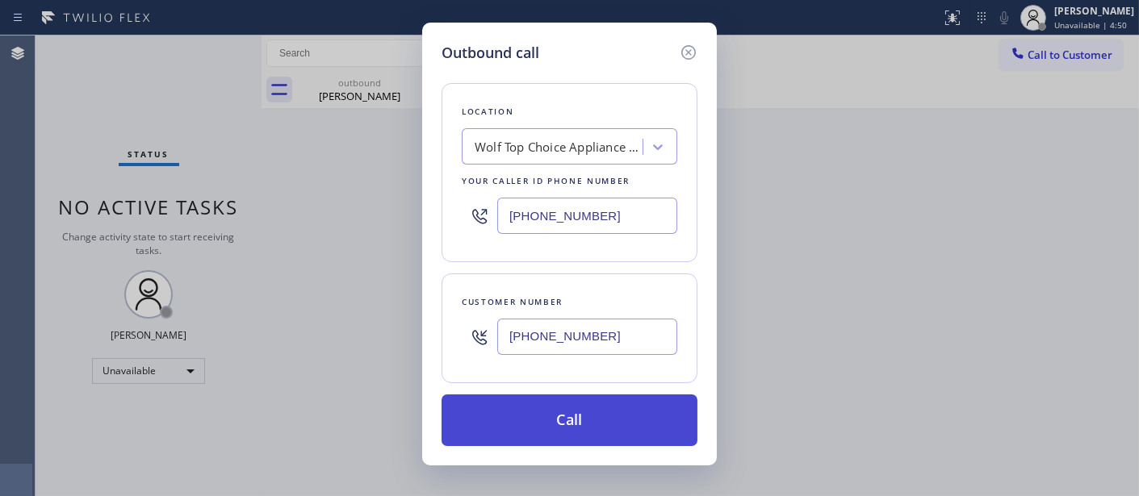
click at [584, 414] on button "Call" at bounding box center [570, 421] width 256 height 52
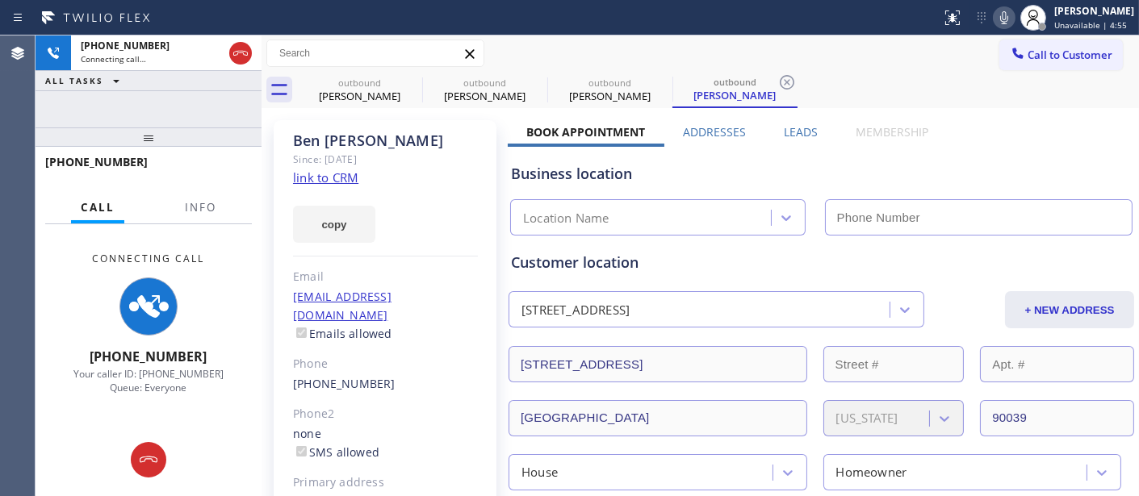
type input "[PHONE_NUMBER]"
click at [1004, 26] on icon at bounding box center [1004, 17] width 19 height 19
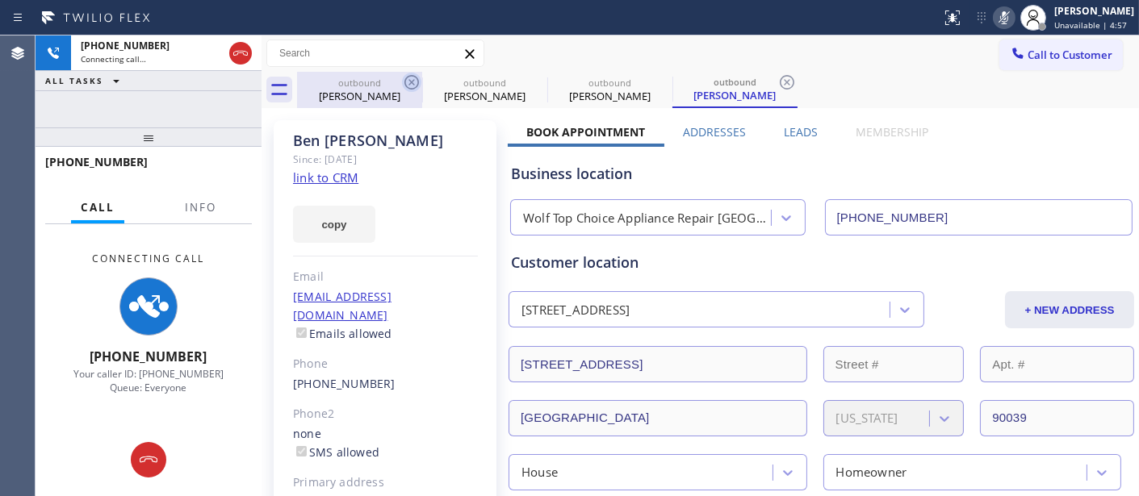
click at [407, 84] on icon at bounding box center [411, 82] width 19 height 19
type input "[PHONE_NUMBER]"
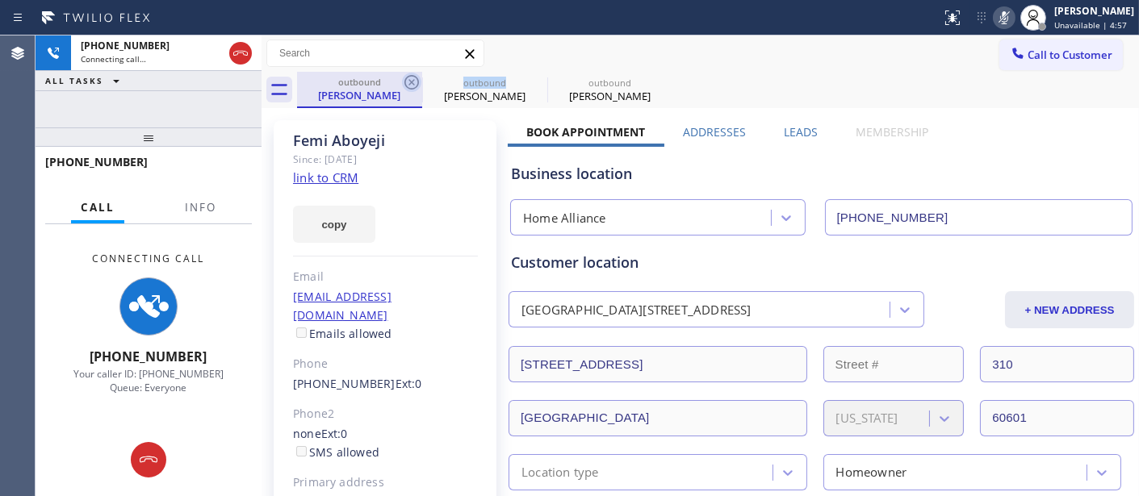
click at [408, 84] on icon at bounding box center [411, 82] width 19 height 19
type input "[PHONE_NUMBER]"
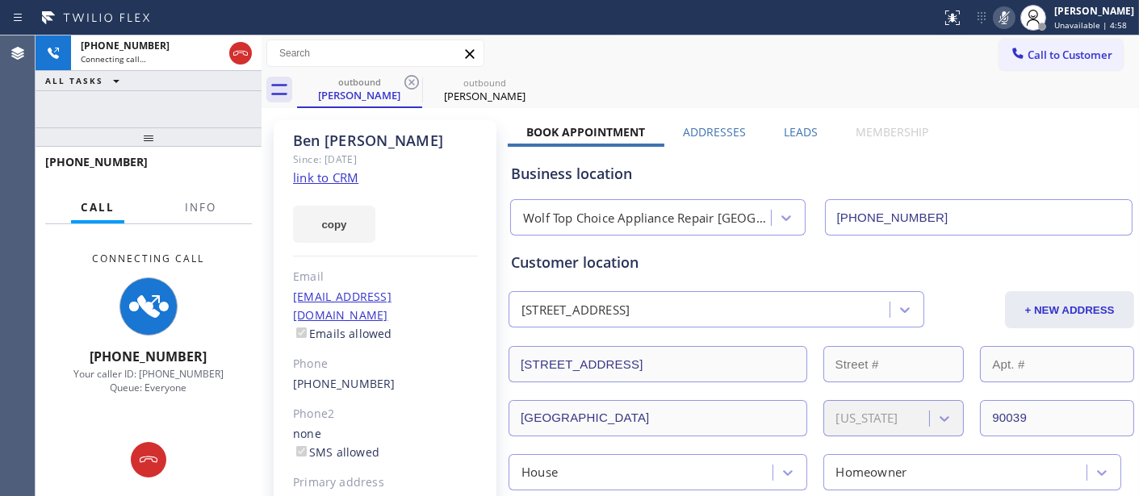
click at [781, 41] on div "Call to Customer Outbound call Location Wolf Top Choice Appliance Repair [GEOGR…" at bounding box center [700, 54] width 877 height 28
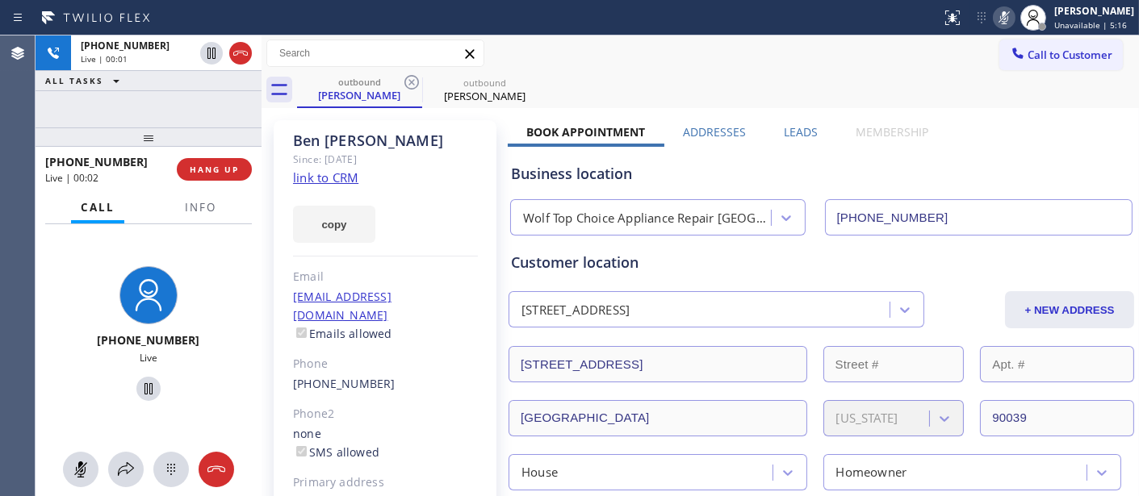
click at [214, 182] on div "[PHONE_NUMBER] Live | 00:02 HANG UP" at bounding box center [148, 170] width 207 height 42
click at [219, 172] on span "HANG UP" at bounding box center [214, 169] width 49 height 11
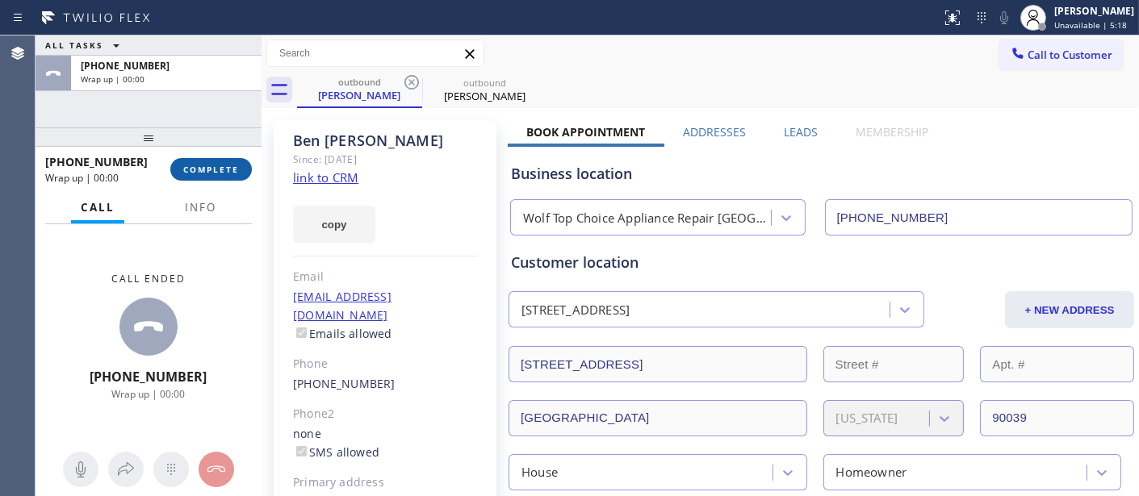
click at [219, 172] on span "COMPLETE" at bounding box center [211, 169] width 56 height 11
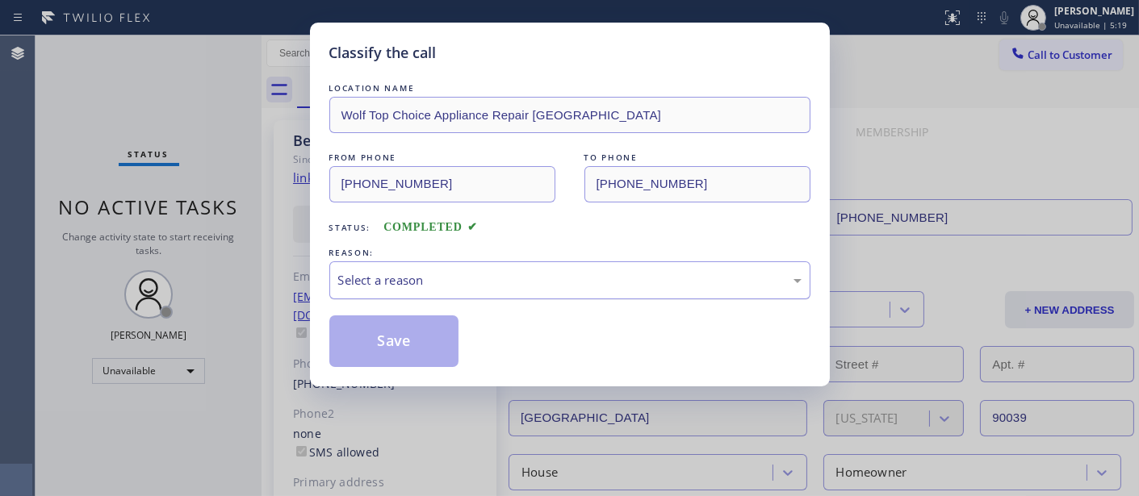
click at [449, 274] on div "Select a reason" at bounding box center [569, 280] width 463 height 19
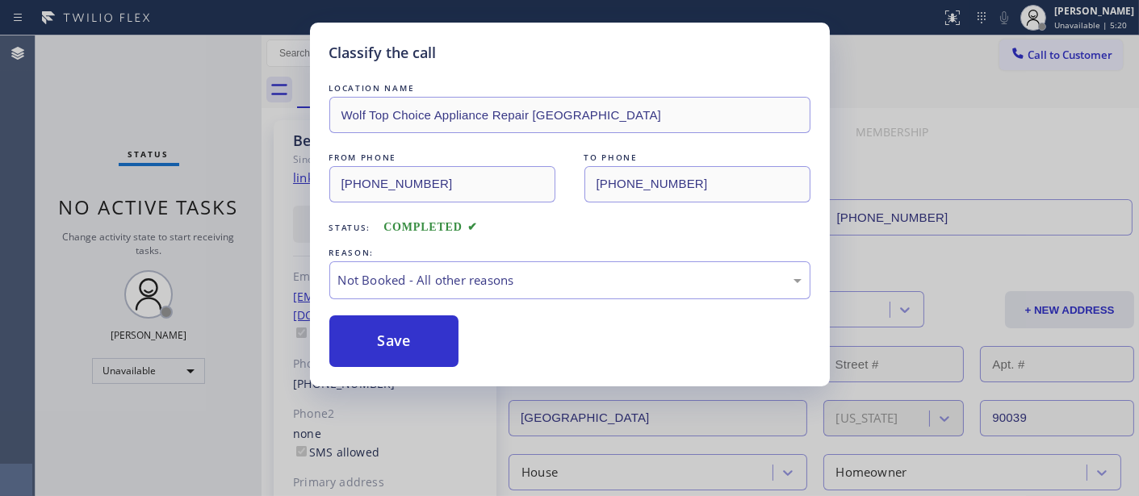
click at [404, 337] on button "Save" at bounding box center [394, 342] width 130 height 52
